Goal: Task Accomplishment & Management: Manage account settings

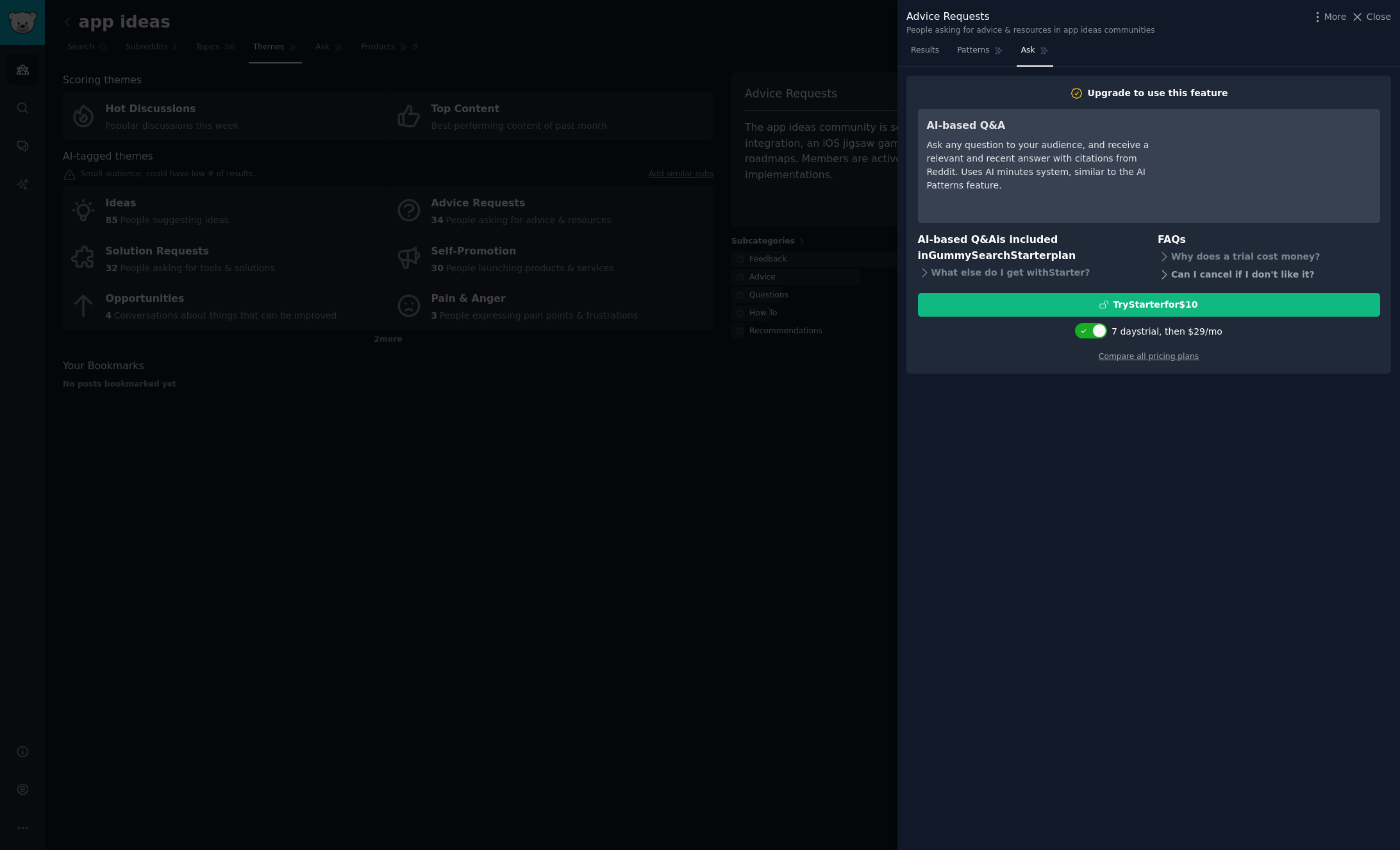
click at [1164, 276] on icon at bounding box center [1164, 274] width 14 height 14
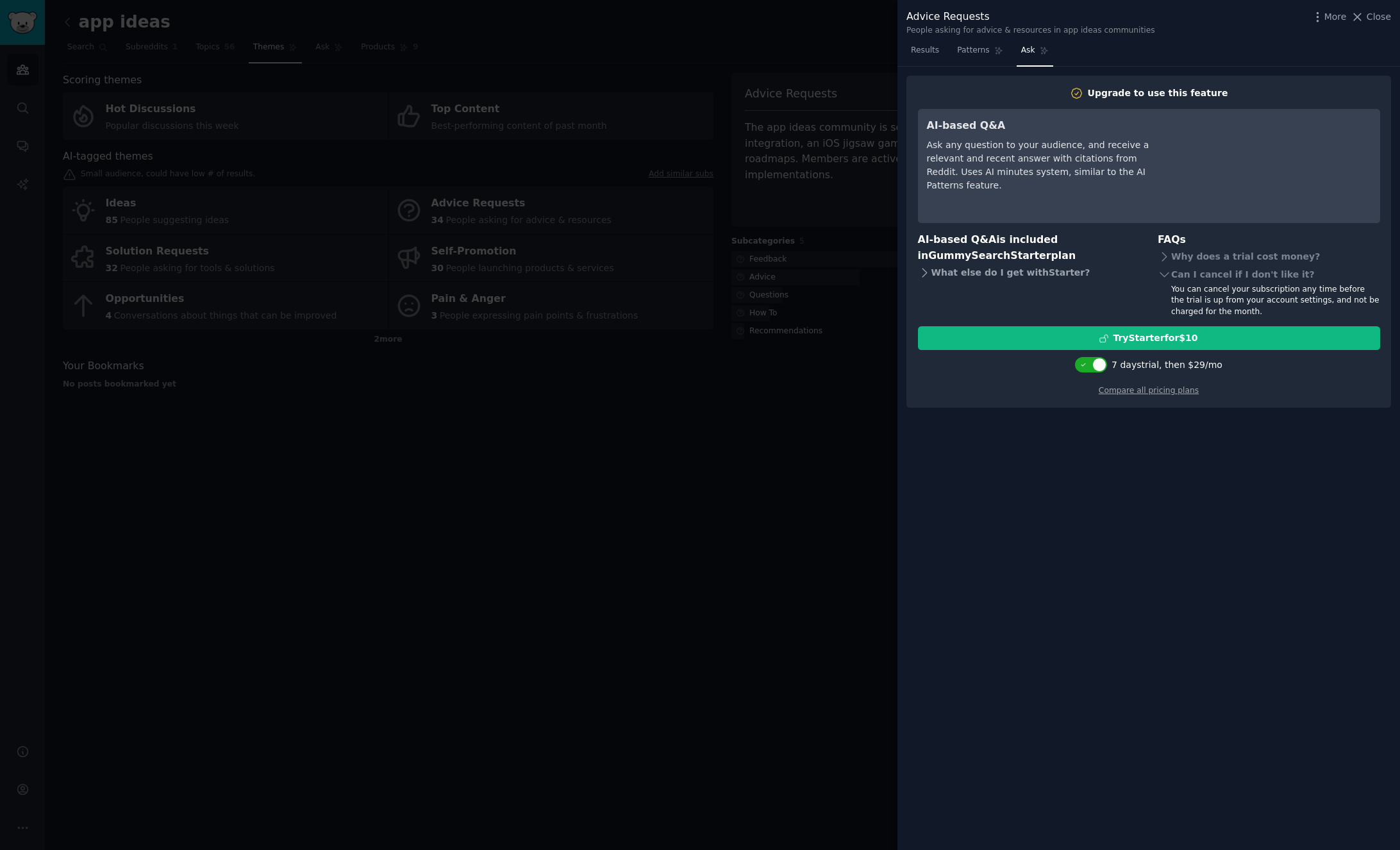
click at [925, 274] on icon at bounding box center [924, 272] width 14 height 14
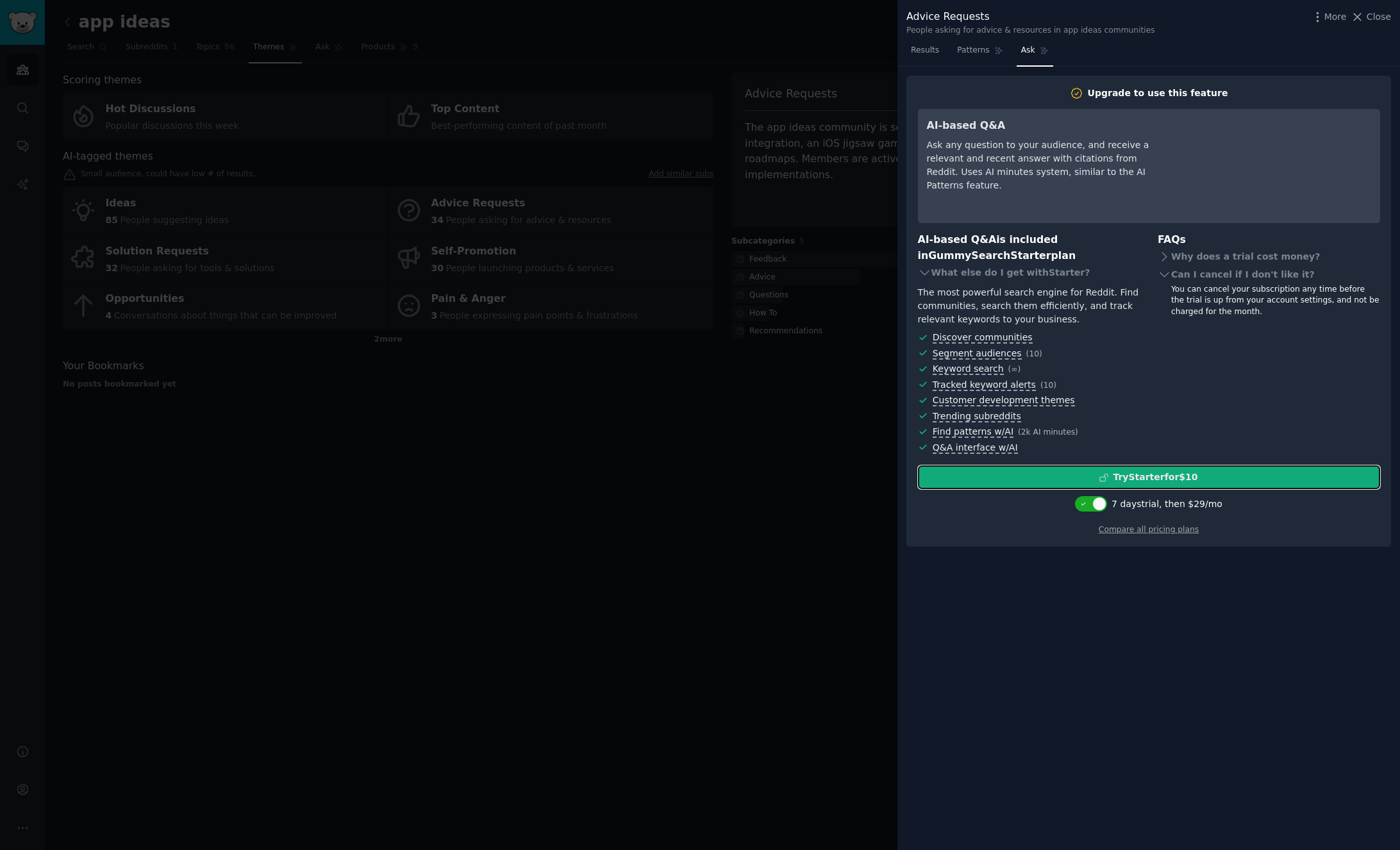
click at [1112, 477] on div "Try Starter for $10" at bounding box center [1148, 477] width 461 height 14
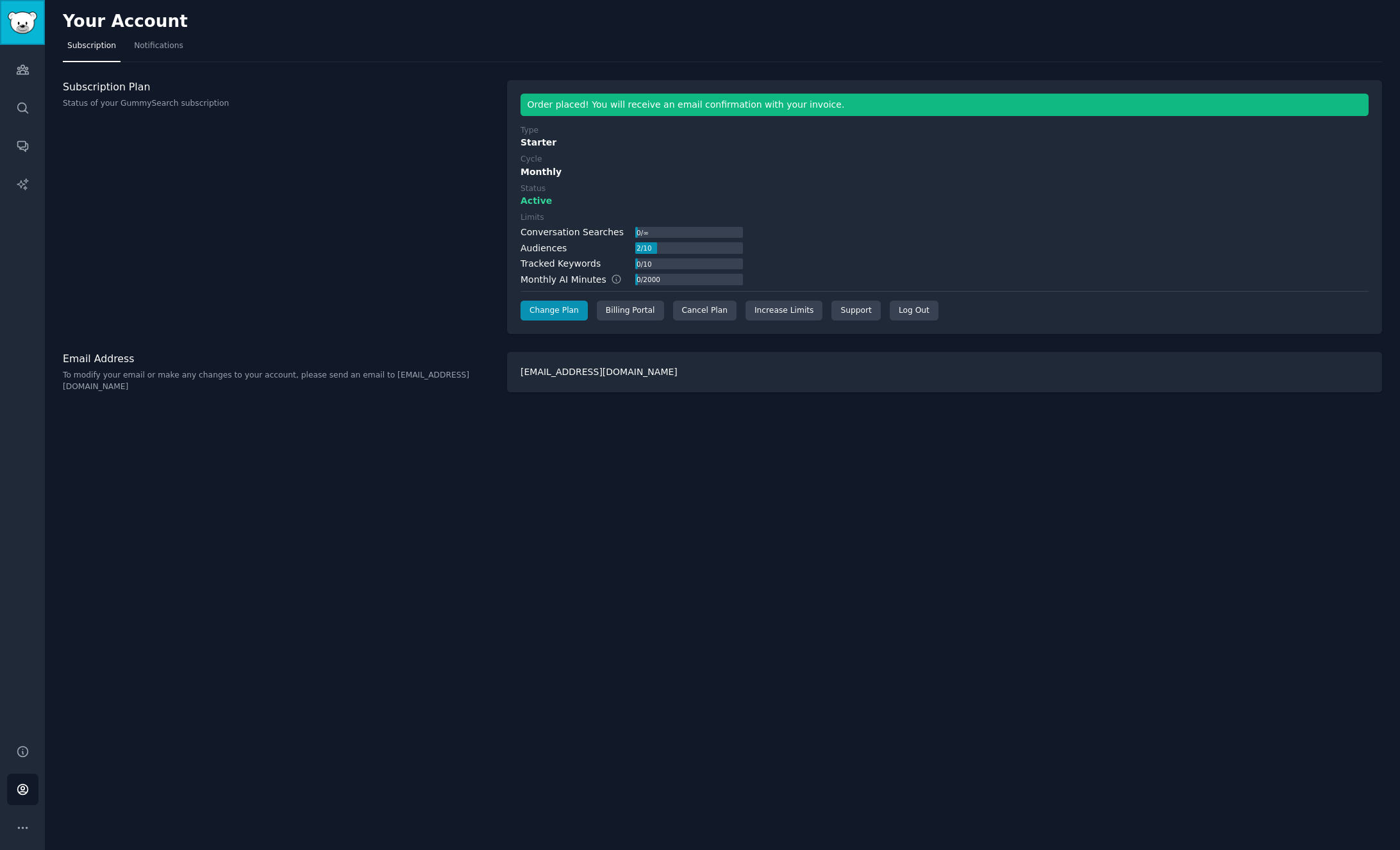
click at [22, 14] on img "Sidebar" at bounding box center [22, 22] width 30 height 22
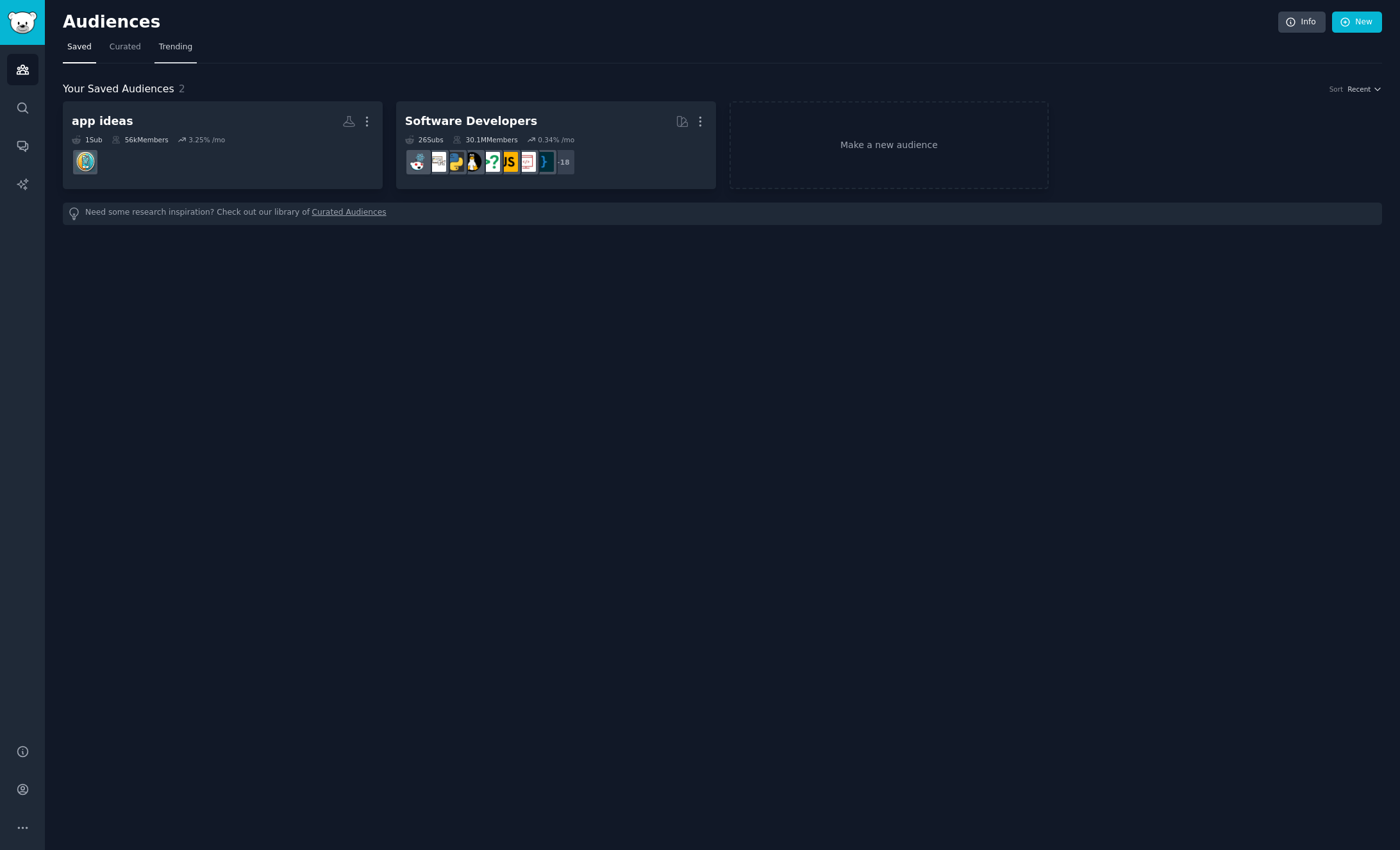
click at [165, 43] on span "Trending" at bounding box center [176, 47] width 34 height 11
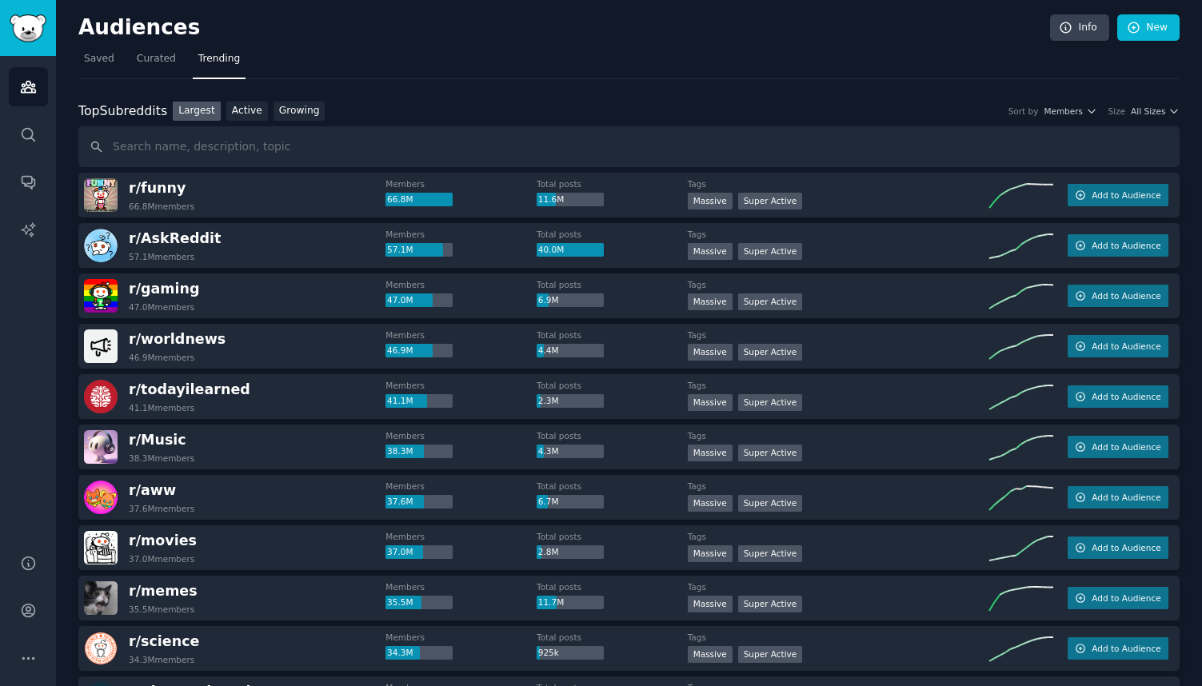
click at [996, 31] on h2 "Audiences" at bounding box center [564, 28] width 972 height 26
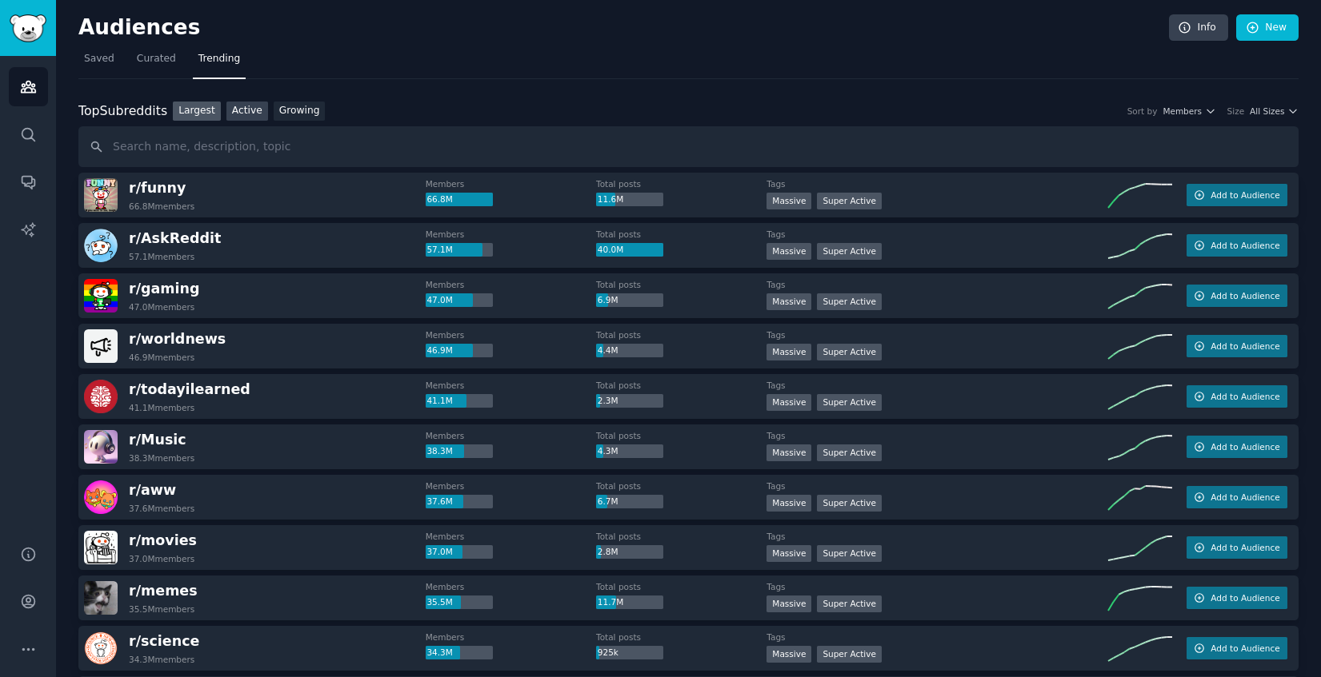
click at [249, 111] on link "Active" at bounding box center [247, 112] width 42 height 20
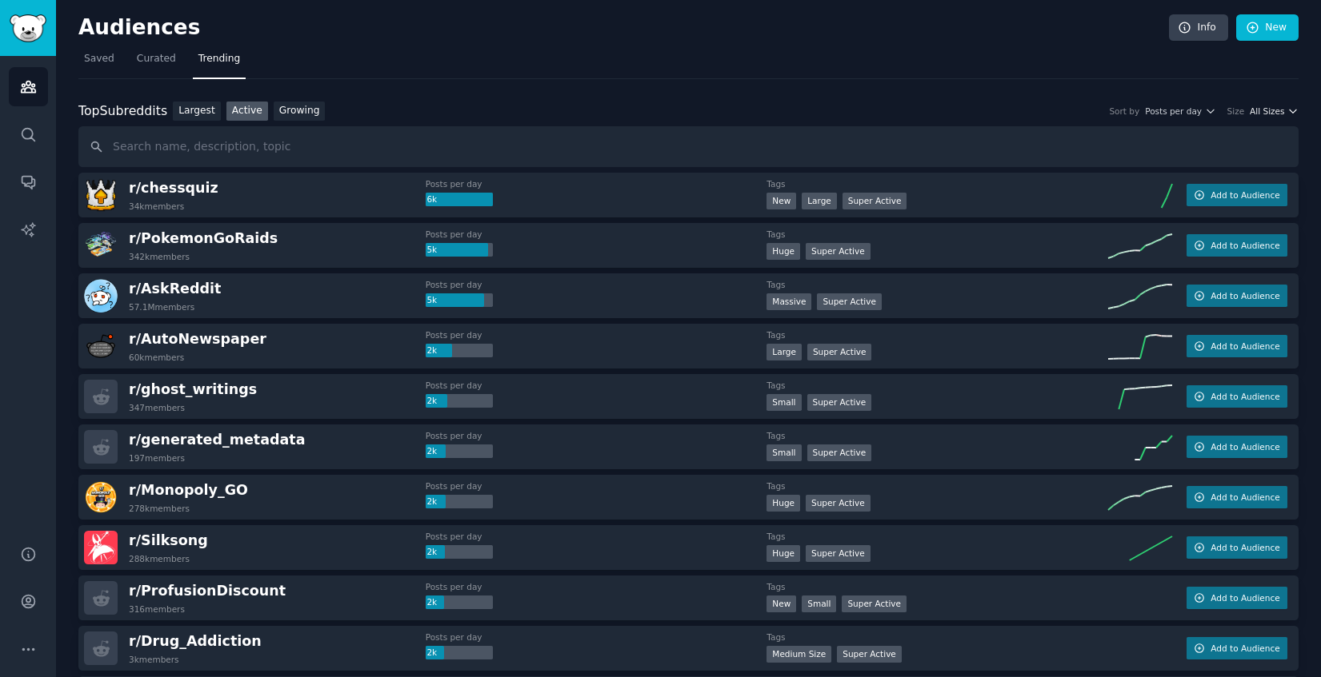
click at [1287, 114] on icon "button" at bounding box center [1292, 111] width 11 height 11
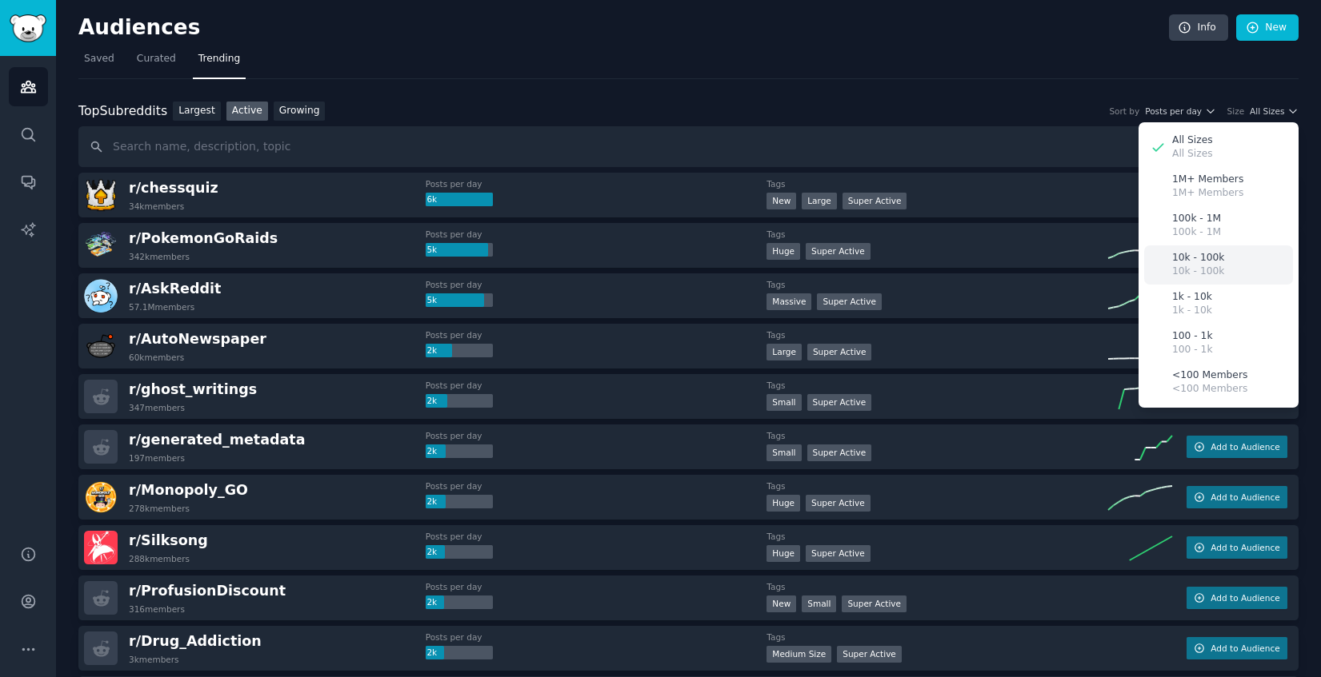
click at [1227, 263] on div "10k - 100k 10k - 100k" at bounding box center [1218, 265] width 149 height 39
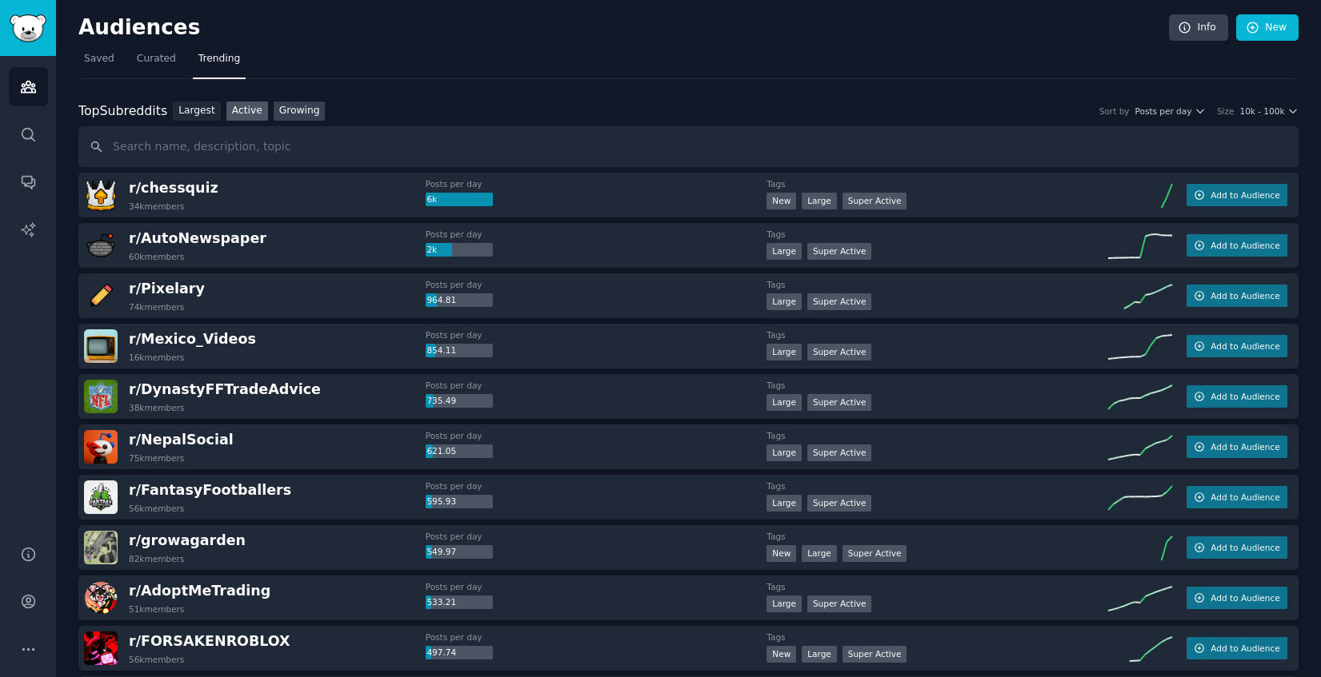
click at [298, 115] on link "Growing" at bounding box center [300, 112] width 52 height 20
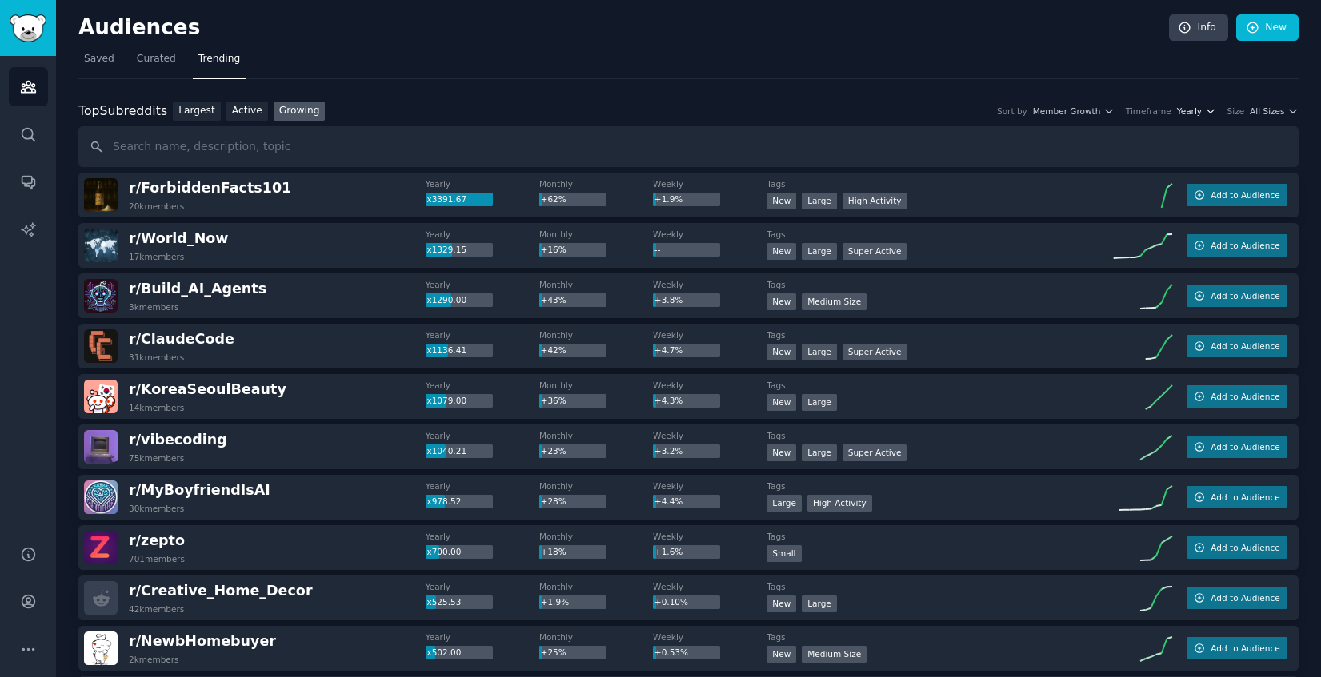
click at [1199, 114] on button "Yearly" at bounding box center [1196, 111] width 39 height 11
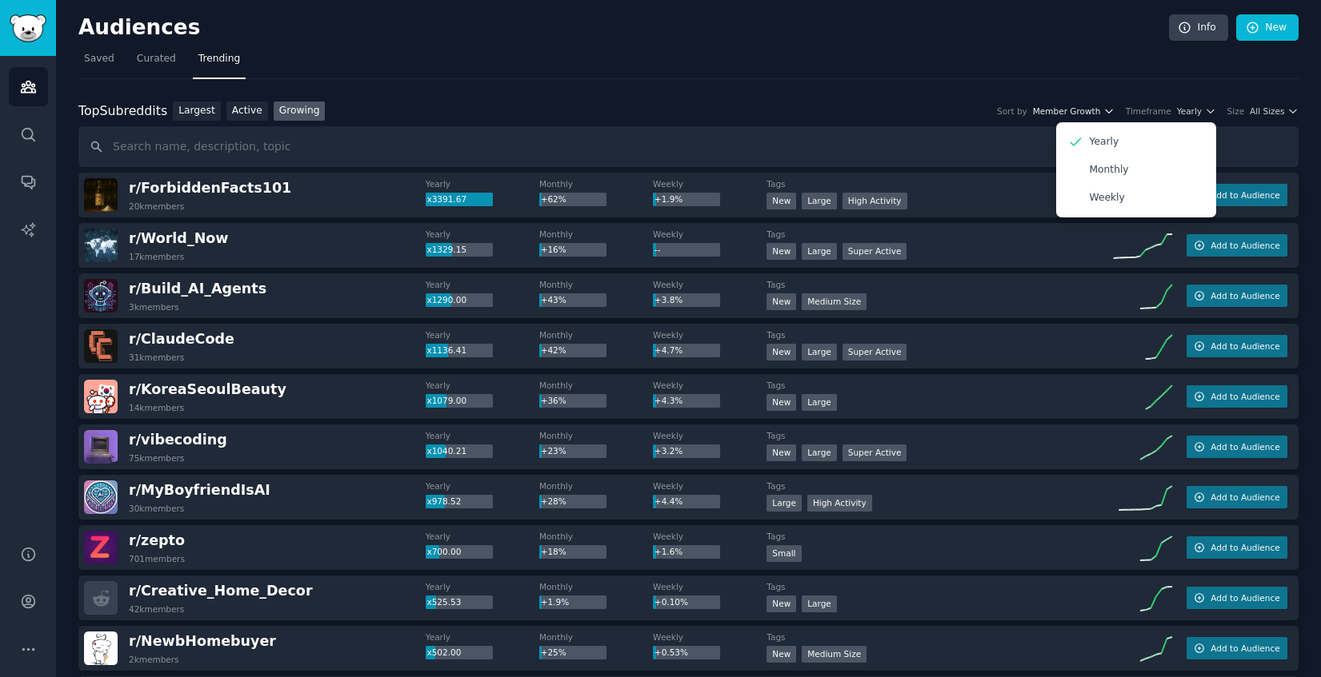
click at [1077, 110] on span "Member Growth" at bounding box center [1067, 111] width 68 height 11
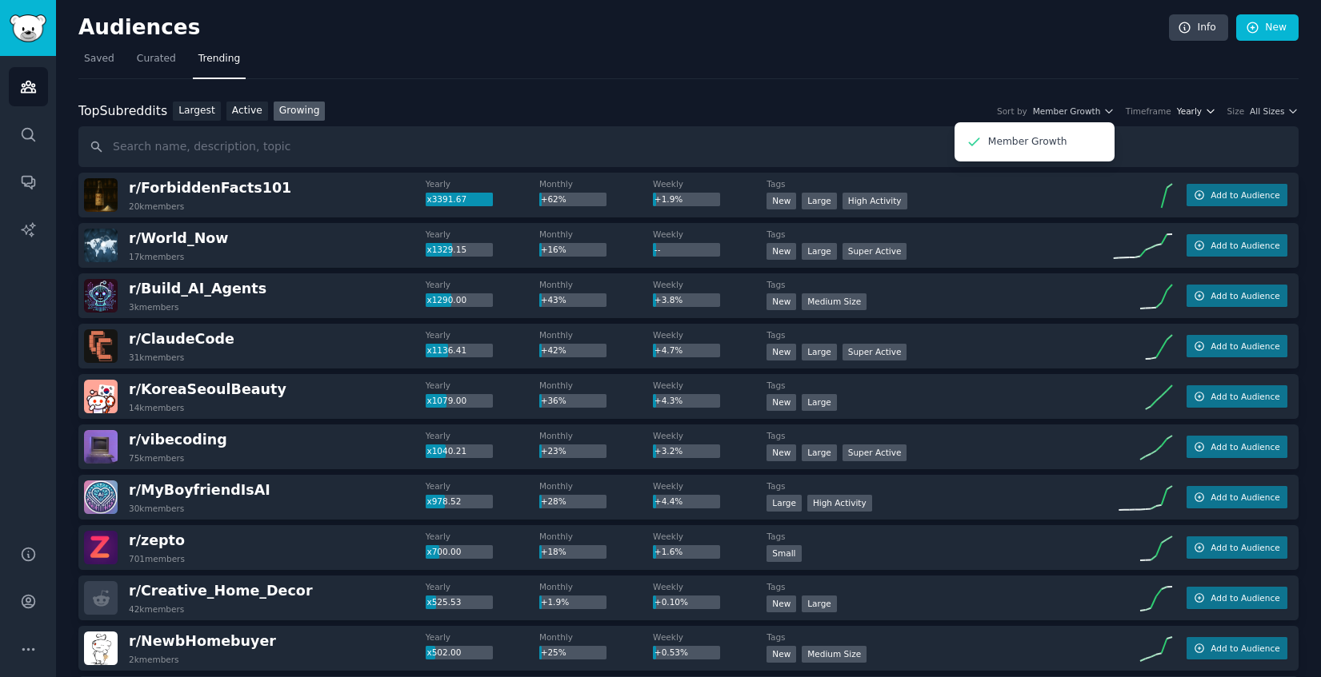
click at [1208, 114] on icon "button" at bounding box center [1210, 111] width 11 height 11
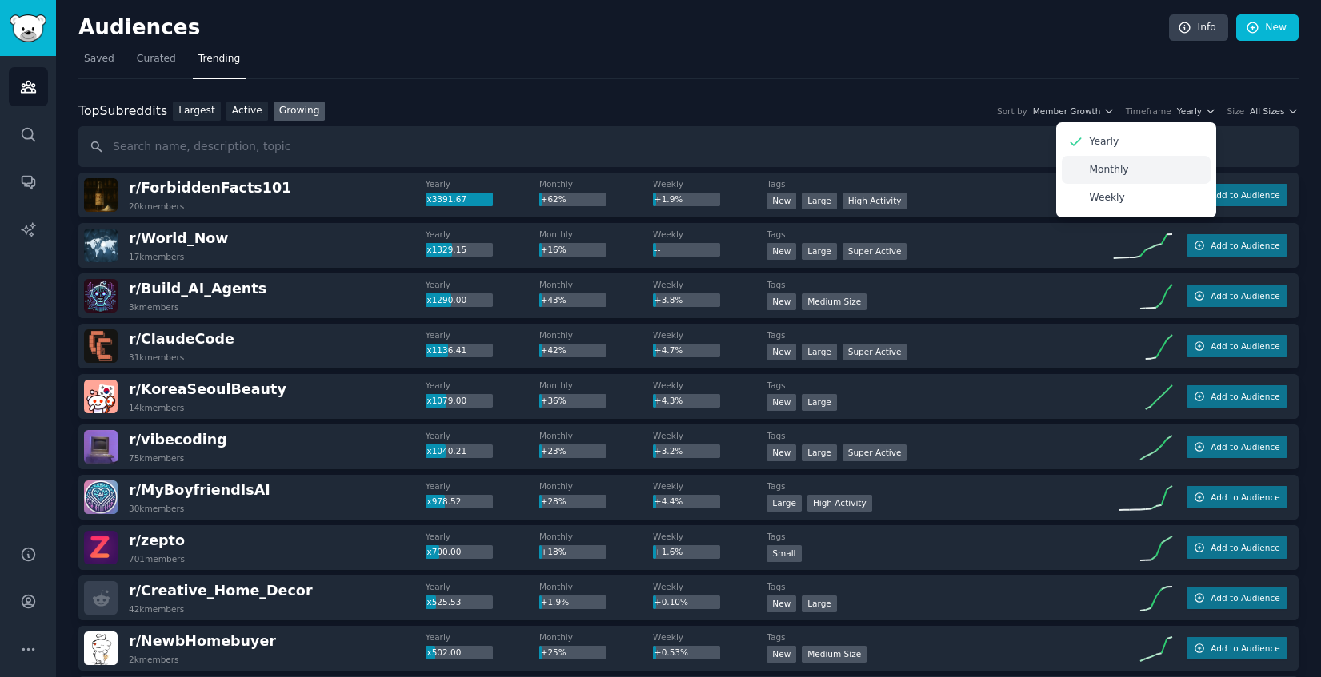
click at [1141, 168] on div "Monthly" at bounding box center [1135, 170] width 149 height 28
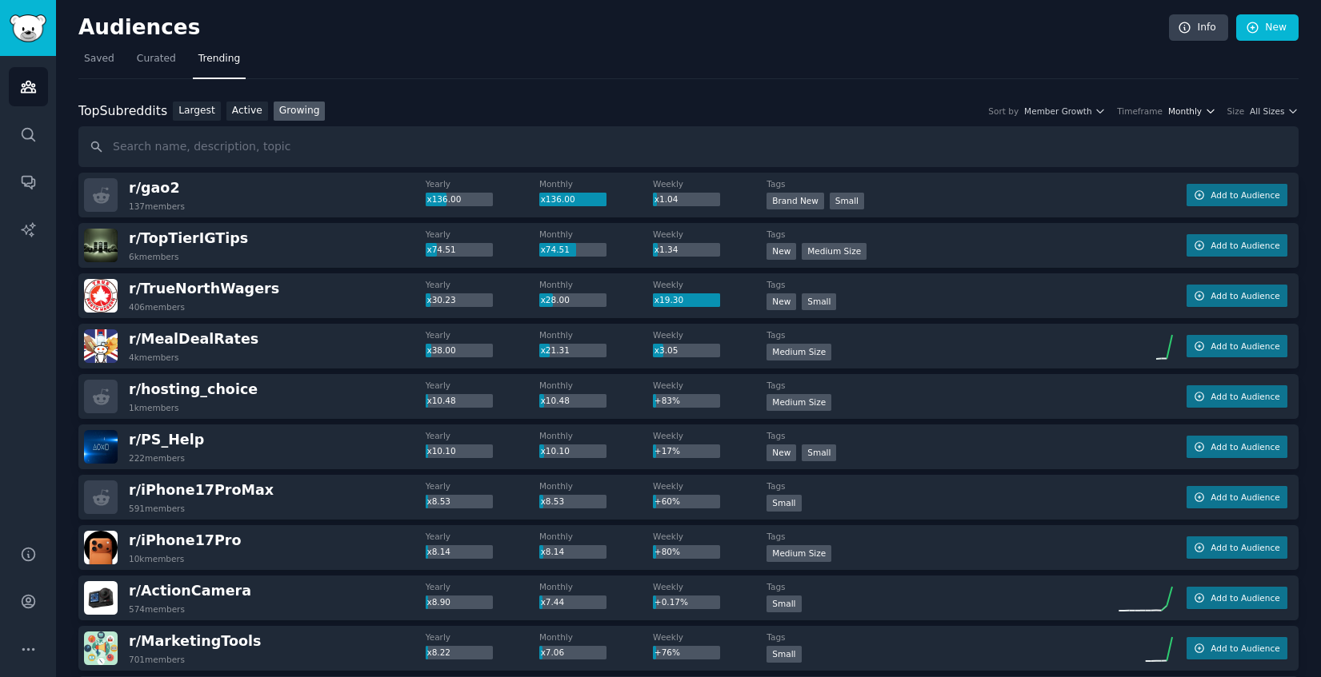
click at [1209, 112] on icon "button" at bounding box center [1210, 111] width 11 height 11
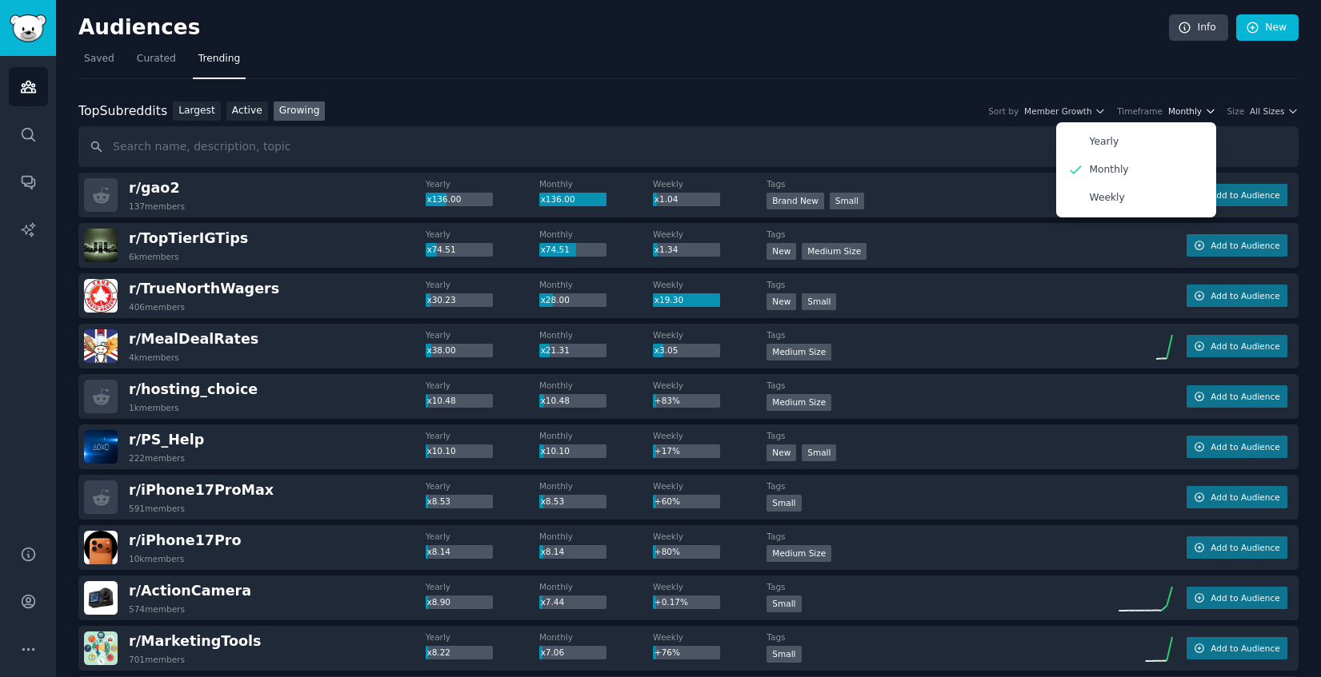
click at [1209, 112] on icon "button" at bounding box center [1210, 111] width 11 height 11
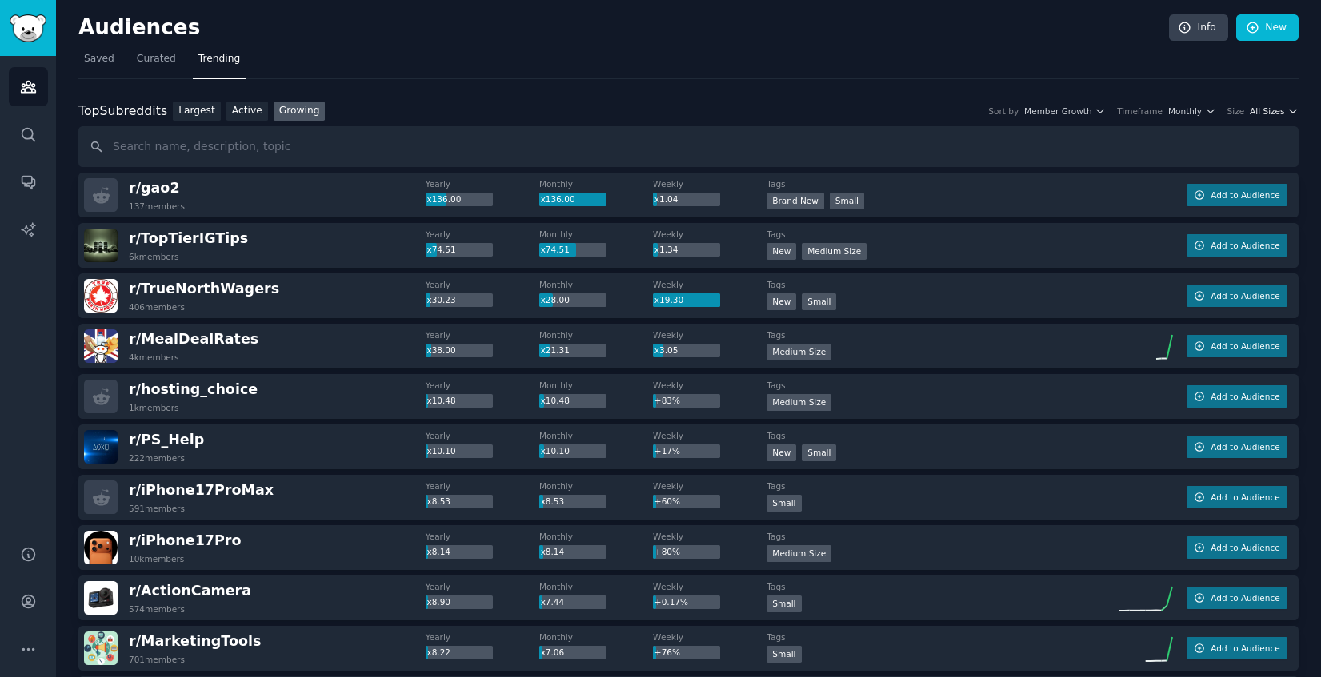
click at [1281, 111] on button "All Sizes" at bounding box center [1273, 111] width 49 height 11
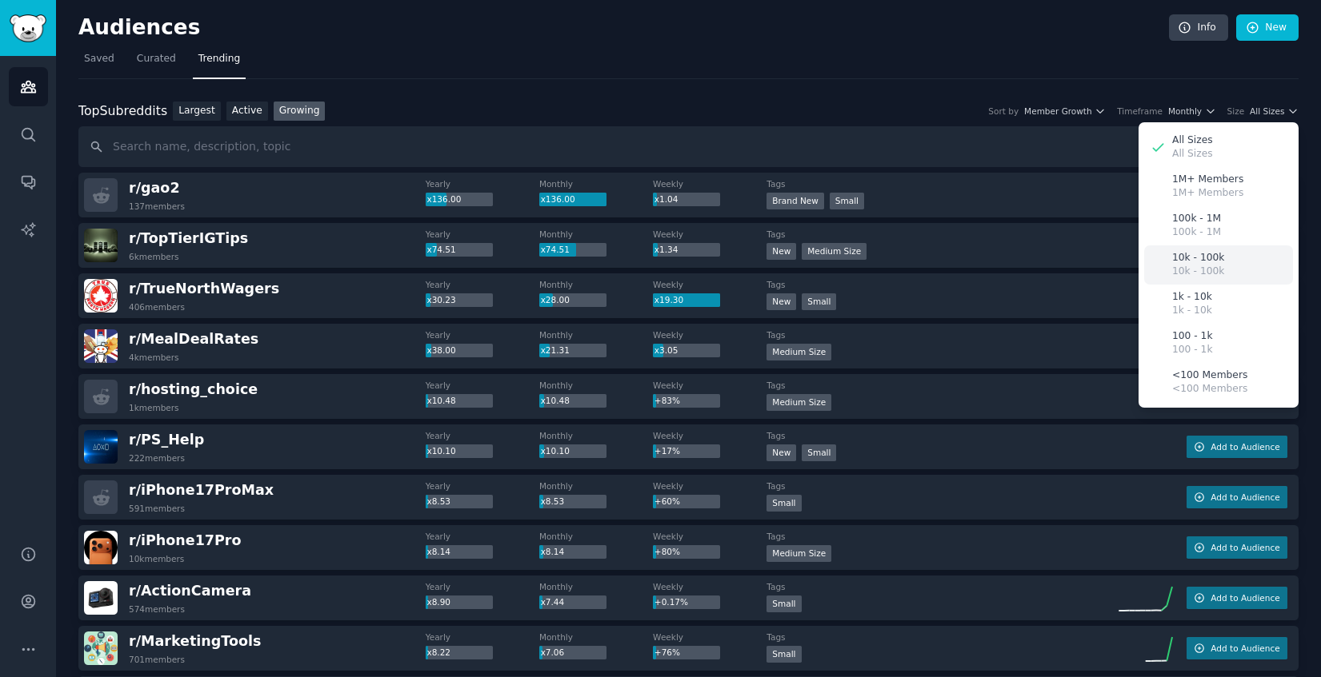
click at [1193, 263] on p "10k - 100k" at bounding box center [1198, 258] width 52 height 14
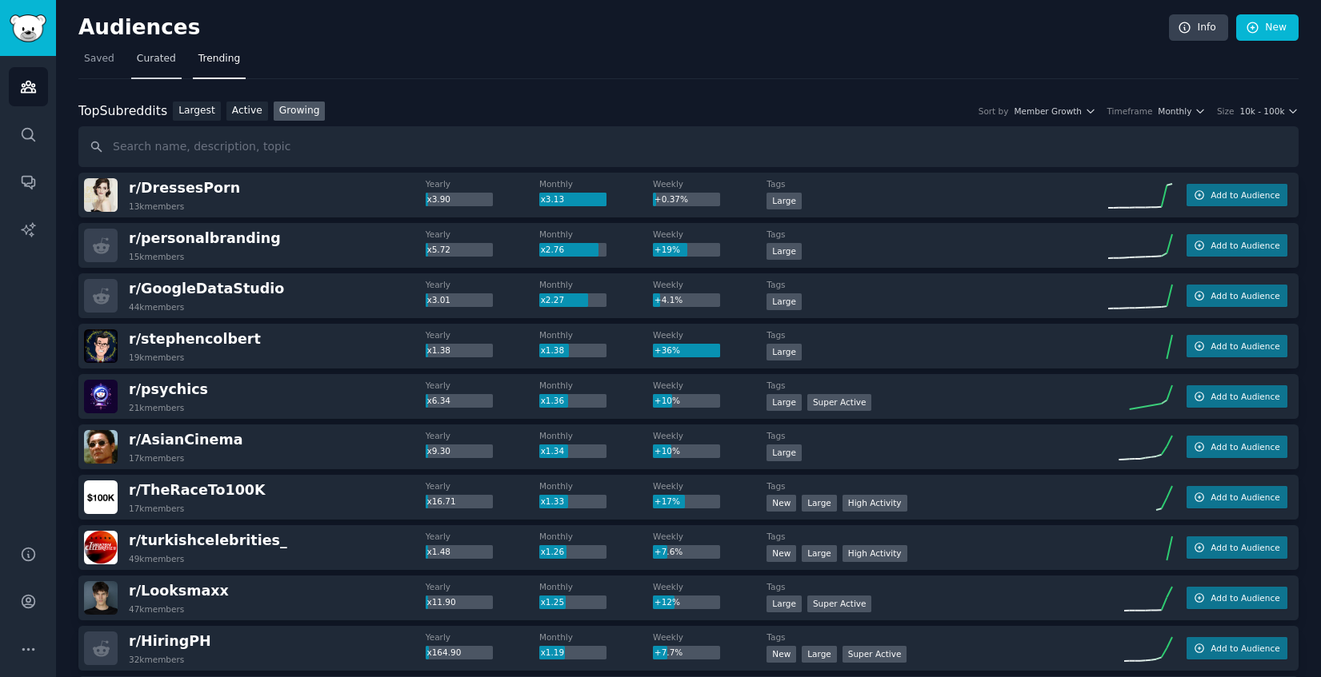
click at [159, 64] on span "Curated" at bounding box center [156, 59] width 39 height 14
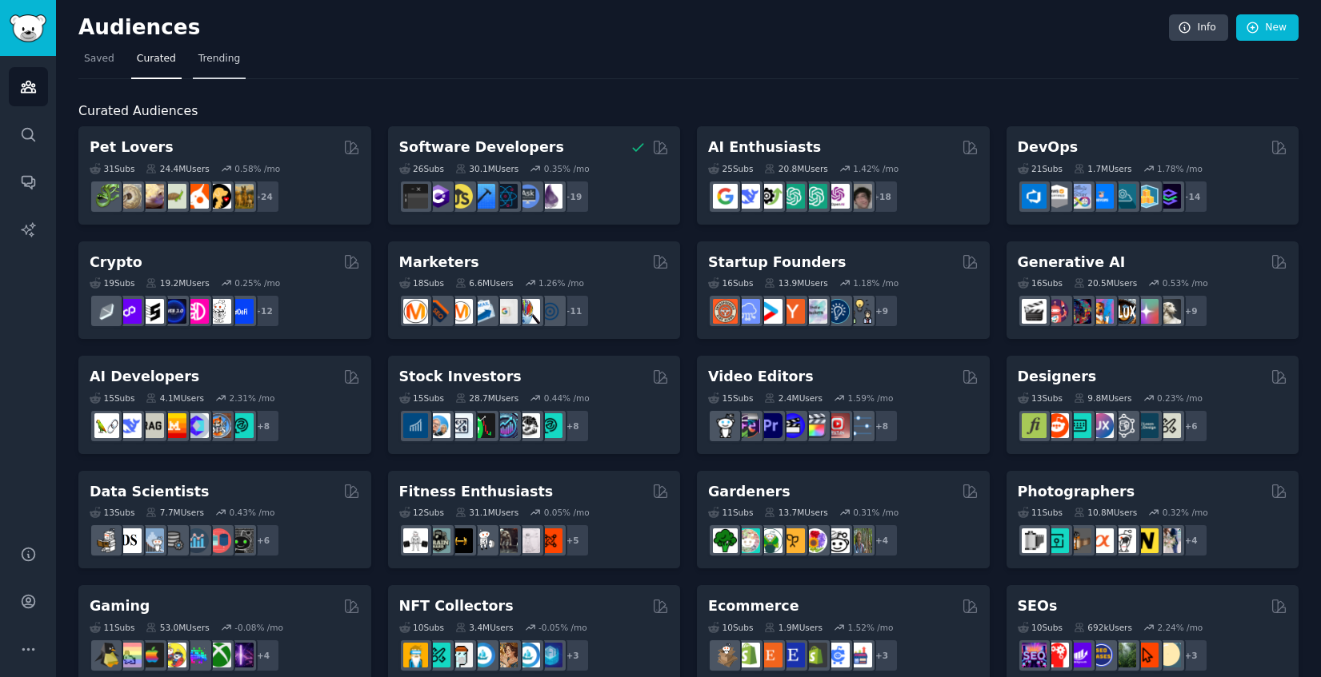
click at [219, 57] on span "Trending" at bounding box center [219, 59] width 42 height 14
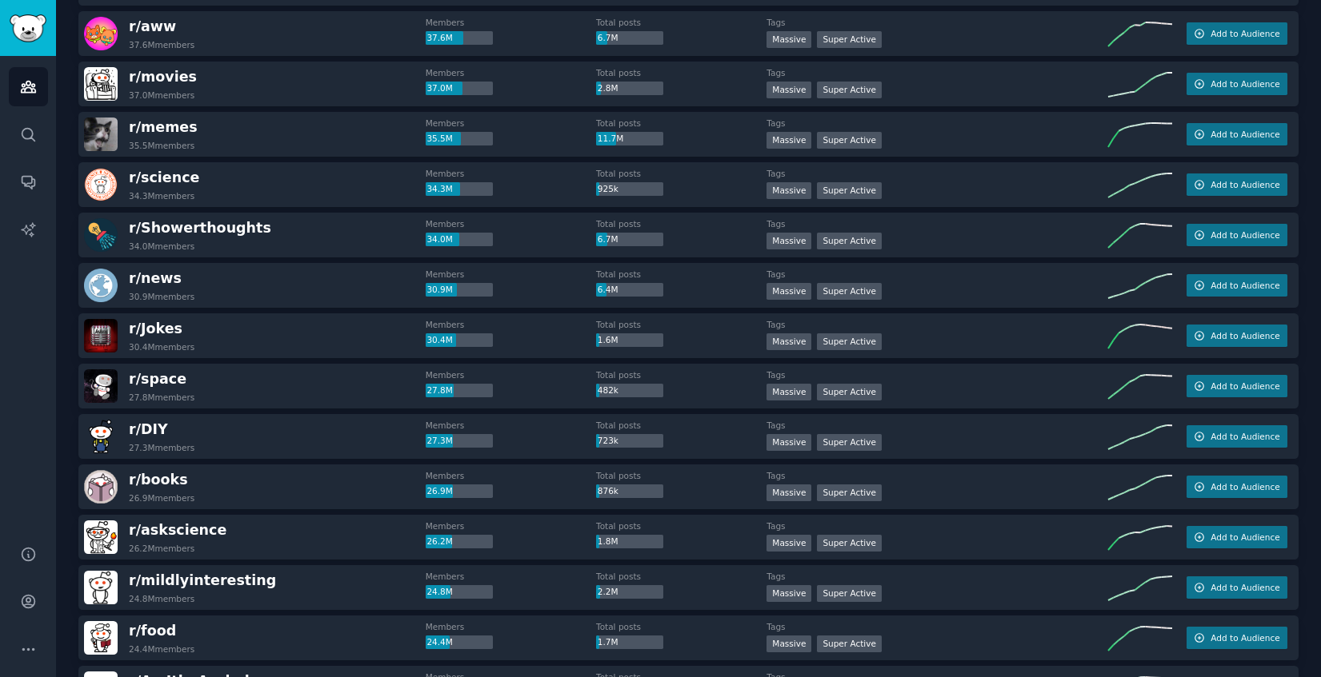
scroll to position [488, 0]
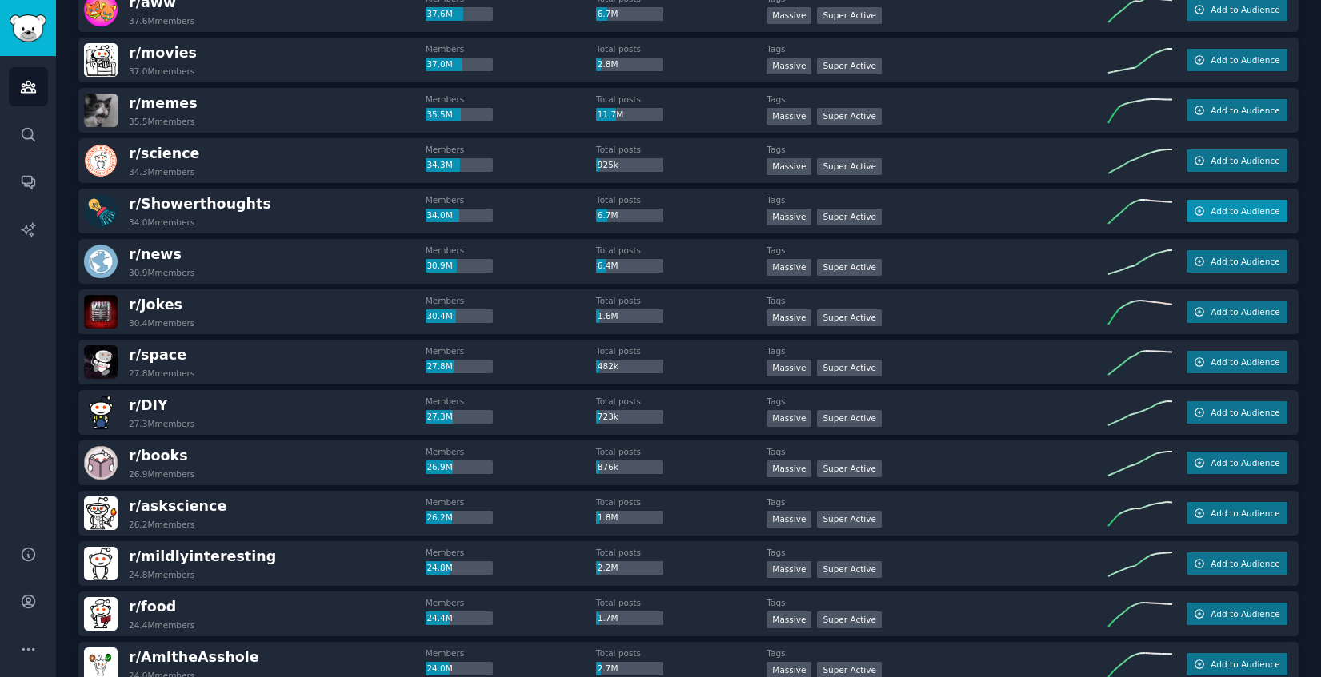
click at [1237, 214] on span "Add to Audience" at bounding box center [1244, 211] width 69 height 11
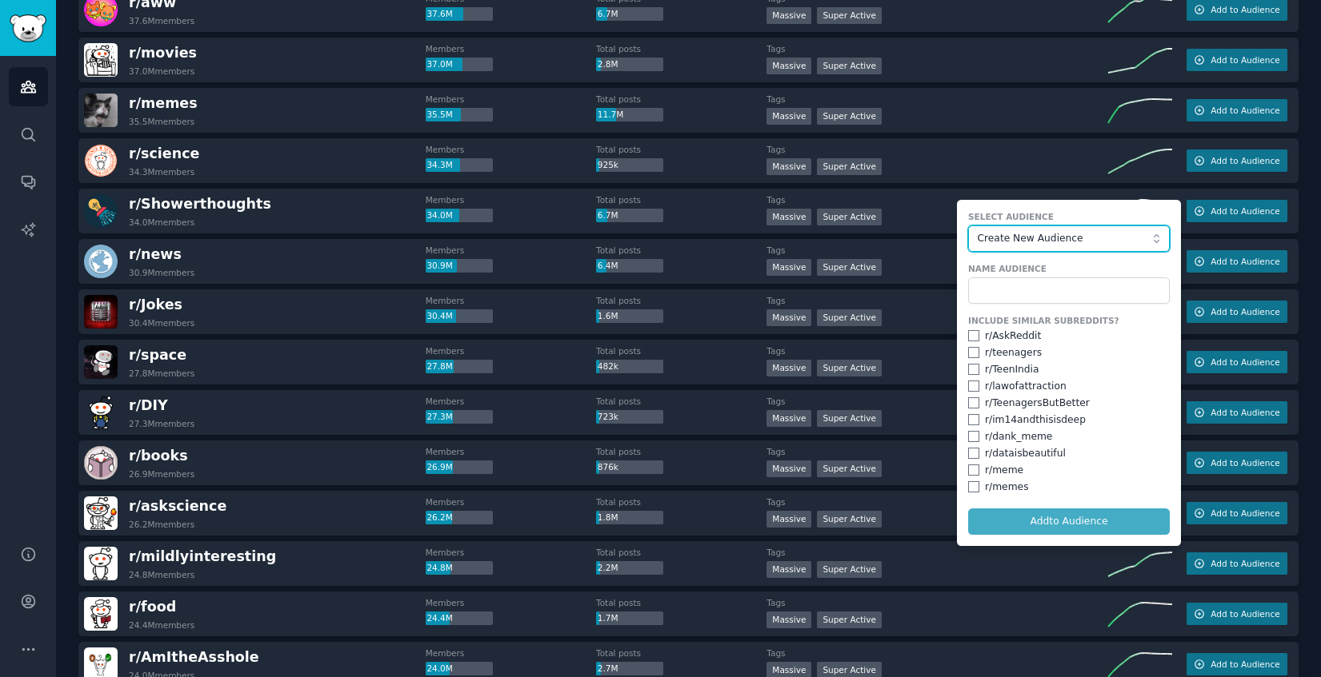
click at [1046, 241] on span "Create New Audience" at bounding box center [1064, 239] width 175 height 14
click at [1010, 239] on span "Create New Audience" at bounding box center [1064, 239] width 175 height 14
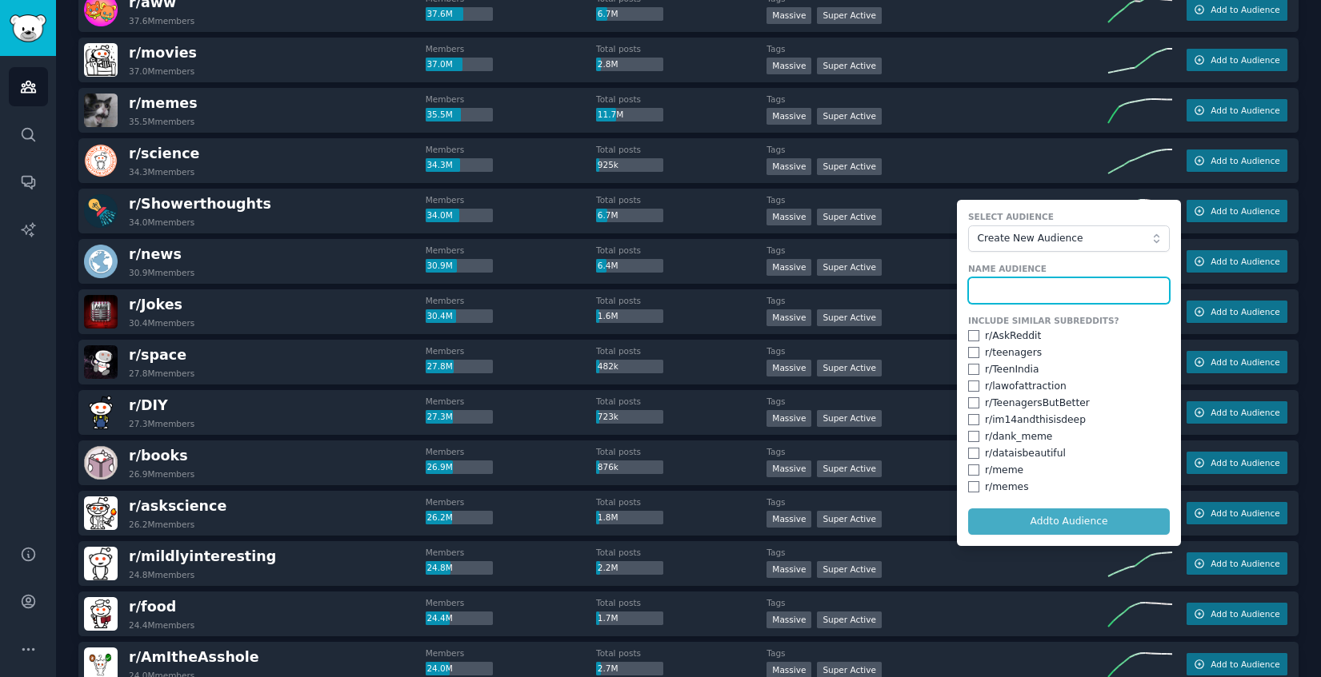
click at [993, 294] on input "text" at bounding box center [1069, 291] width 202 height 27
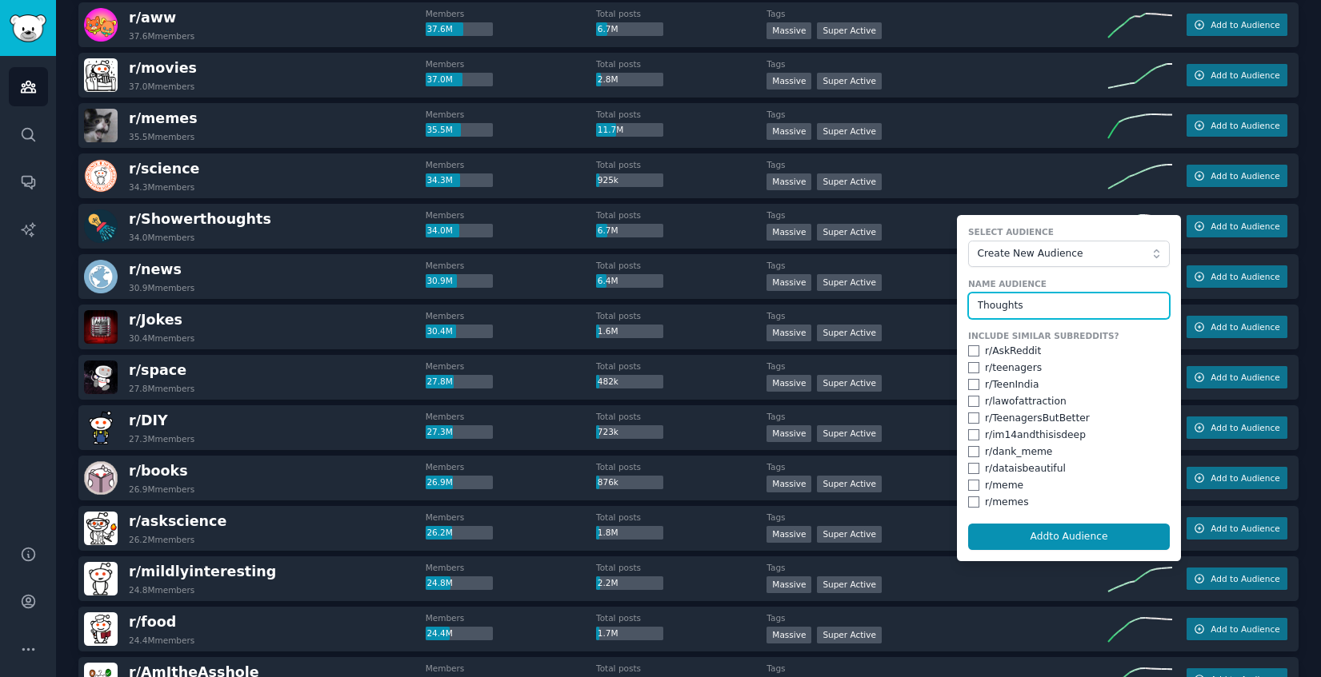
scroll to position [471, 0]
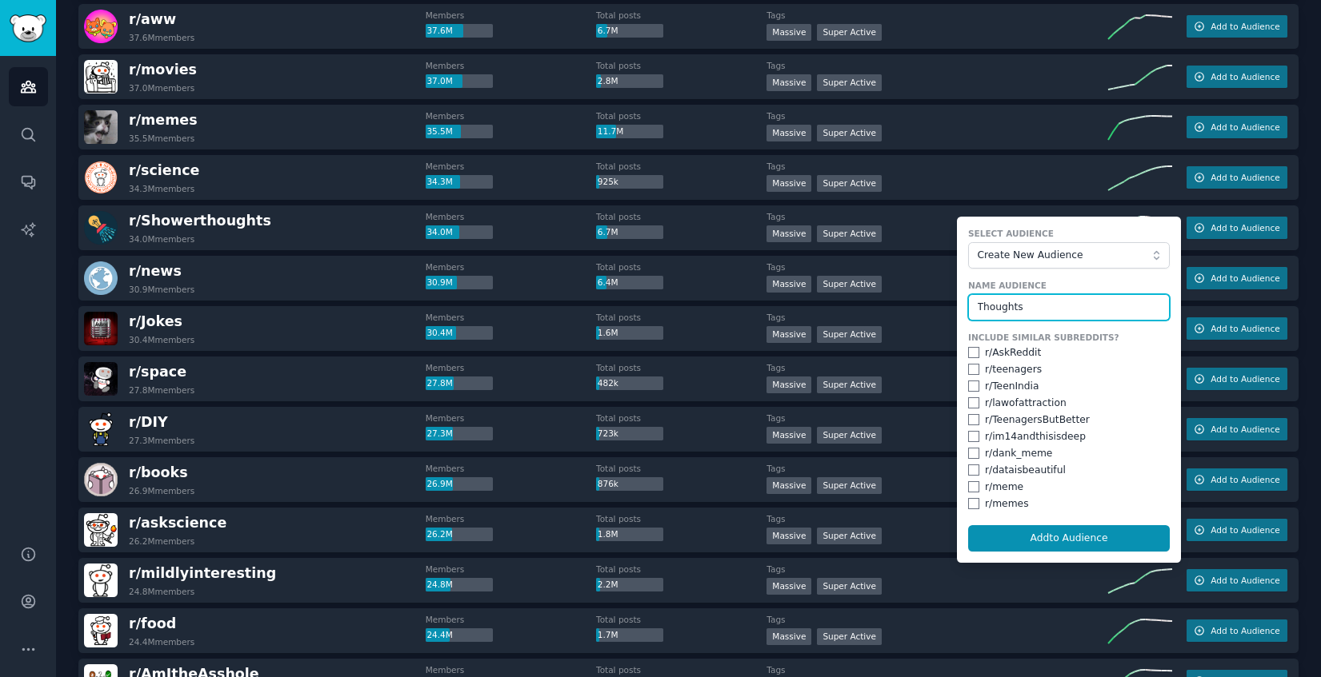
type input "Thoughts"
click at [968, 356] on input "checkbox" at bounding box center [973, 352] width 11 height 11
checkbox input "true"
click at [968, 368] on input "checkbox" at bounding box center [973, 369] width 11 height 11
checkbox input "true"
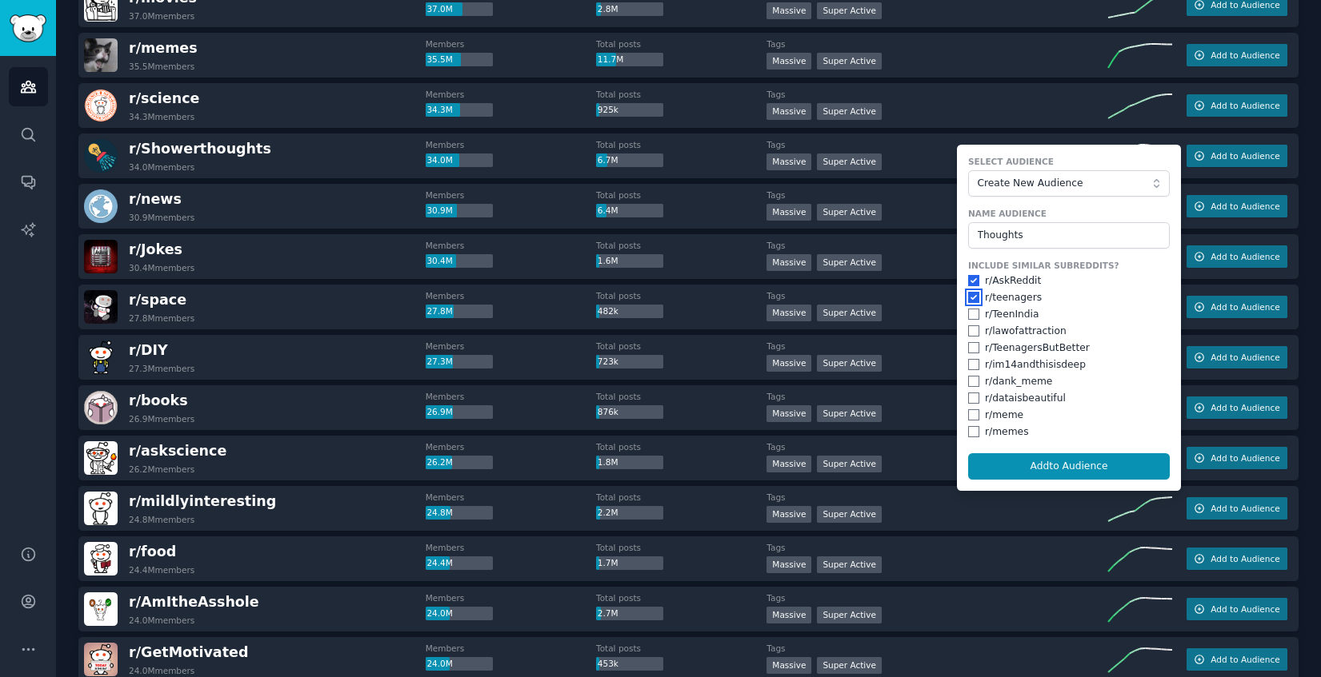
scroll to position [544, 0]
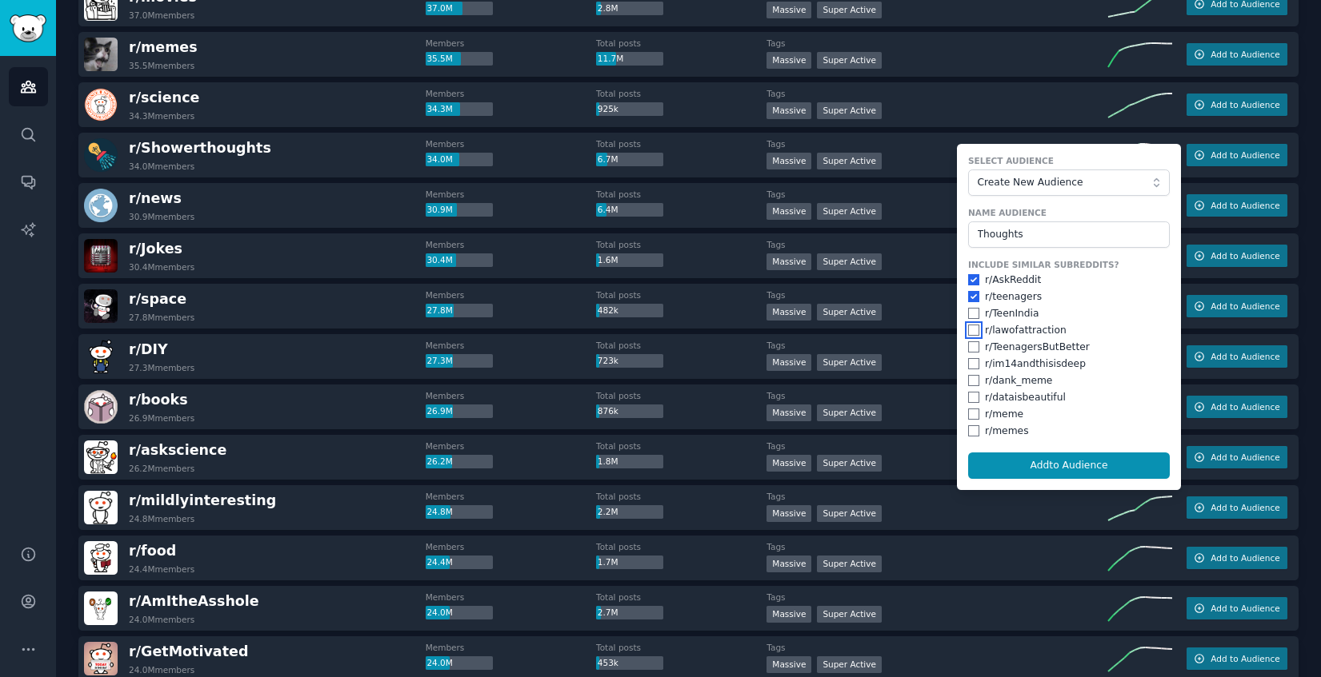
click at [968, 333] on input "checkbox" at bounding box center [973, 330] width 11 height 11
checkbox input "true"
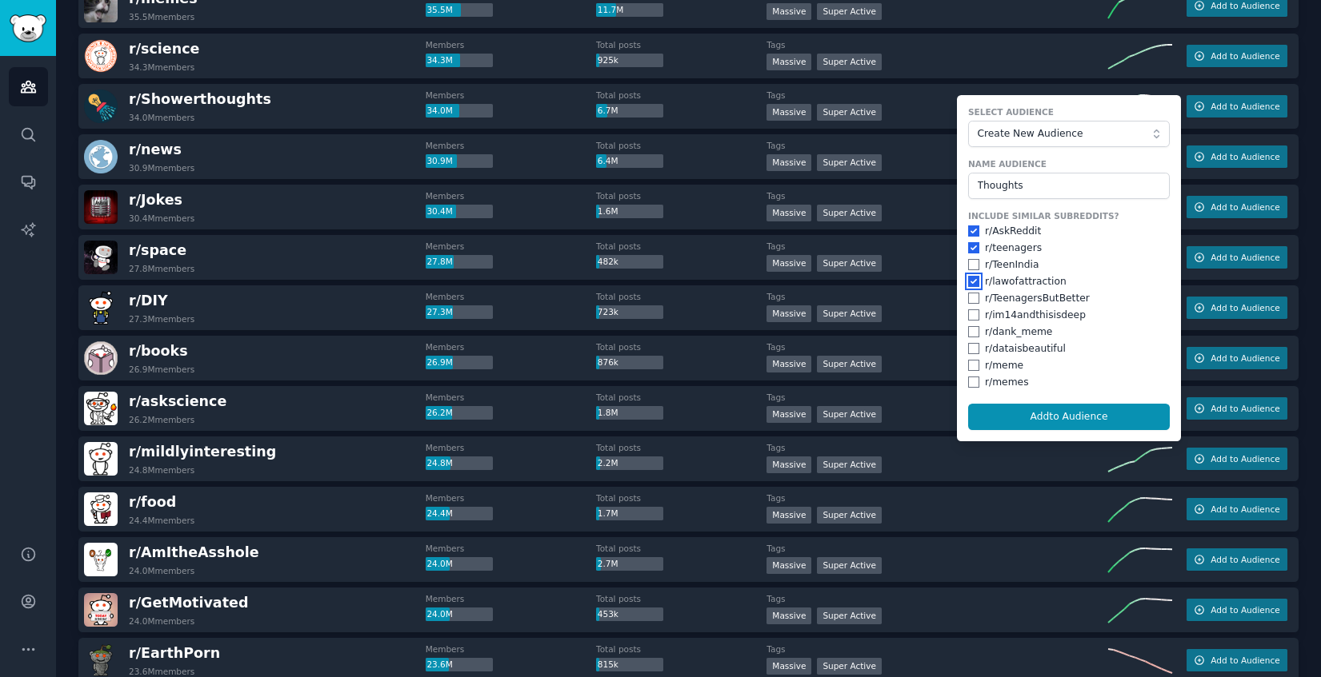
scroll to position [592, 0]
click at [968, 317] on input "checkbox" at bounding box center [973, 315] width 11 height 11
checkbox input "true"
click at [969, 297] on input "checkbox" at bounding box center [973, 299] width 11 height 11
checkbox input "true"
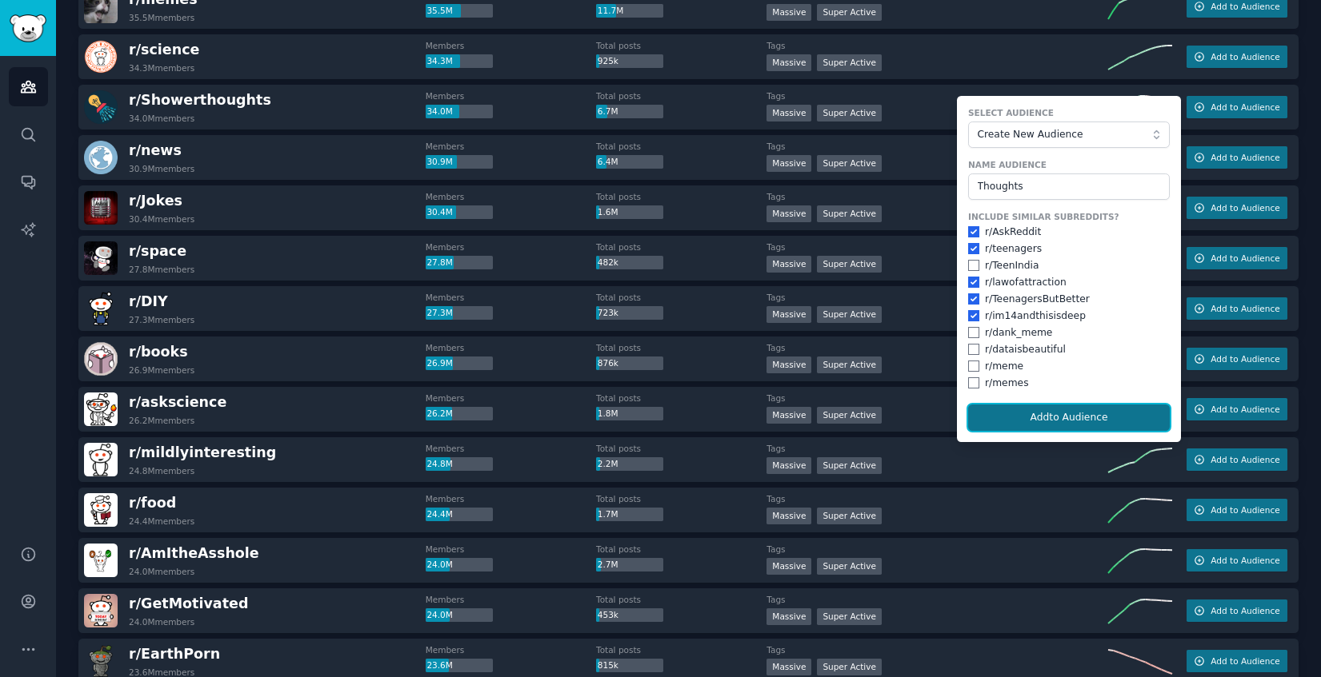
click at [1037, 416] on button "Add to Audience" at bounding box center [1069, 418] width 202 height 27
checkbox input "false"
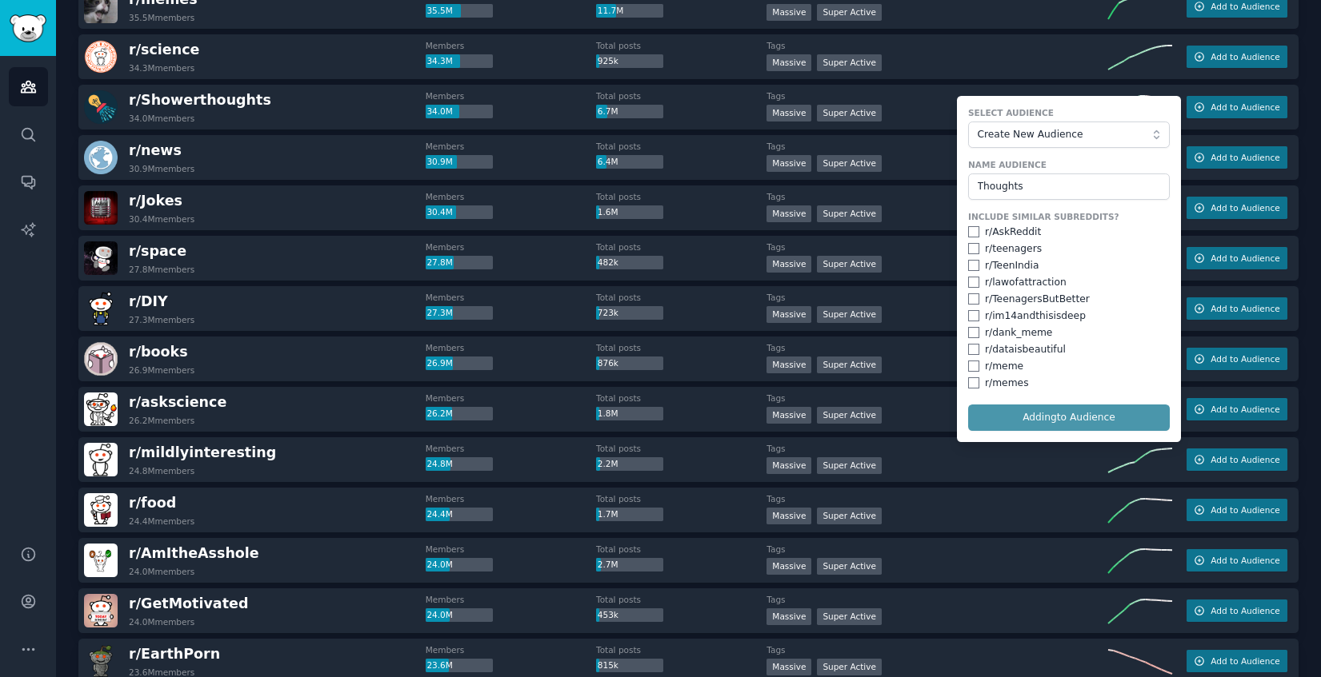
checkbox input "false"
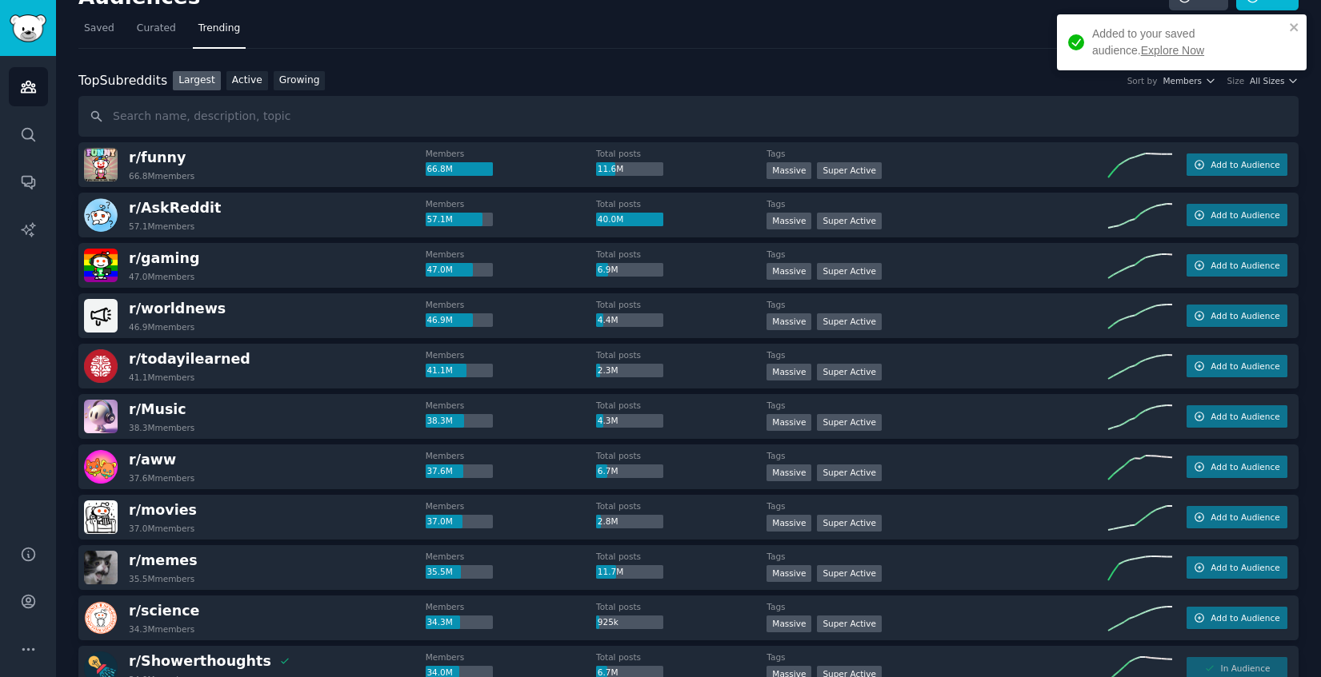
scroll to position [0, 0]
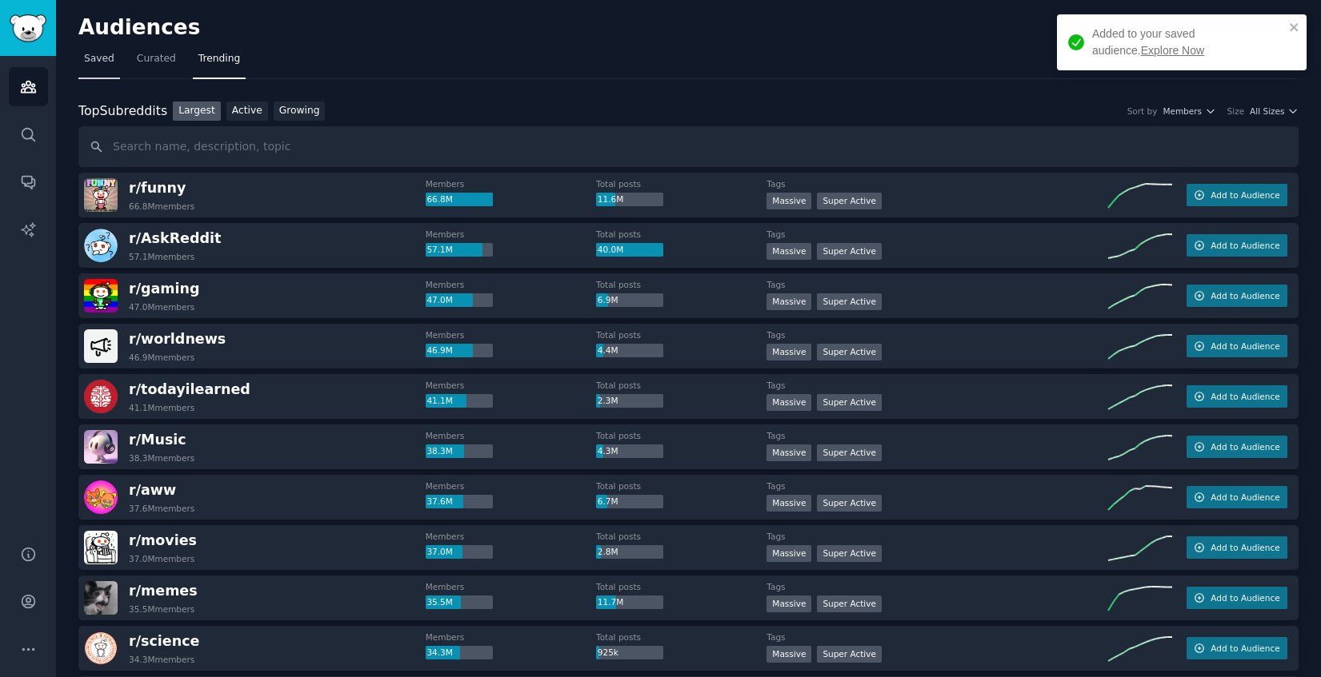
click at [102, 56] on span "Saved" at bounding box center [99, 59] width 30 height 14
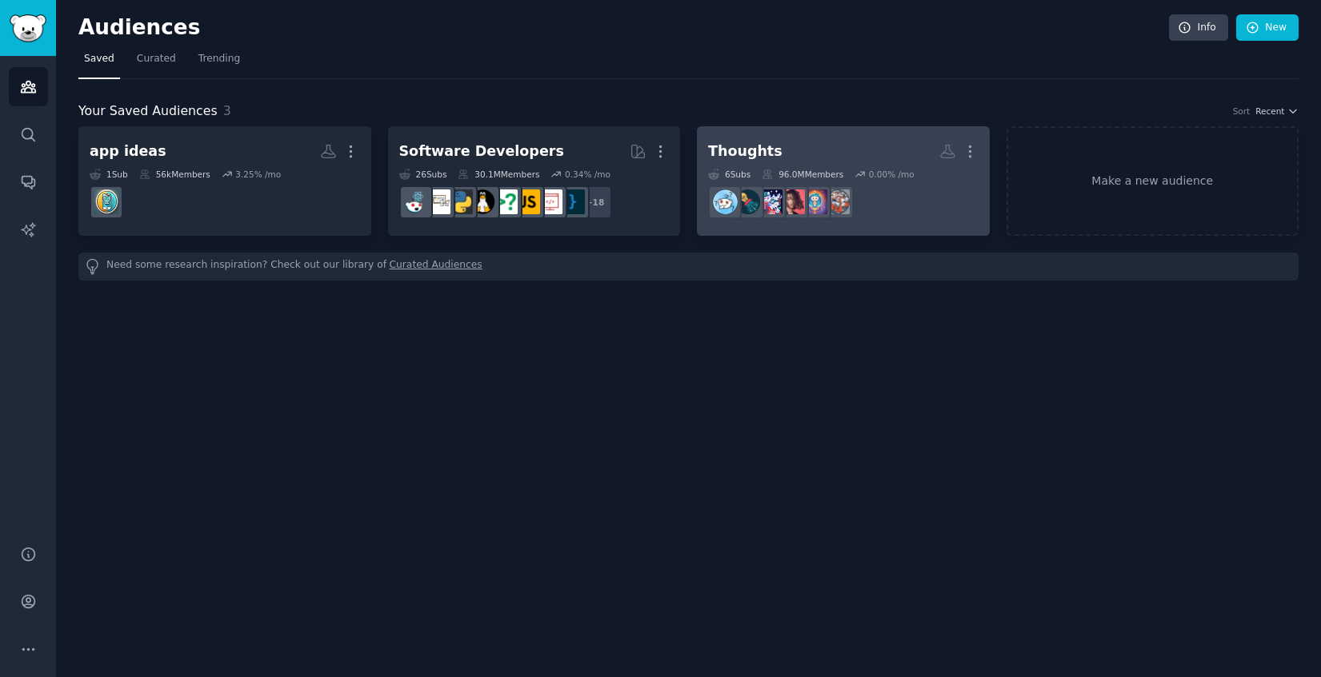
click at [865, 151] on h2 "Thoughts More" at bounding box center [843, 152] width 270 height 28
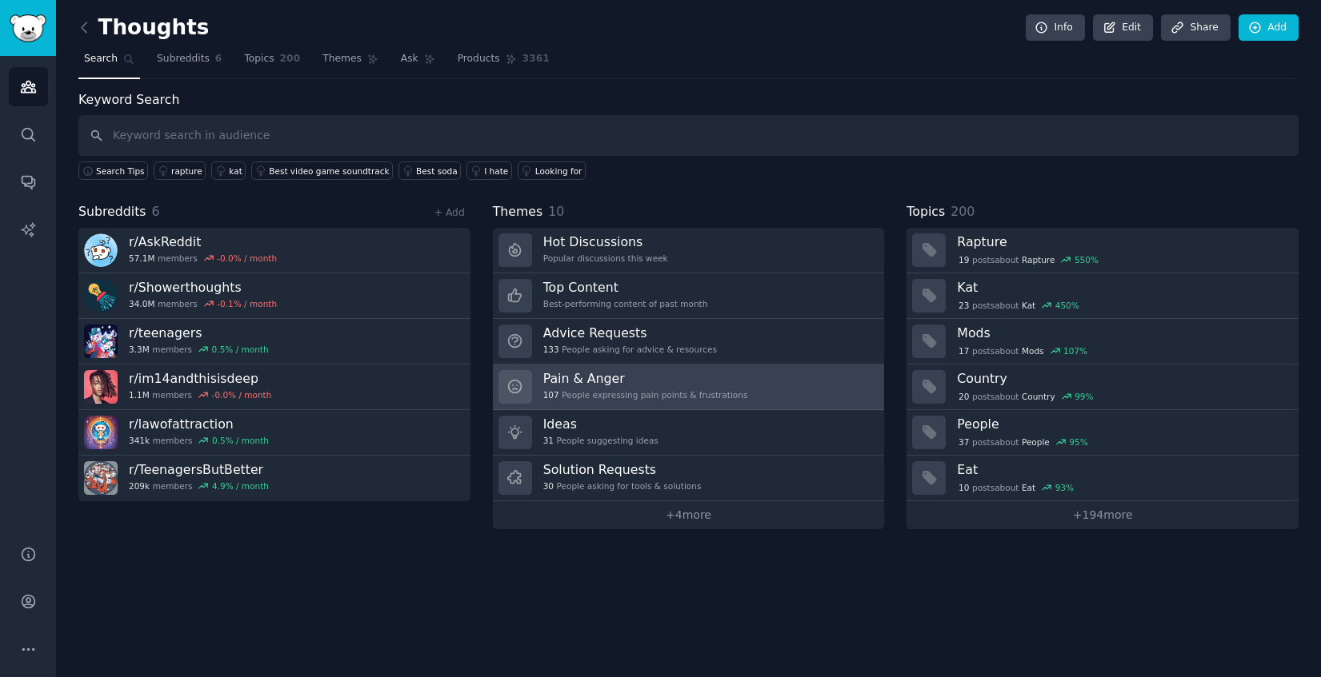
click at [717, 383] on h3 "Pain & Anger" at bounding box center [645, 378] width 205 height 17
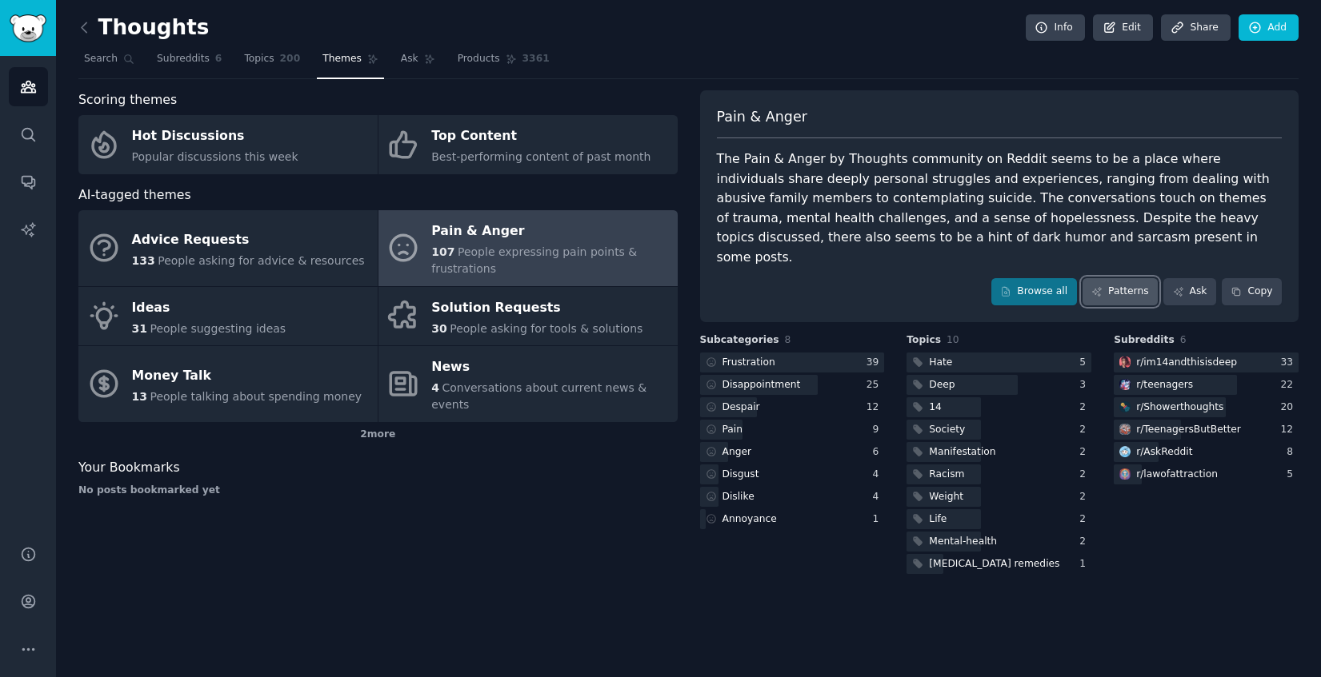
click at [1126, 278] on link "Patterns" at bounding box center [1119, 291] width 75 height 27
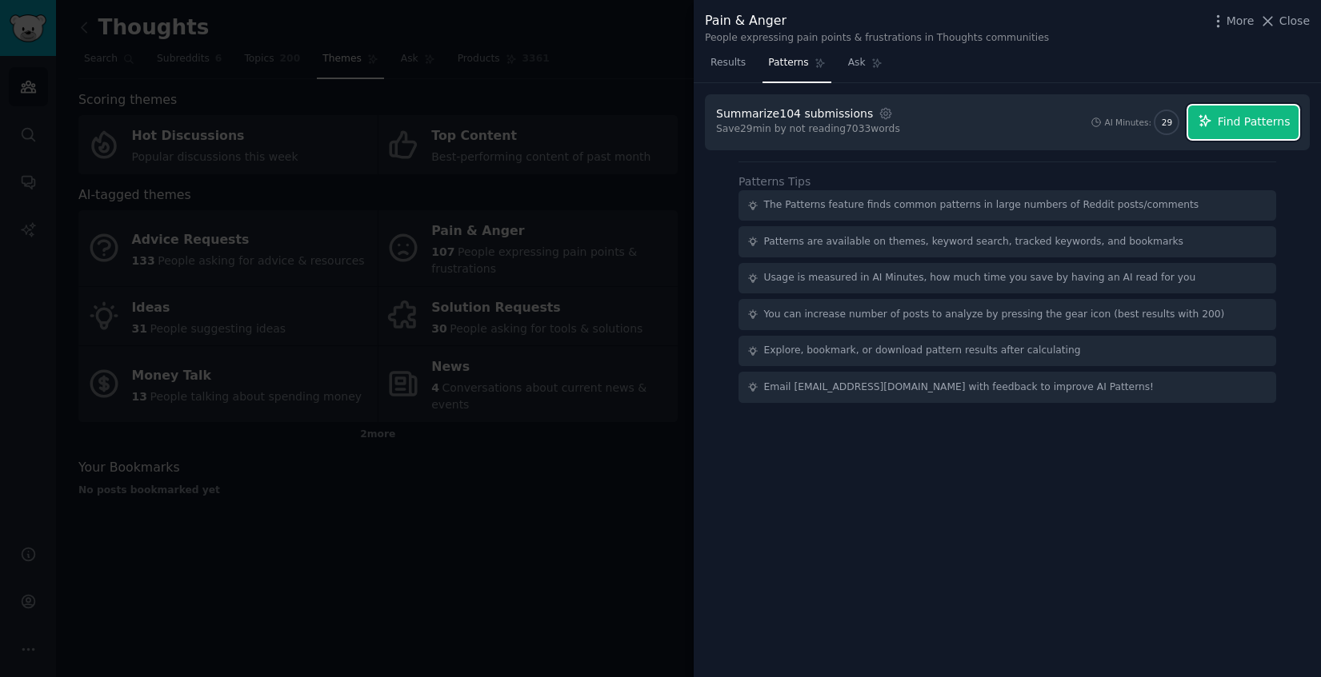
click at [1217, 120] on button "Find Patterns" at bounding box center [1243, 123] width 110 height 34
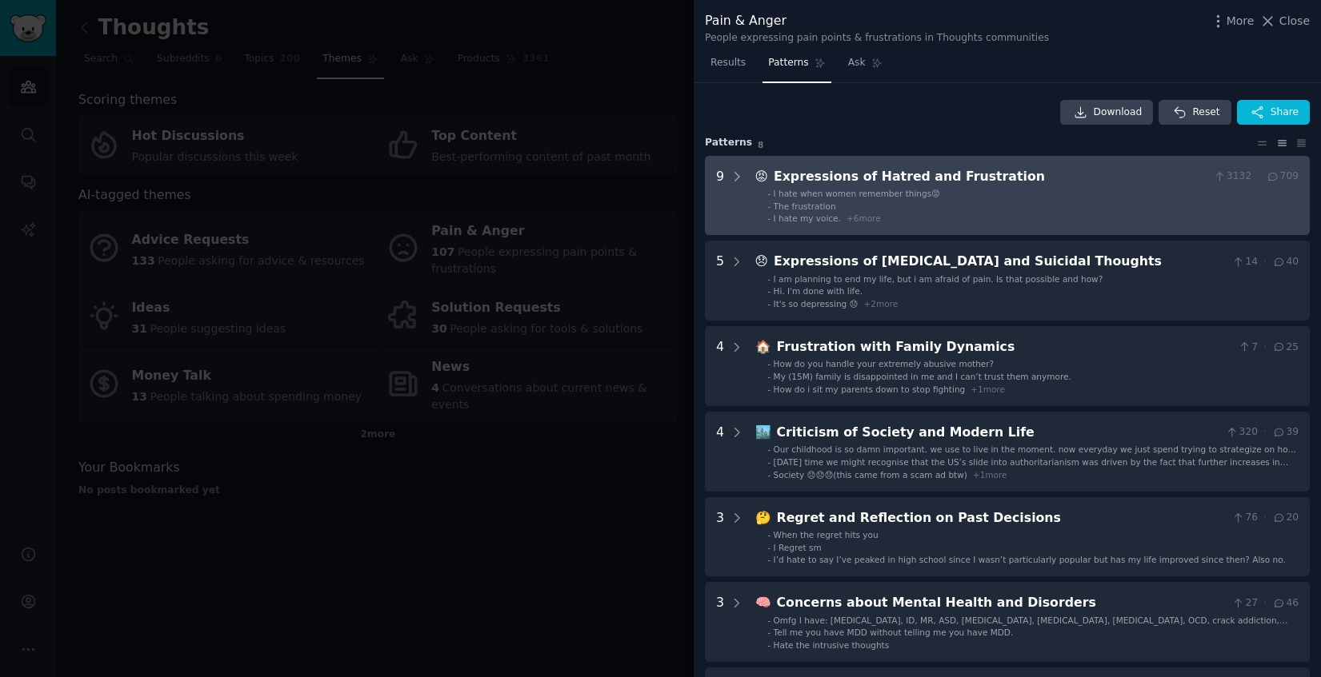
click at [1056, 216] on li "- I hate my voice. + 6 more" at bounding box center [1032, 218] width 531 height 11
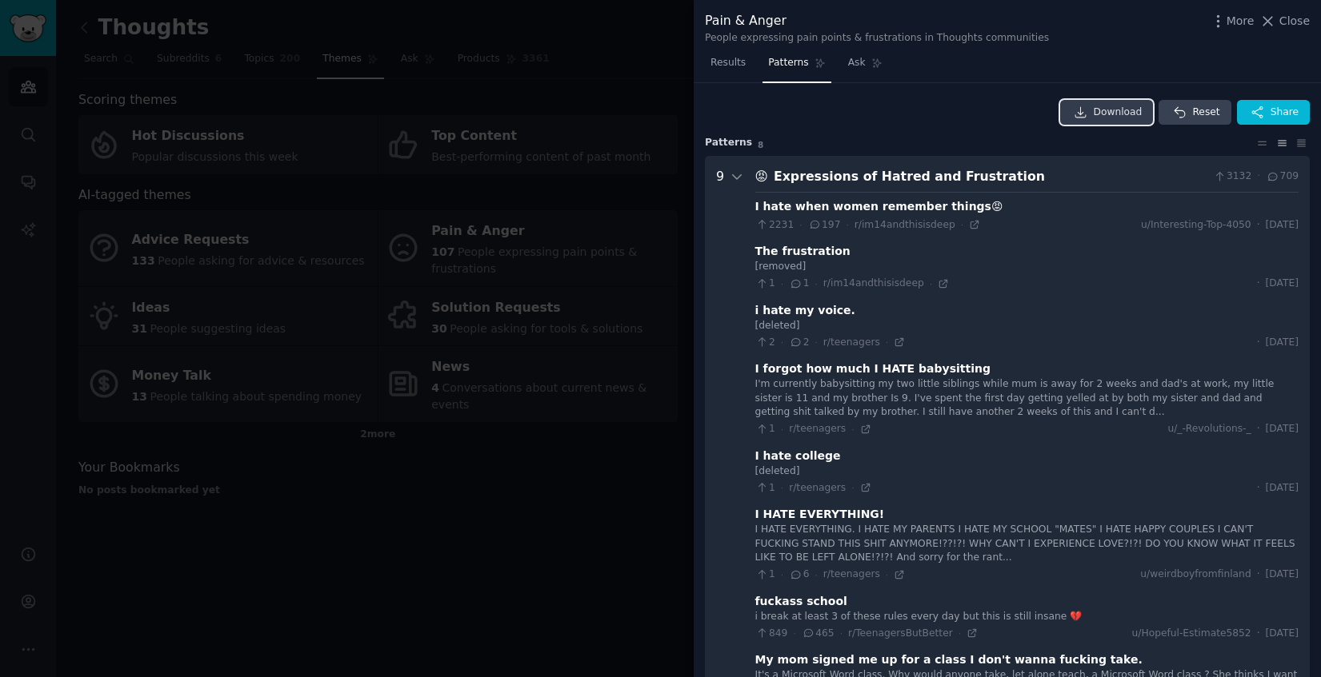
click at [1087, 110] on link "Download" at bounding box center [1107, 113] width 94 height 26
click at [512, 388] on div at bounding box center [660, 338] width 1321 height 677
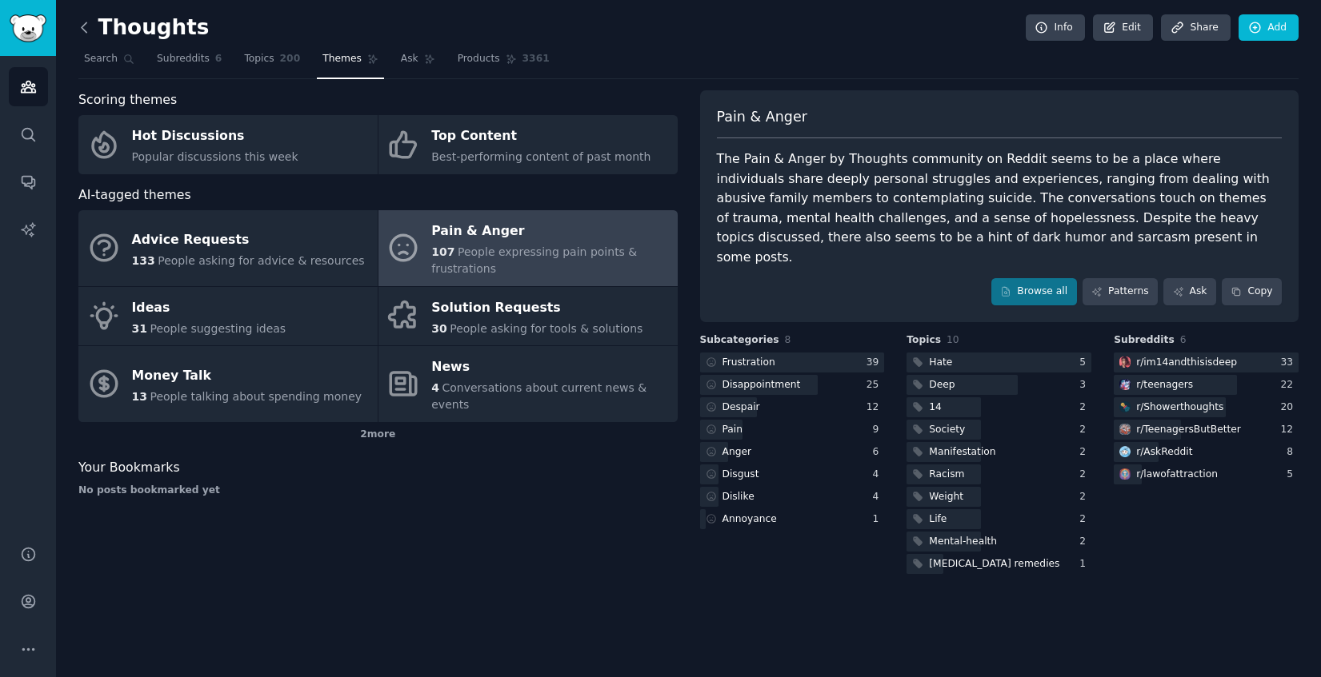
click at [86, 30] on icon at bounding box center [84, 27] width 17 height 17
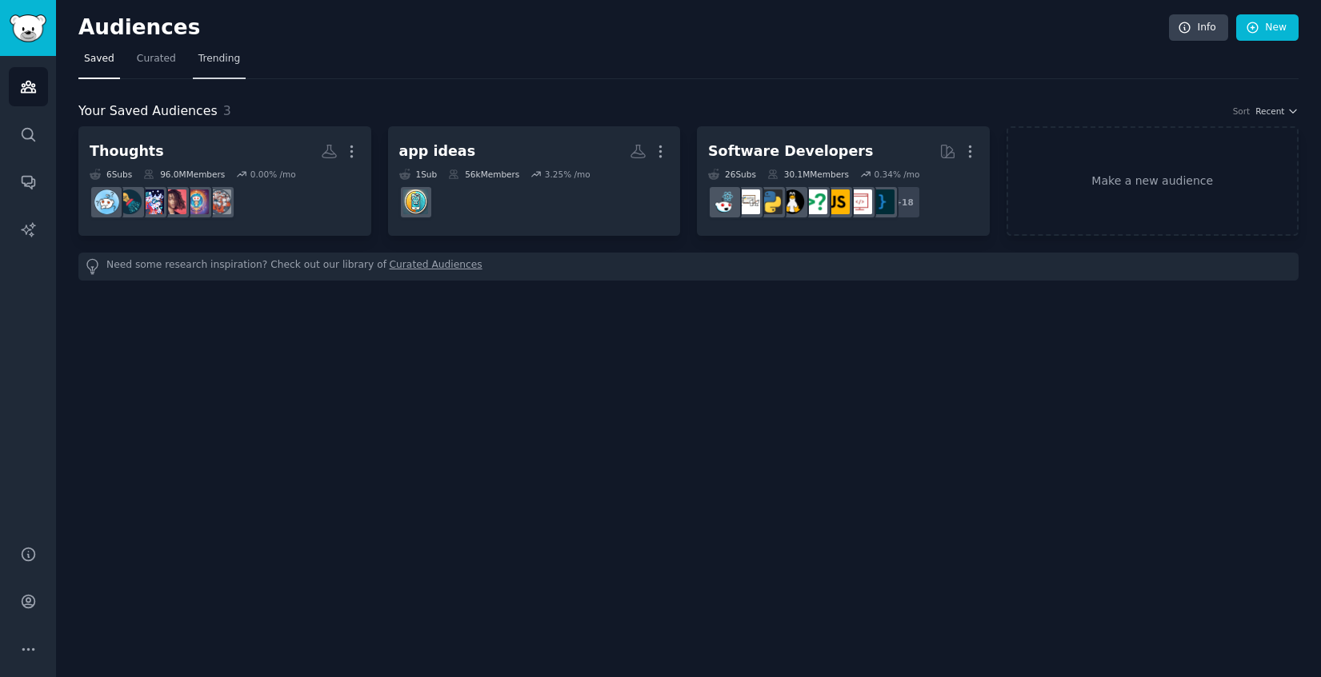
click at [215, 60] on span "Trending" at bounding box center [219, 59] width 42 height 14
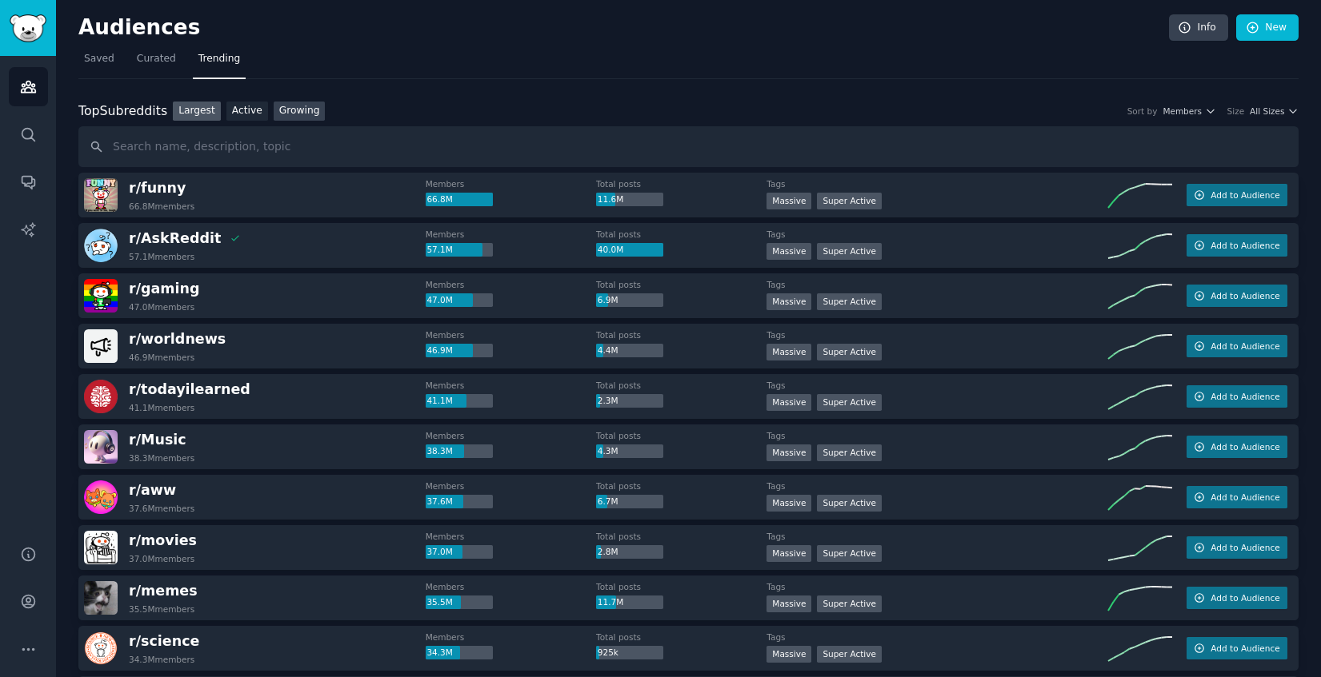
click at [308, 117] on link "Growing" at bounding box center [300, 112] width 52 height 20
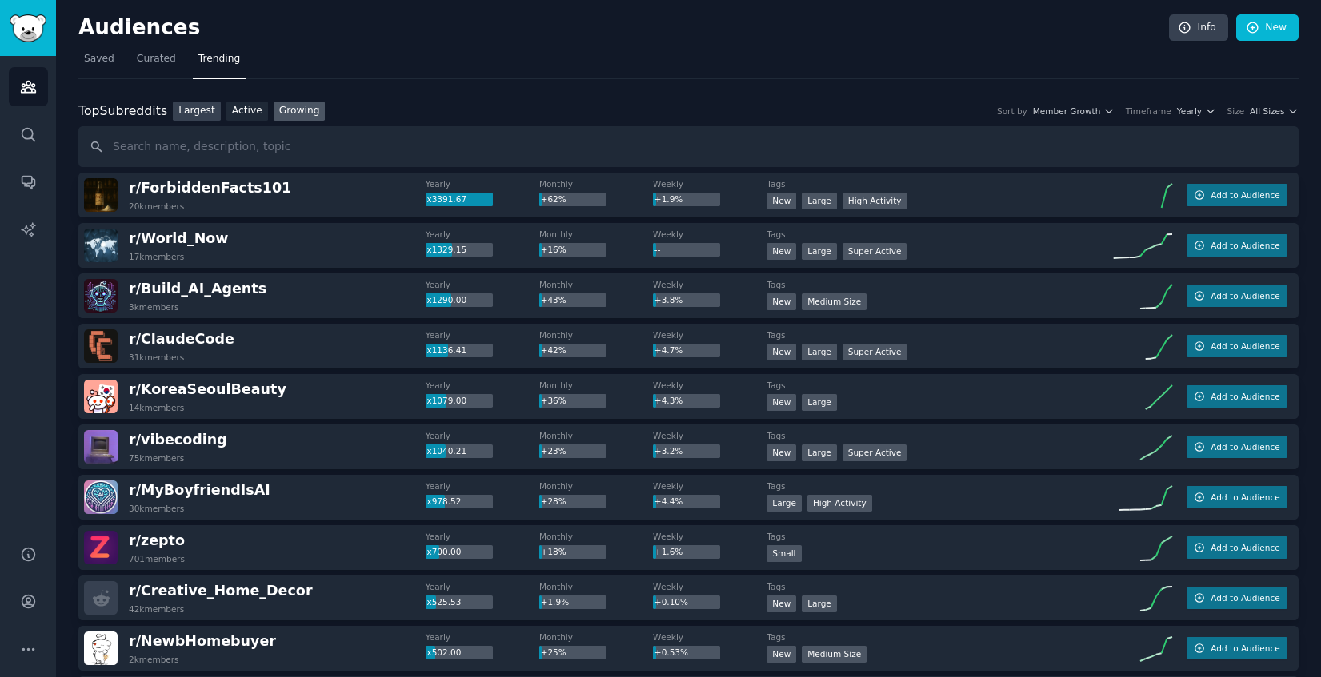
click at [201, 113] on link "Largest" at bounding box center [197, 112] width 48 height 20
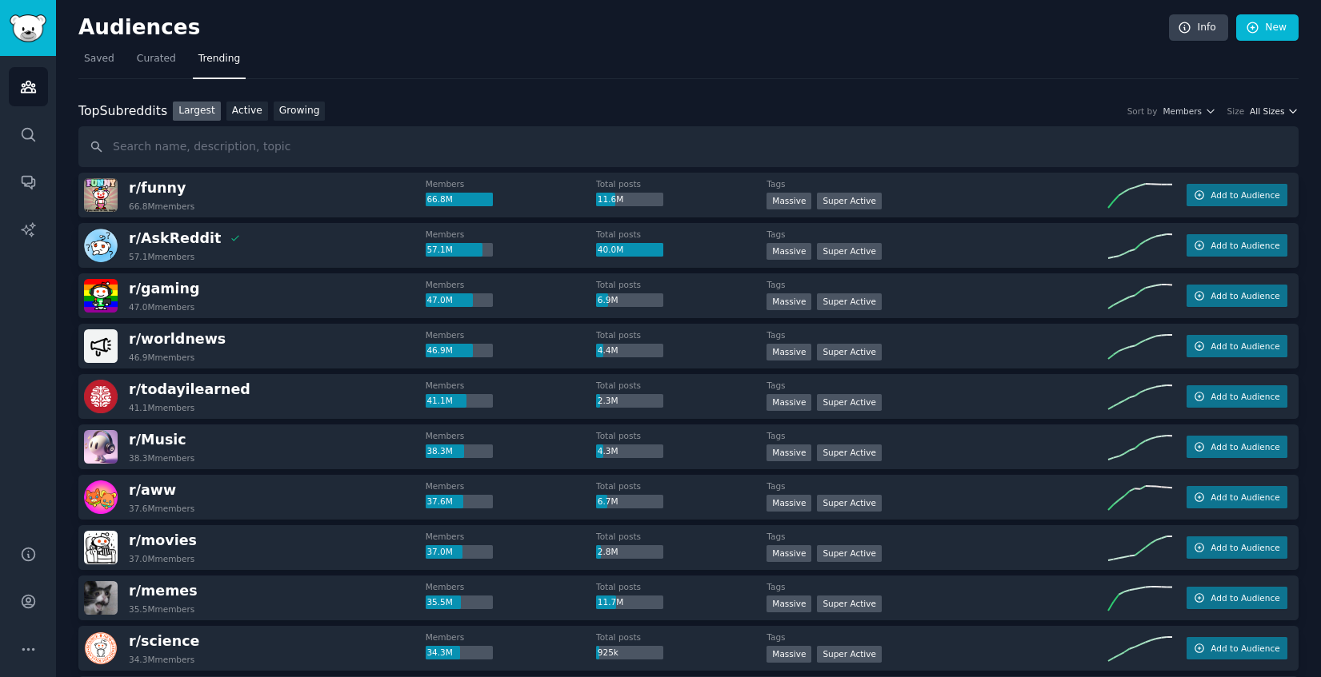
click at [1272, 106] on span "All Sizes" at bounding box center [1266, 111] width 34 height 11
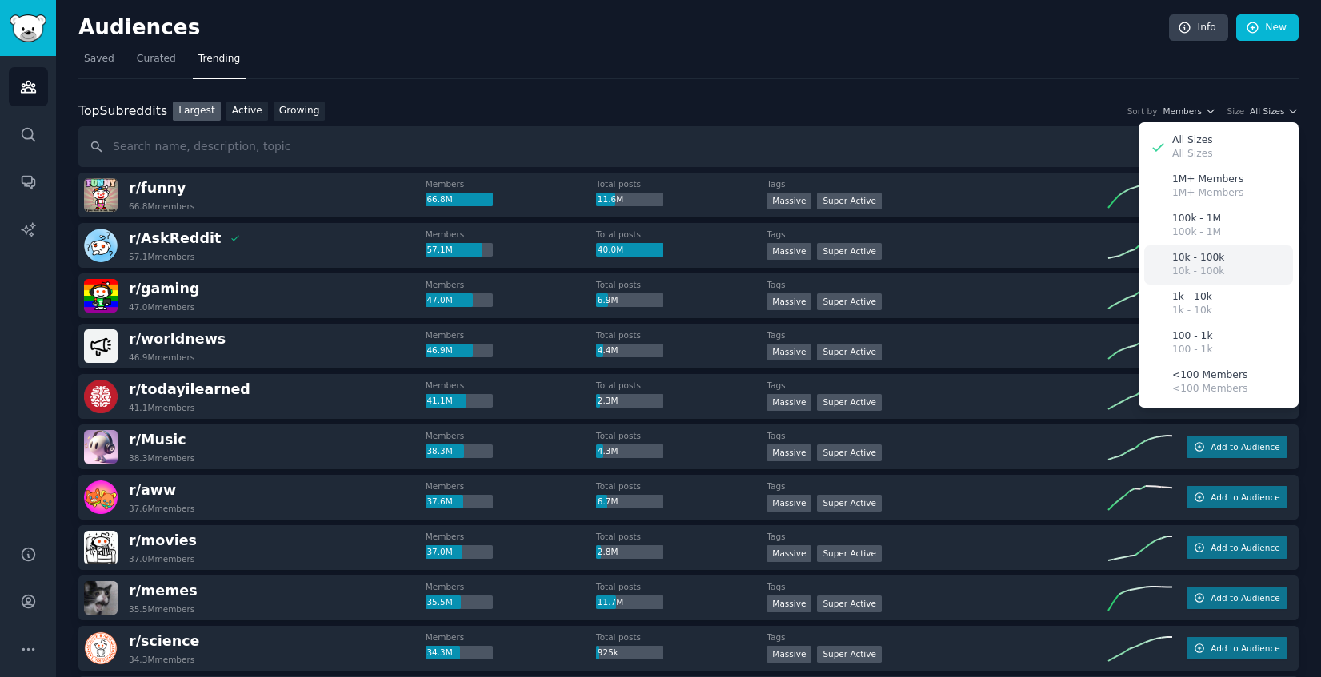
click at [1212, 269] on p "10k - 100k" at bounding box center [1198, 272] width 52 height 14
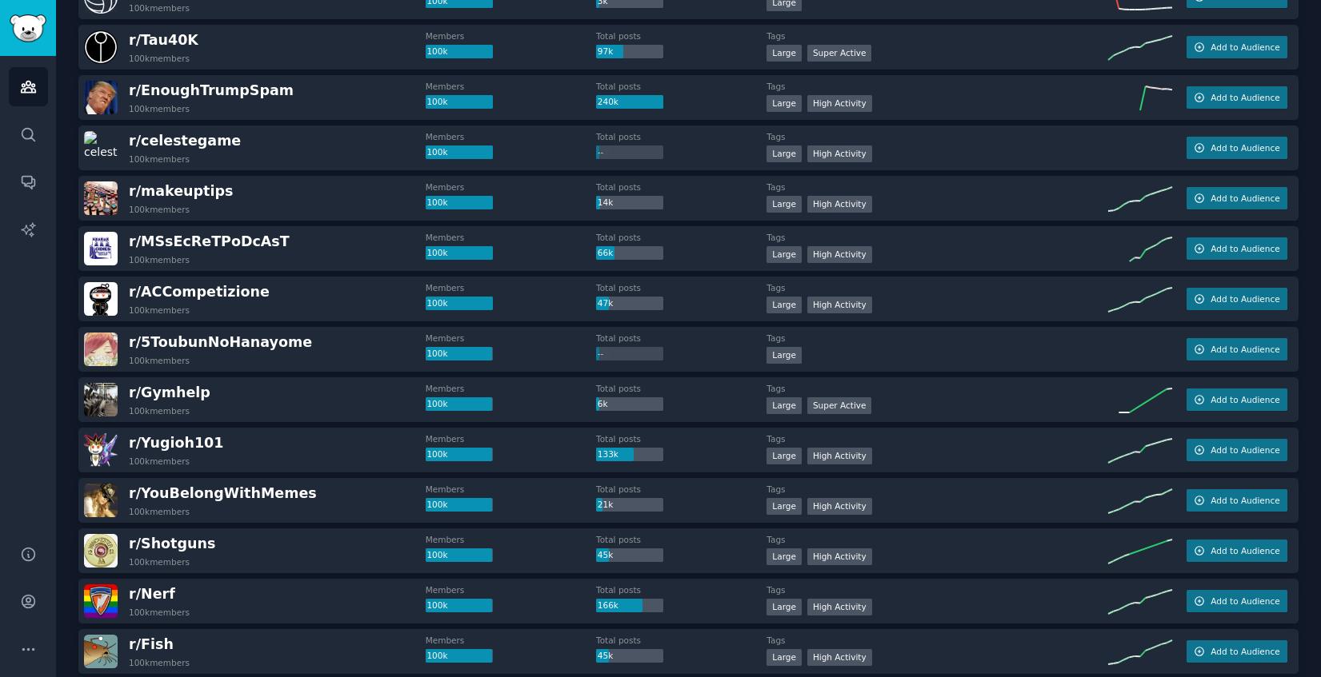
scroll to position [300, 0]
click at [1238, 396] on span "Add to Audience" at bounding box center [1244, 399] width 69 height 11
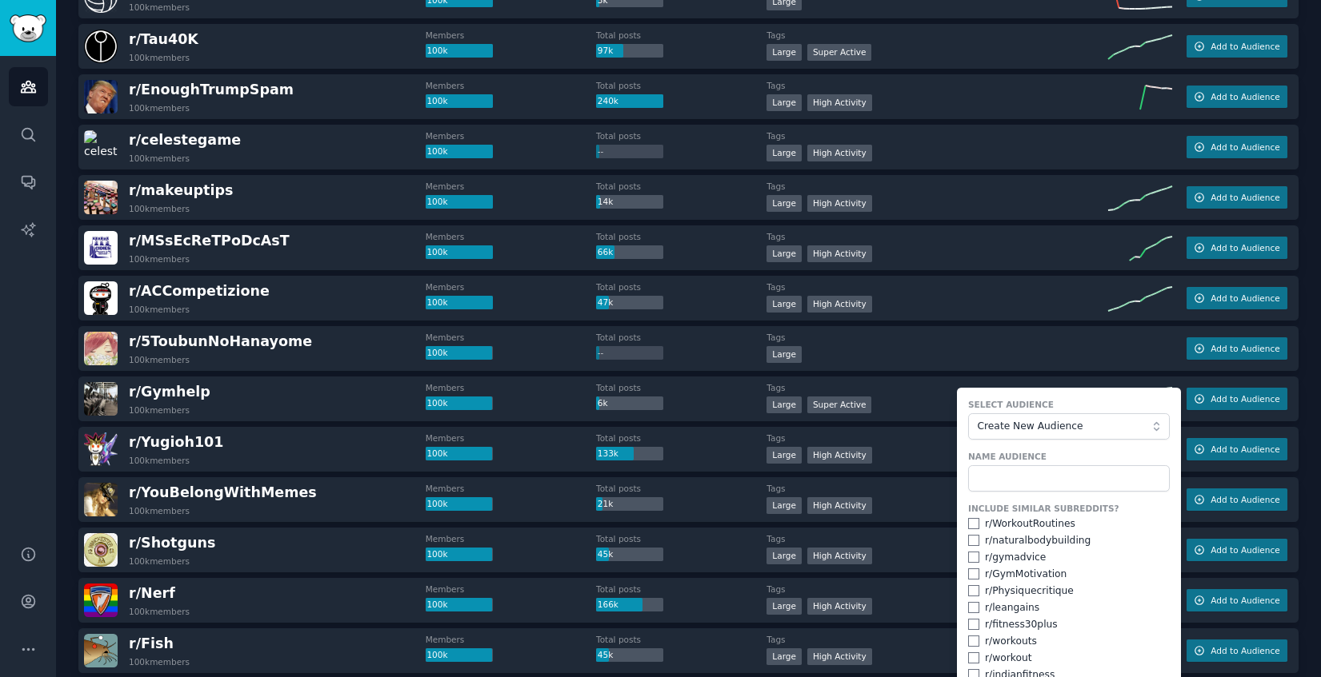
click at [1007, 529] on div "r/ WorkoutRoutines" at bounding box center [1030, 524] width 90 height 14
click at [971, 524] on input "checkbox" at bounding box center [973, 523] width 11 height 11
checkbox input "true"
click at [968, 545] on input "checkbox" at bounding box center [973, 540] width 11 height 11
checkbox input "true"
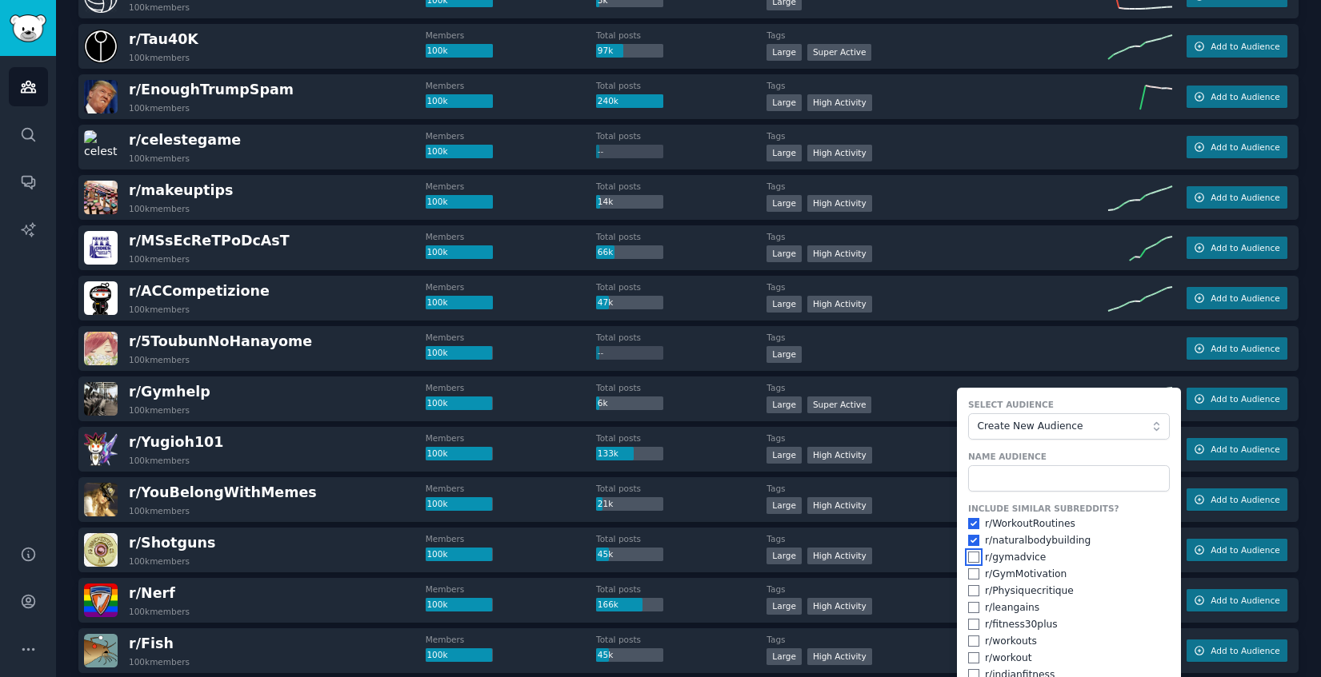
click at [969, 559] on input "checkbox" at bounding box center [973, 557] width 11 height 11
checkbox input "true"
click at [968, 573] on input "checkbox" at bounding box center [973, 574] width 11 height 11
checkbox input "true"
click at [968, 589] on input "checkbox" at bounding box center [973, 590] width 11 height 11
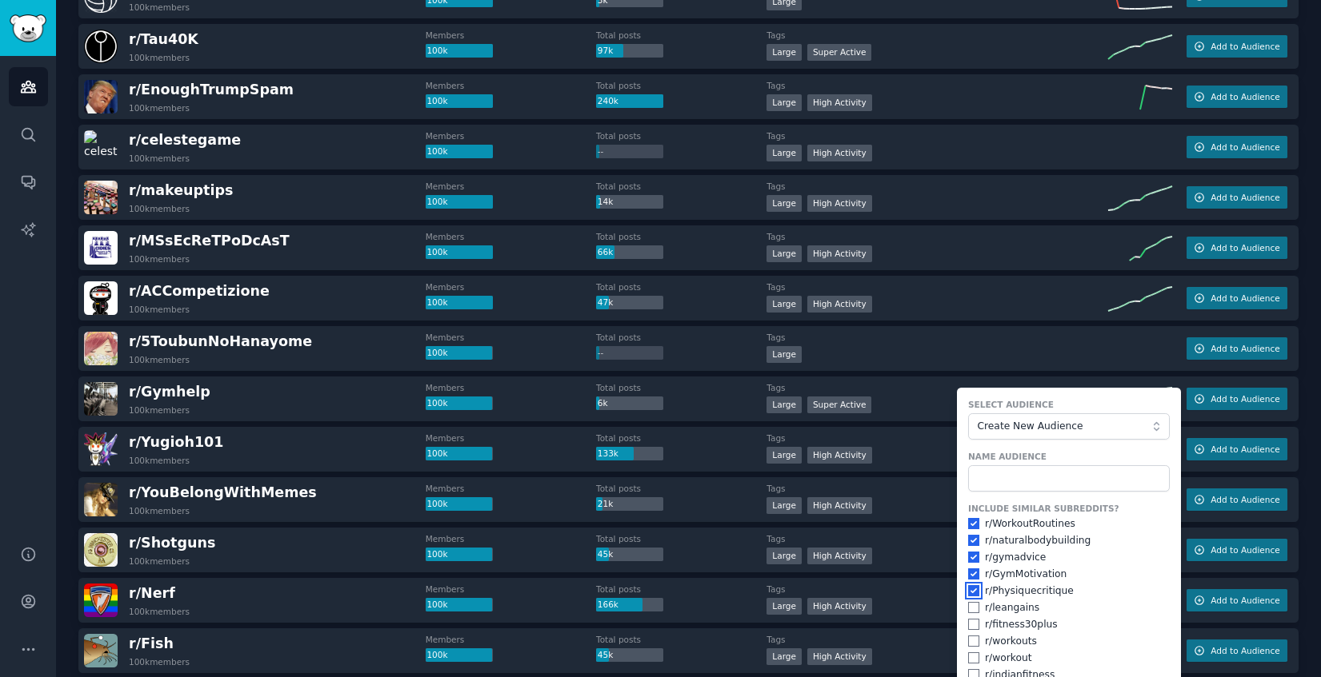
checkbox input "true"
click at [968, 639] on input "checkbox" at bounding box center [973, 641] width 11 height 11
checkbox input "true"
click at [968, 655] on input "checkbox" at bounding box center [973, 658] width 11 height 11
checkbox input "true"
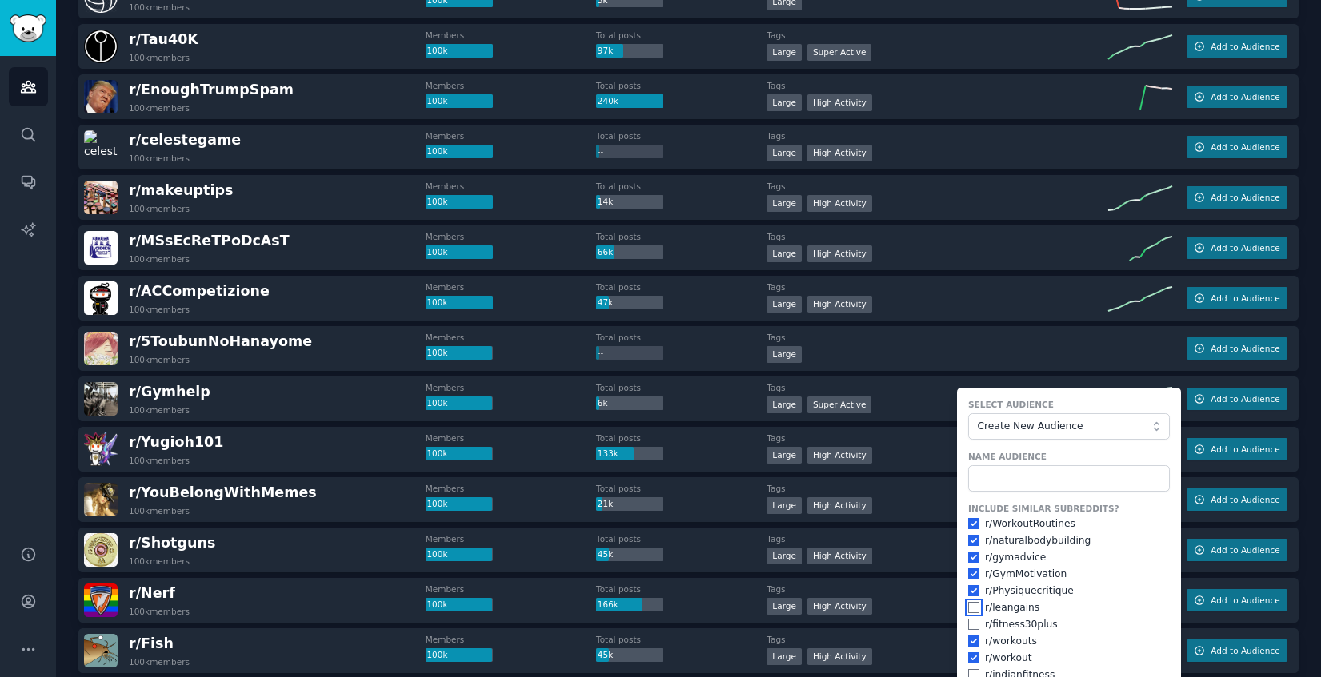
click at [969, 609] on input "checkbox" at bounding box center [973, 607] width 11 height 11
checkbox input "true"
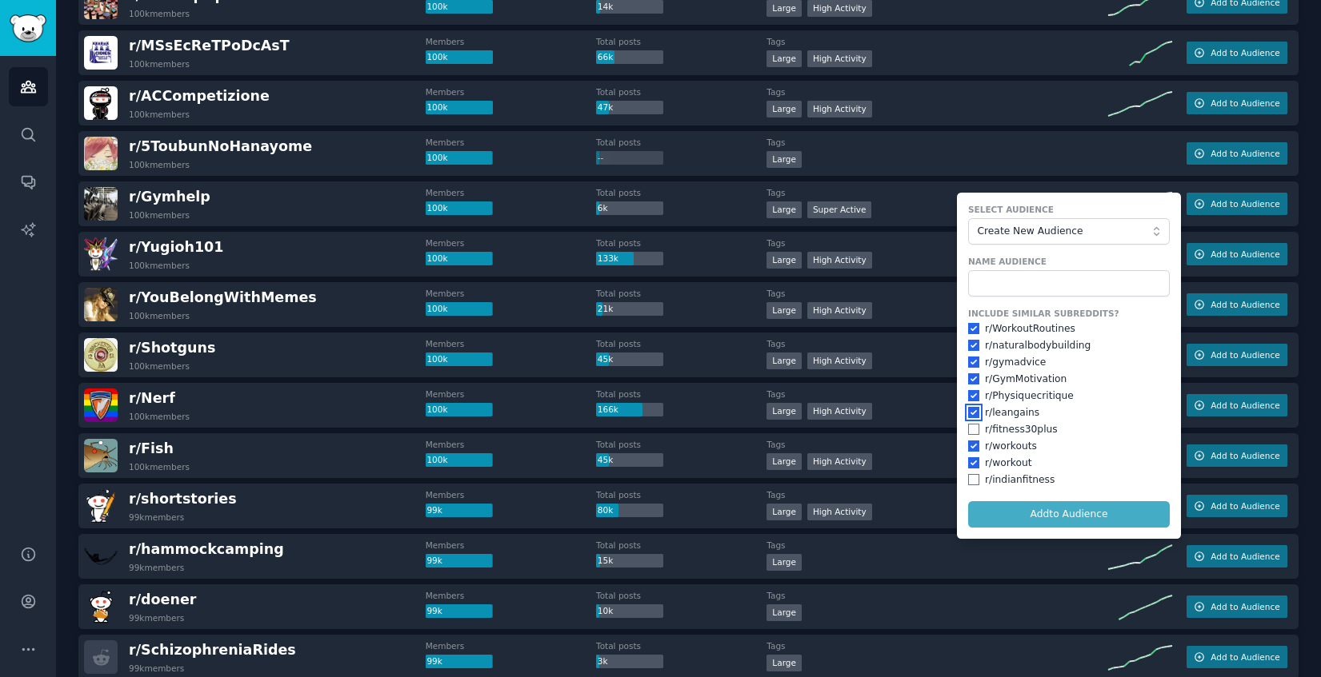
scroll to position [545, 0]
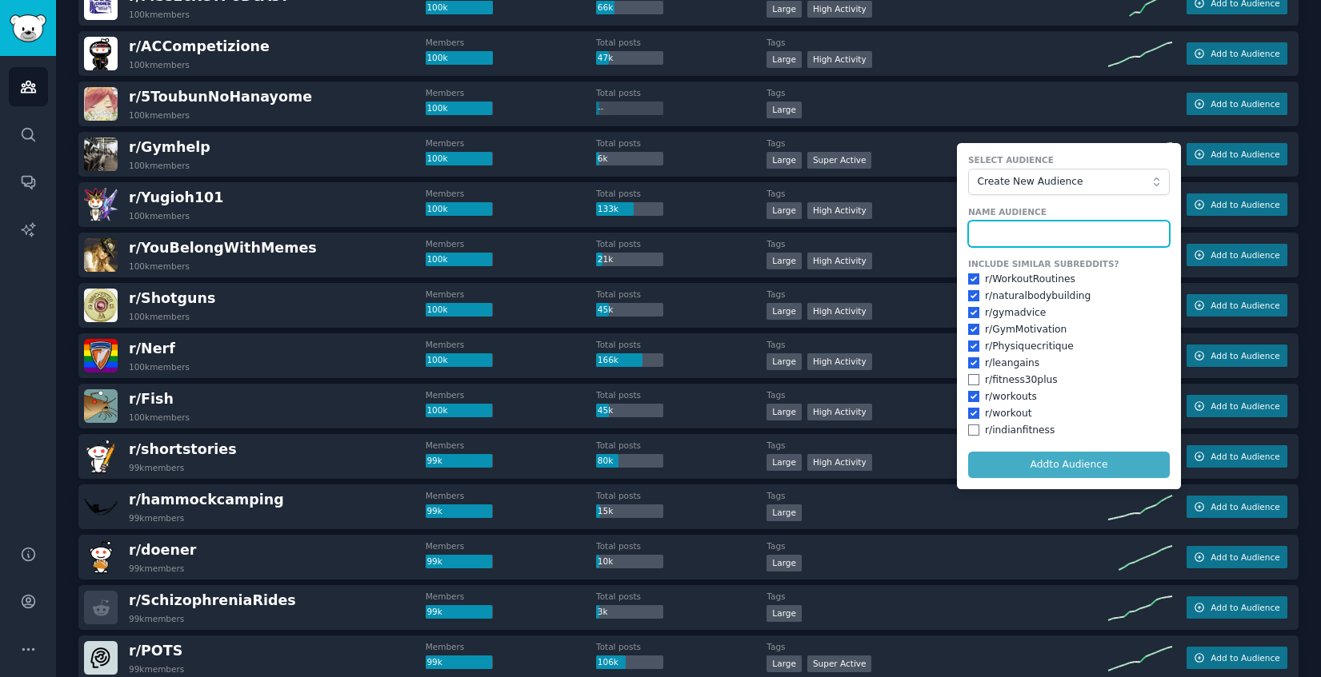
click at [1019, 238] on input "text" at bounding box center [1069, 234] width 202 height 27
type input "Fitness/Workouts"
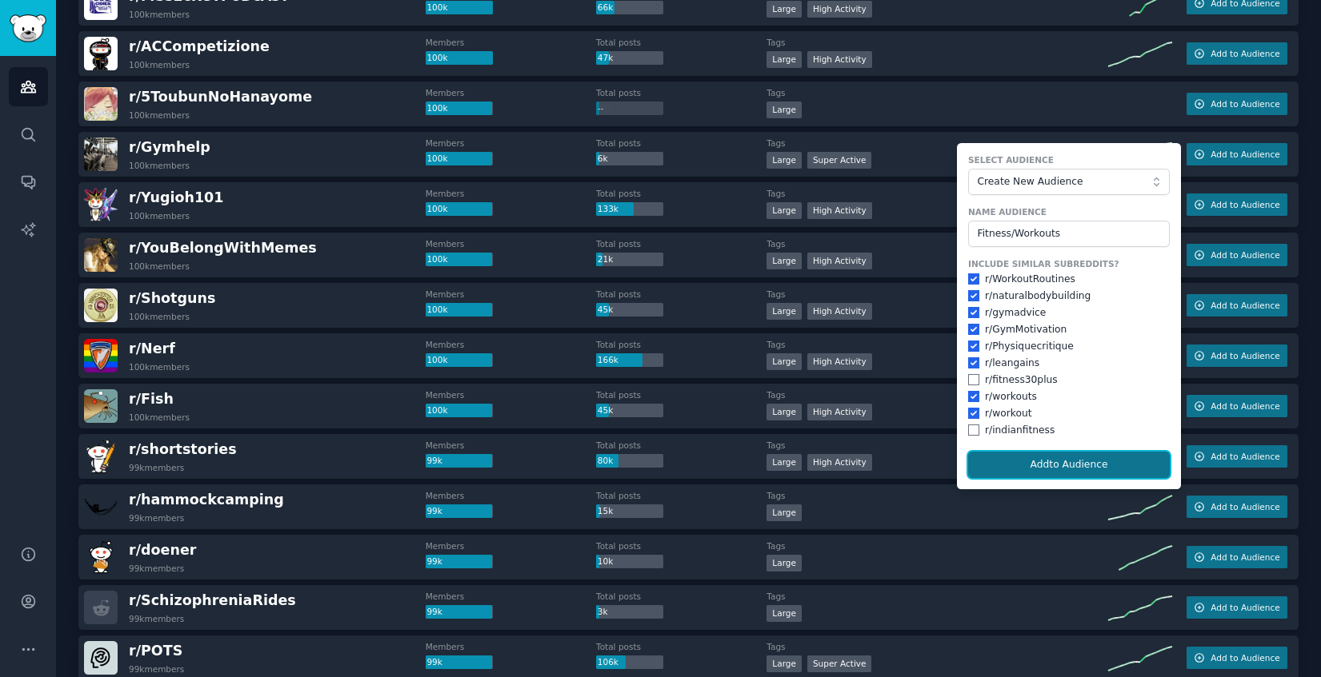
click at [1081, 460] on button "Add to Audience" at bounding box center [1069, 465] width 202 height 27
checkbox input "false"
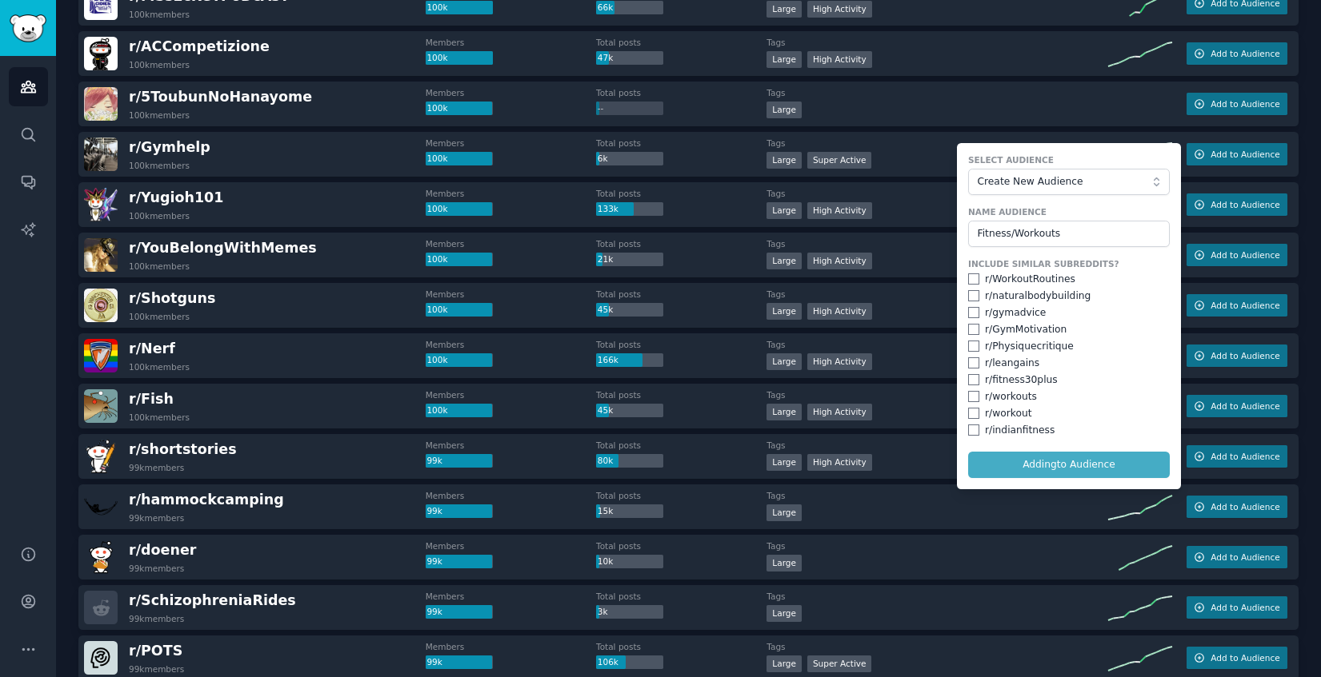
checkbox input "false"
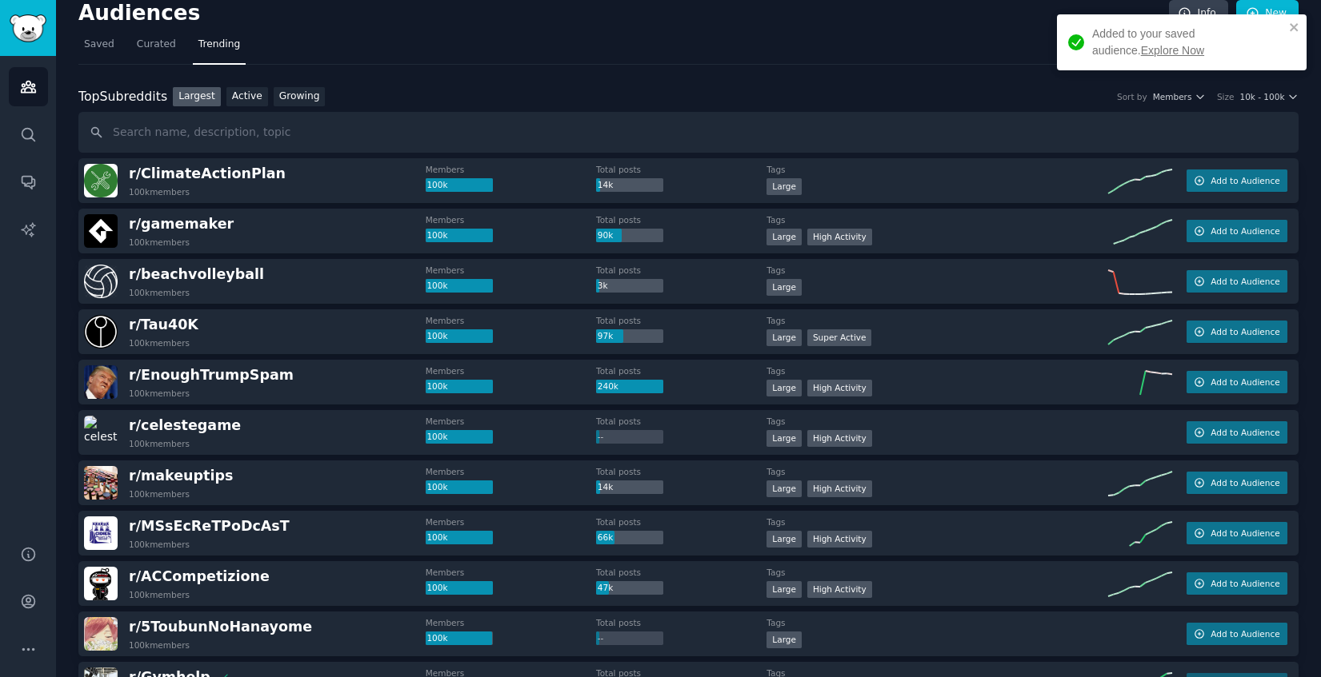
scroll to position [0, 0]
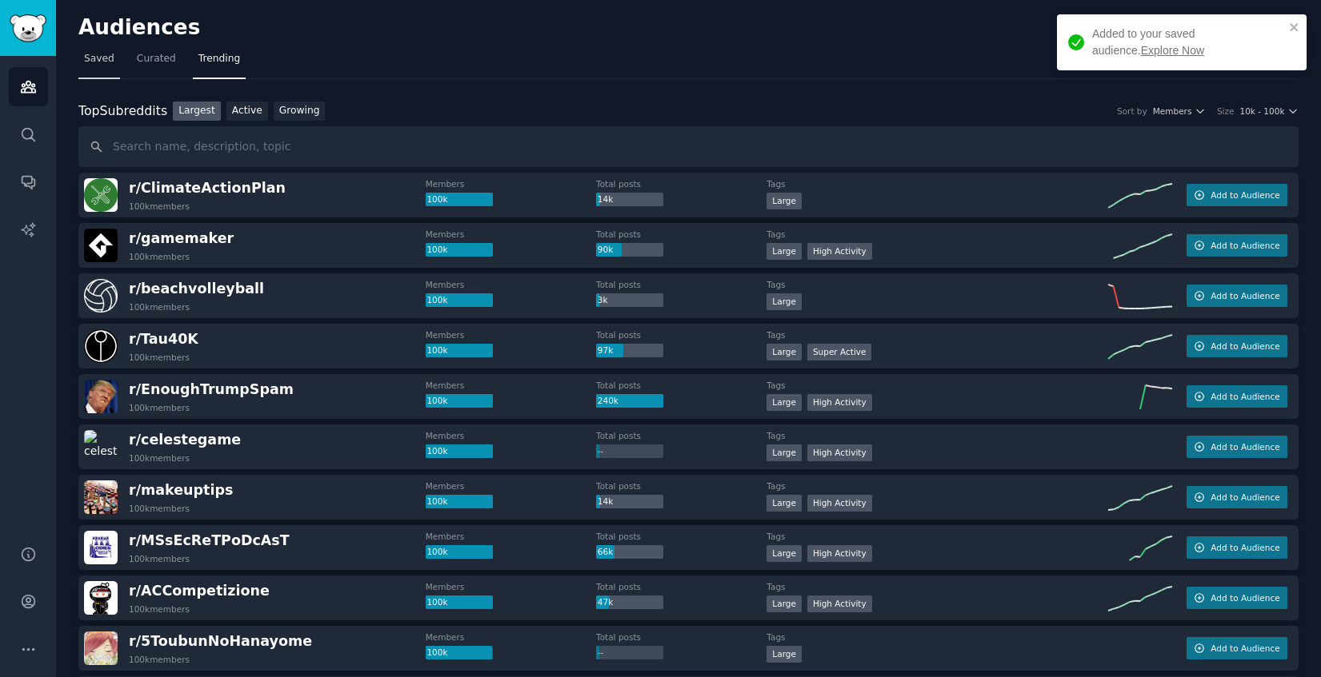
click at [90, 61] on span "Saved" at bounding box center [99, 59] width 30 height 14
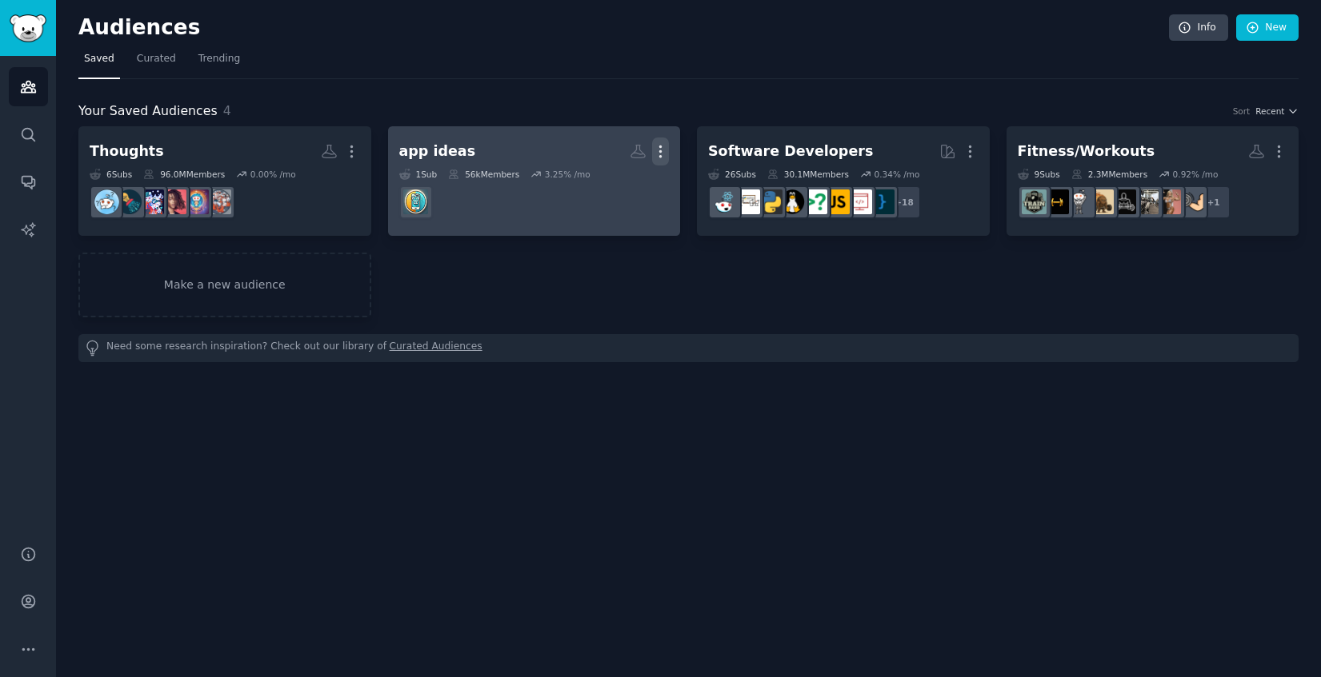
click at [662, 158] on icon "button" at bounding box center [660, 151] width 17 height 17
click at [630, 182] on p "Delete" at bounding box center [616, 185] width 37 height 17
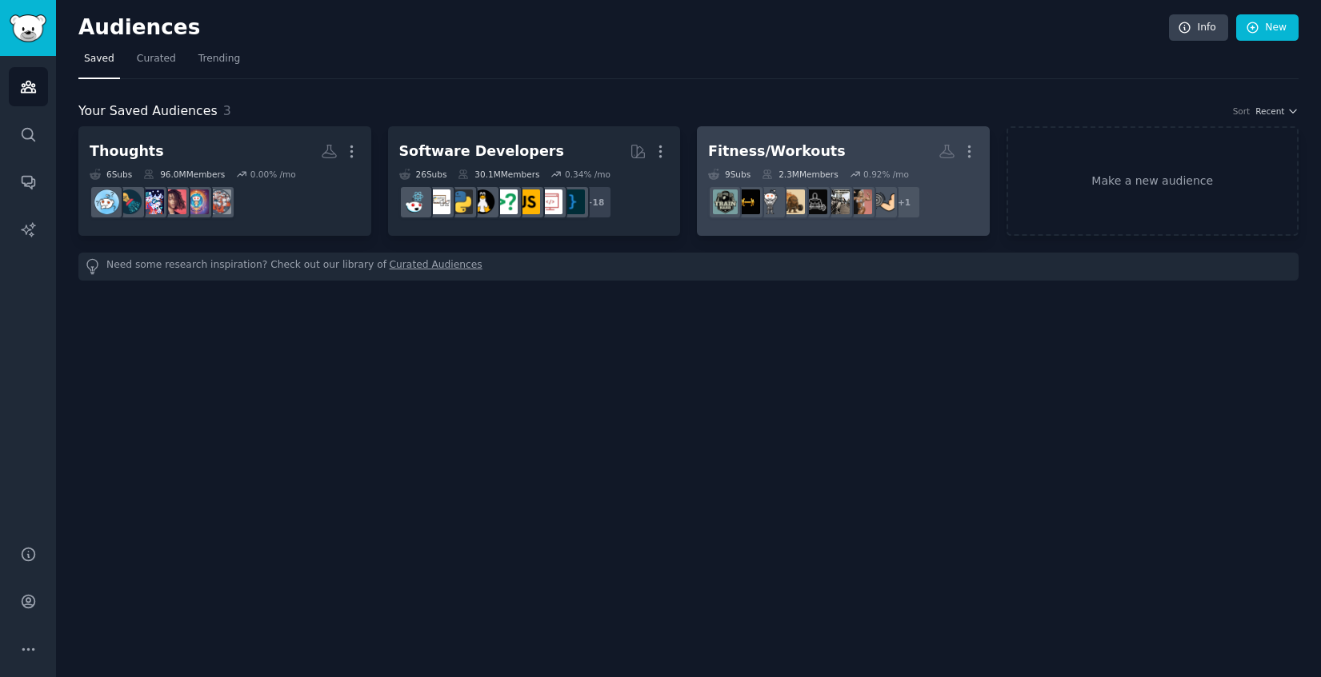
click at [897, 146] on h2 "Fitness/Workouts More" at bounding box center [843, 152] width 270 height 28
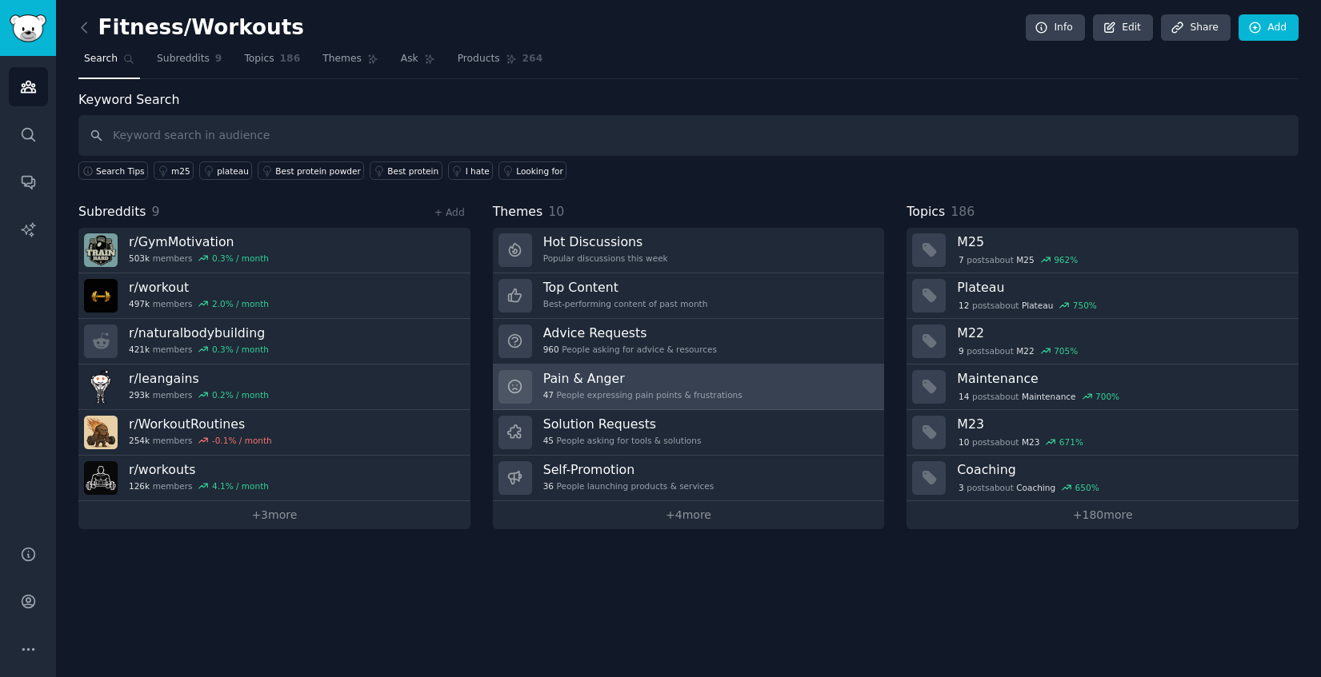
click at [681, 382] on h3 "Pain & Anger" at bounding box center [642, 378] width 199 height 17
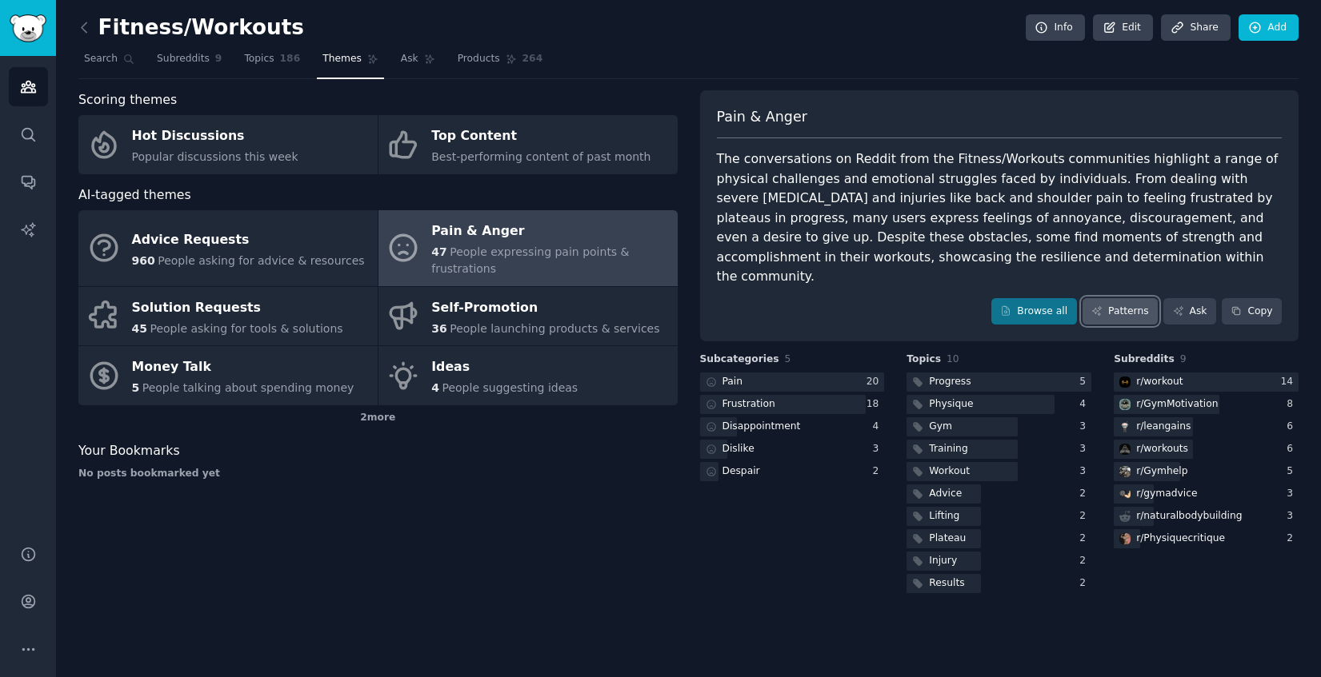
click at [1128, 298] on link "Patterns" at bounding box center [1119, 311] width 75 height 27
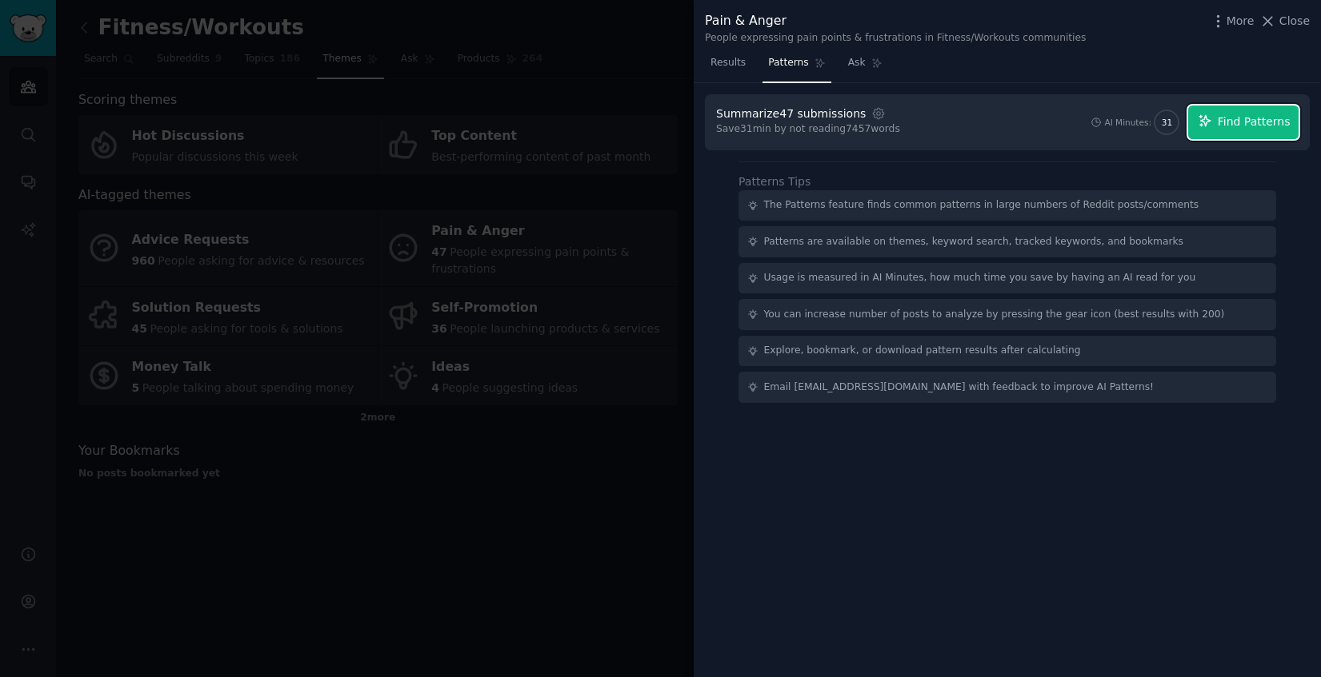
click at [1243, 117] on span "Find Patterns" at bounding box center [1253, 122] width 73 height 17
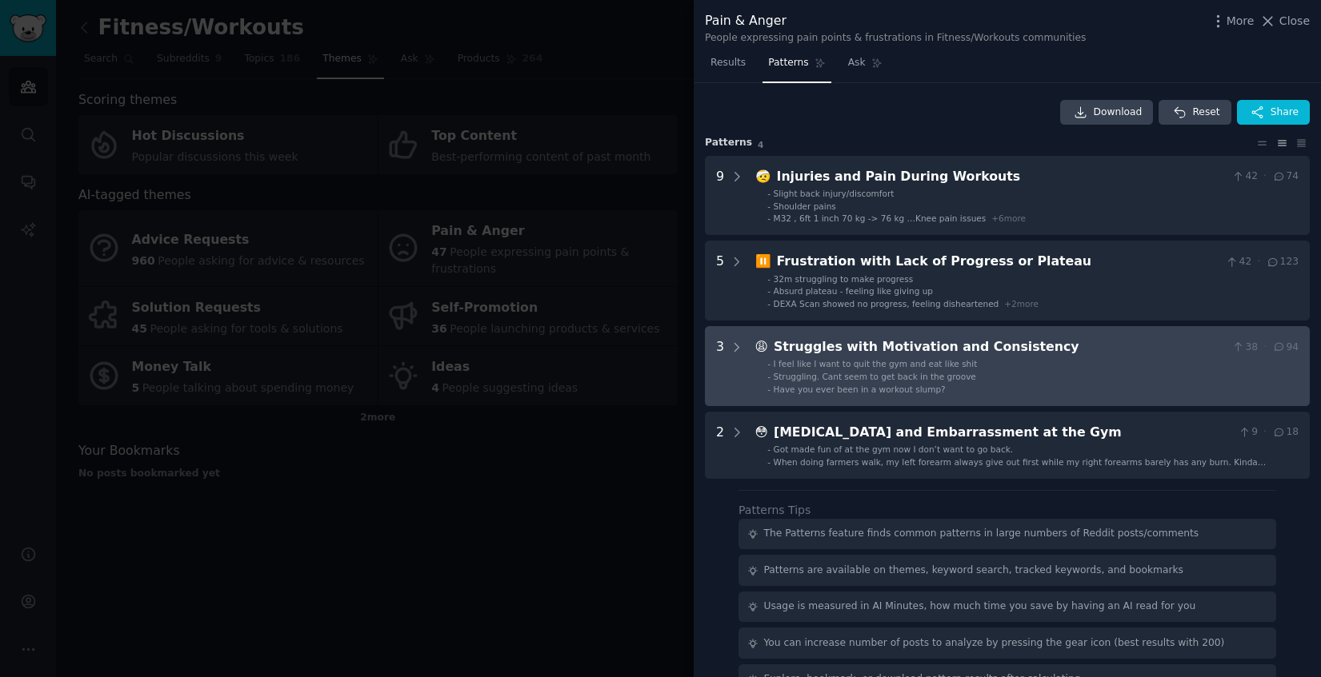
click at [1139, 384] on li "- Have you ever been in a workout slump?" at bounding box center [1032, 389] width 531 height 11
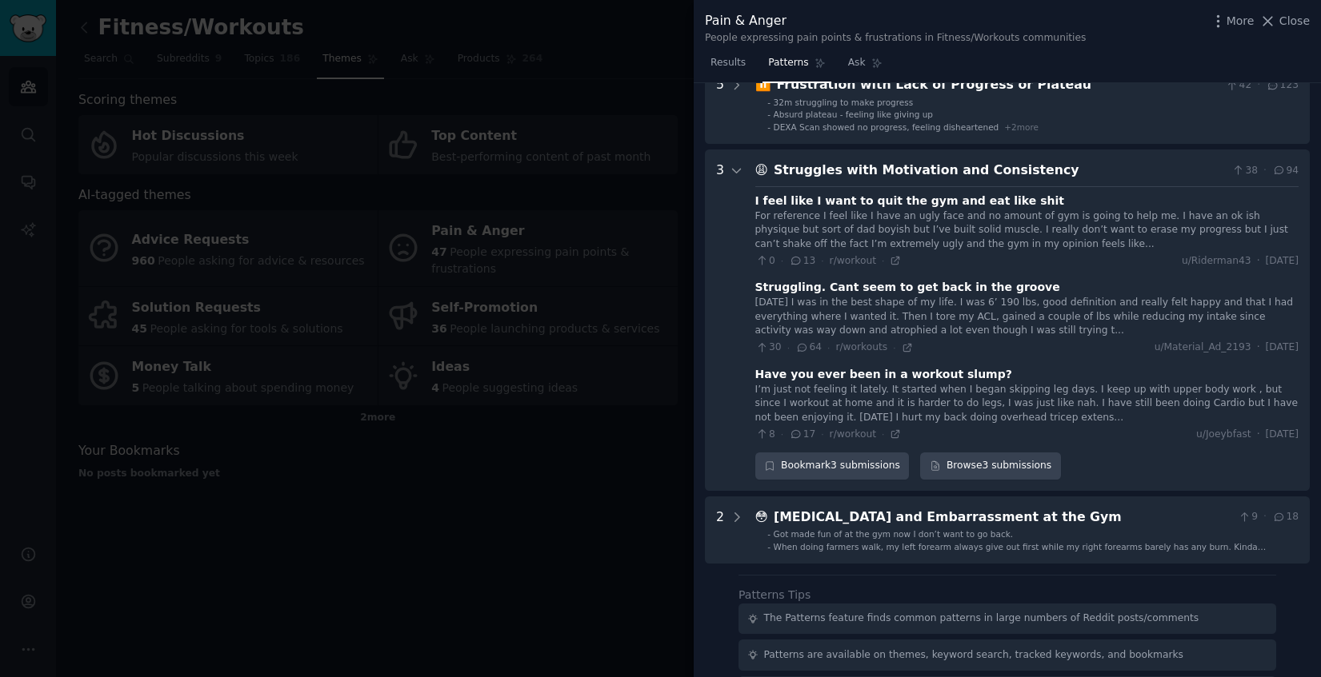
scroll to position [202, 0]
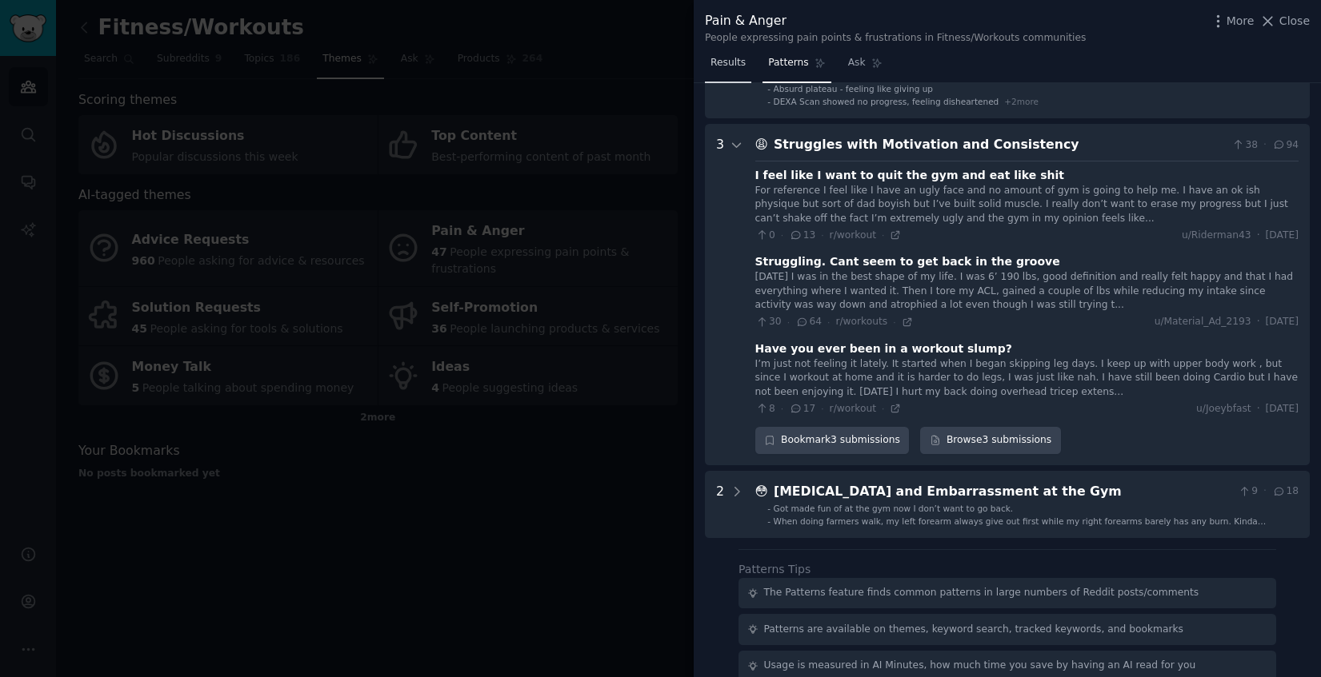
click at [728, 60] on span "Results" at bounding box center [727, 63] width 35 height 14
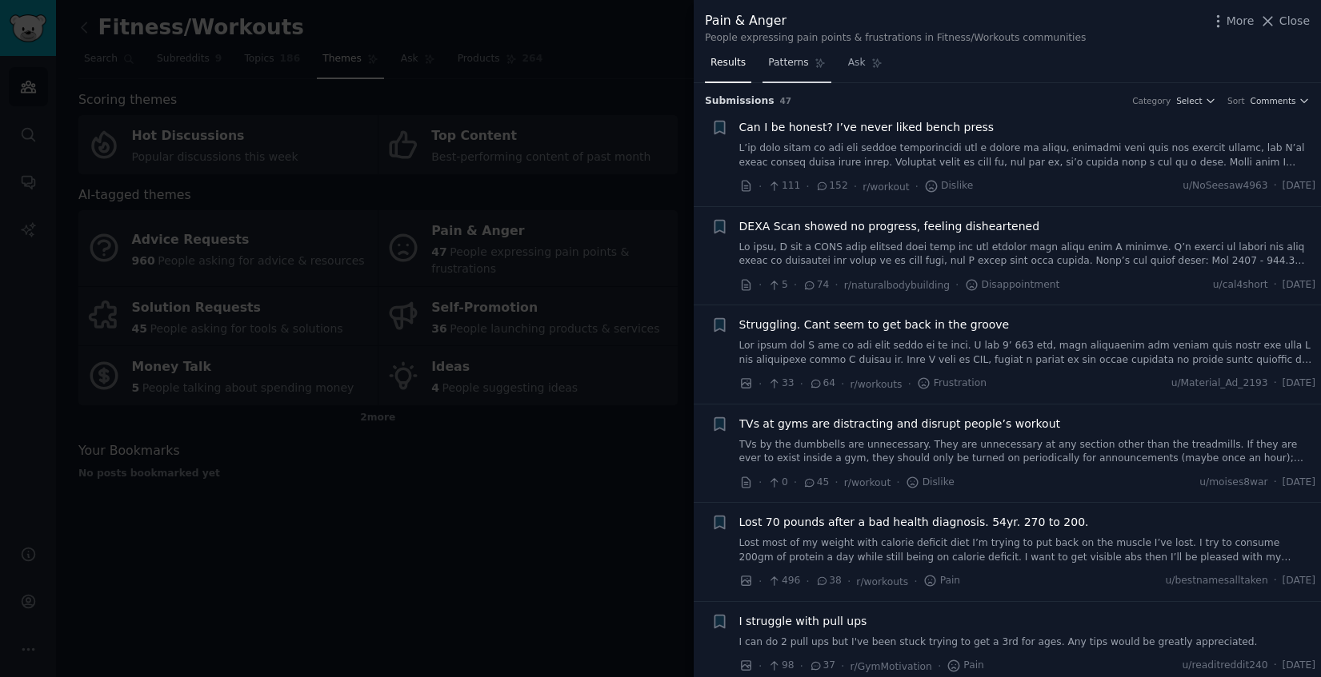
click at [792, 62] on span "Patterns" at bounding box center [788, 63] width 40 height 14
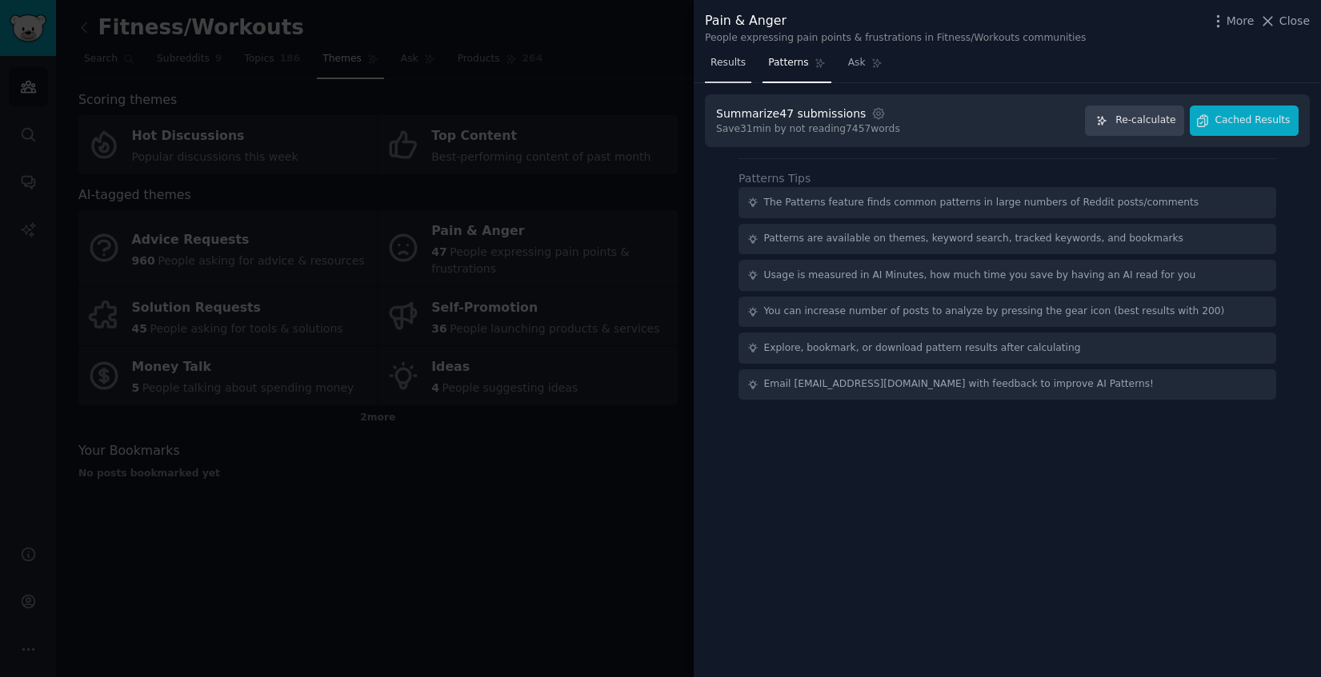
click at [729, 68] on span "Results" at bounding box center [727, 63] width 35 height 14
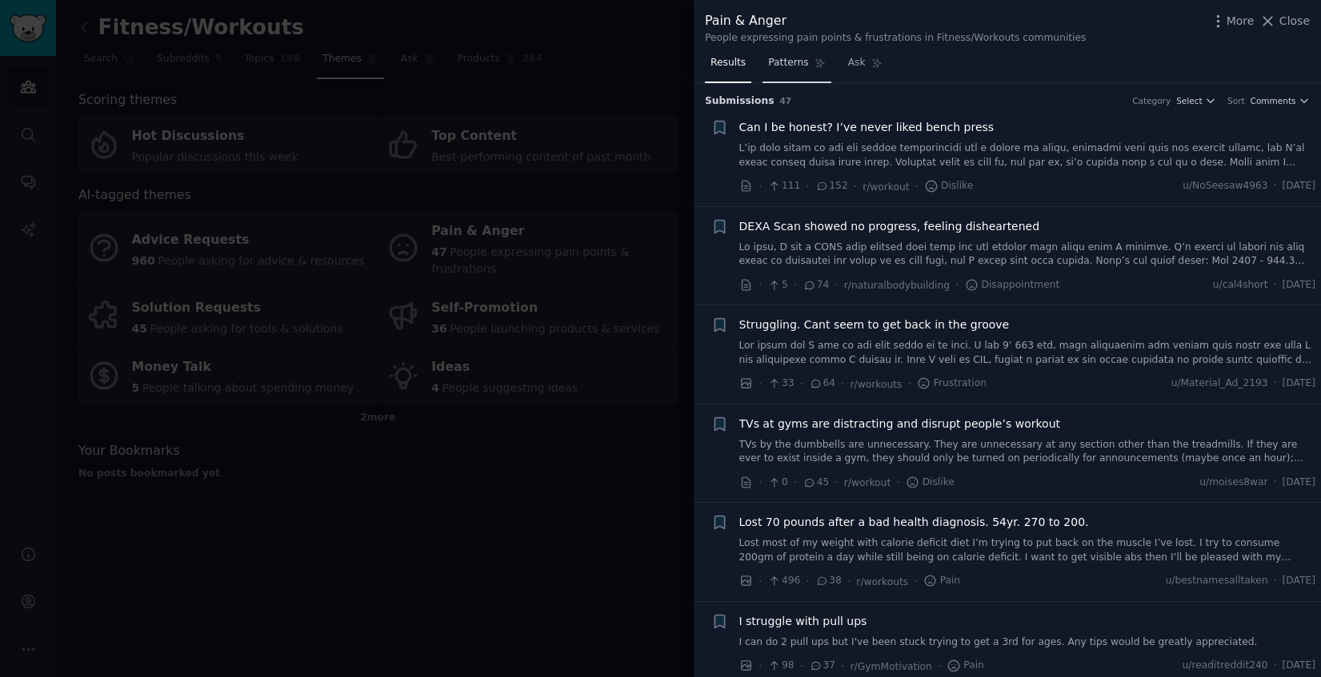
click at [771, 67] on span "Patterns" at bounding box center [788, 63] width 40 height 14
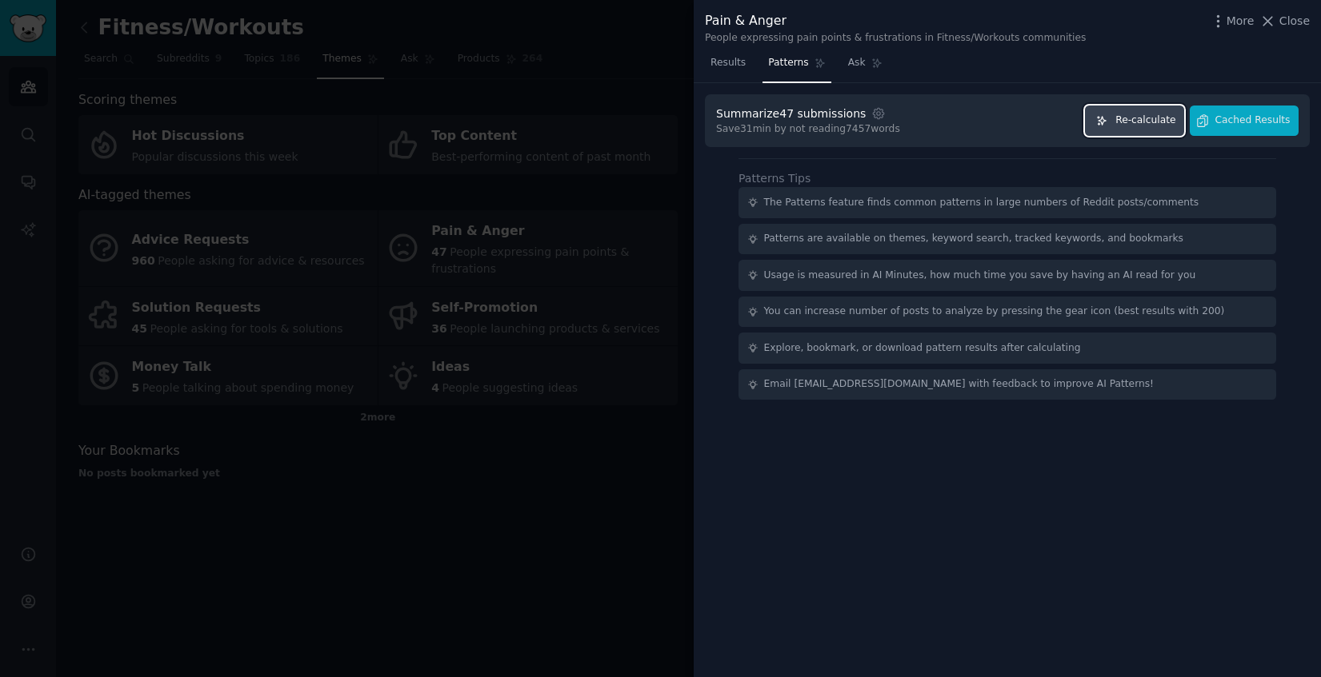
click at [1145, 118] on span "Re-calculate" at bounding box center [1145, 121] width 60 height 14
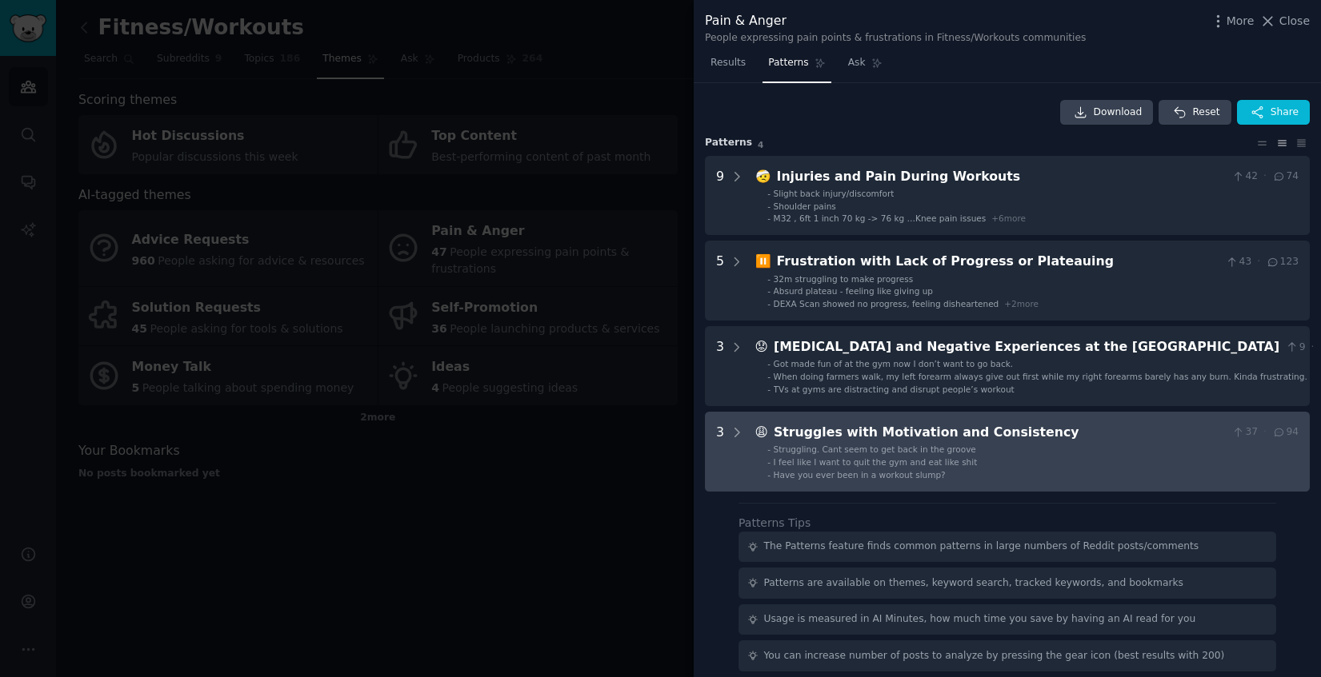
click at [889, 451] on span "Struggling. Cant seem to get back in the groove" at bounding box center [874, 450] width 202 height 10
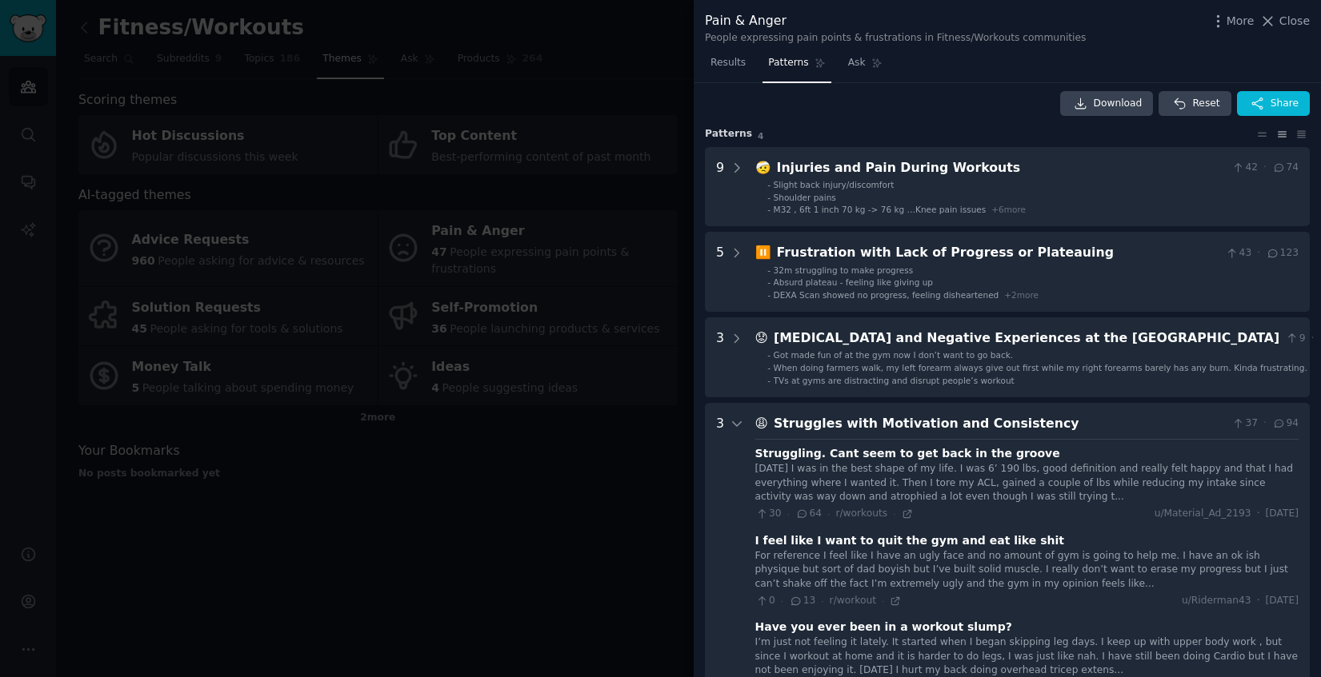
scroll to position [7, 0]
click at [1250, 104] on icon "button" at bounding box center [1257, 105] width 14 height 14
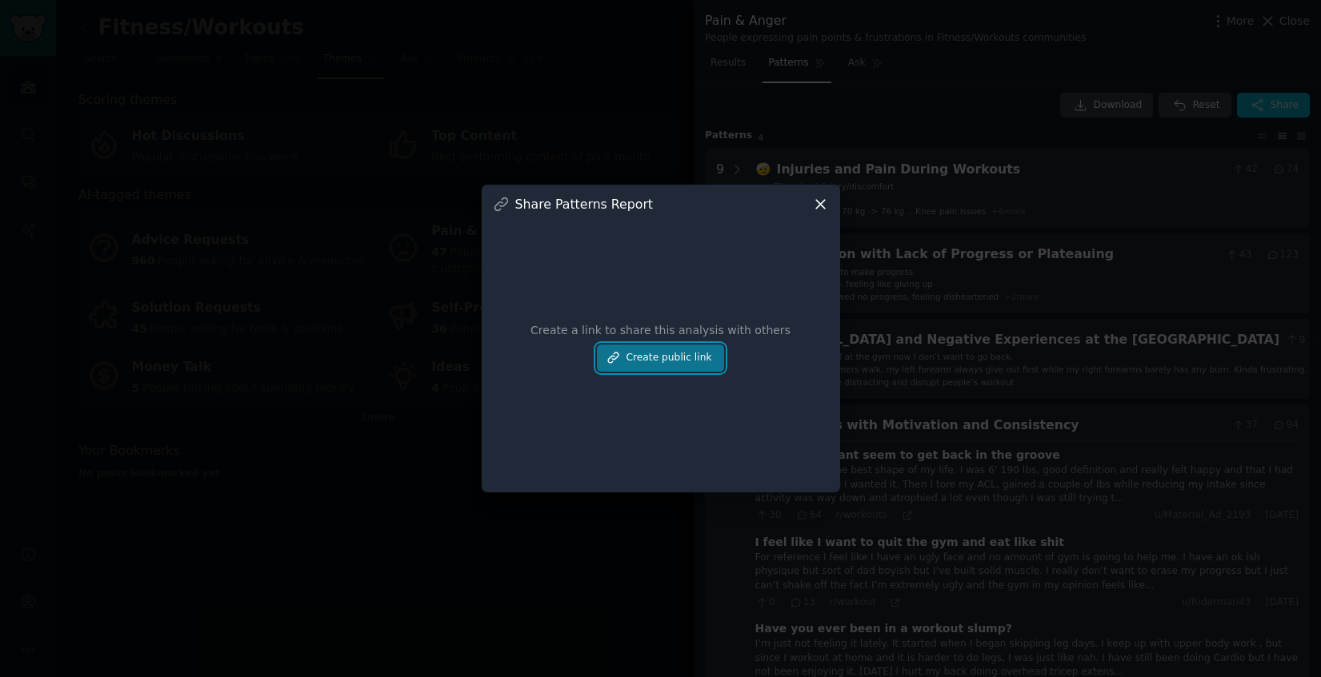
click at [687, 366] on button "Create public link" at bounding box center [660, 358] width 126 height 27
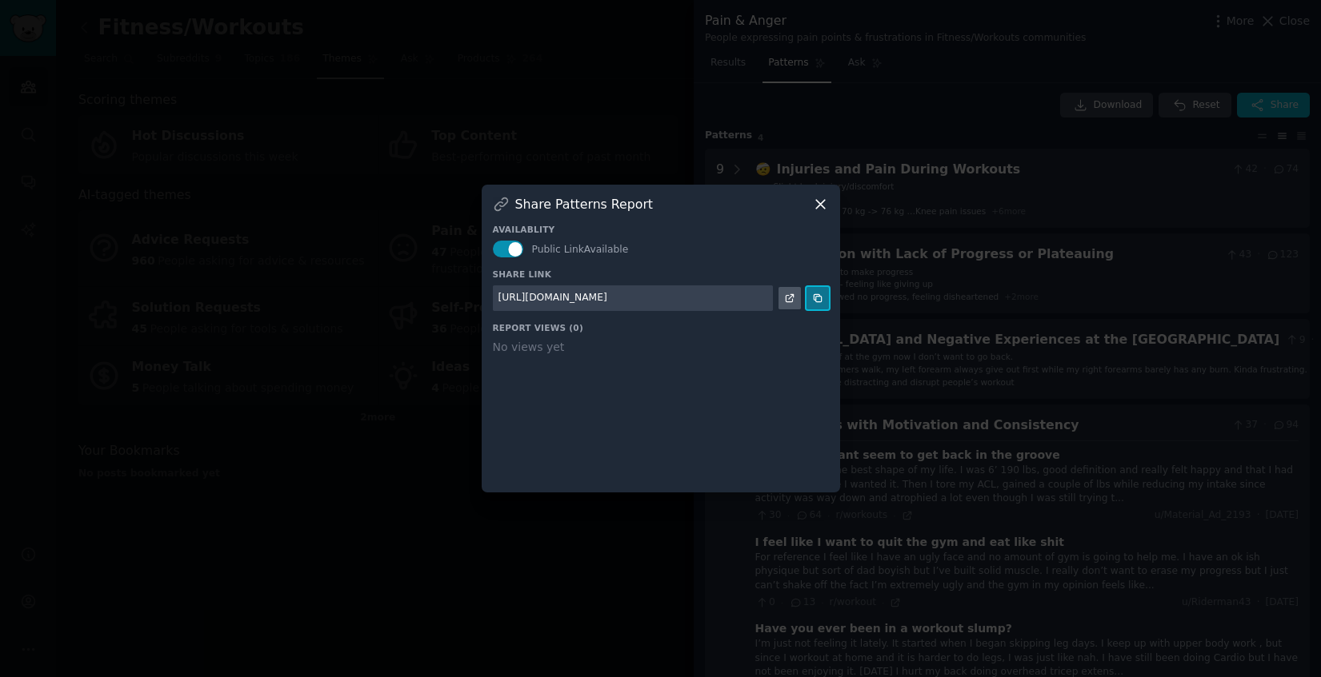
click at [818, 302] on icon at bounding box center [817, 298] width 11 height 11
click at [823, 204] on icon at bounding box center [820, 204] width 17 height 17
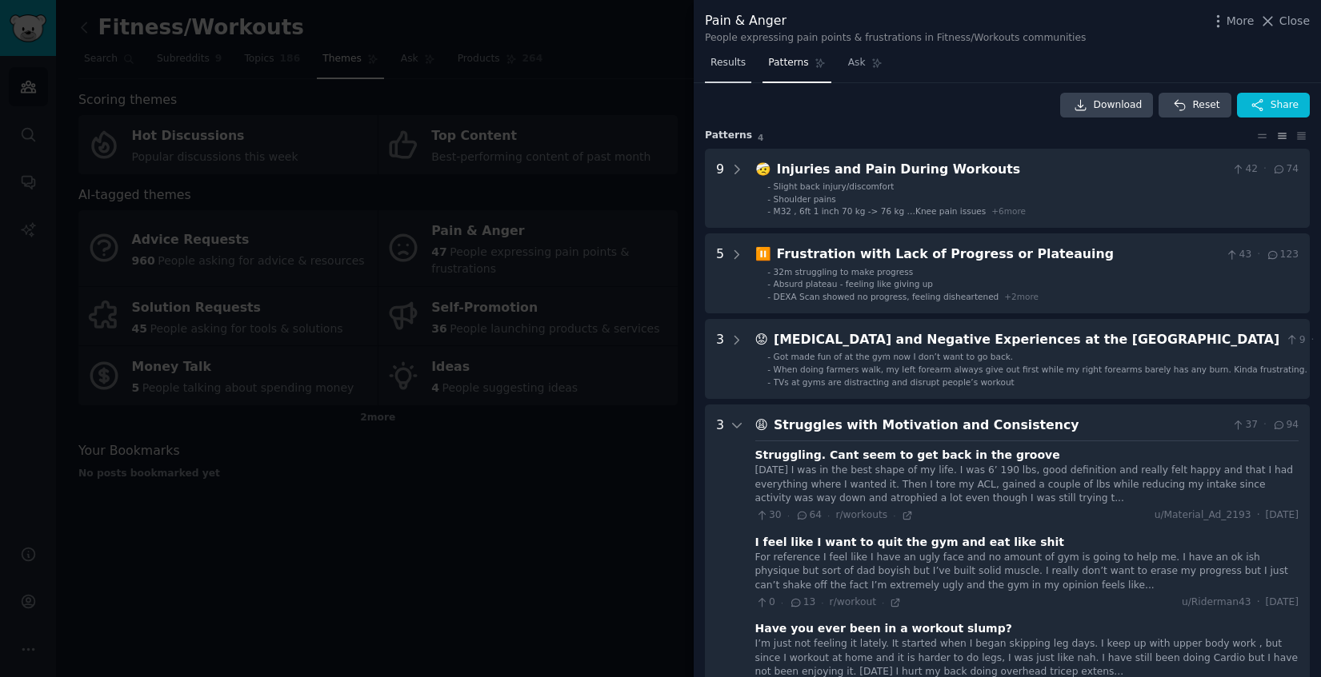
click at [723, 59] on span "Results" at bounding box center [727, 63] width 35 height 14
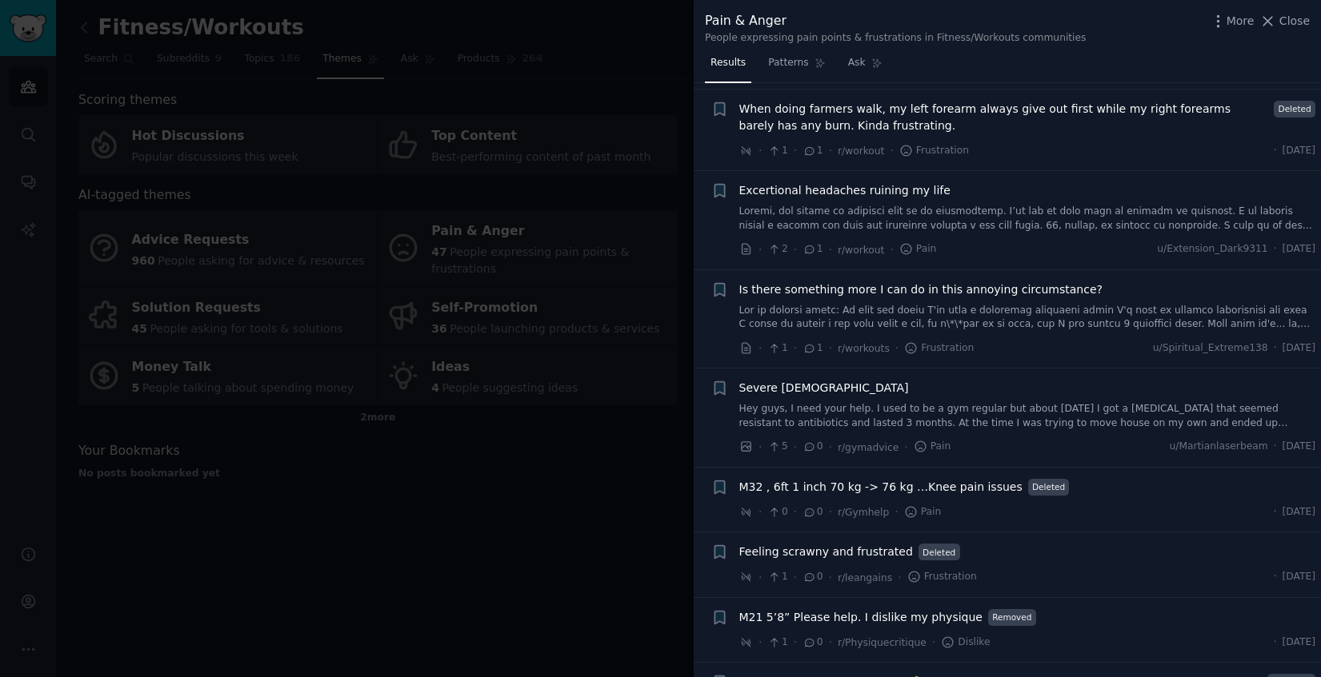
scroll to position [3546, 0]
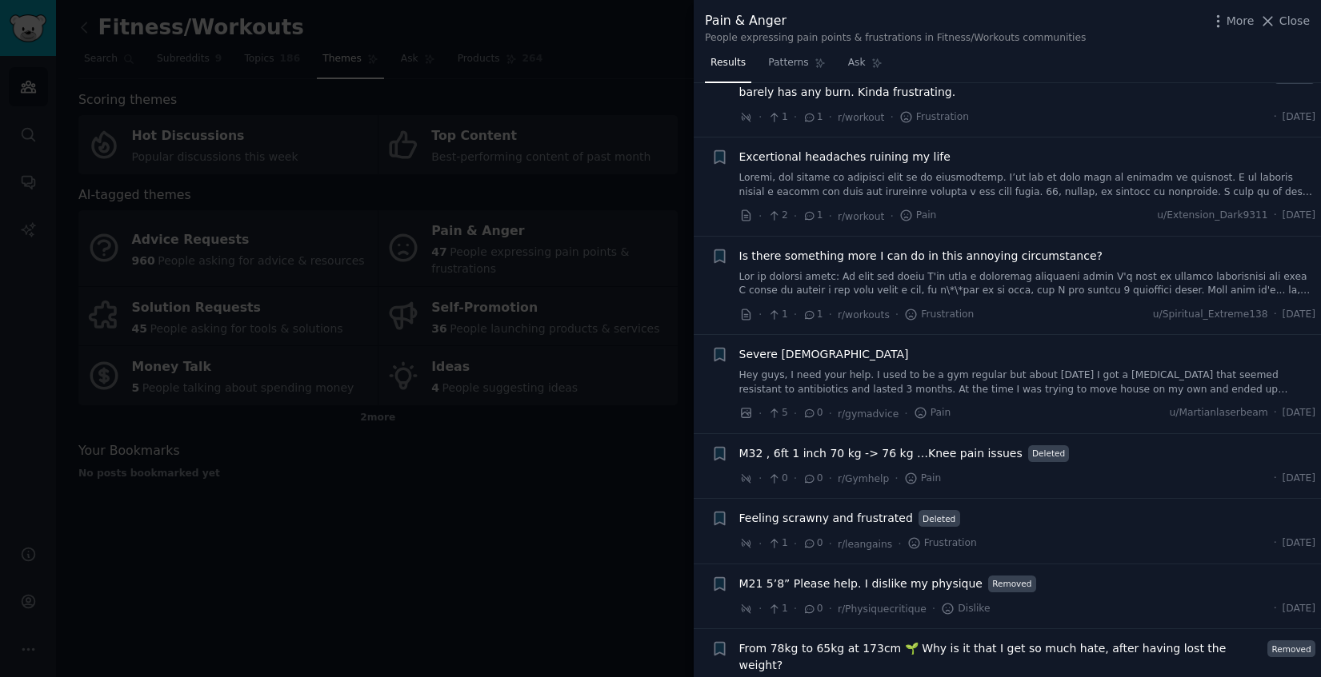
click at [531, 492] on div at bounding box center [660, 338] width 1321 height 677
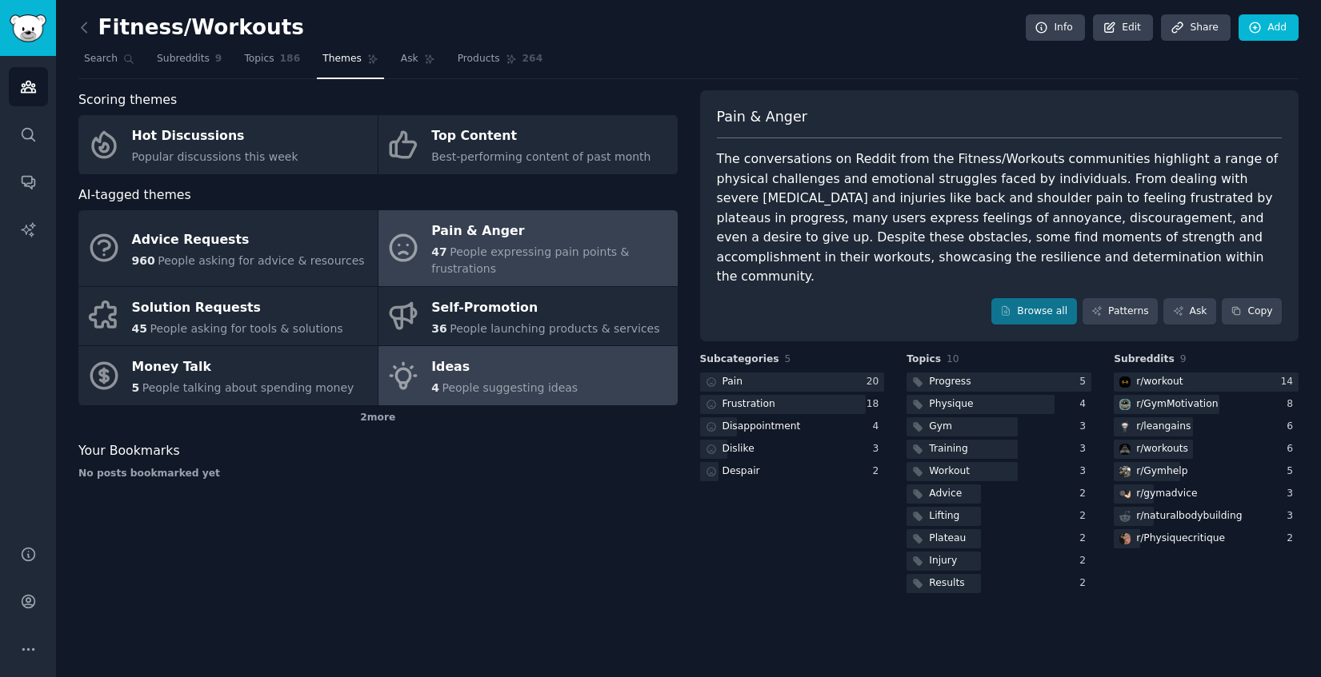
click at [423, 382] on link "Ideas 4 People suggesting ideas" at bounding box center [527, 375] width 299 height 59
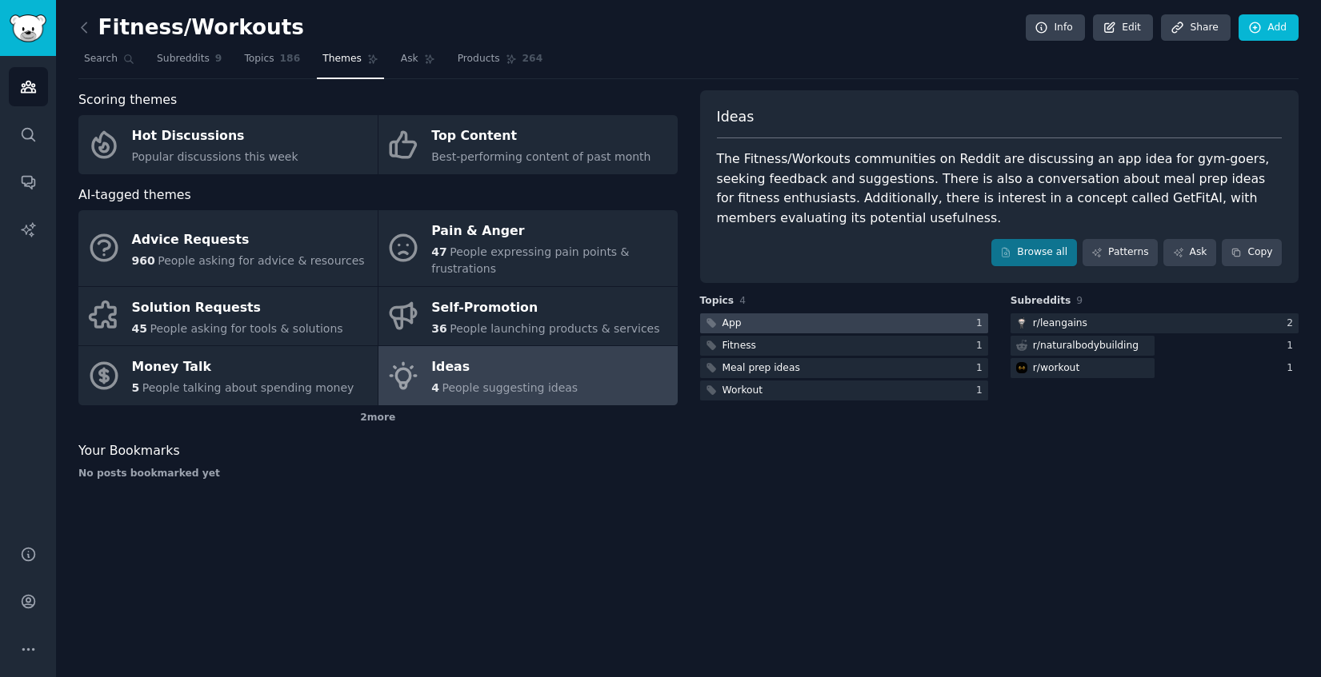
click at [815, 315] on div at bounding box center [844, 324] width 288 height 20
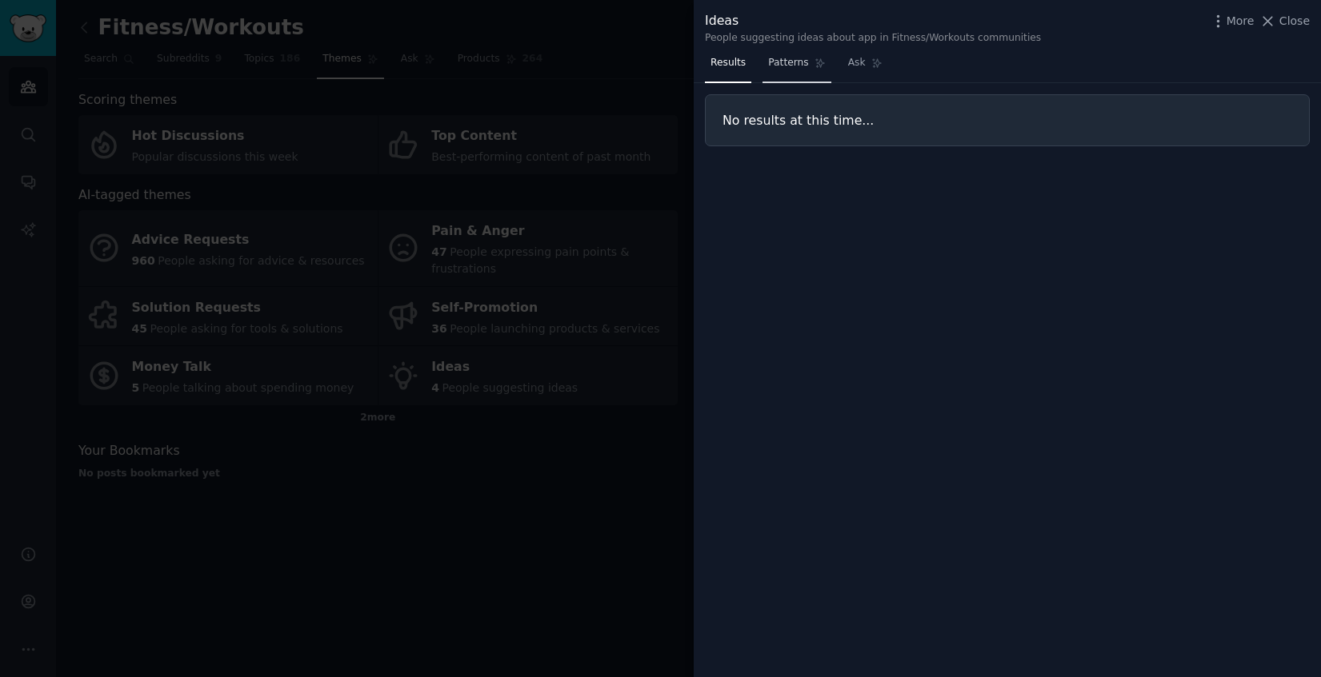
click at [773, 57] on span "Patterns" at bounding box center [788, 63] width 40 height 14
click at [612, 466] on div at bounding box center [660, 338] width 1321 height 677
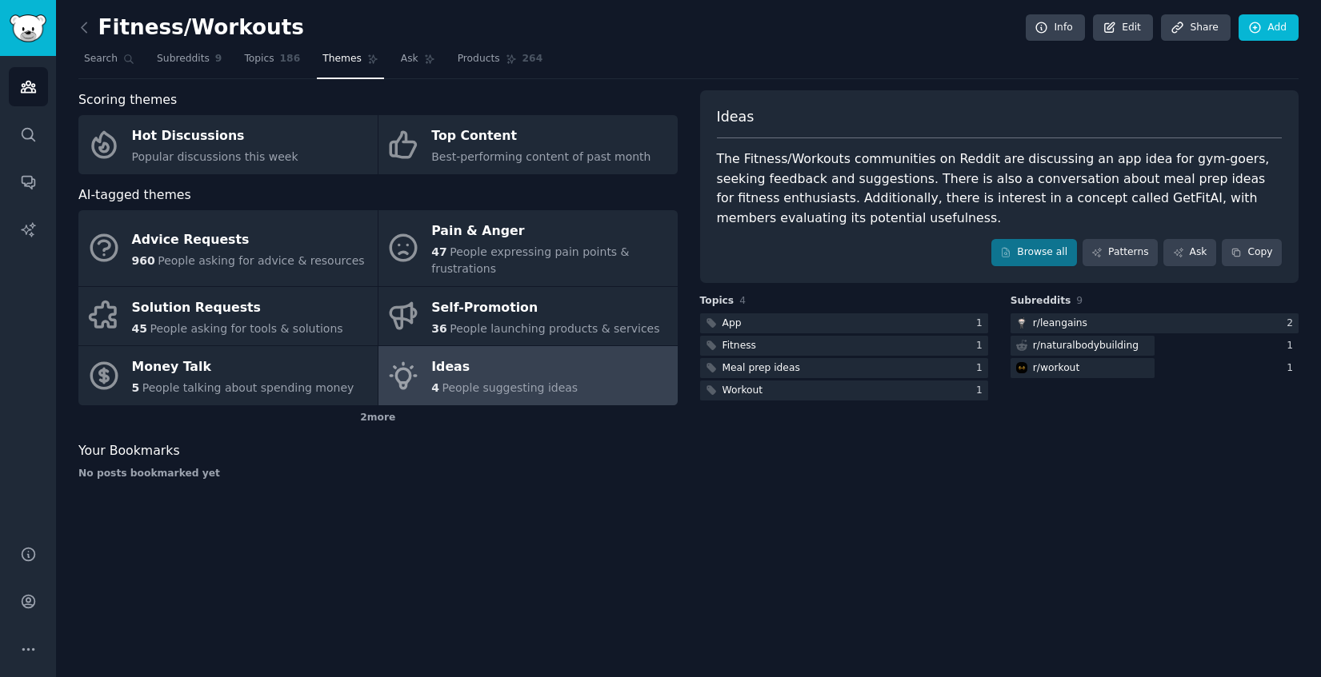
click at [607, 380] on link "Ideas 4 People suggesting ideas" at bounding box center [527, 375] width 299 height 59
click at [1126, 258] on link "Patterns" at bounding box center [1119, 252] width 75 height 27
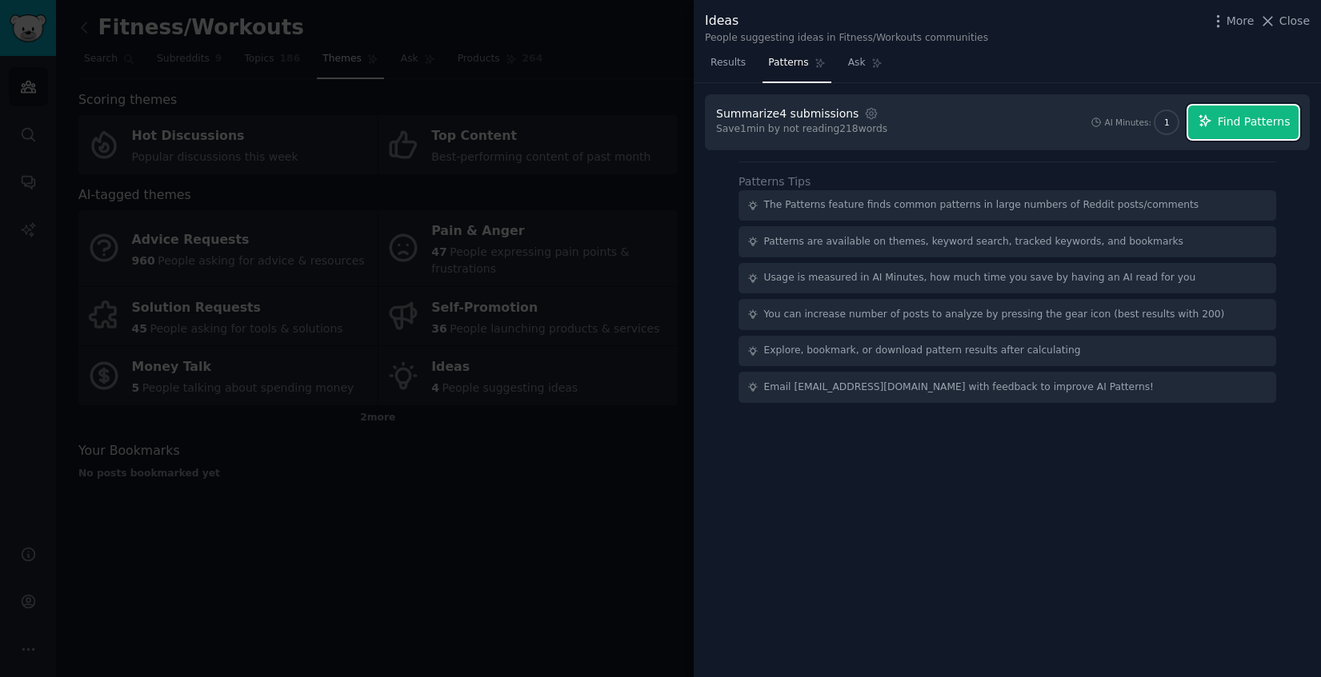
click at [1221, 118] on span "Find Patterns" at bounding box center [1253, 122] width 73 height 17
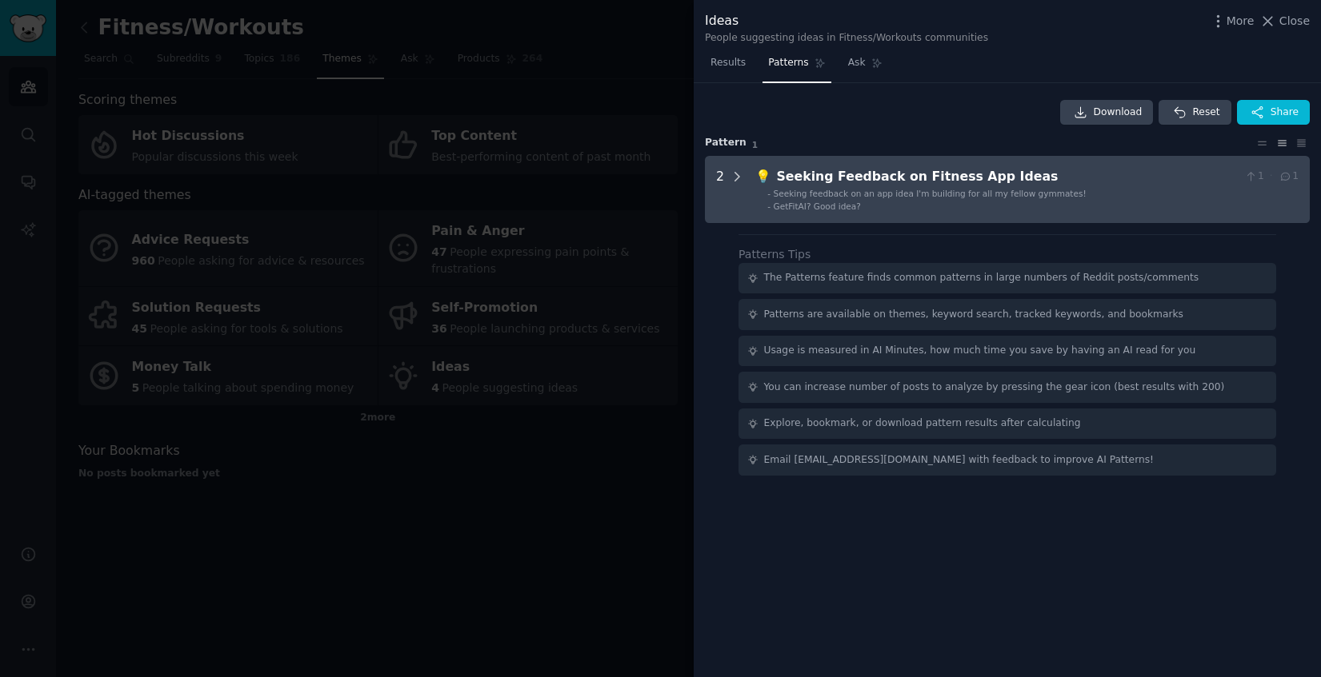
click at [737, 176] on icon at bounding box center [736, 177] width 14 height 14
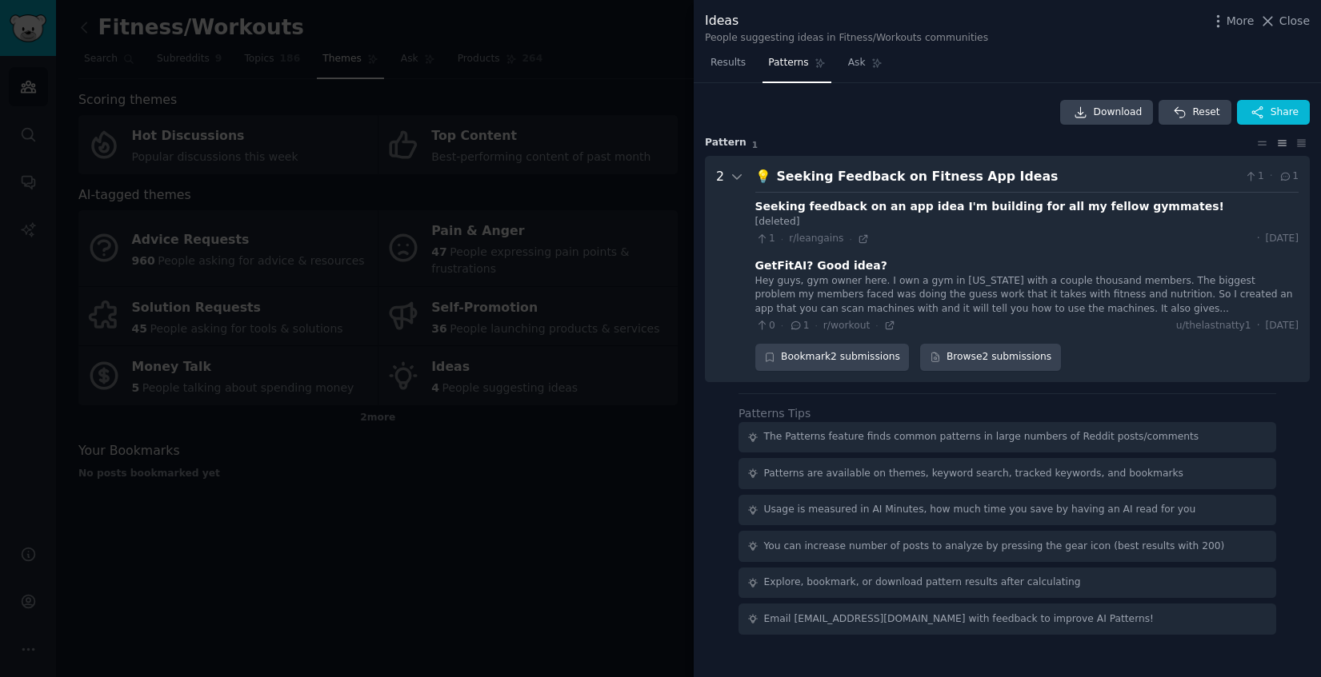
click at [1053, 301] on div "Hey guys, gym owner here. I own a gym in California with a couple thousand memb…" at bounding box center [1026, 295] width 543 height 42
click at [971, 311] on div "Hey guys, gym owner here. I own a gym in California with a couple thousand memb…" at bounding box center [1026, 295] width 543 height 42
click at [1181, 330] on span "u/thelastnatty1" at bounding box center [1213, 326] width 75 height 14
click at [941, 285] on div "Hey guys, gym owner here. I own a gym in California with a couple thousand memb…" at bounding box center [1026, 295] width 543 height 42
click at [952, 362] on link "Browse 2 submissions" at bounding box center [990, 357] width 140 height 27
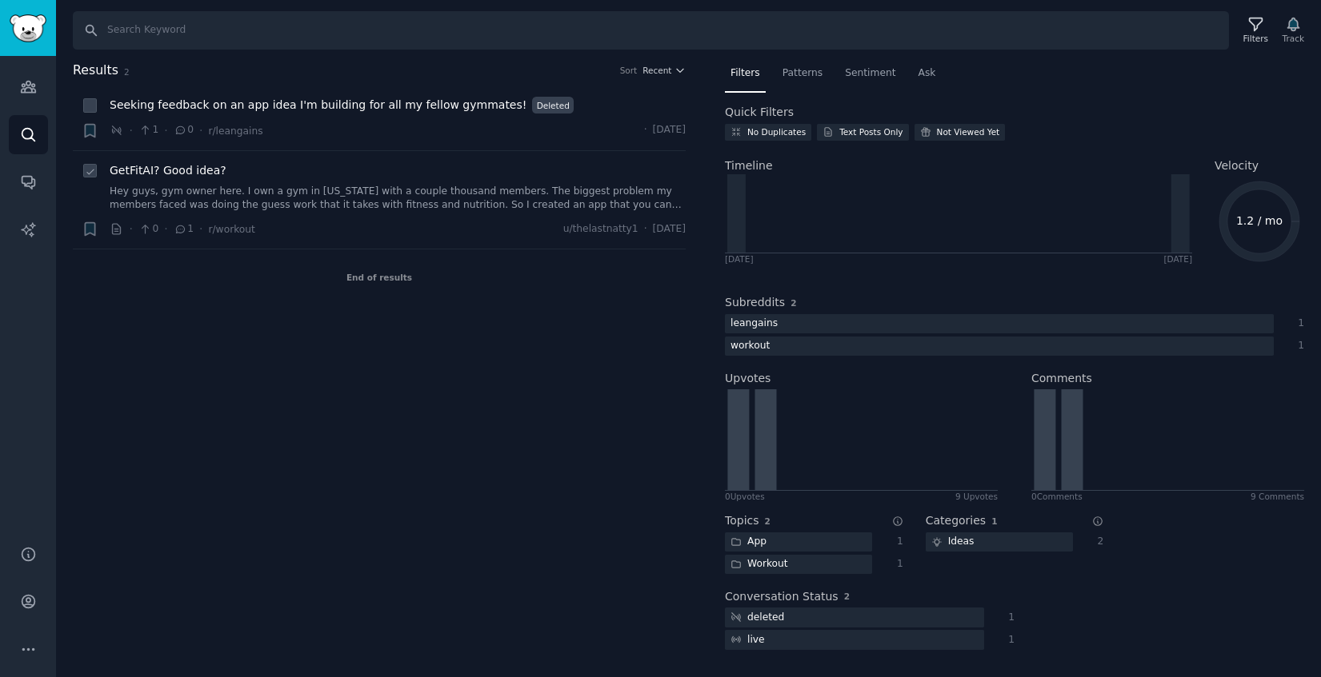
click at [614, 198] on link "Hey guys, gym owner here. I own a gym in California with a couple thousand memb…" at bounding box center [398, 199] width 576 height 28
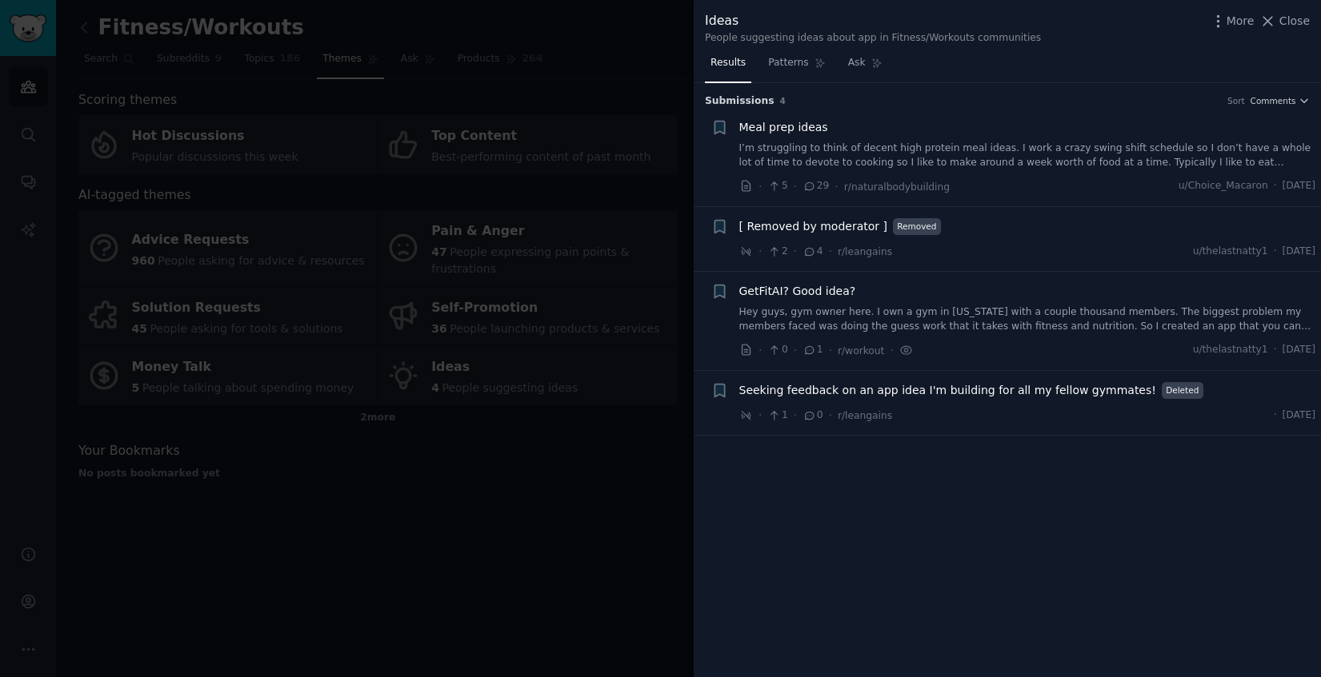
click at [271, 232] on div at bounding box center [660, 338] width 1321 height 677
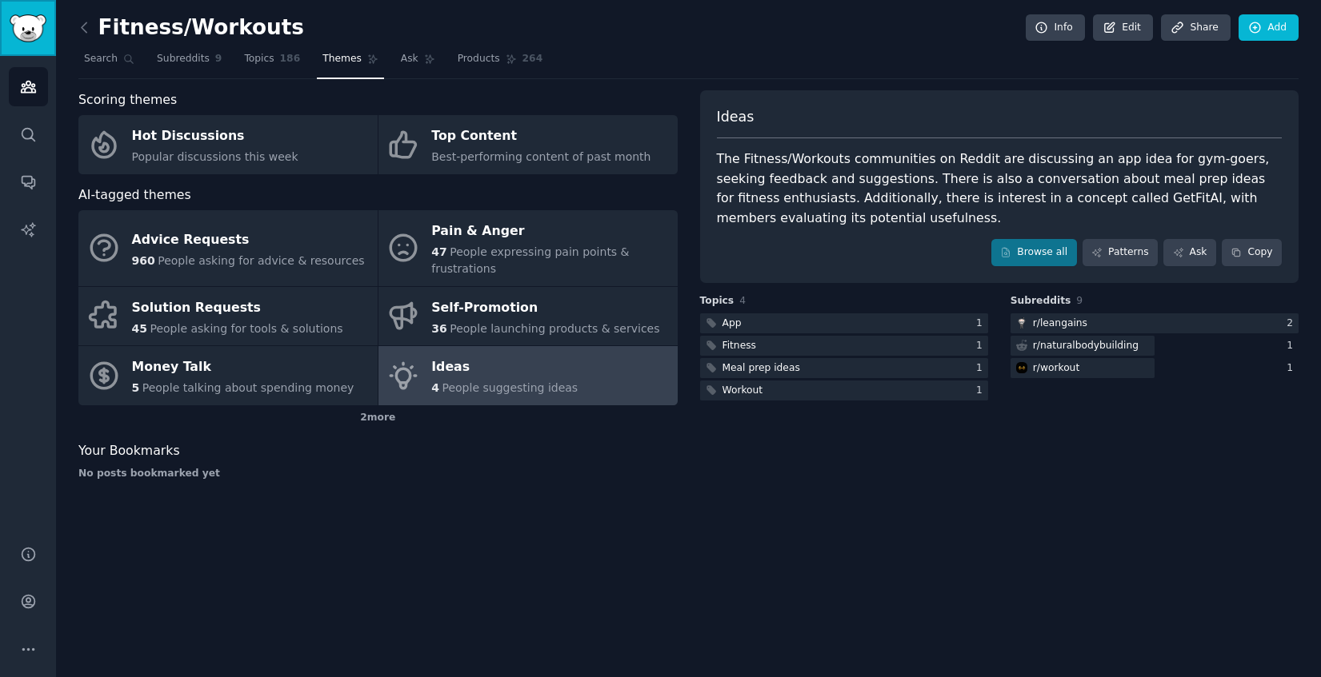
click at [38, 40] on img "Sidebar" at bounding box center [28, 28] width 37 height 28
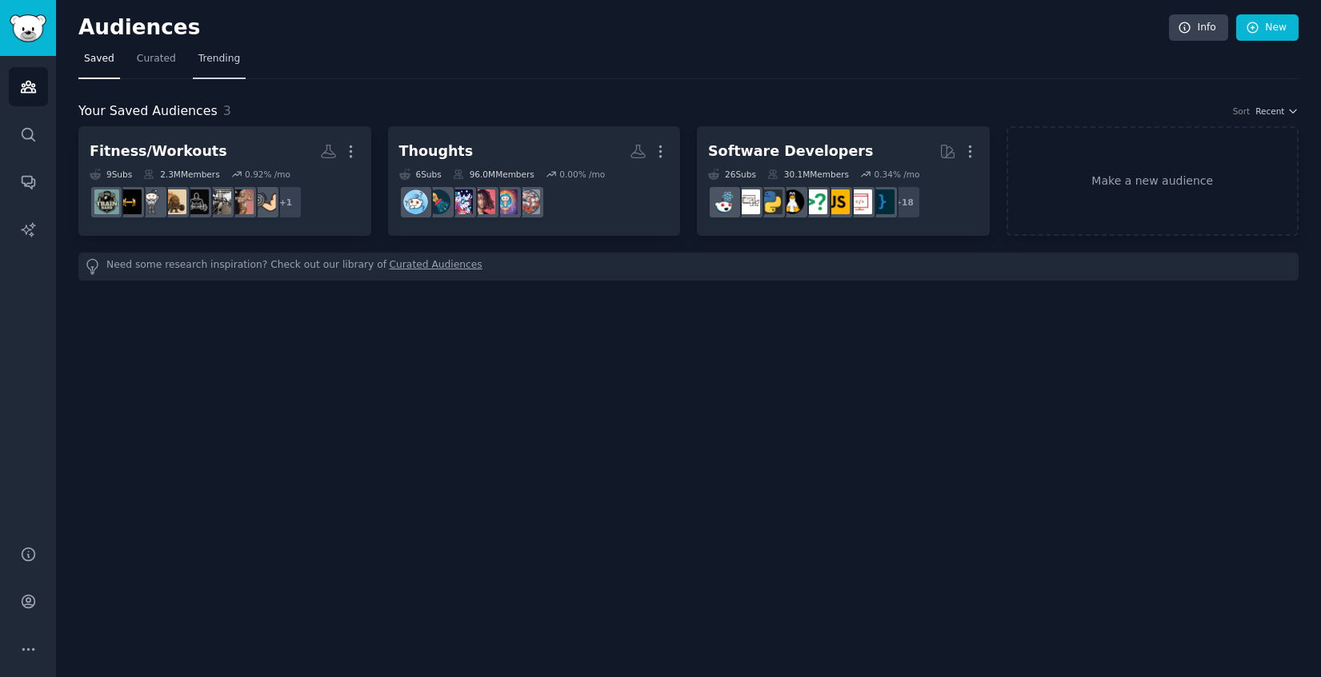
click at [217, 55] on span "Trending" at bounding box center [219, 59] width 42 height 14
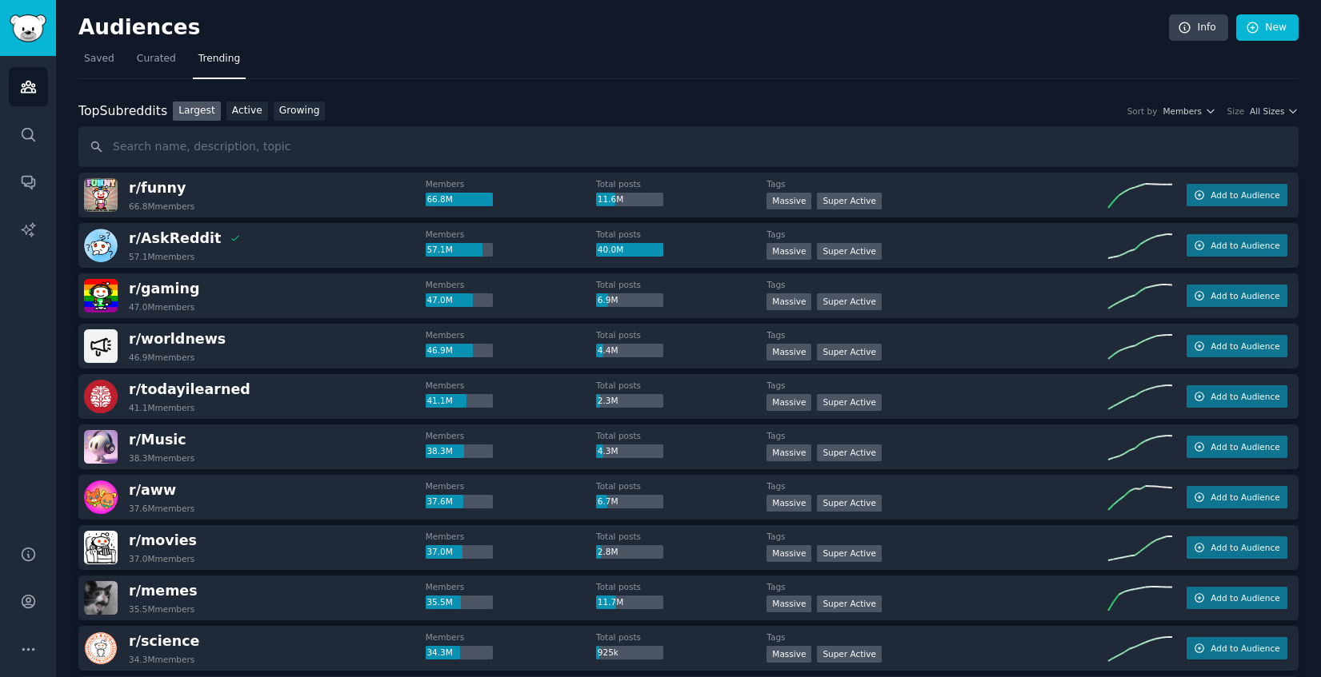
click at [1262, 130] on input "text" at bounding box center [688, 146] width 1220 height 41
click at [1269, 111] on span "All Sizes" at bounding box center [1266, 111] width 34 height 11
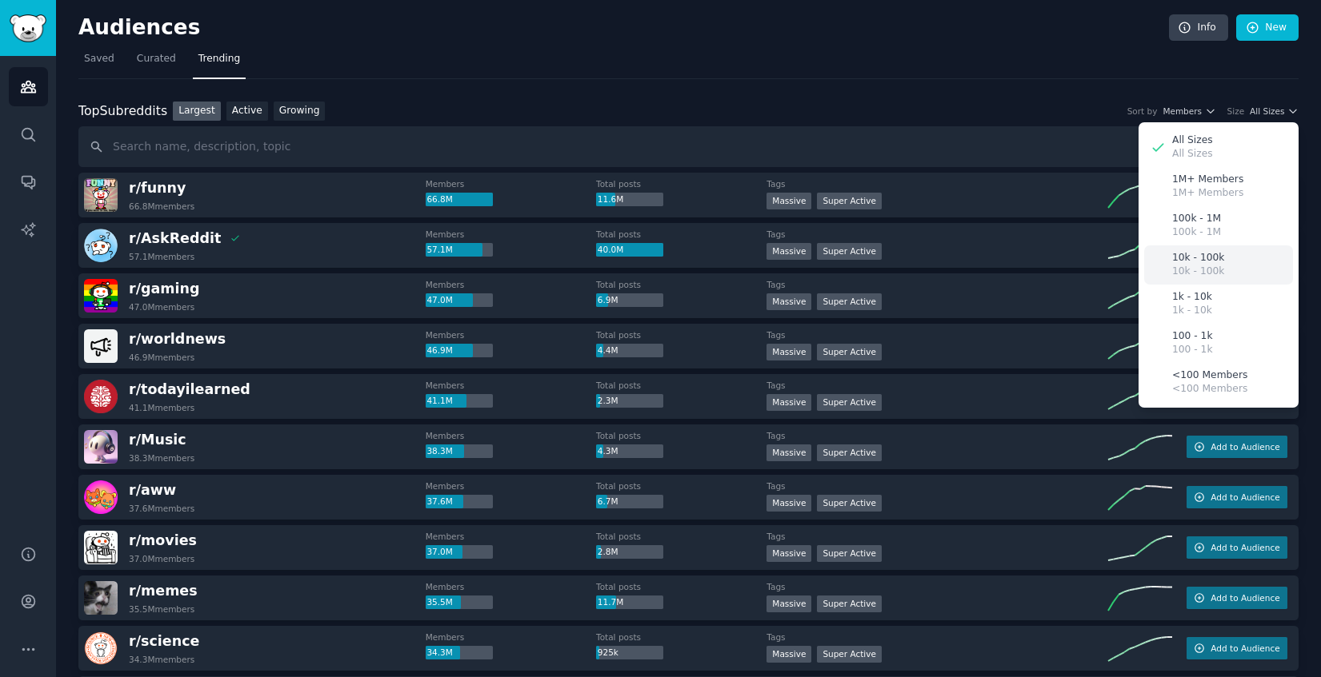
click at [1217, 265] on p "10k - 100k" at bounding box center [1198, 272] width 52 height 14
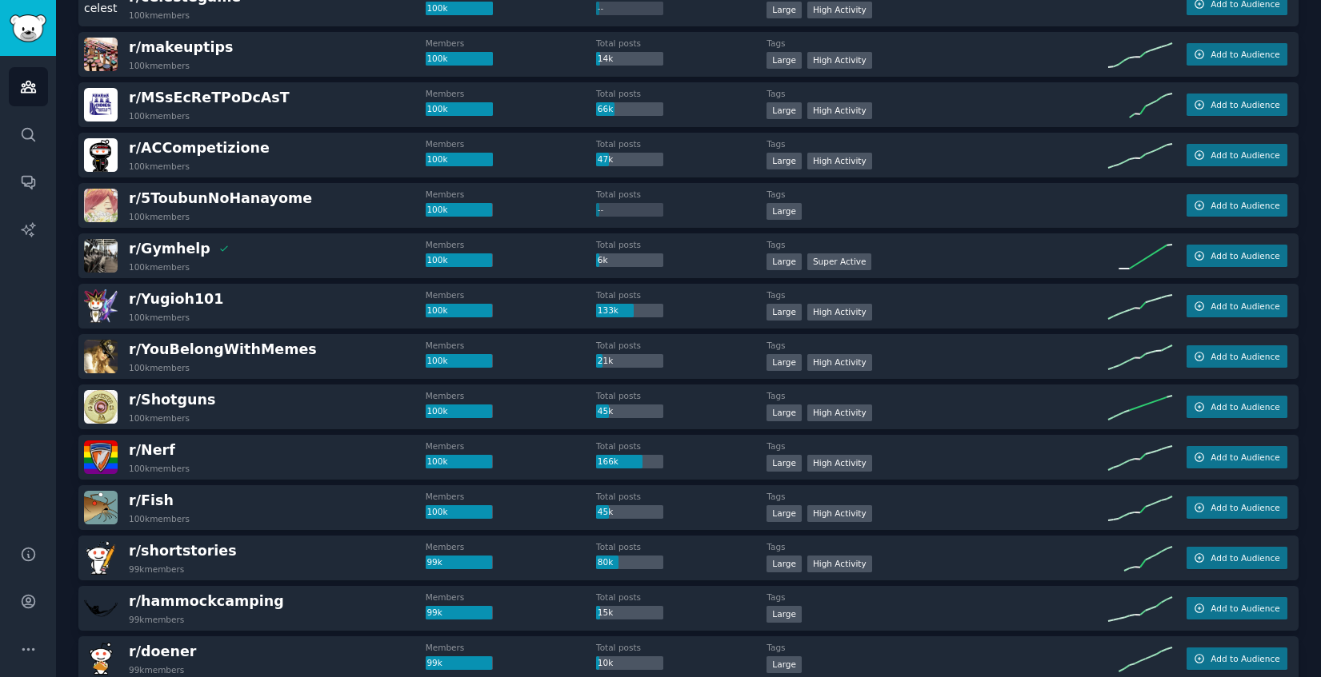
scroll to position [456, 0]
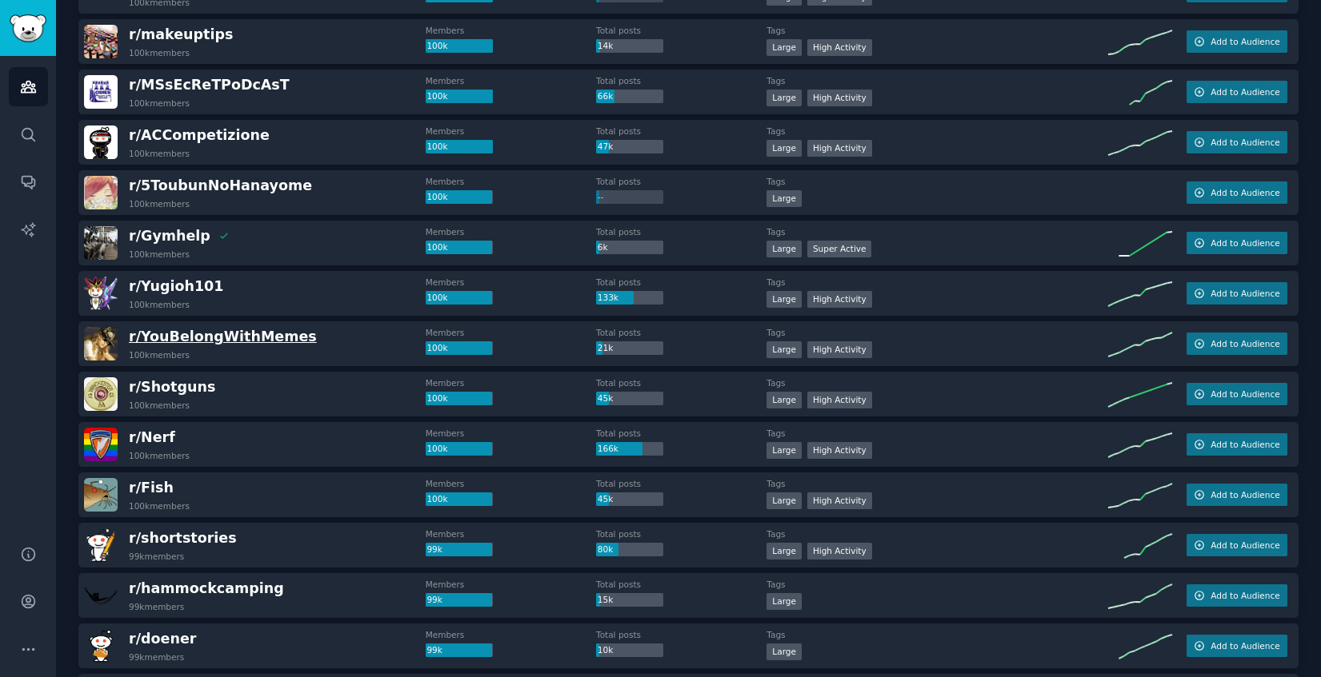
click at [250, 341] on span "r/ YouBelongWithMemes" at bounding box center [223, 337] width 188 height 16
click at [329, 337] on div "r/ YouBelongWithMemes 100k members" at bounding box center [255, 344] width 342 height 34
click at [102, 346] on img at bounding box center [101, 344] width 34 height 34
click at [967, 346] on div ">= 80th percentile for submissions / day Large High Activity" at bounding box center [937, 352] width 342 height 20
click at [330, 343] on div "r/ YouBelongWithMemes 100k members" at bounding box center [255, 344] width 342 height 34
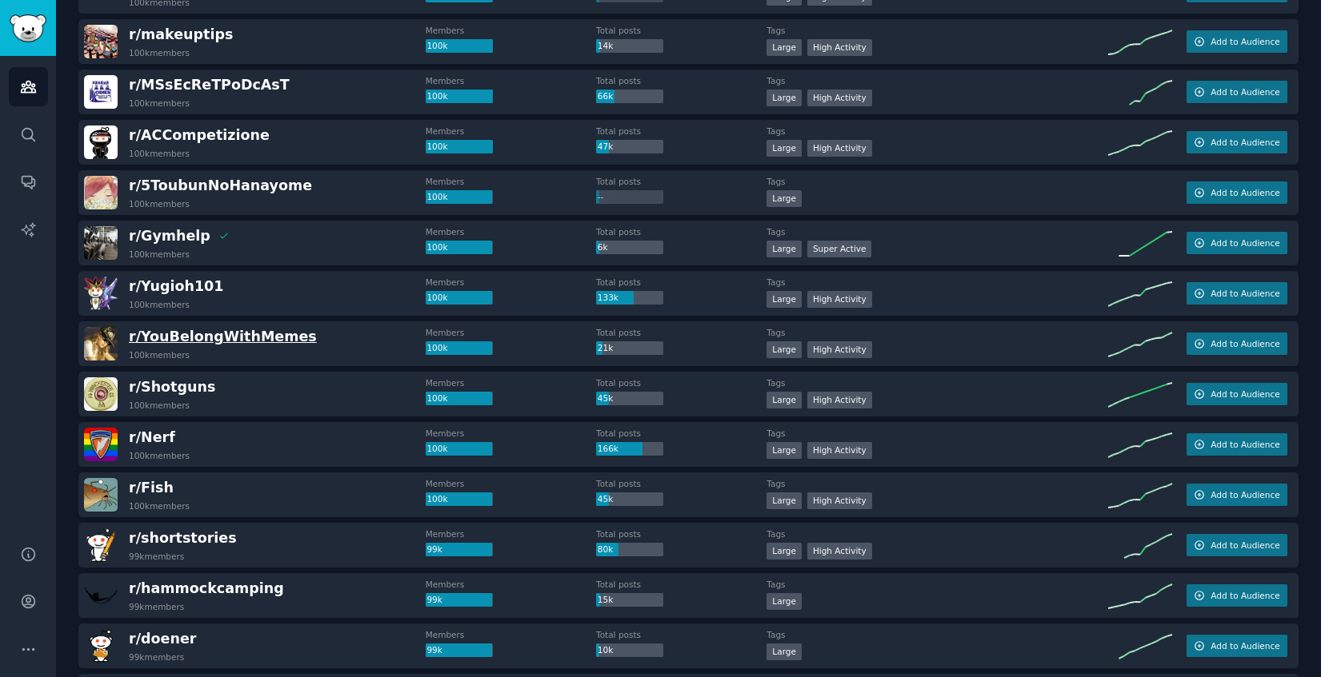
click at [151, 334] on span "r/ YouBelongWithMemes" at bounding box center [223, 337] width 188 height 16
click at [321, 336] on div "r/ YouBelongWithMemes 100k members" at bounding box center [255, 344] width 342 height 34
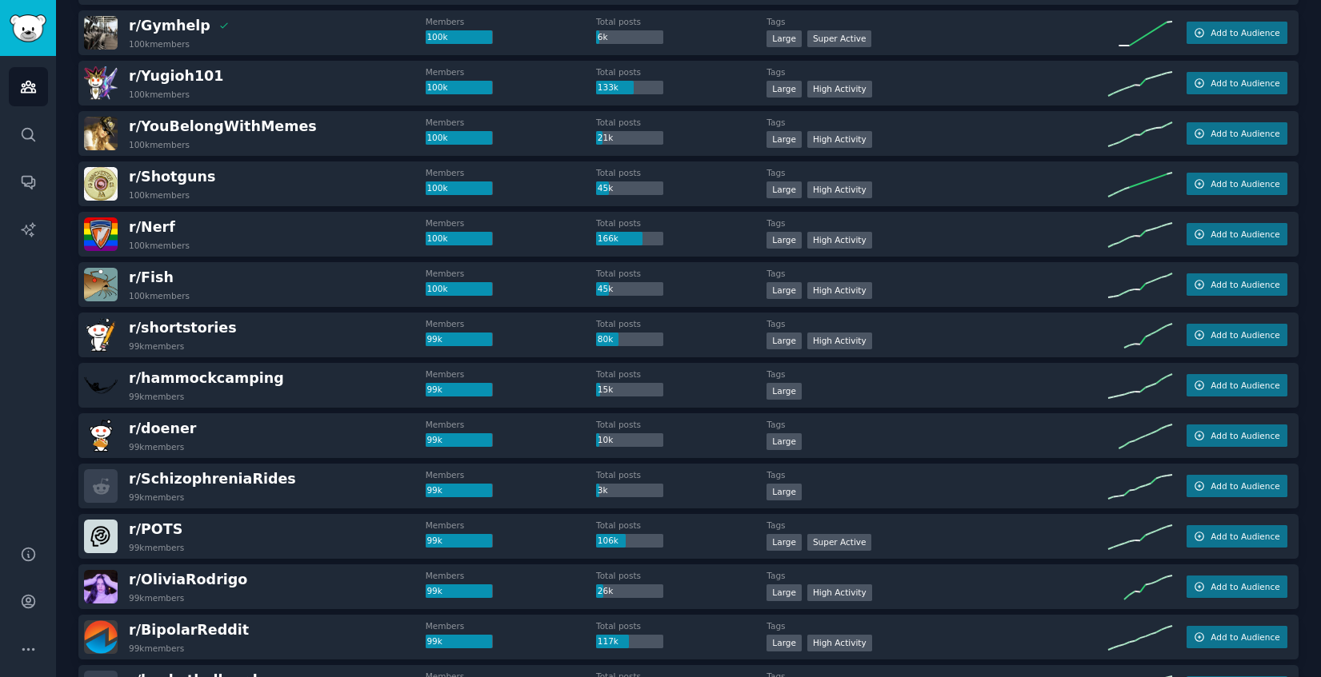
scroll to position [682, 0]
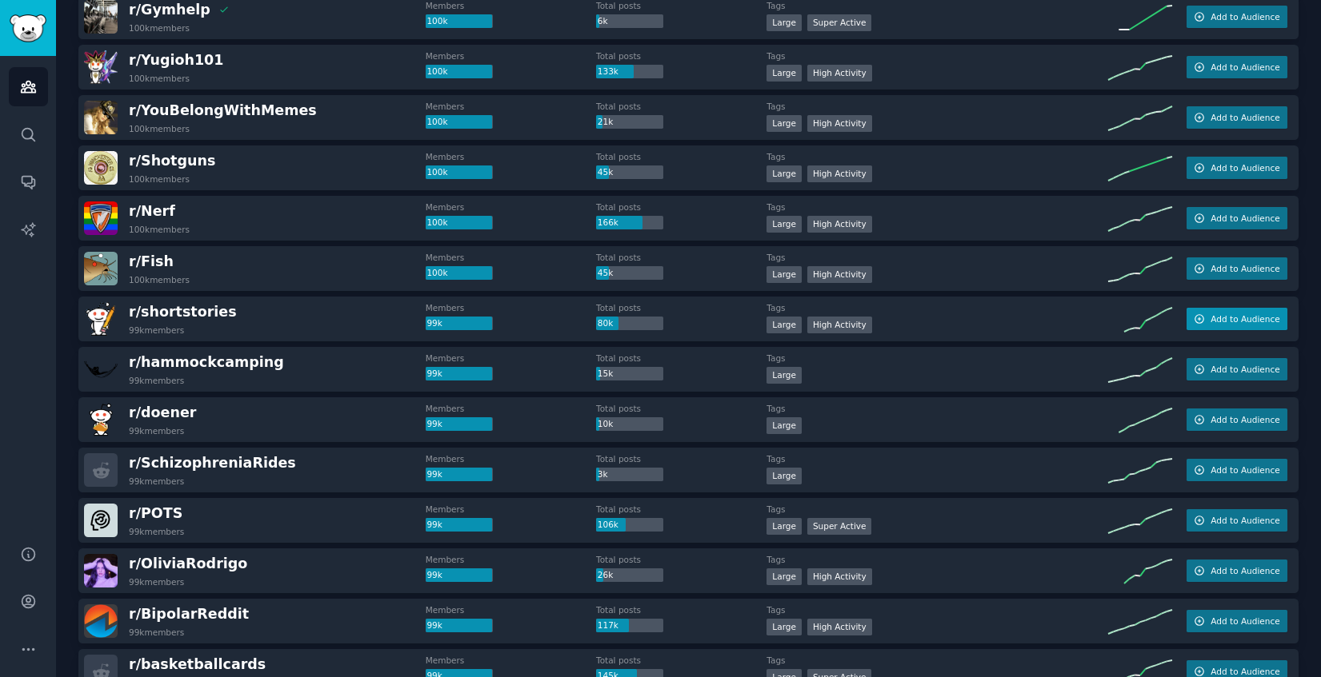
click at [1253, 315] on span "Add to Audience" at bounding box center [1244, 319] width 69 height 11
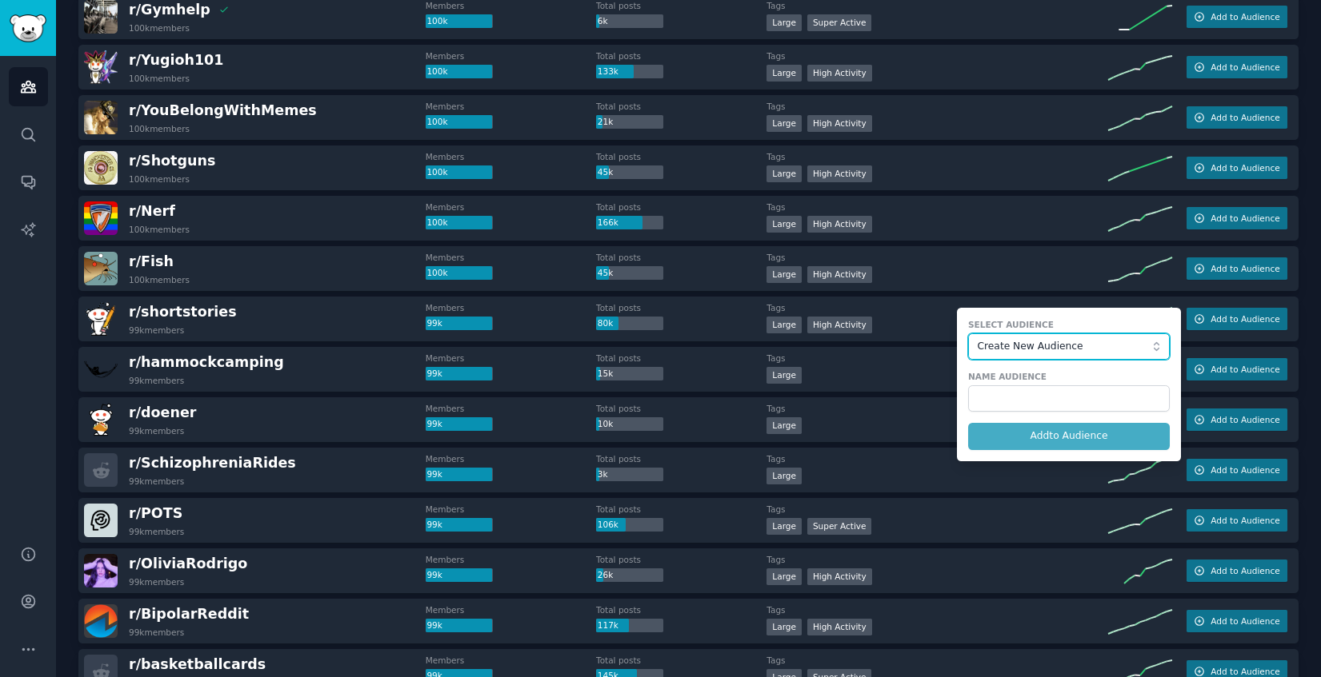
click at [1058, 347] on span "Create New Audience" at bounding box center [1064, 347] width 175 height 14
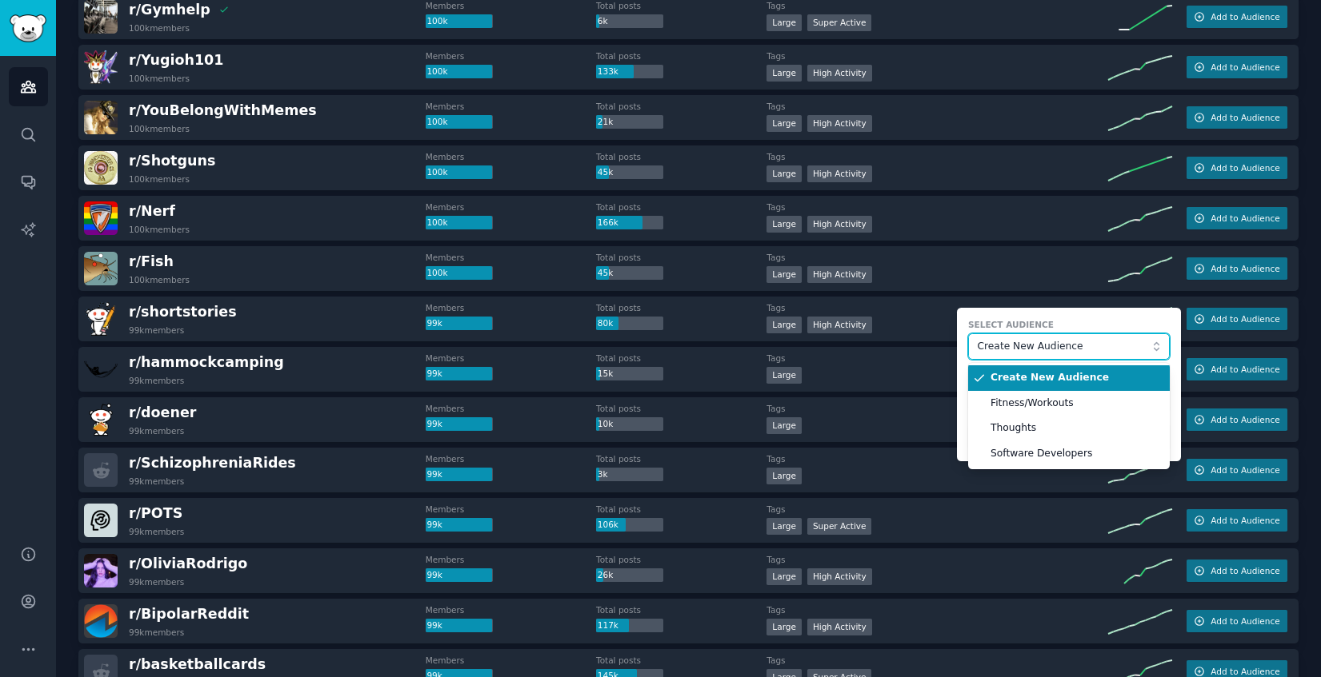
click at [1058, 347] on span "Create New Audience" at bounding box center [1064, 347] width 175 height 14
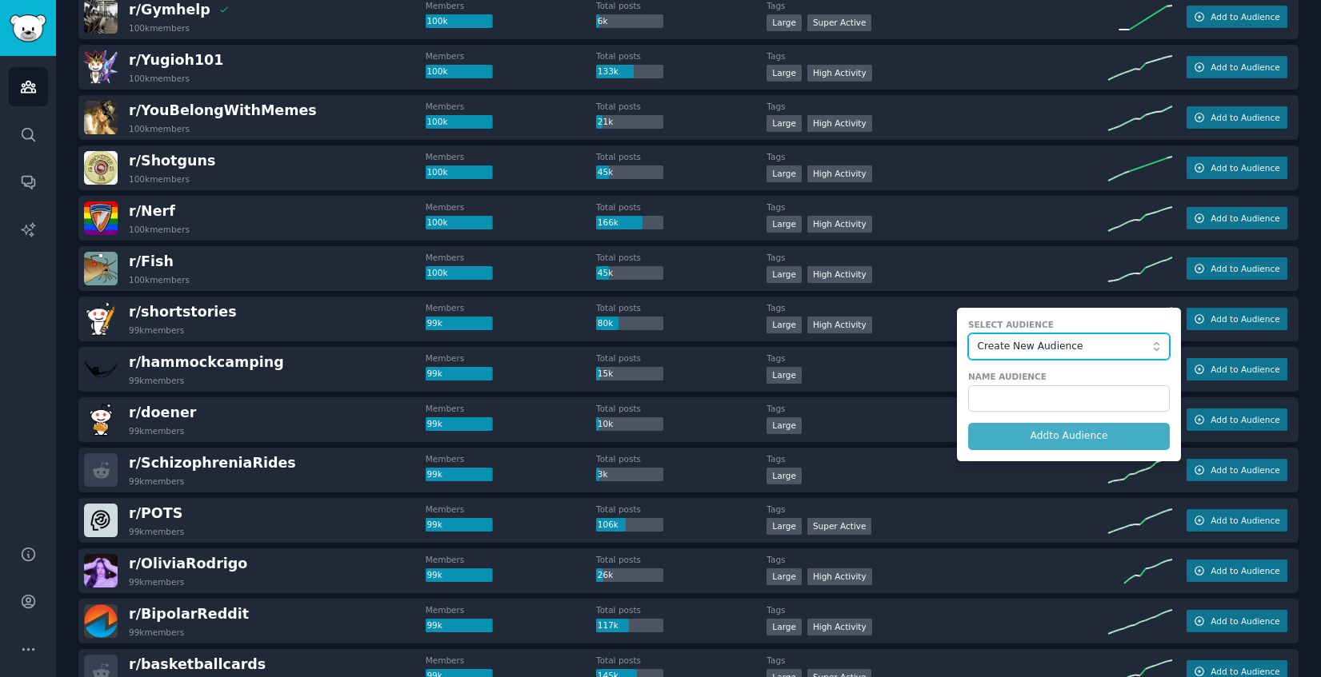
click at [1040, 342] on span "Create New Audience" at bounding box center [1064, 347] width 175 height 14
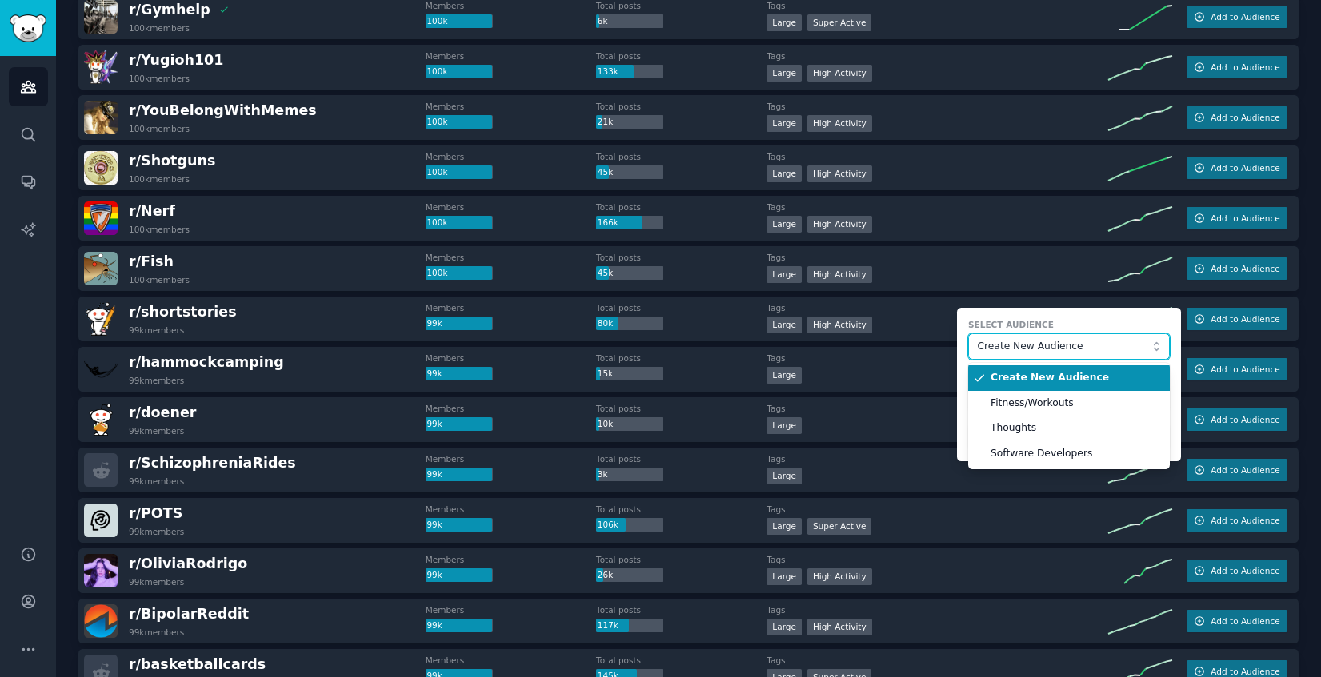
click at [1040, 342] on span "Create New Audience" at bounding box center [1064, 347] width 175 height 14
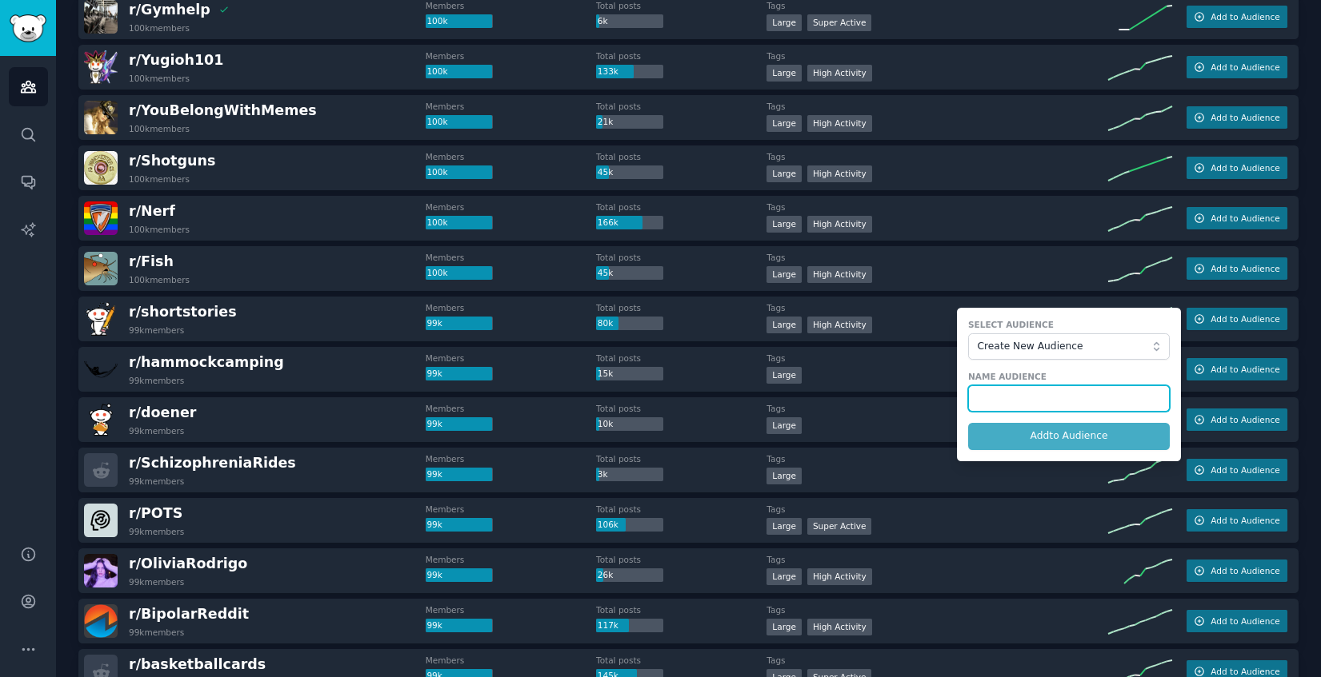
click at [1004, 398] on input "text" at bounding box center [1069, 399] width 202 height 27
type input "Stories"
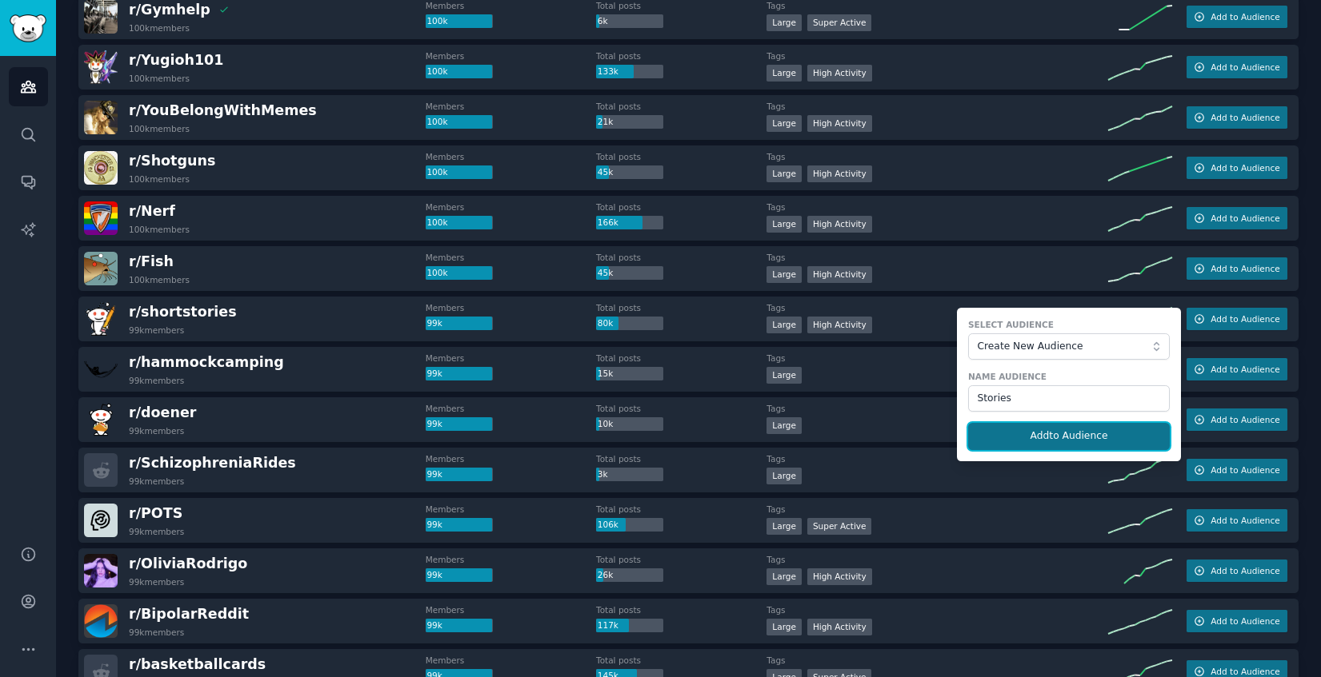
click at [1057, 442] on button "Add to Audience" at bounding box center [1069, 436] width 202 height 27
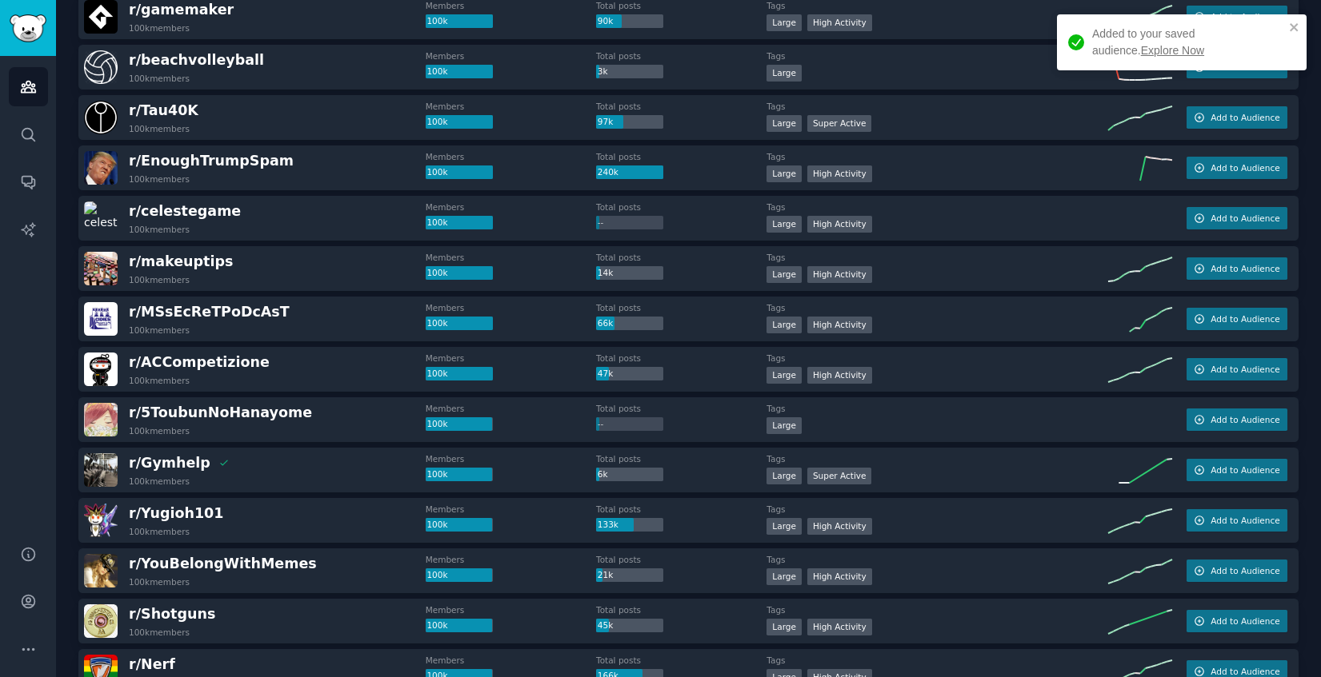
scroll to position [0, 0]
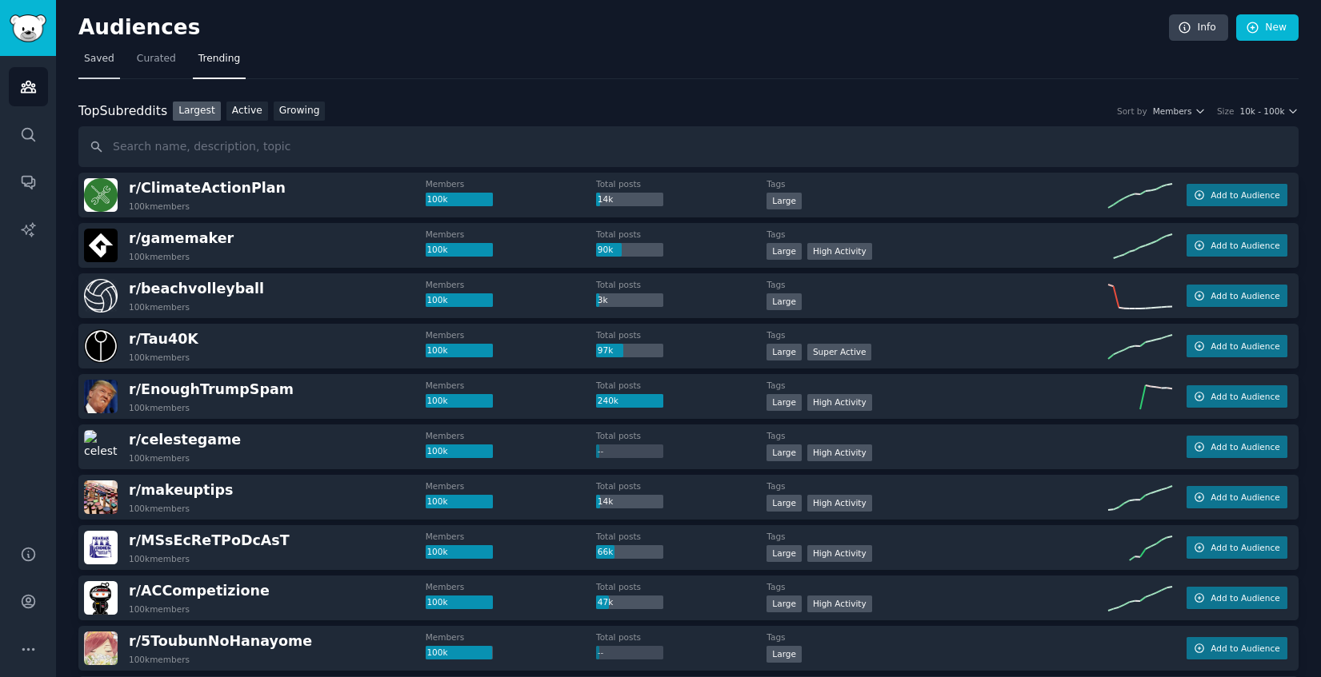
click at [101, 62] on span "Saved" at bounding box center [99, 59] width 30 height 14
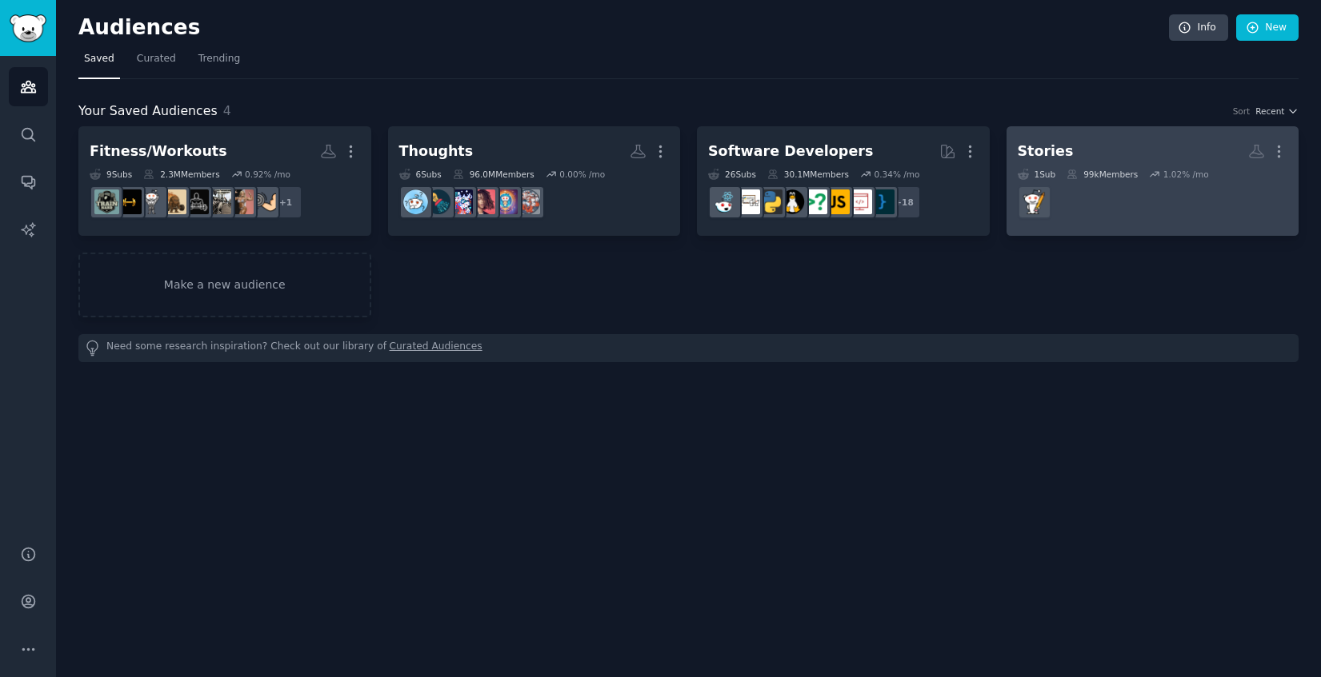
click at [1118, 141] on h2 "Stories More" at bounding box center [1152, 152] width 270 height 28
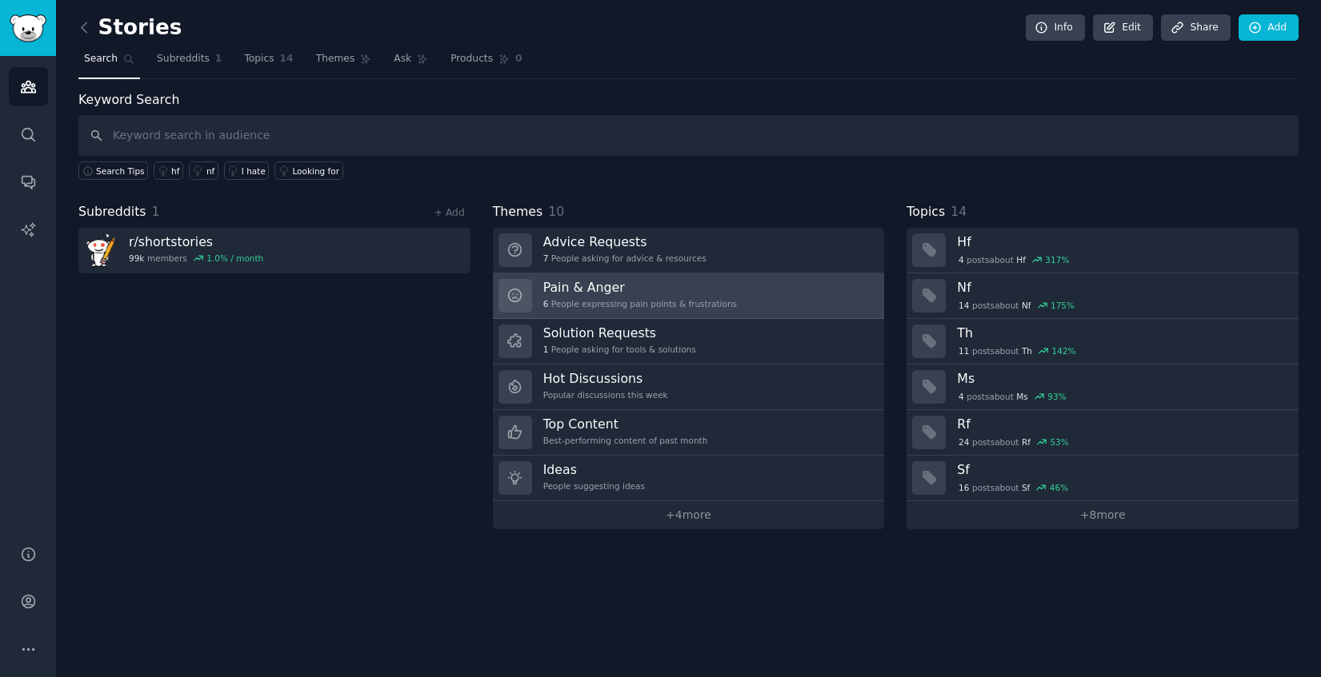
click at [733, 302] on link "Pain & Anger 6 People expressing pain points & frustrations" at bounding box center [689, 297] width 392 height 46
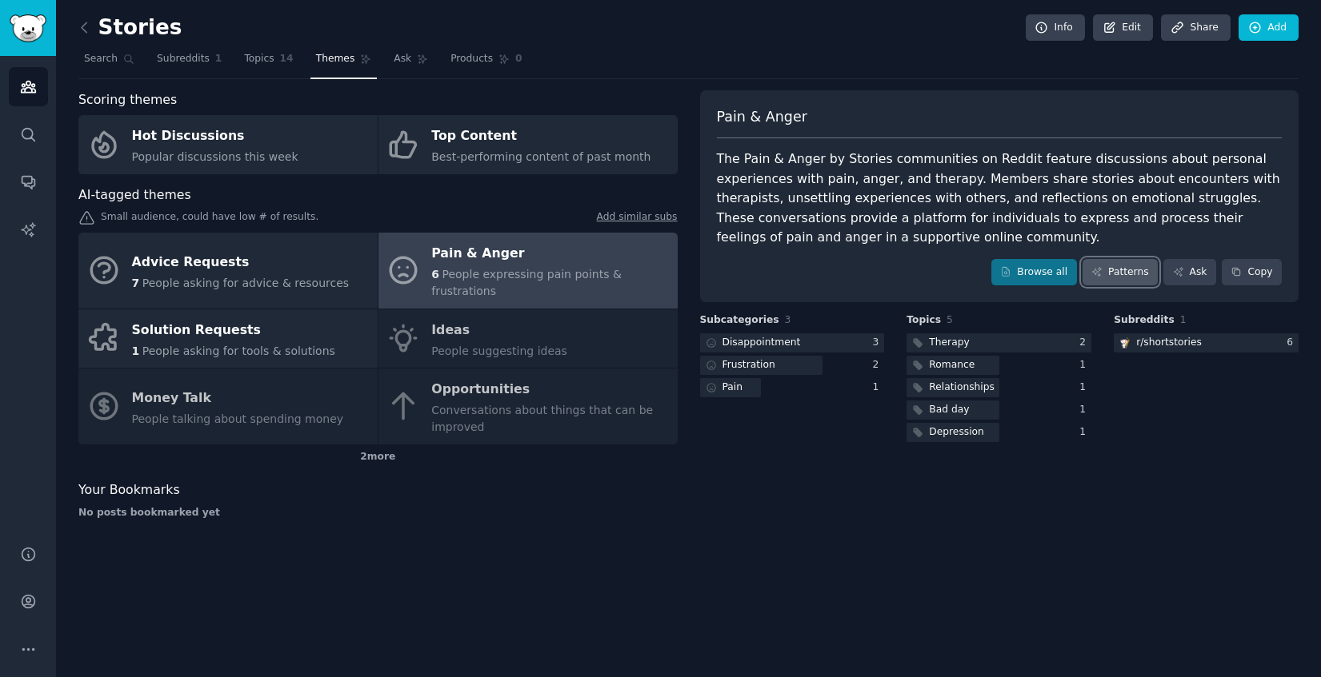
click at [1132, 275] on link "Patterns" at bounding box center [1119, 272] width 75 height 27
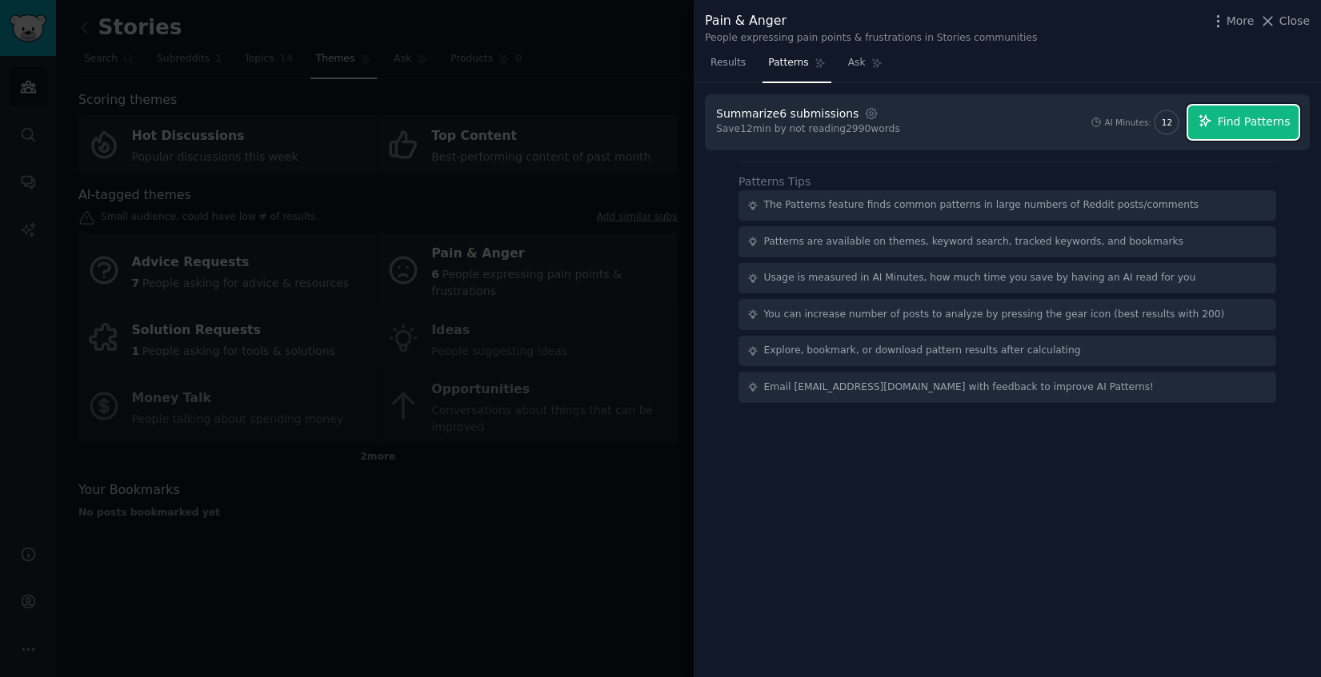
click at [1228, 130] on span "Find Patterns" at bounding box center [1253, 122] width 73 height 17
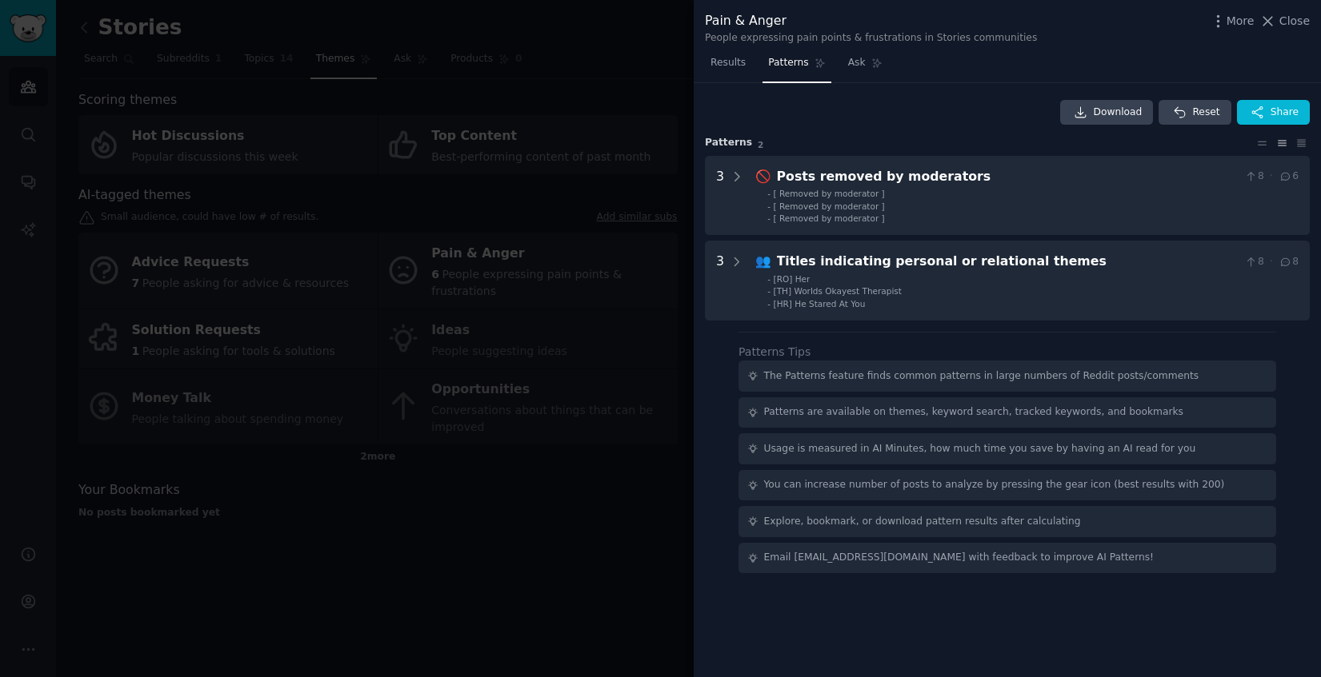
click at [650, 526] on div at bounding box center [660, 338] width 1321 height 677
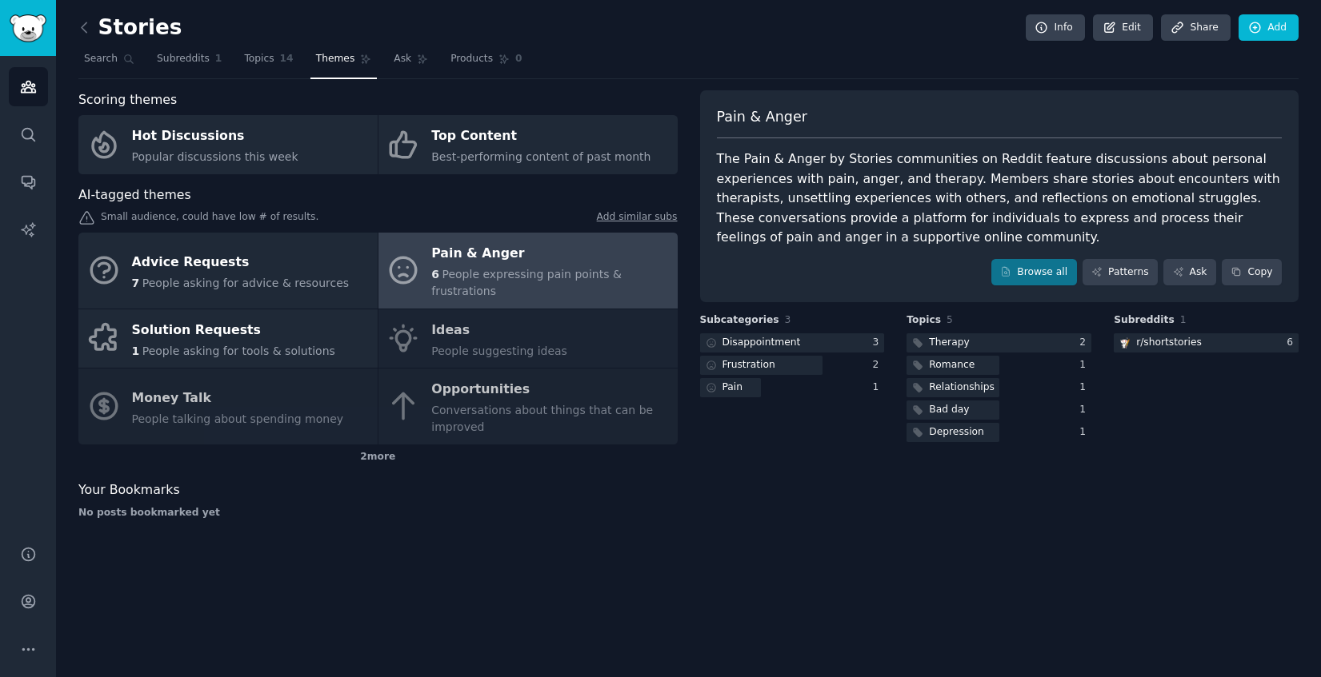
click at [529, 398] on div "Advice Requests 7 People asking for advice & resources Pain & Anger 6 People ex…" at bounding box center [377, 339] width 599 height 212
click at [529, 400] on div "Advice Requests 7 People asking for advice & resources Pain & Anger 6 People ex…" at bounding box center [377, 339] width 599 height 212
click at [506, 394] on div "Advice Requests 7 People asking for advice & resources Pain & Anger 6 People ex…" at bounding box center [377, 339] width 599 height 212
click at [414, 342] on div "Advice Requests 7 People asking for advice & resources Pain & Anger 6 People ex…" at bounding box center [377, 339] width 599 height 212
click at [505, 424] on div "Advice Requests 7 People asking for advice & resources Pain & Anger 6 People ex…" at bounding box center [377, 339] width 599 height 212
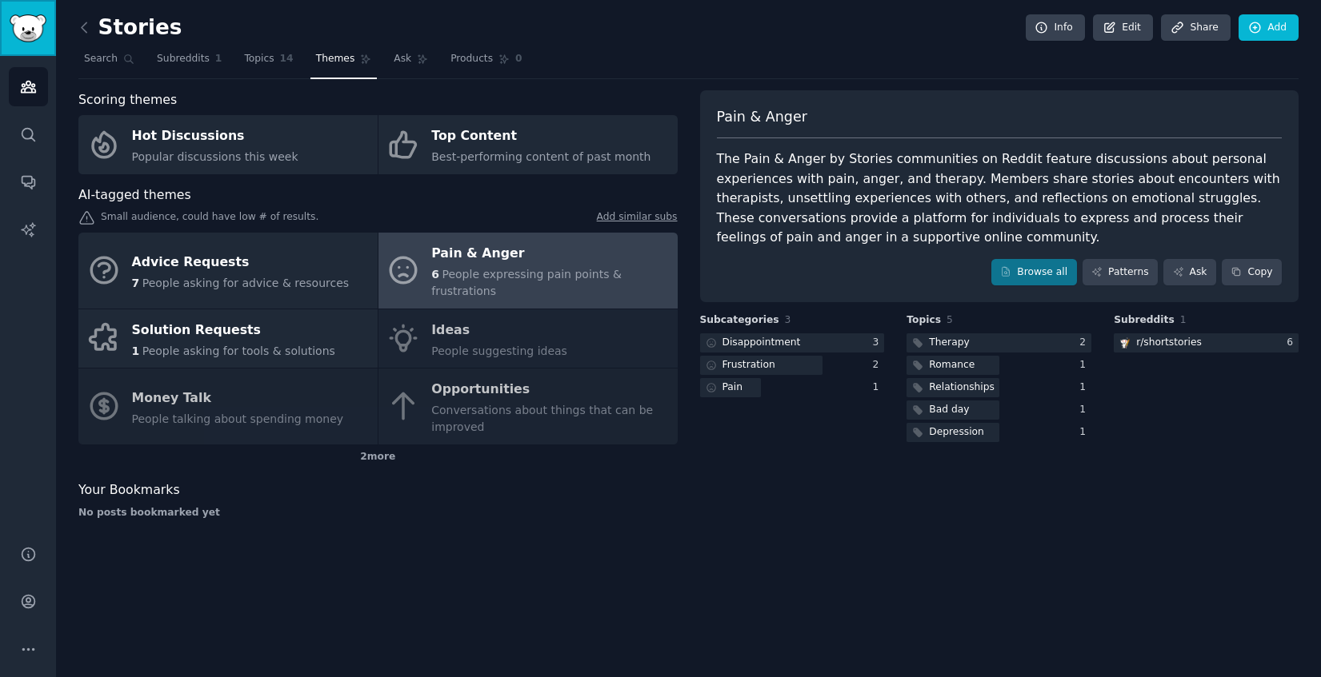
click at [21, 23] on img "Sidebar" at bounding box center [28, 28] width 37 height 28
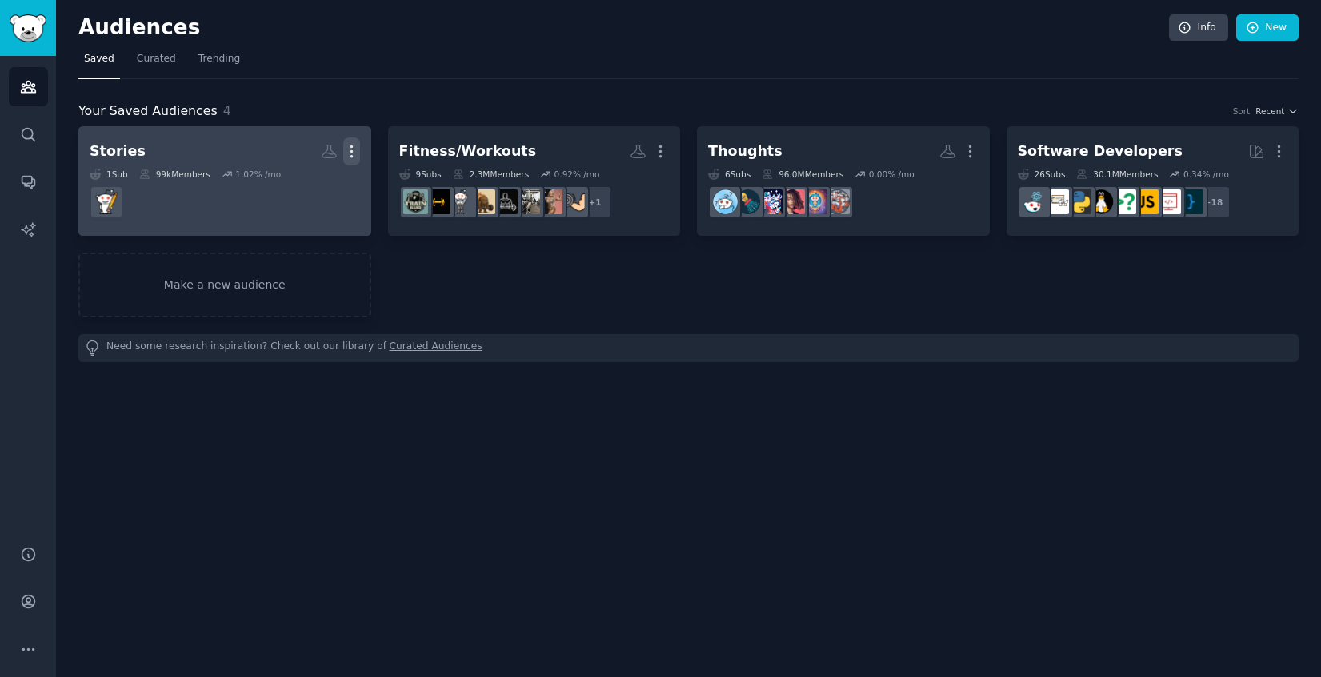
click at [357, 143] on icon "button" at bounding box center [351, 151] width 17 height 17
click at [306, 188] on p "Delete" at bounding box center [308, 185] width 37 height 17
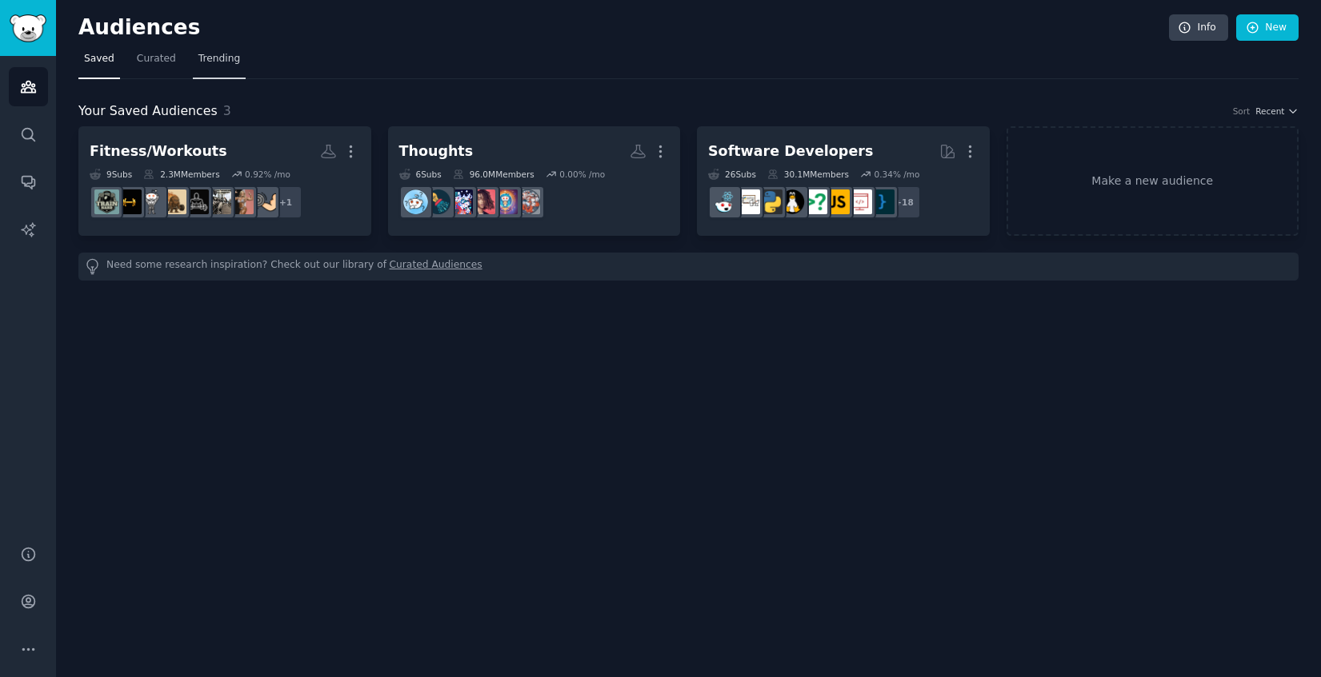
click at [225, 59] on span "Trending" at bounding box center [219, 59] width 42 height 14
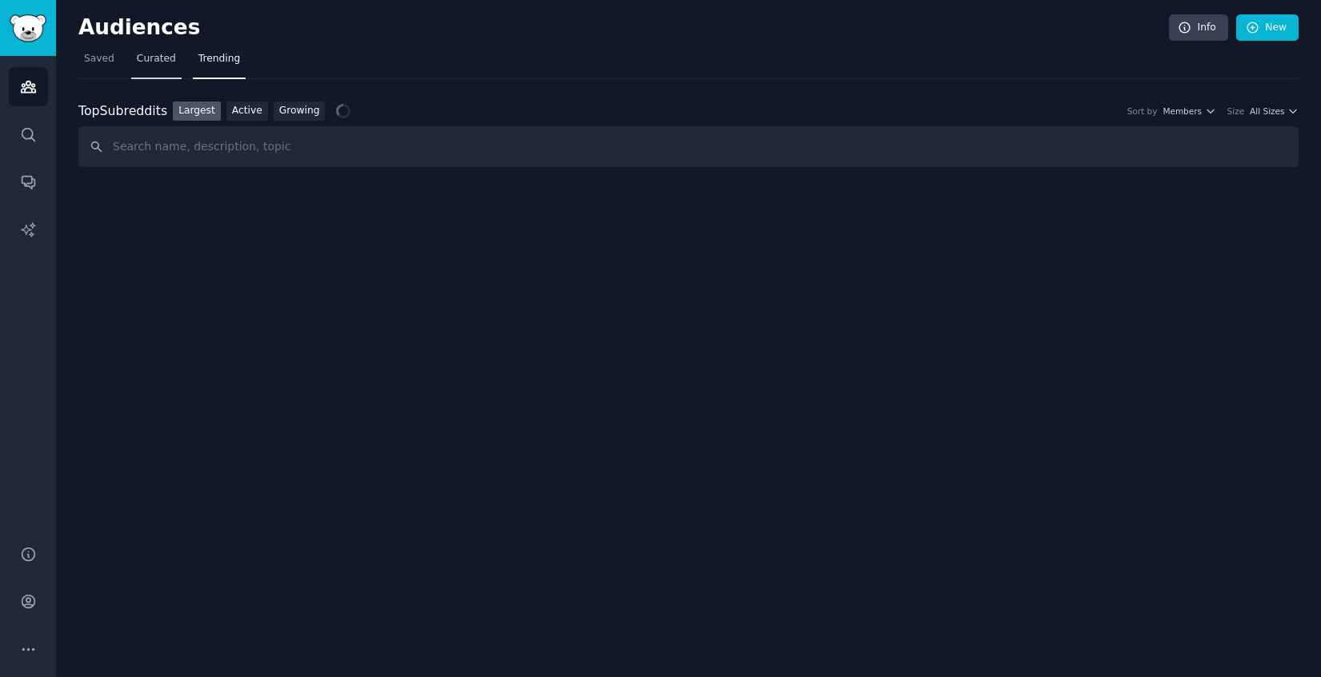
click at [160, 58] on span "Curated" at bounding box center [156, 59] width 39 height 14
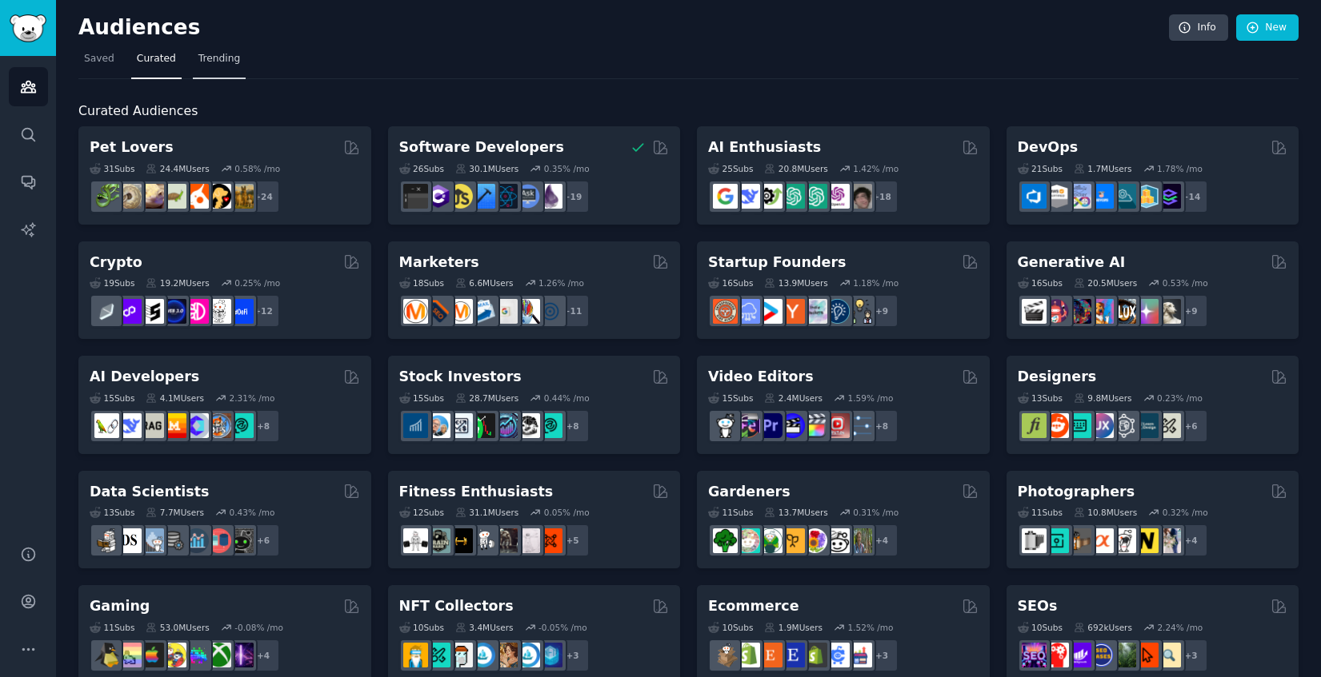
click at [220, 52] on span "Trending" at bounding box center [219, 59] width 42 height 14
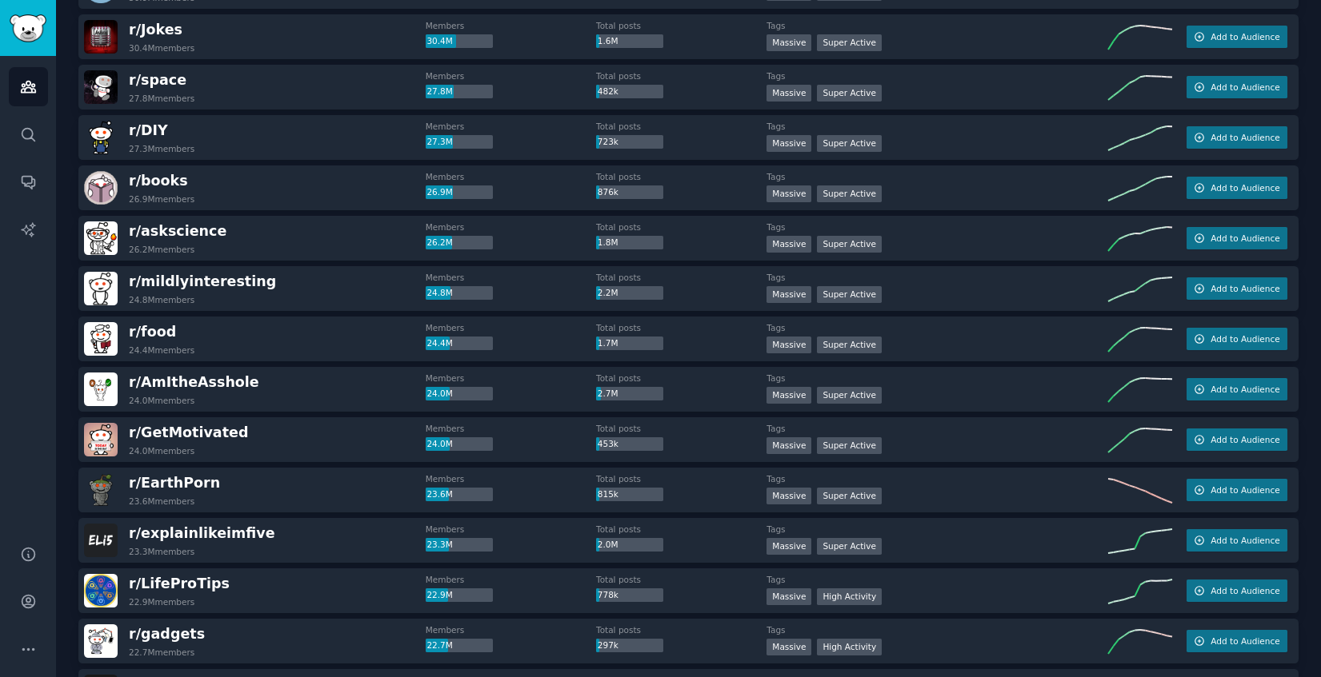
scroll to position [765, 0]
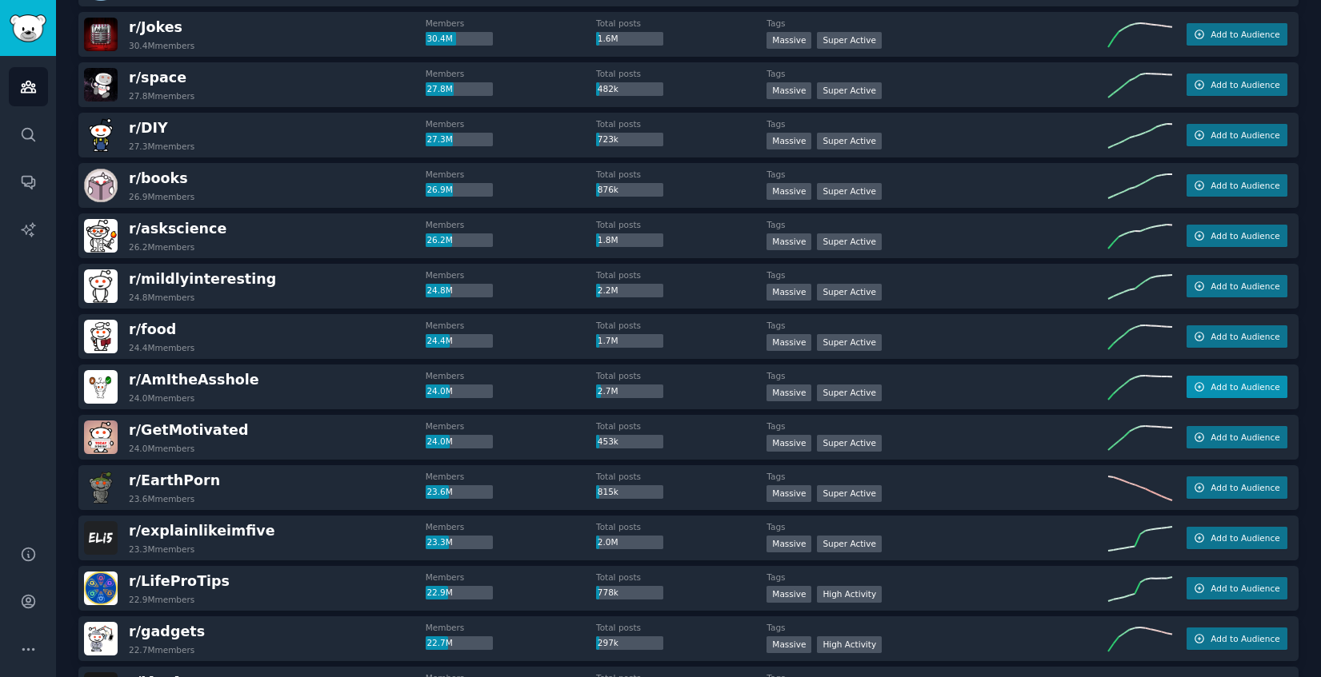
click at [1265, 382] on span "Add to Audience" at bounding box center [1244, 387] width 69 height 11
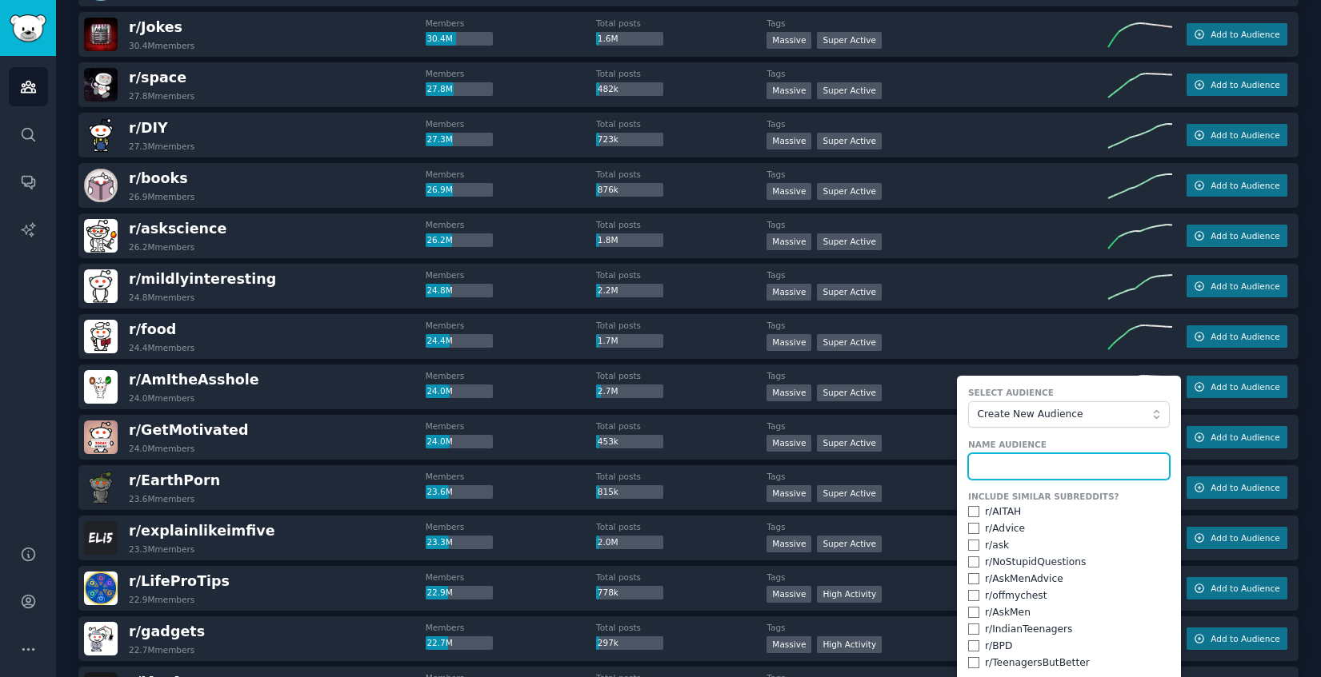
click at [1019, 464] on input "text" at bounding box center [1069, 467] width 202 height 27
type input "Random"
click at [987, 517] on div "r/ AITAH" at bounding box center [1003, 512] width 36 height 14
click at [970, 514] on input "checkbox" at bounding box center [973, 511] width 11 height 11
checkbox input "true"
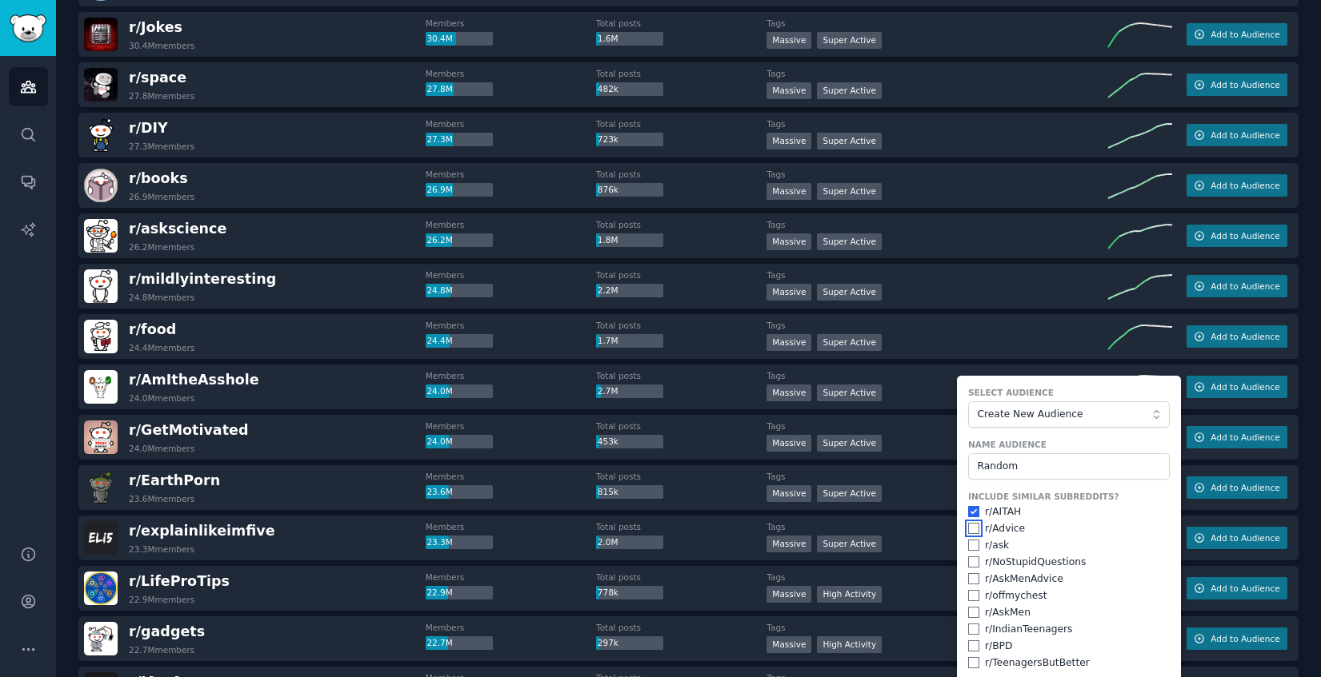
click at [969, 527] on input "checkbox" at bounding box center [973, 528] width 11 height 11
checkbox input "true"
click at [969, 546] on input "checkbox" at bounding box center [973, 545] width 11 height 11
checkbox input "true"
click at [969, 563] on input "checkbox" at bounding box center [973, 562] width 11 height 11
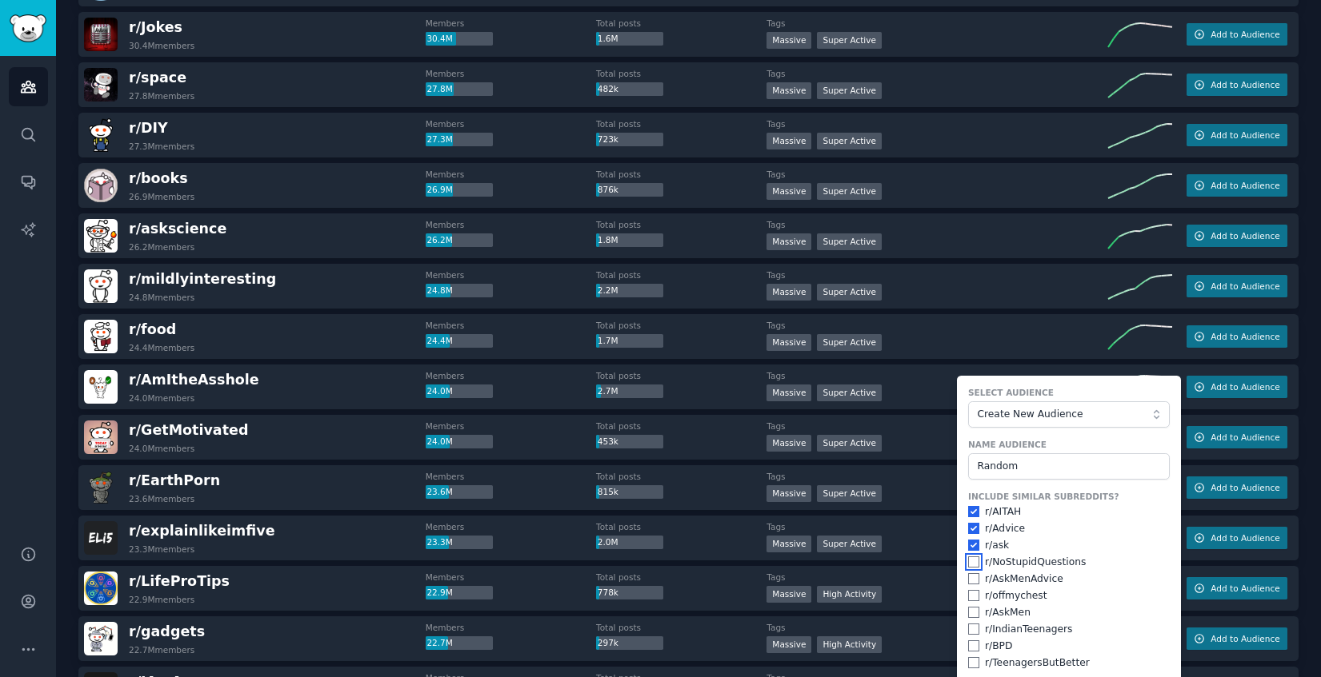
checkbox input "true"
click at [972, 578] on input "checkbox" at bounding box center [973, 578] width 11 height 11
checkbox input "true"
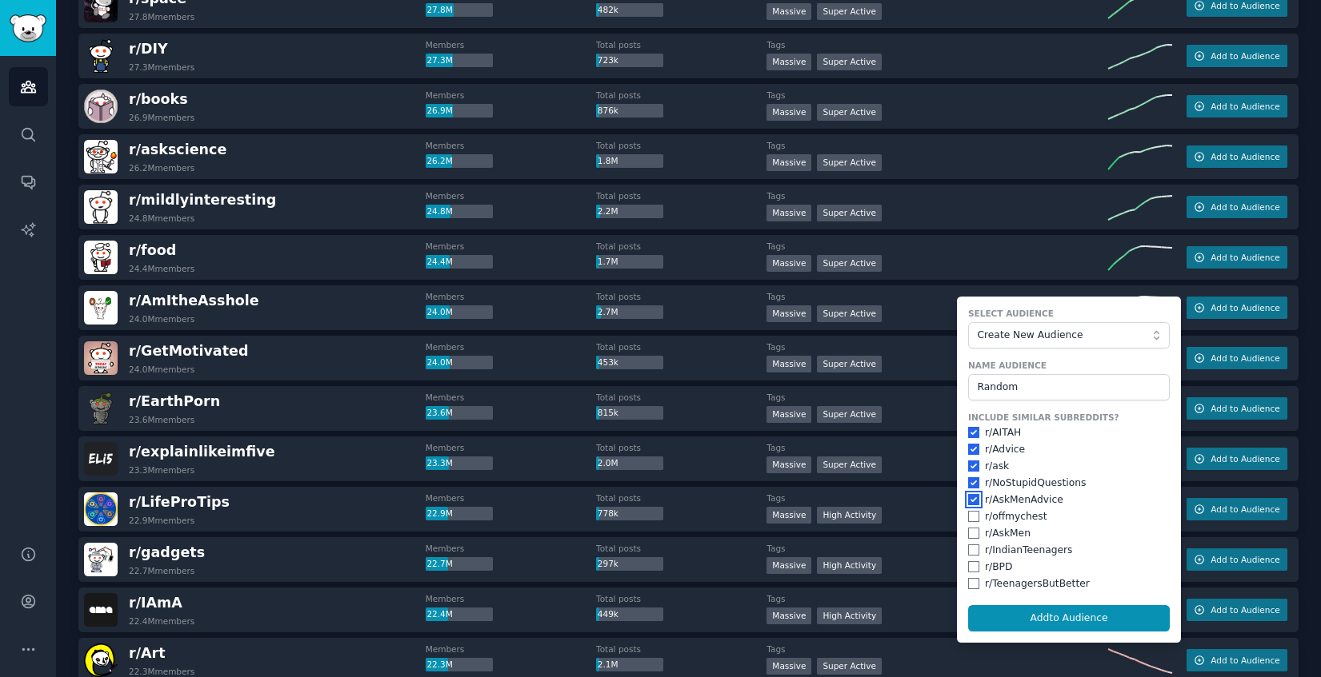
scroll to position [866, 0]
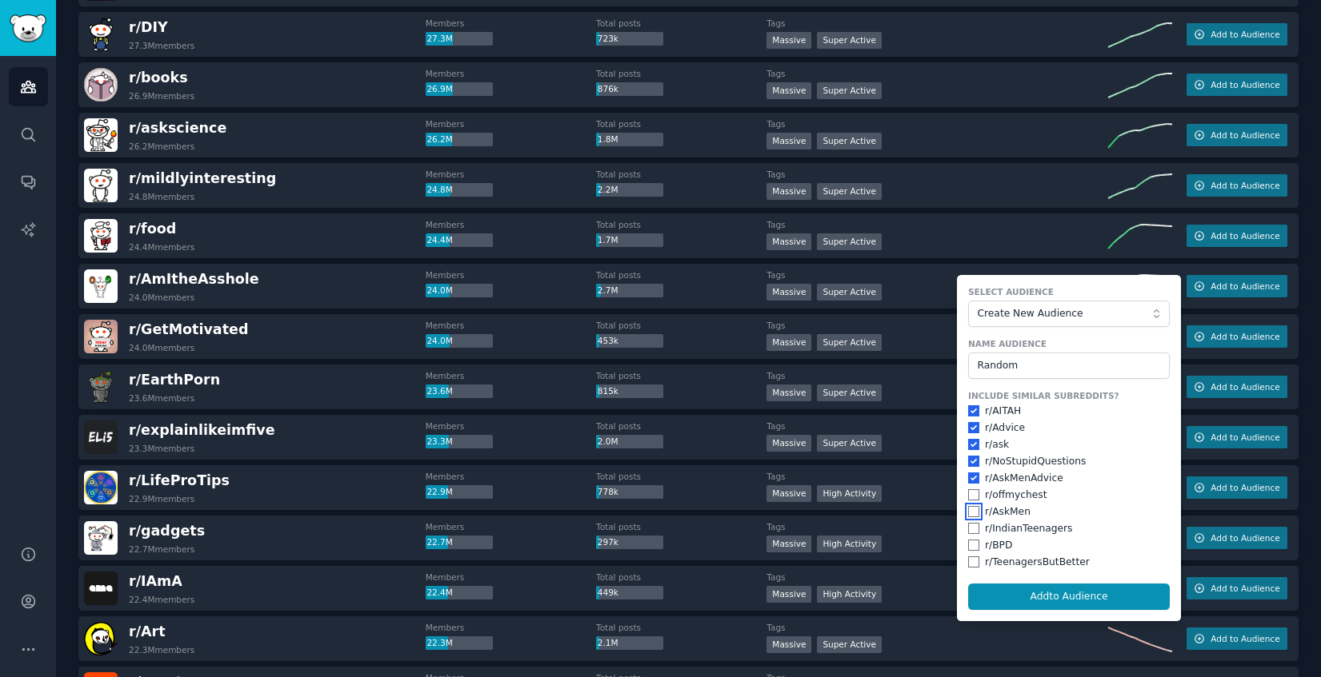
click at [970, 513] on input "checkbox" at bounding box center [973, 511] width 11 height 11
checkbox input "true"
click at [969, 528] on input "checkbox" at bounding box center [973, 528] width 11 height 11
checkbox input "true"
click at [1007, 592] on button "Add to Audience" at bounding box center [1069, 597] width 202 height 27
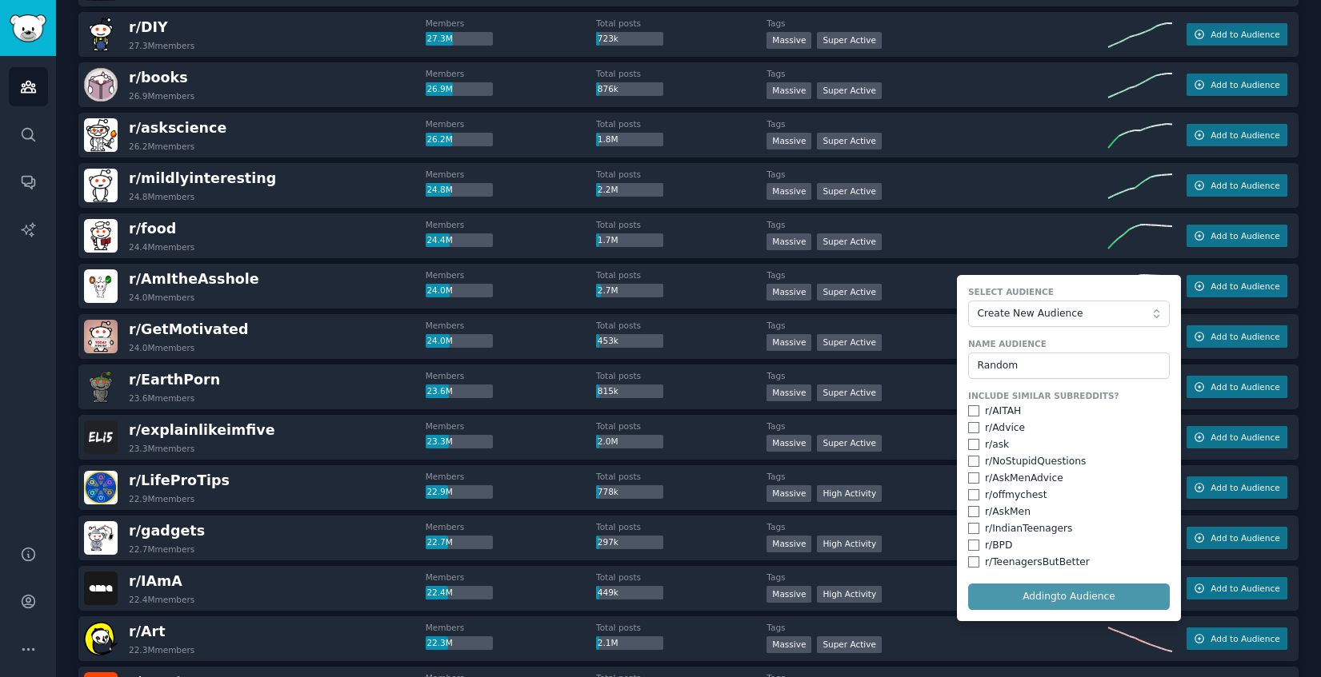
checkbox input "false"
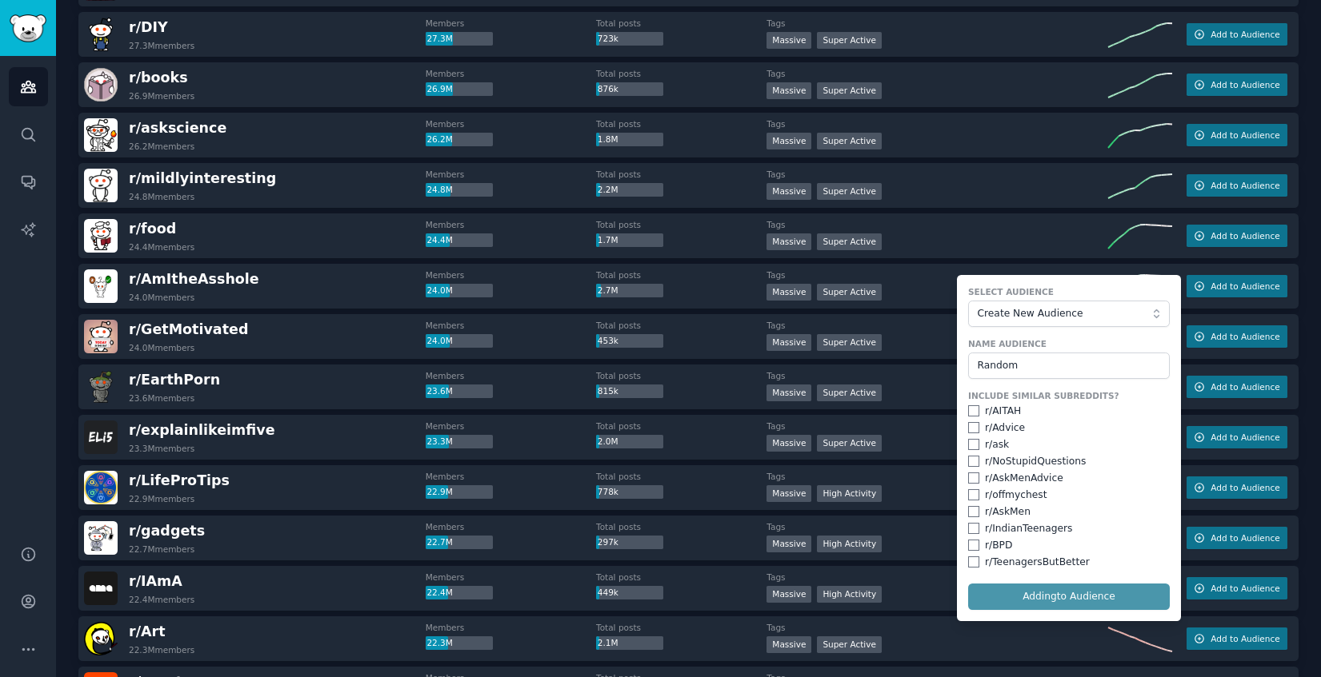
checkbox input "false"
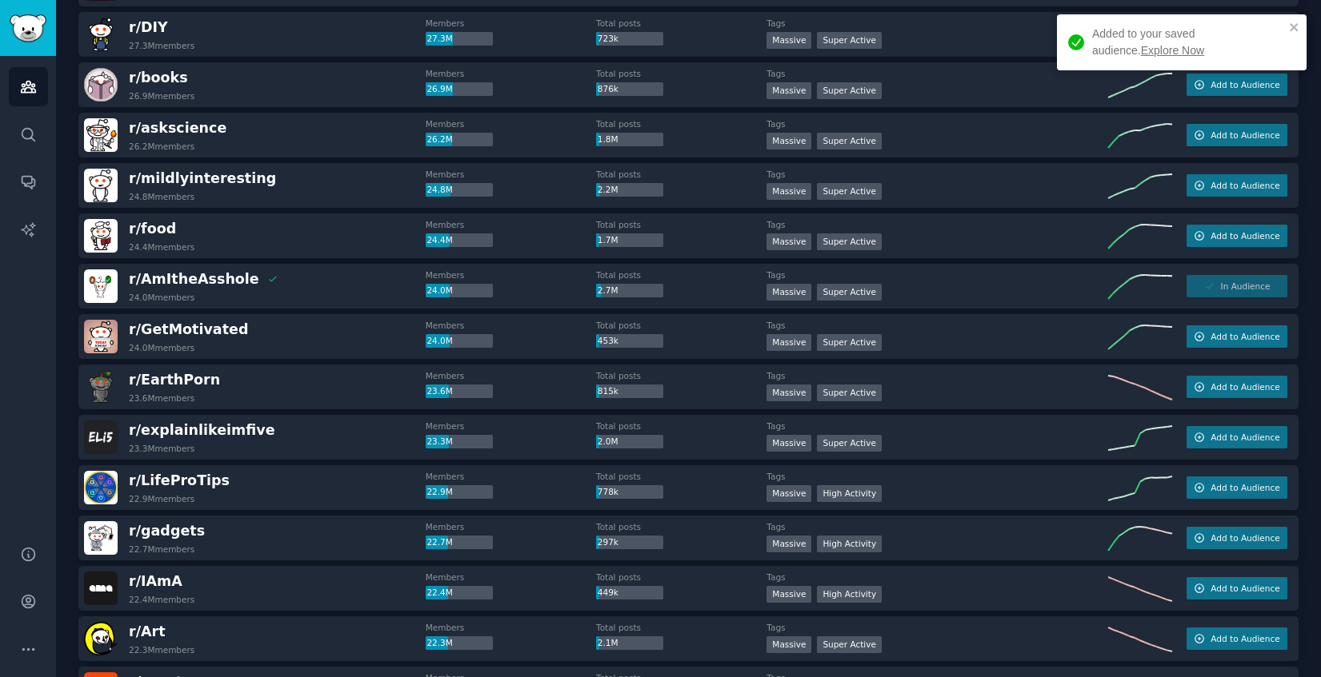
click at [1141, 48] on link "Explore Now" at bounding box center [1172, 50] width 63 height 13
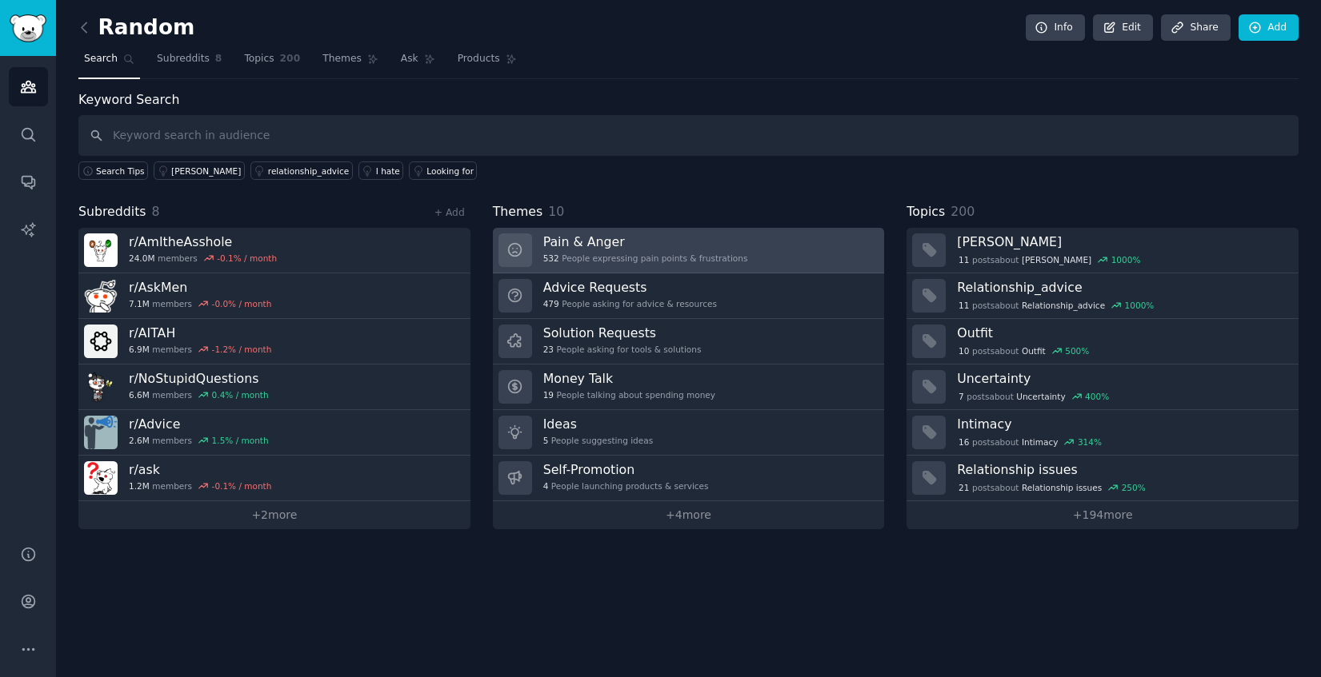
click at [753, 256] on link "Pain & Anger 532 People expressing pain points & frustrations" at bounding box center [689, 251] width 392 height 46
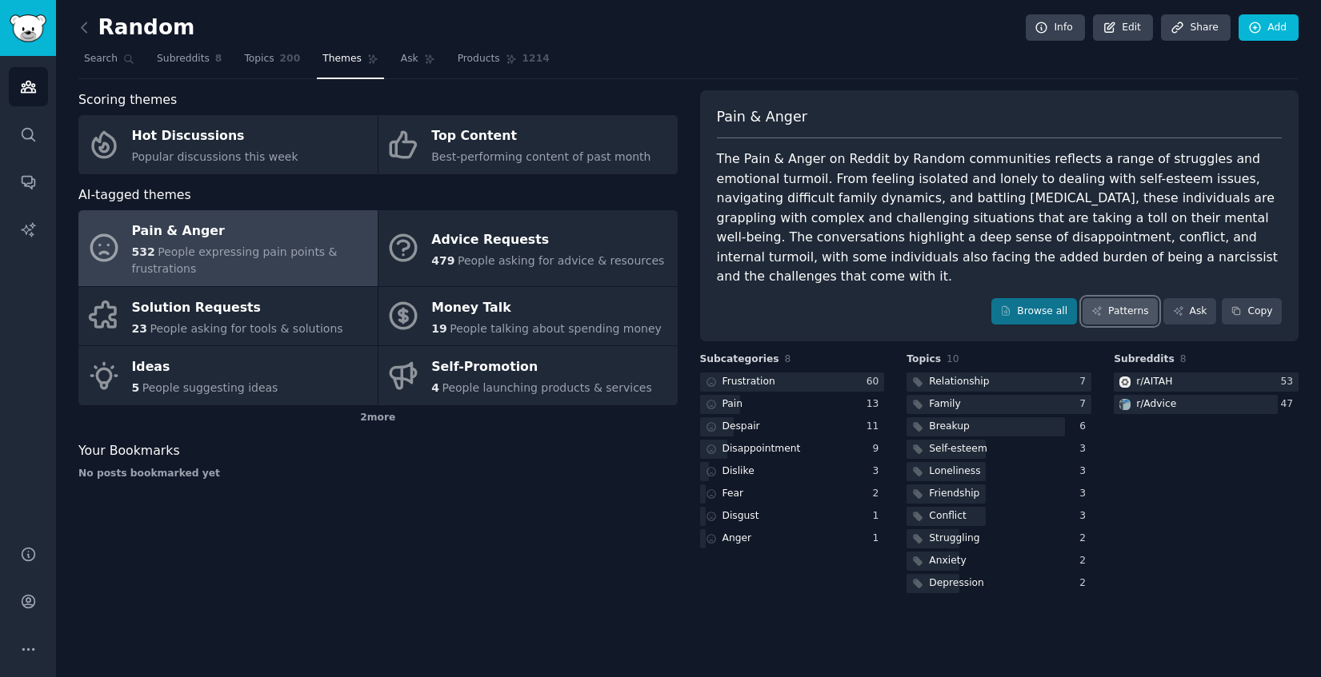
click at [1121, 298] on link "Patterns" at bounding box center [1119, 311] width 75 height 27
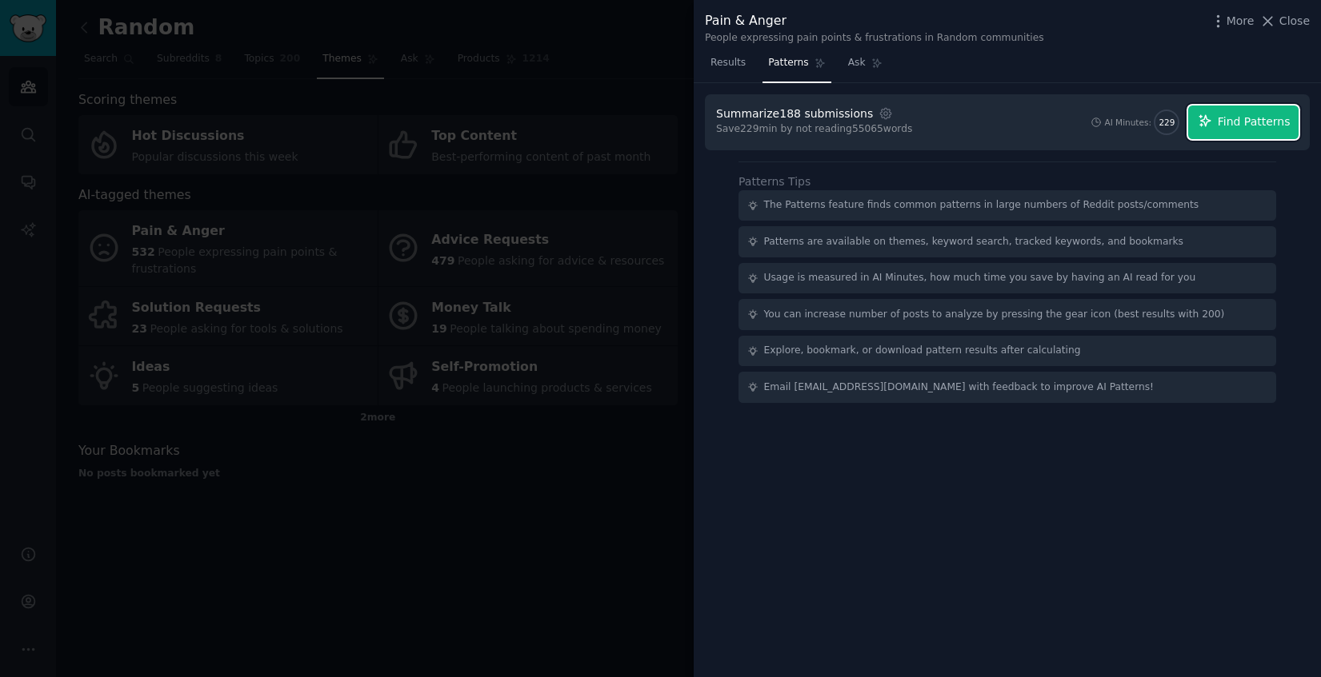
click at [1220, 122] on span "Find Patterns" at bounding box center [1253, 122] width 73 height 17
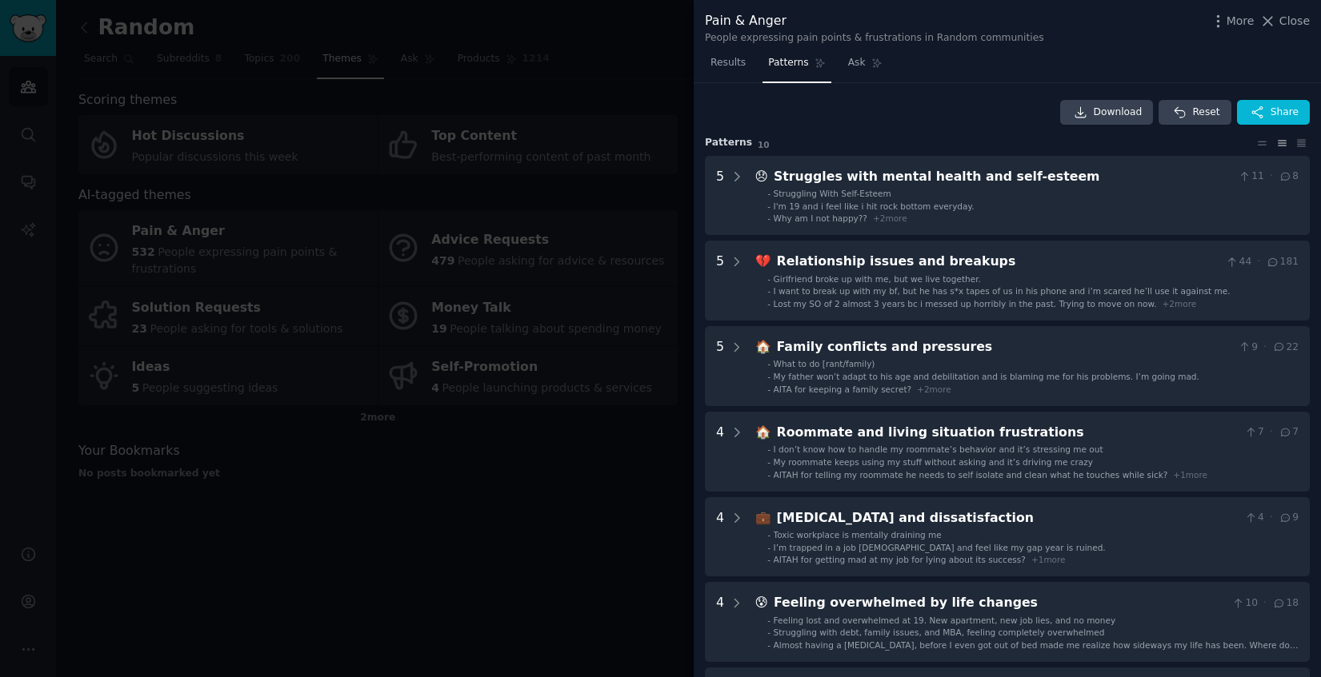
click at [512, 559] on div at bounding box center [660, 338] width 1321 height 677
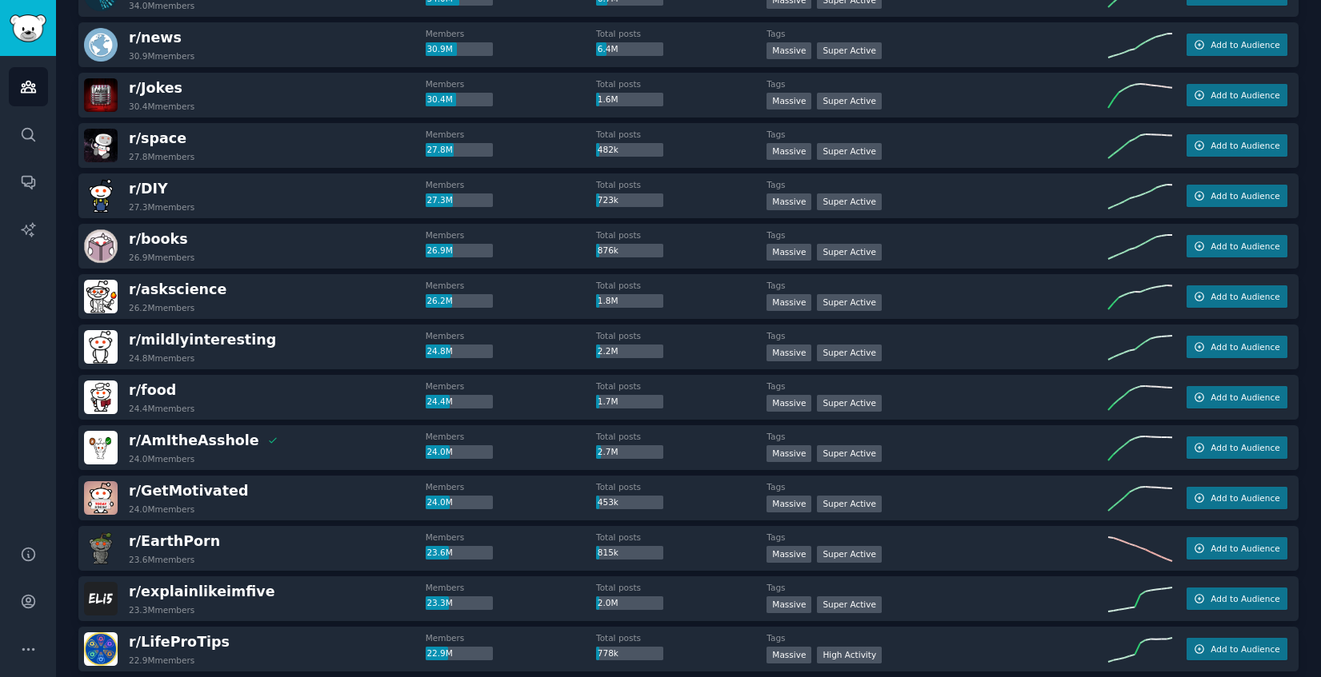
scroll to position [705, 0]
click at [1211, 501] on span "Add to Audience" at bounding box center [1244, 497] width 69 height 11
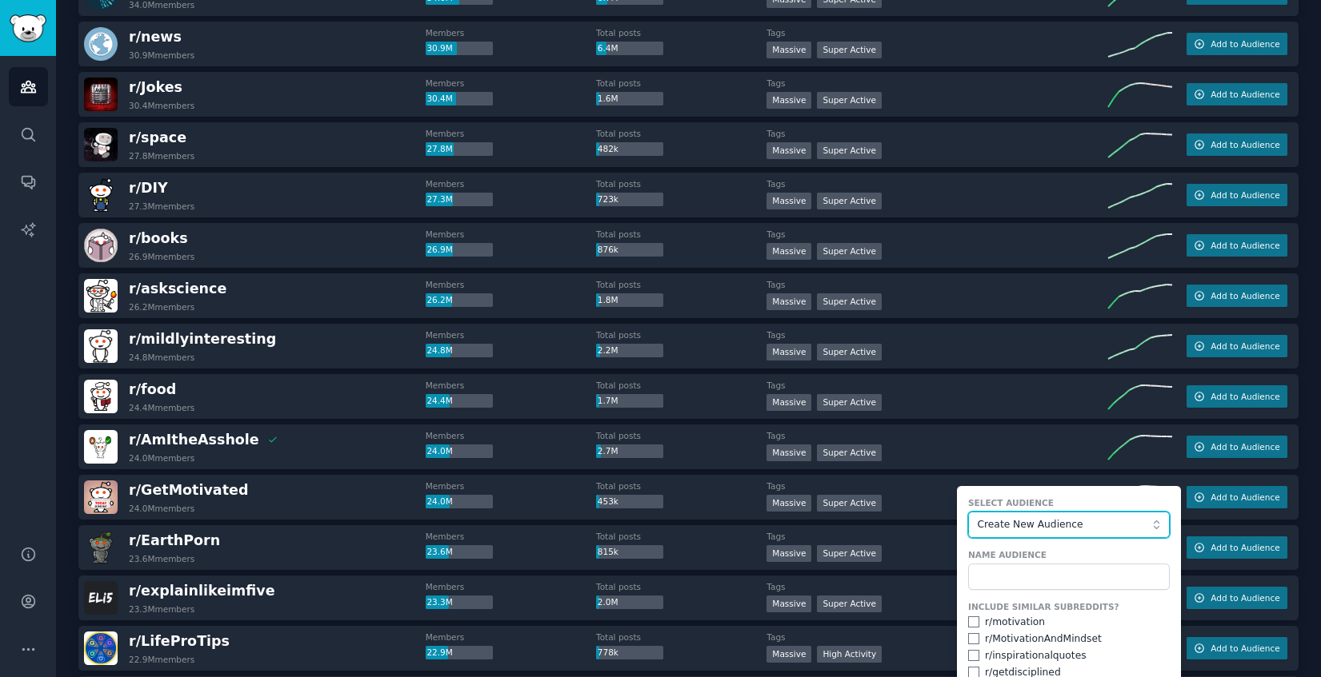
click at [1059, 521] on span "Create New Audience" at bounding box center [1064, 525] width 175 height 14
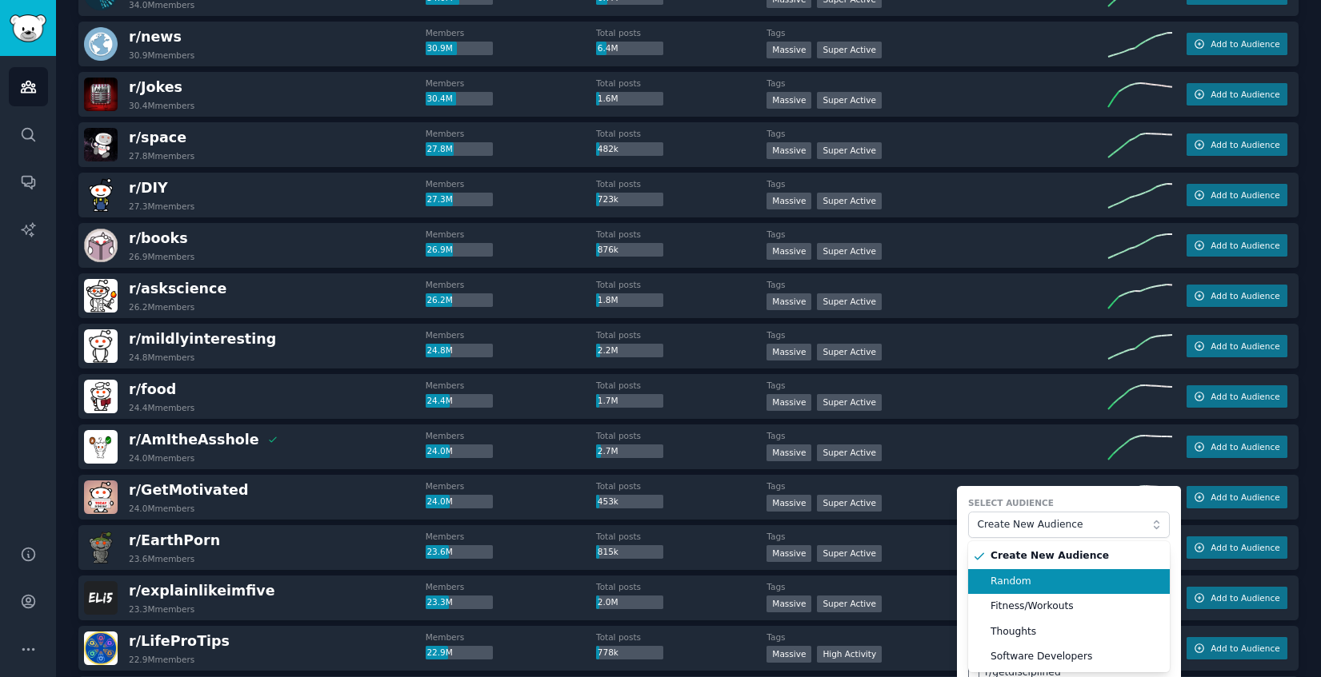
click at [1017, 581] on span "Random" at bounding box center [1074, 582] width 168 height 14
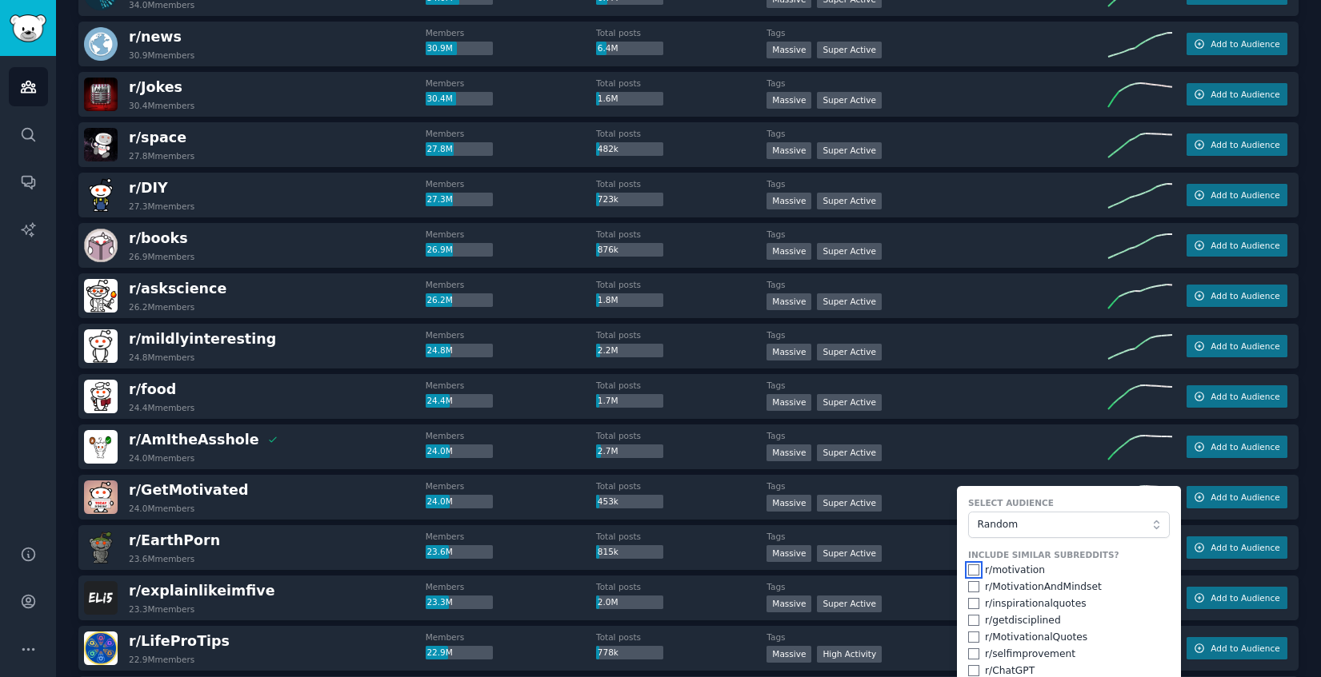
click at [969, 570] on input "checkbox" at bounding box center [973, 570] width 11 height 11
checkbox input "true"
click at [969, 587] on input "checkbox" at bounding box center [973, 586] width 11 height 11
checkbox input "true"
click at [968, 621] on input "checkbox" at bounding box center [973, 620] width 11 height 11
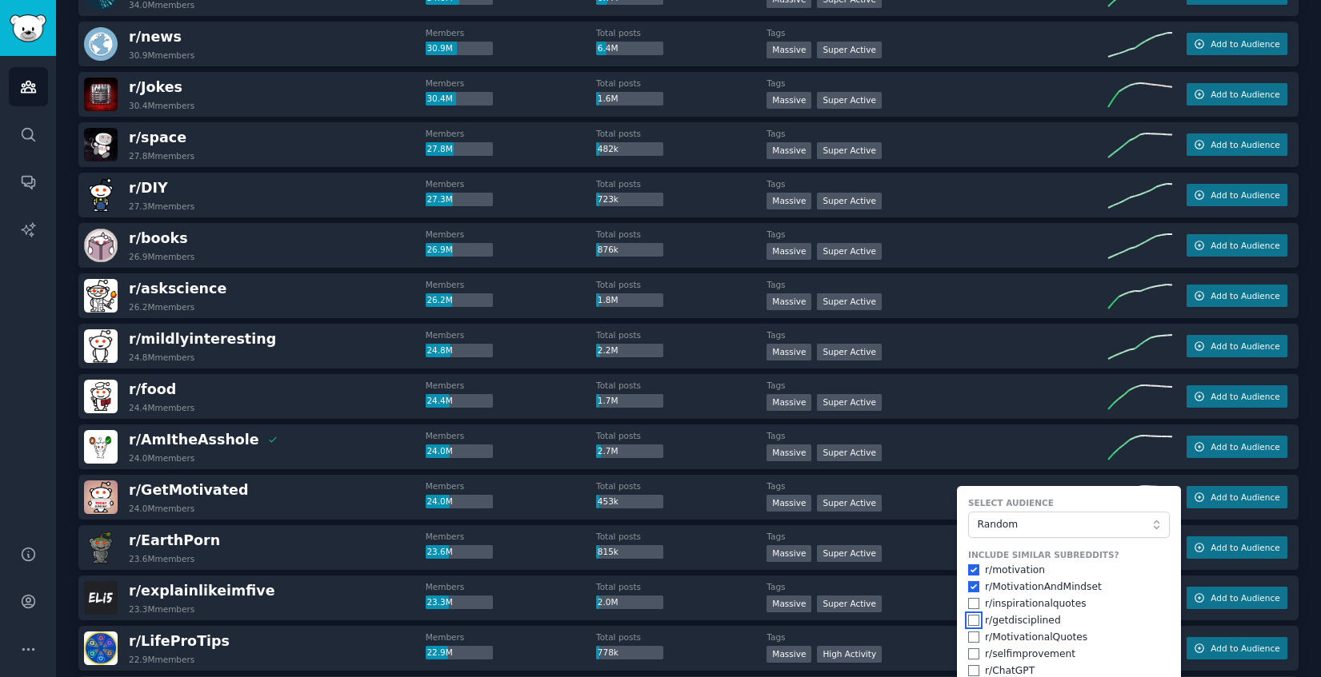
checkbox input "true"
click at [968, 650] on input "checkbox" at bounding box center [973, 654] width 11 height 11
checkbox input "true"
click at [971, 635] on input "checkbox" at bounding box center [973, 637] width 11 height 11
checkbox input "true"
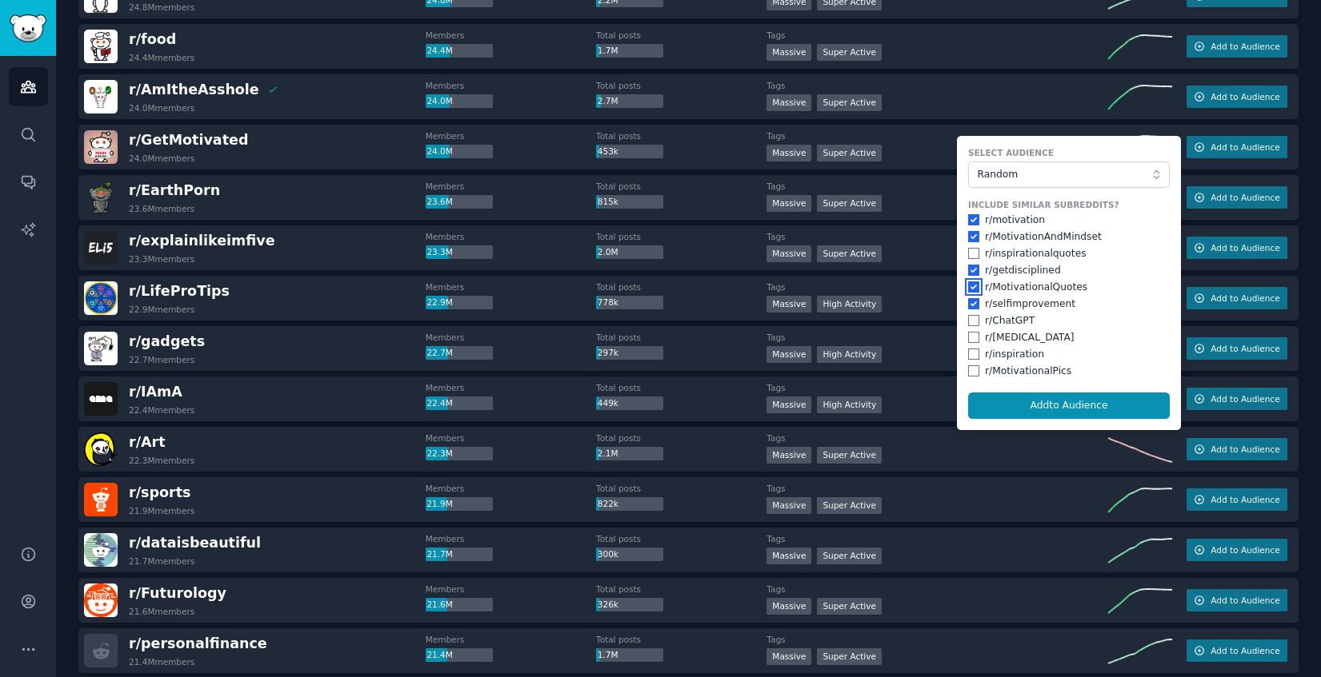
scroll to position [1080, 0]
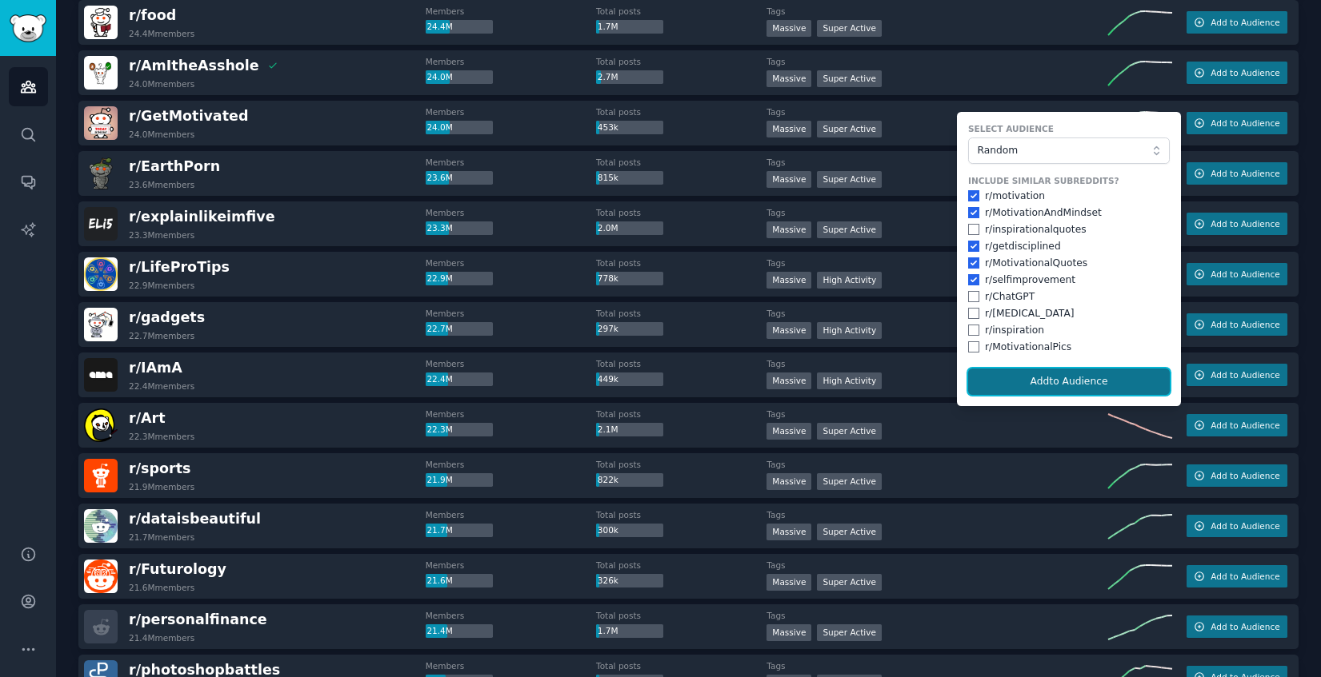
click at [1080, 374] on button "Add to Audience" at bounding box center [1069, 382] width 202 height 27
checkbox input "false"
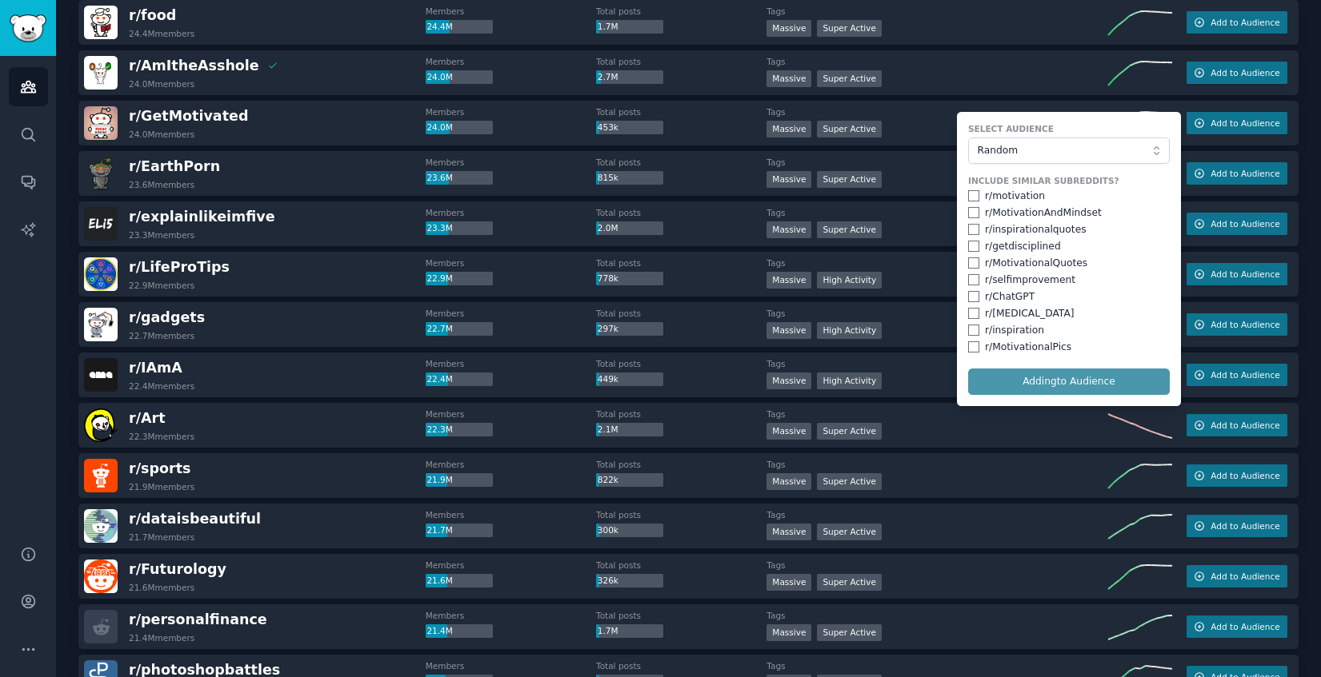
checkbox input "false"
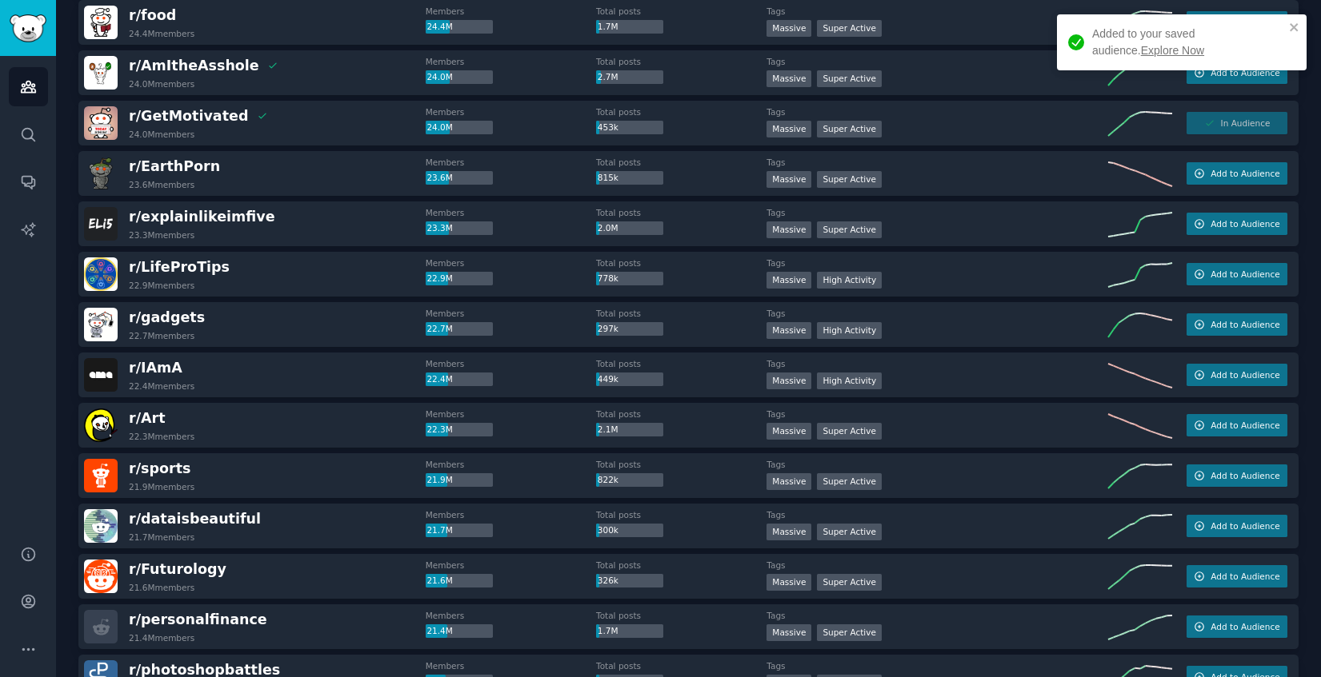
click at [1141, 49] on link "Explore Now" at bounding box center [1172, 50] width 63 height 13
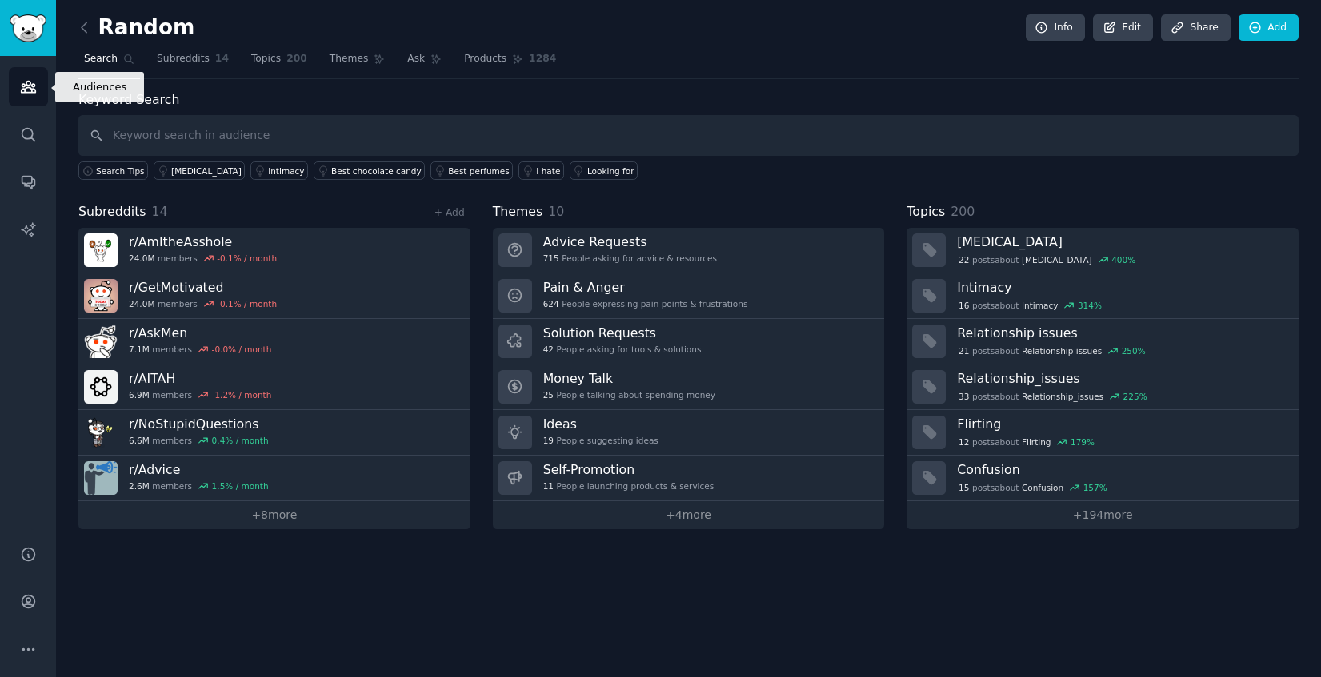
click at [32, 90] on icon "Sidebar" at bounding box center [28, 86] width 17 height 17
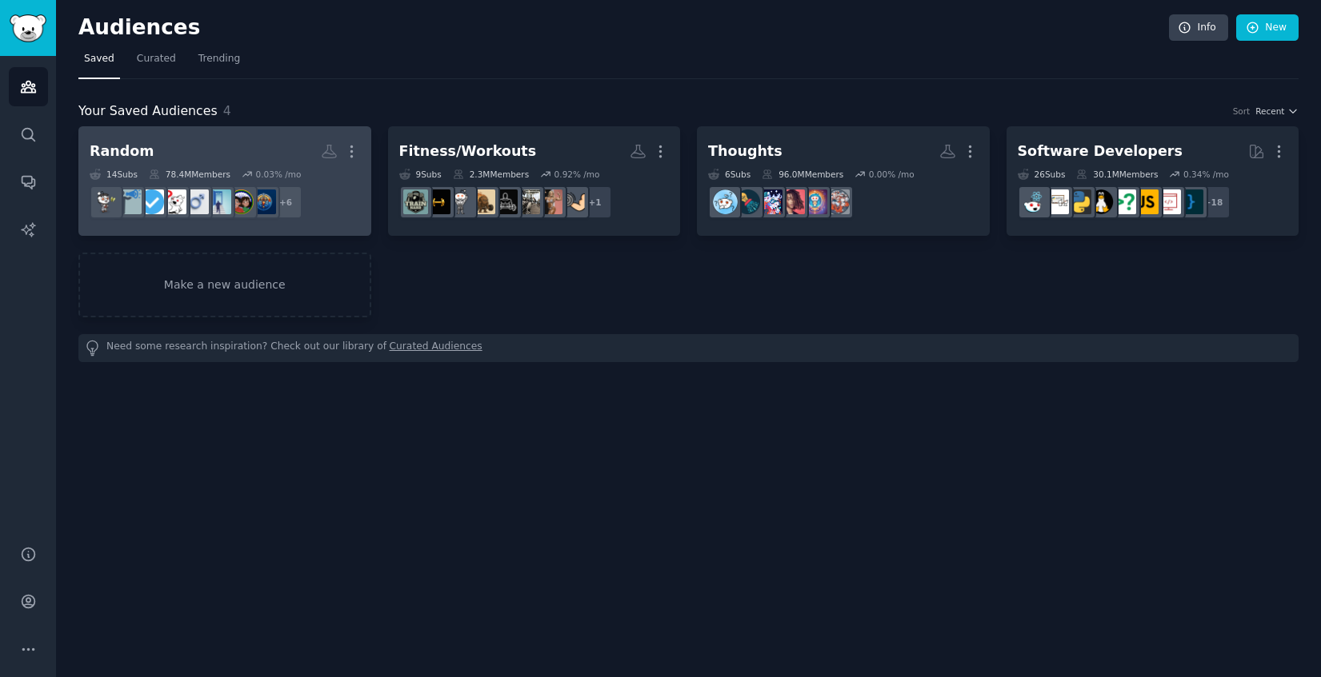
click at [297, 143] on h2 "Random Custom Audience More" at bounding box center [225, 152] width 270 height 28
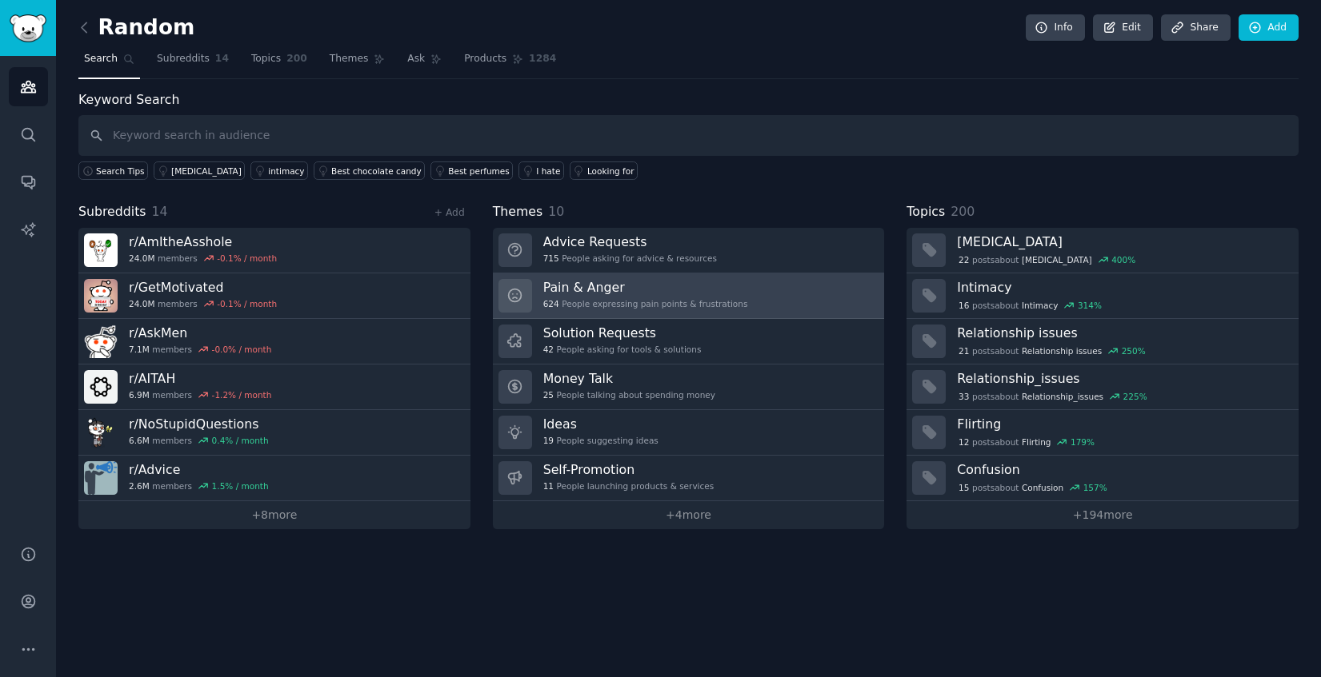
click at [697, 295] on h3 "Pain & Anger" at bounding box center [645, 287] width 205 height 17
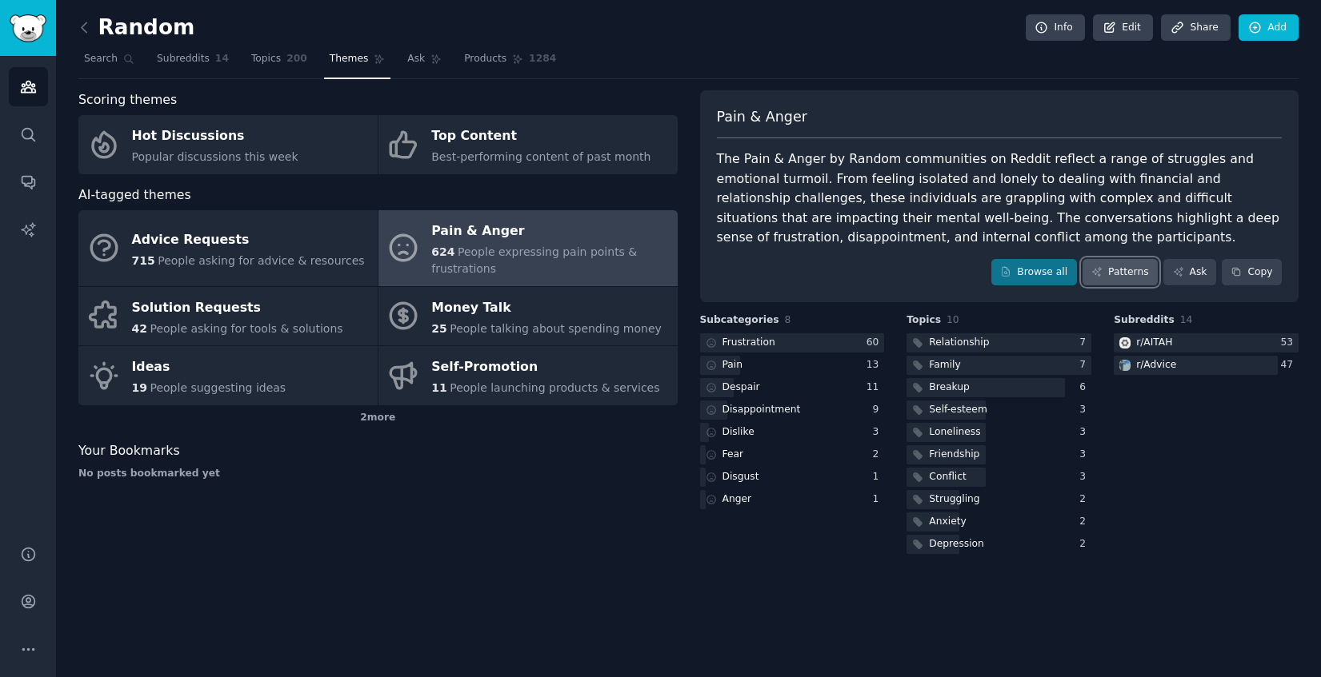
click at [1124, 269] on link "Patterns" at bounding box center [1119, 272] width 75 height 27
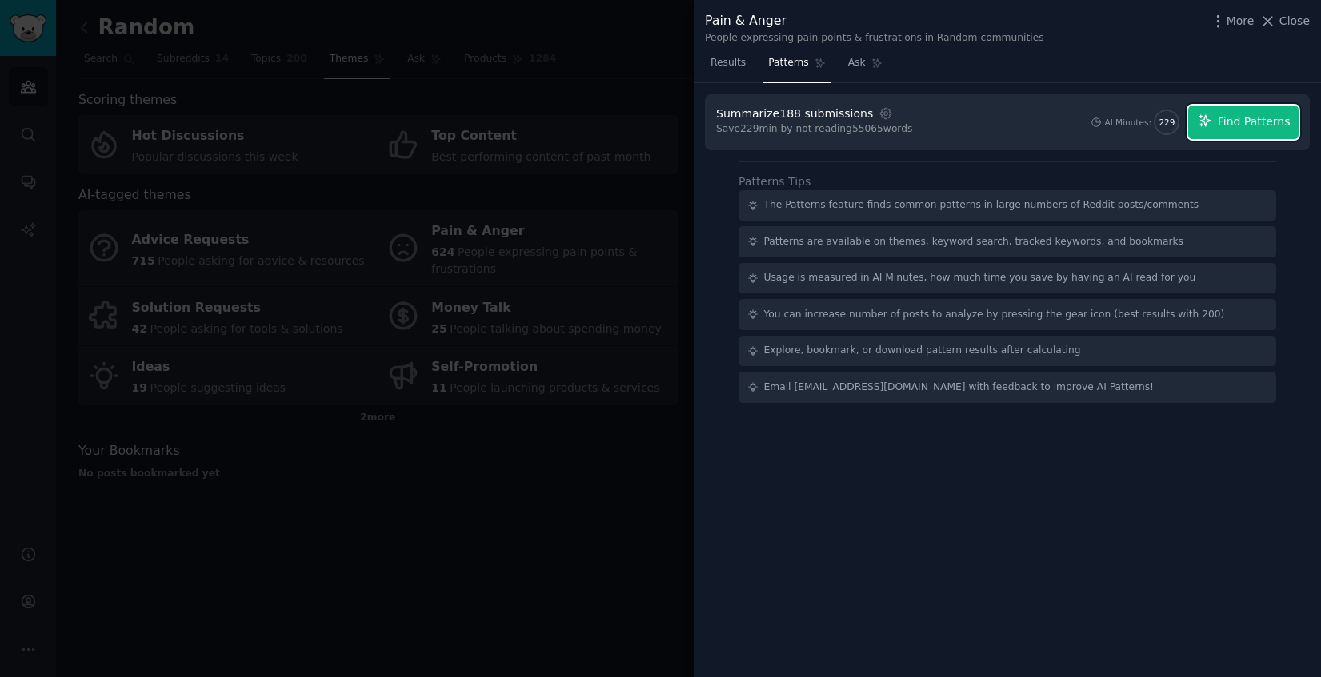
click at [1220, 128] on span "Find Patterns" at bounding box center [1253, 122] width 73 height 17
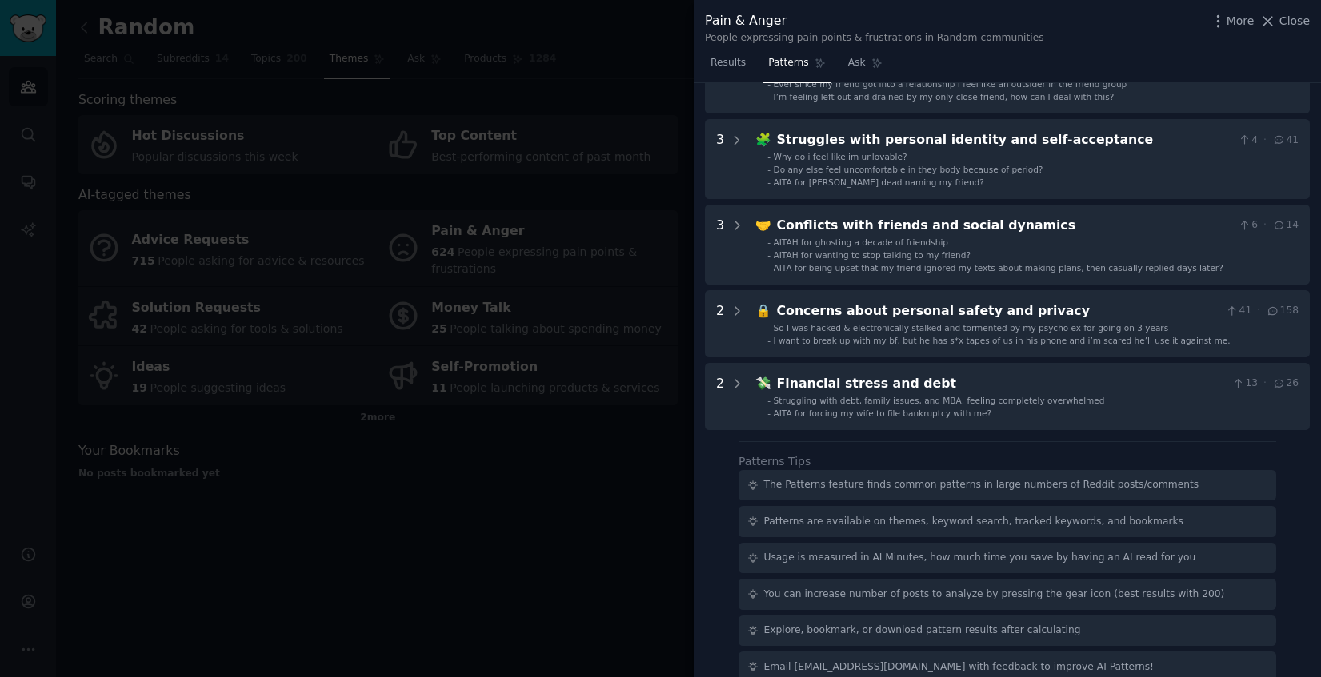
scroll to position [570, 0]
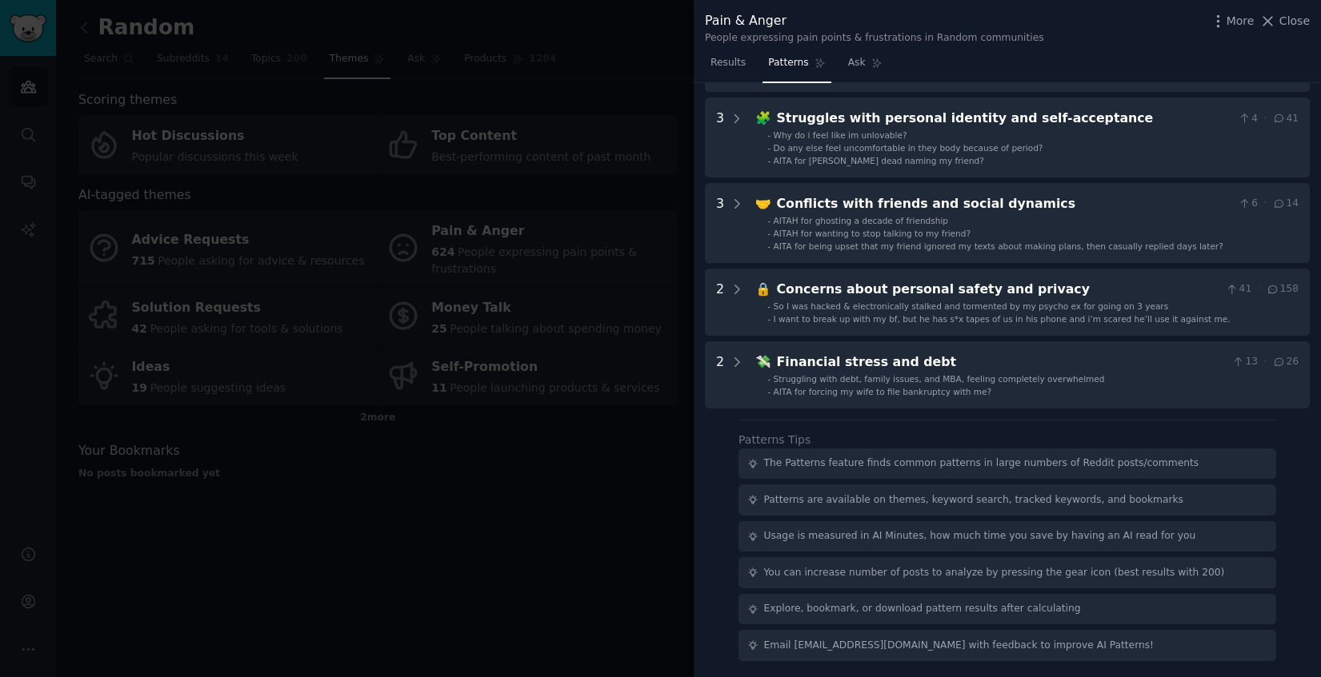
click at [520, 50] on div at bounding box center [660, 338] width 1321 height 677
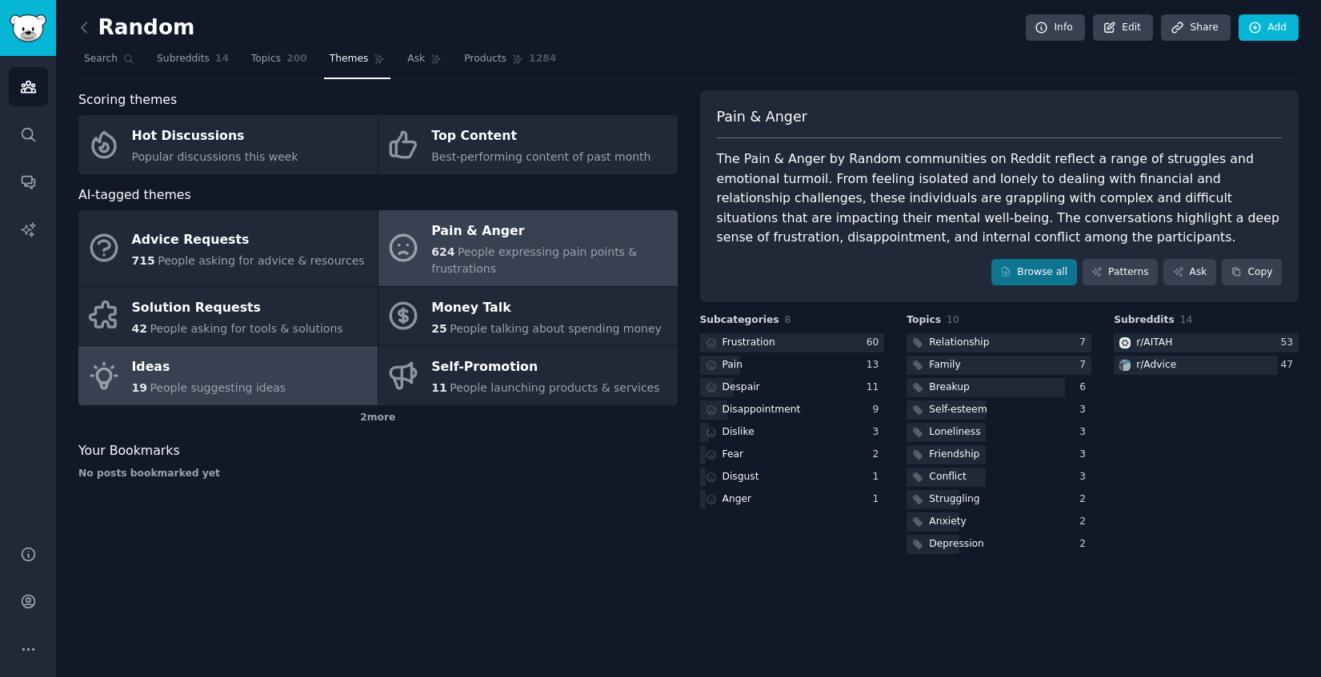
click at [183, 387] on span "People suggesting ideas" at bounding box center [218, 388] width 136 height 13
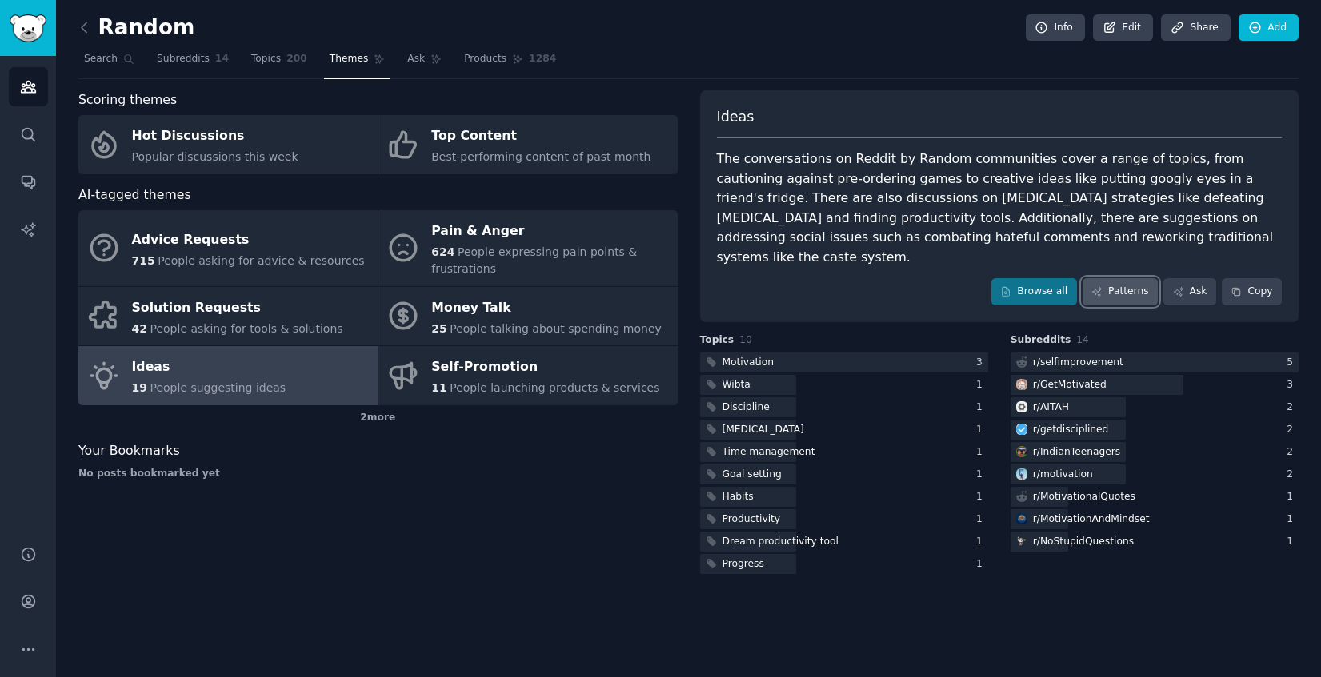
click at [1129, 278] on link "Patterns" at bounding box center [1119, 291] width 75 height 27
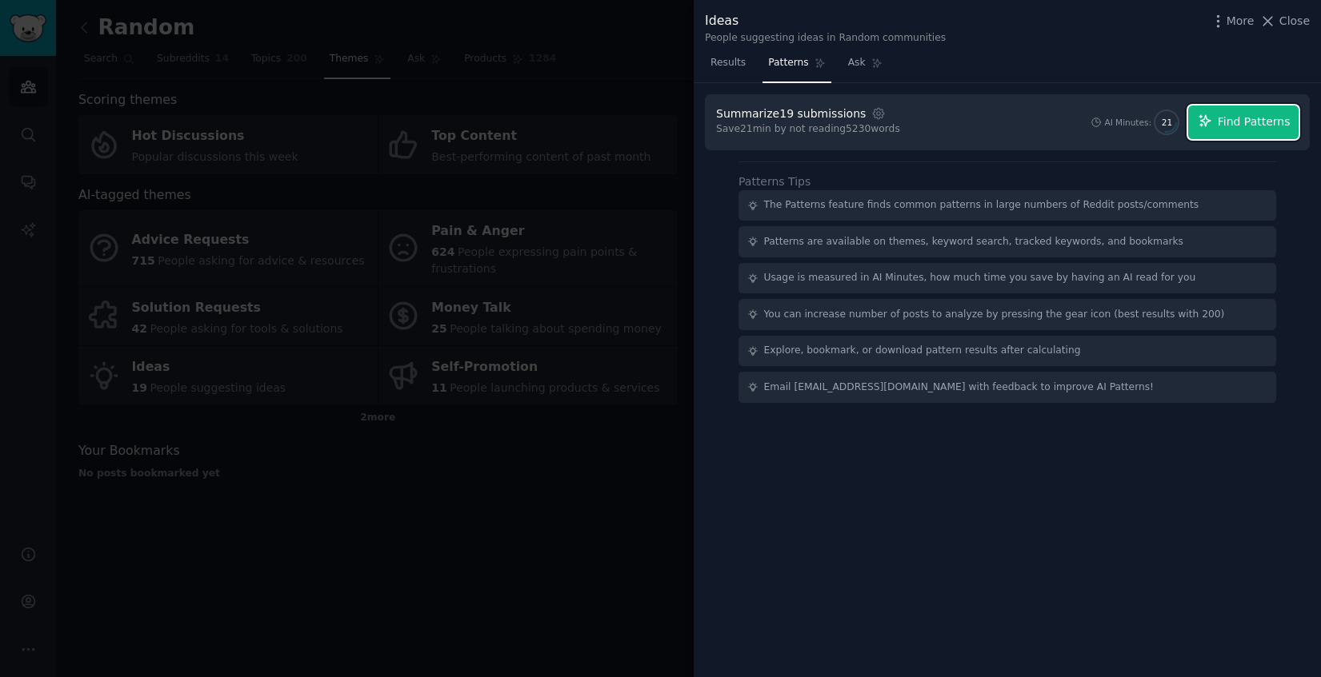
click at [1228, 124] on span "Find Patterns" at bounding box center [1253, 122] width 73 height 17
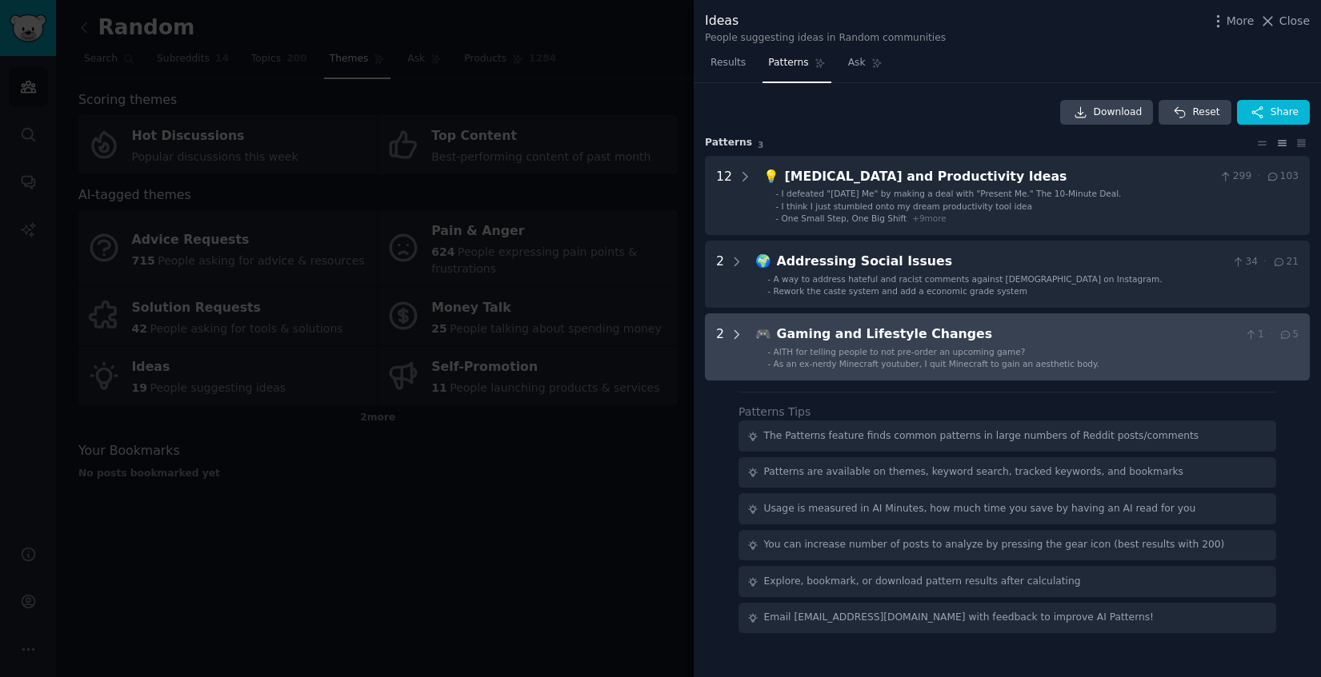
click at [739, 334] on icon at bounding box center [736, 335] width 14 height 14
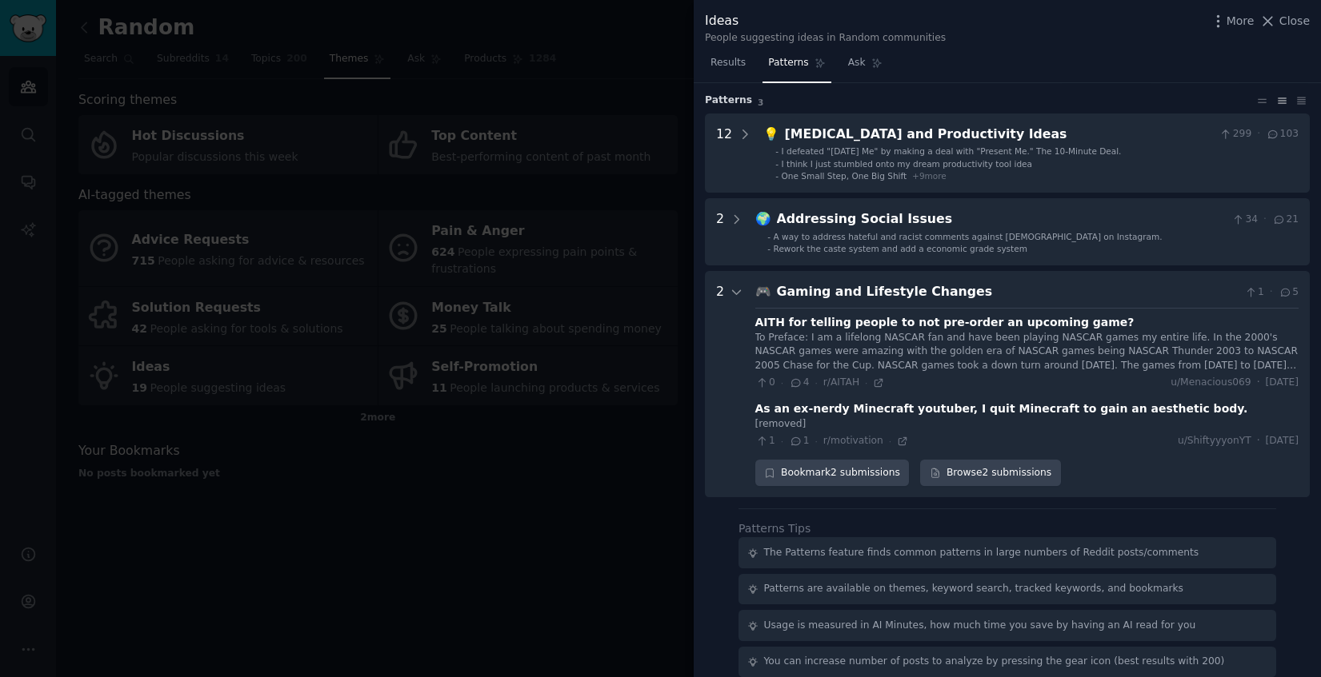
scroll to position [41, 0]
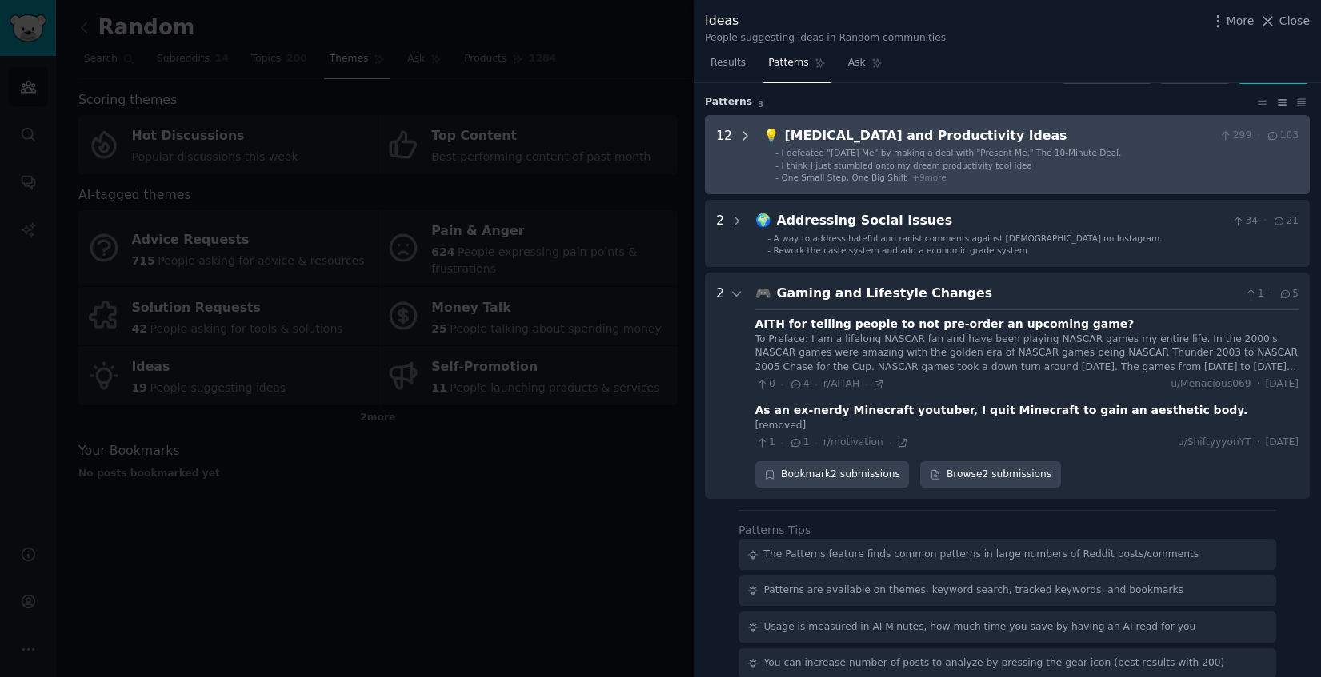
click at [743, 141] on icon at bounding box center [744, 136] width 14 height 14
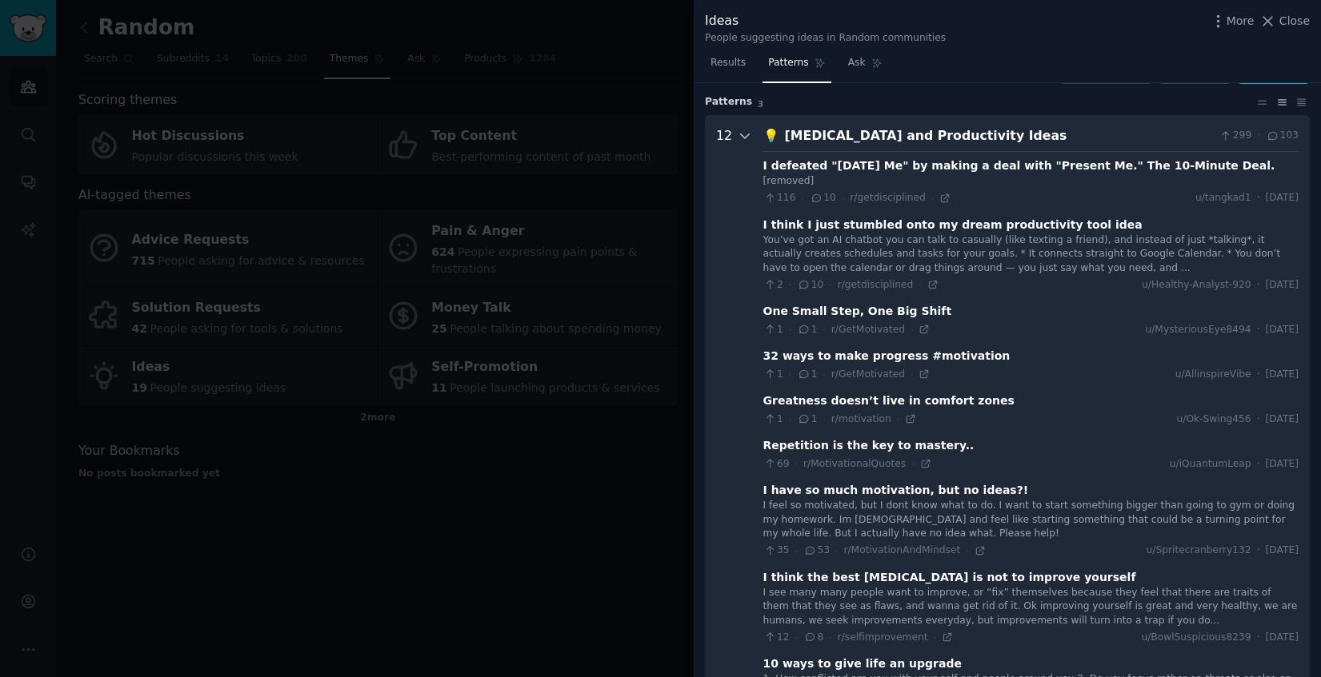
scroll to position [73, 0]
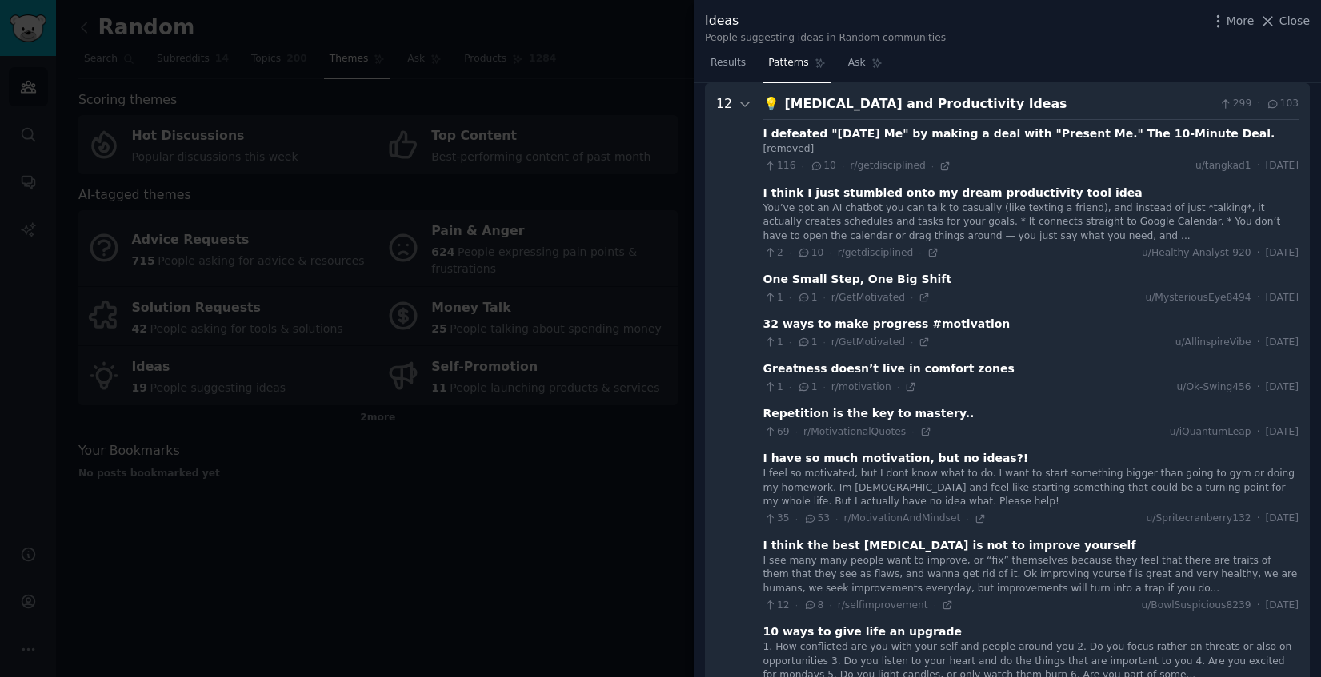
click at [897, 216] on div "You’ve got an AI chatbot you can talk to casually (like texting a friend), and …" at bounding box center [1030, 223] width 535 height 42
click at [829, 191] on div "I think I just stumbled onto my dream productivity tool idea" at bounding box center [952, 193] width 379 height 17
click at [923, 229] on div "You’ve got an AI chatbot you can talk to casually (like texting a friend), and …" at bounding box center [1030, 223] width 535 height 42
click at [870, 138] on div "I defeated "Tomorrow Me" by making a deal with "Present Me." The 10-Minute Deal." at bounding box center [1019, 134] width 512 height 17
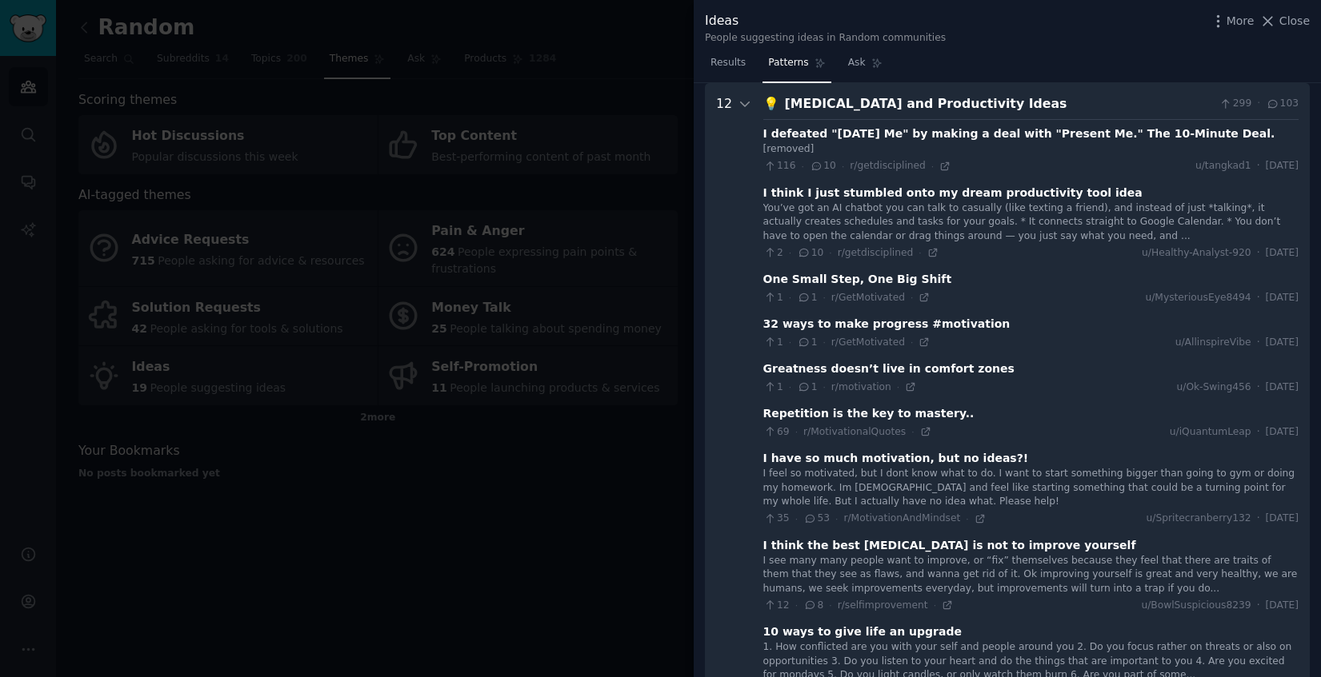
click at [989, 147] on div "[removed]" at bounding box center [1030, 149] width 535 height 14
click at [834, 127] on div "I defeated "Tomorrow Me" by making a deal with "Present Me." The 10-Minute Deal." at bounding box center [1019, 134] width 512 height 17
click at [1218, 26] on icon "button" at bounding box center [1217, 21] width 17 height 17
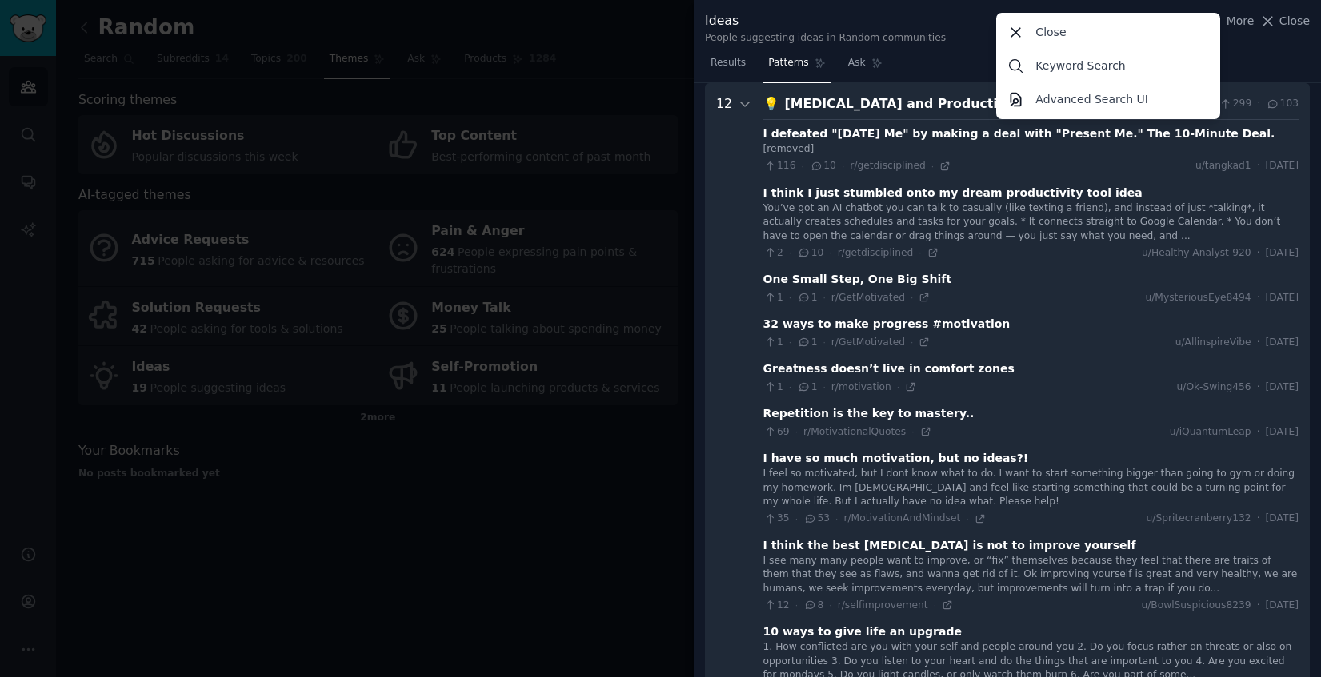
click at [917, 27] on div "Ideas" at bounding box center [825, 21] width 241 height 20
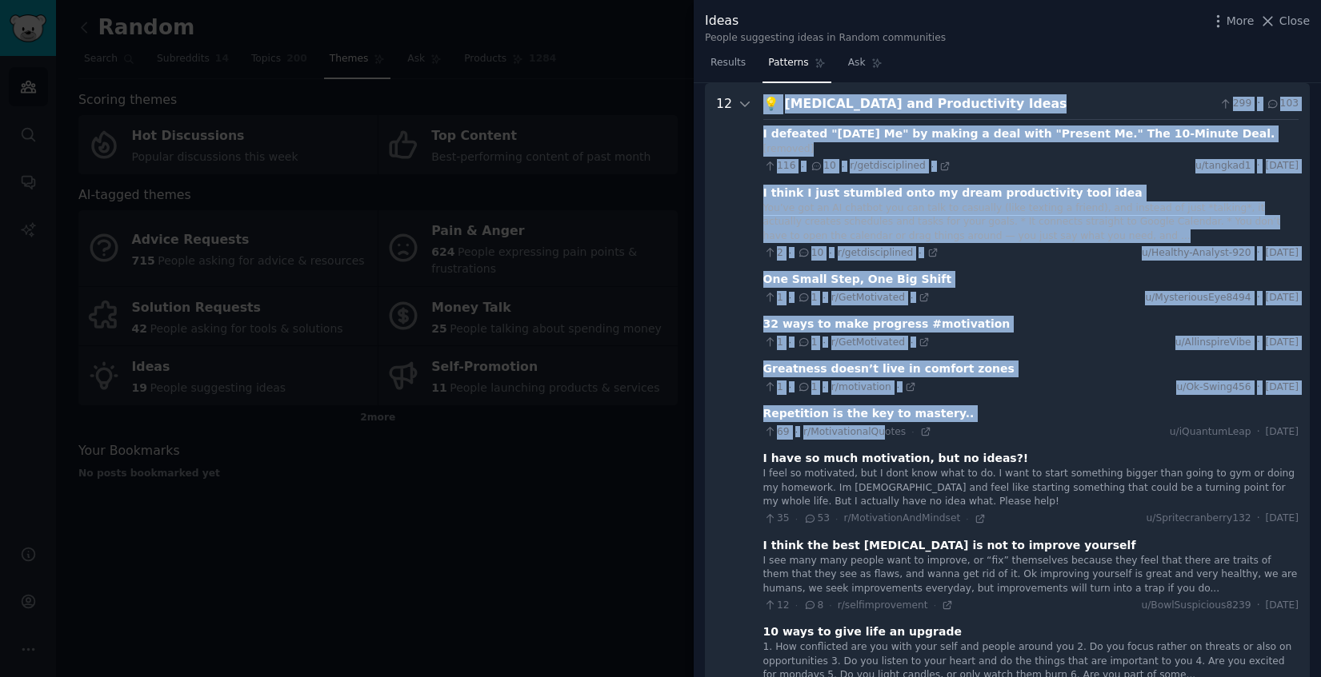
drag, startPoint x: 764, startPoint y: 100, endPoint x: 877, endPoint y: 438, distance: 356.6
click at [877, 438] on div "💡 Self-Improvement and Productivity Ideas 299 · 103 I defeated "Tomorrow Me" by…" at bounding box center [1030, 546] width 535 height 904
click at [723, 352] on div "12" at bounding box center [724, 546] width 16 height 904
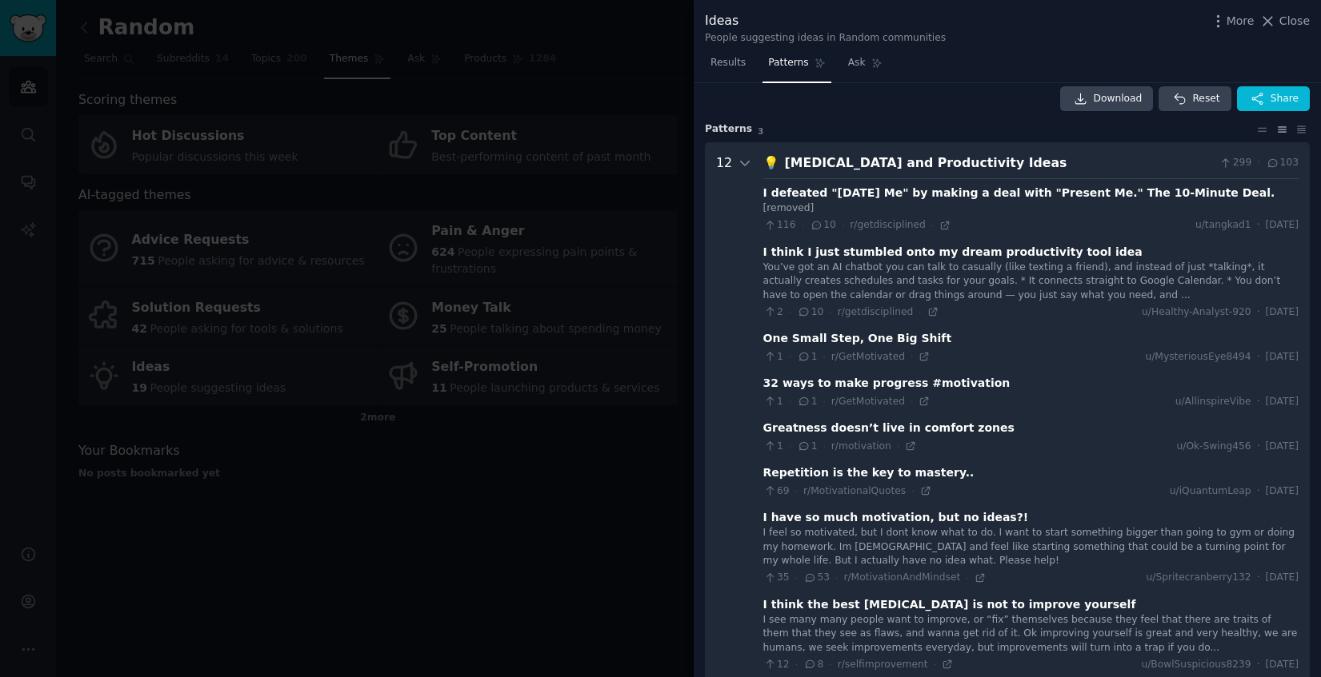
scroll to position [0, 0]
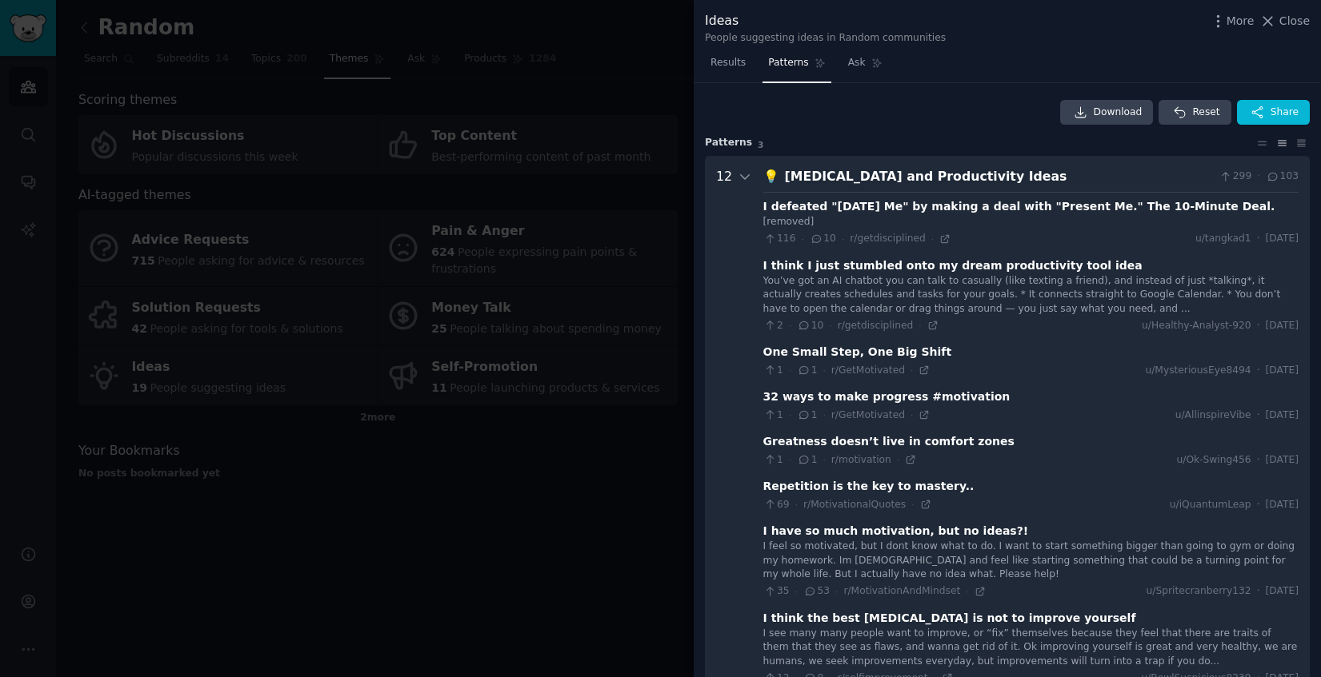
click at [881, 290] on div "You’ve got an AI chatbot you can talk to casually (like texting a friend), and …" at bounding box center [1030, 295] width 535 height 42
click at [891, 300] on div "You’ve got an AI chatbot you can talk to casually (like texting a friend), and …" at bounding box center [1030, 295] width 535 height 42
click at [832, 266] on div "I think I just stumbled onto my dream productivity tool idea" at bounding box center [952, 266] width 379 height 17
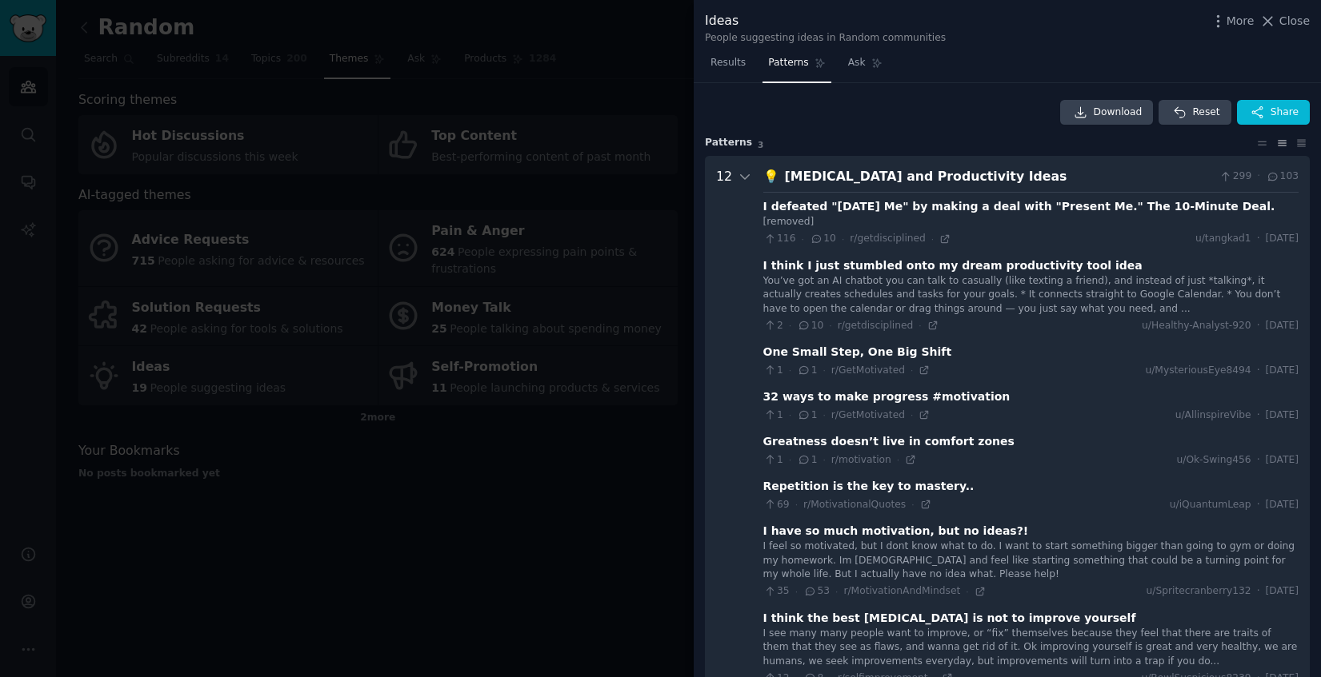
click at [804, 330] on icon at bounding box center [804, 325] width 14 height 11
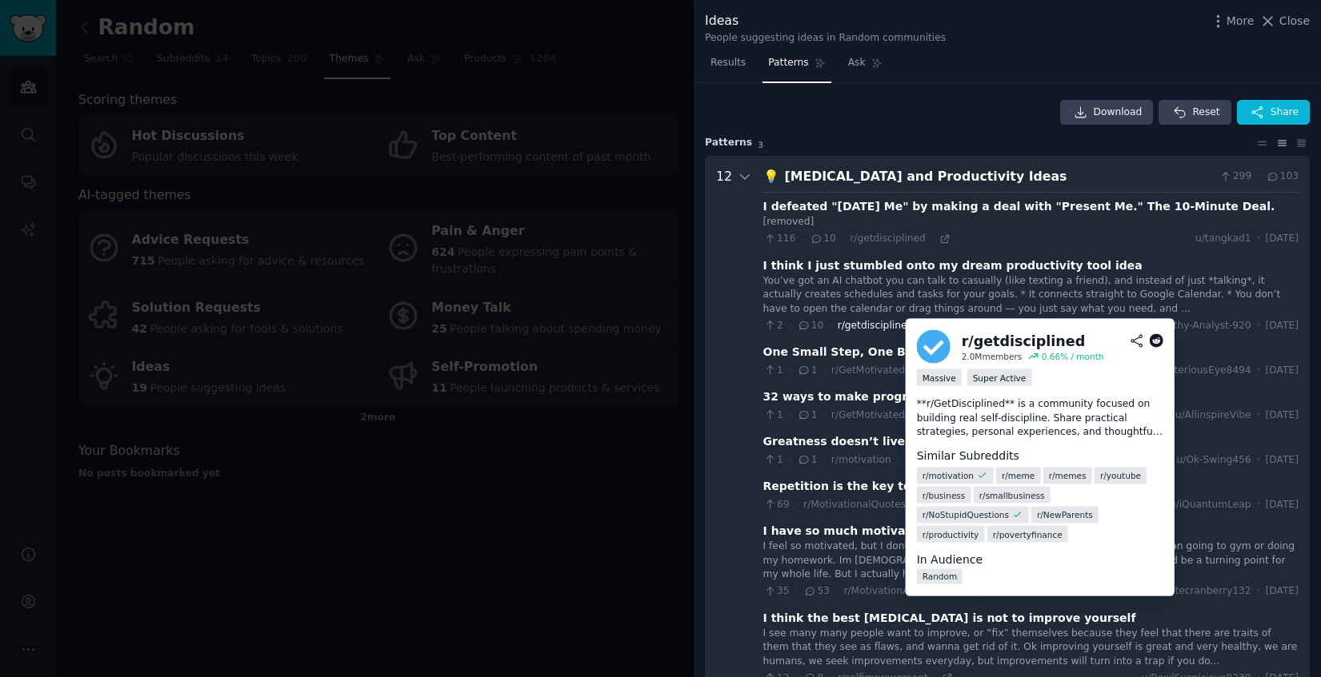
click at [848, 330] on span "r/getdisciplined" at bounding box center [875, 325] width 76 height 11
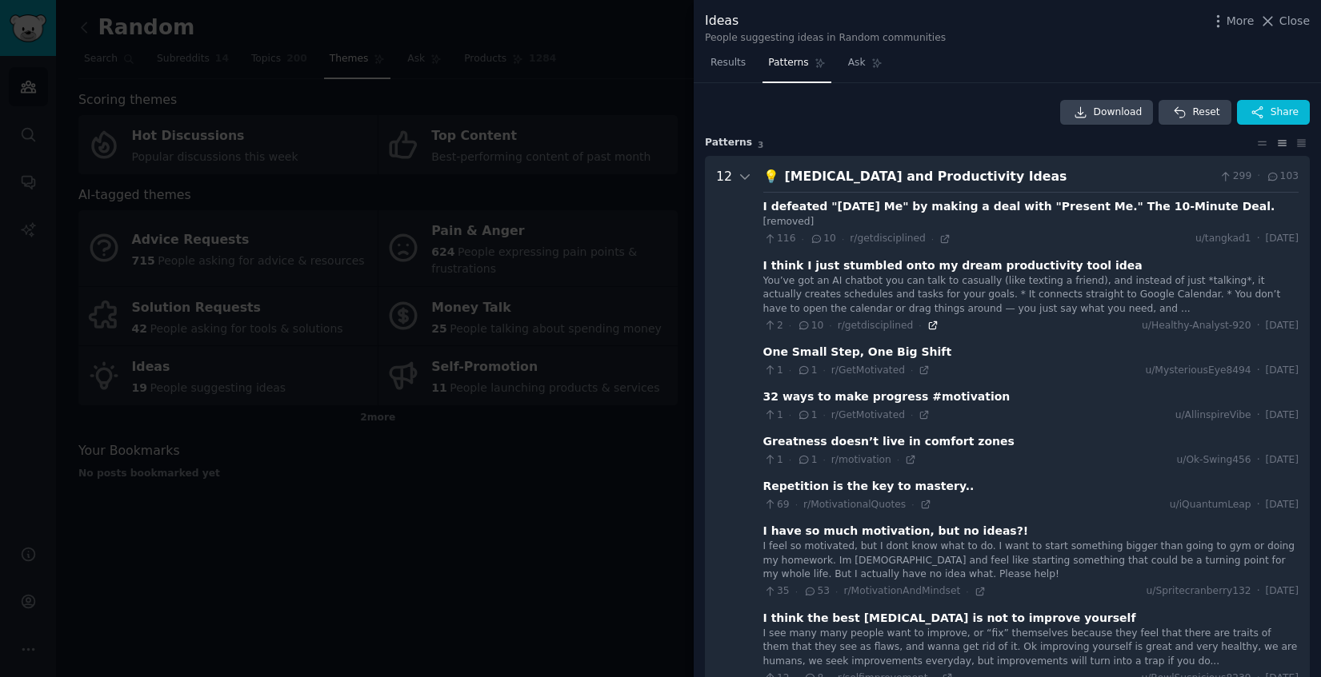
click at [929, 324] on icon at bounding box center [932, 325] width 7 height 7
click at [939, 244] on icon at bounding box center [944, 239] width 11 height 11
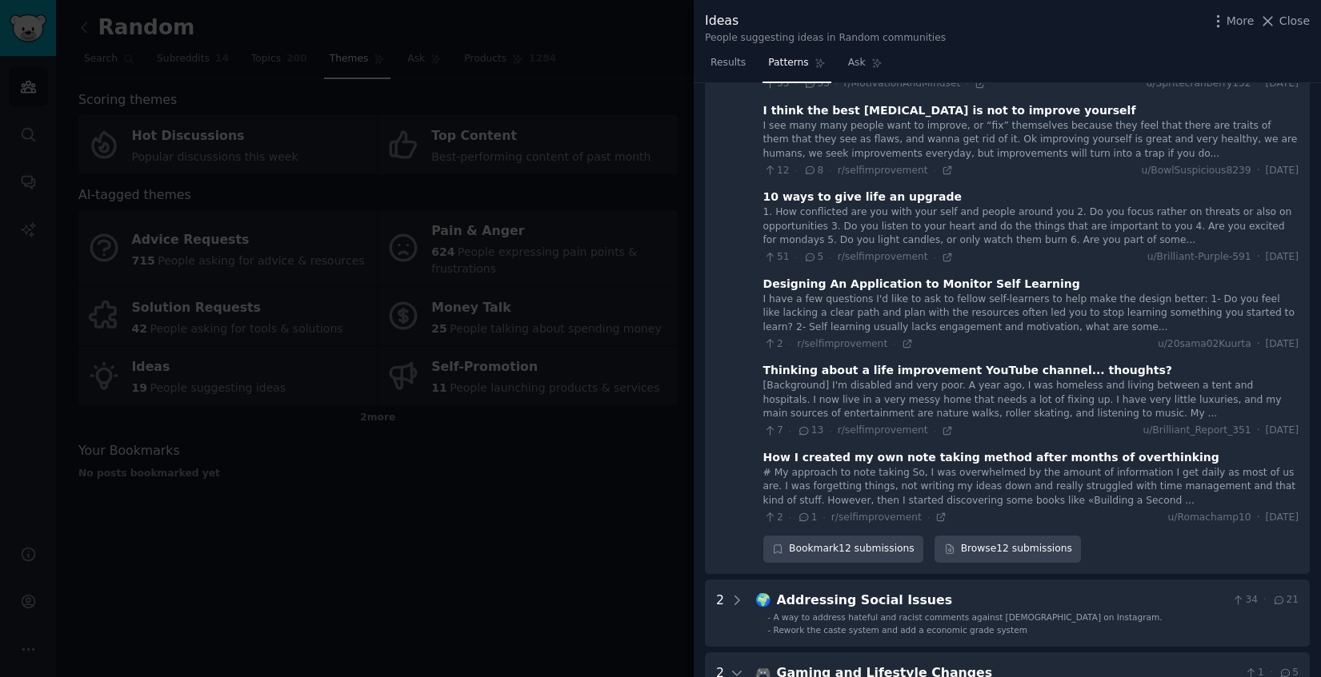
scroll to position [513, 0]
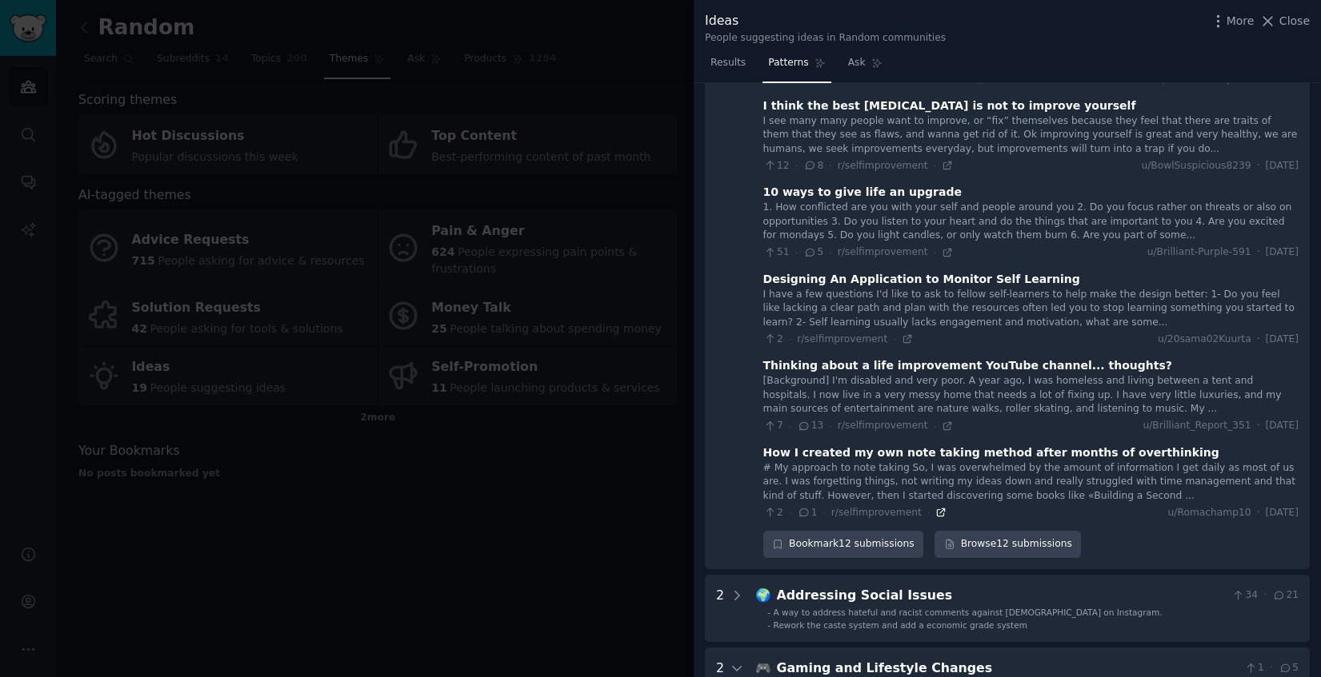
click at [935, 511] on icon at bounding box center [940, 512] width 11 height 11
click at [417, 492] on div at bounding box center [660, 338] width 1321 height 677
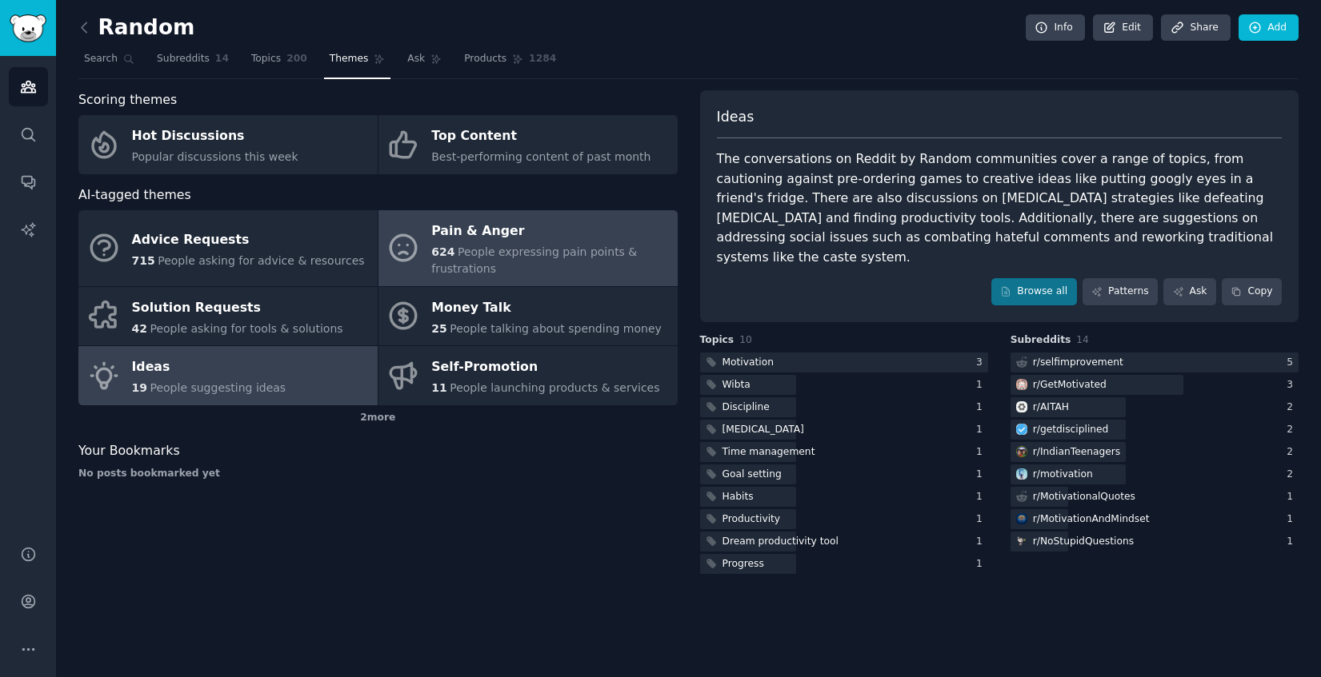
click at [461, 264] on span "People expressing pain points & frustrations" at bounding box center [534, 261] width 206 height 30
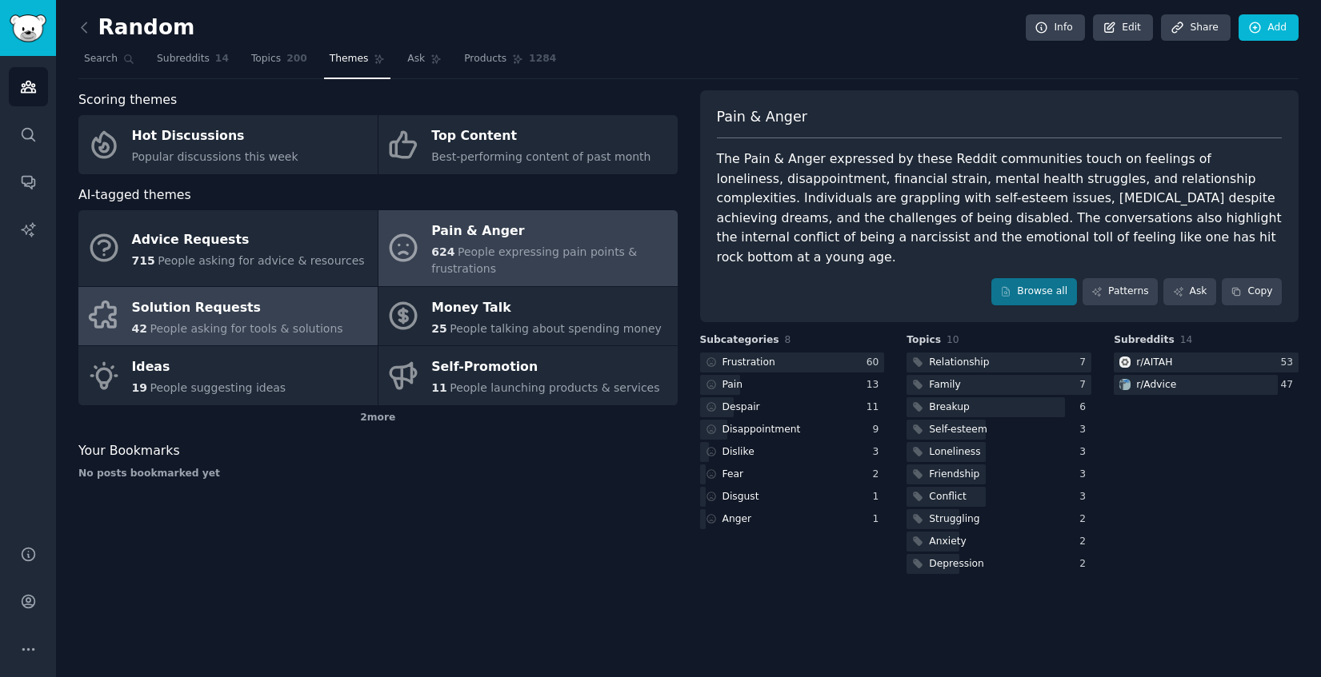
click at [270, 336] on div "42 People asking for tools & solutions" at bounding box center [237, 329] width 211 height 17
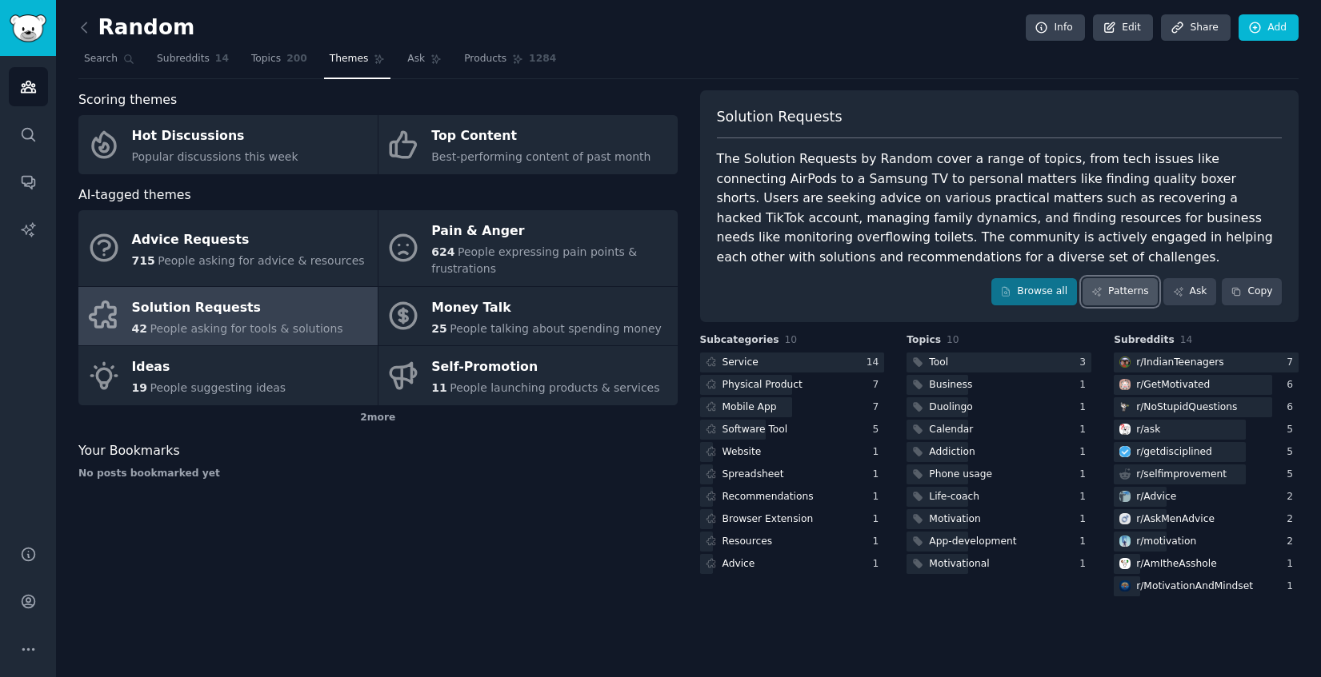
click at [1133, 295] on link "Patterns" at bounding box center [1119, 291] width 75 height 27
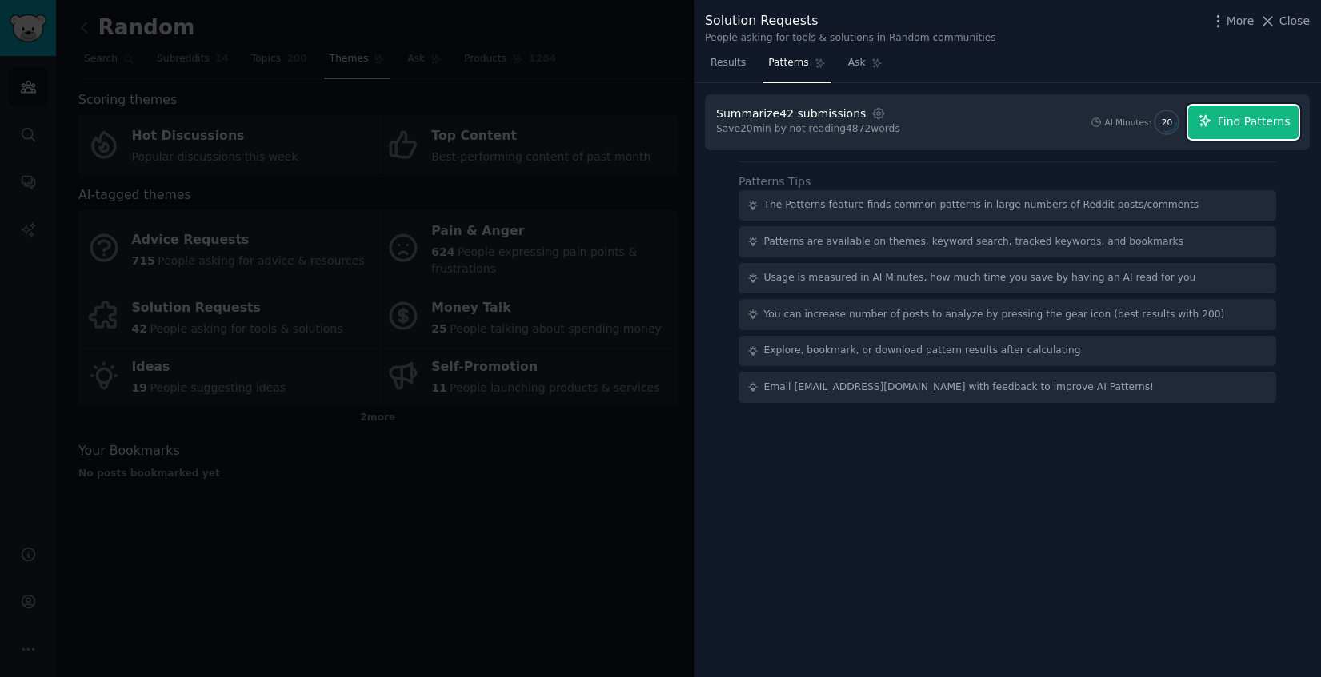
click at [1225, 114] on span "Find Patterns" at bounding box center [1253, 122] width 73 height 17
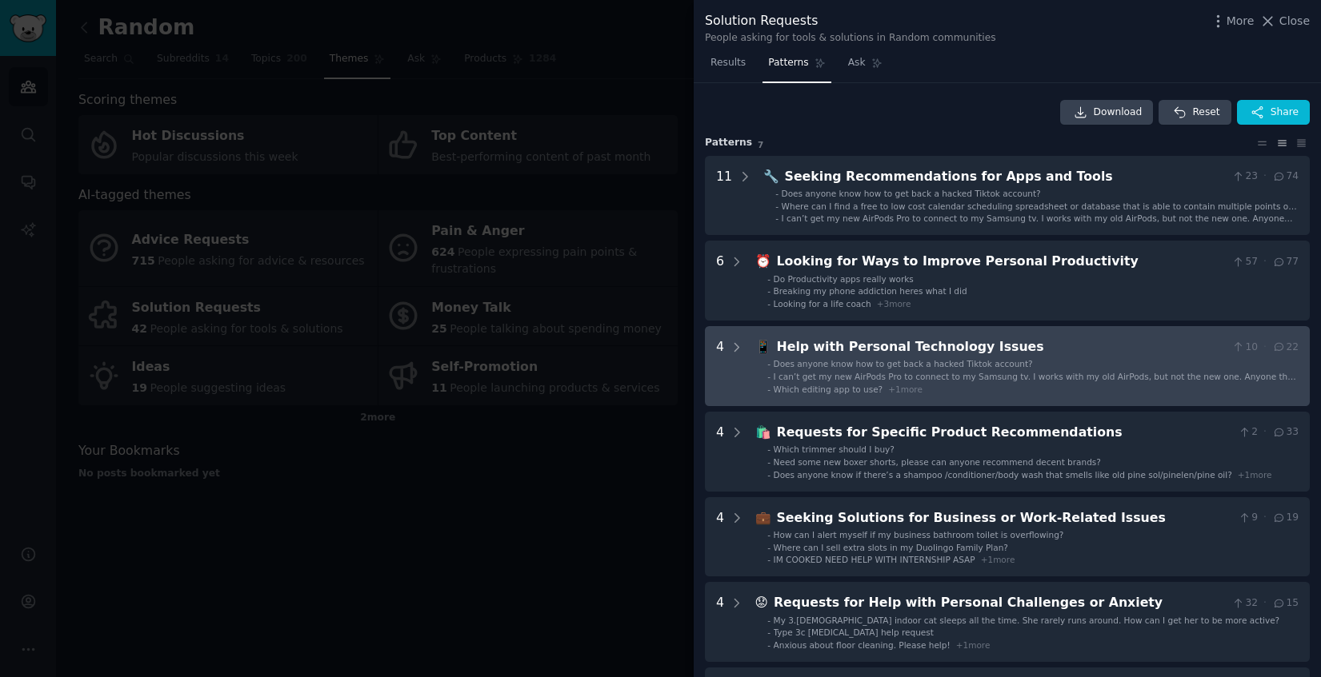
click at [1024, 350] on div "Help with Personal Technology Issues" at bounding box center [1001, 348] width 449 height 20
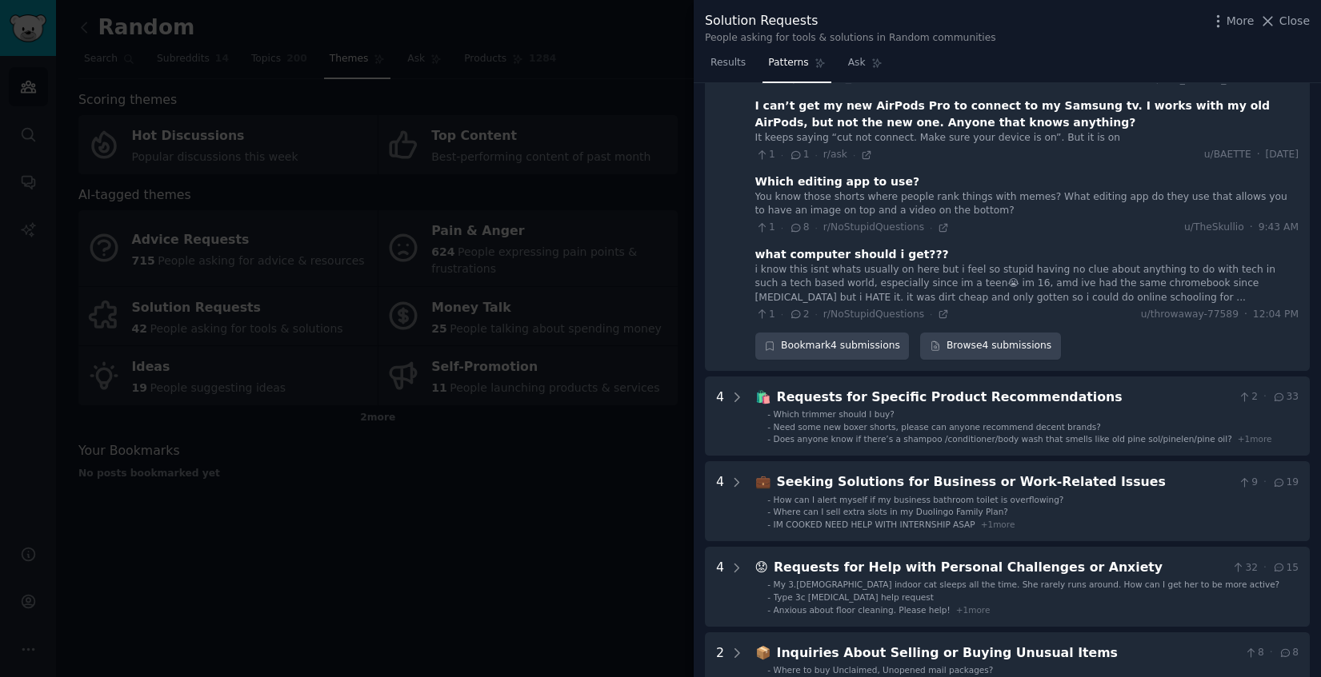
scroll to position [359, 0]
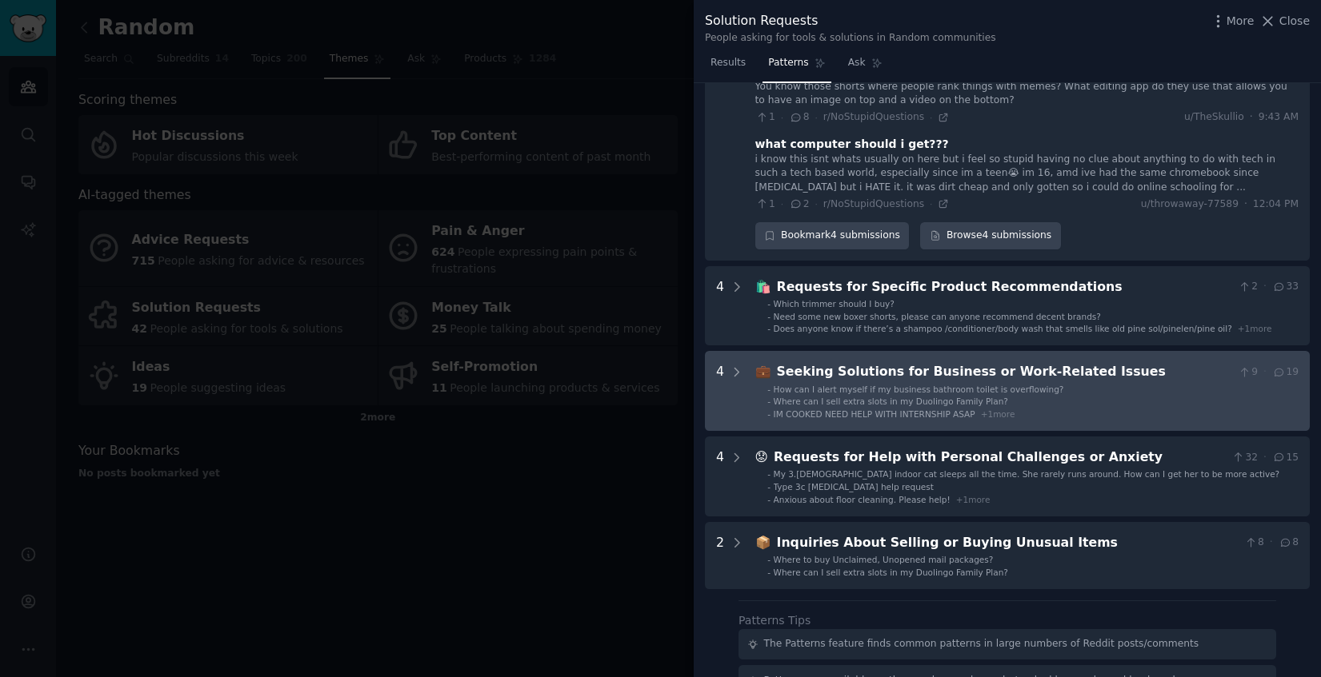
click at [974, 388] on span "How can I alert myself if my business bathroom toilet is overflowing?" at bounding box center [918, 390] width 290 height 10
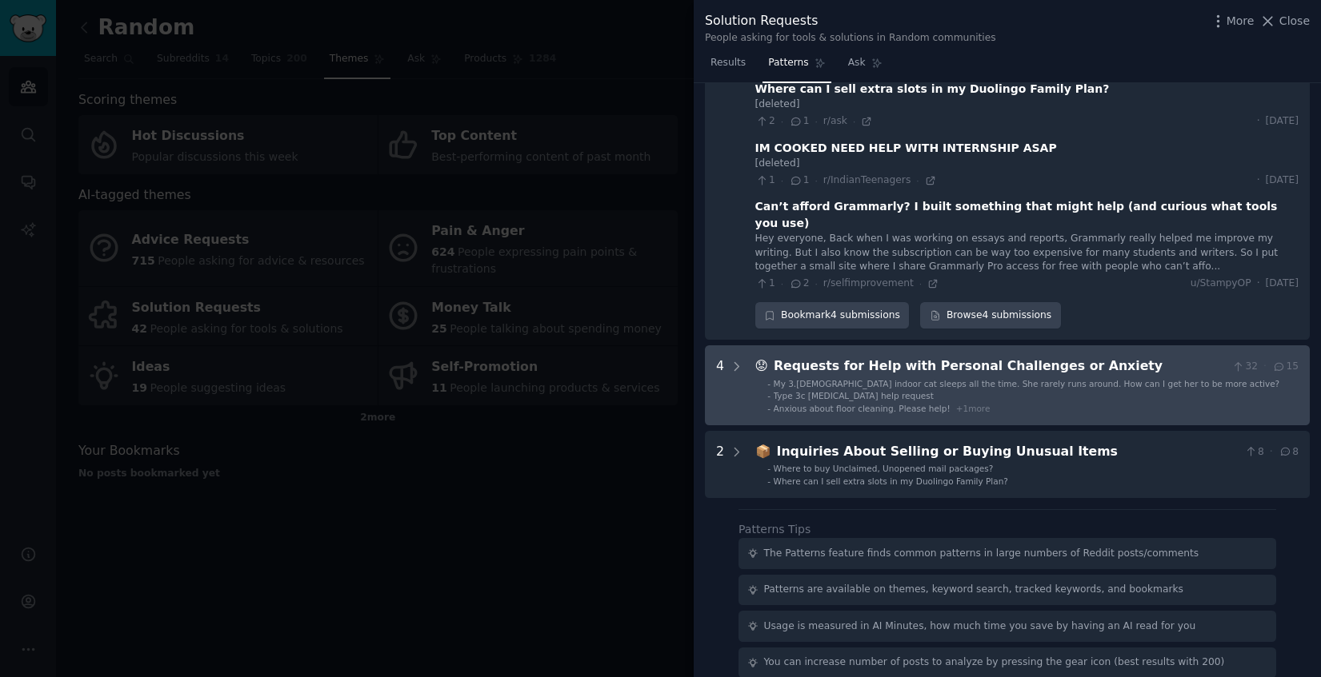
scroll to position [942, 0]
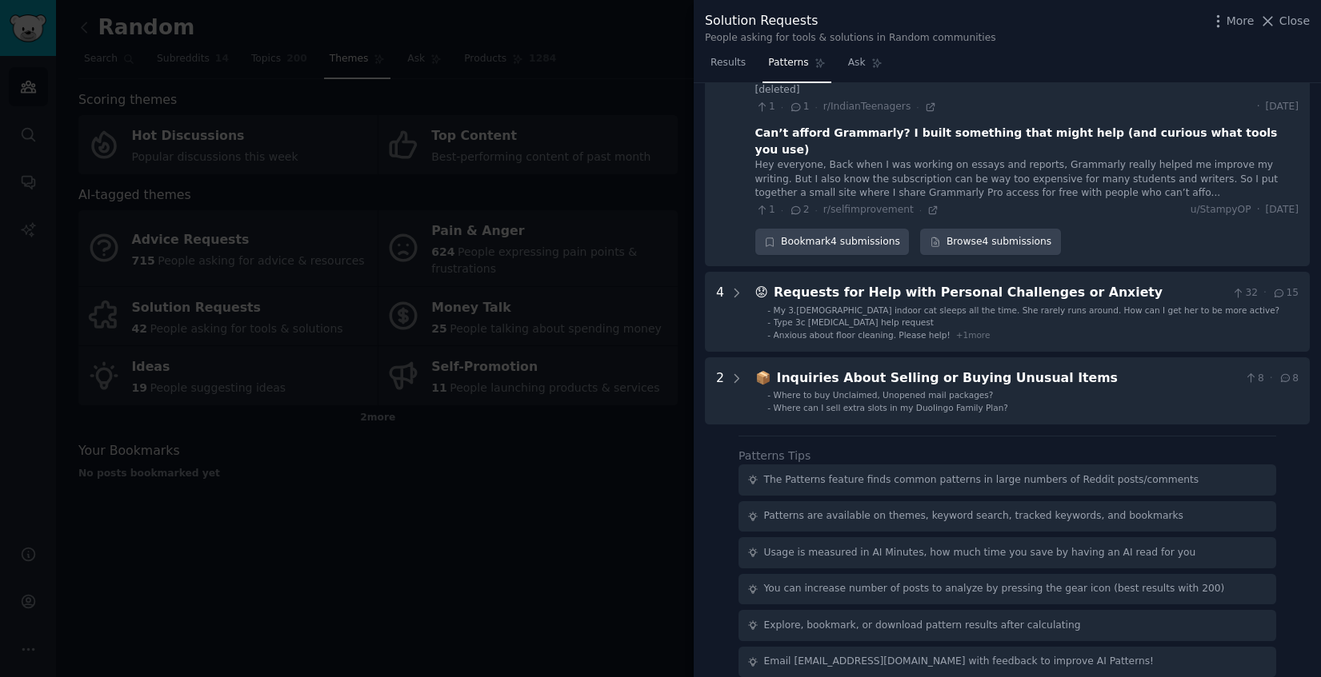
click at [653, 497] on div at bounding box center [660, 338] width 1321 height 677
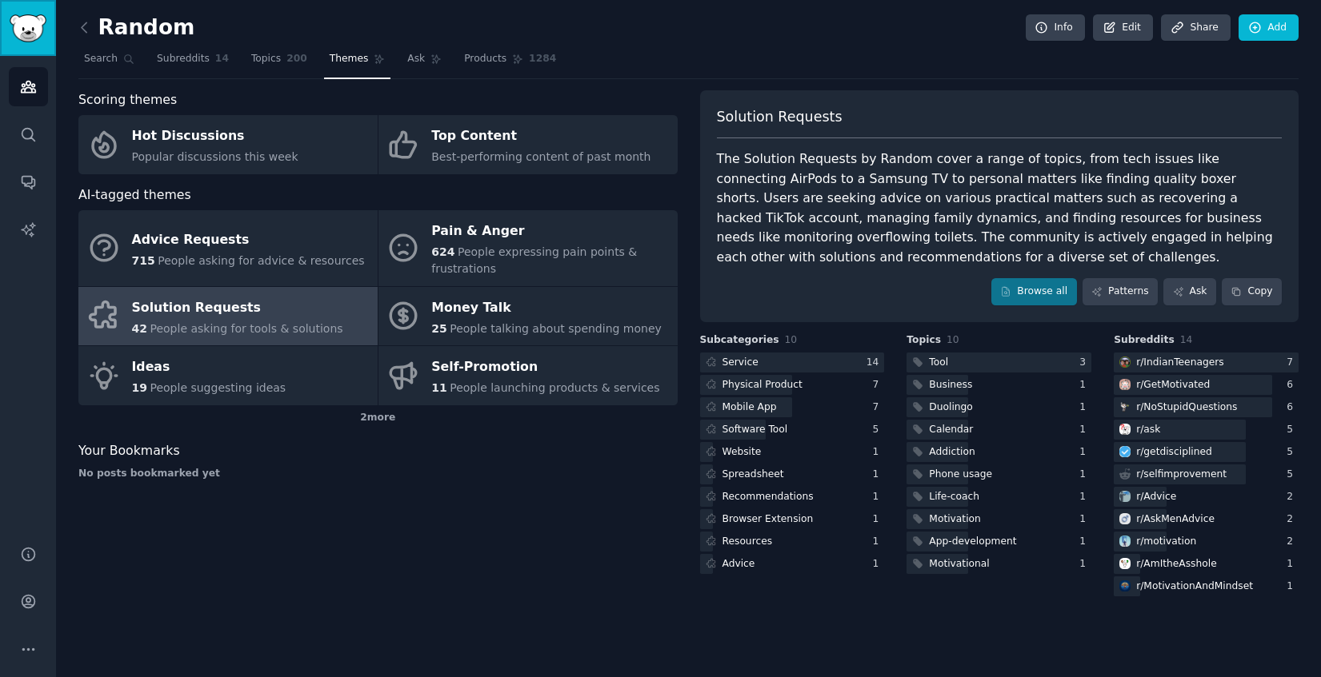
click at [30, 34] on img "Sidebar" at bounding box center [28, 28] width 37 height 28
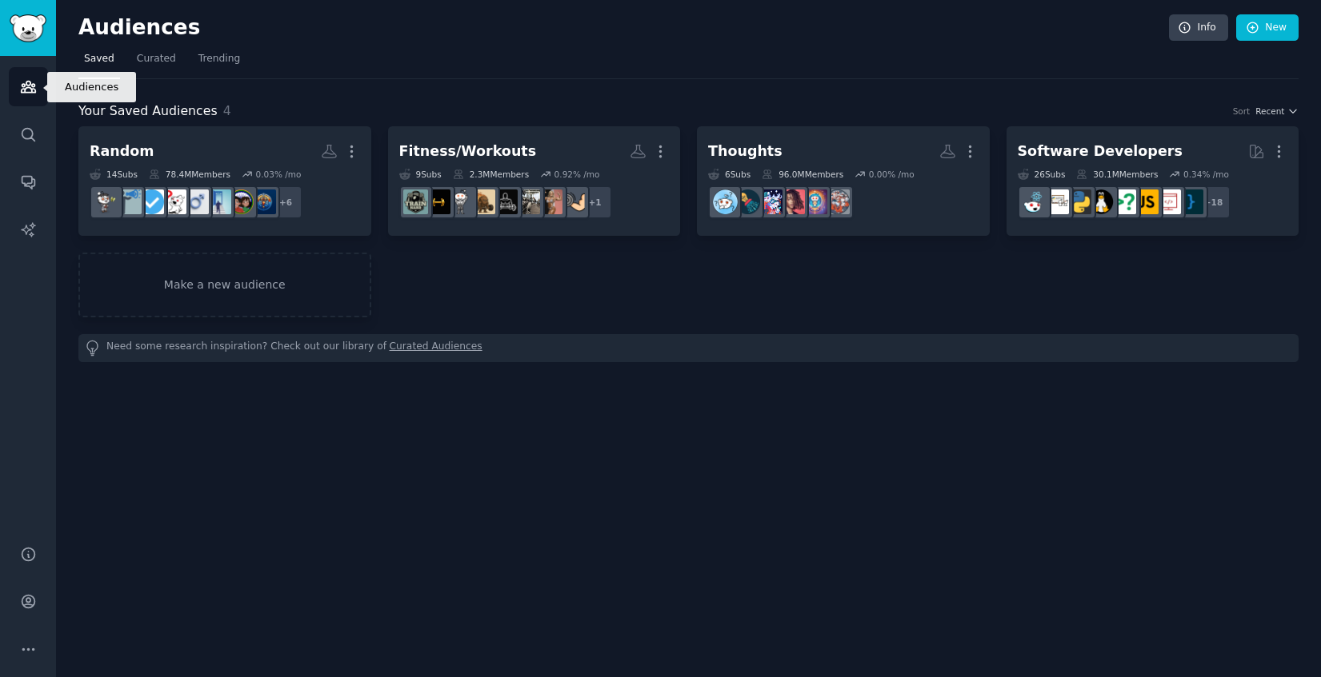
click at [38, 86] on link "Audiences" at bounding box center [28, 86] width 39 height 39
click at [37, 26] on img "Sidebar" at bounding box center [28, 28] width 37 height 28
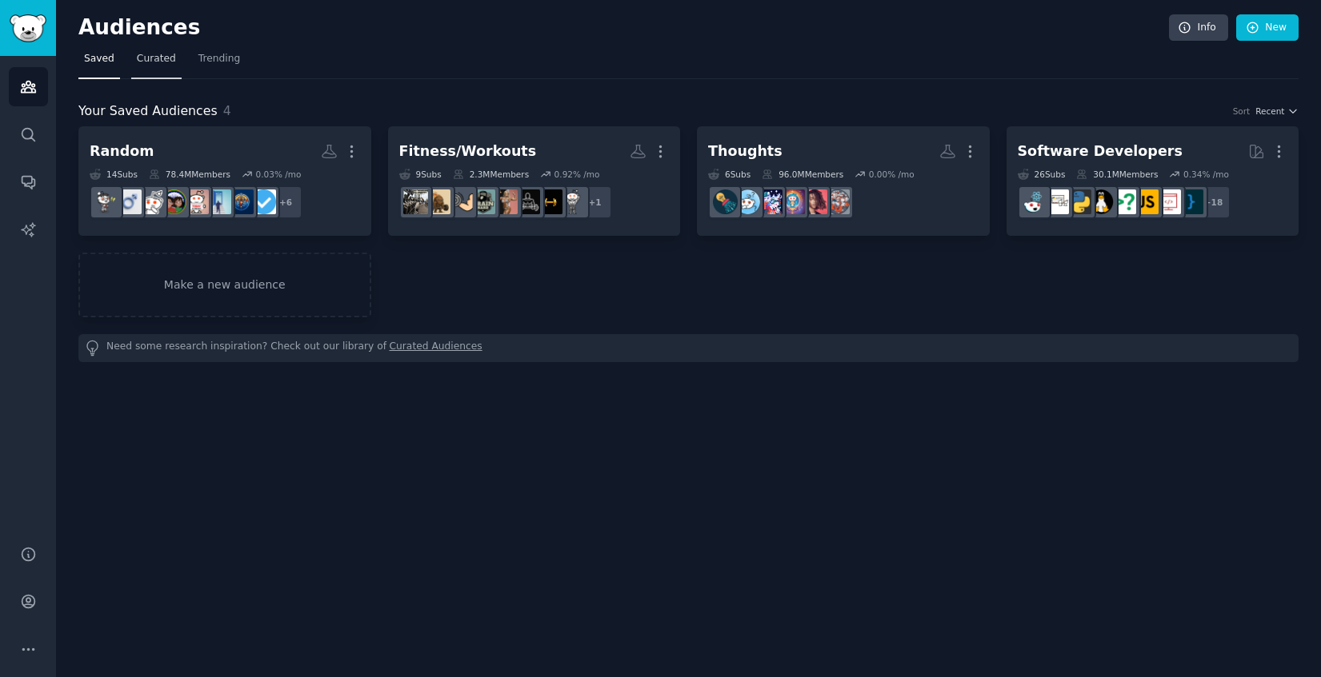
click at [147, 58] on span "Curated" at bounding box center [156, 59] width 39 height 14
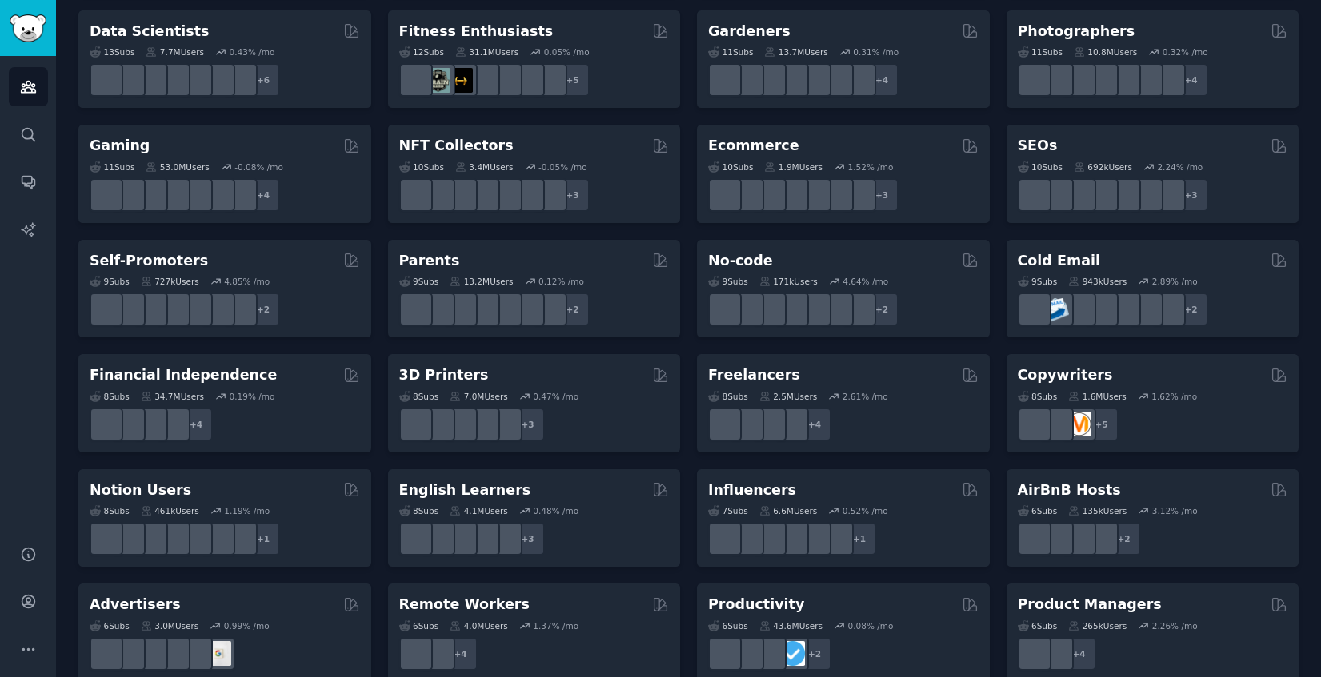
scroll to position [469, 0]
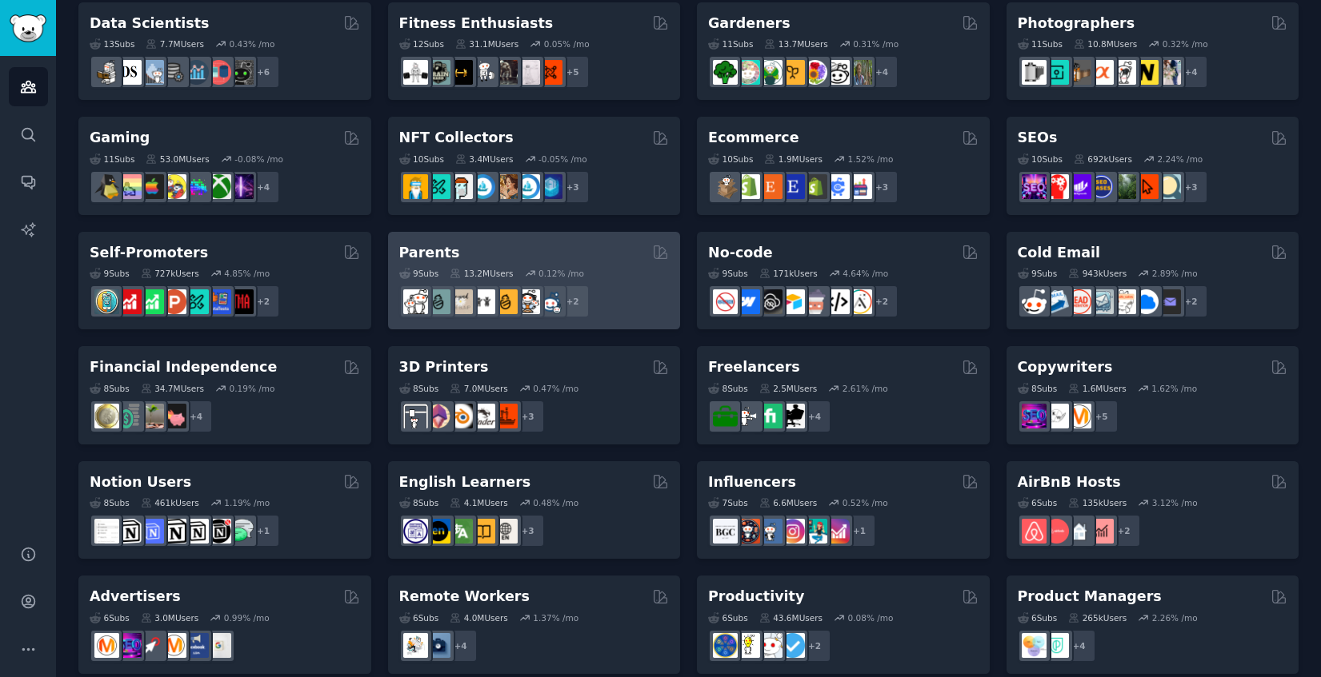
click at [497, 251] on div "Parents" at bounding box center [534, 253] width 270 height 20
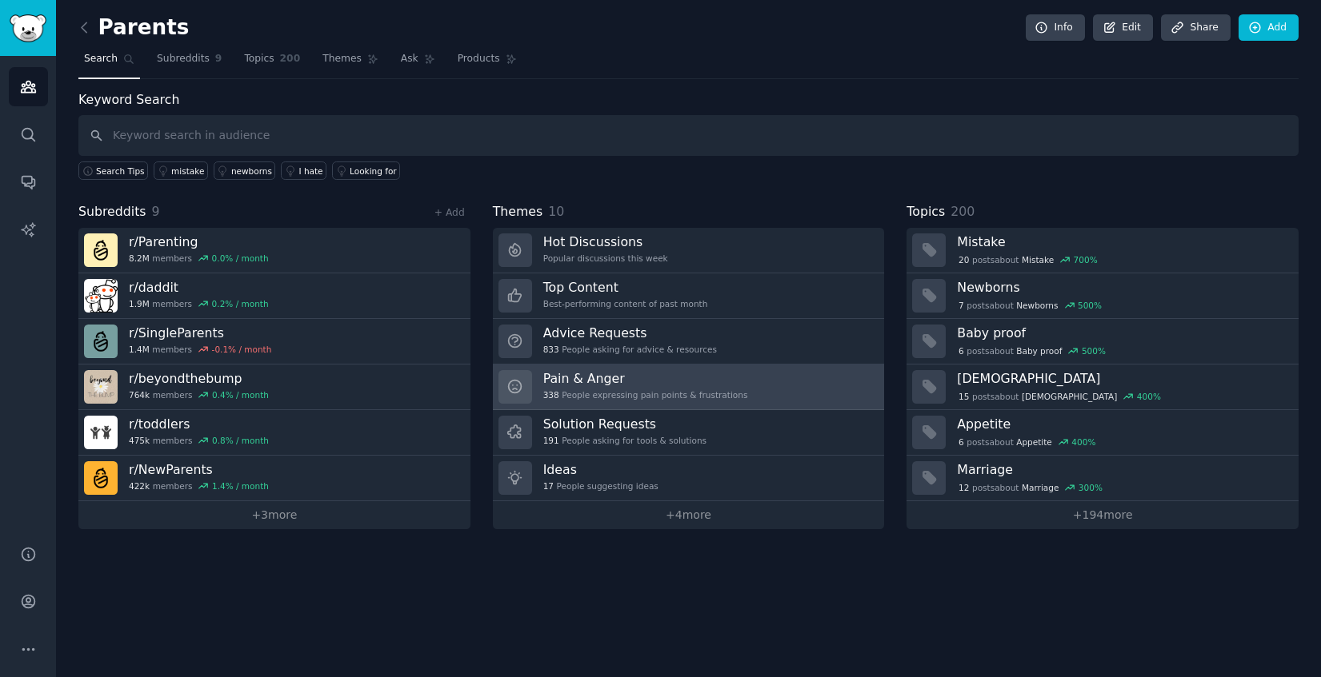
click at [766, 387] on link "Pain & Anger 338 People expressing pain points & frustrations" at bounding box center [689, 388] width 392 height 46
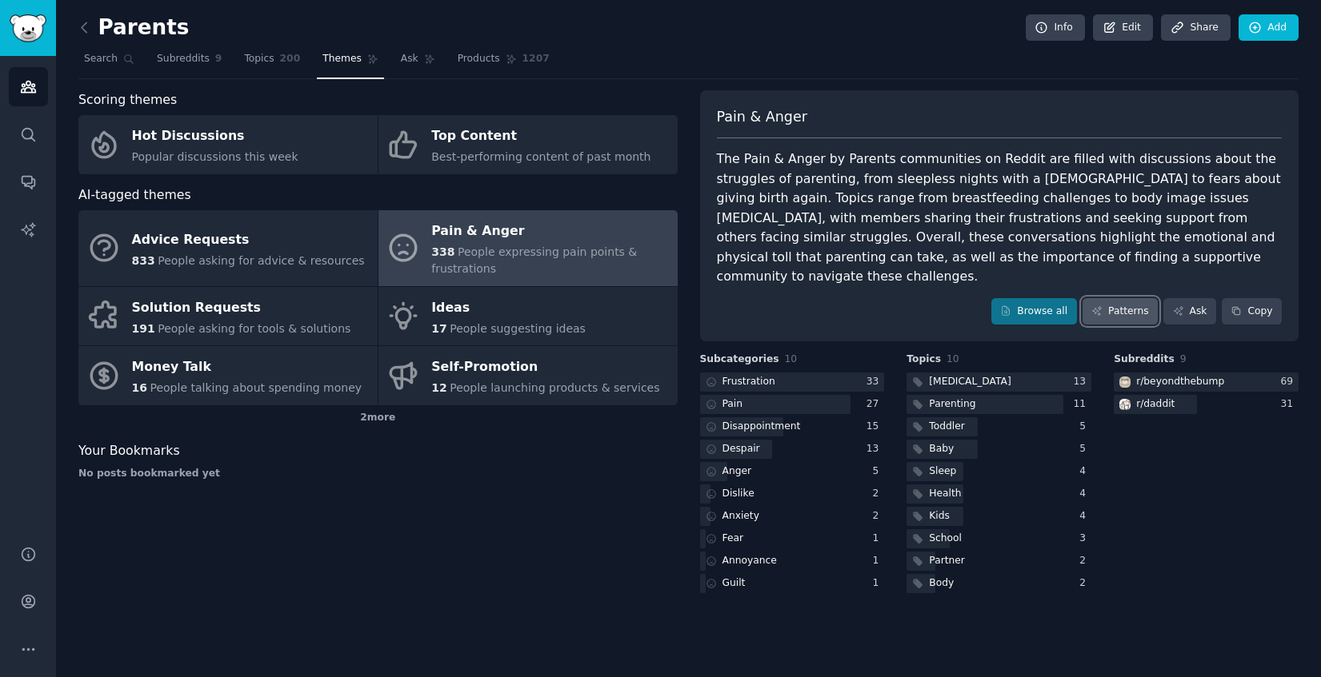
click at [1123, 298] on link "Patterns" at bounding box center [1119, 311] width 75 height 27
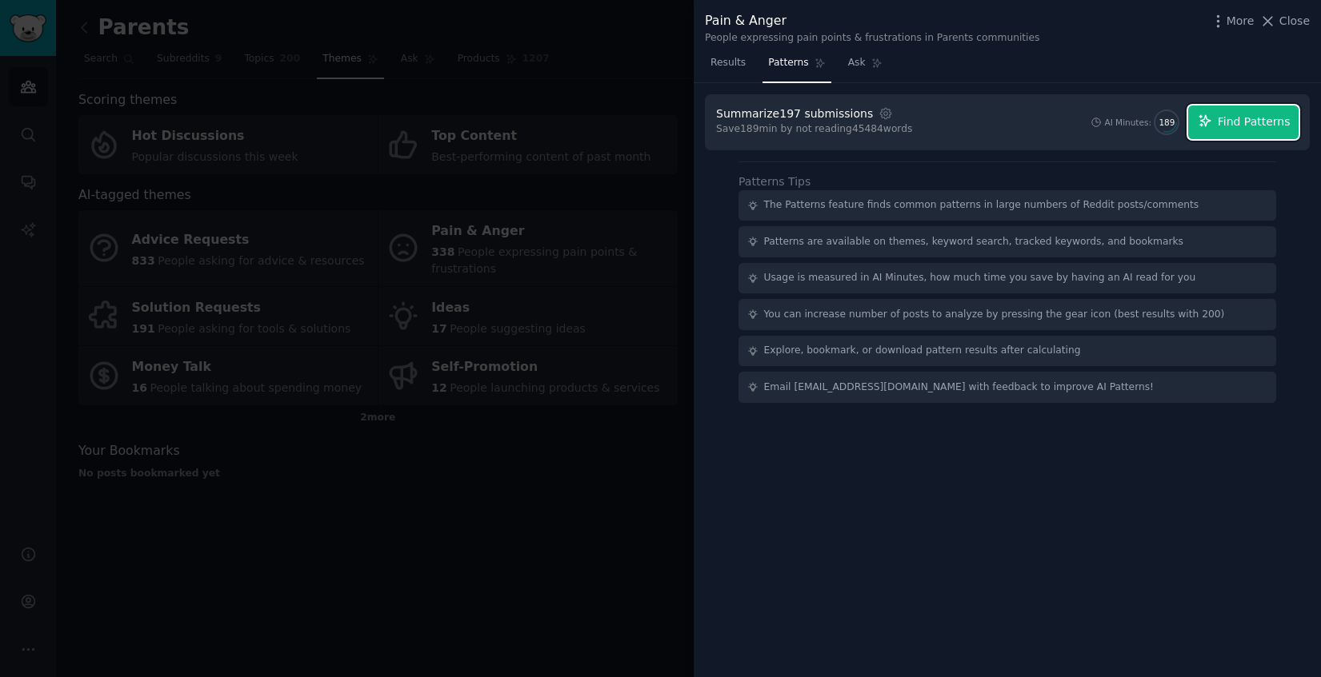
click at [1256, 117] on span "Find Patterns" at bounding box center [1253, 122] width 73 height 17
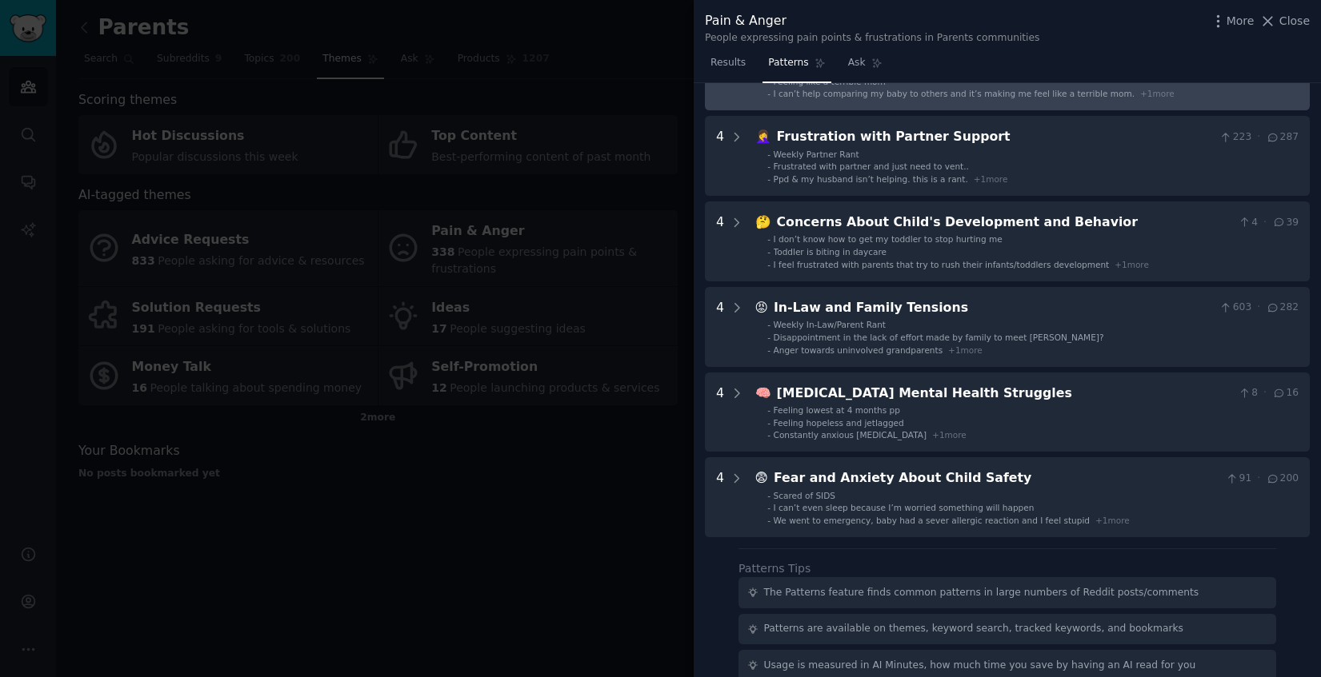
scroll to position [469, 0]
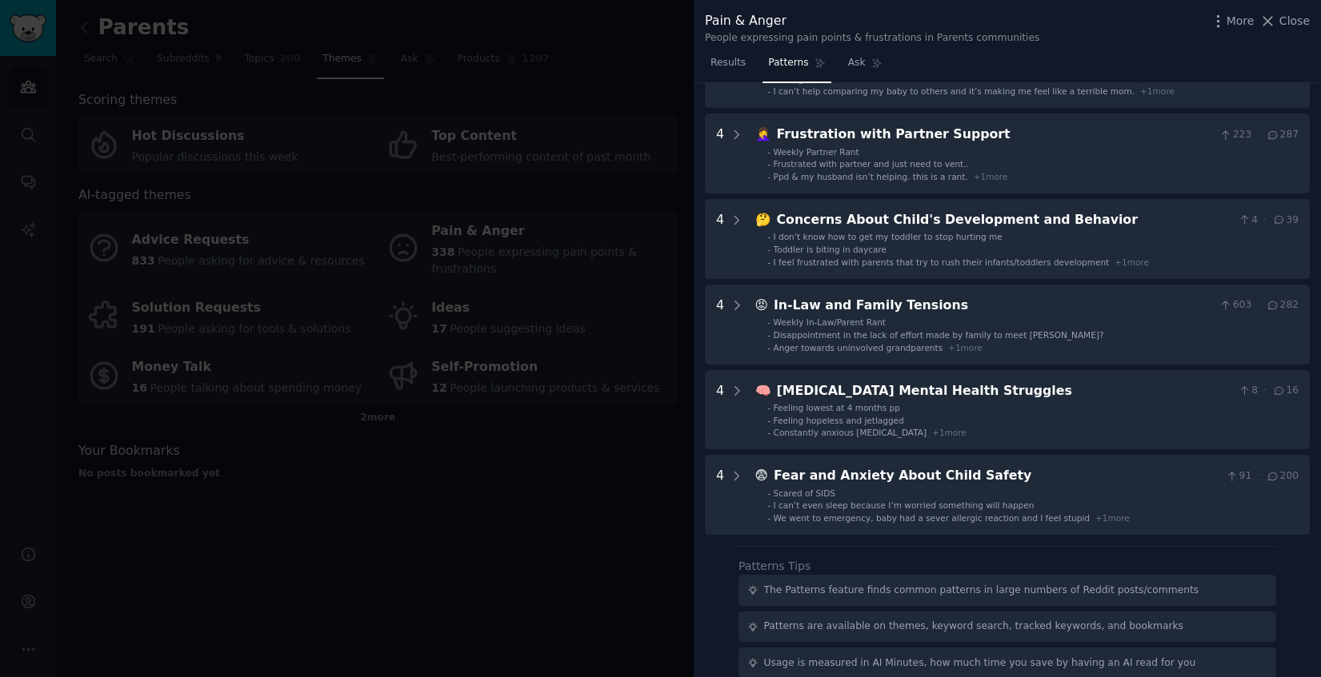
click at [419, 506] on div at bounding box center [660, 338] width 1321 height 677
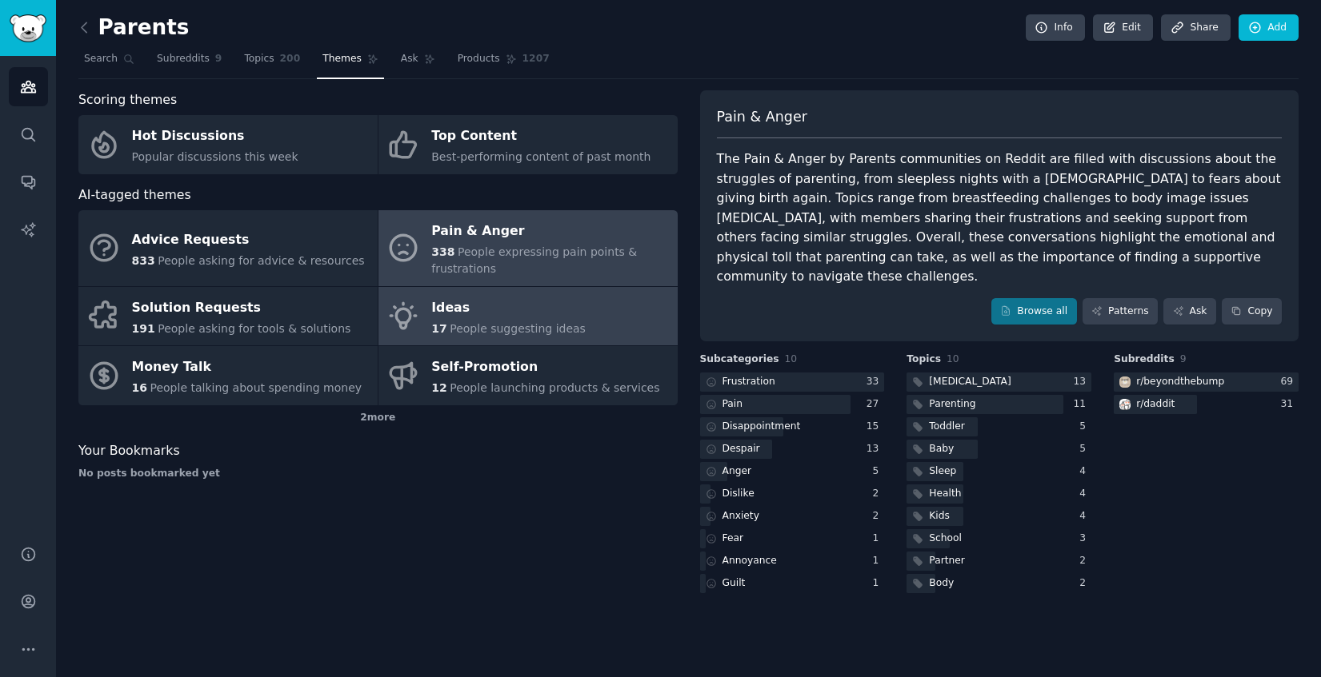
click at [485, 310] on div "Ideas" at bounding box center [508, 308] width 154 height 26
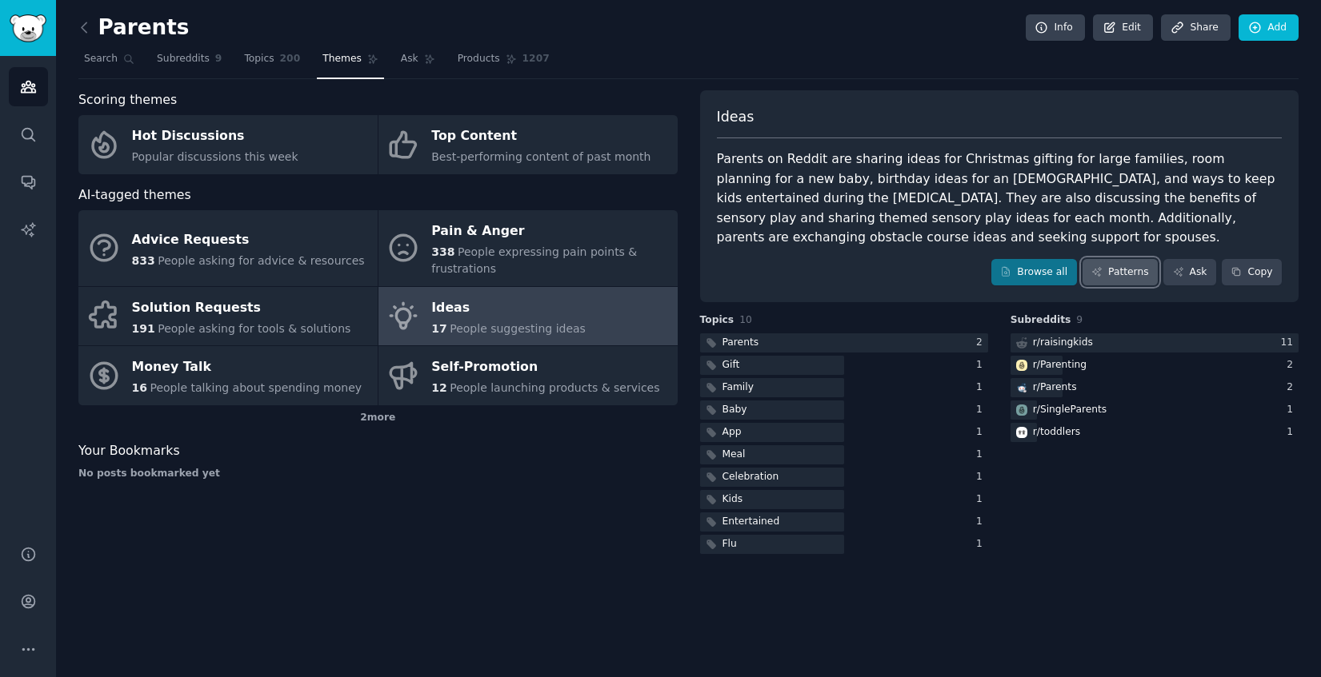
click at [1125, 271] on link "Patterns" at bounding box center [1119, 272] width 75 height 27
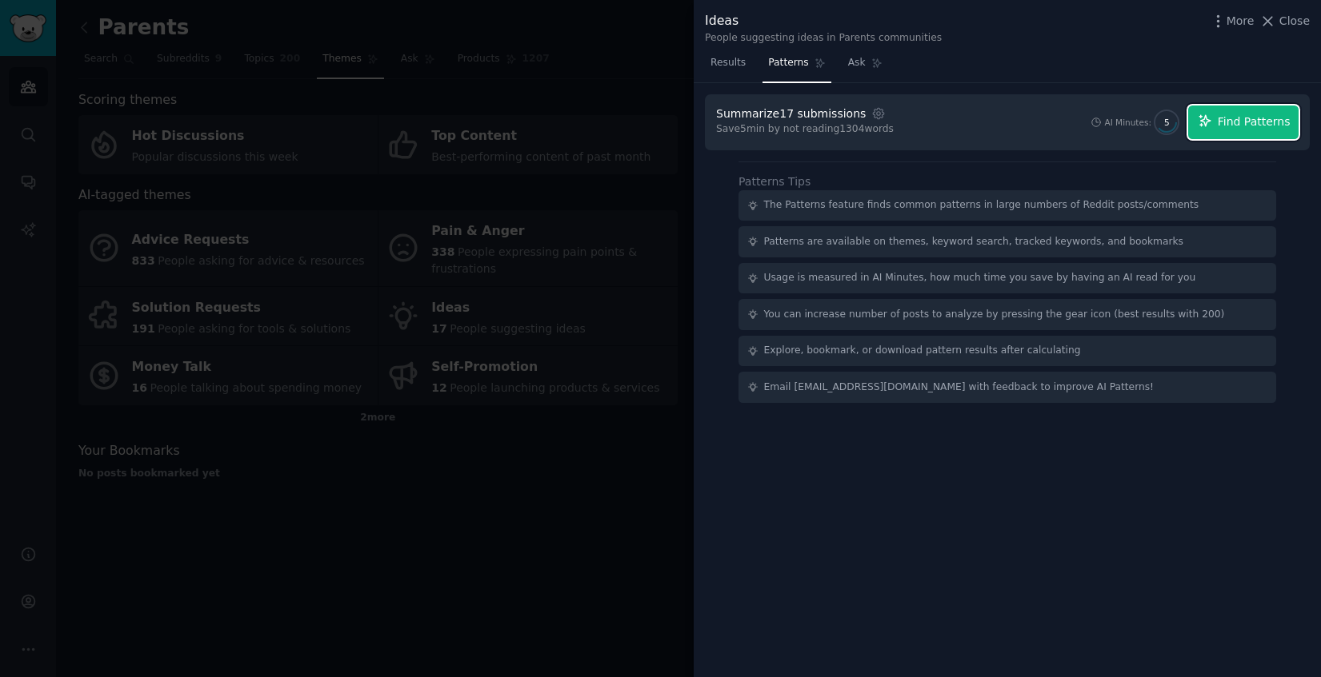
click at [1227, 117] on span "Find Patterns" at bounding box center [1253, 122] width 73 height 17
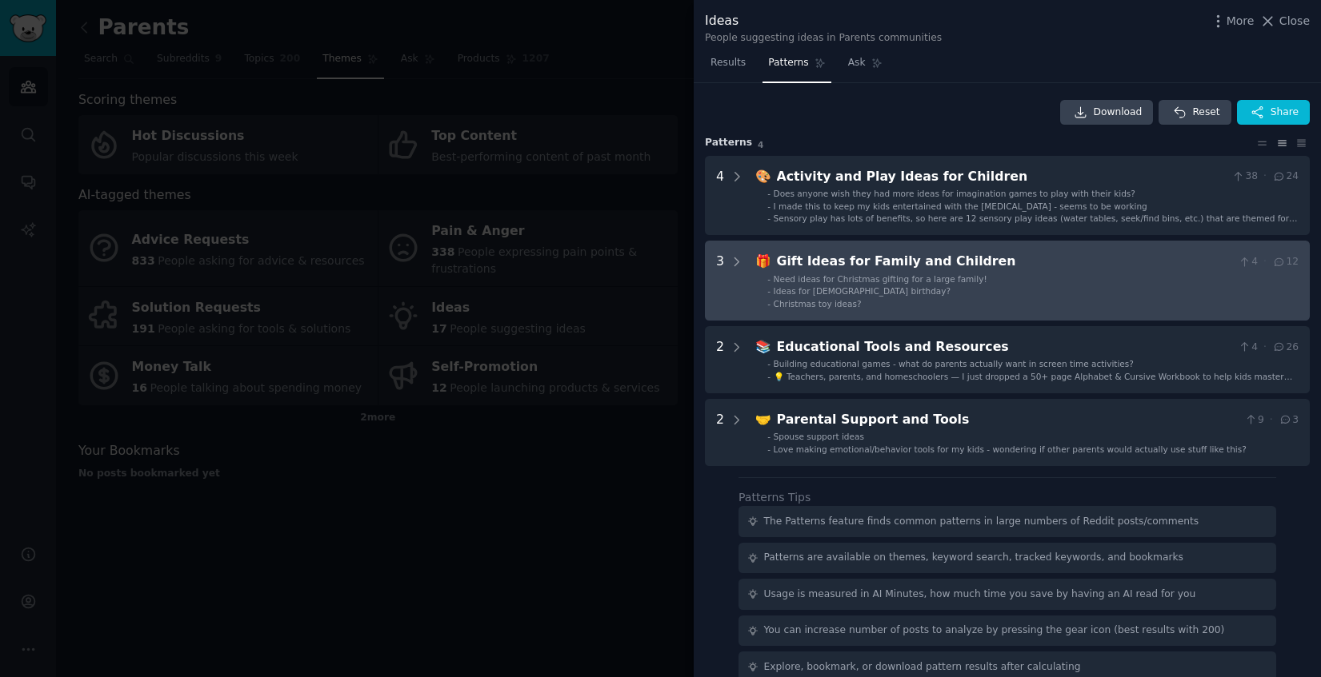
click at [1023, 266] on div "Gift Ideas for Family and Children" at bounding box center [1004, 262] width 455 height 20
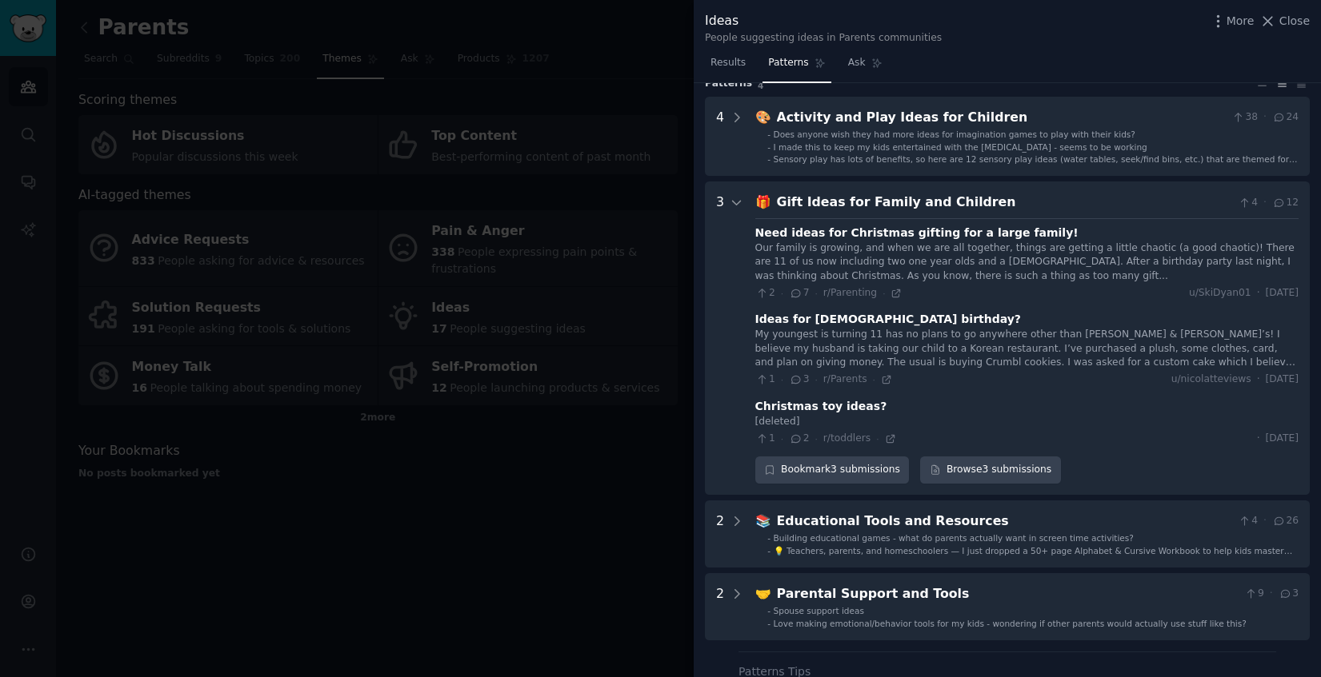
scroll to position [57, 0]
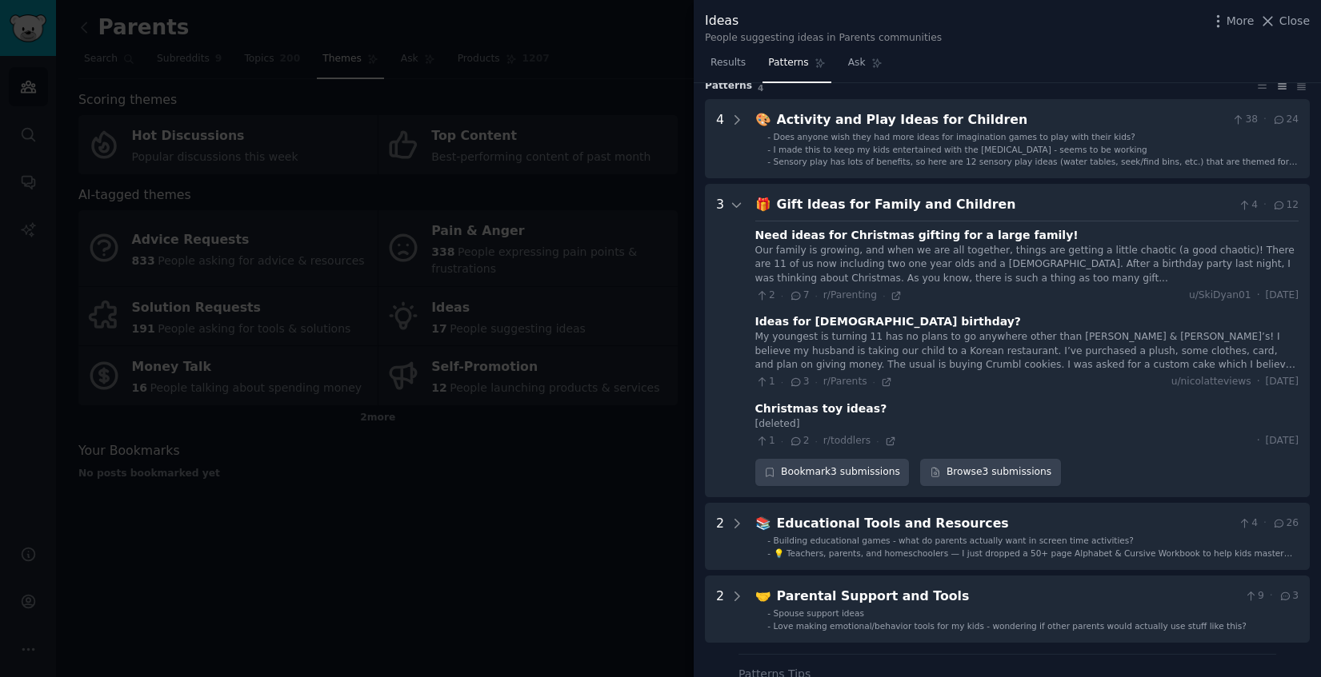
click at [505, 489] on div at bounding box center [660, 338] width 1321 height 677
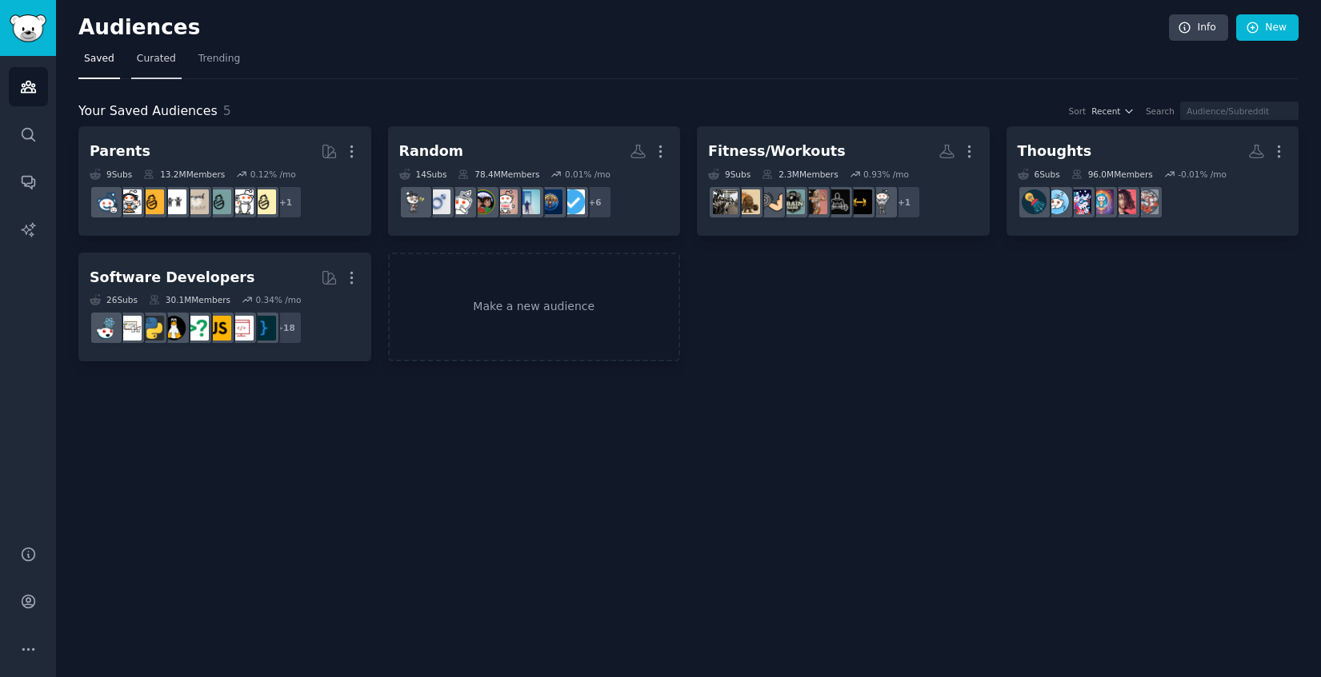
click at [155, 60] on span "Curated" at bounding box center [156, 59] width 39 height 14
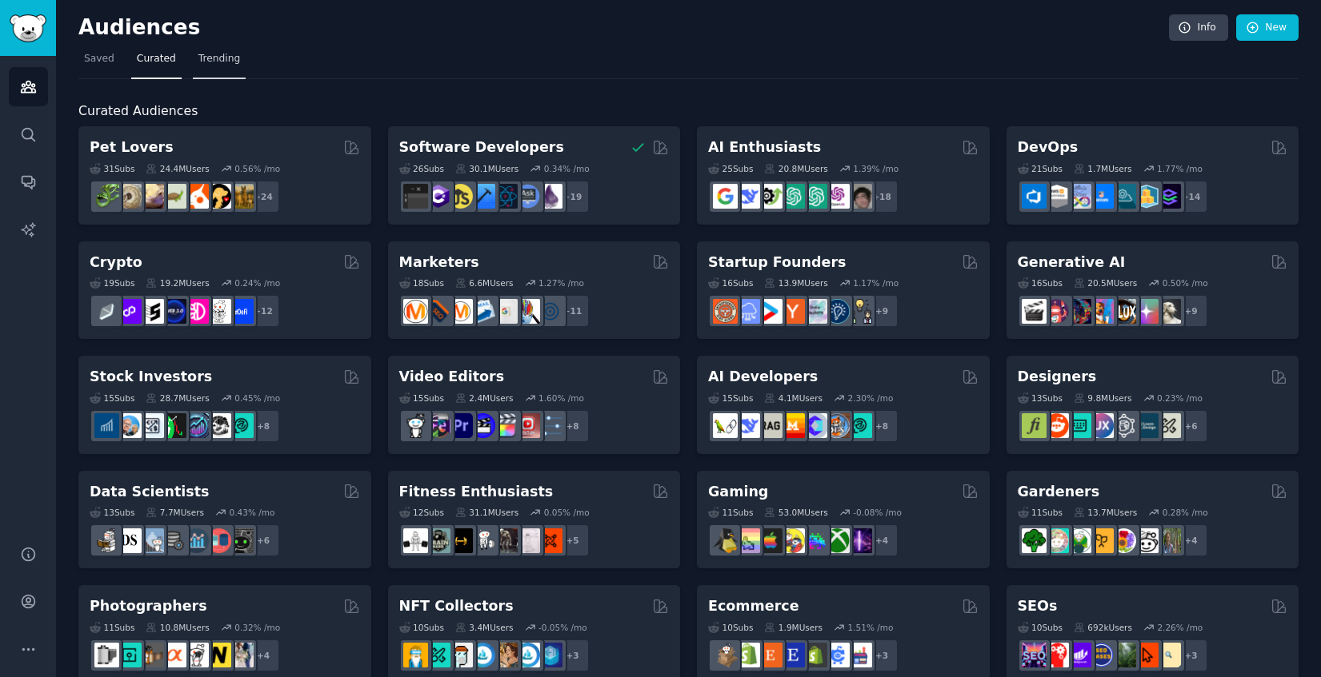
click at [215, 54] on span "Trending" at bounding box center [219, 59] width 42 height 14
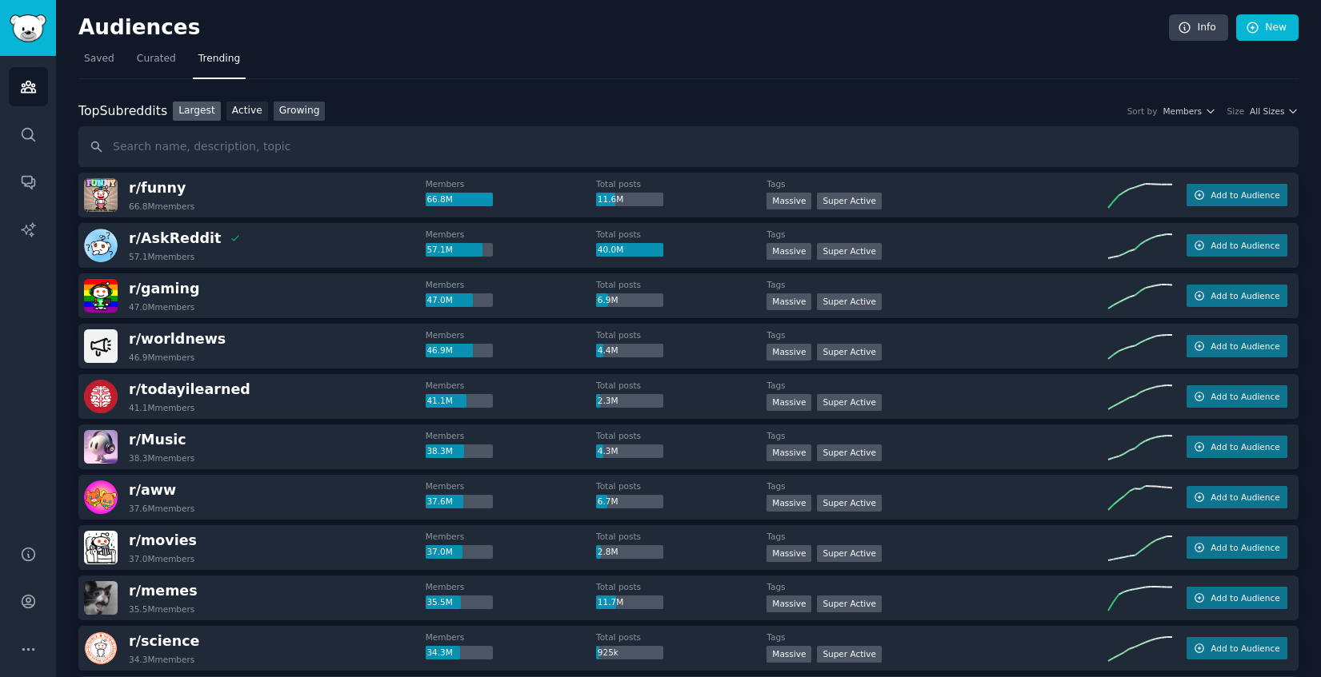
click at [290, 111] on link "Growing" at bounding box center [300, 112] width 52 height 20
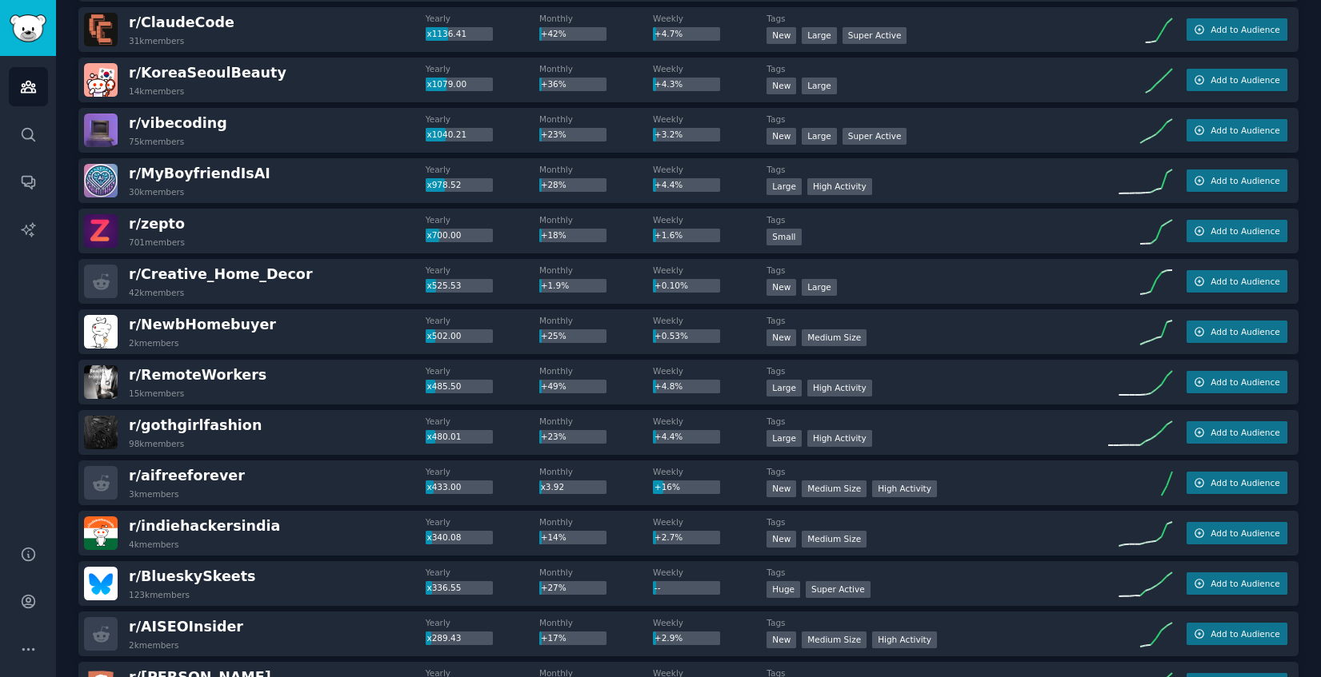
scroll to position [318, 0]
click at [1232, 284] on span "Add to Audience" at bounding box center [1244, 280] width 69 height 11
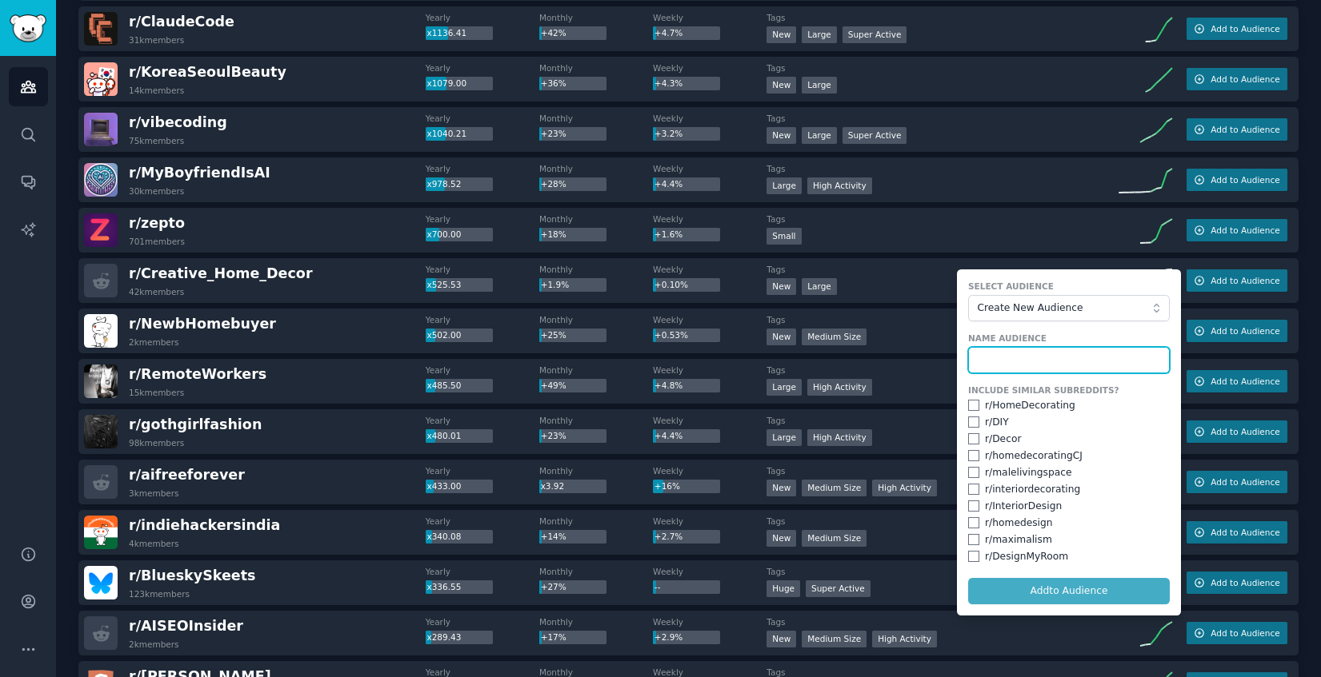
click at [1045, 362] on input "text" at bounding box center [1069, 360] width 202 height 27
type input "Home"
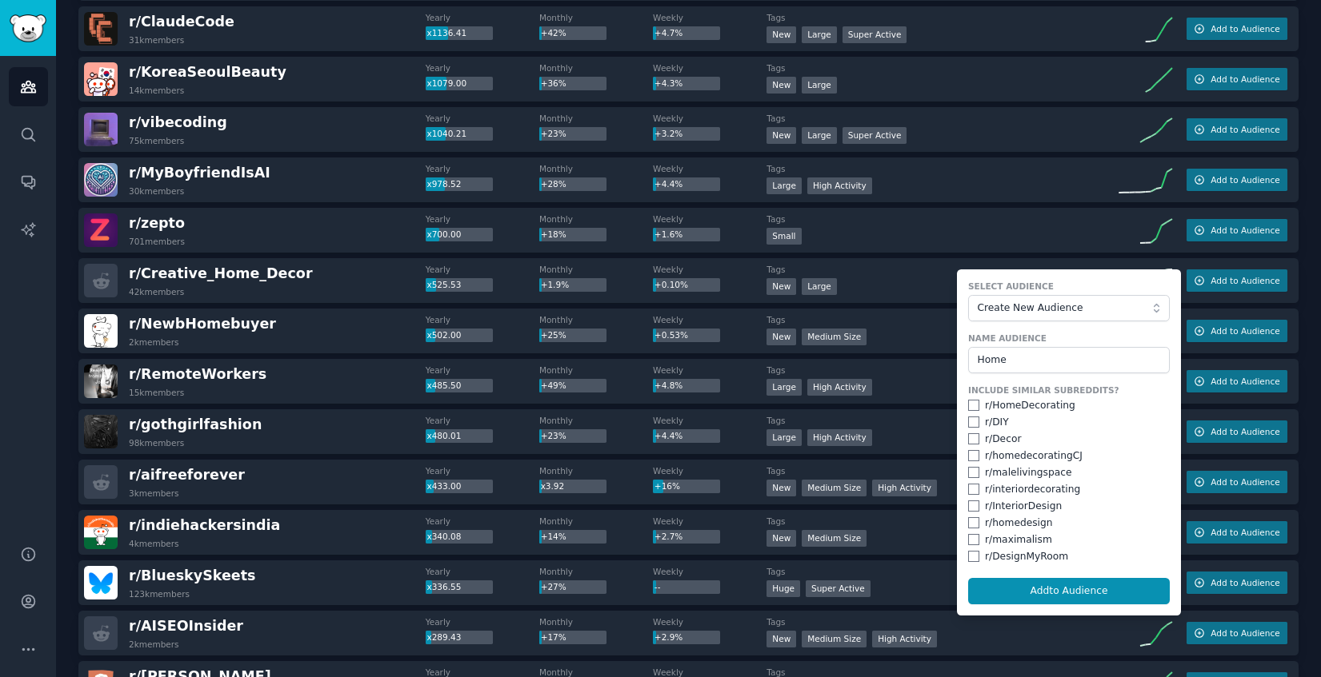
click at [1029, 407] on div "r/ HomeDecorating" at bounding box center [1030, 406] width 90 height 14
click at [968, 405] on input "checkbox" at bounding box center [973, 405] width 11 height 11
checkbox input "true"
click at [968, 418] on input "checkbox" at bounding box center [973, 422] width 11 height 11
checkbox input "true"
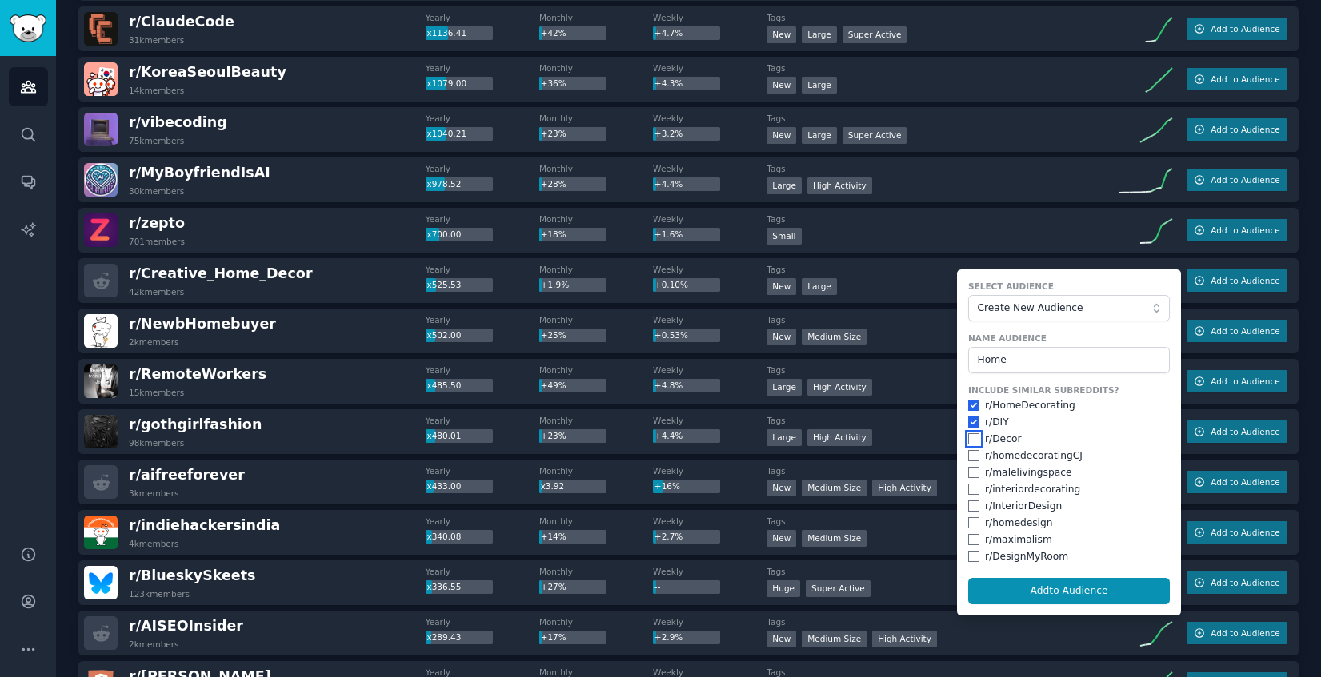
click at [968, 434] on input "checkbox" at bounding box center [973, 439] width 11 height 11
checkbox input "true"
click at [968, 458] on input "checkbox" at bounding box center [973, 455] width 11 height 11
checkbox input "true"
click at [968, 472] on input "checkbox" at bounding box center [973, 472] width 11 height 11
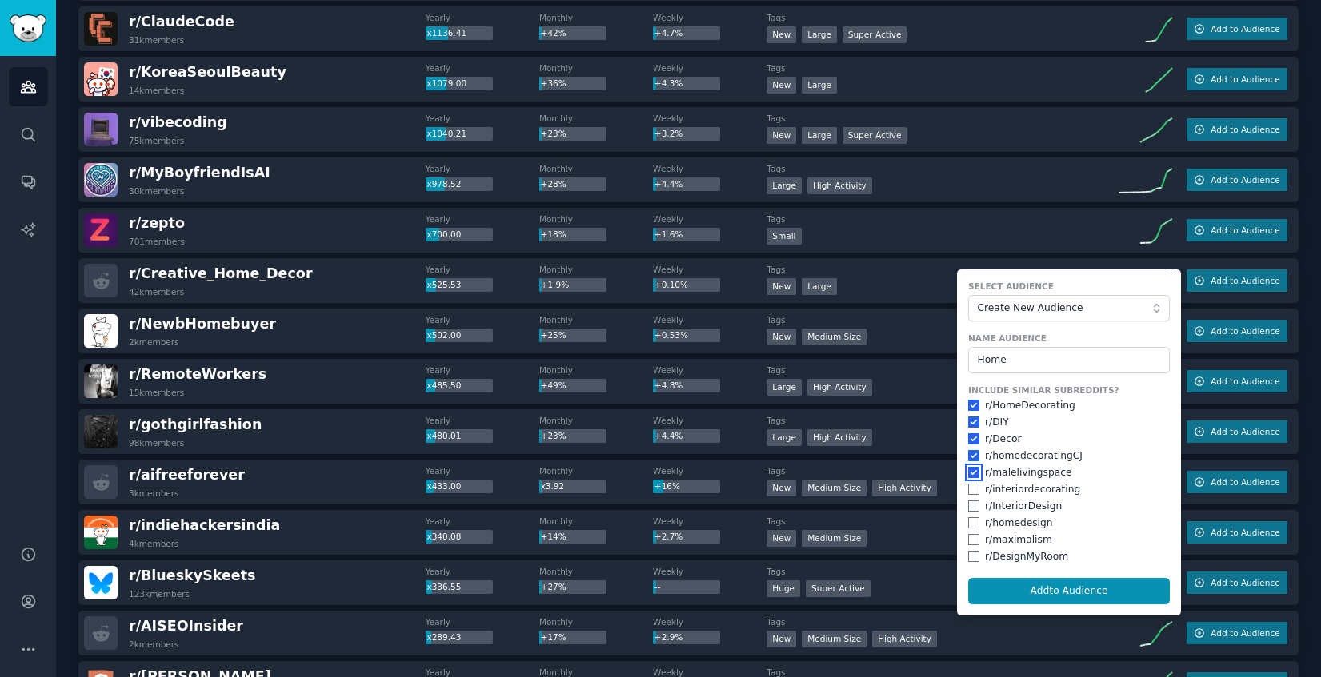
checkbox input "true"
click at [968, 504] on input "checkbox" at bounding box center [973, 506] width 11 height 11
checkbox input "true"
click at [969, 554] on input "checkbox" at bounding box center [973, 556] width 11 height 11
checkbox input "true"
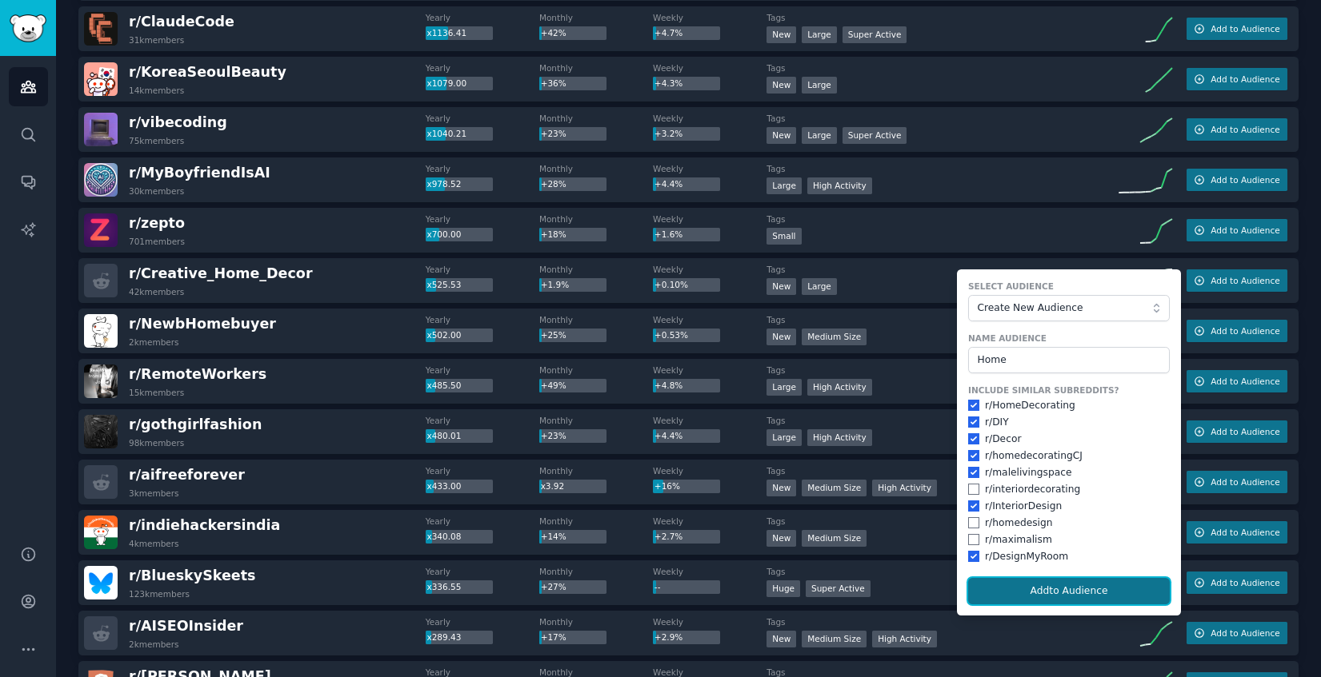
click at [1029, 592] on button "Add to Audience" at bounding box center [1069, 591] width 202 height 27
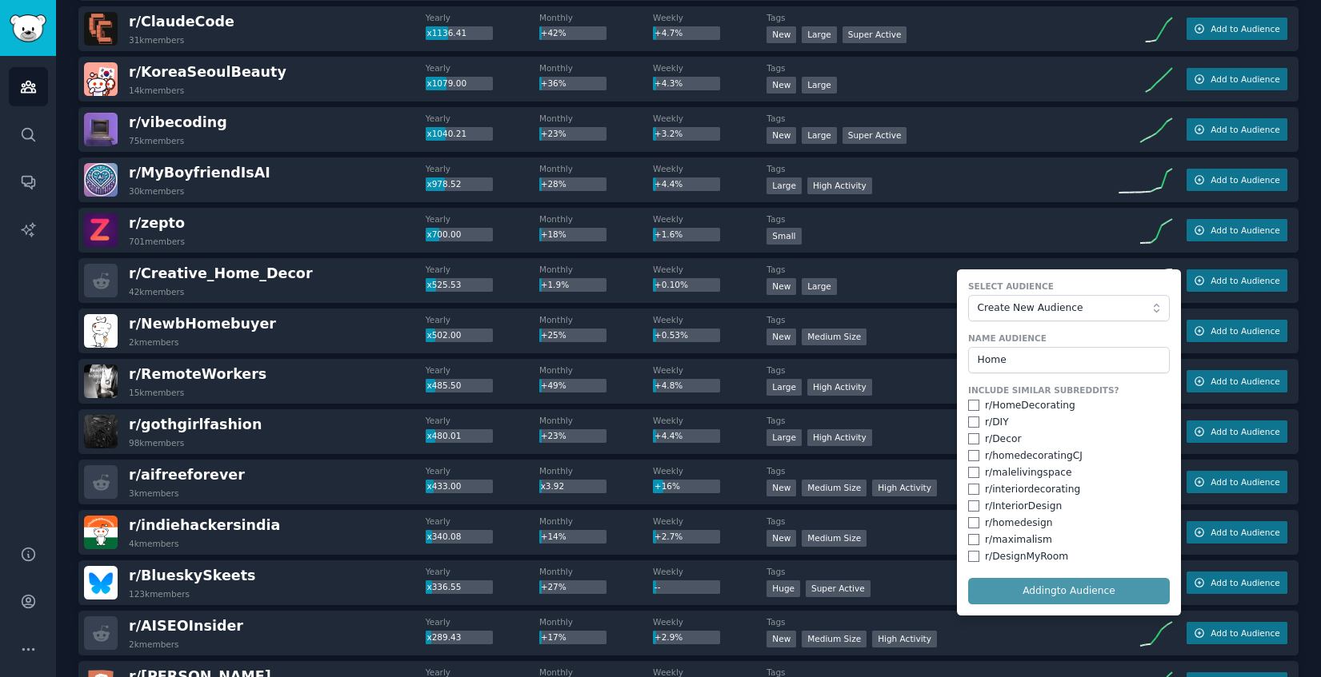
checkbox input "false"
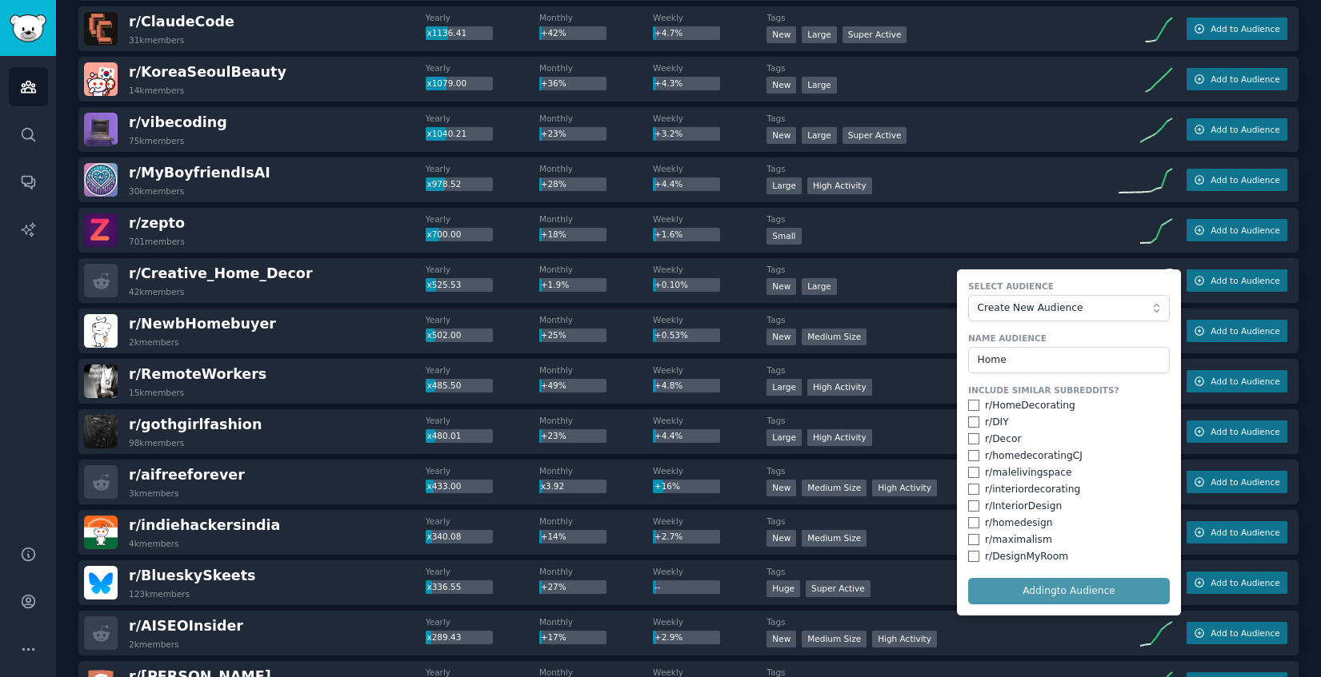
checkbox input "false"
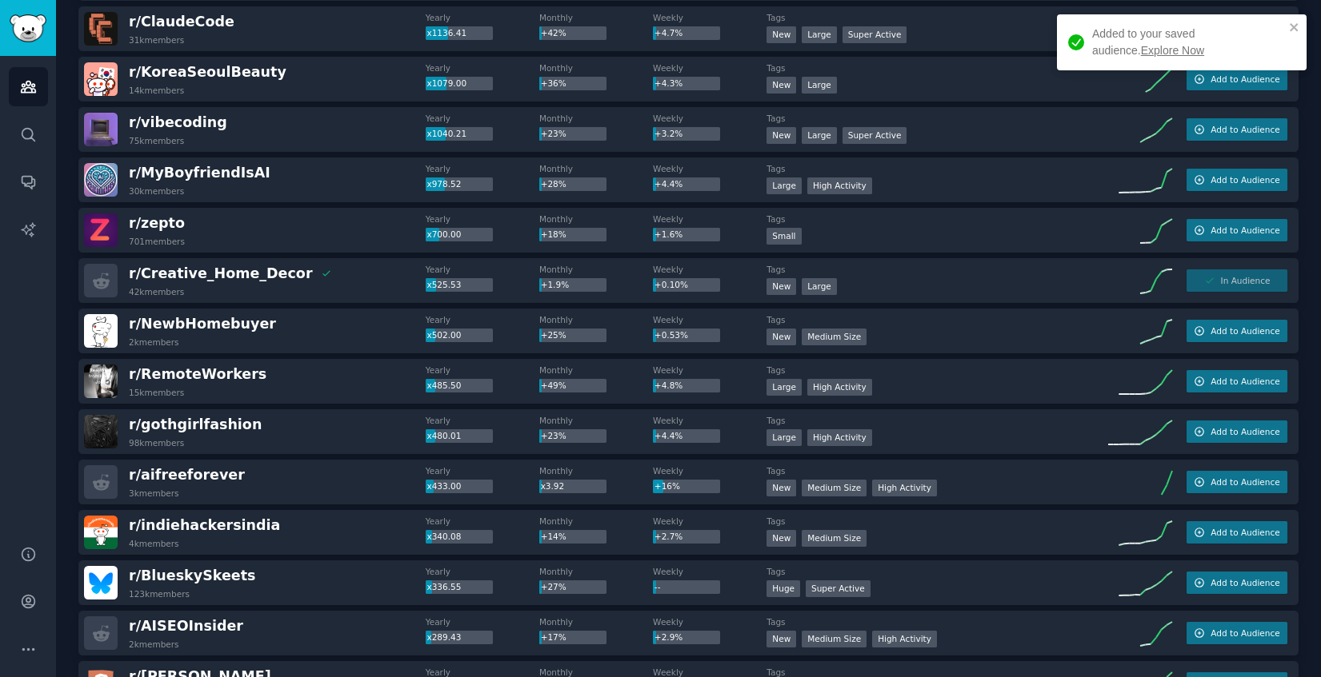
click at [1141, 50] on link "Explore Now" at bounding box center [1172, 50] width 63 height 13
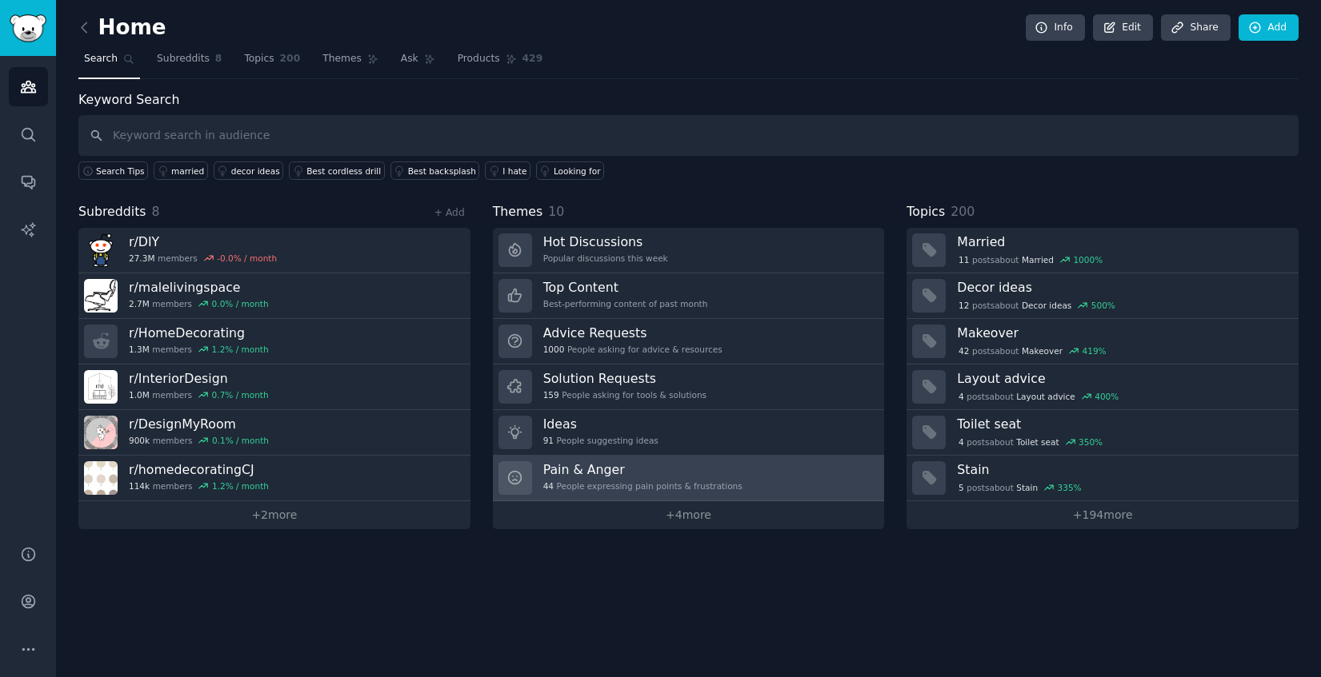
click at [693, 477] on div "Pain & Anger 44 People expressing pain points & frustrations" at bounding box center [642, 479] width 199 height 34
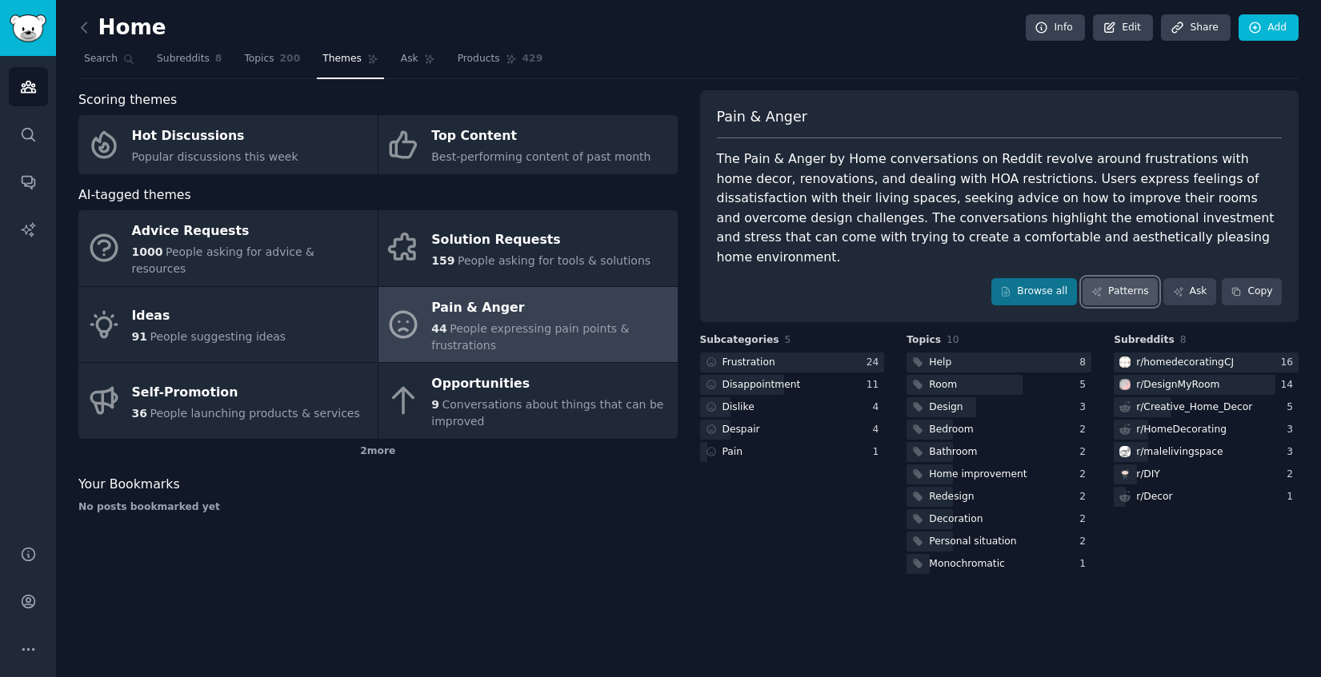
click at [1134, 278] on link "Patterns" at bounding box center [1119, 291] width 75 height 27
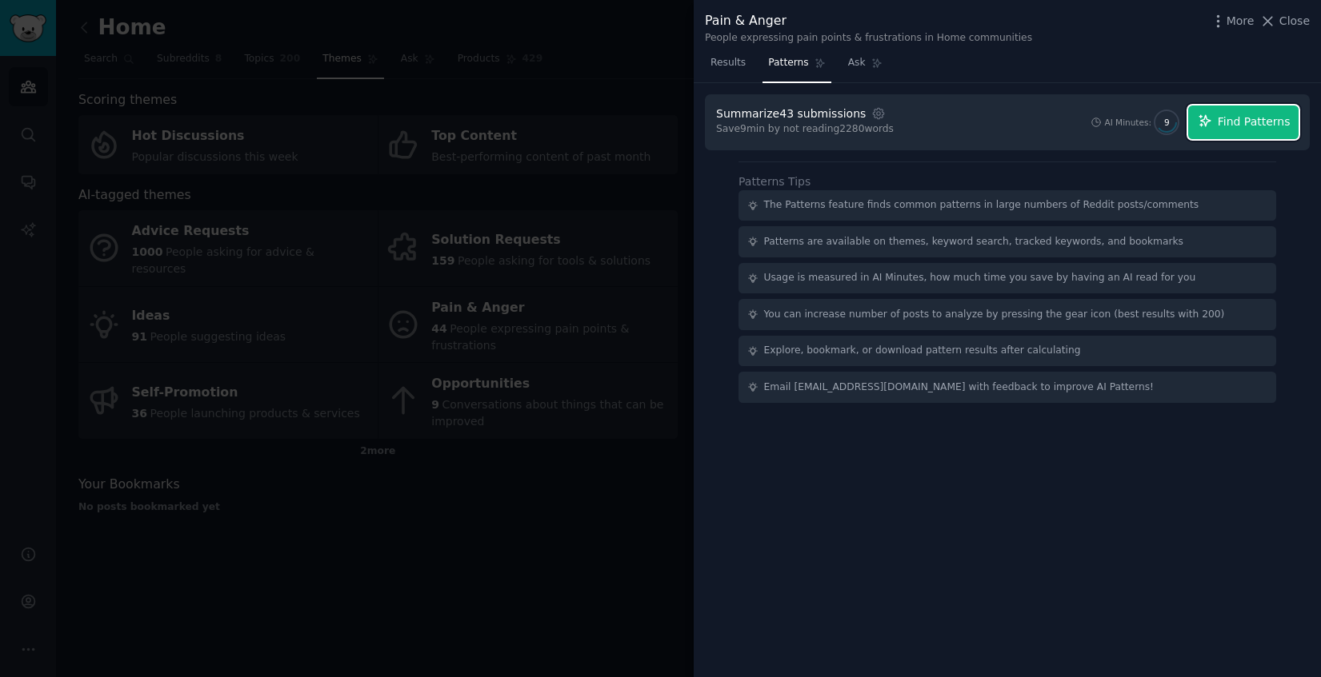
click at [1232, 124] on span "Find Patterns" at bounding box center [1253, 122] width 73 height 17
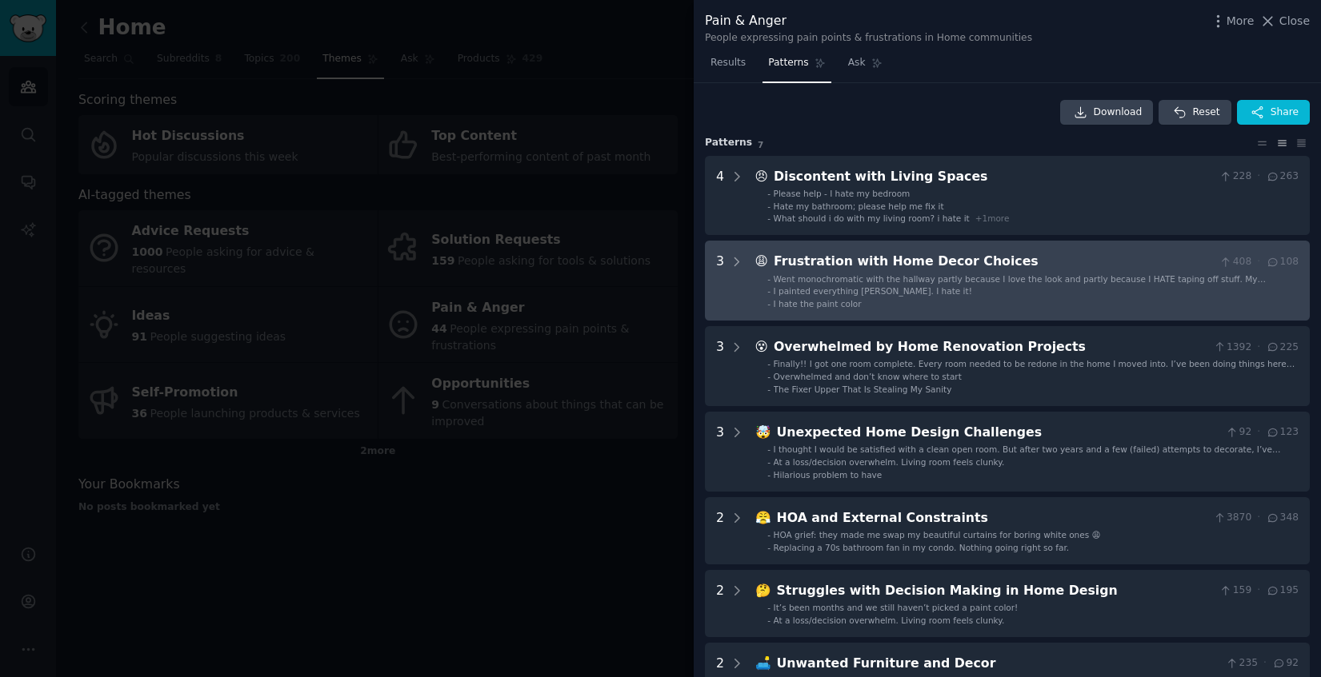
click at [1054, 280] on span "Went monochromatic with the hallway partly because I love the look and partly b…" at bounding box center [1019, 284] width 492 height 21
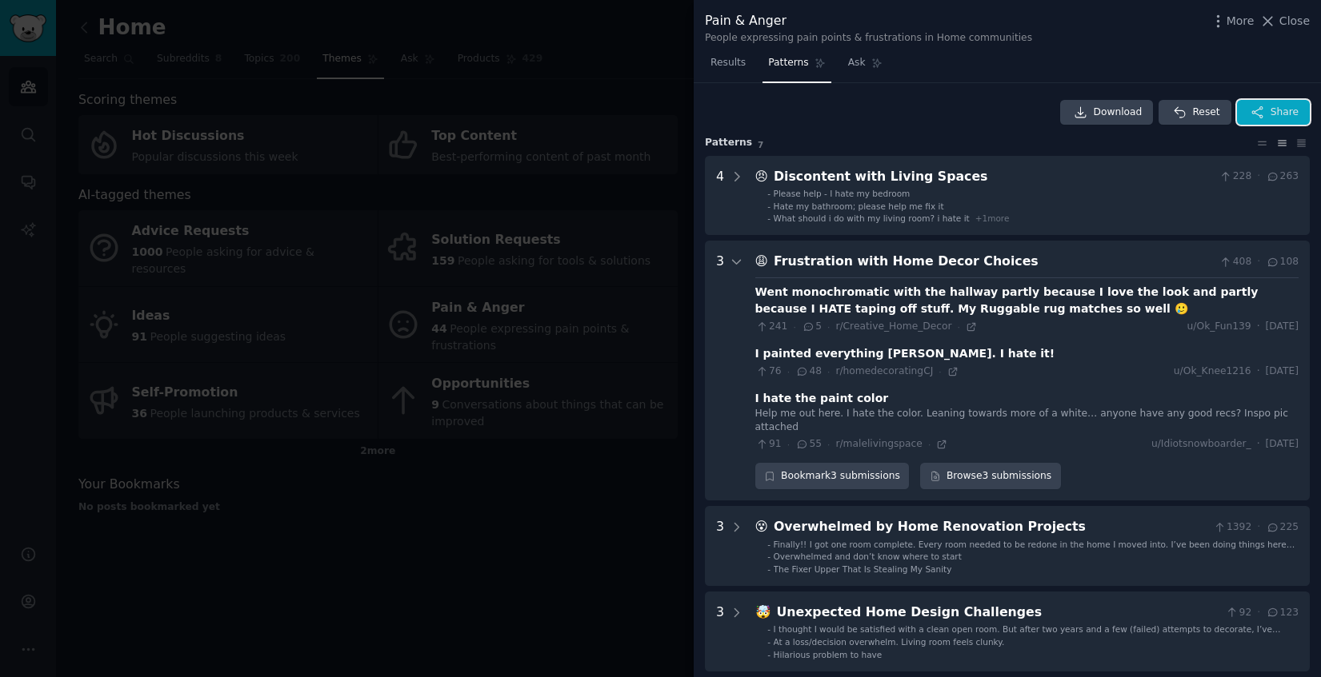
click at [1275, 109] on span "Share" at bounding box center [1284, 113] width 28 height 14
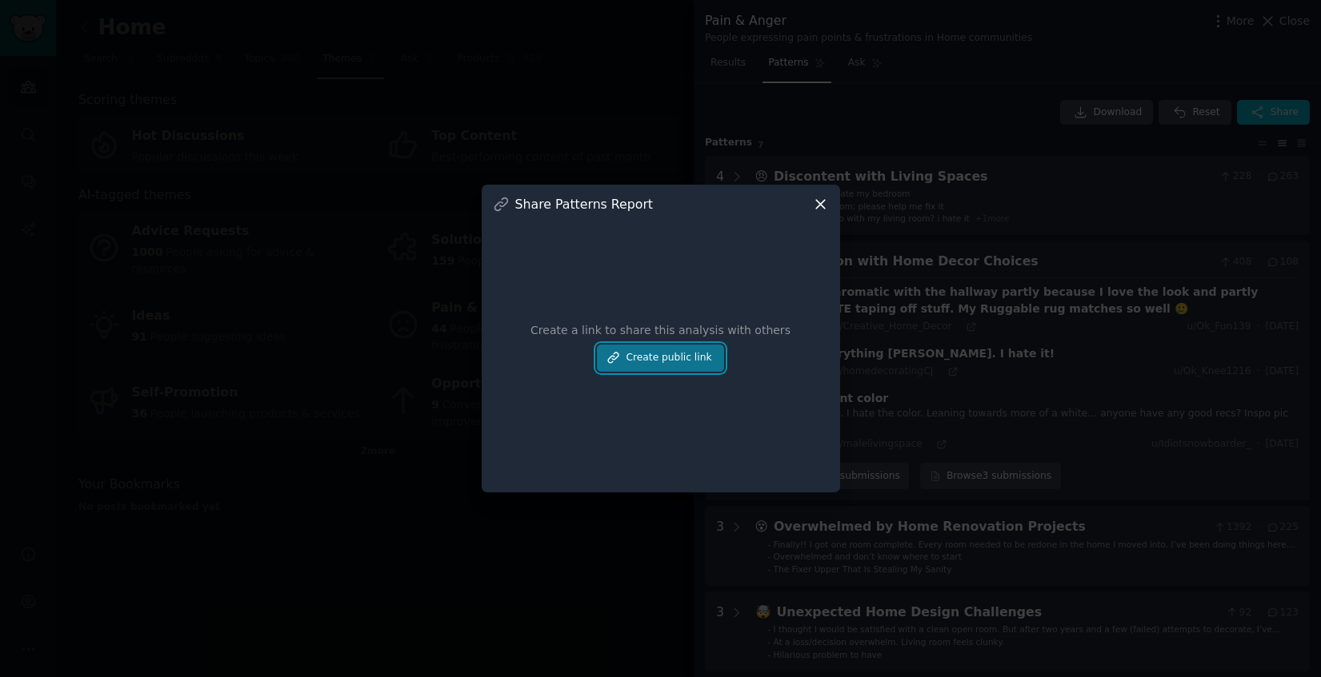
click at [653, 362] on button "Create public link" at bounding box center [660, 358] width 126 height 27
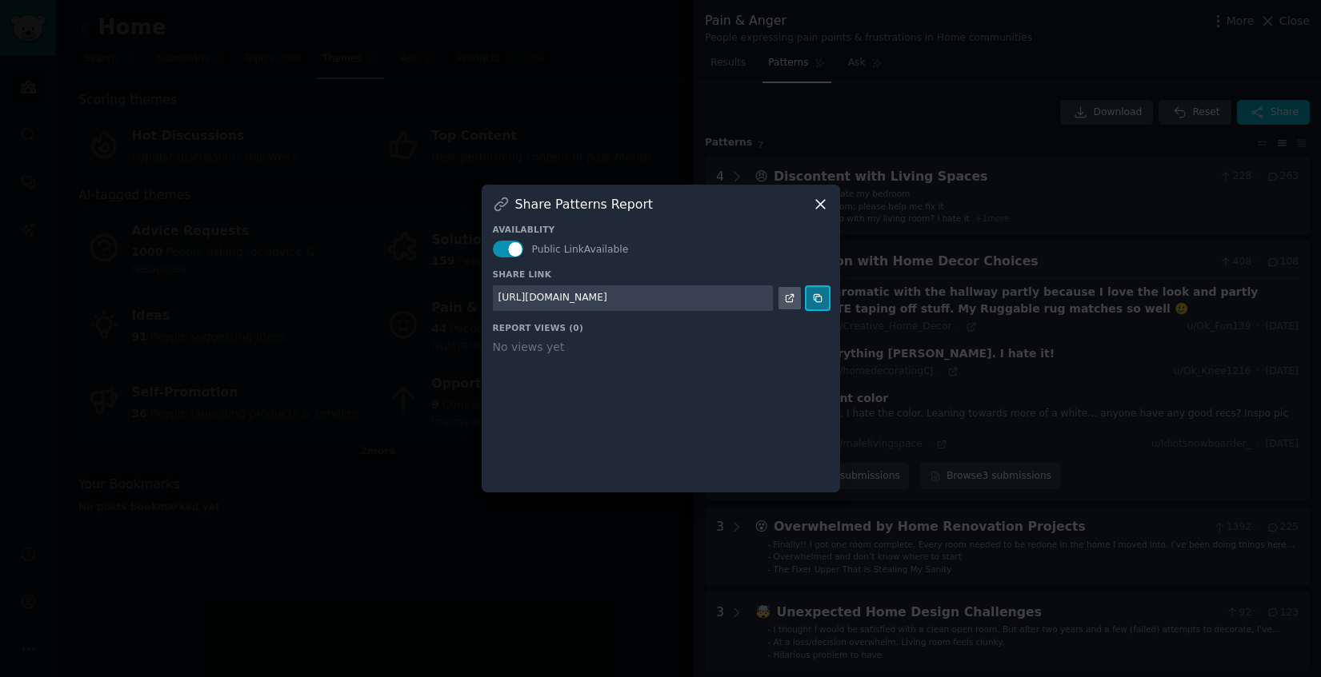
click at [818, 294] on icon at bounding box center [816, 297] width 7 height 7
click at [818, 202] on icon at bounding box center [820, 204] width 17 height 17
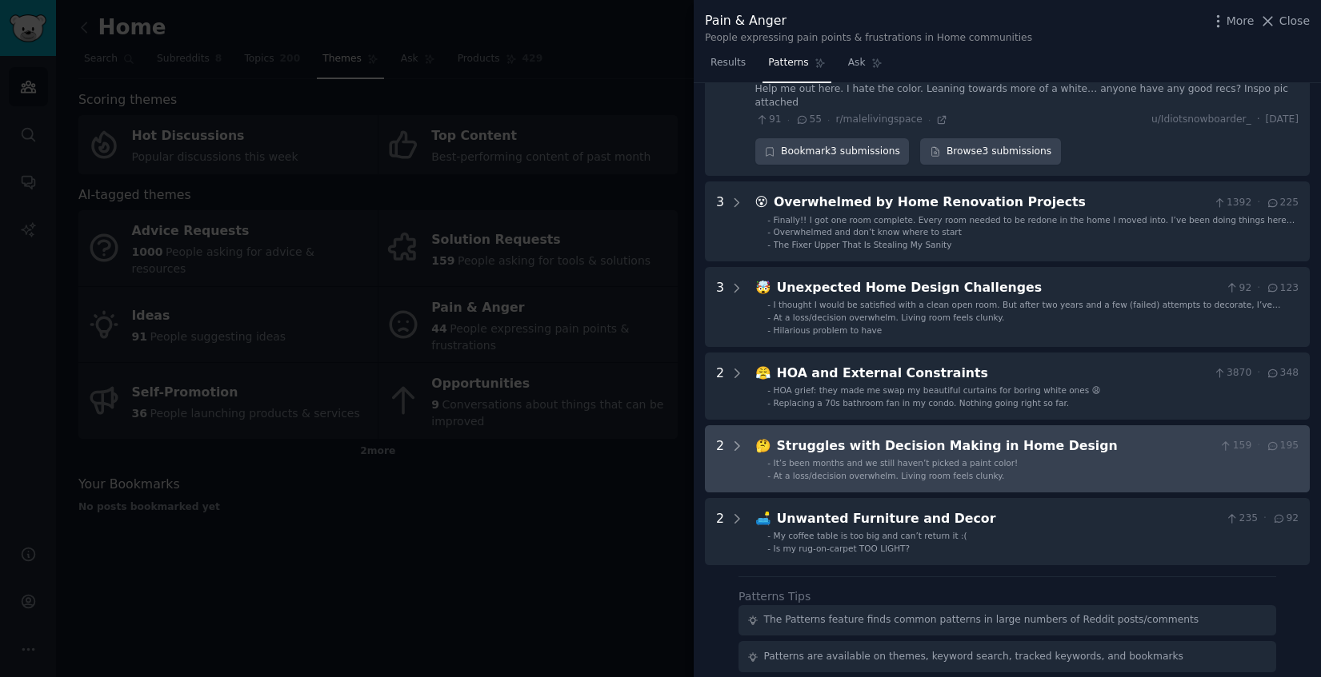
scroll to position [342, 0]
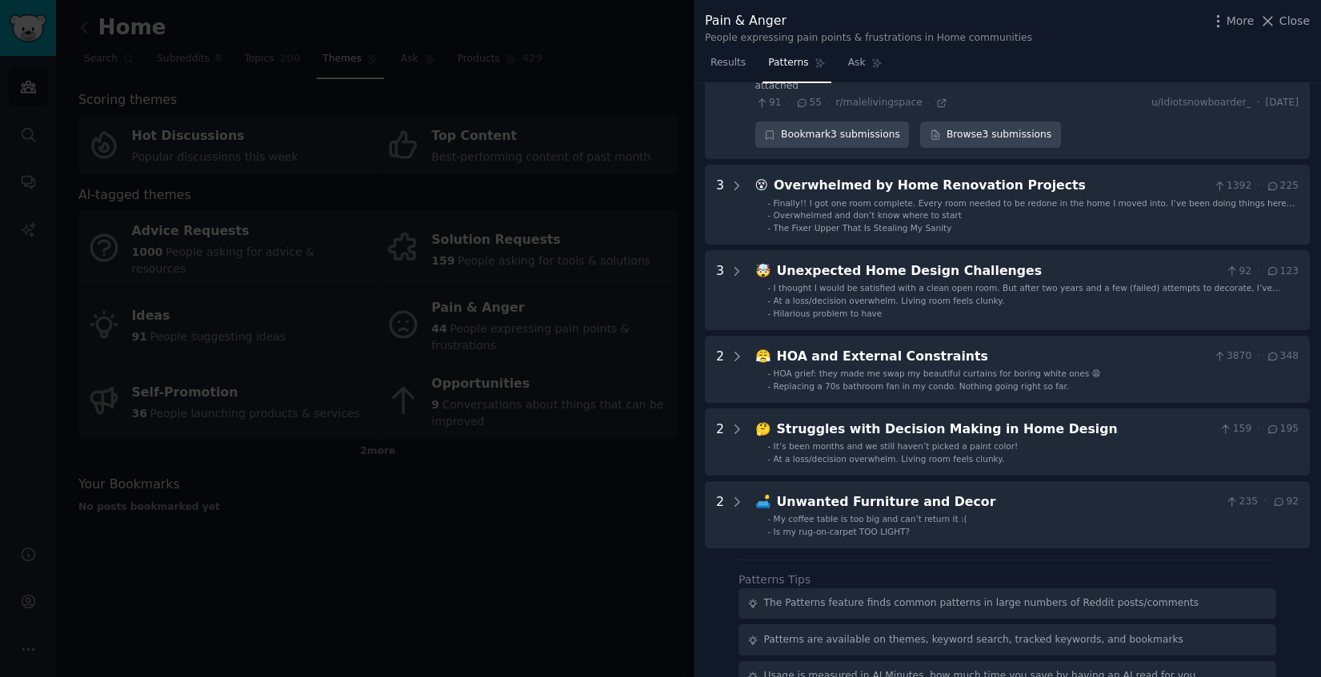
click at [594, 528] on div at bounding box center [660, 338] width 1321 height 677
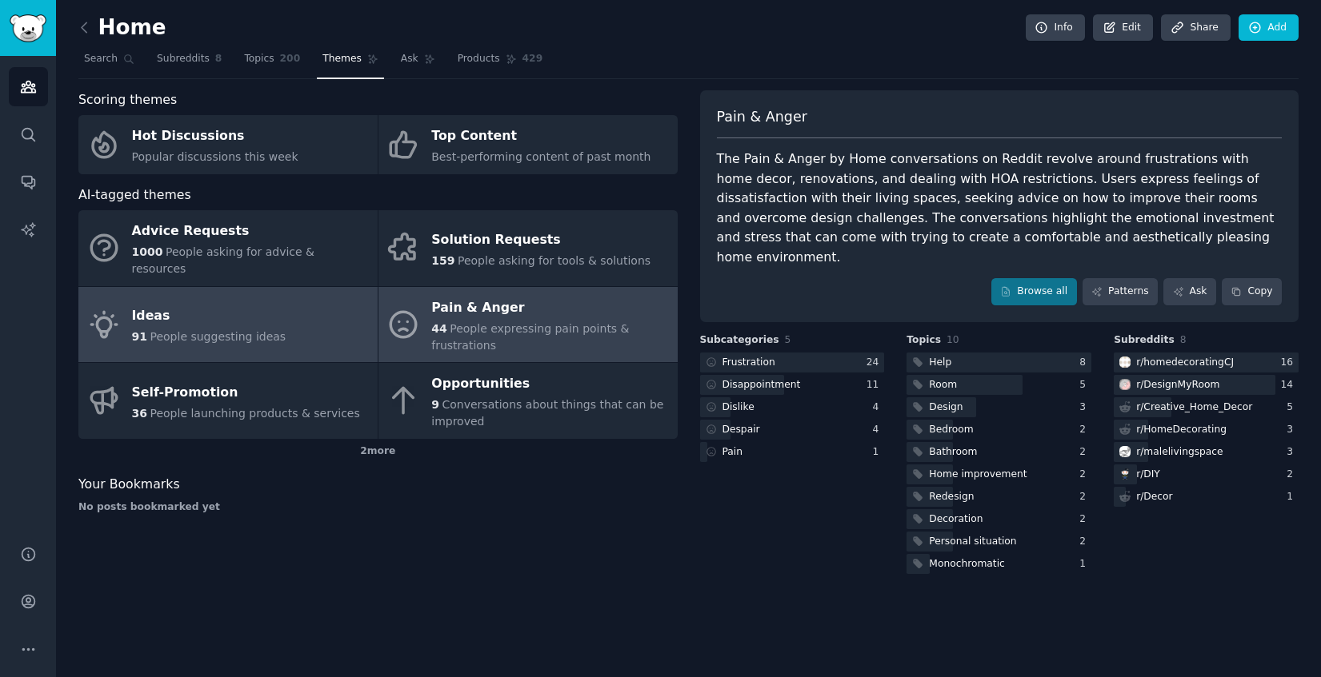
click at [212, 308] on div "Ideas" at bounding box center [209, 317] width 154 height 26
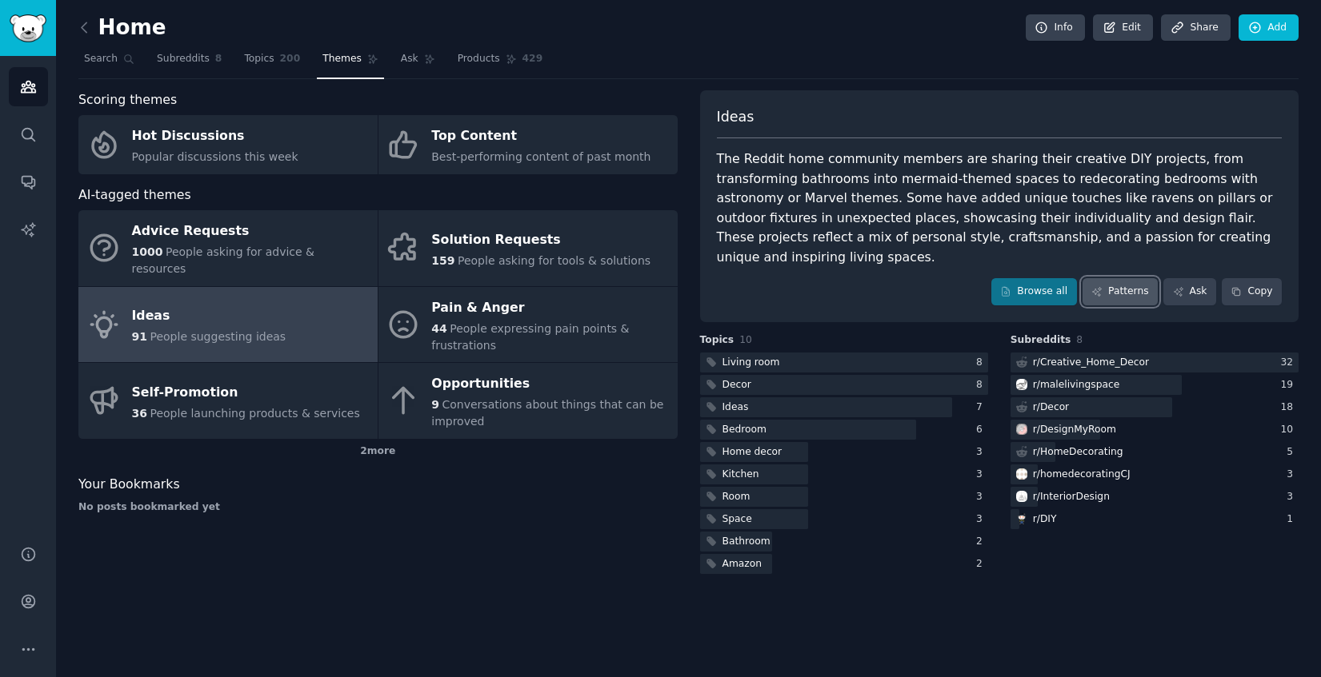
click at [1136, 278] on link "Patterns" at bounding box center [1119, 291] width 75 height 27
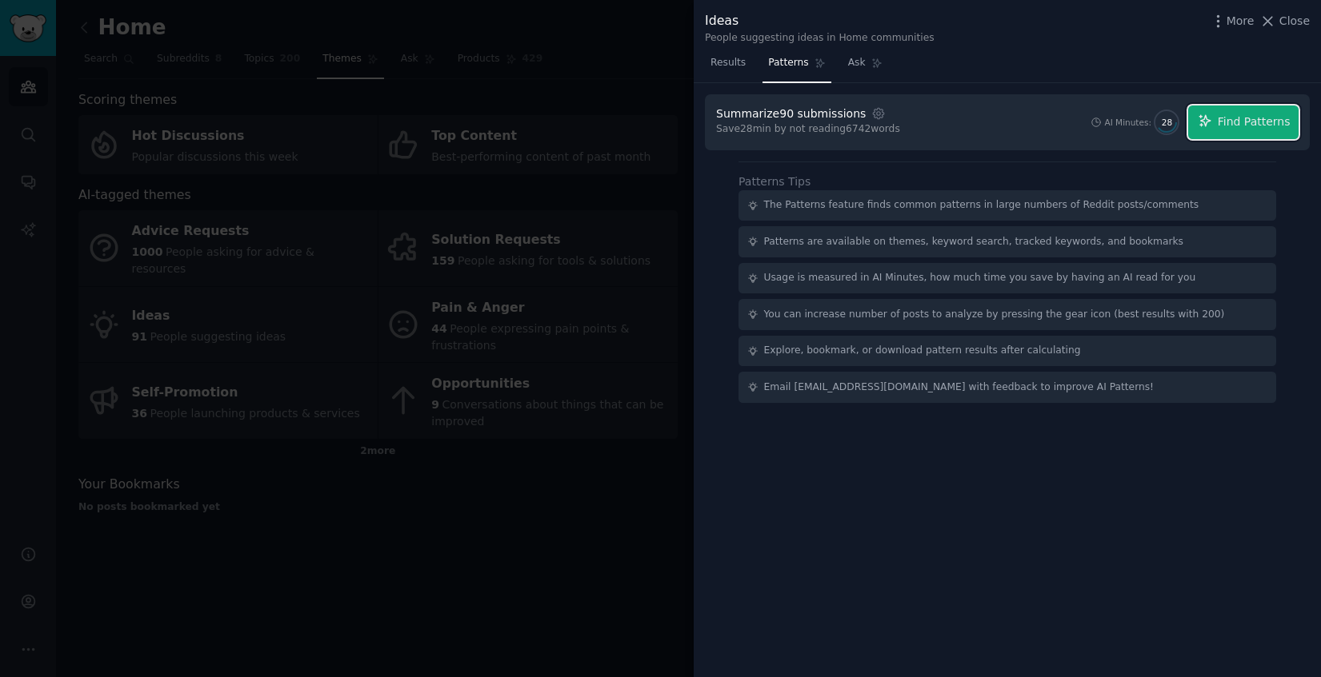
click at [1242, 122] on span "Find Patterns" at bounding box center [1253, 122] width 73 height 17
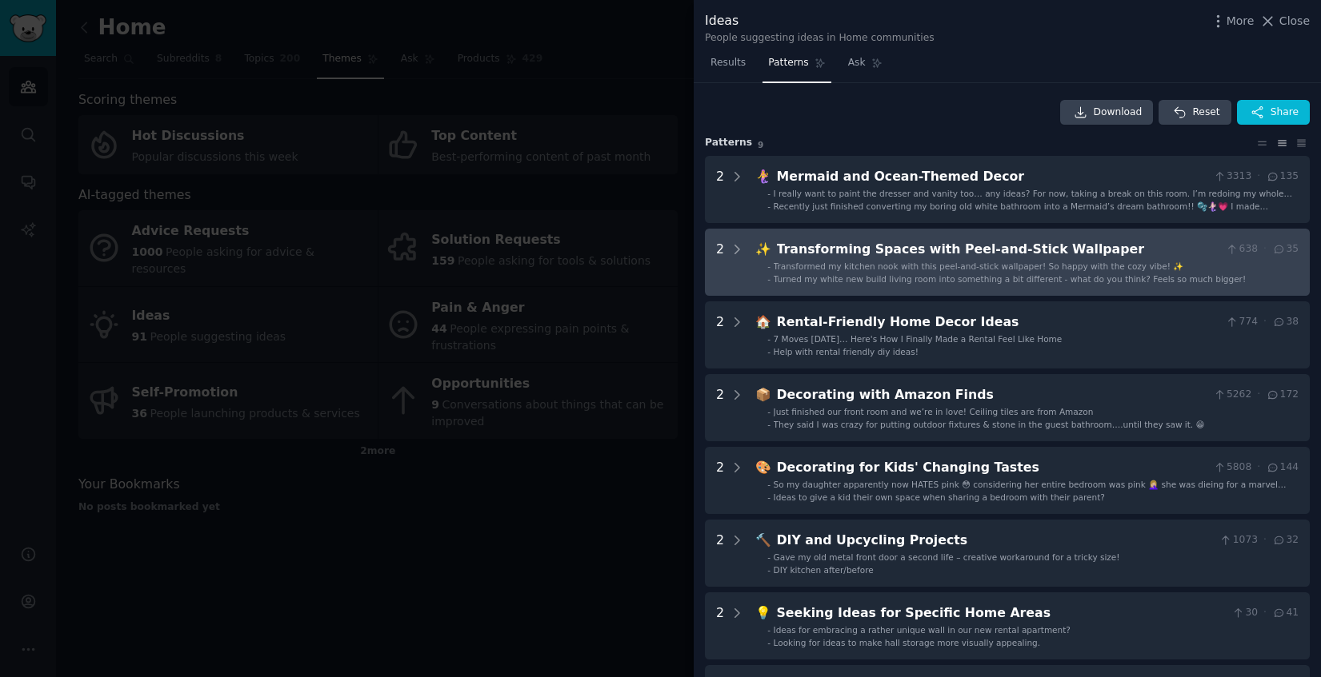
click at [993, 258] on div "Transforming Spaces with Peel-and-Stick Wallpaper" at bounding box center [998, 250] width 443 height 20
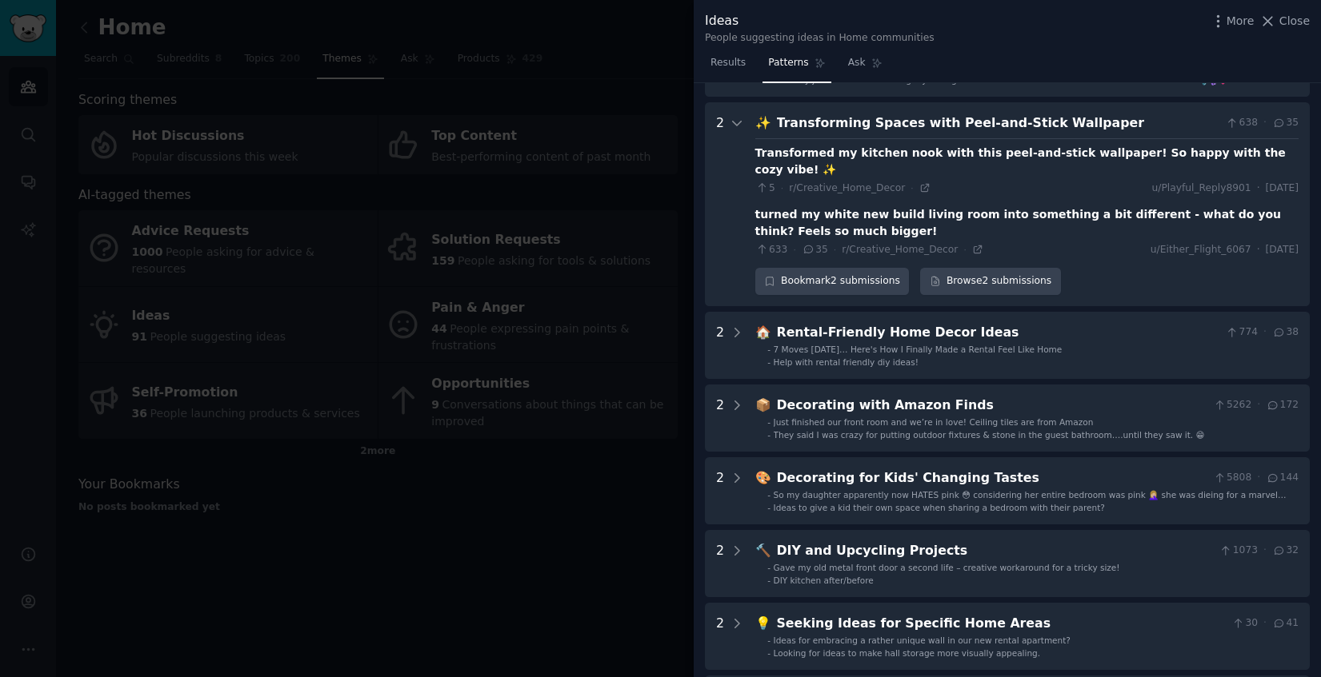
scroll to position [146, 0]
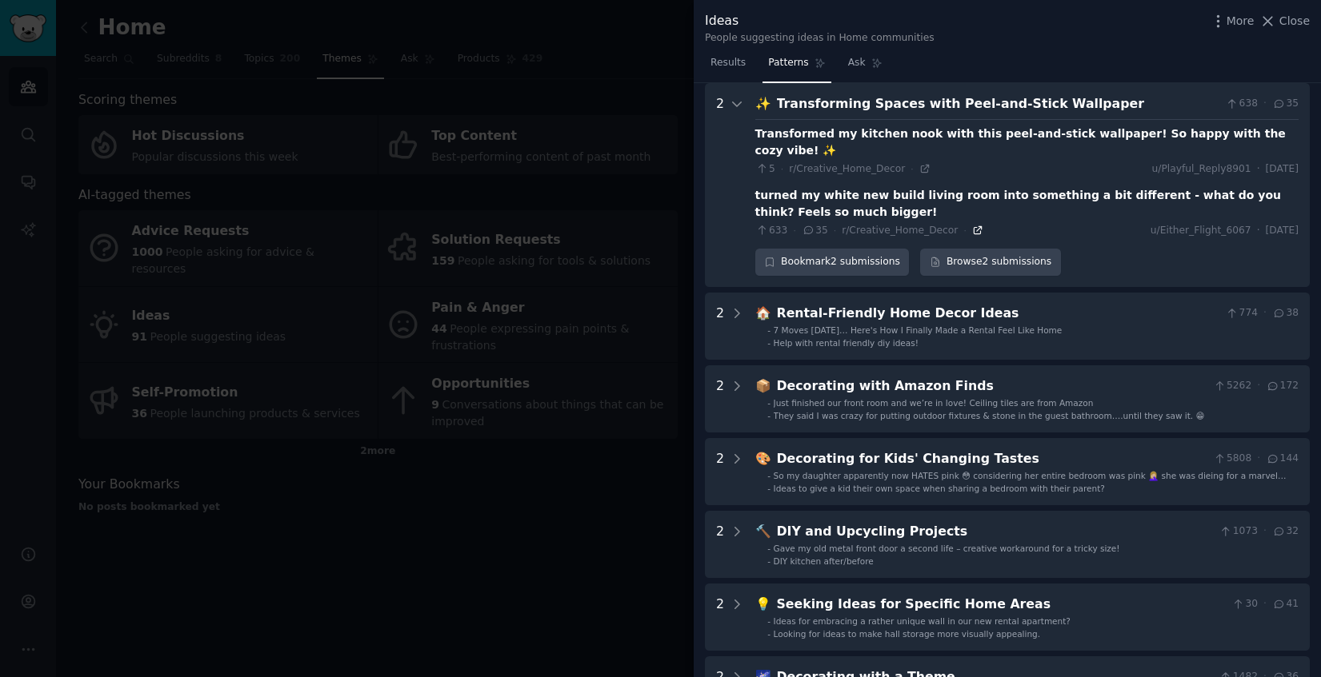
click at [973, 227] on icon at bounding box center [976, 230] width 7 height 7
click at [739, 106] on icon at bounding box center [736, 104] width 14 height 14
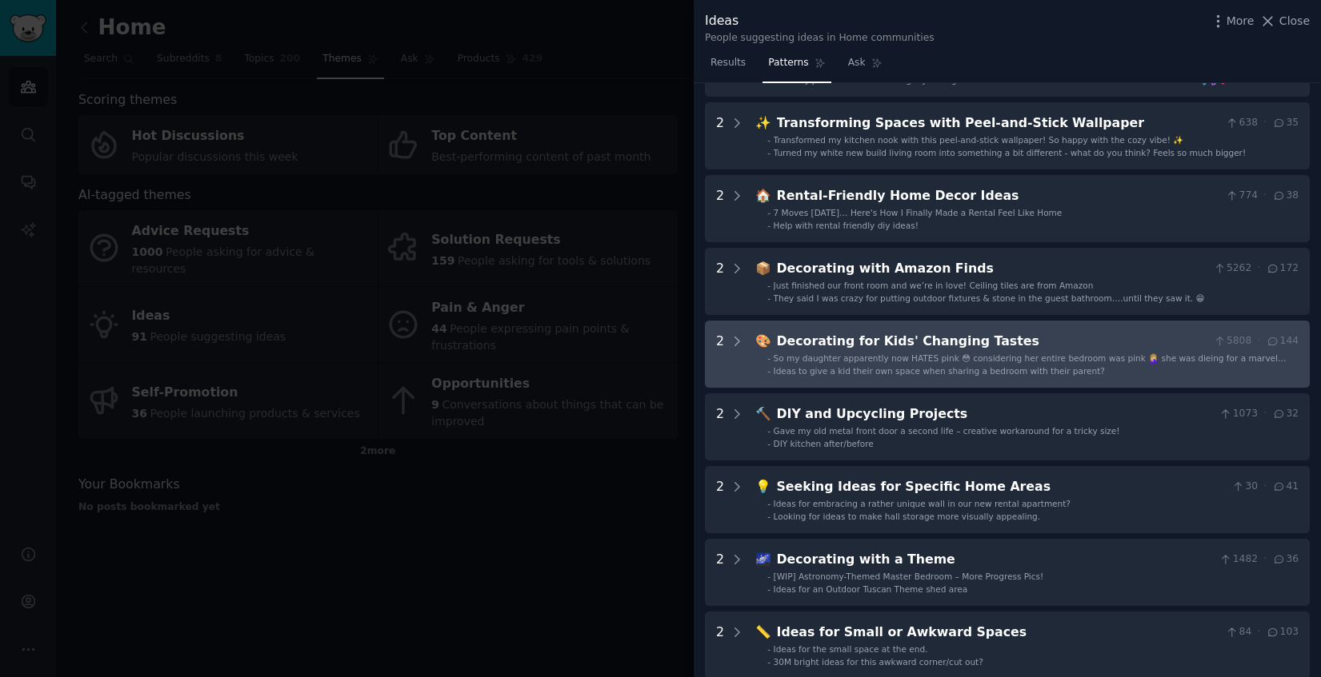
scroll to position [0, 0]
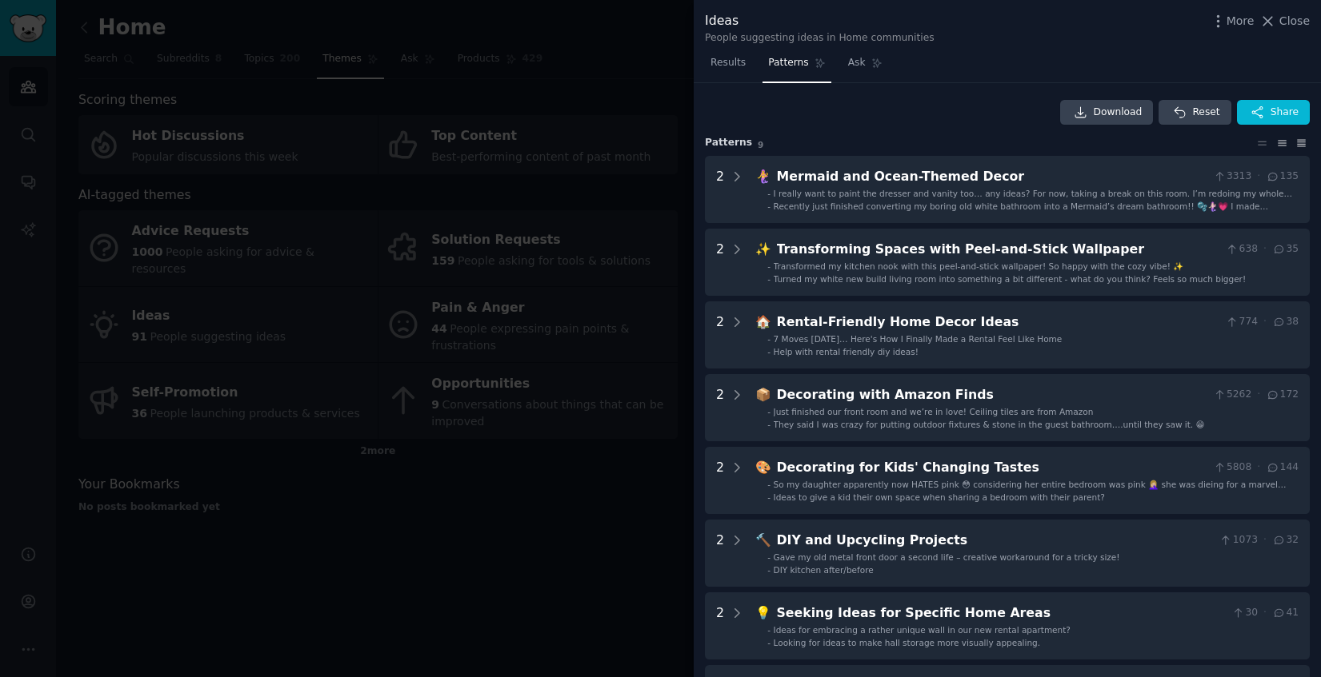
click at [1298, 140] on icon at bounding box center [1301, 143] width 17 height 11
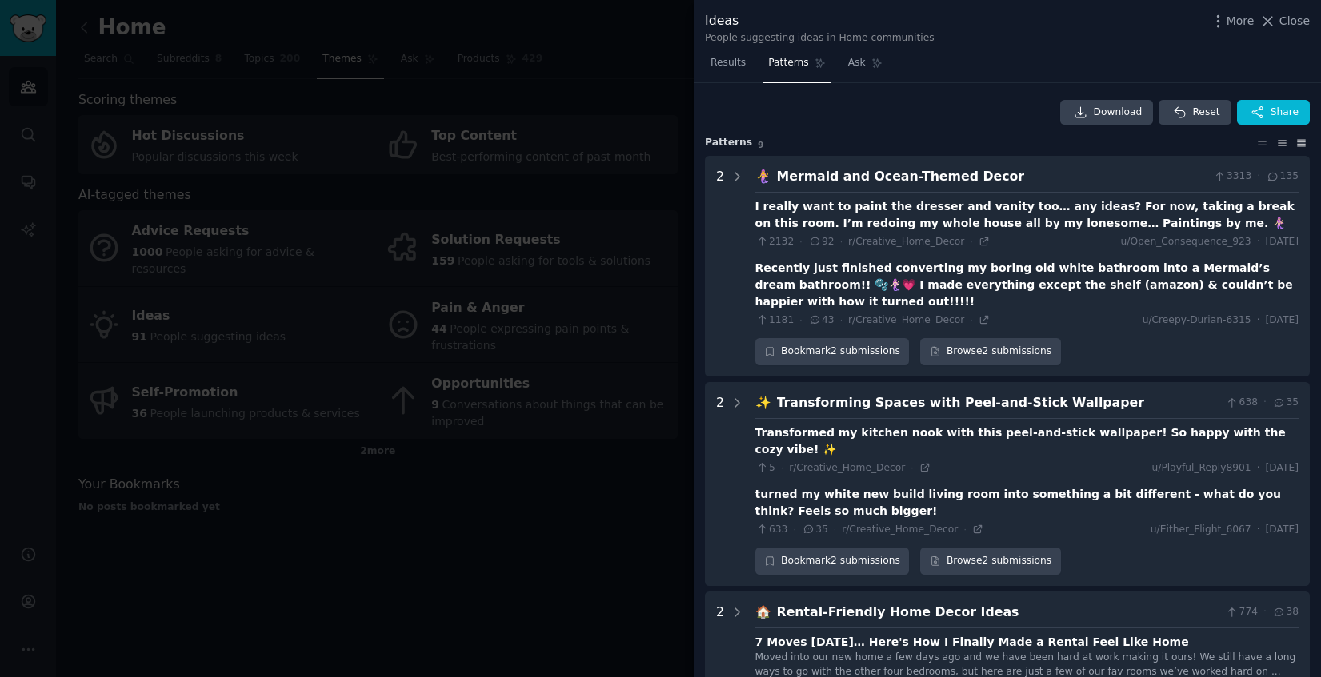
click at [1273, 141] on icon at bounding box center [1281, 143] width 17 height 11
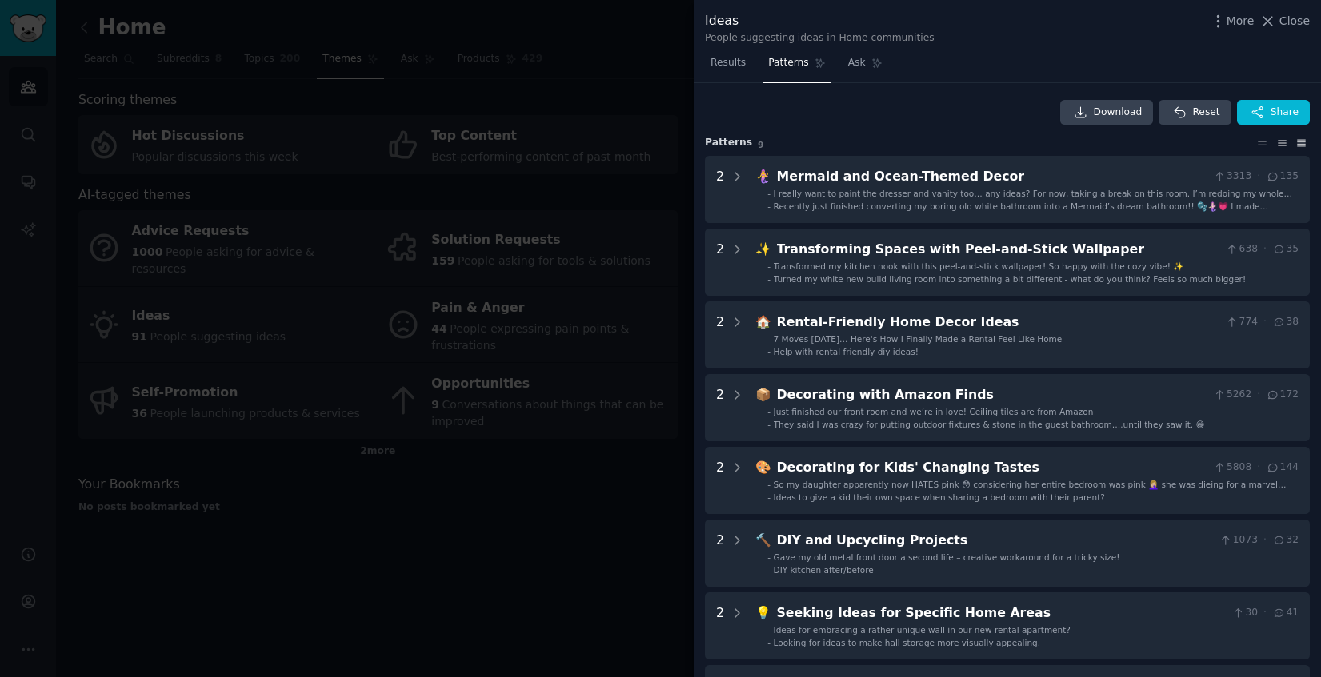
click at [1299, 145] on icon at bounding box center [1301, 143] width 17 height 11
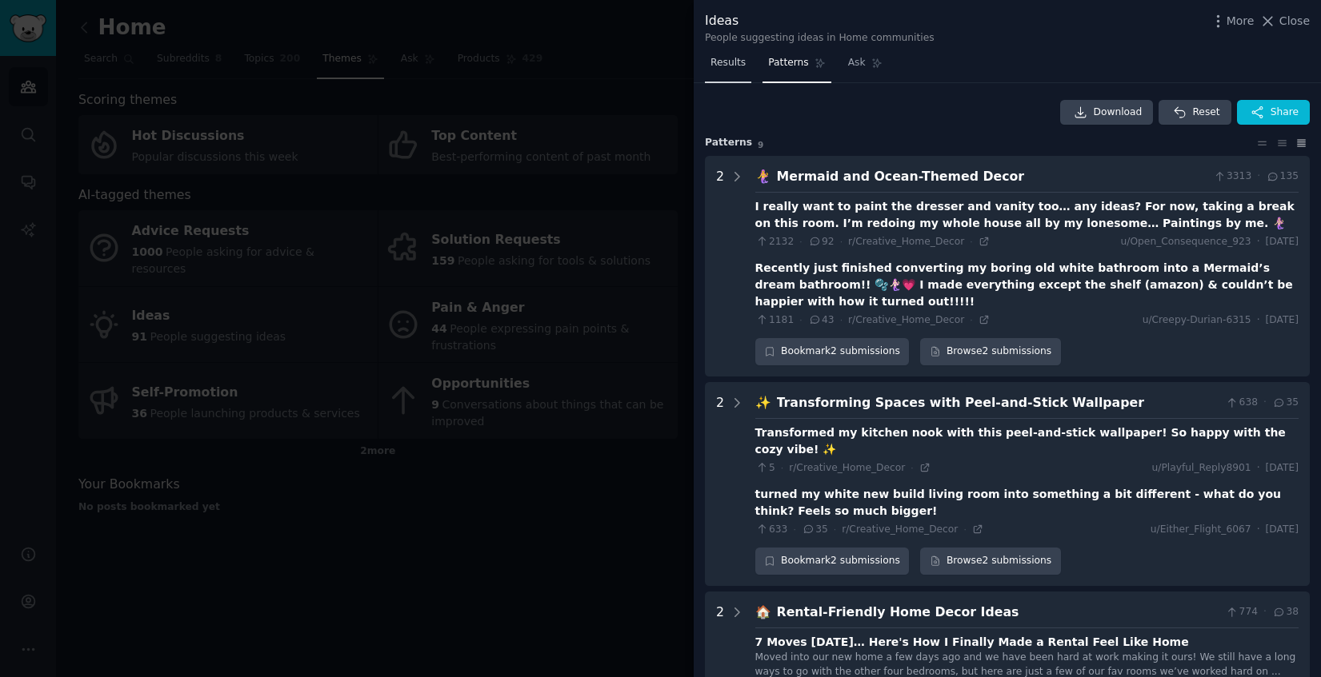
click at [713, 70] on span "Results" at bounding box center [727, 63] width 35 height 14
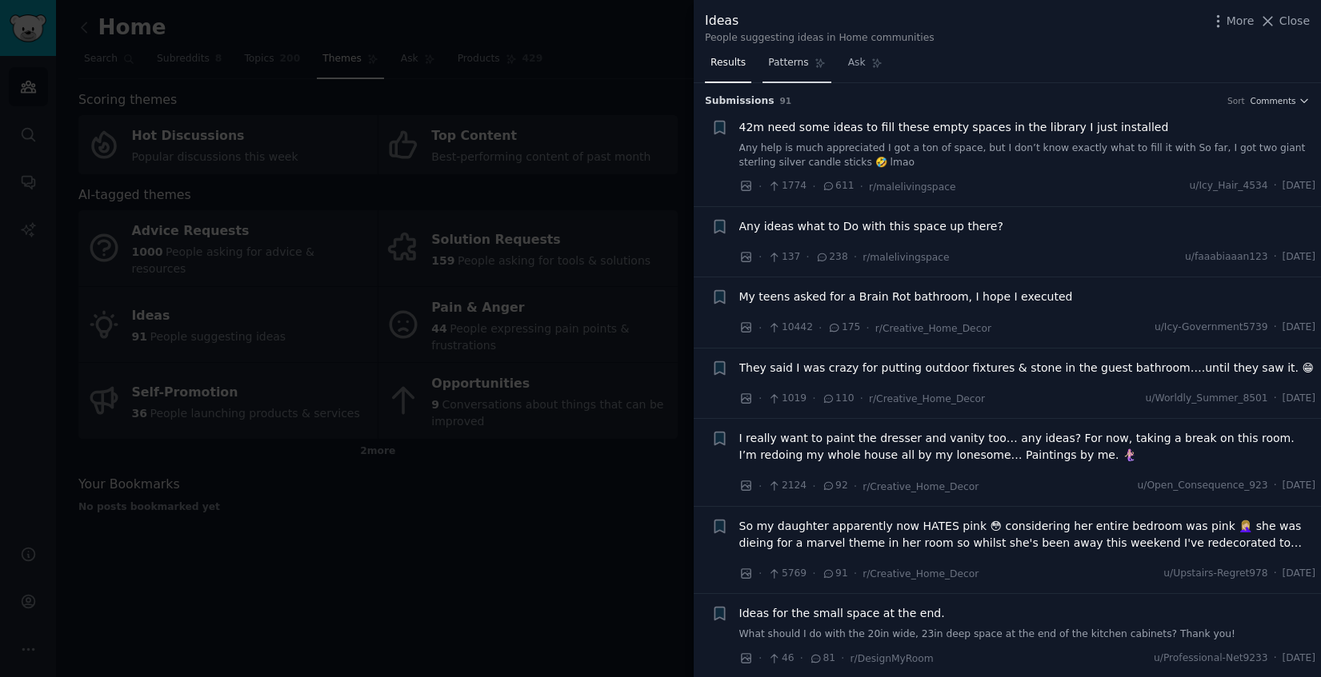
click at [790, 67] on span "Patterns" at bounding box center [788, 63] width 40 height 14
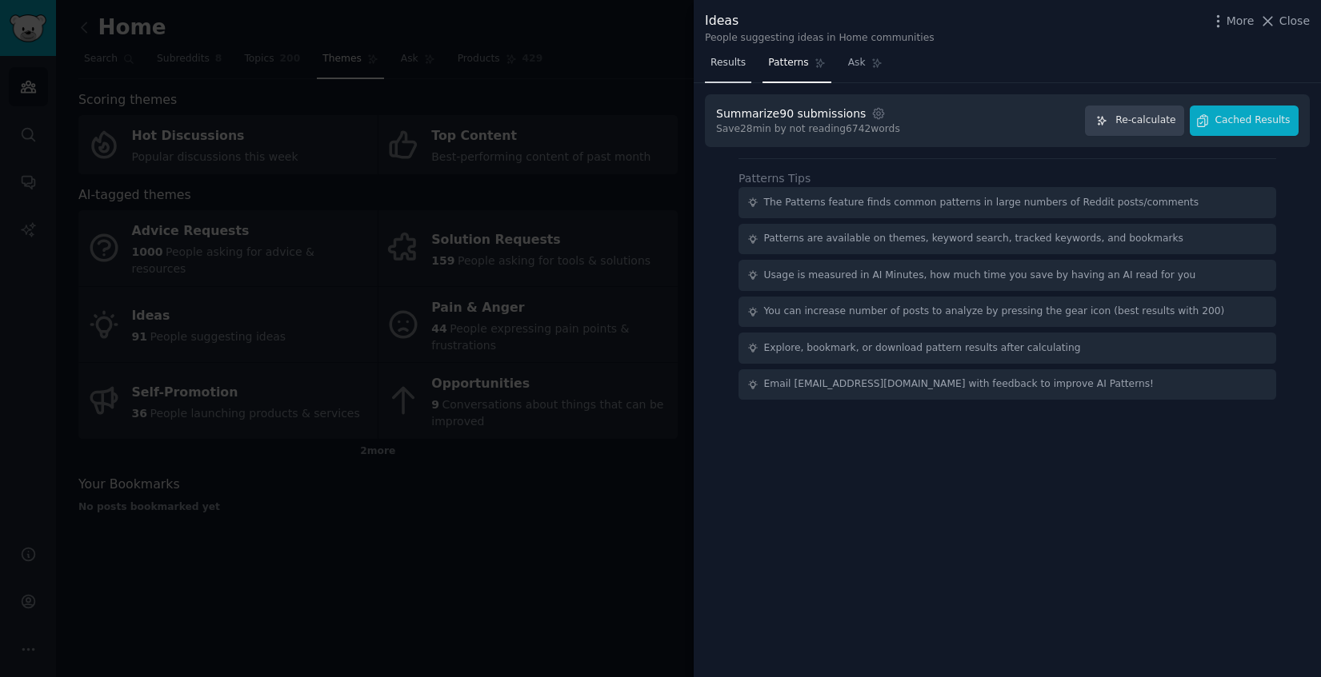
click at [722, 68] on span "Results" at bounding box center [727, 63] width 35 height 14
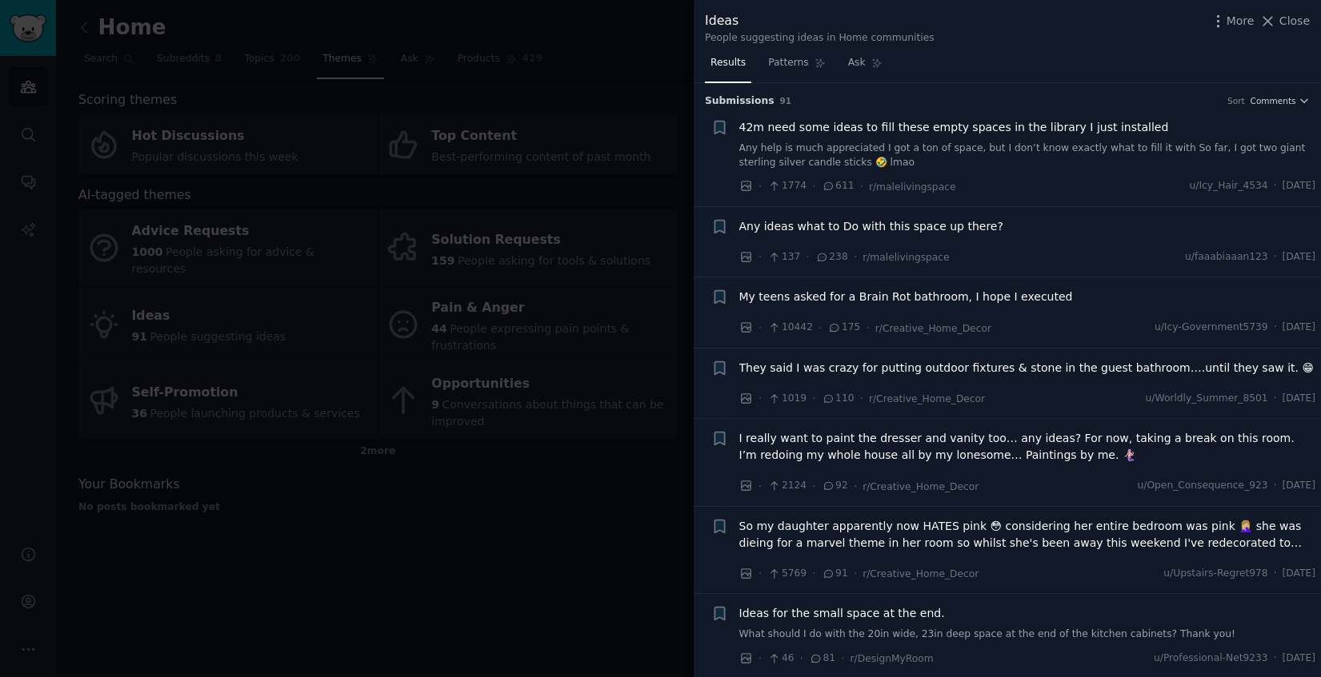
click at [1052, 38] on div "Ideas People suggesting ideas in Home communities More Close" at bounding box center [1007, 28] width 605 height 34
click at [793, 63] on span "Patterns" at bounding box center [788, 63] width 40 height 14
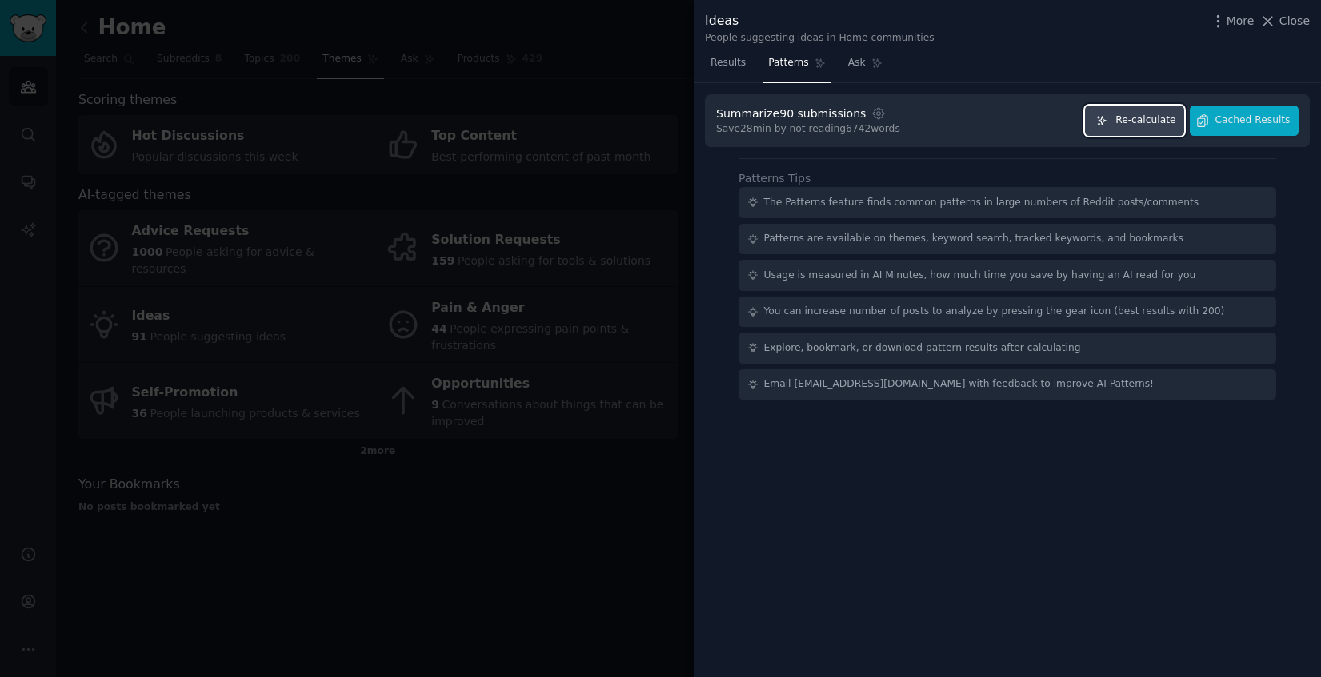
click at [1153, 122] on span "Re-calculate" at bounding box center [1145, 121] width 60 height 14
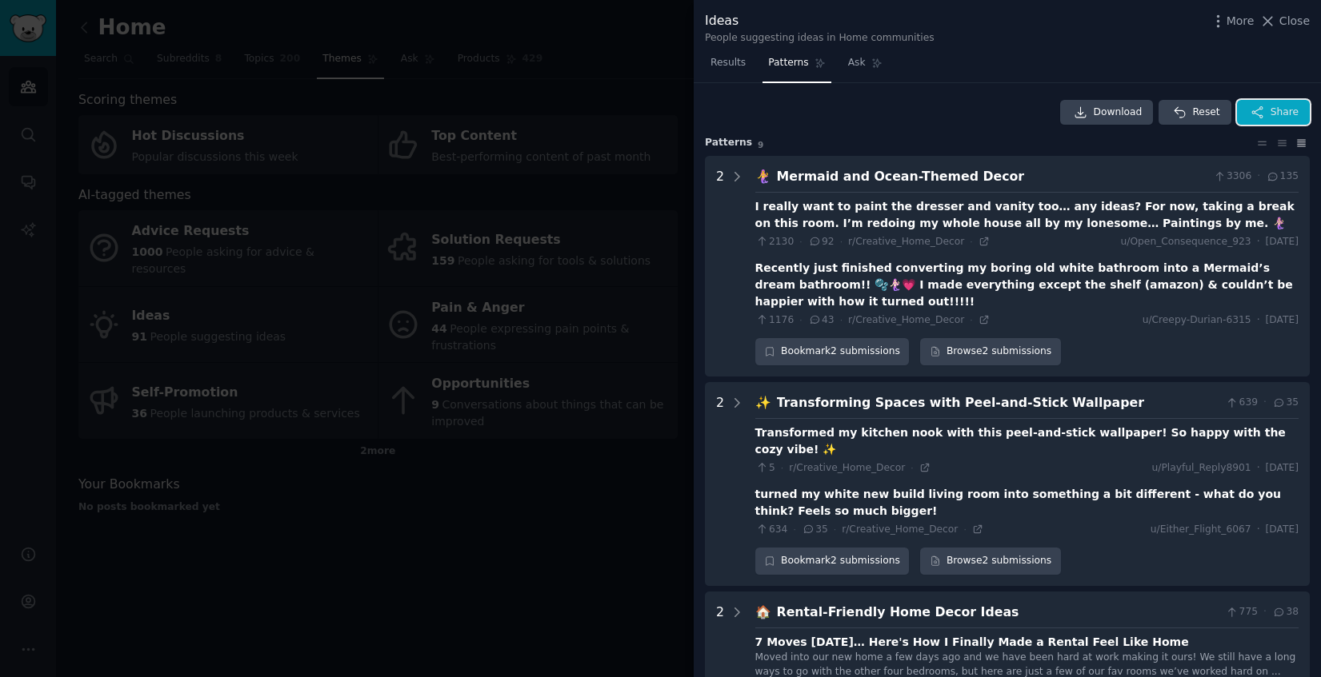
click at [1259, 110] on icon "button" at bounding box center [1257, 113] width 14 height 14
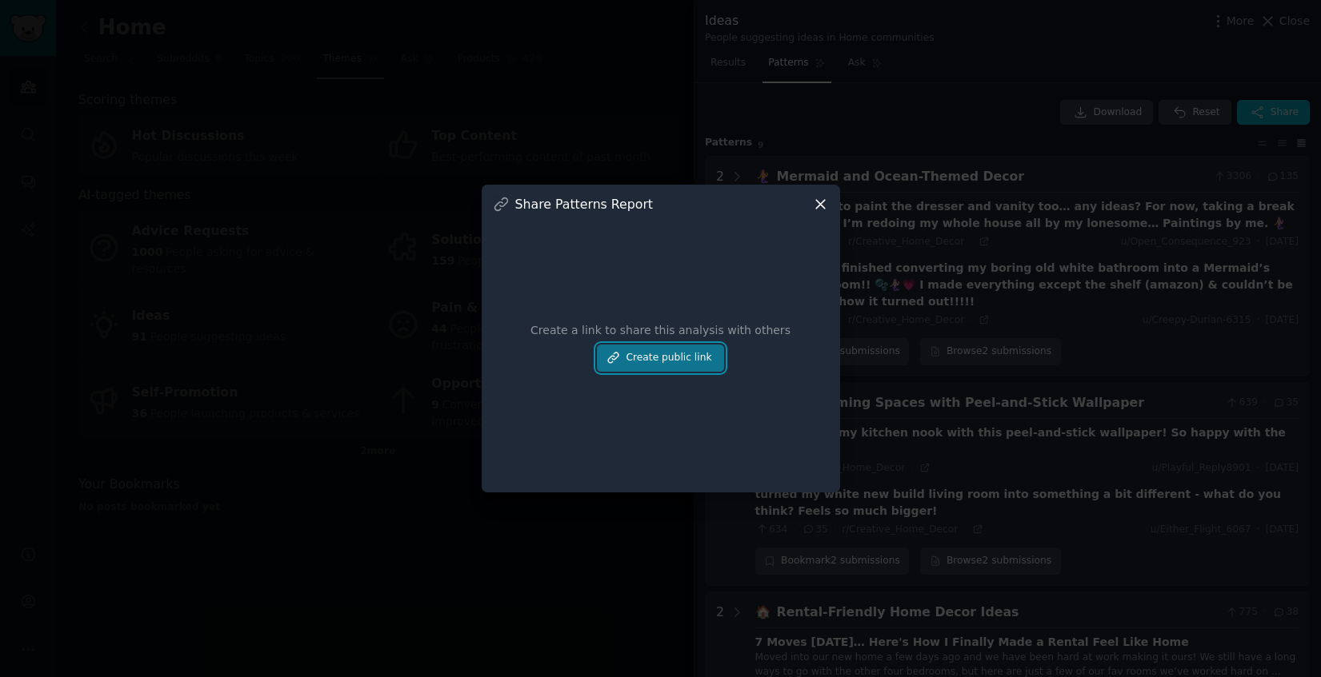
click at [644, 354] on button "Create public link" at bounding box center [660, 358] width 126 height 27
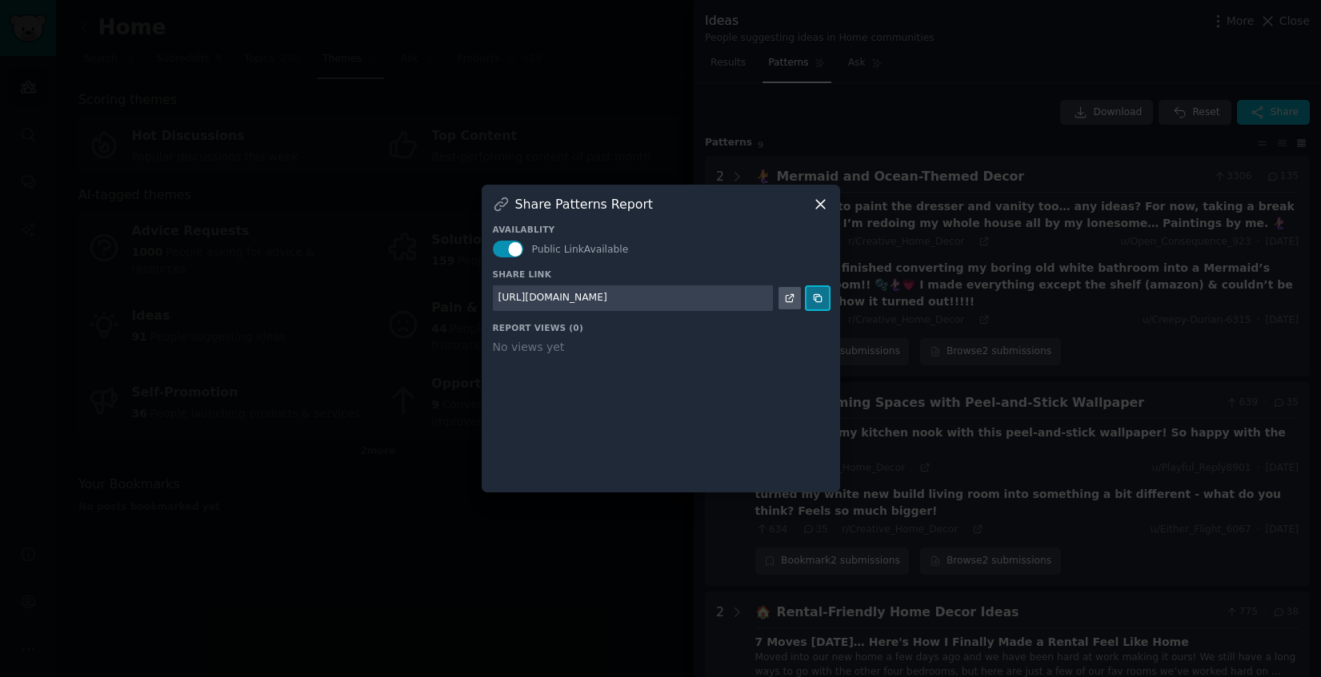
click at [821, 301] on icon at bounding box center [817, 298] width 11 height 11
click at [815, 202] on icon at bounding box center [820, 204] width 17 height 17
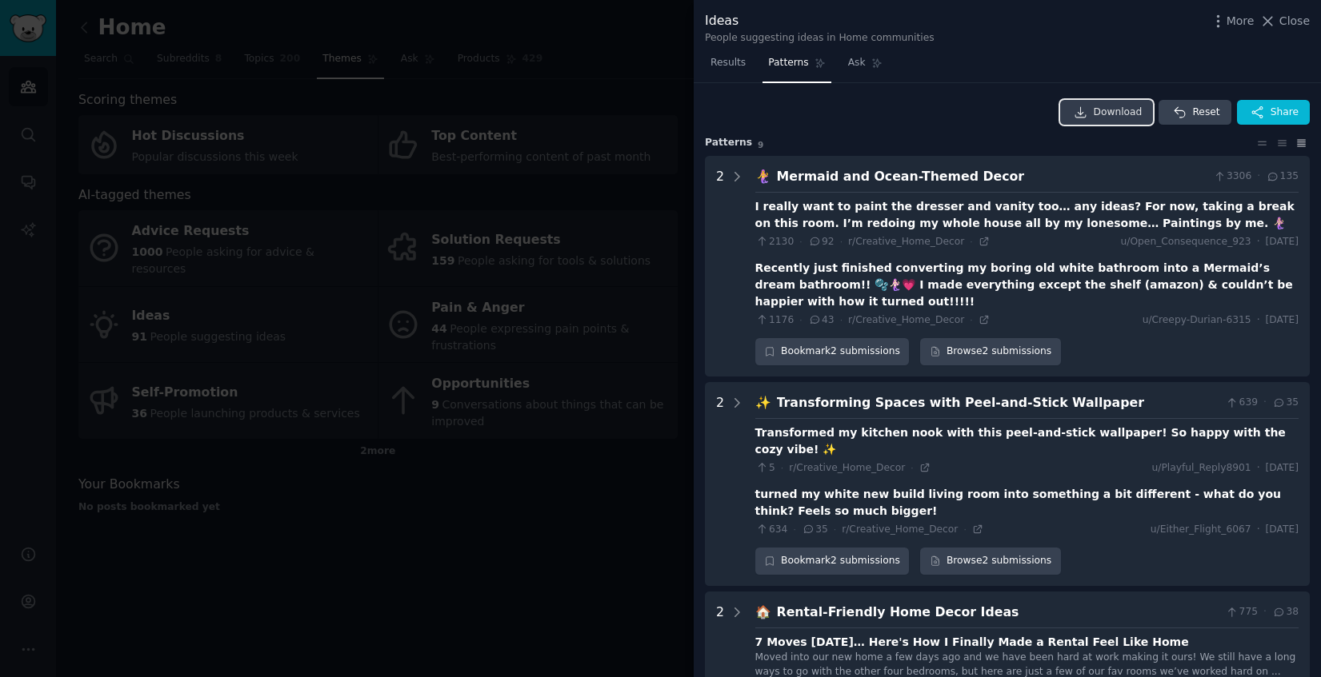
click at [1092, 112] on link "Download" at bounding box center [1107, 113] width 94 height 26
click at [1270, 118] on span "Share" at bounding box center [1284, 113] width 28 height 14
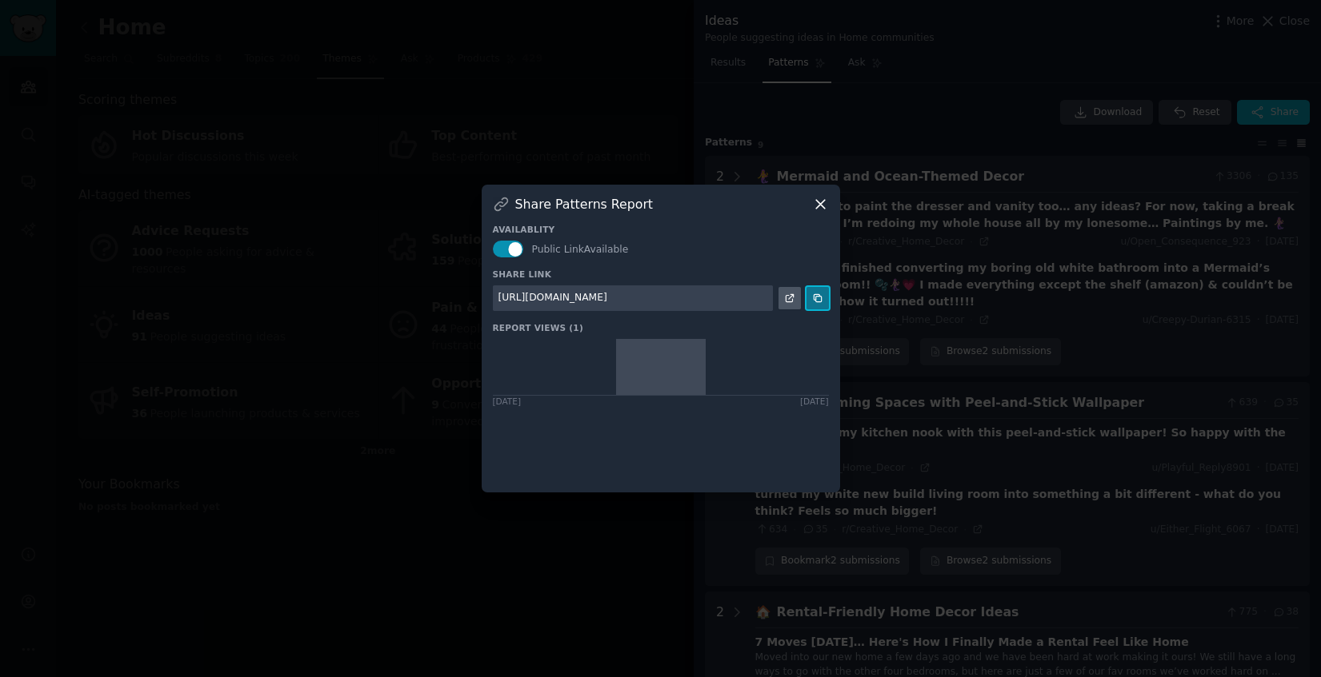
click at [817, 298] on icon at bounding box center [817, 298] width 11 height 11
click at [812, 200] on icon at bounding box center [820, 204] width 17 height 17
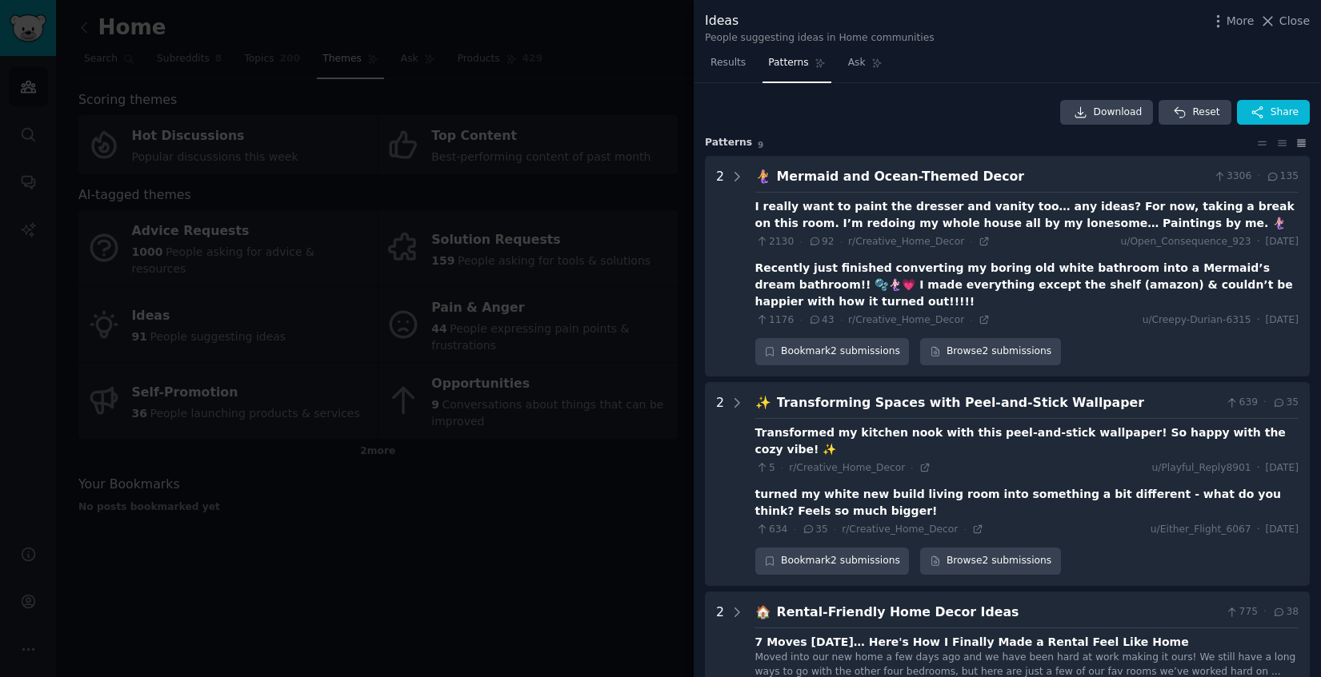
click at [287, 94] on div at bounding box center [660, 338] width 1321 height 677
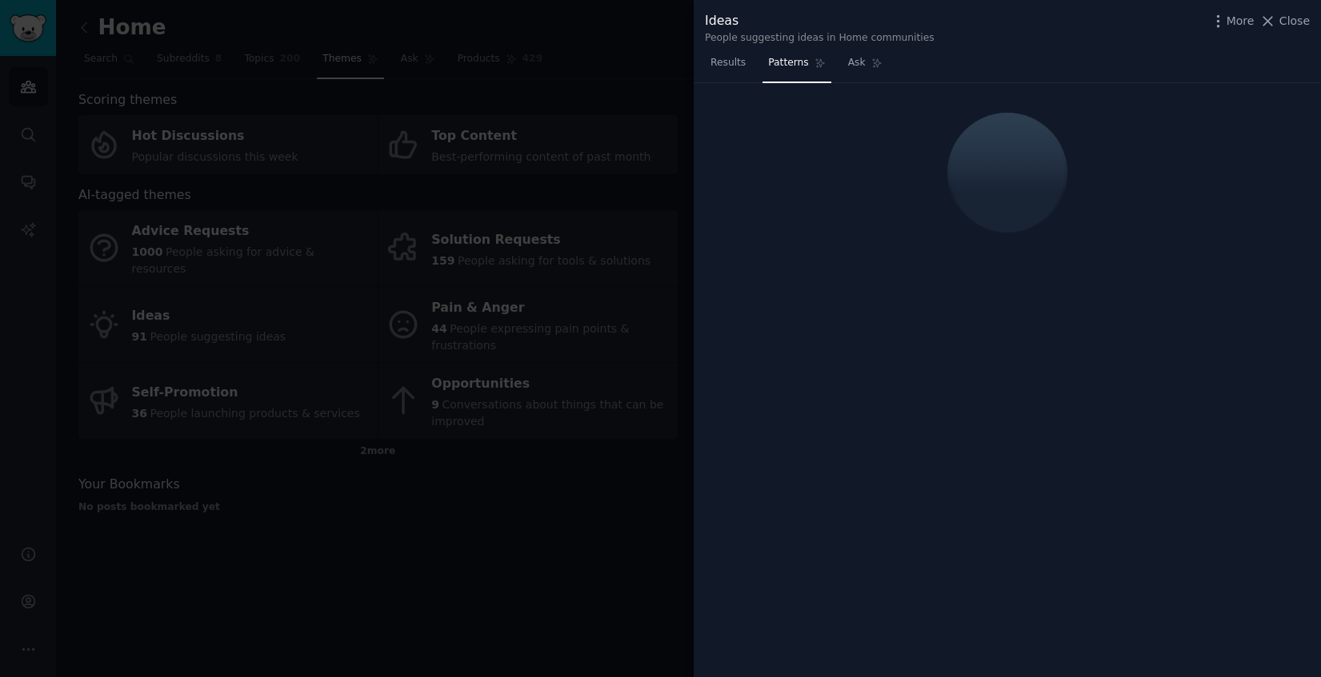
click at [367, 197] on div at bounding box center [660, 338] width 1321 height 677
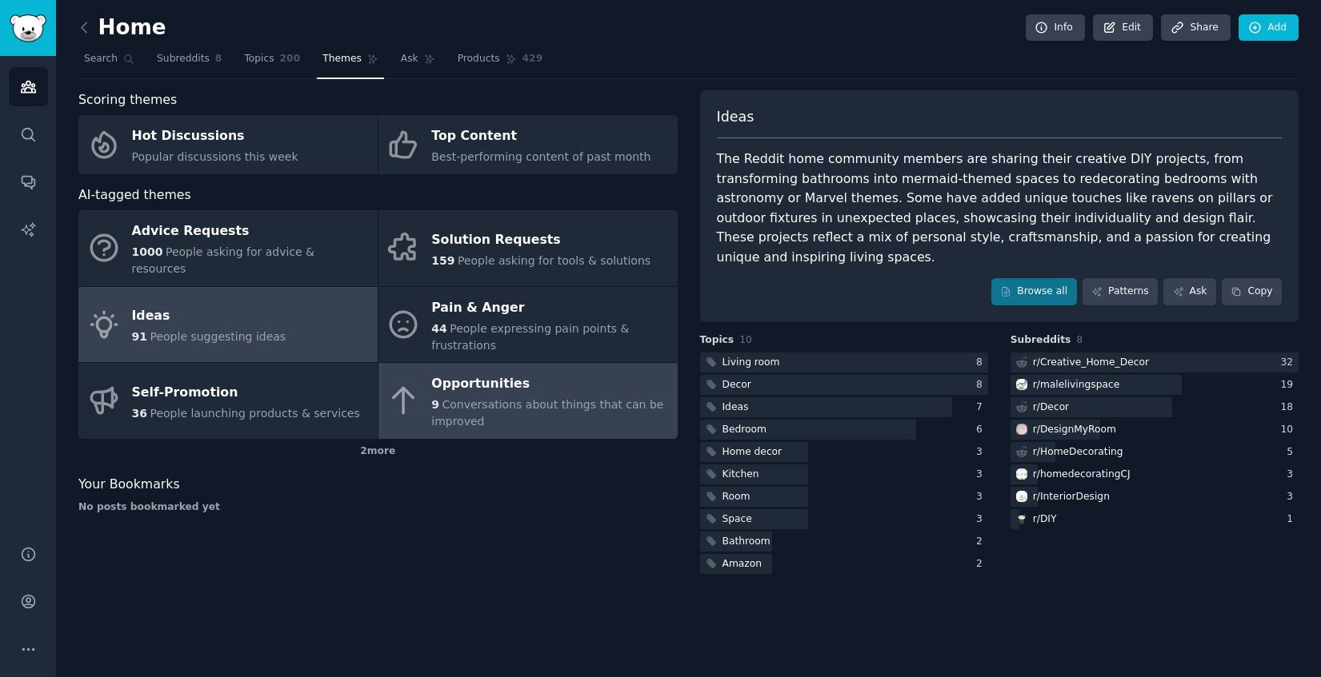
click at [471, 377] on div "Opportunities" at bounding box center [550, 385] width 238 height 26
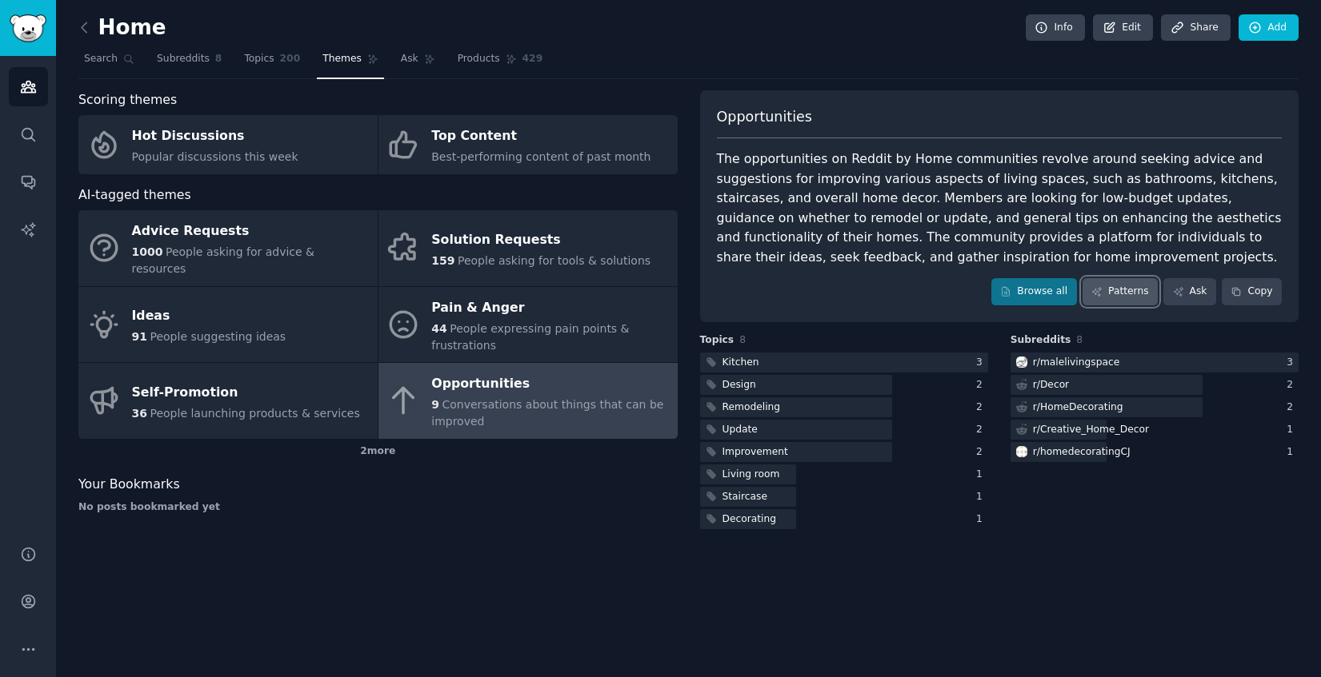
click at [1133, 295] on link "Patterns" at bounding box center [1119, 291] width 75 height 27
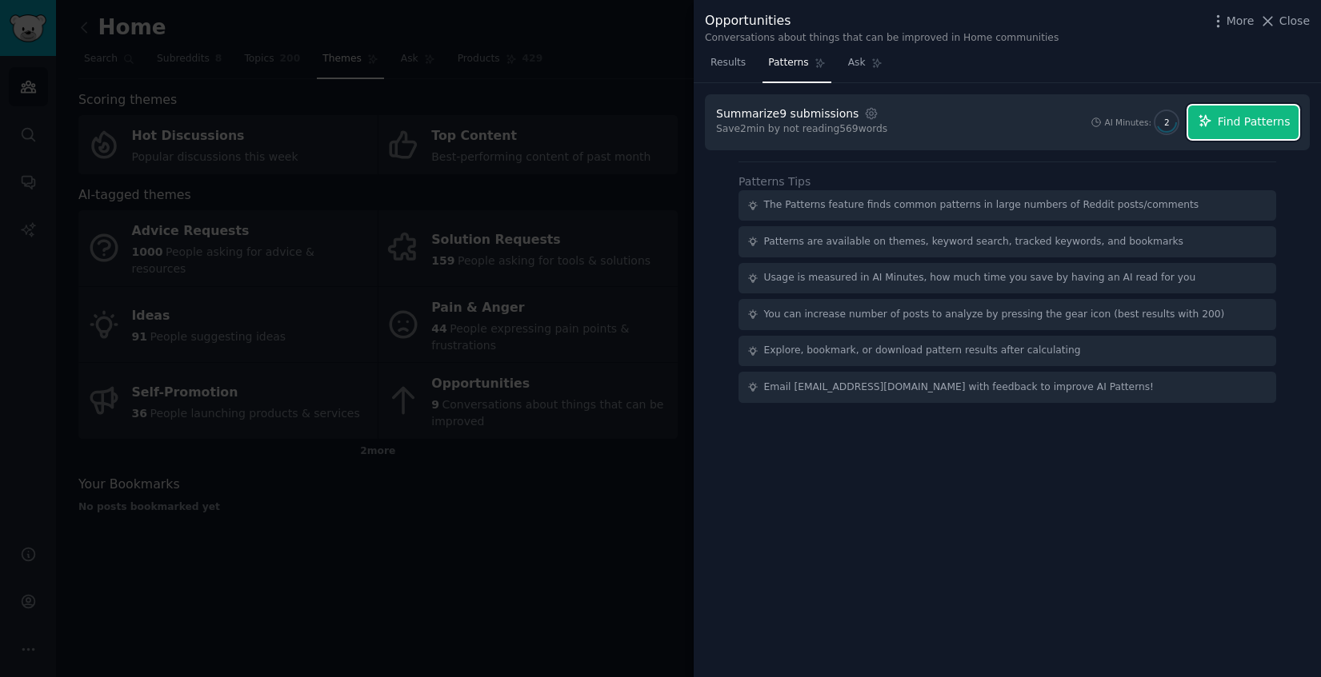
click at [1226, 122] on span "Find Patterns" at bounding box center [1253, 122] width 73 height 17
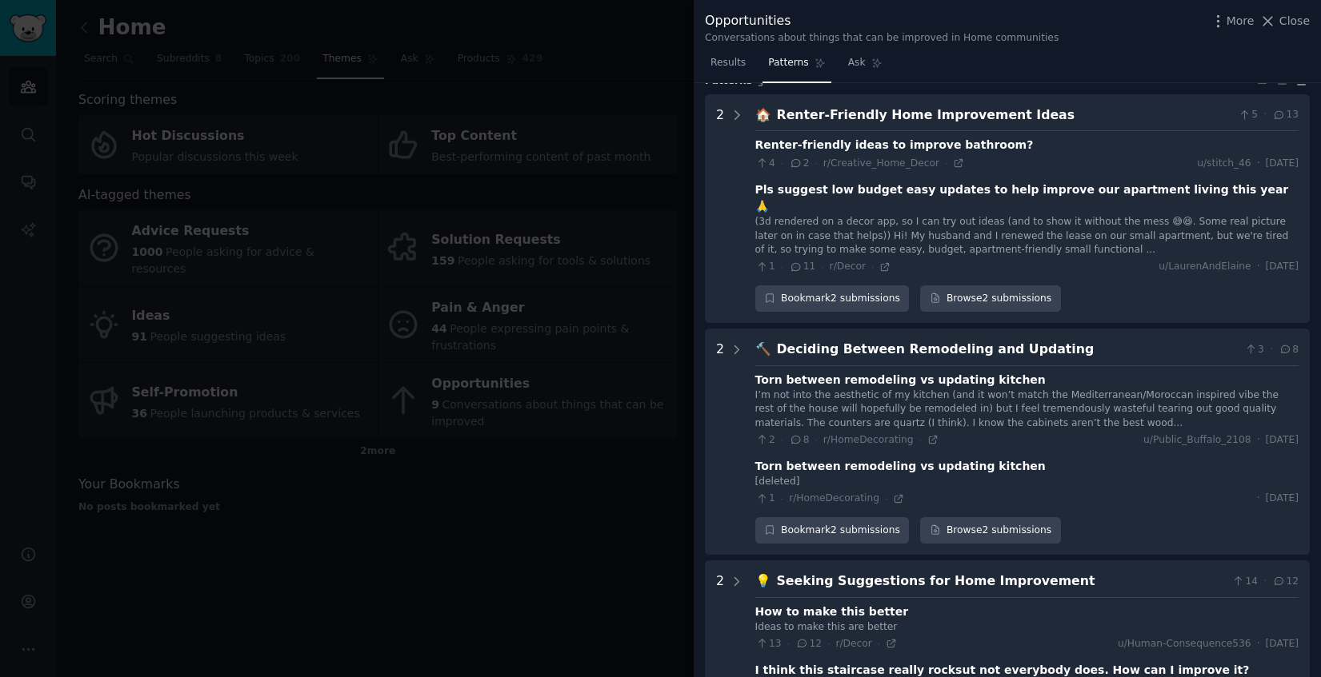
scroll to position [54, 0]
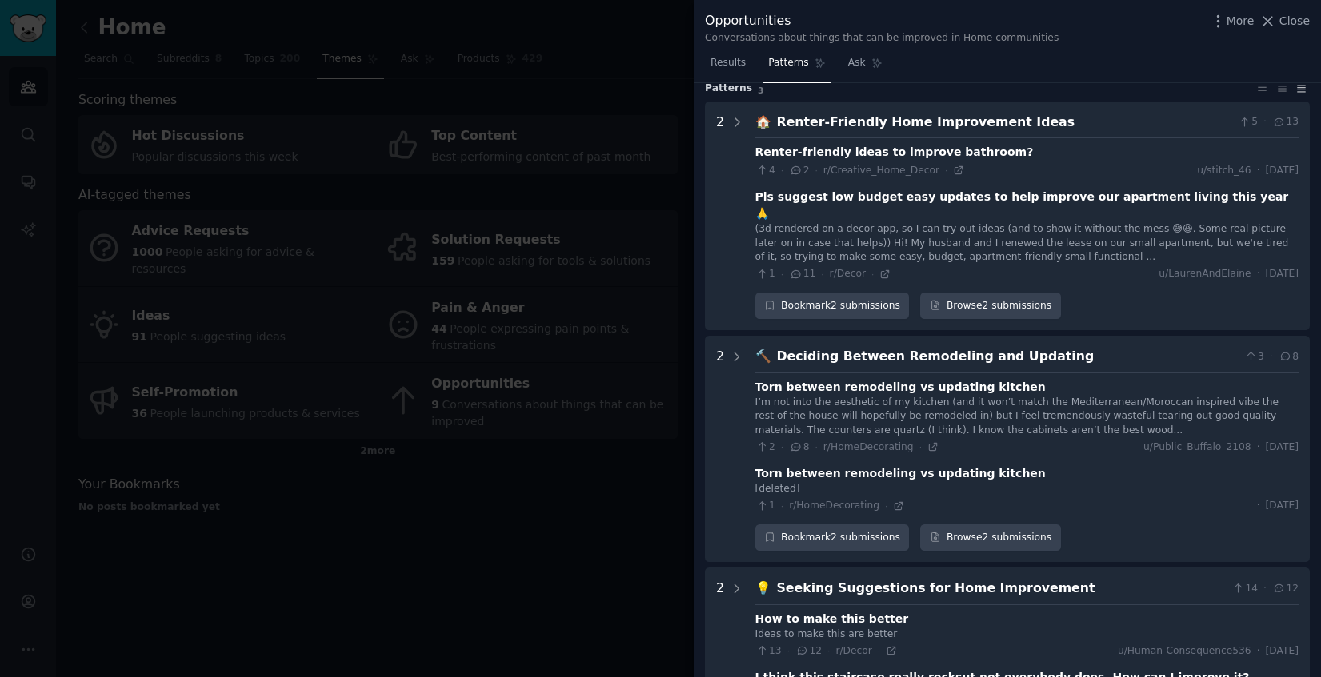
click at [546, 473] on div at bounding box center [660, 338] width 1321 height 677
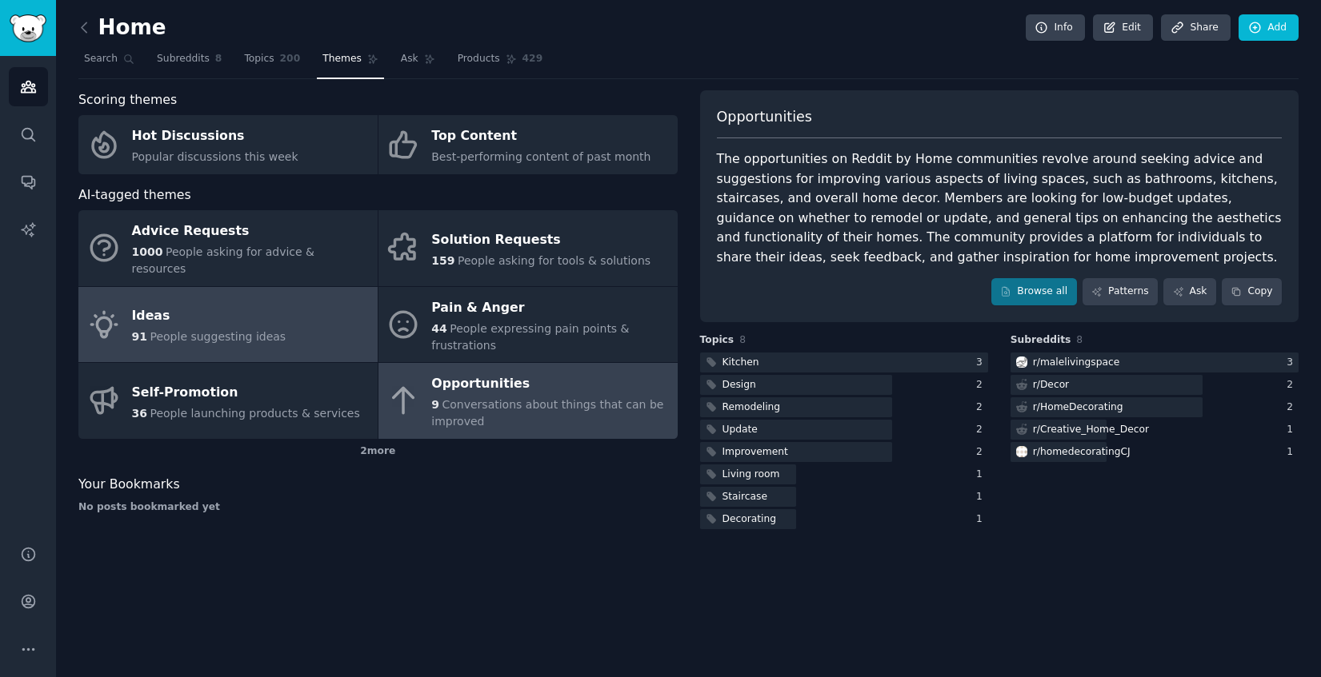
click at [239, 330] on span "People suggesting ideas" at bounding box center [218, 336] width 136 height 13
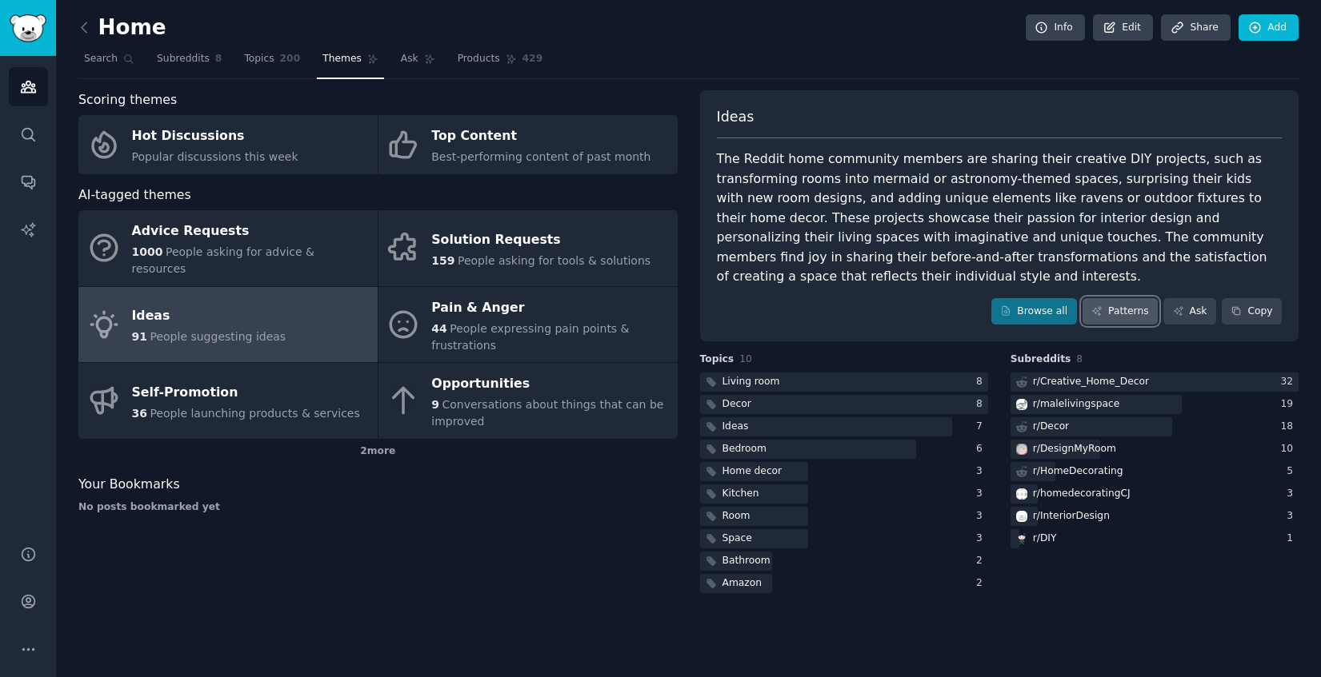
click at [1117, 317] on link "Patterns" at bounding box center [1119, 311] width 75 height 27
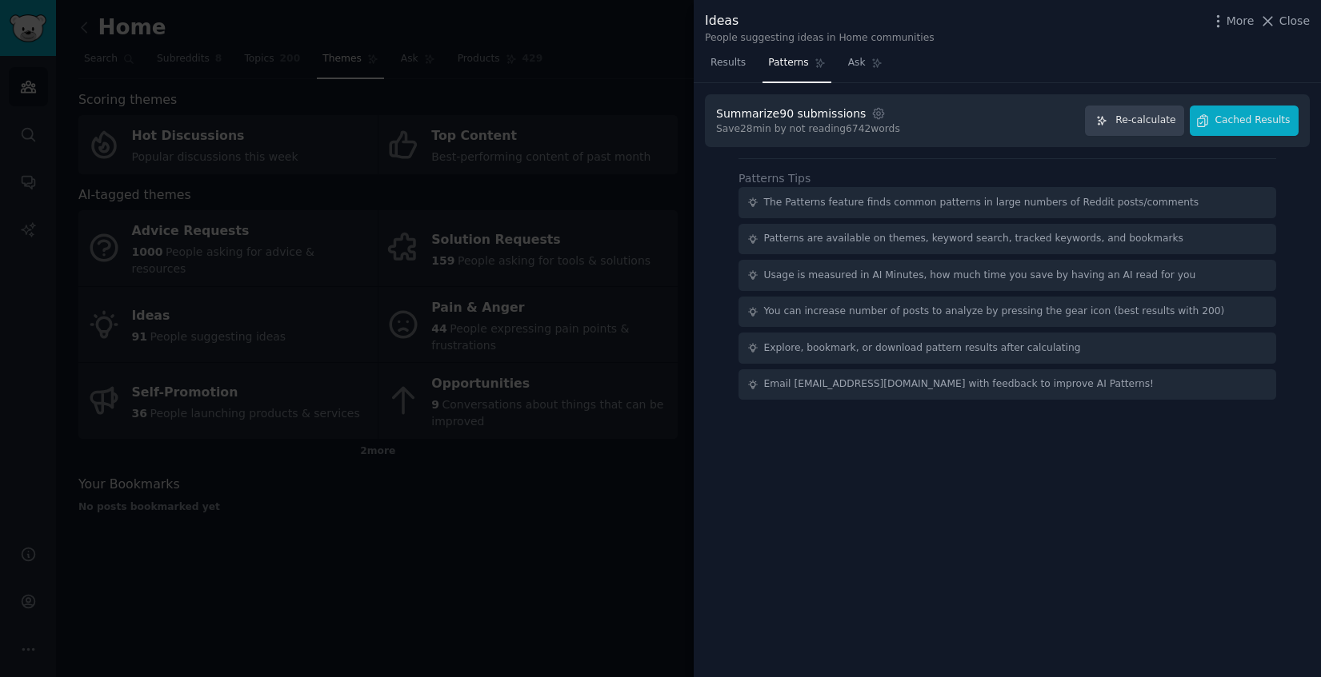
click at [374, 559] on div at bounding box center [660, 338] width 1321 height 677
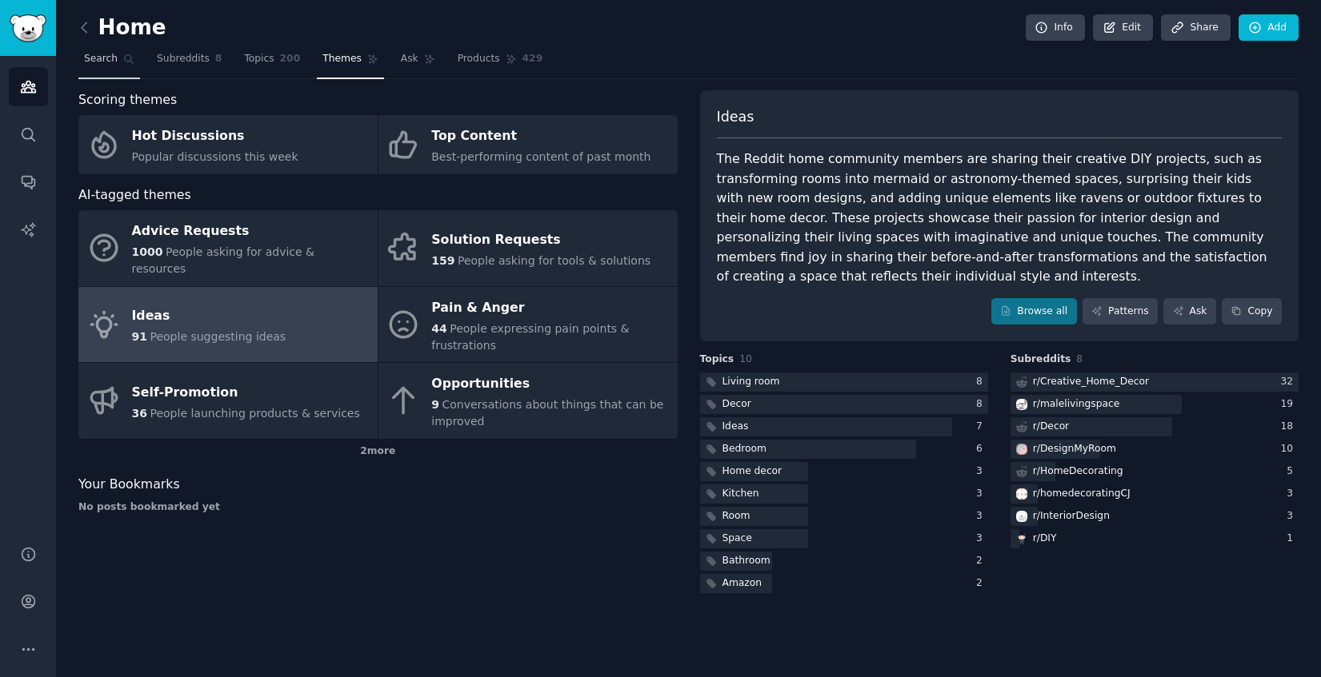
click at [109, 58] on span "Search" at bounding box center [101, 59] width 34 height 14
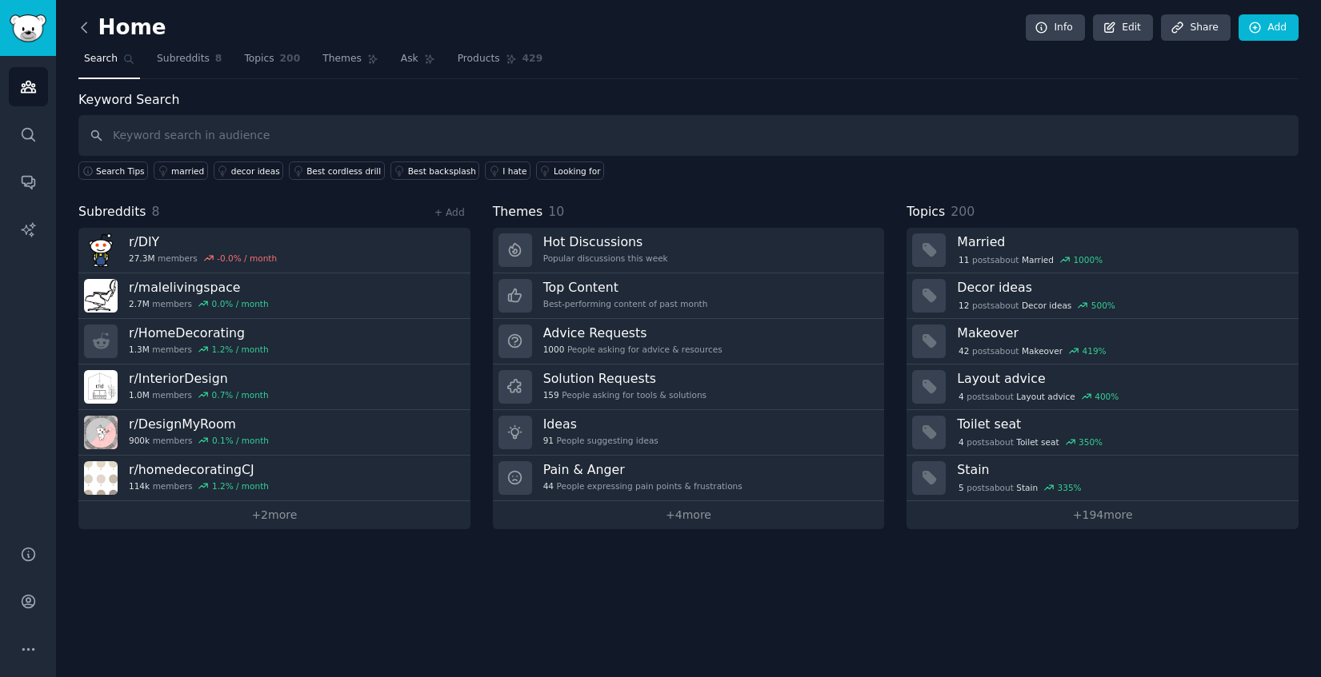
click at [82, 33] on icon at bounding box center [84, 27] width 17 height 17
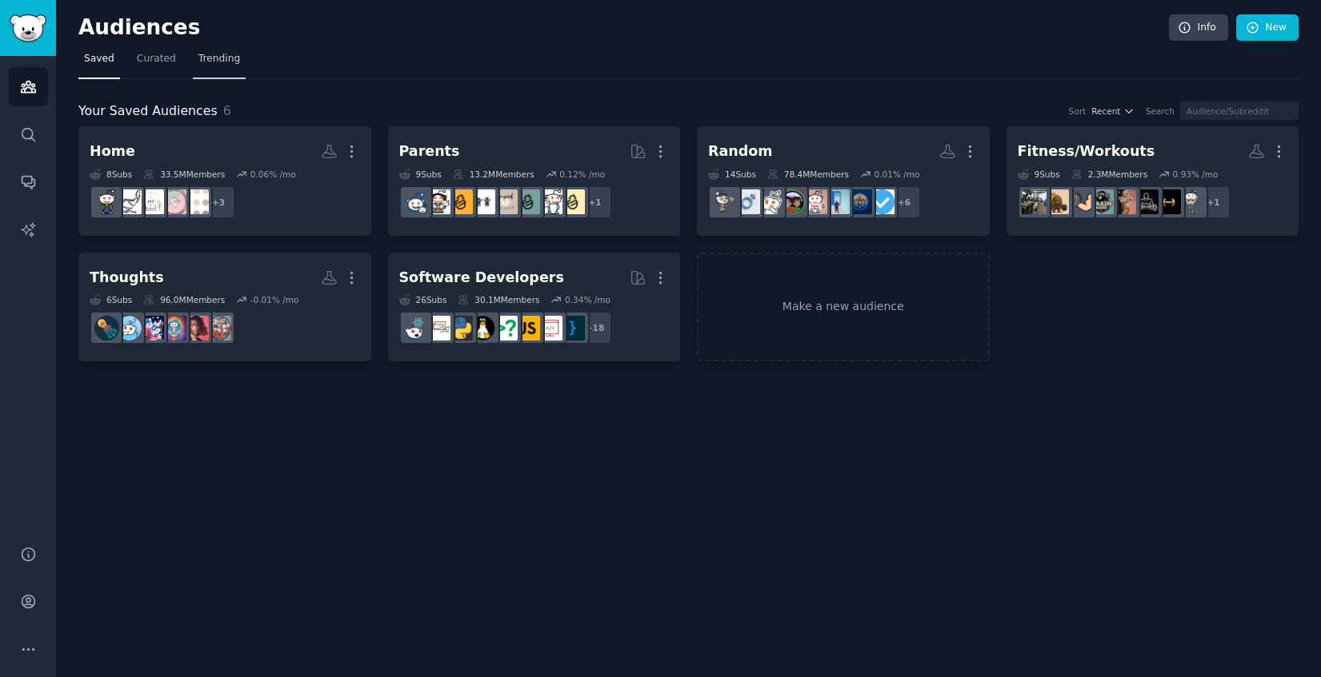
click at [219, 54] on span "Trending" at bounding box center [219, 59] width 42 height 14
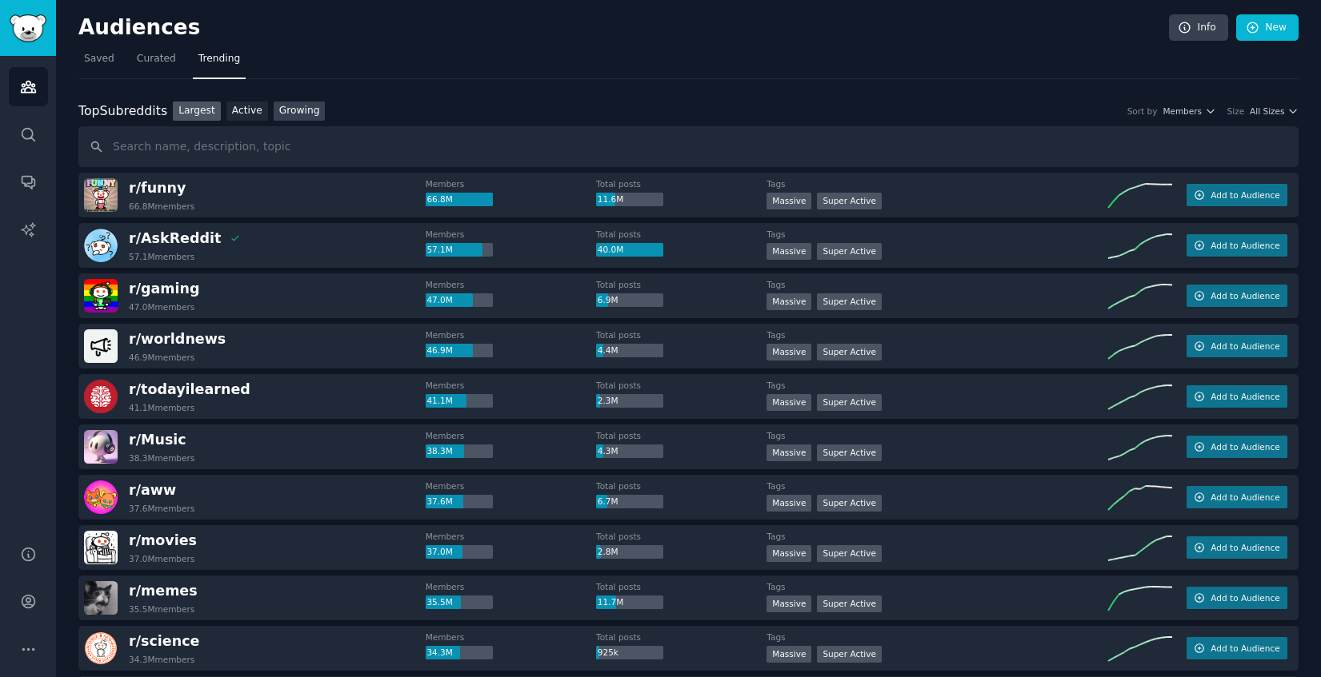
click at [292, 111] on link "Growing" at bounding box center [300, 112] width 52 height 20
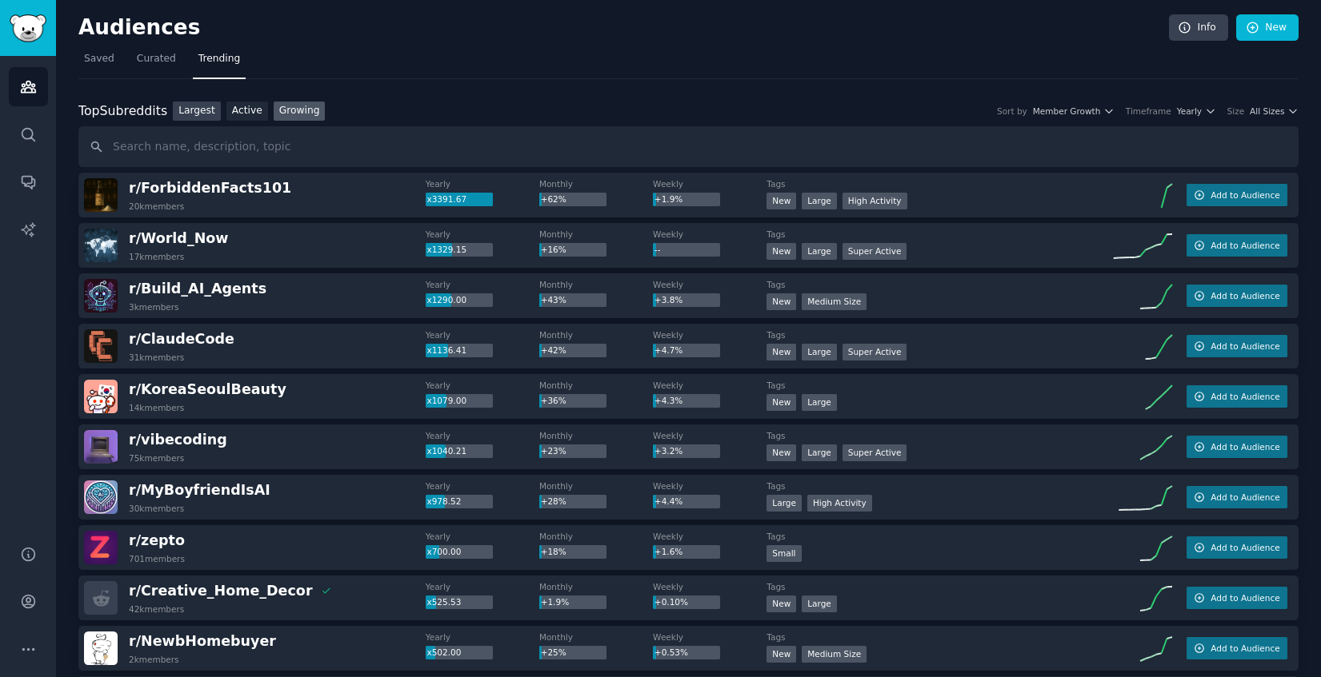
click at [197, 111] on link "Largest" at bounding box center [197, 112] width 48 height 20
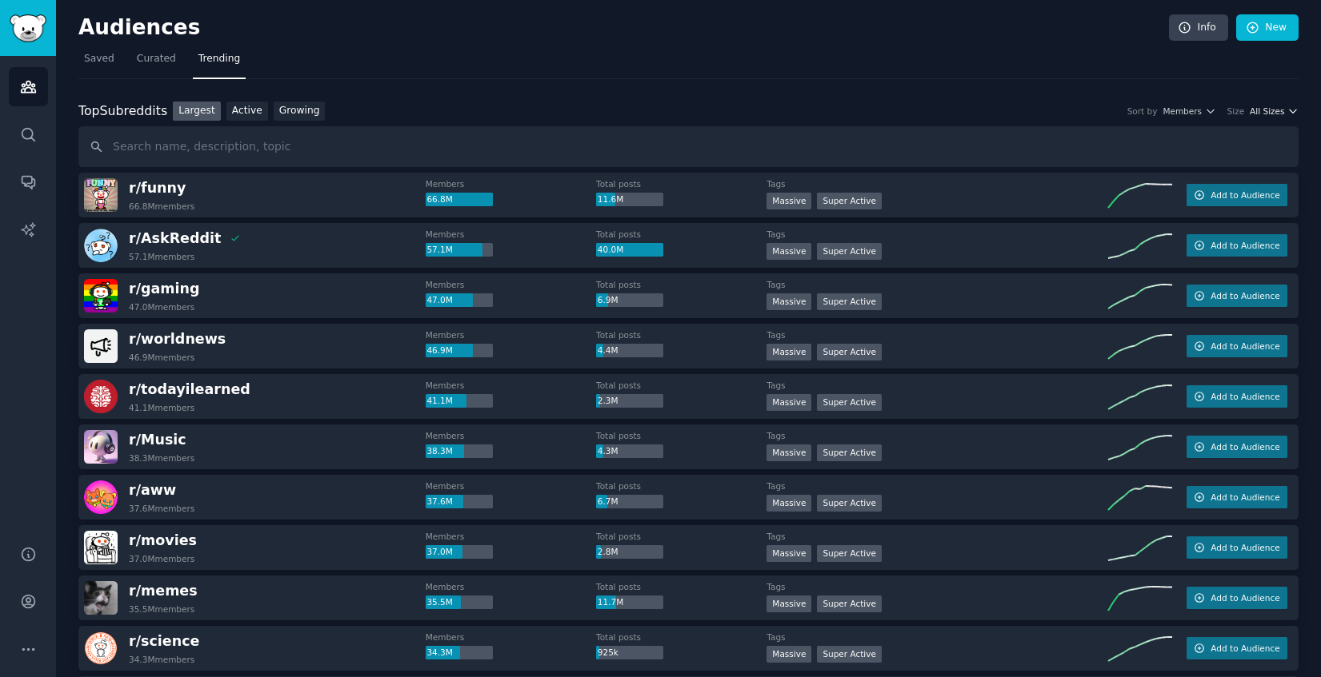
click at [1259, 113] on span "All Sizes" at bounding box center [1266, 111] width 34 height 11
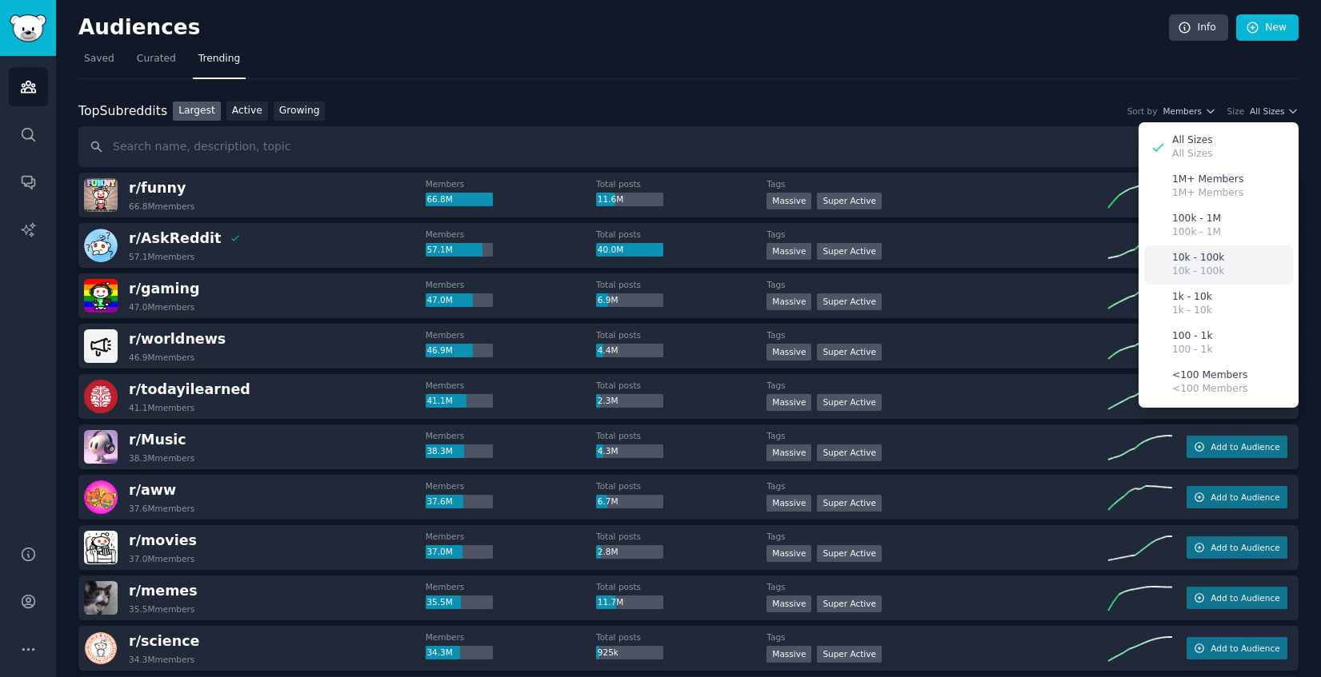
click at [1229, 262] on div "10k - 100k 10k - 100k" at bounding box center [1218, 265] width 149 height 39
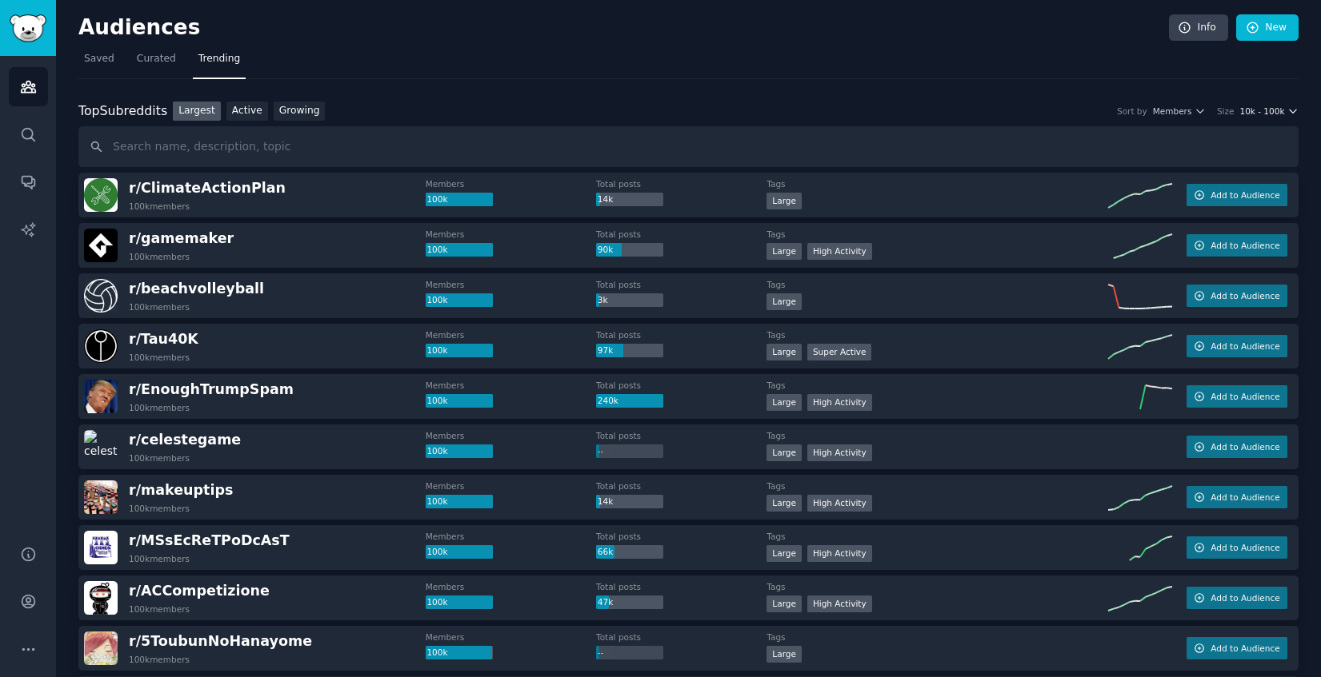
click at [1277, 114] on span "10k - 100k" at bounding box center [1261, 111] width 45 height 11
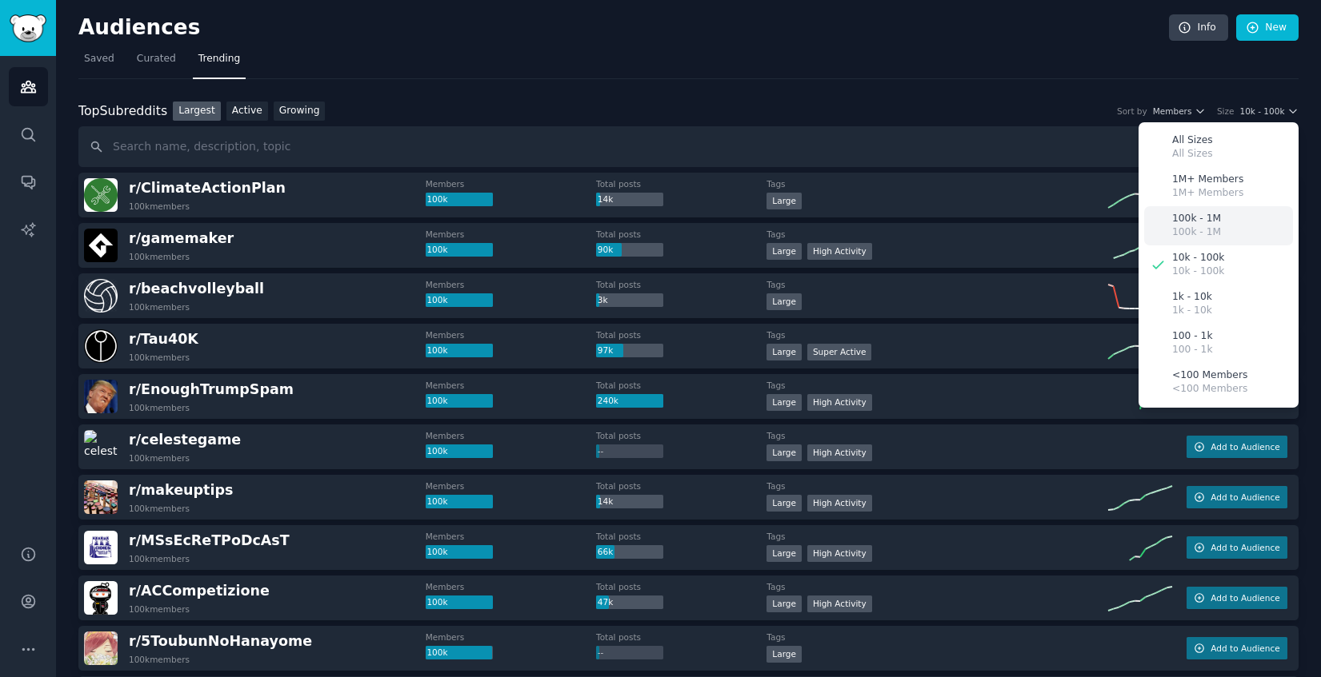
click at [1226, 231] on div "100k - 1M 100k - 1M" at bounding box center [1218, 225] width 149 height 39
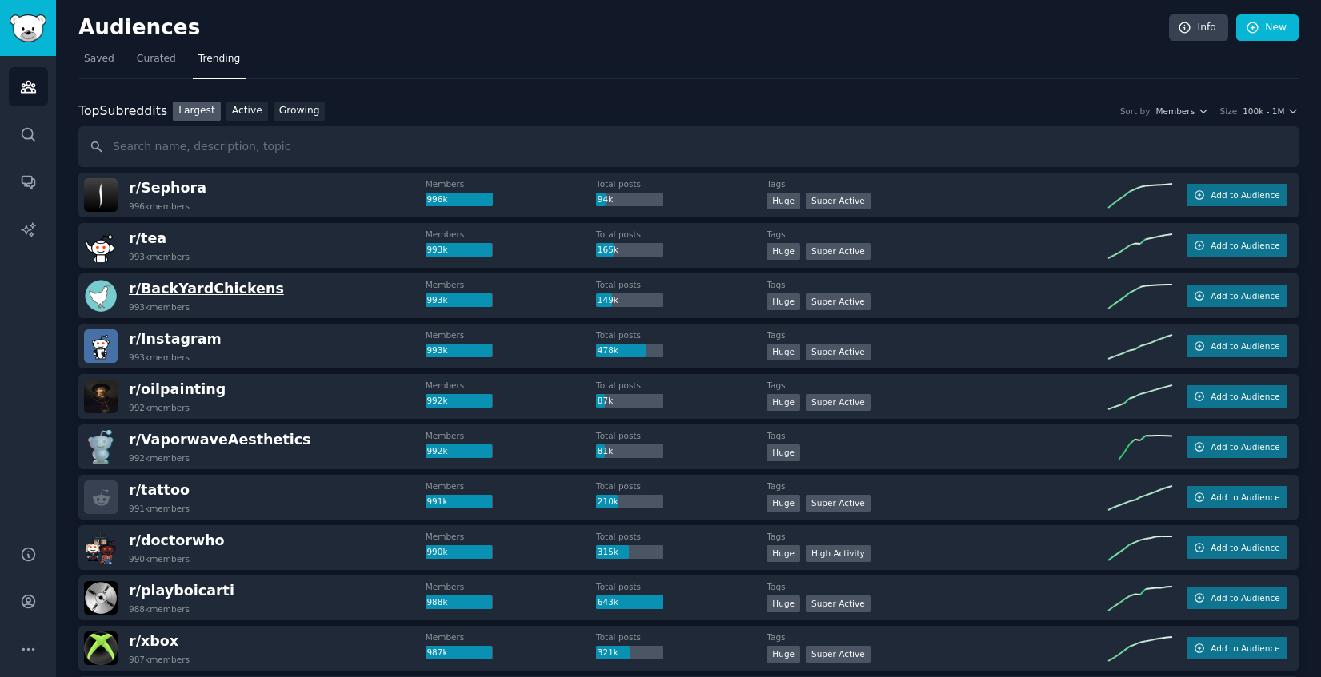
click at [249, 289] on span "r/ BackYardChickens" at bounding box center [206, 289] width 155 height 16
click at [364, 286] on div "r/ BackYardChickens 993k members" at bounding box center [255, 296] width 342 height 34
click at [1238, 296] on span "Add to Audience" at bounding box center [1244, 295] width 69 height 11
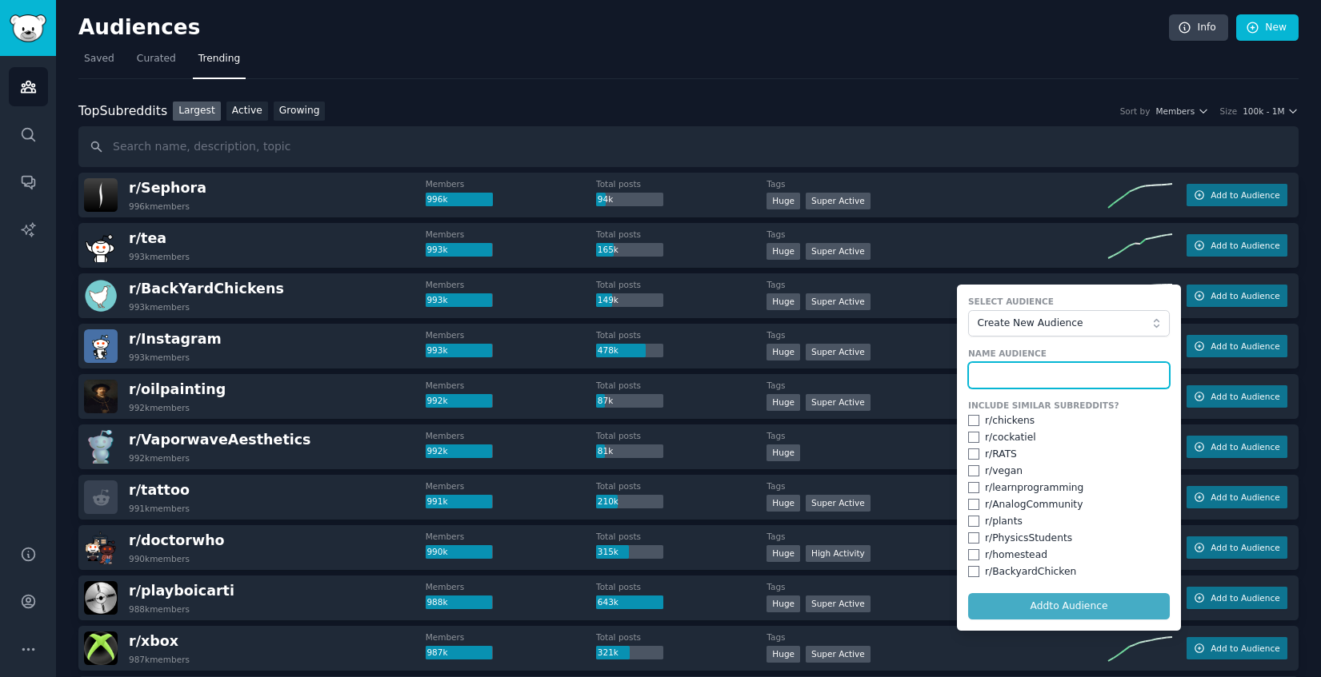
click at [1028, 382] on input "text" at bounding box center [1069, 375] width 202 height 27
type input "animals"
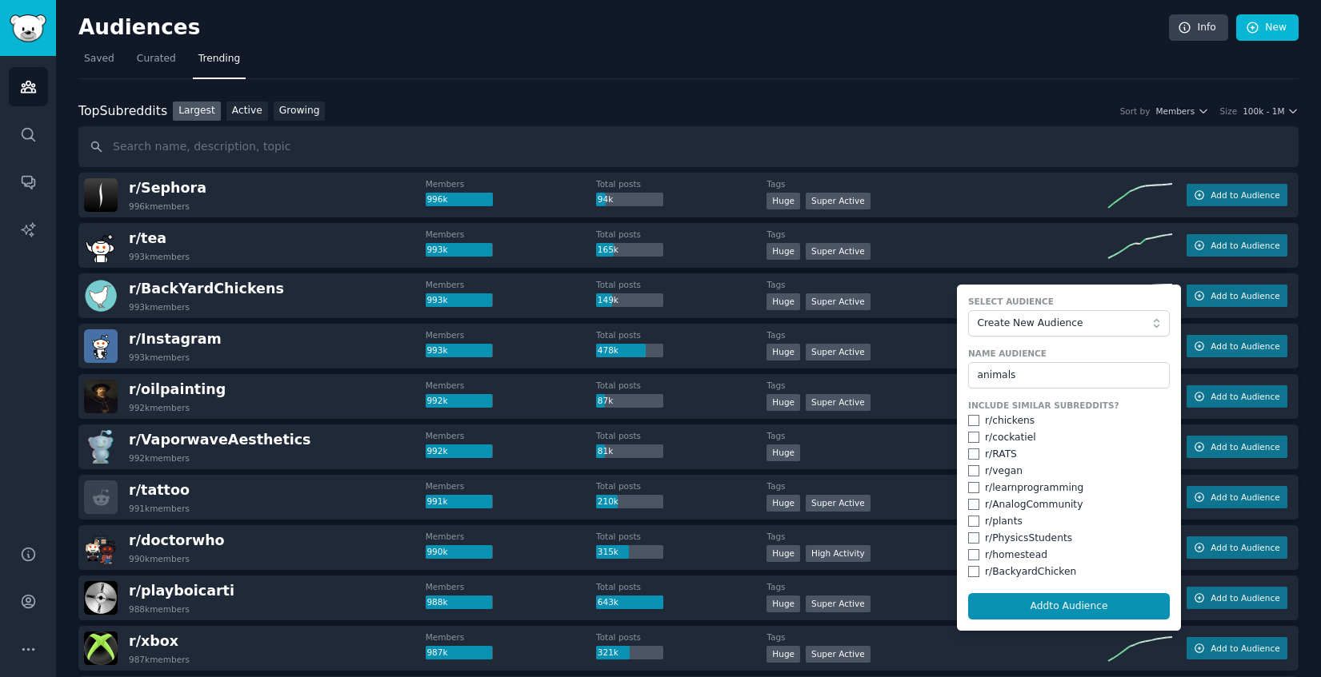
click at [1014, 426] on div "r/ chickens" at bounding box center [1010, 421] width 50 height 14
click at [968, 421] on input "checkbox" at bounding box center [973, 420] width 11 height 11
checkbox input "true"
click at [969, 454] on input "checkbox" at bounding box center [973, 454] width 11 height 11
checkbox input "true"
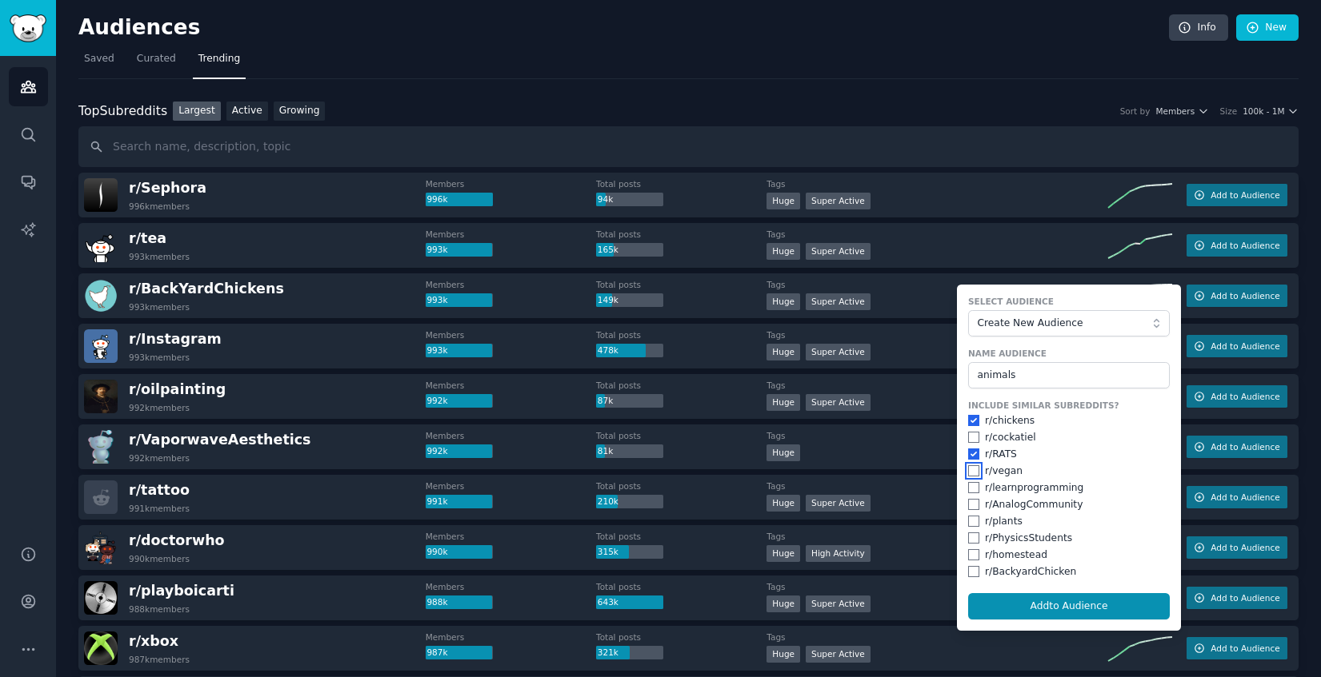
click at [969, 467] on input "checkbox" at bounding box center [973, 471] width 11 height 11
checkbox input "true"
click at [968, 523] on input "checkbox" at bounding box center [973, 521] width 11 height 11
checkbox input "true"
click at [968, 536] on input "checkbox" at bounding box center [973, 538] width 11 height 11
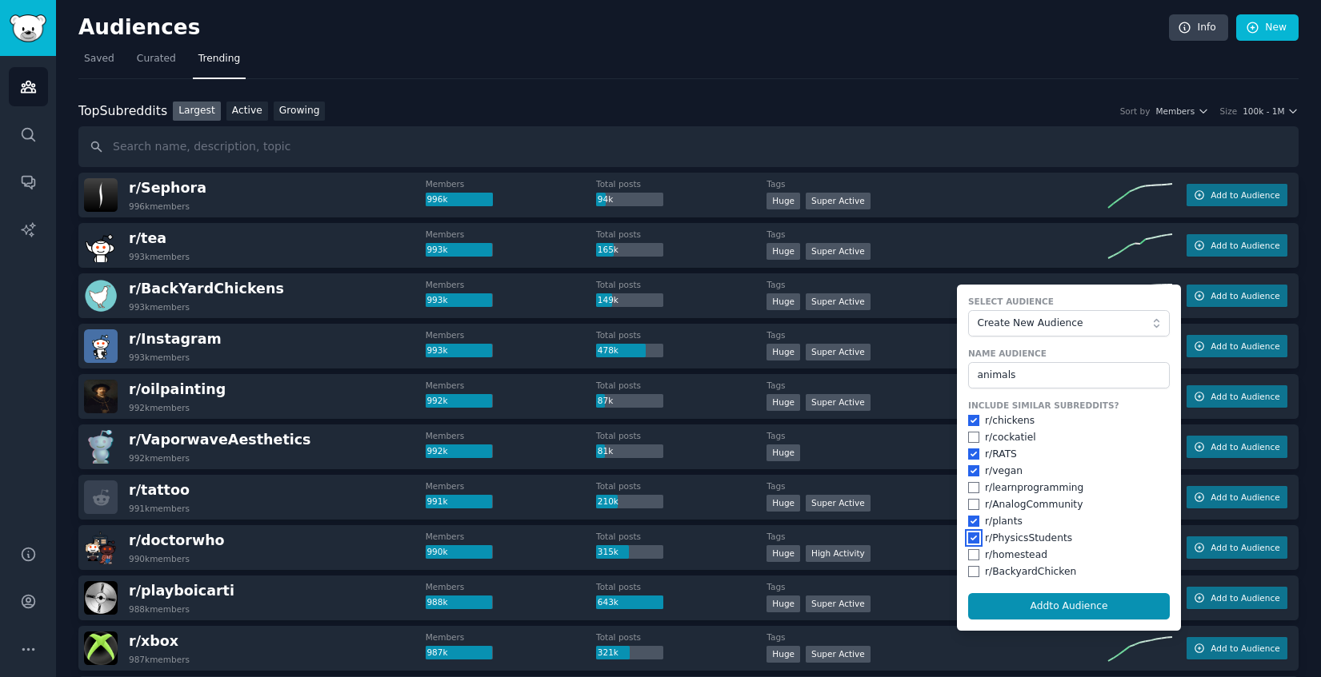
checkbox input "true"
click at [968, 550] on input "checkbox" at bounding box center [973, 554] width 11 height 11
checkbox input "true"
click at [968, 576] on input "checkbox" at bounding box center [973, 571] width 11 height 11
checkbox input "true"
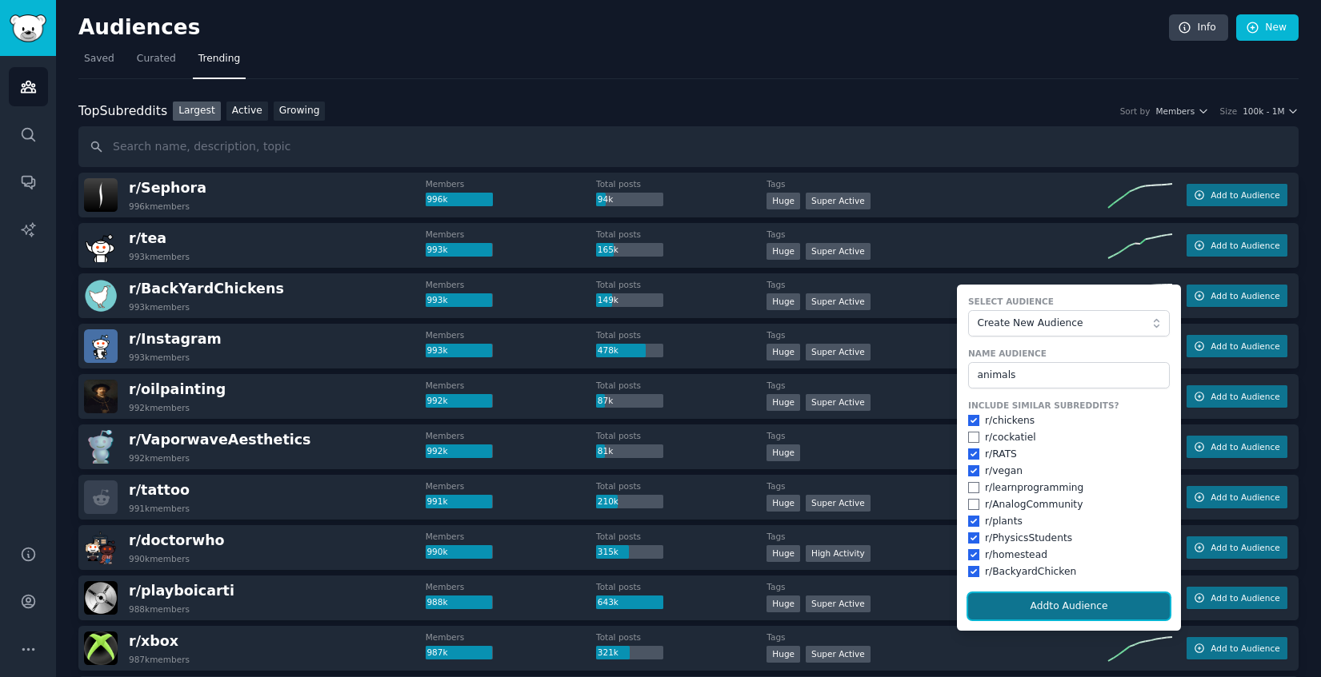
click at [1033, 609] on button "Add to Audience" at bounding box center [1069, 606] width 202 height 27
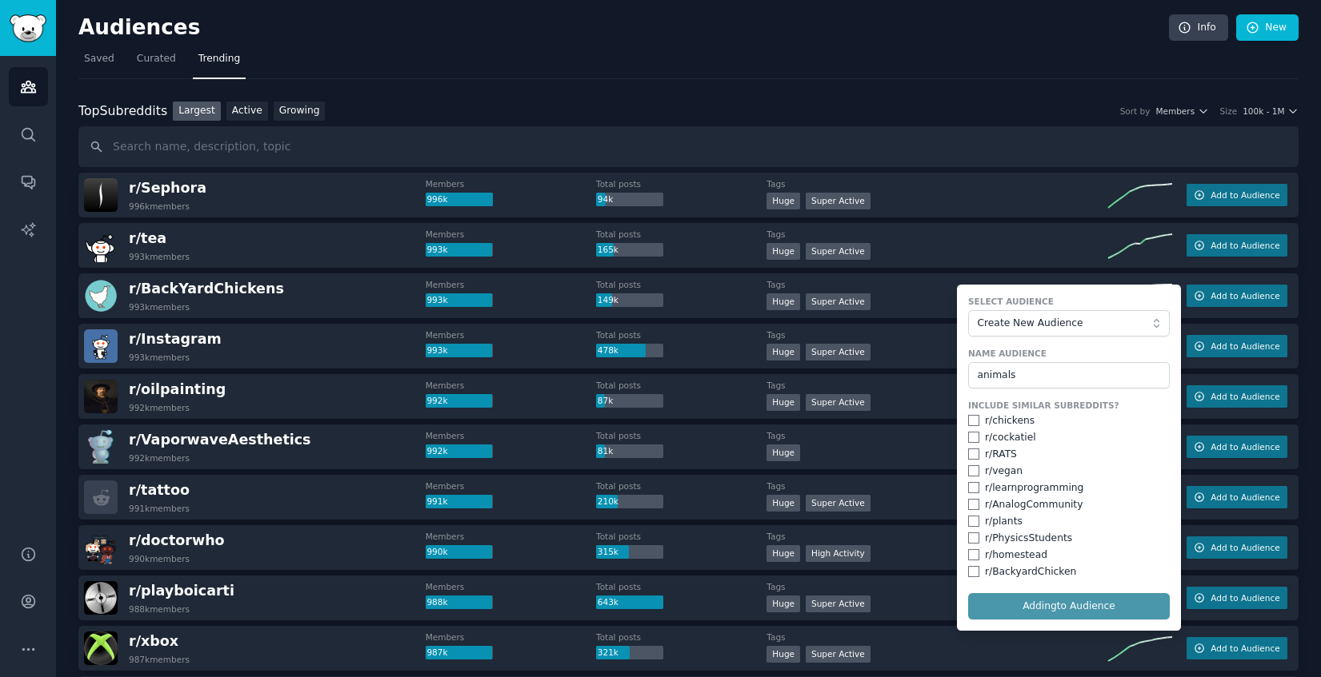
checkbox input "false"
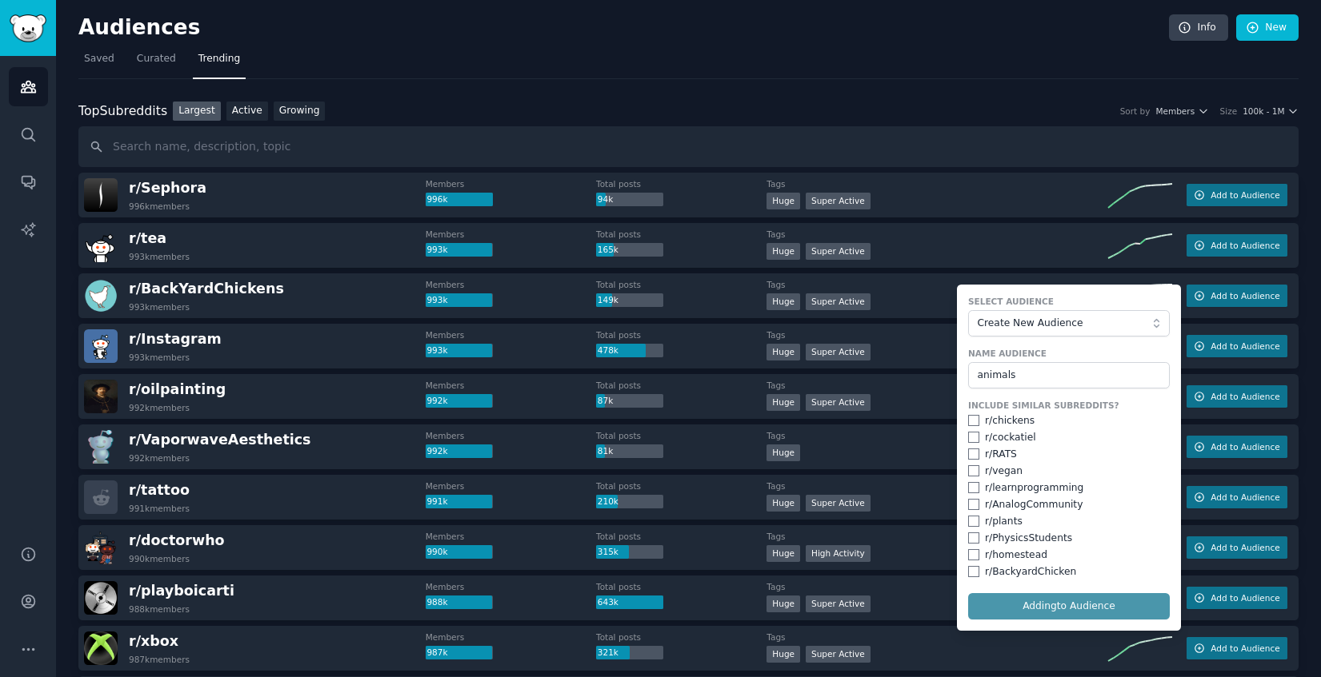
checkbox input "false"
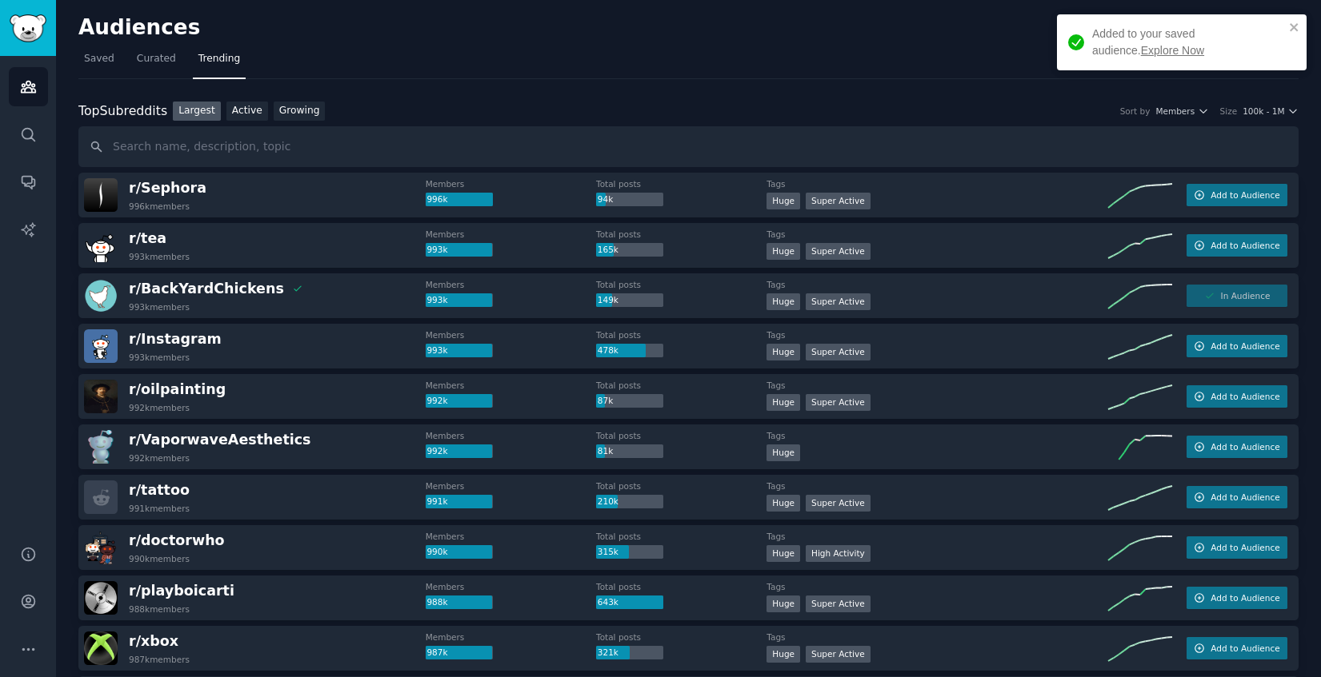
click at [1141, 46] on link "Explore Now" at bounding box center [1172, 50] width 63 height 13
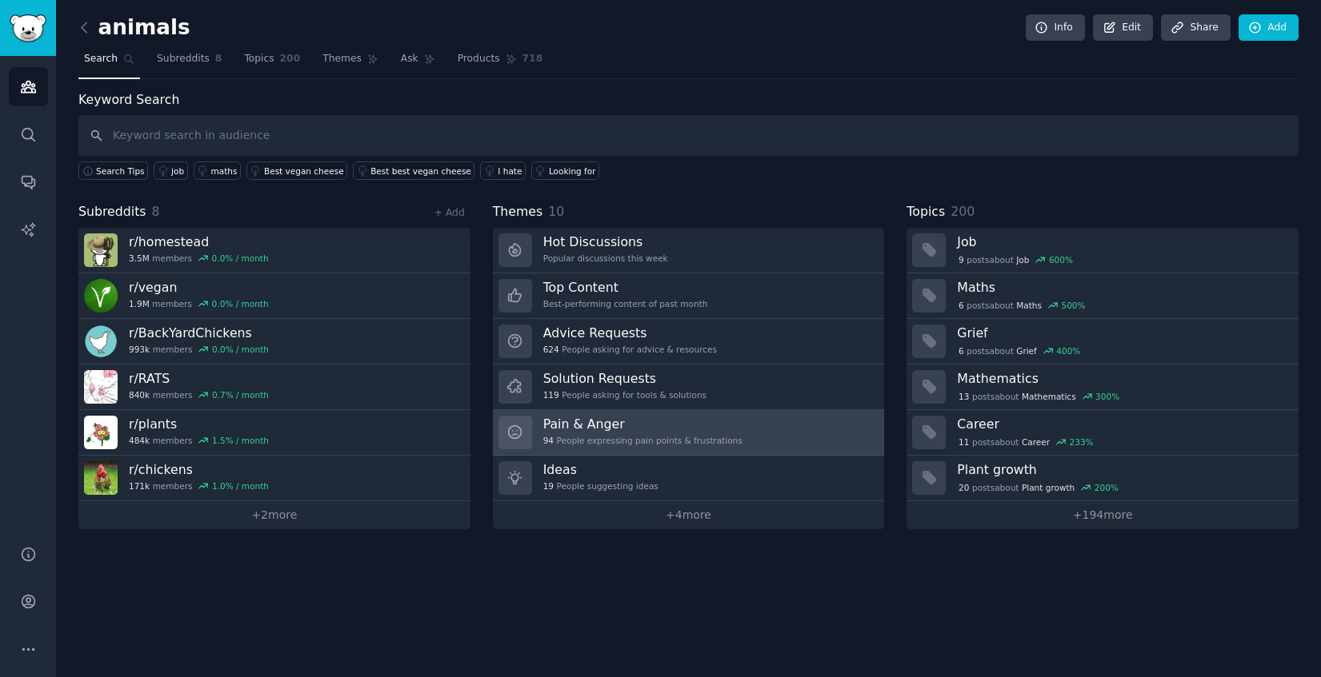
click at [732, 441] on div "94 People expressing pain points & frustrations" at bounding box center [642, 440] width 199 height 11
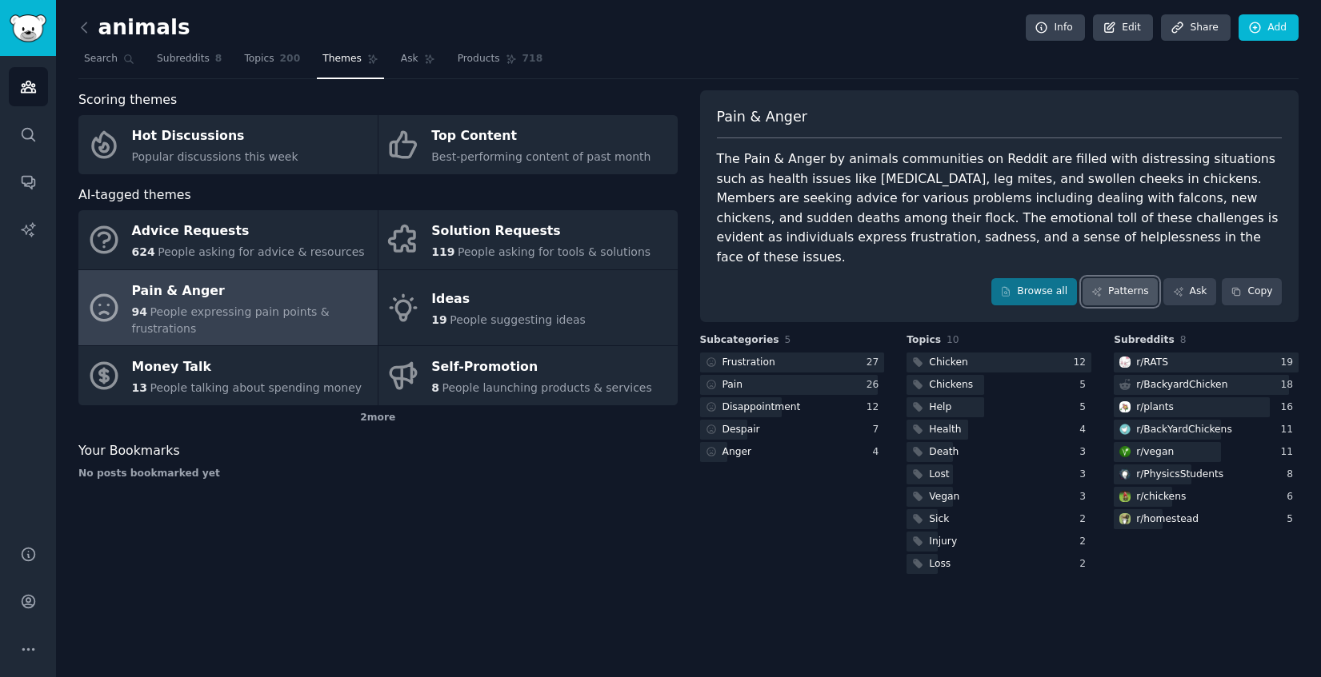
click at [1123, 278] on link "Patterns" at bounding box center [1119, 291] width 75 height 27
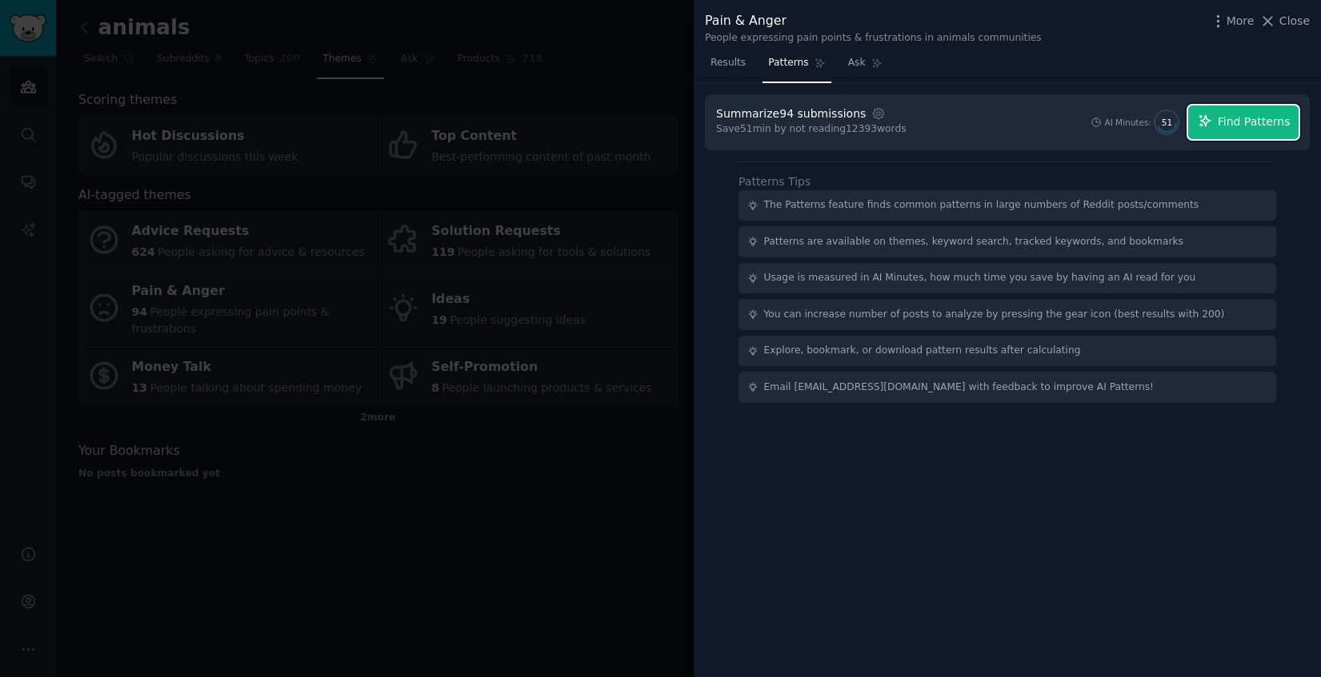
click at [1241, 118] on span "Find Patterns" at bounding box center [1253, 122] width 73 height 17
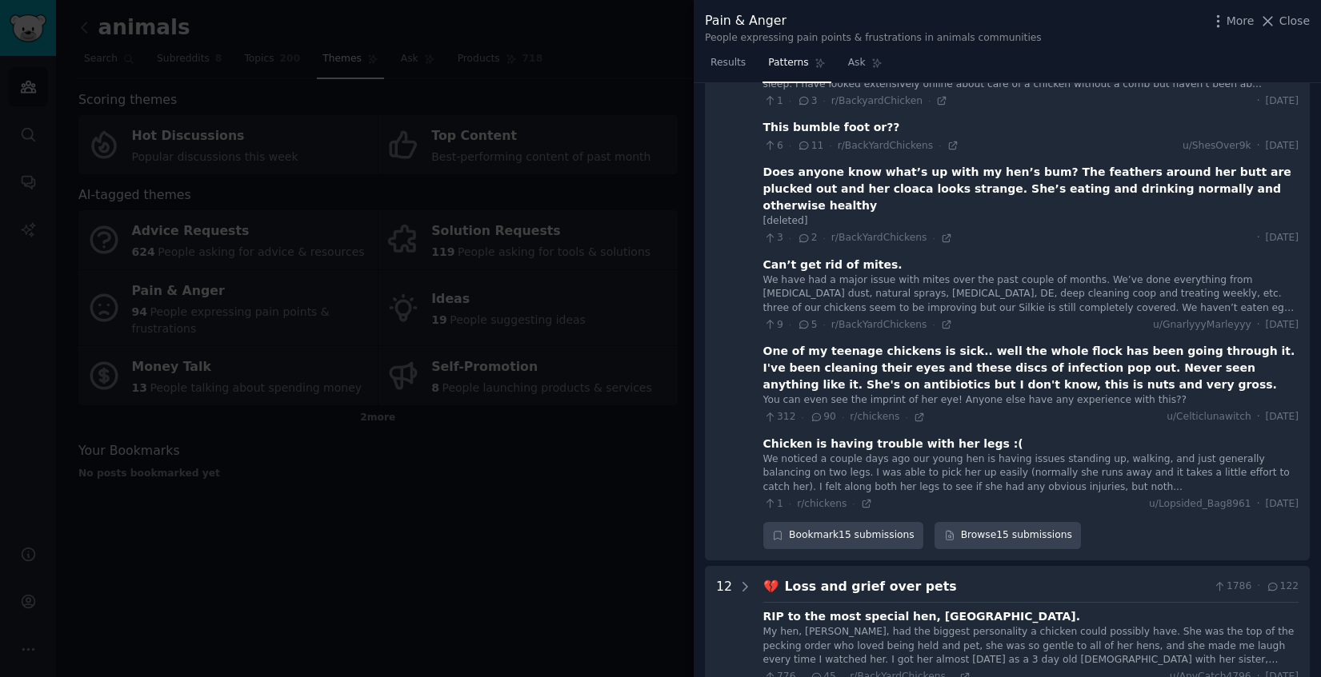
scroll to position [897, 0]
click at [207, 590] on div at bounding box center [660, 338] width 1321 height 677
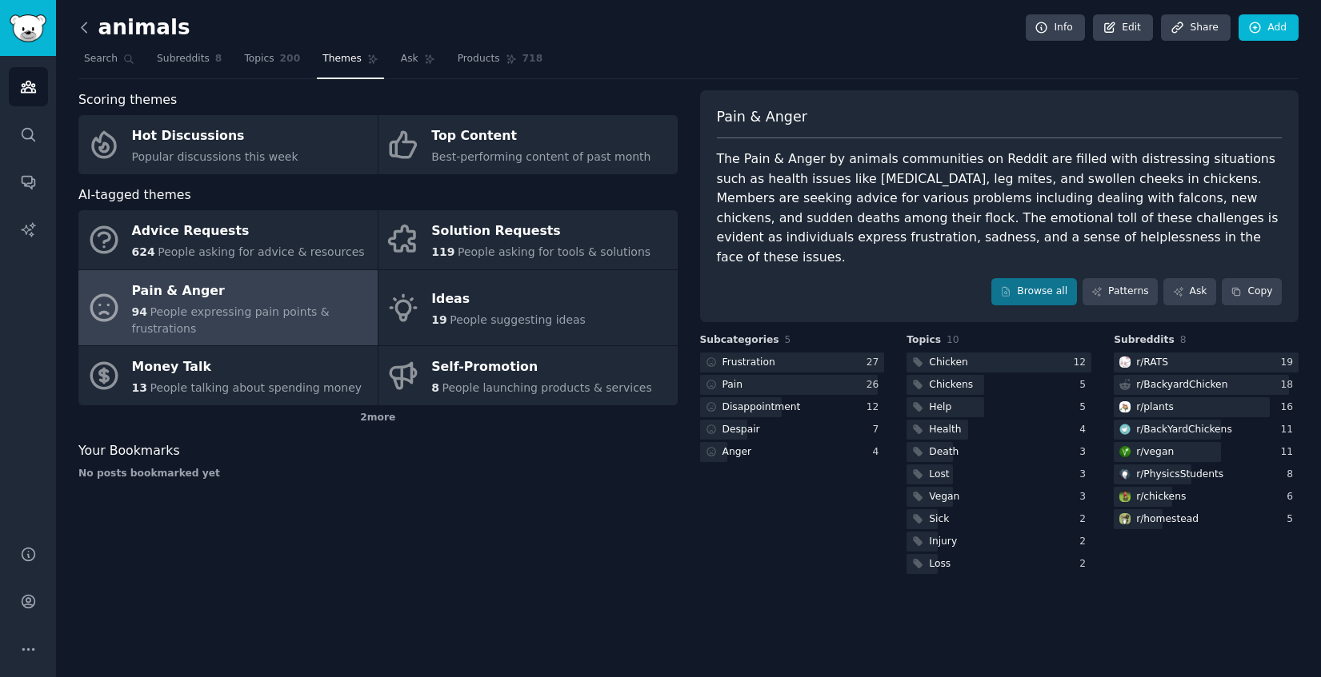
click at [82, 25] on icon at bounding box center [84, 27] width 5 height 10
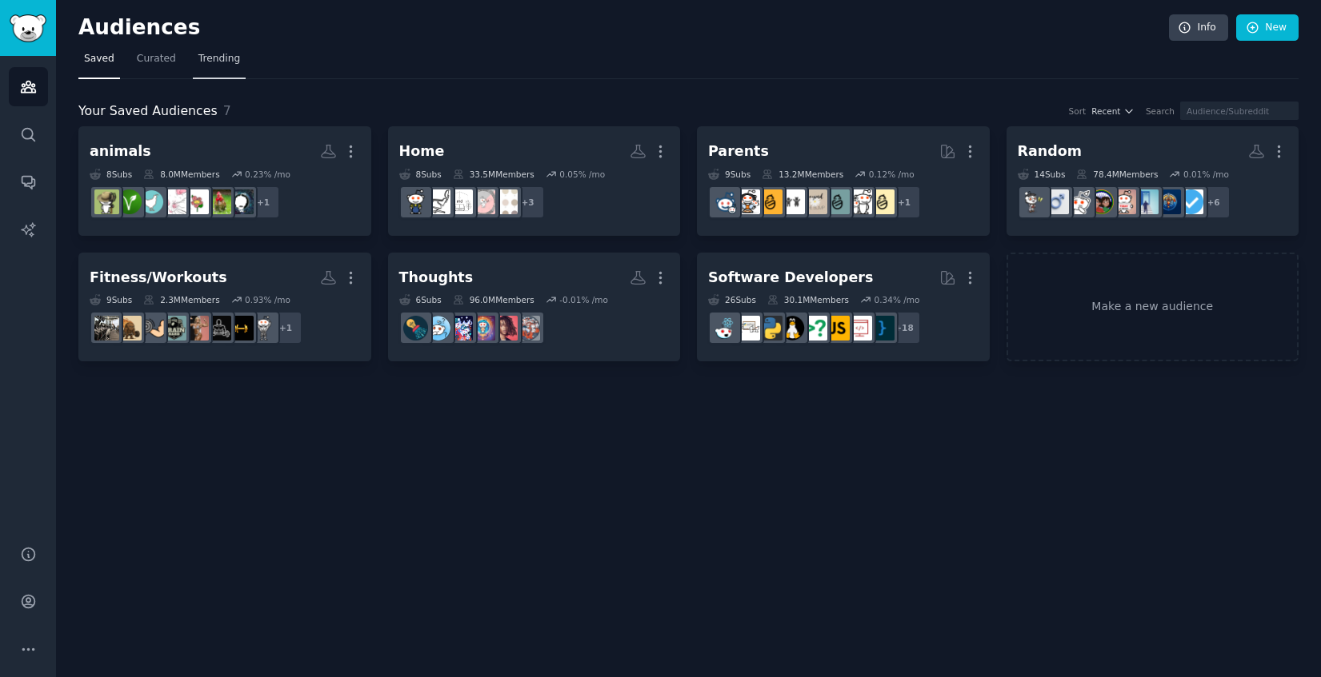
click at [213, 62] on span "Trending" at bounding box center [219, 59] width 42 height 14
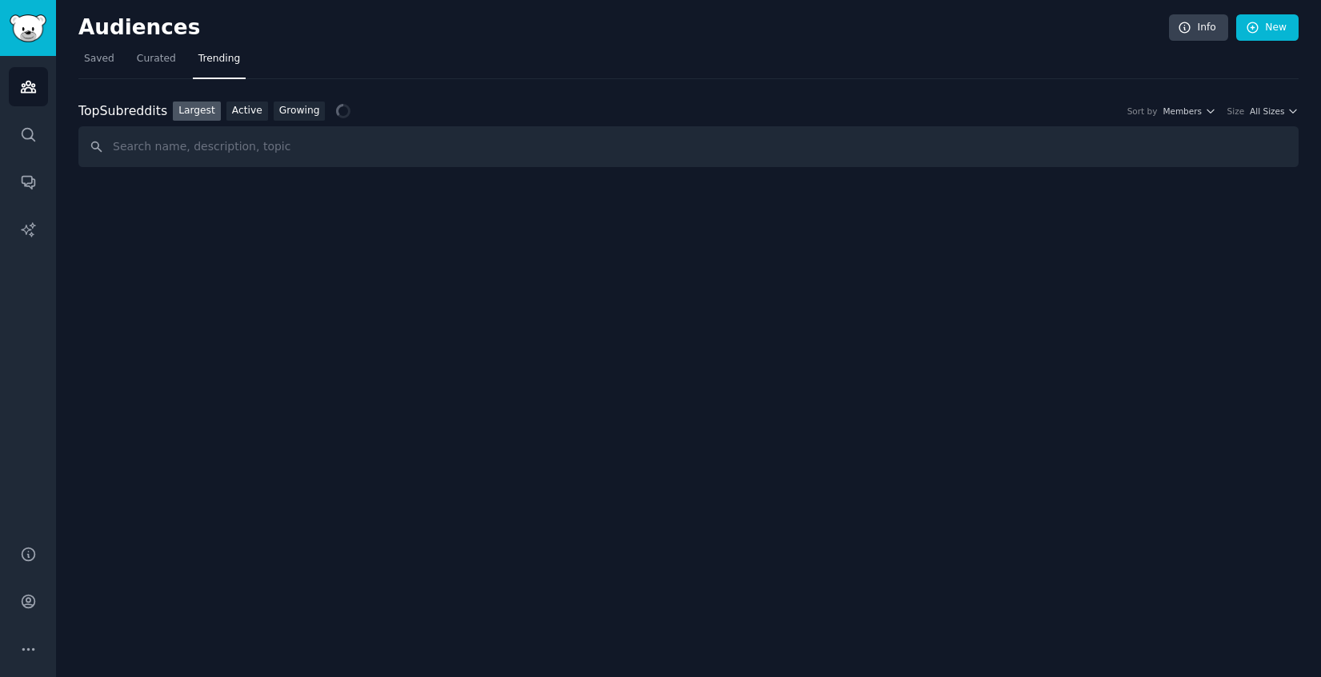
click at [84, 40] on div "Audiences Info New" at bounding box center [688, 30] width 1220 height 33
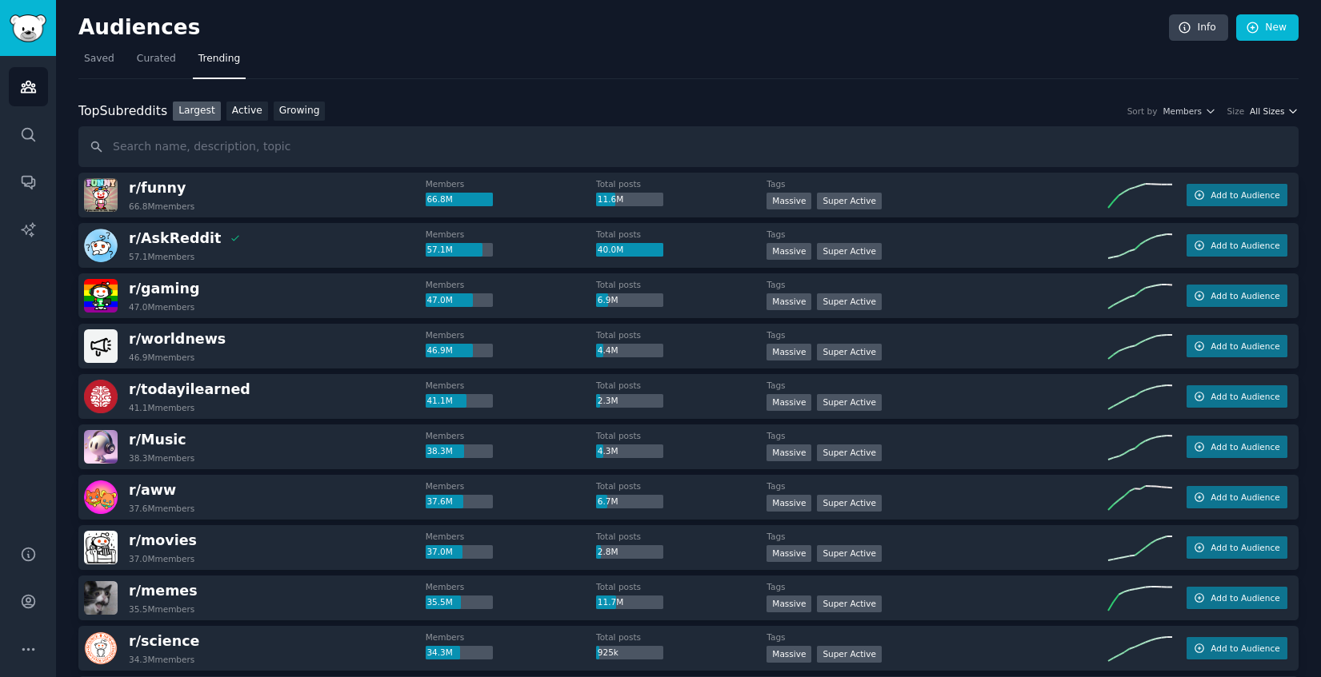
click at [1266, 106] on span "All Sizes" at bounding box center [1266, 111] width 34 height 11
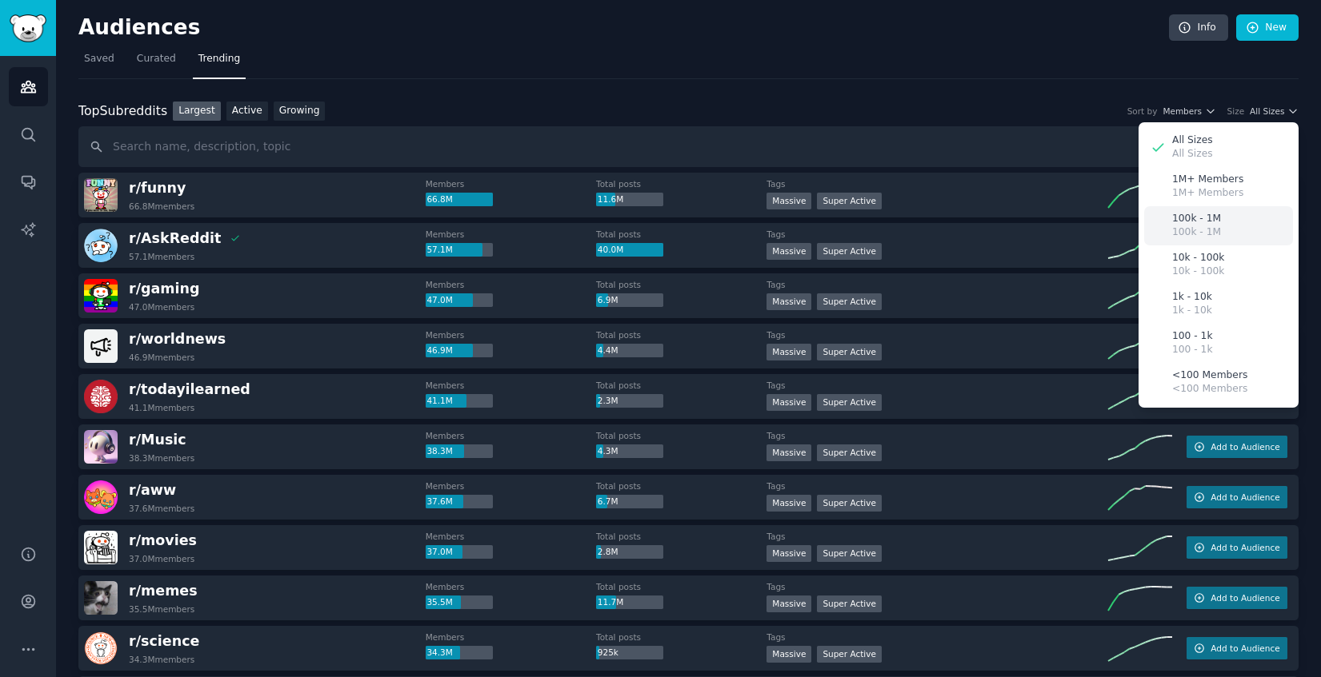
click at [1219, 222] on div "100k - 1M 100k - 1M" at bounding box center [1218, 225] width 149 height 39
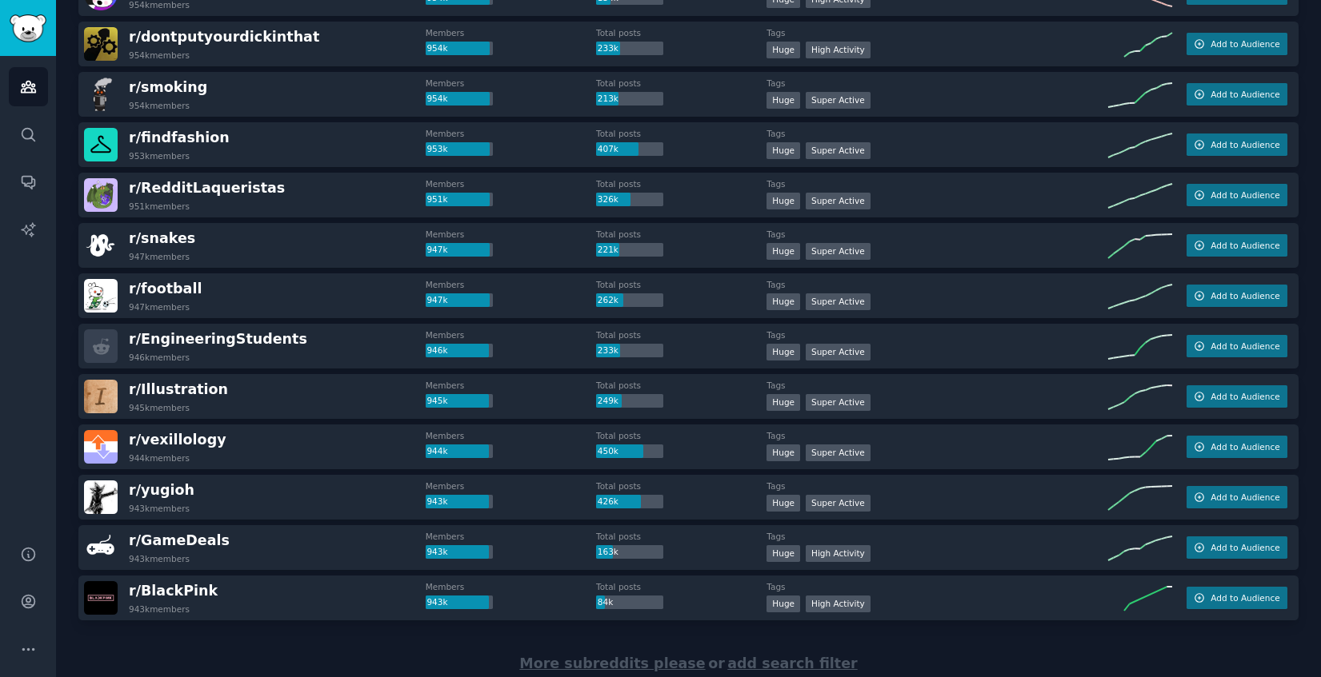
scroll to position [2118, 0]
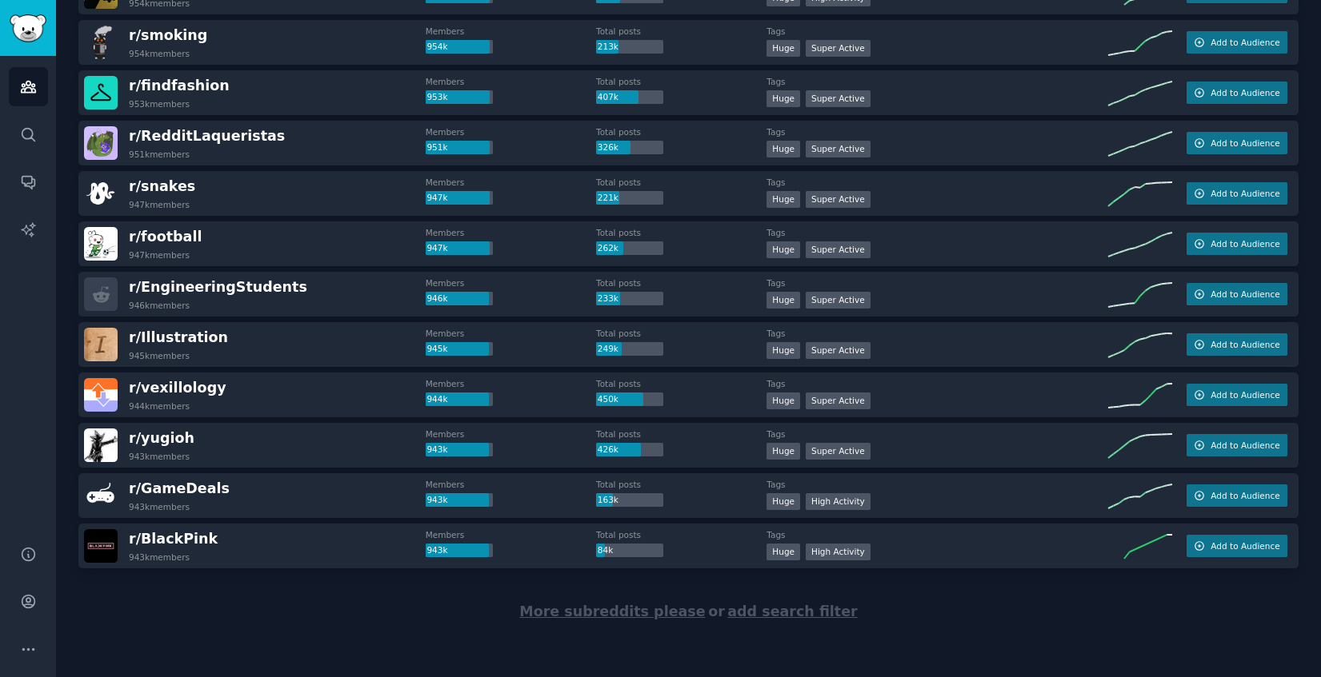
click at [593, 610] on span "More subreddits please" at bounding box center [612, 612] width 186 height 16
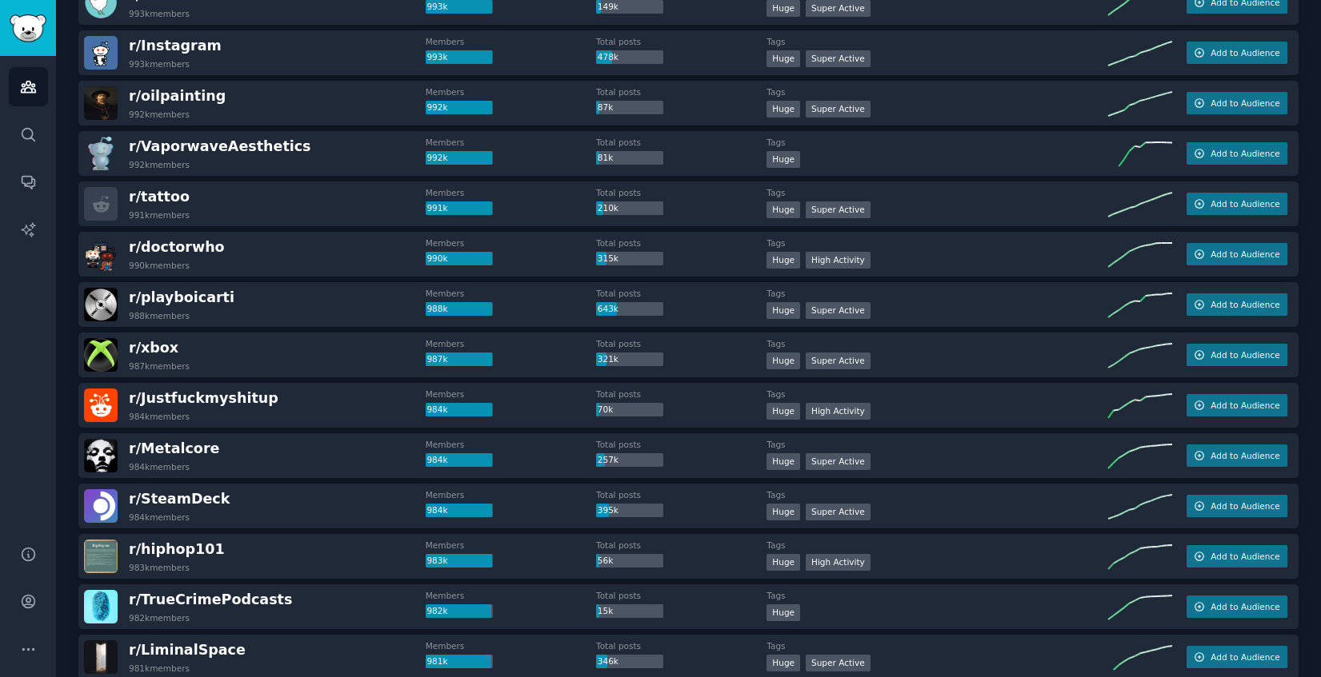
scroll to position [0, 0]
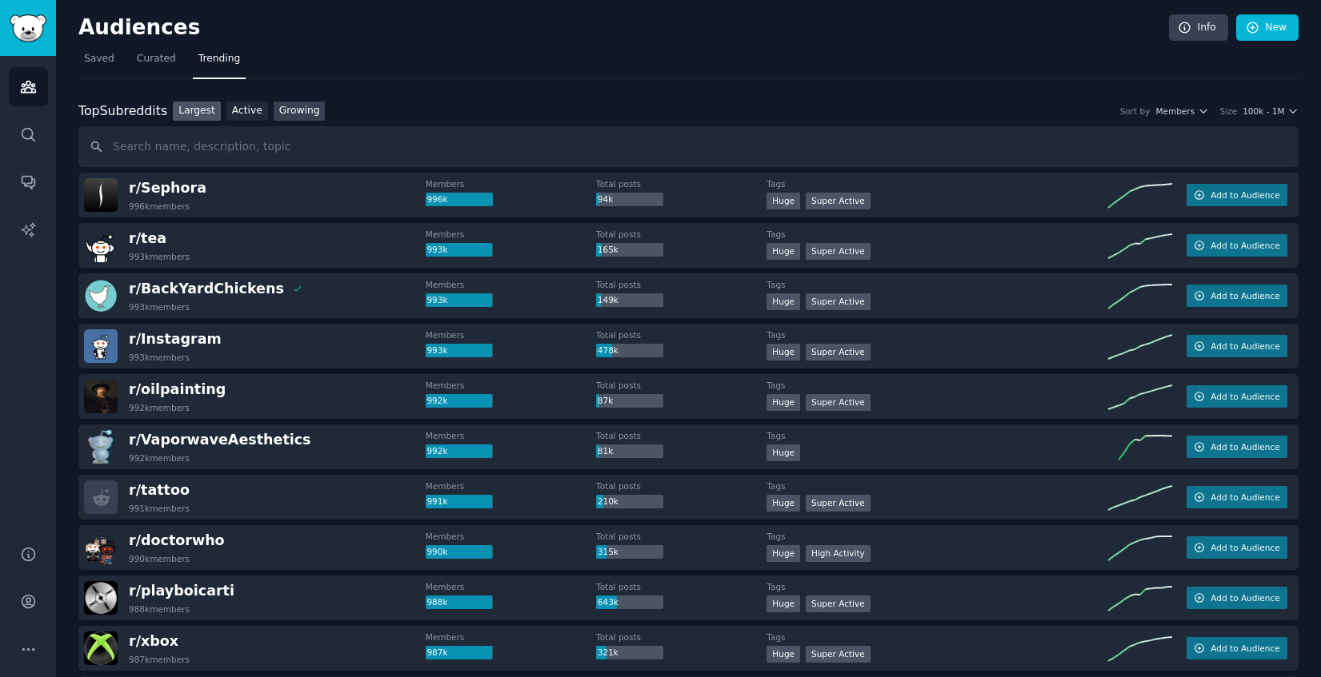
click at [314, 109] on link "Growing" at bounding box center [300, 112] width 52 height 20
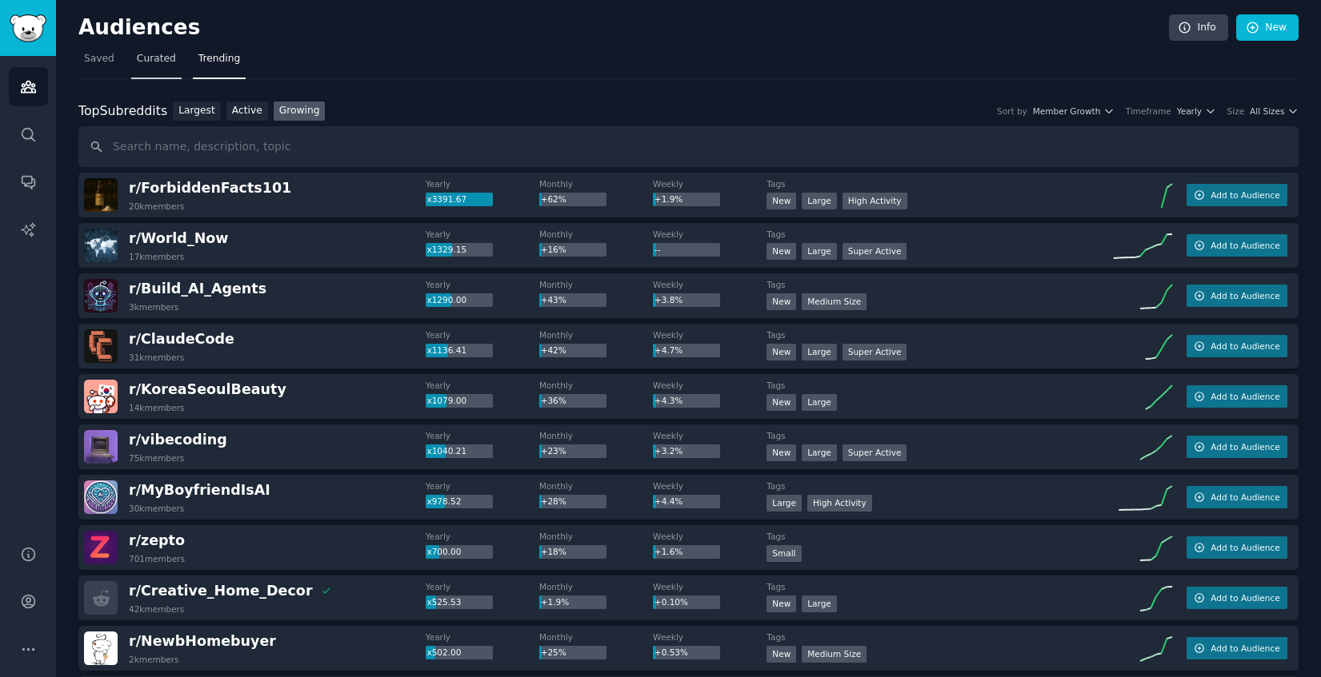
click at [138, 62] on span "Curated" at bounding box center [156, 59] width 39 height 14
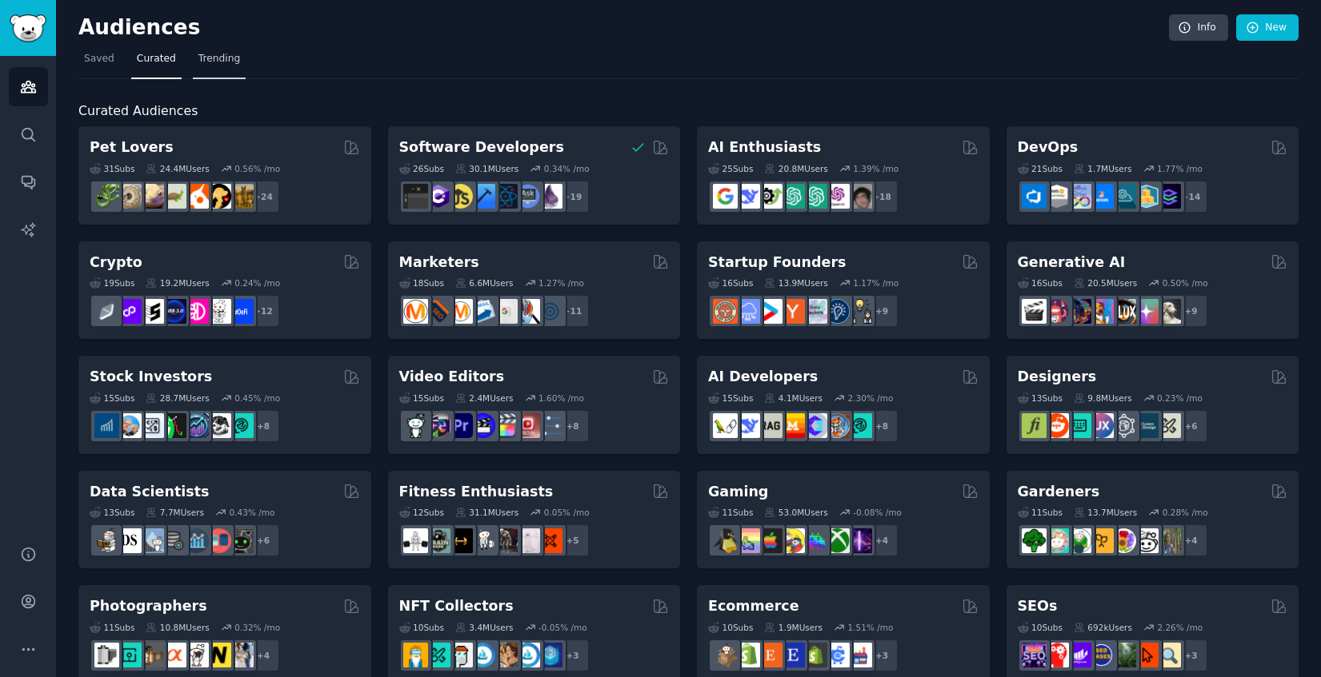
click at [225, 64] on span "Trending" at bounding box center [219, 59] width 42 height 14
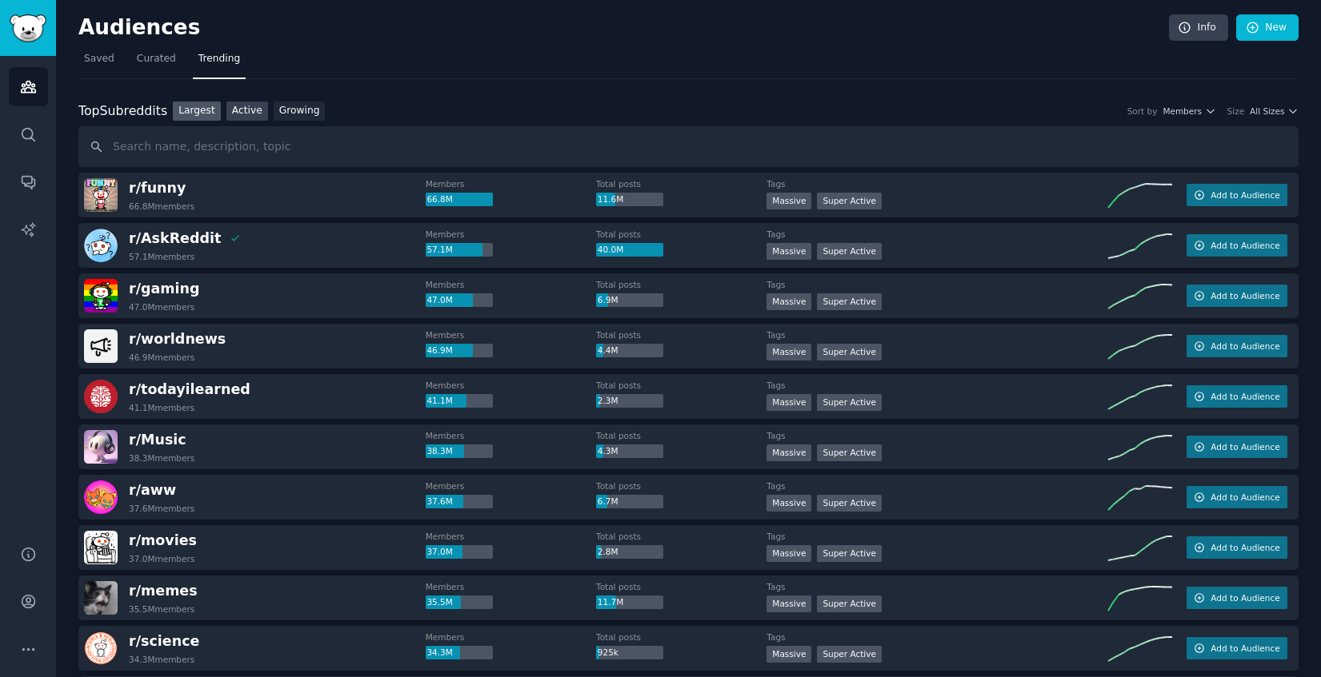
click at [249, 109] on link "Active" at bounding box center [247, 112] width 42 height 20
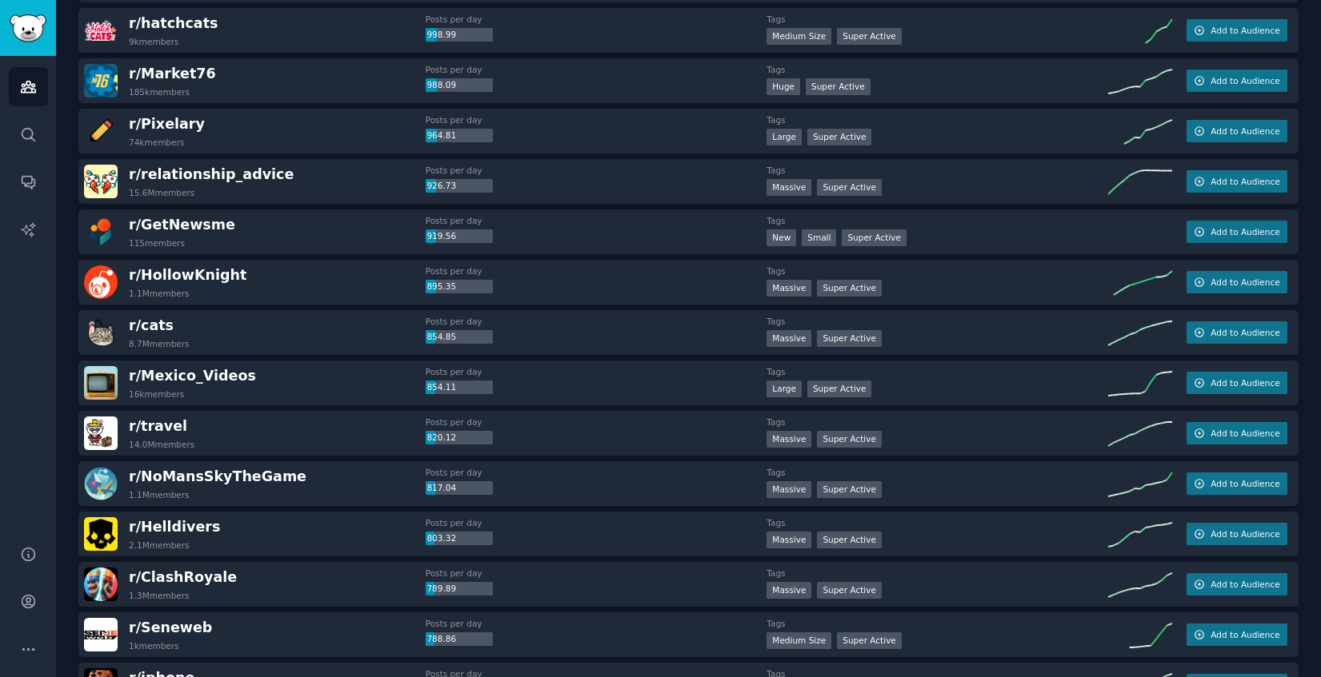
scroll to position [1183, 0]
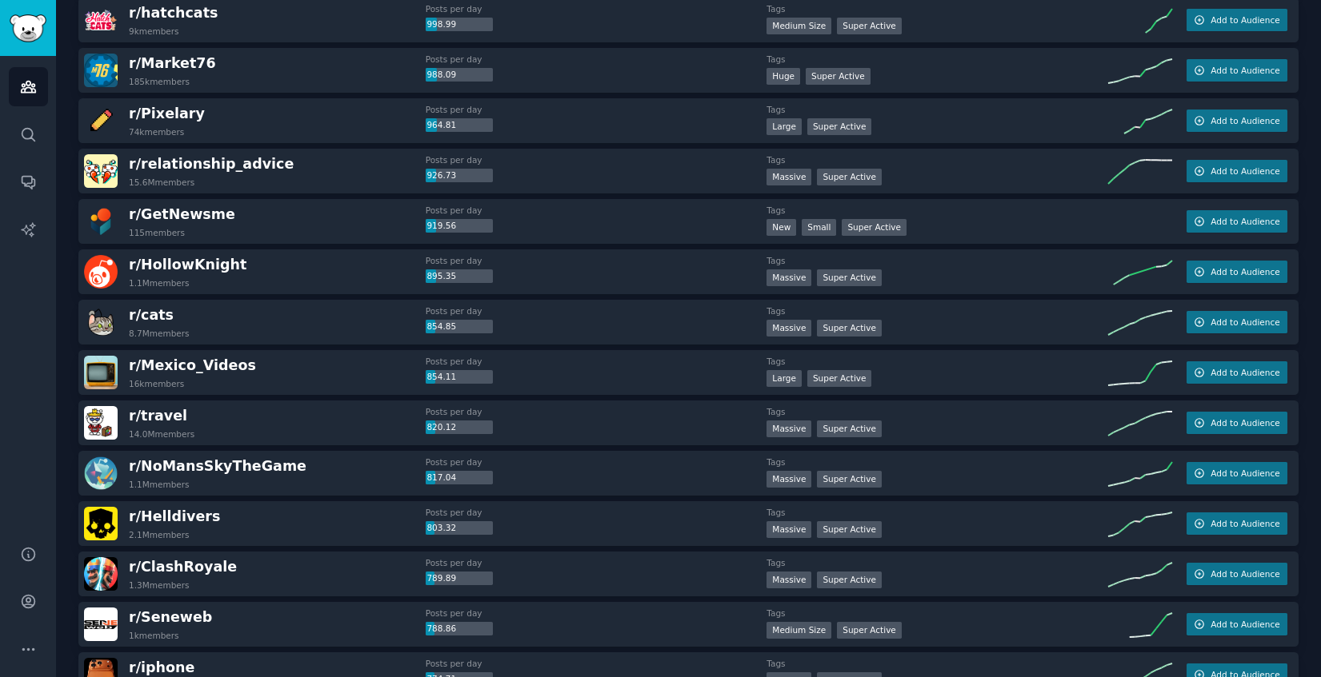
click at [676, 421] on div "Posts per day 820.12" at bounding box center [597, 420] width 342 height 28
click at [1246, 426] on span "Add to Audience" at bounding box center [1244, 423] width 69 height 11
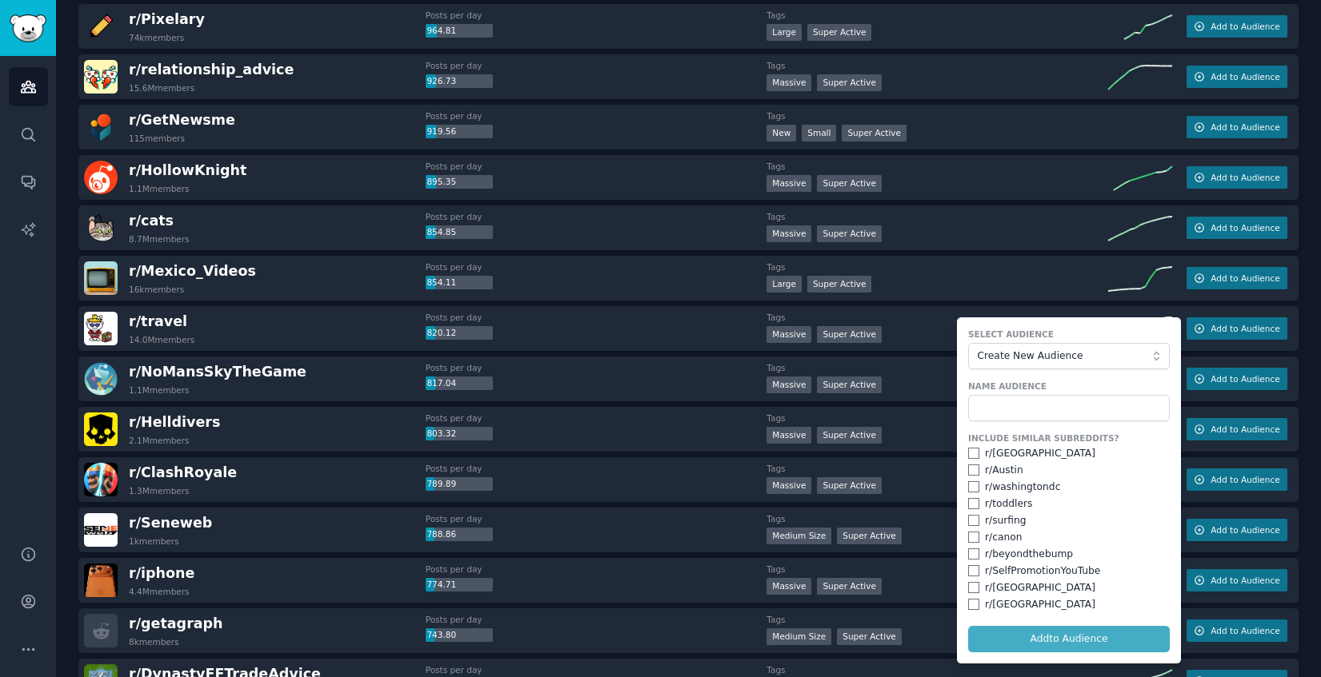
scroll to position [1286, 0]
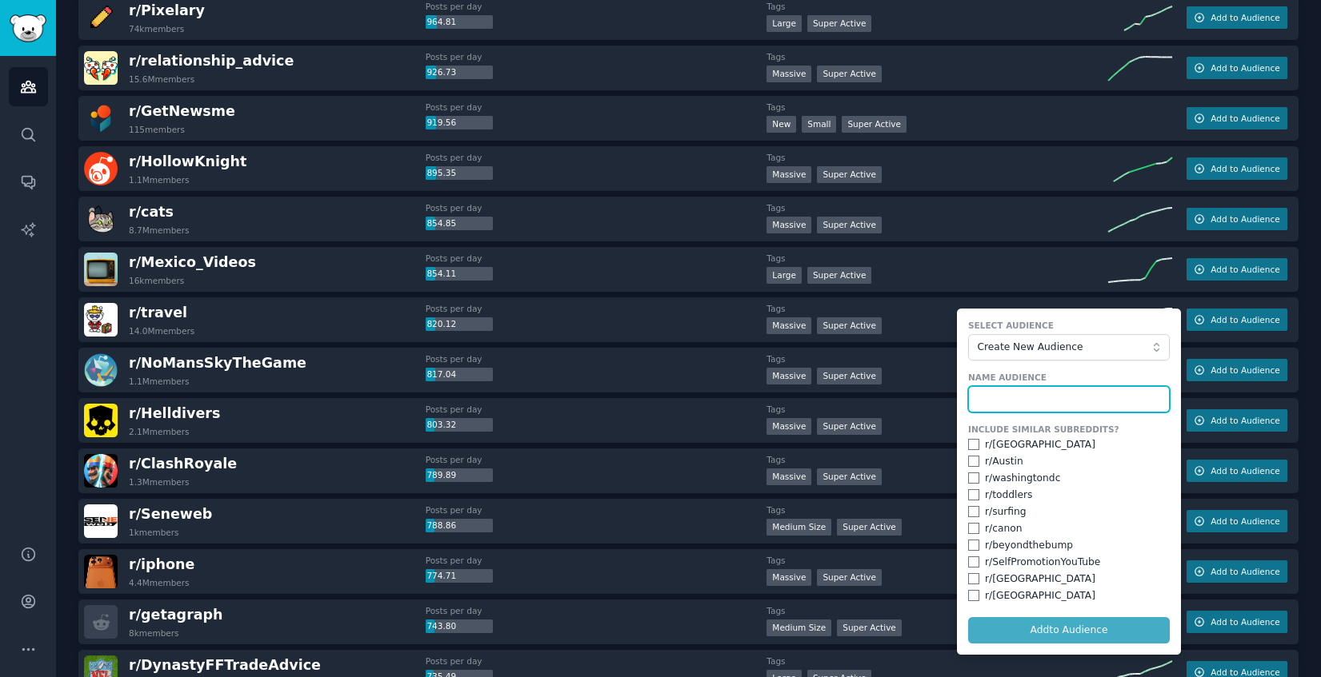
click at [997, 397] on input "text" at bounding box center [1069, 399] width 202 height 27
type input "Travel"
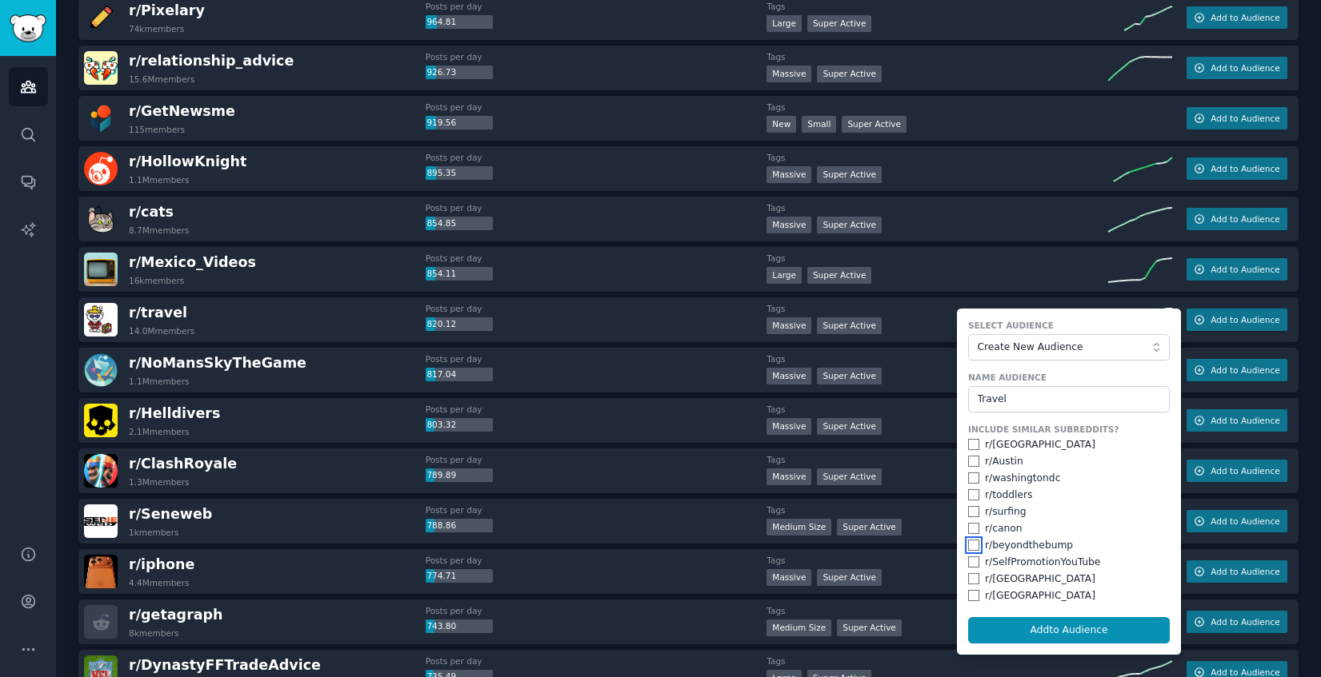
click at [968, 548] on input "checkbox" at bounding box center [973, 545] width 11 height 11
click at [1031, 622] on button "Add to Audience" at bounding box center [1069, 630] width 202 height 27
checkbox input "false"
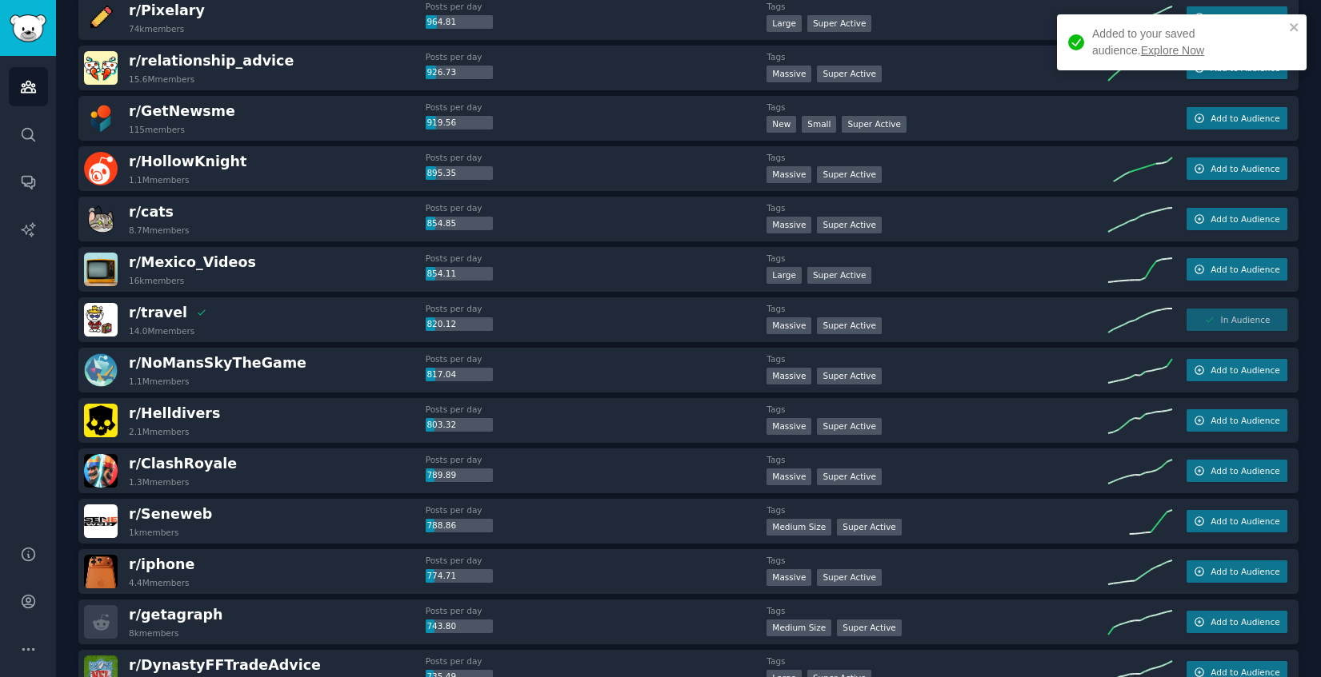
click at [1141, 52] on link "Explore Now" at bounding box center [1172, 50] width 63 height 13
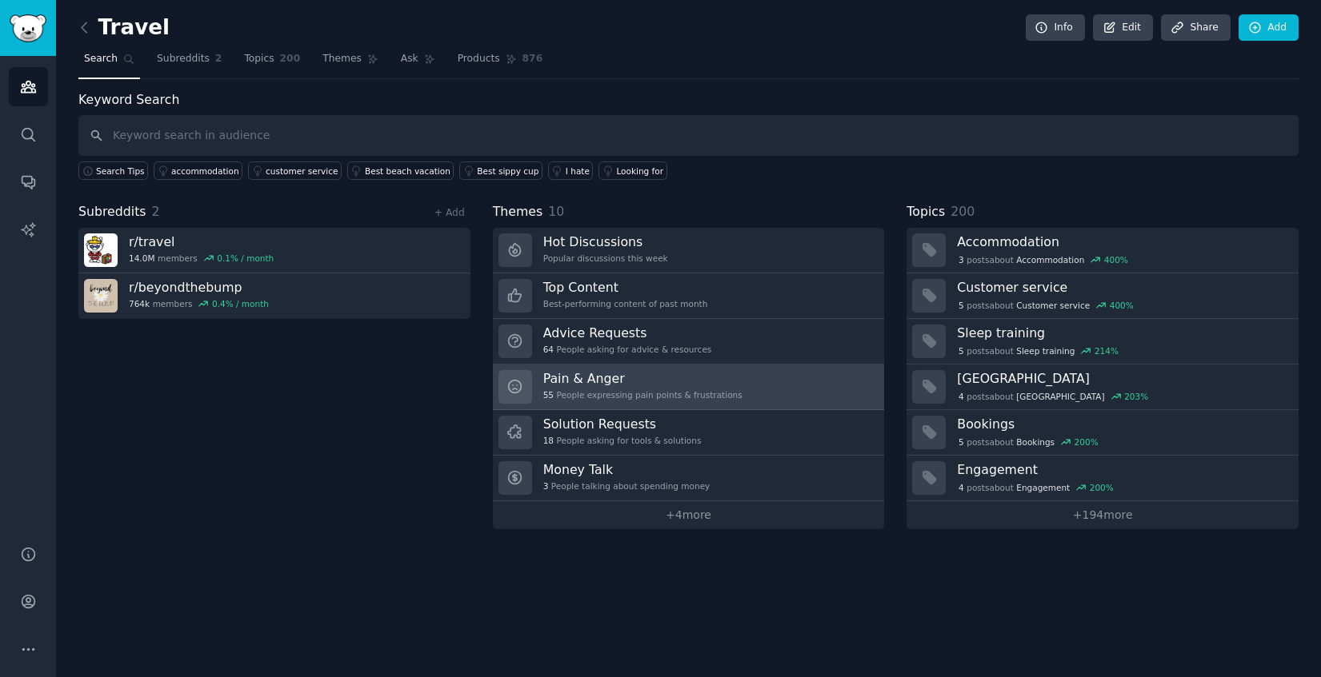
click at [713, 386] on h3 "Pain & Anger" at bounding box center [642, 378] width 199 height 17
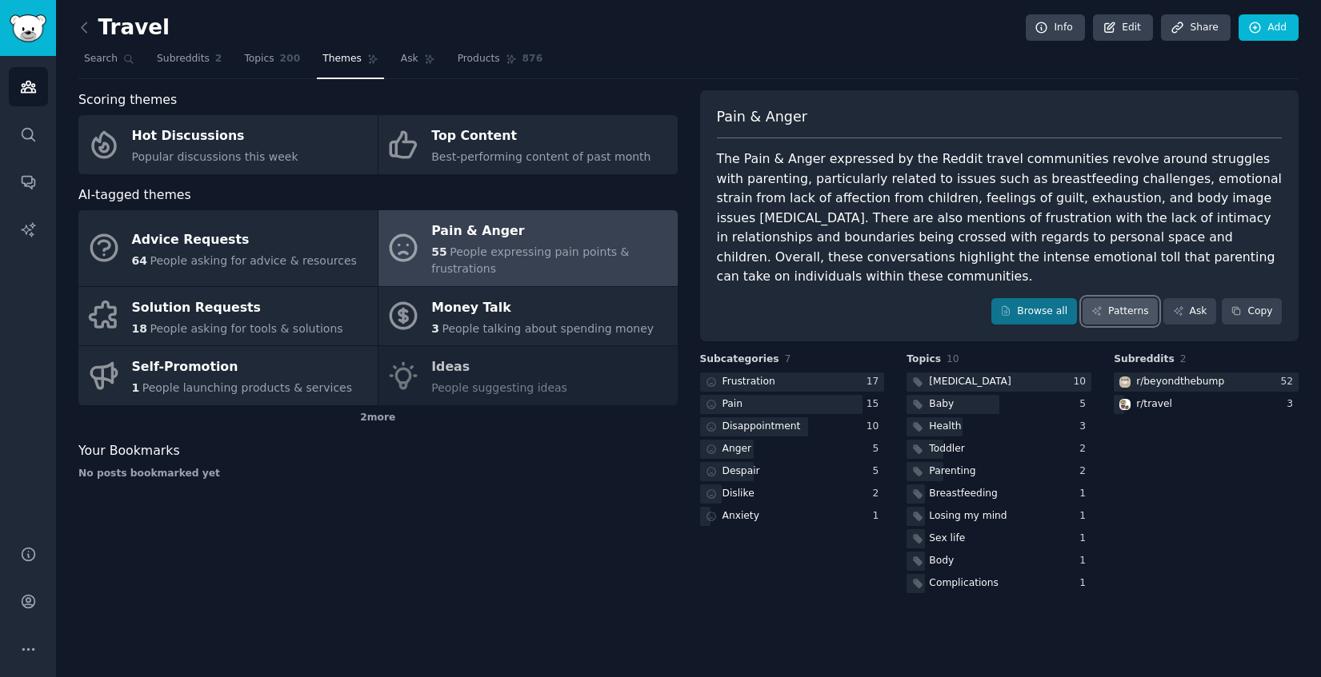
click at [1124, 299] on link "Patterns" at bounding box center [1119, 311] width 75 height 27
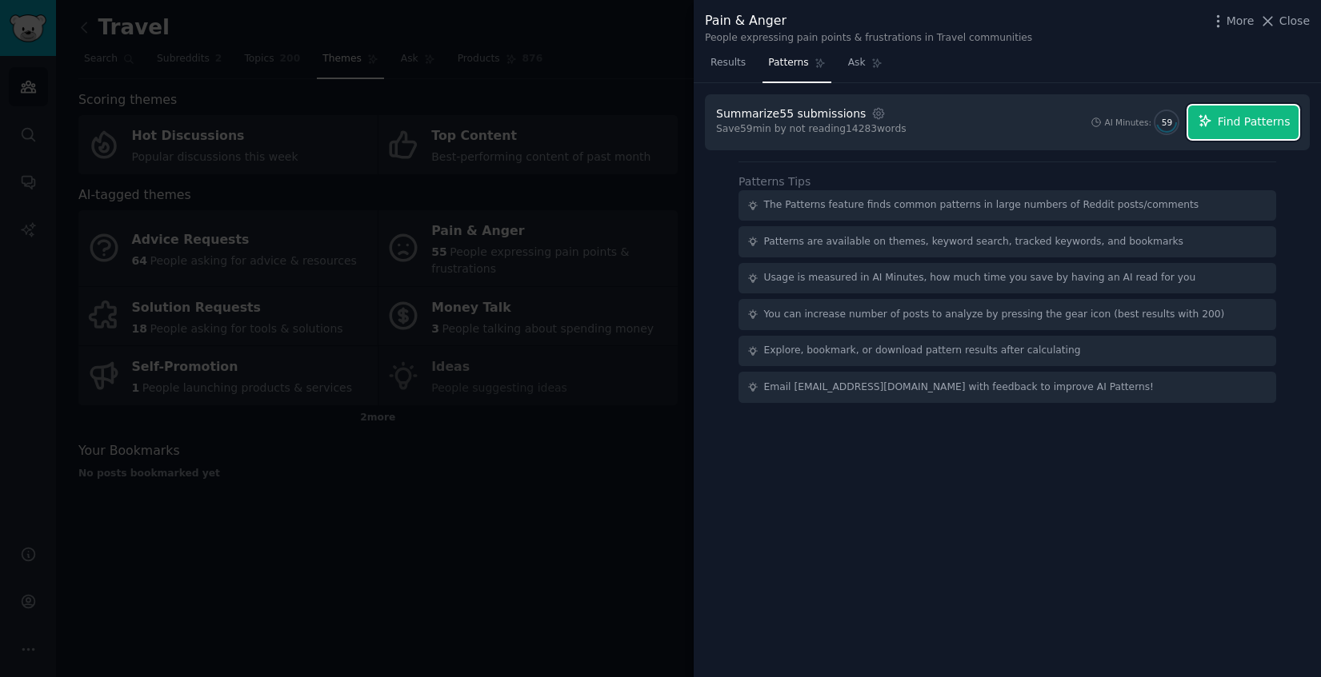
click at [1222, 123] on span "Find Patterns" at bounding box center [1253, 122] width 73 height 17
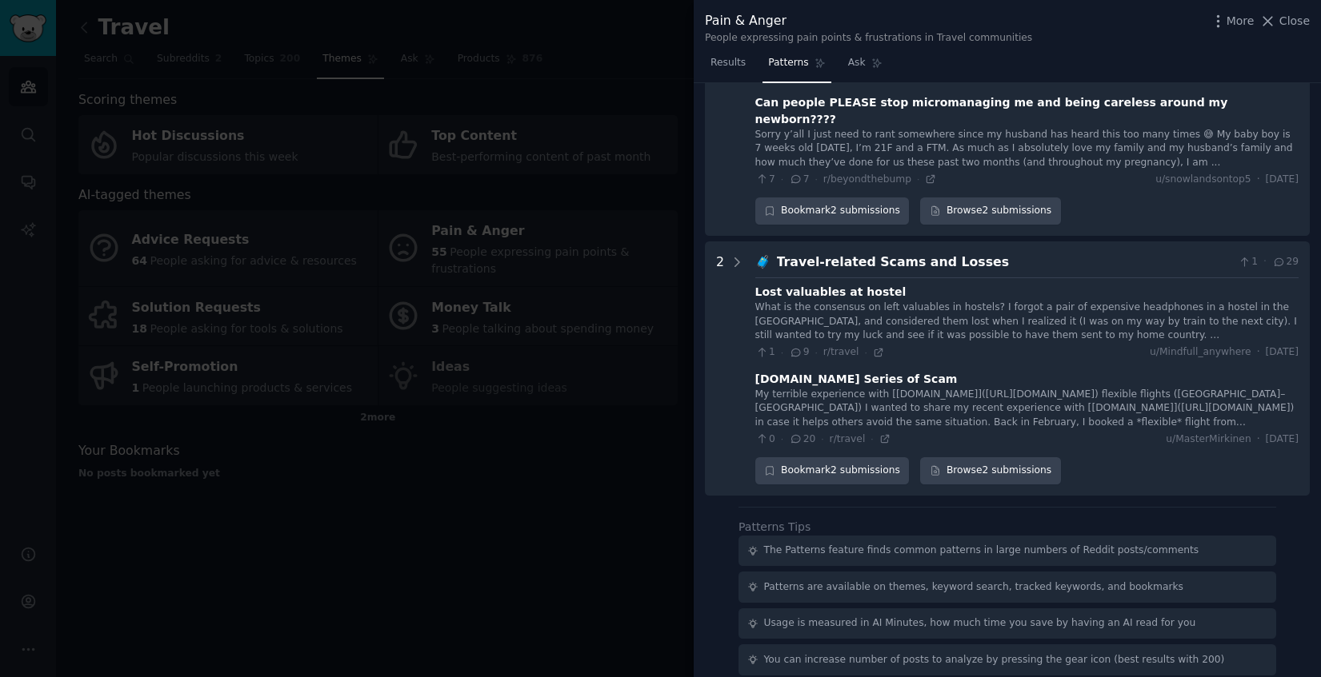
scroll to position [2896, 0]
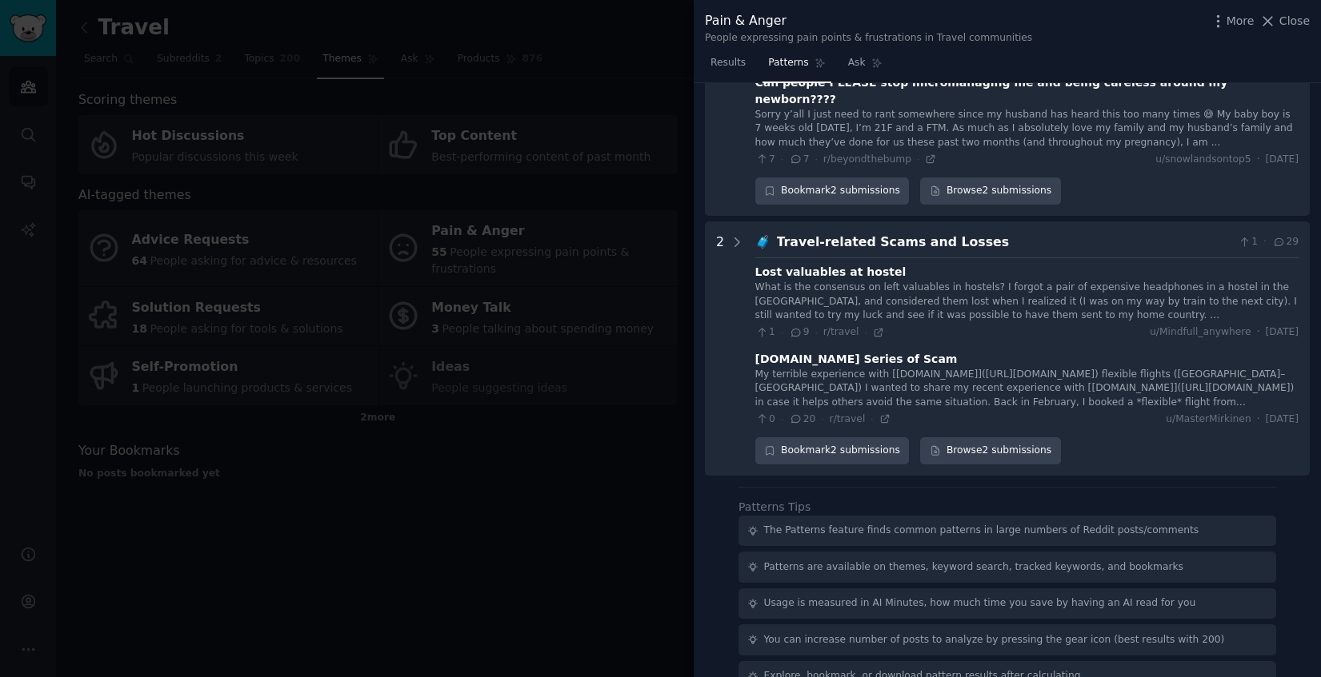
click at [405, 554] on div at bounding box center [660, 338] width 1321 height 677
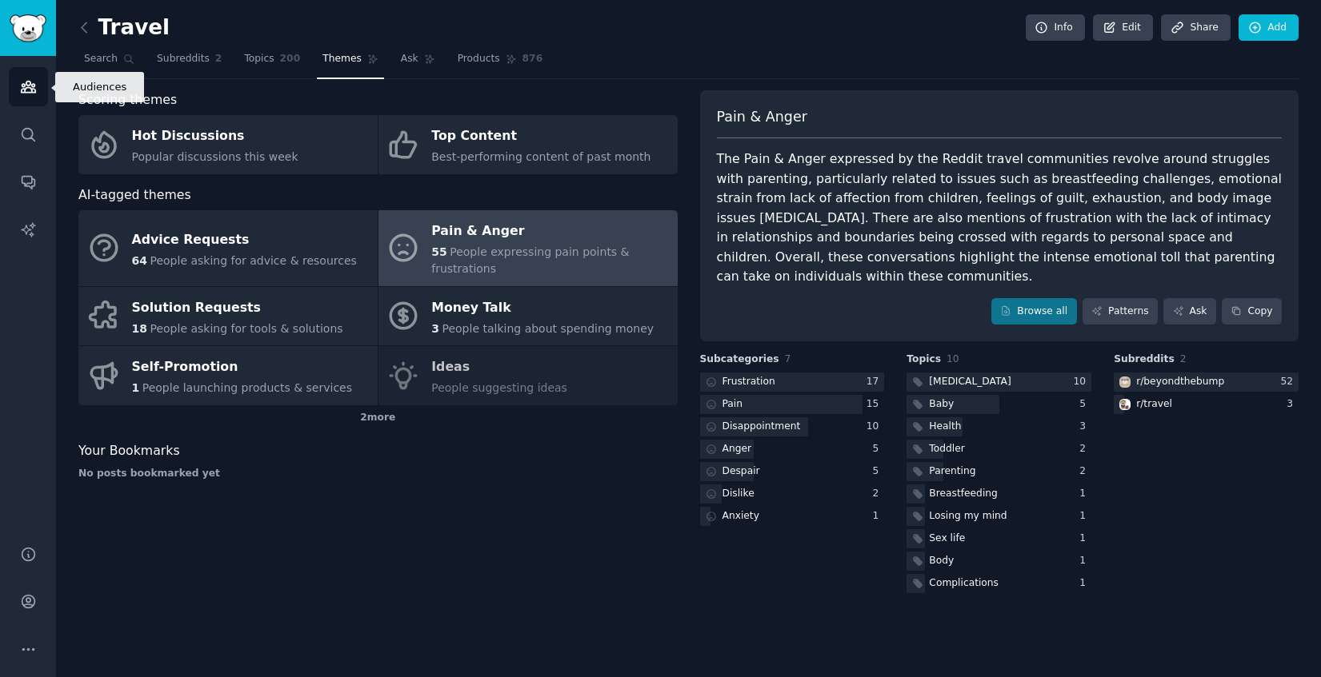
click at [33, 82] on icon "Sidebar" at bounding box center [28, 86] width 17 height 17
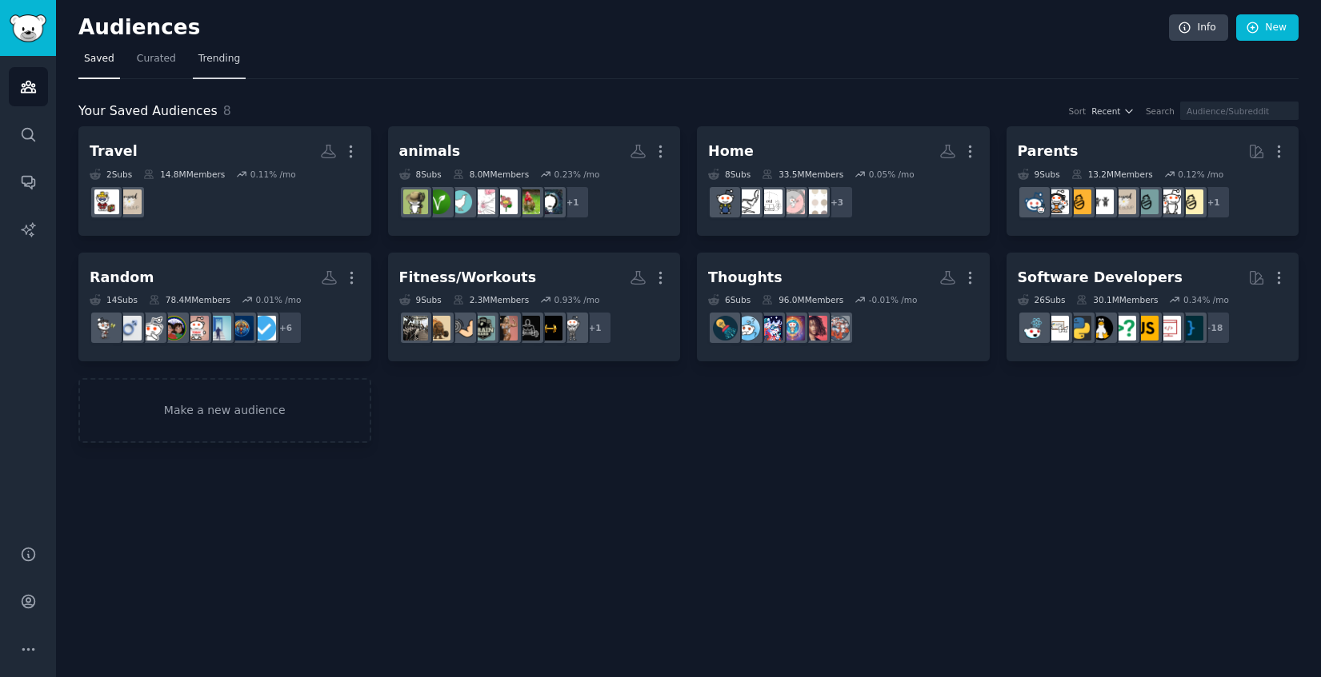
click at [228, 59] on span "Trending" at bounding box center [219, 59] width 42 height 14
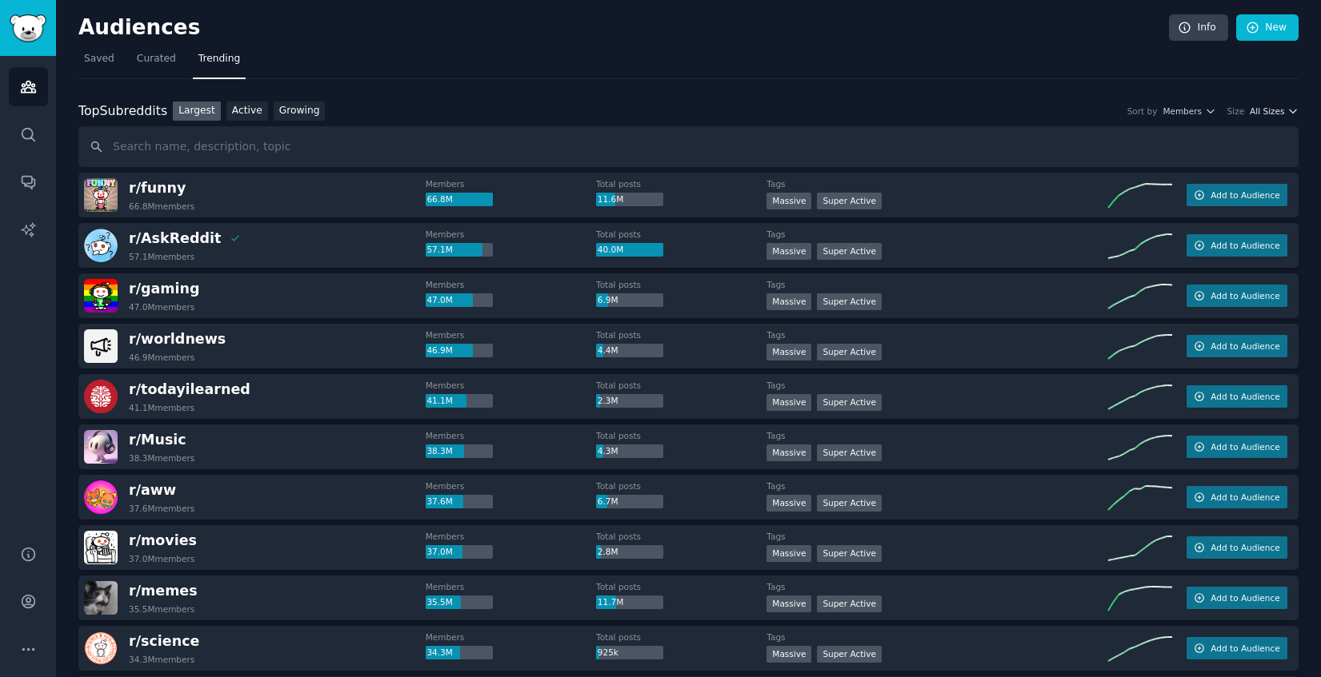
click at [1287, 111] on icon "button" at bounding box center [1292, 111] width 11 height 11
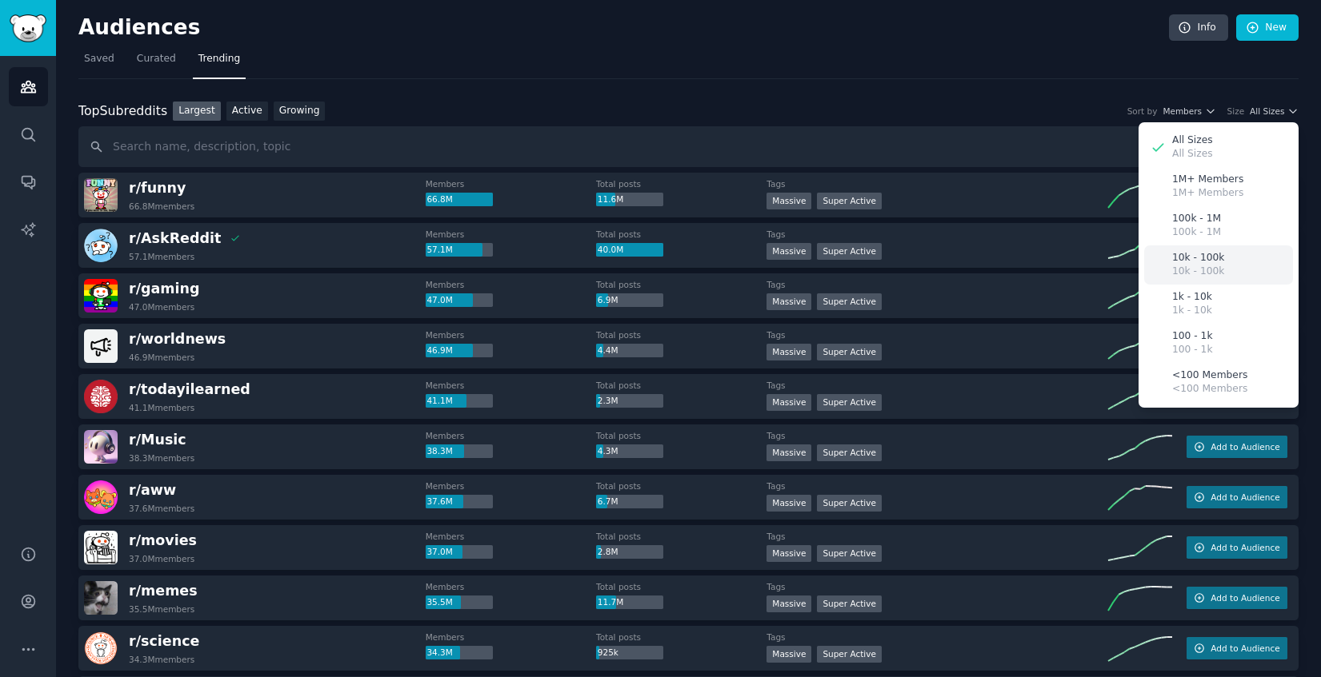
click at [1217, 264] on div "10k - 100k 10k - 100k" at bounding box center [1218, 265] width 149 height 39
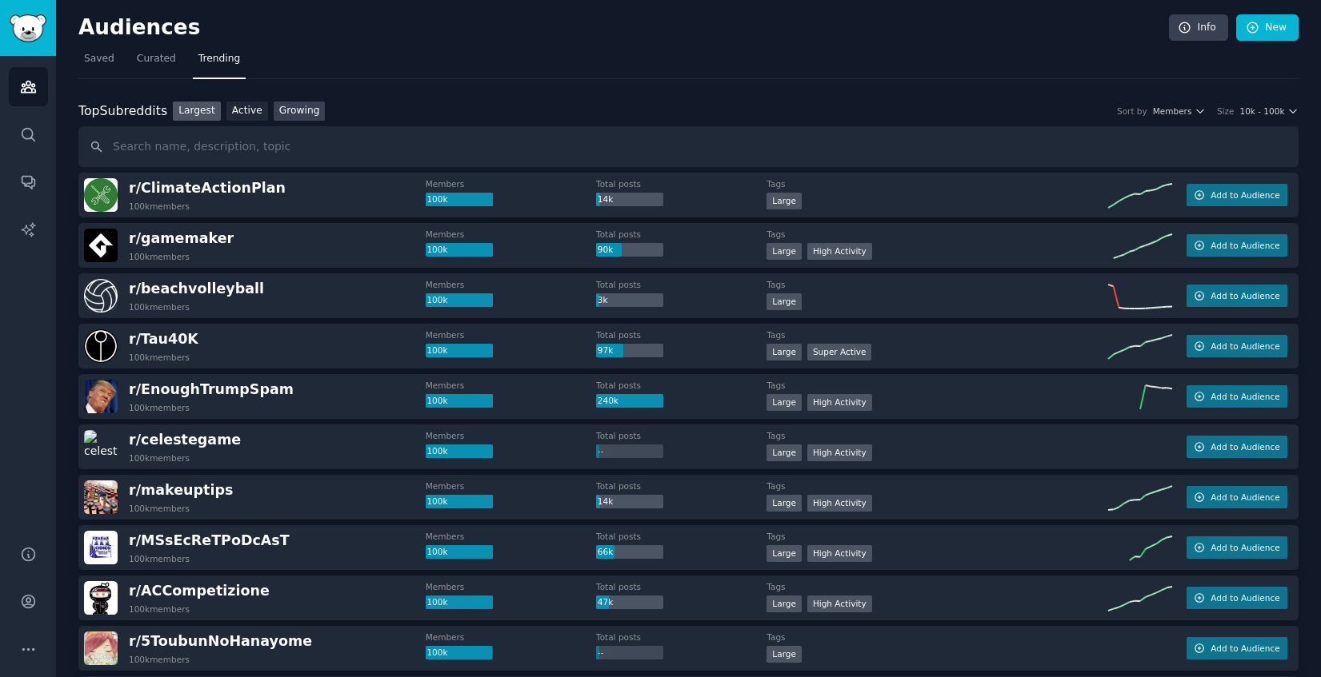
click at [285, 113] on link "Growing" at bounding box center [300, 112] width 52 height 20
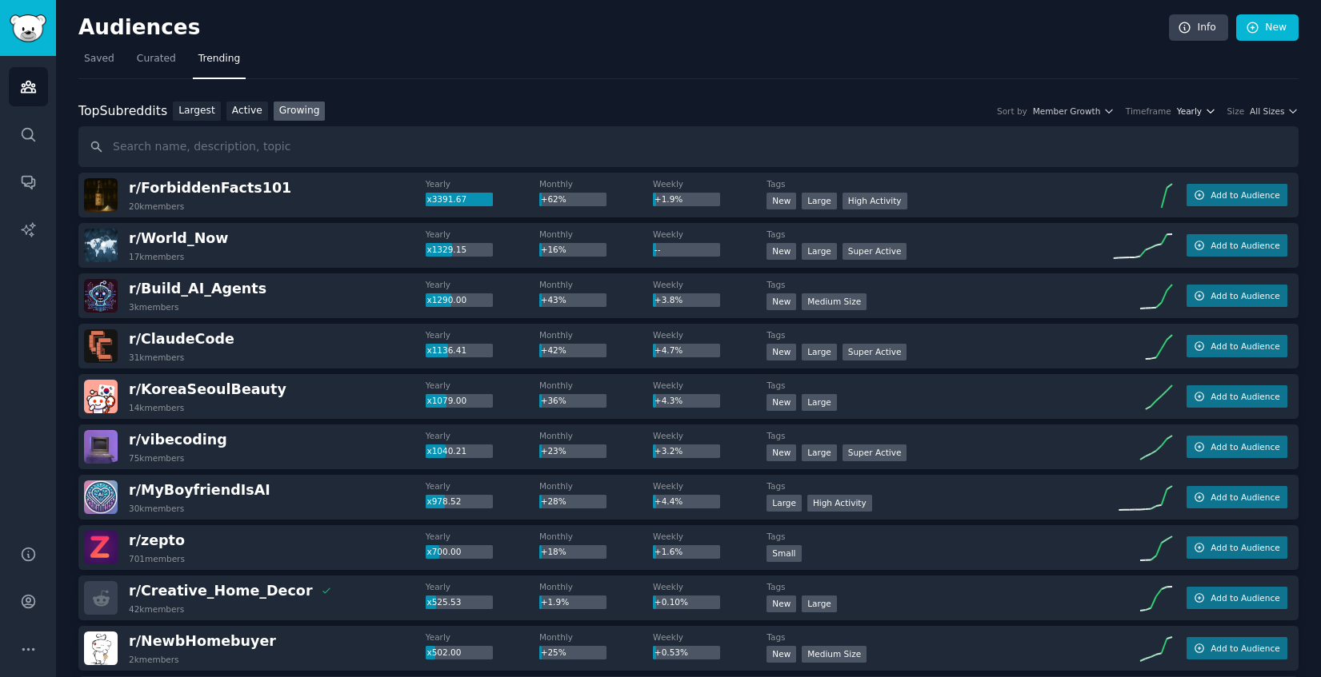
click at [1206, 106] on icon "button" at bounding box center [1210, 111] width 11 height 11
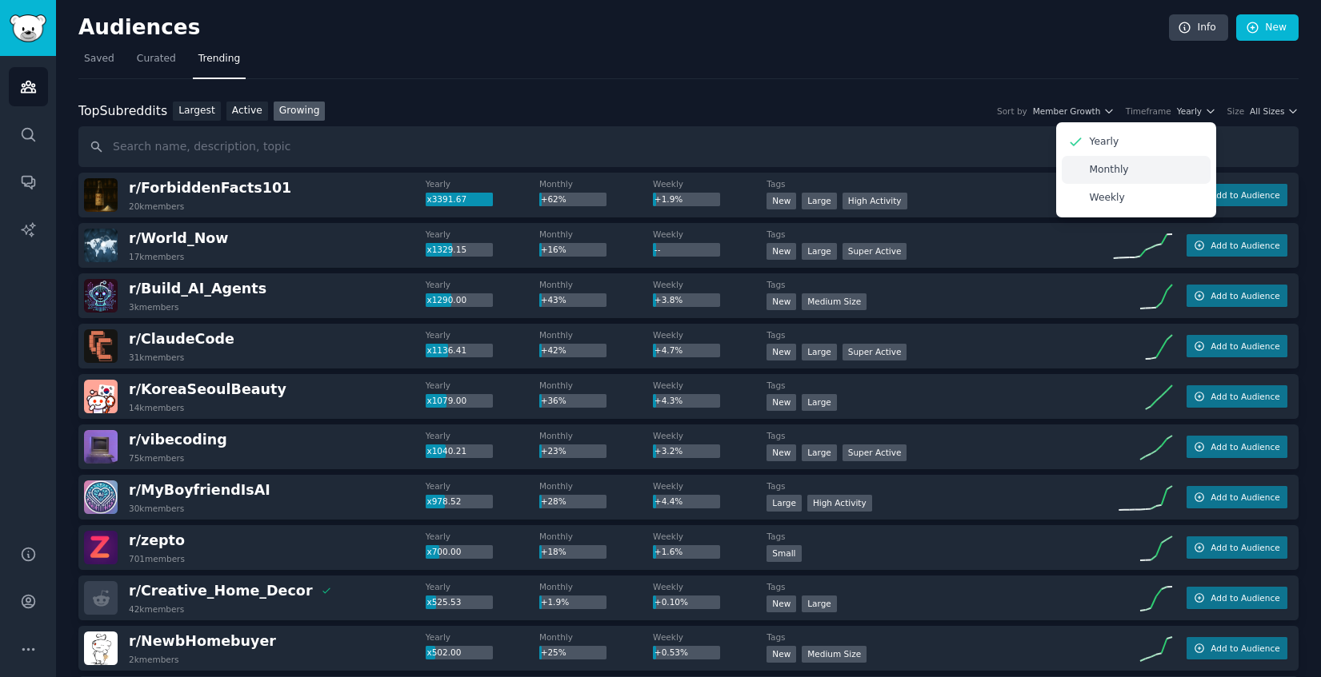
click at [1134, 175] on div "Monthly" at bounding box center [1135, 170] width 149 height 28
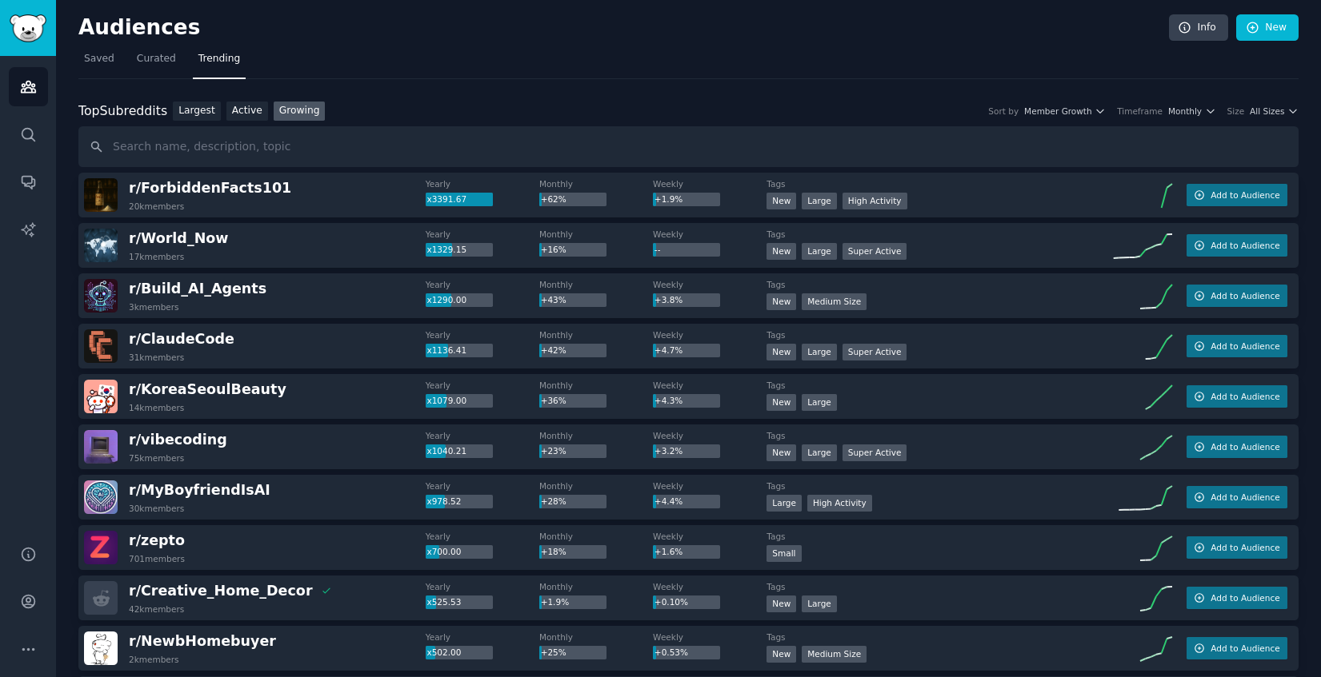
click at [765, 53] on nav "Saved Curated Trending" at bounding box center [688, 62] width 1220 height 33
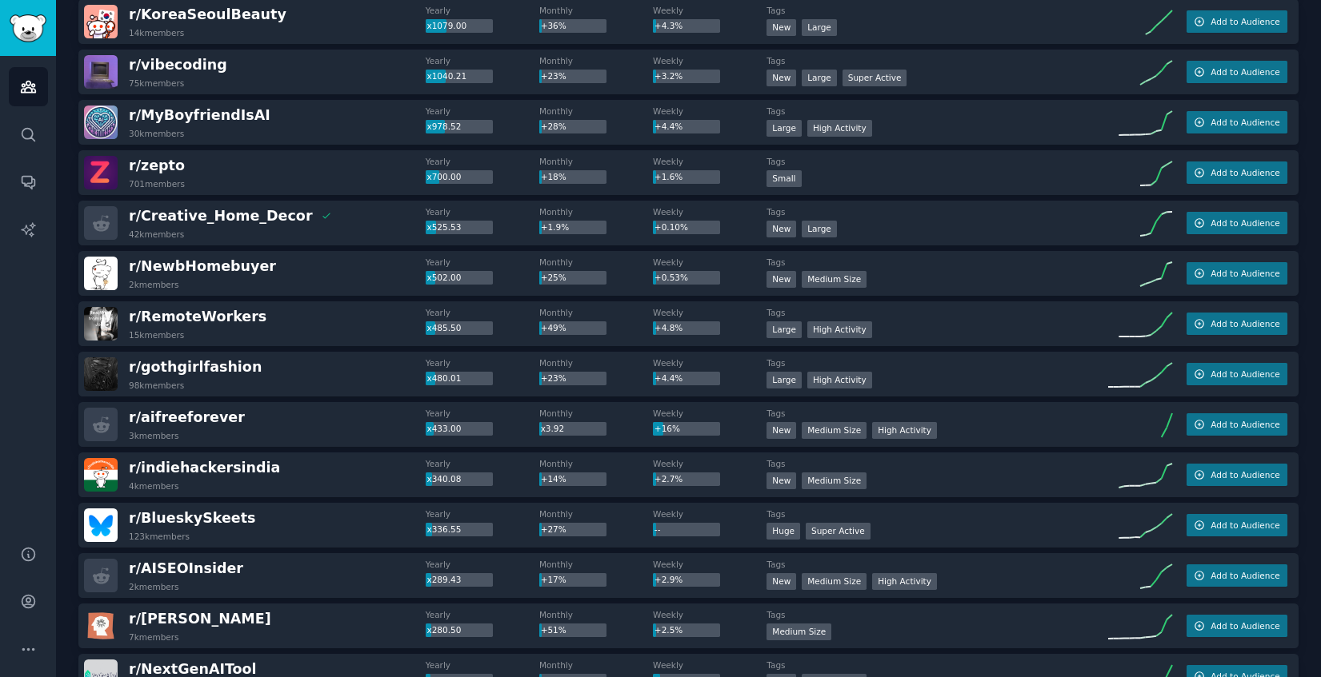
scroll to position [378, 0]
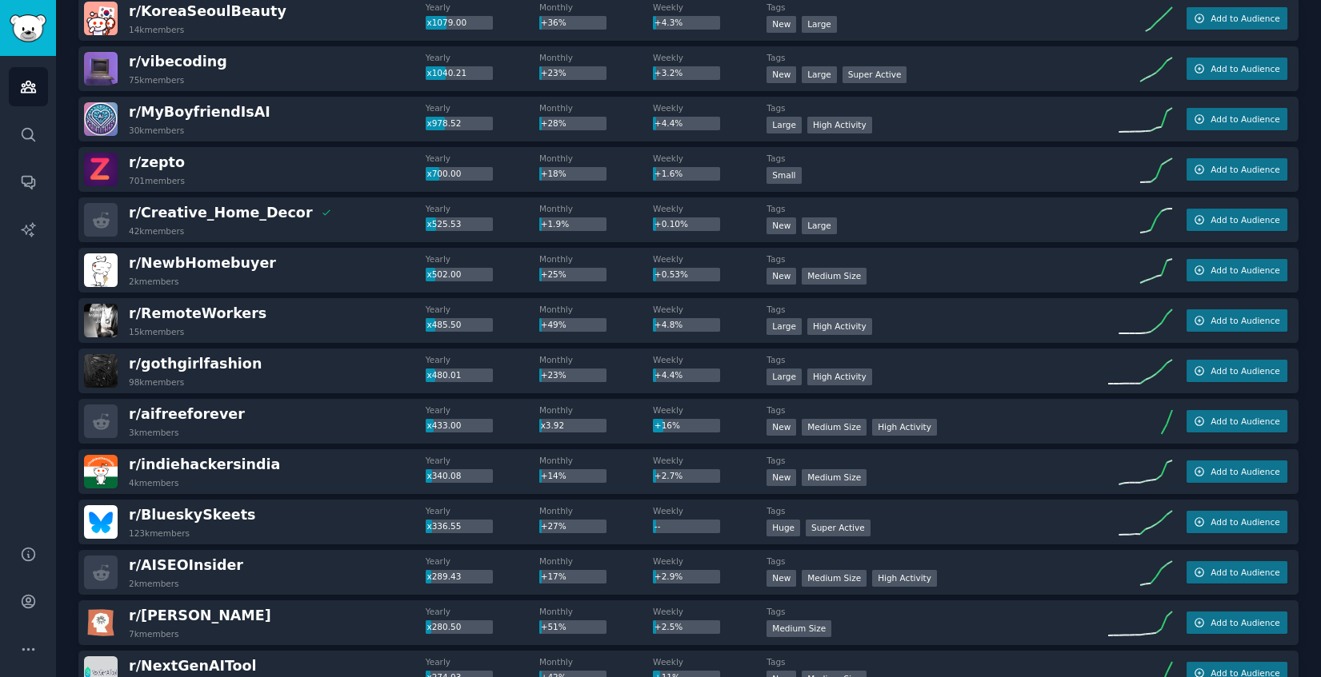
click at [966, 323] on div "Large High Activity" at bounding box center [937, 328] width 342 height 20
click at [1240, 318] on span "Add to Audience" at bounding box center [1244, 320] width 69 height 11
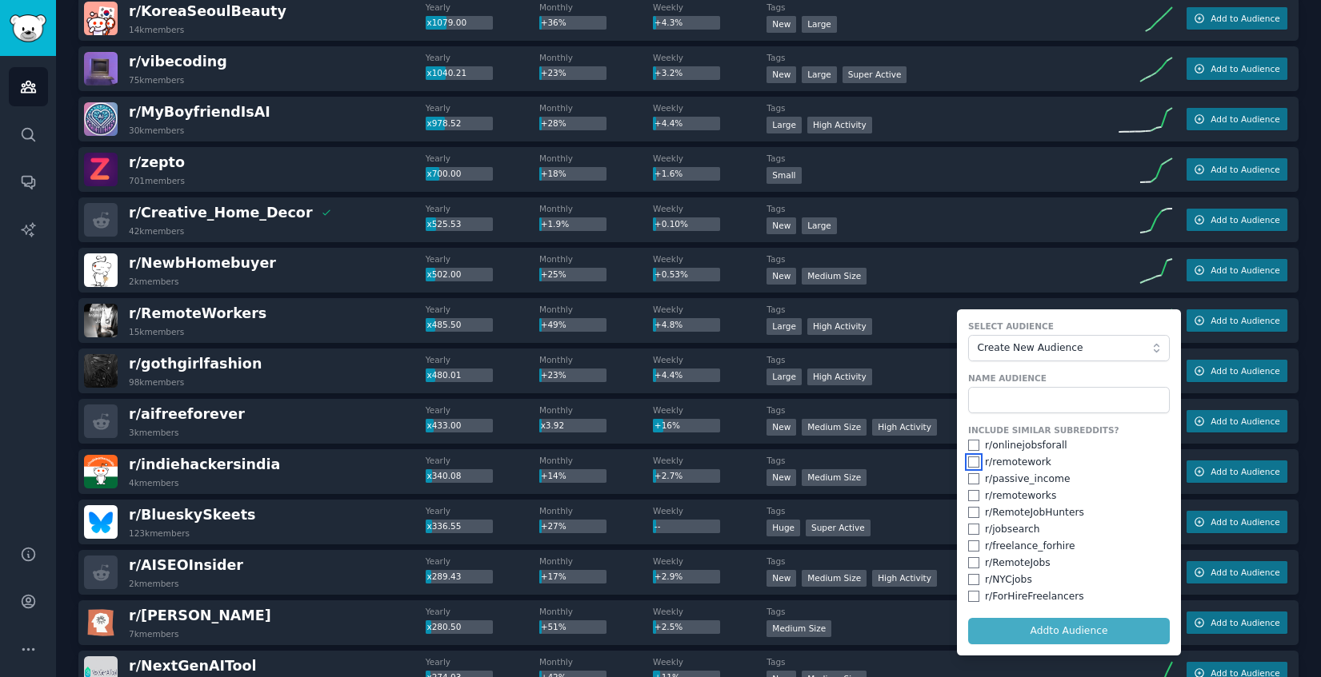
click at [968, 465] on input "checkbox" at bounding box center [973, 462] width 11 height 11
checkbox input "true"
click at [970, 481] on input "checkbox" at bounding box center [973, 478] width 11 height 11
checkbox input "true"
click at [970, 533] on input "checkbox" at bounding box center [973, 529] width 11 height 11
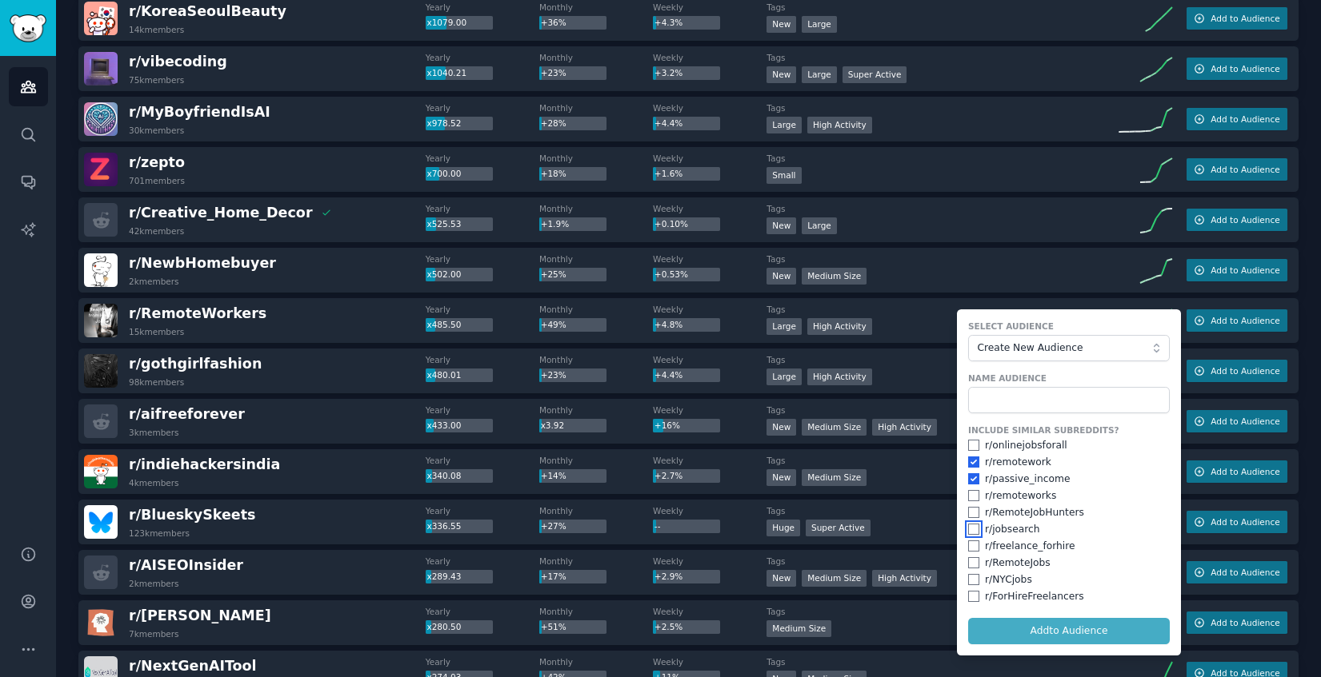
checkbox input "true"
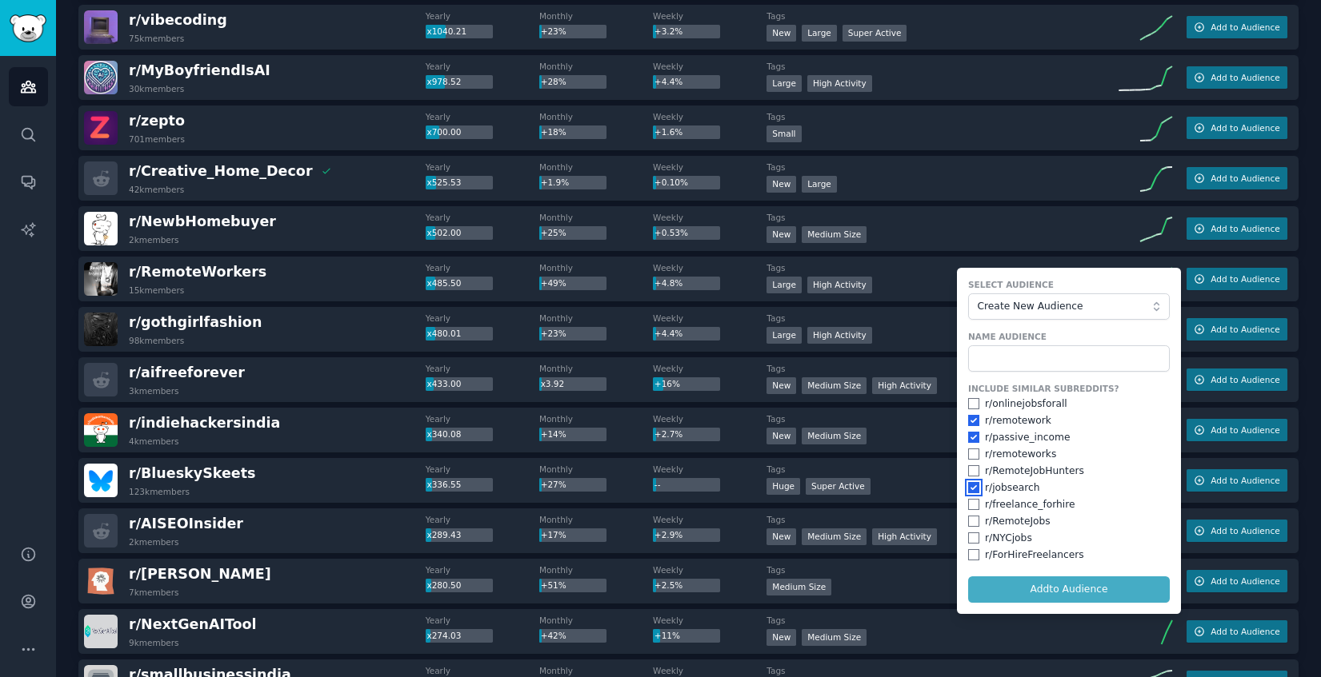
scroll to position [422, 0]
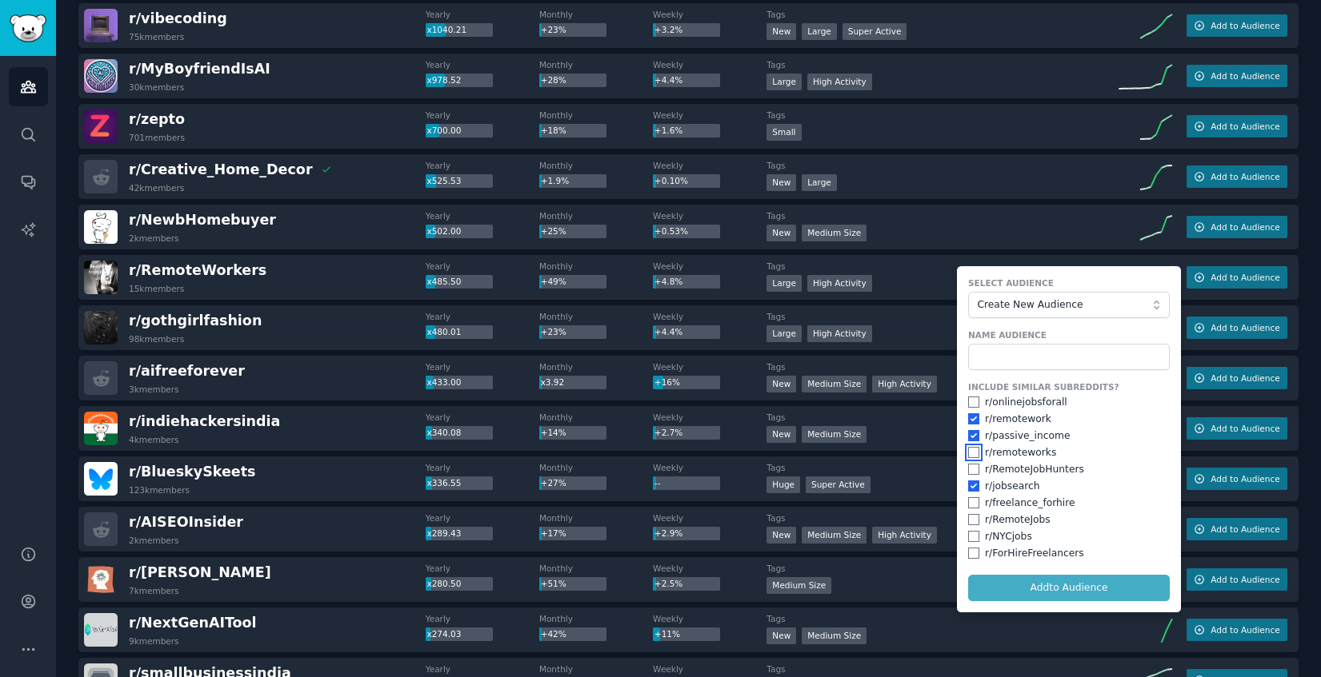
click at [969, 454] on input "checkbox" at bounding box center [973, 452] width 11 height 11
checkbox input "true"
click at [1025, 590] on form "Select Audience Create New Audience Name Audience Include Similar Subreddits? r…" at bounding box center [1069, 439] width 224 height 346
click at [1001, 359] on input "text" at bounding box center [1069, 357] width 202 height 27
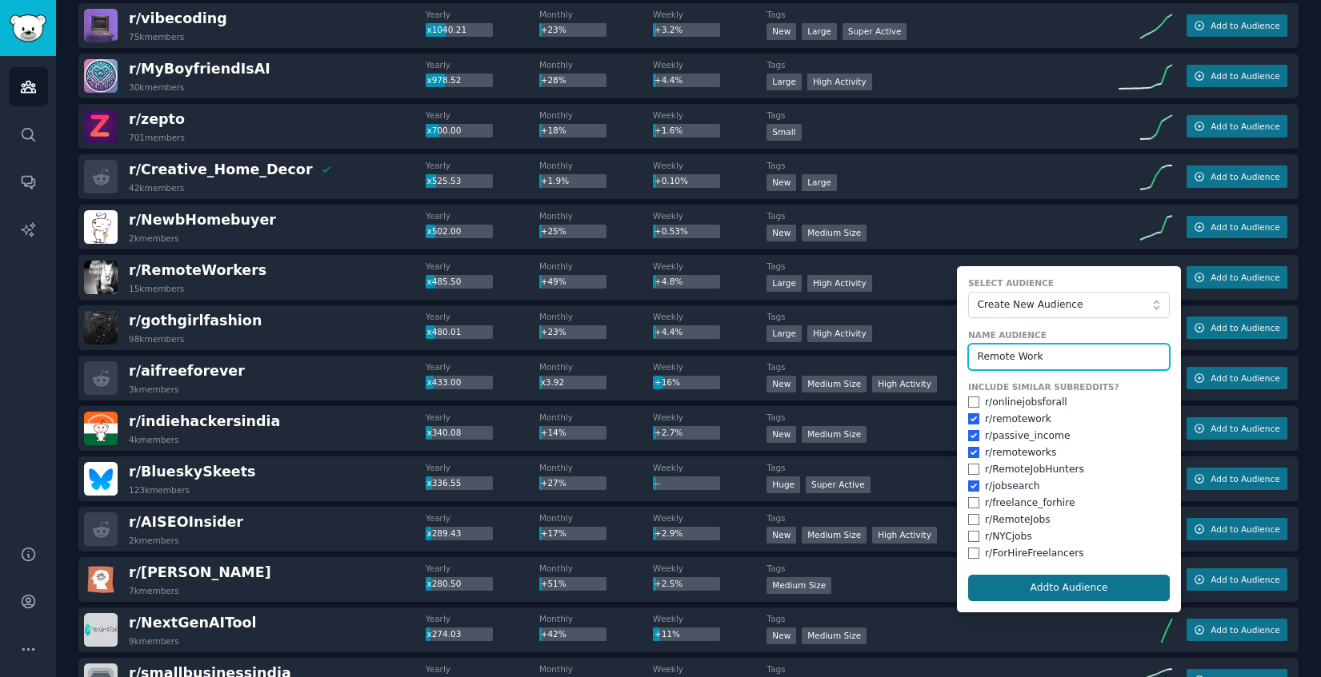
type input "Remote Work"
click at [1068, 593] on button "Add to Audience" at bounding box center [1069, 588] width 202 height 27
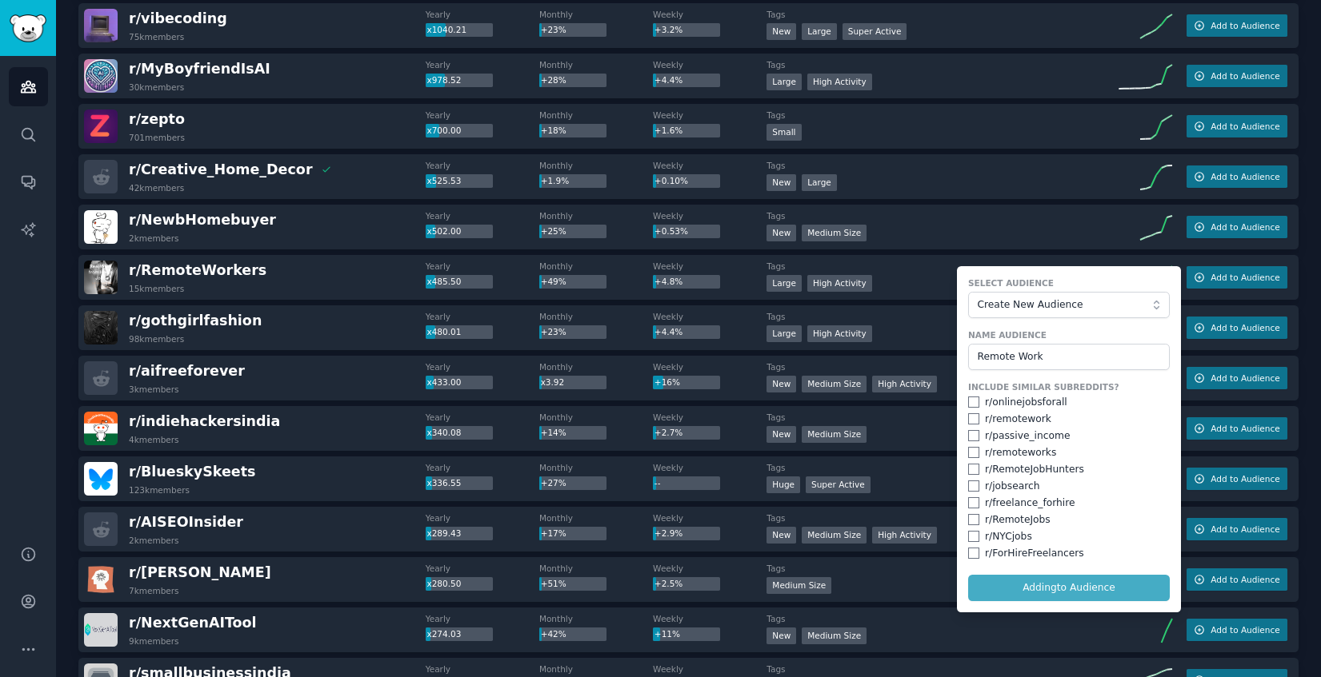
checkbox input "false"
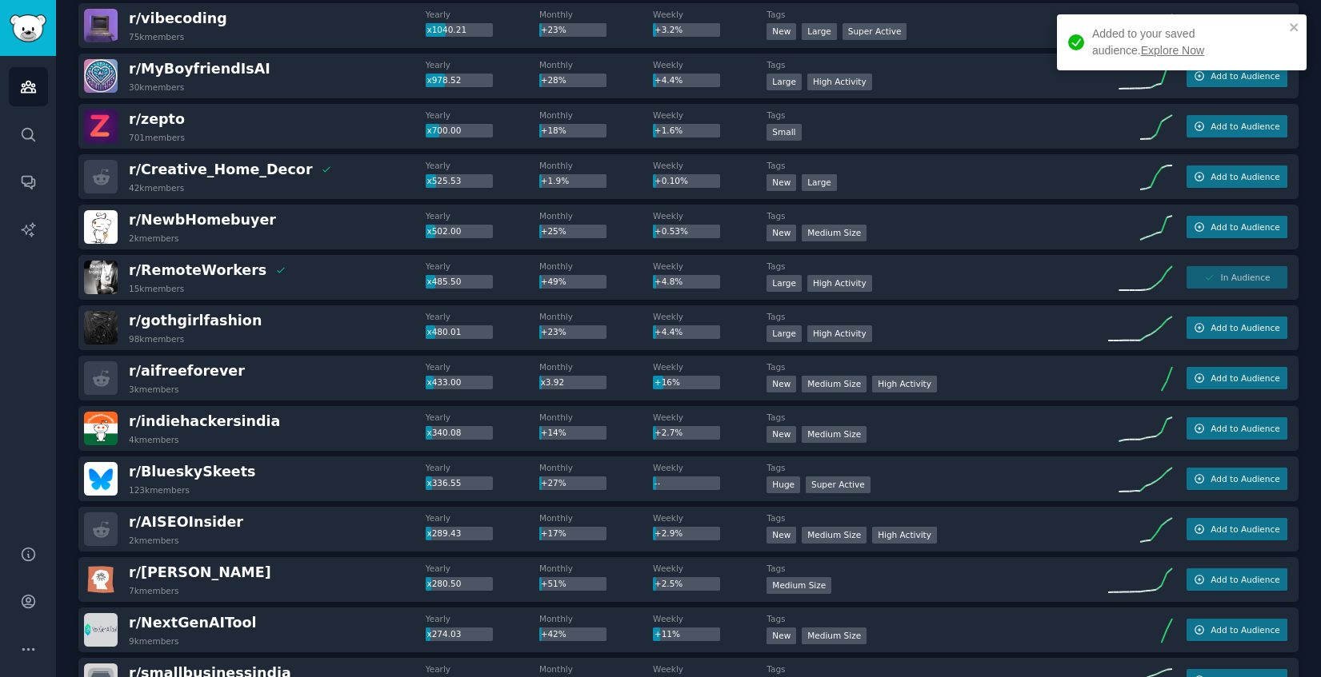
click at [1141, 46] on link "Explore Now" at bounding box center [1172, 50] width 63 height 13
